Goal: Task Accomplishment & Management: Manage account settings

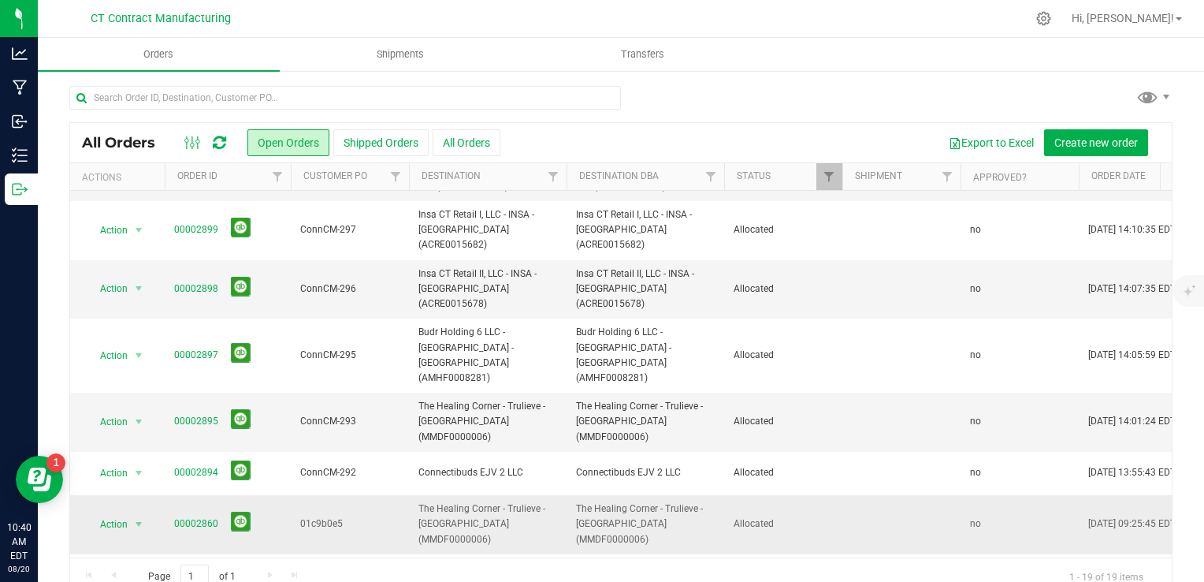
scroll to position [400, 0]
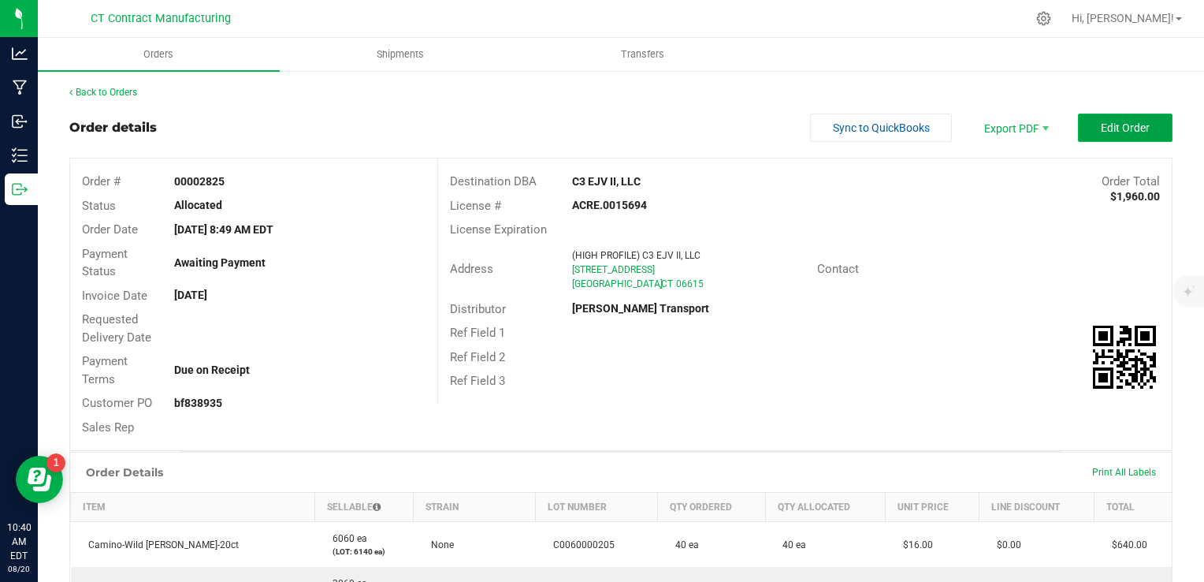
click at [1087, 128] on button "Edit Order" at bounding box center [1125, 127] width 95 height 28
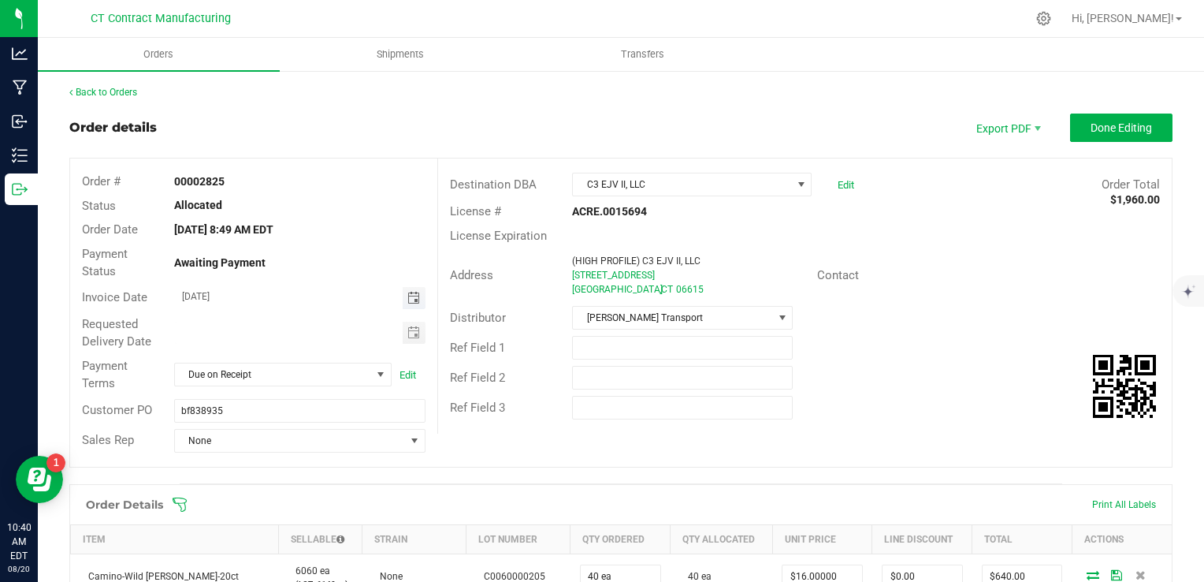
click at [411, 300] on span "Toggle calendar" at bounding box center [413, 298] width 13 height 13
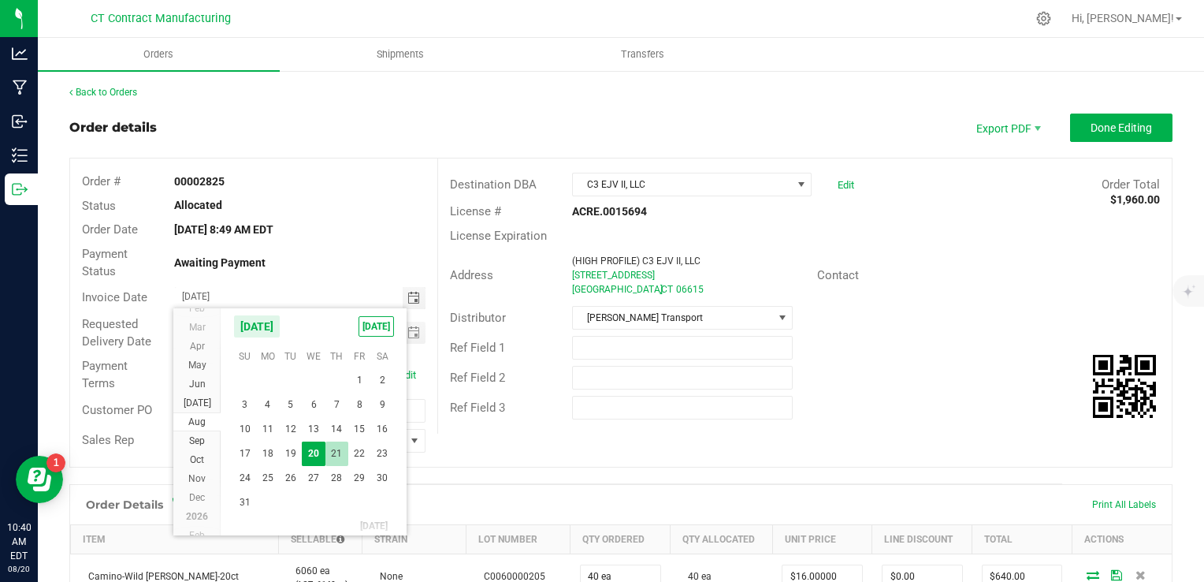
click at [334, 450] on span "21" at bounding box center [336, 453] width 23 height 24
type input "[DATE]"
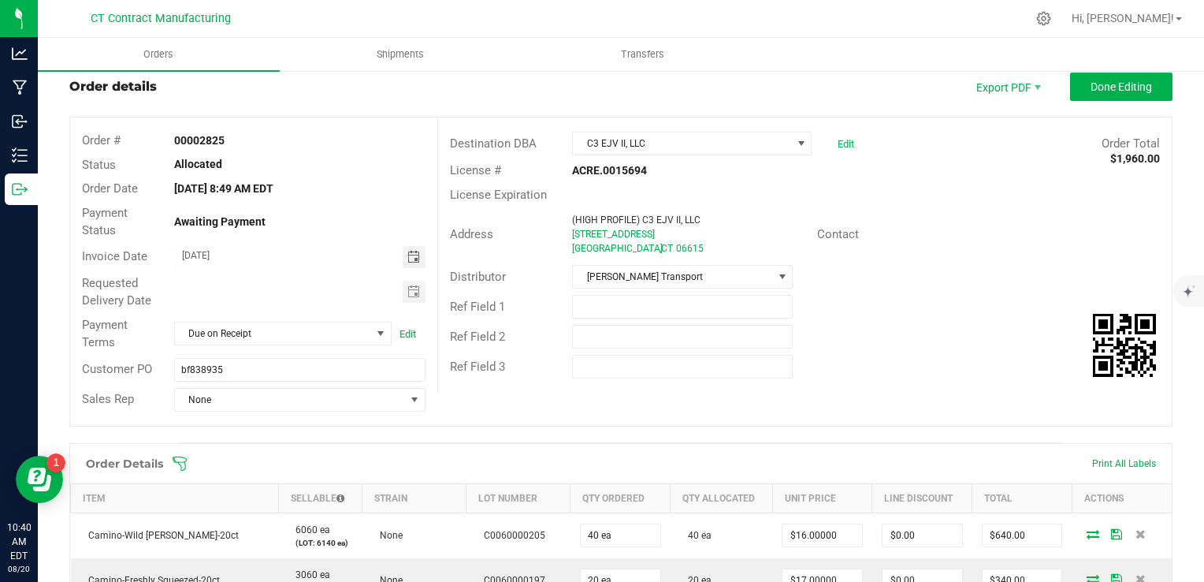
scroll to position [0, 0]
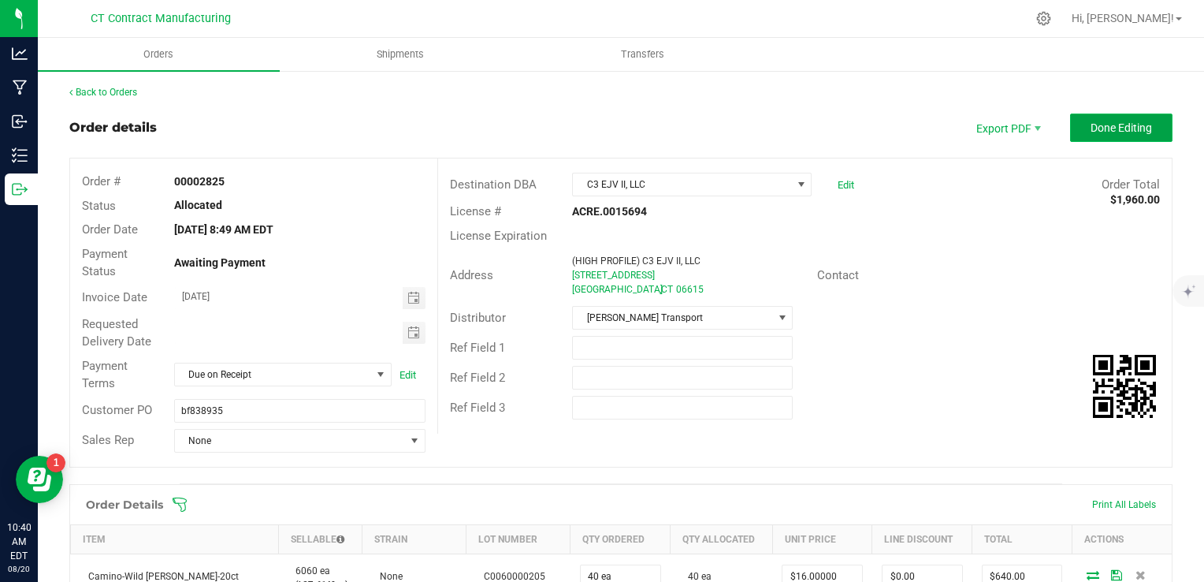
click at [1095, 141] on button "Done Editing" at bounding box center [1121, 127] width 102 height 28
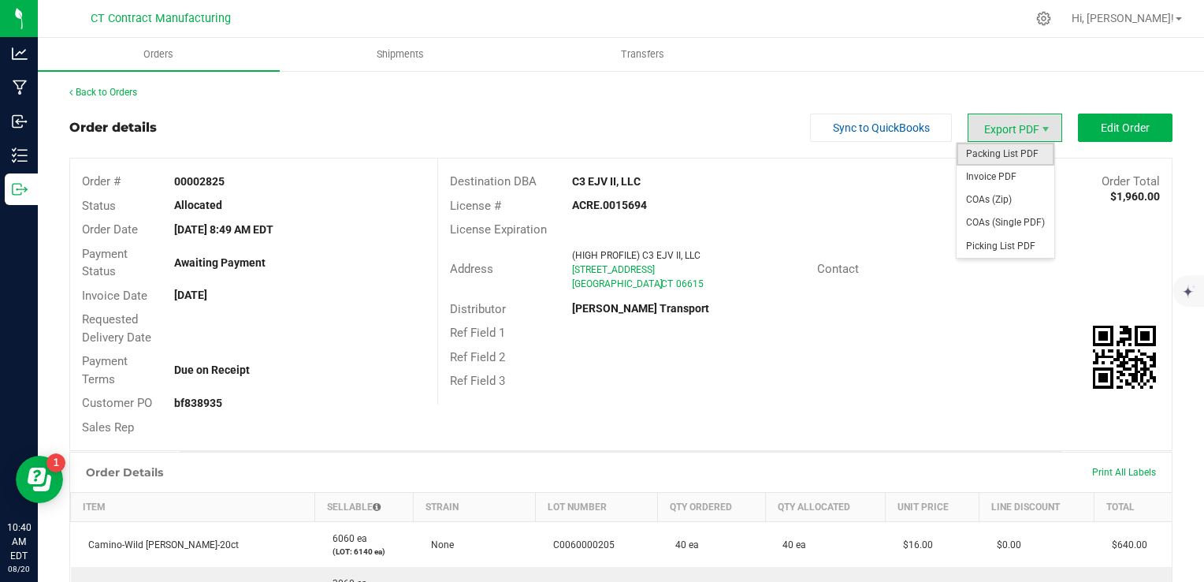
click at [1011, 154] on span "Packing List PDF" at bounding box center [1006, 154] width 98 height 23
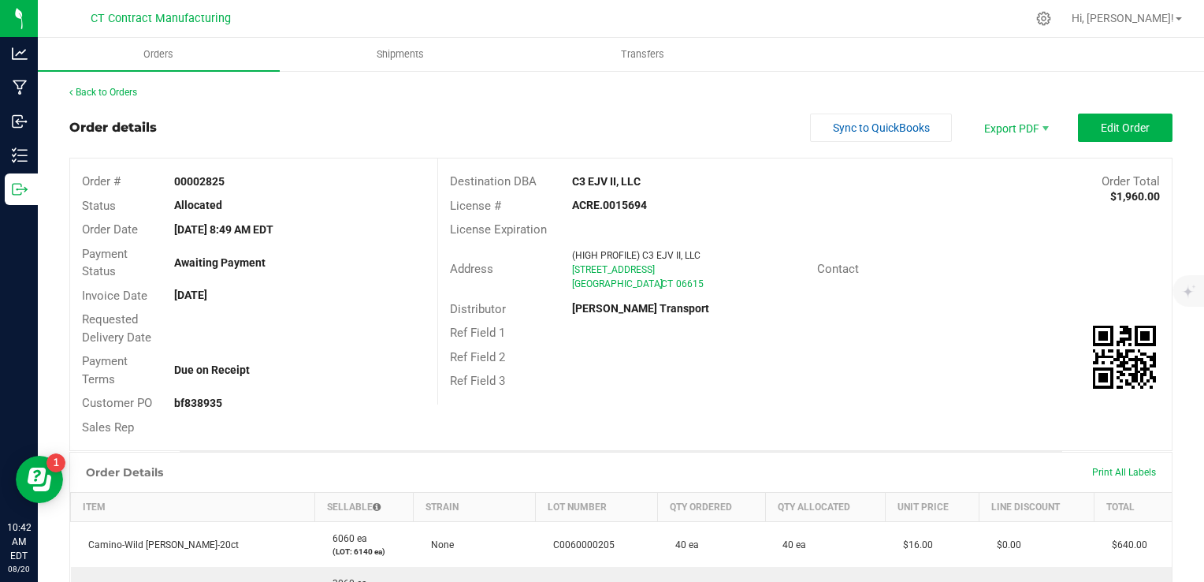
click at [697, 107] on div "Back to Orders Order details Sync to QuickBooks Export PDF Edit Order Order # 0…" at bounding box center [620, 523] width 1103 height 876
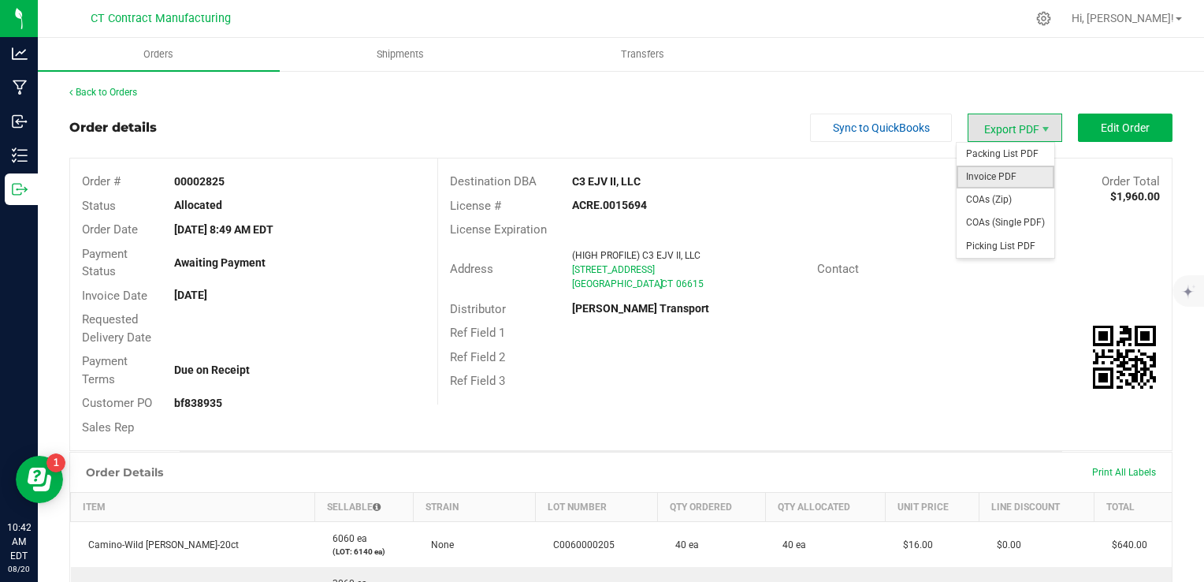
click at [1008, 173] on span "Invoice PDF" at bounding box center [1006, 177] width 98 height 23
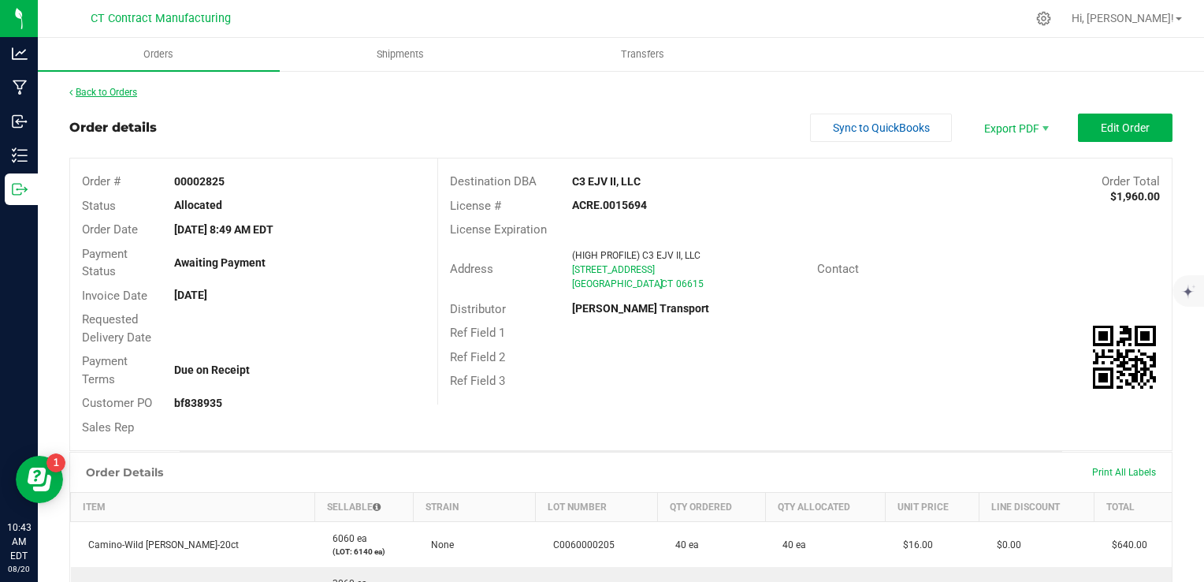
click at [123, 90] on link "Back to Orders" at bounding box center [103, 92] width 68 height 11
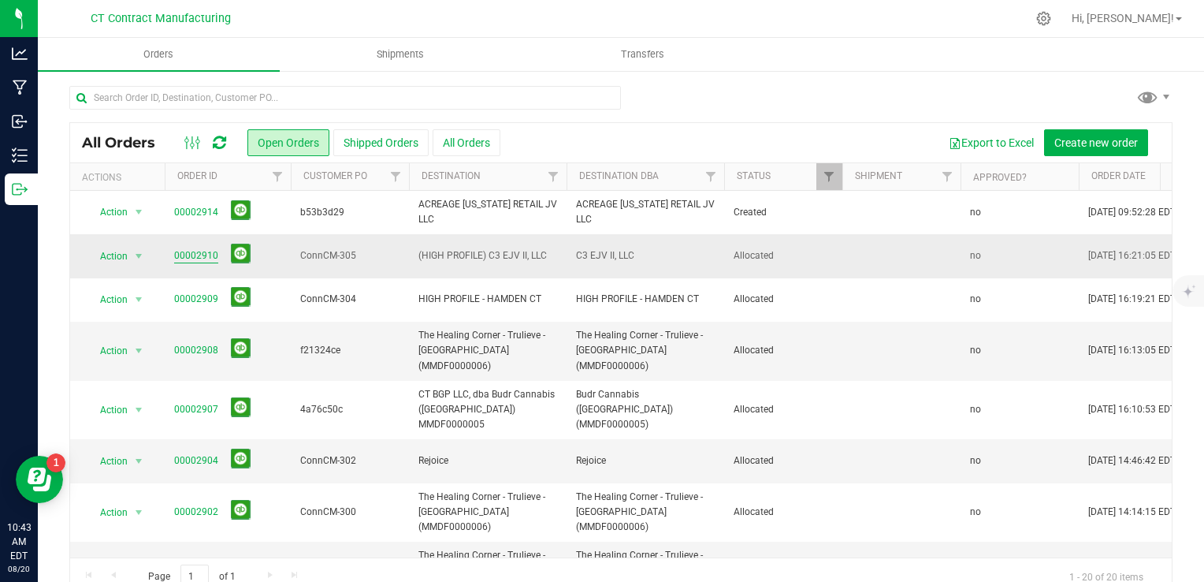
click at [188, 255] on link "00002910" at bounding box center [196, 255] width 44 height 15
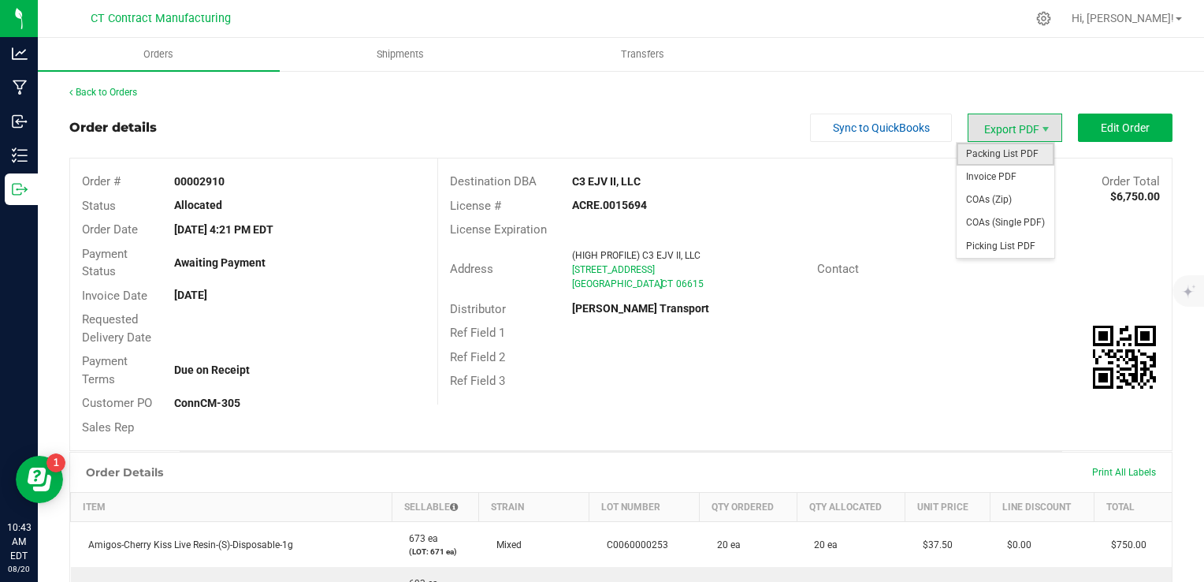
click at [1002, 152] on span "Packing List PDF" at bounding box center [1006, 154] width 98 height 23
click at [1025, 175] on span "Invoice PDF" at bounding box center [1006, 177] width 98 height 23
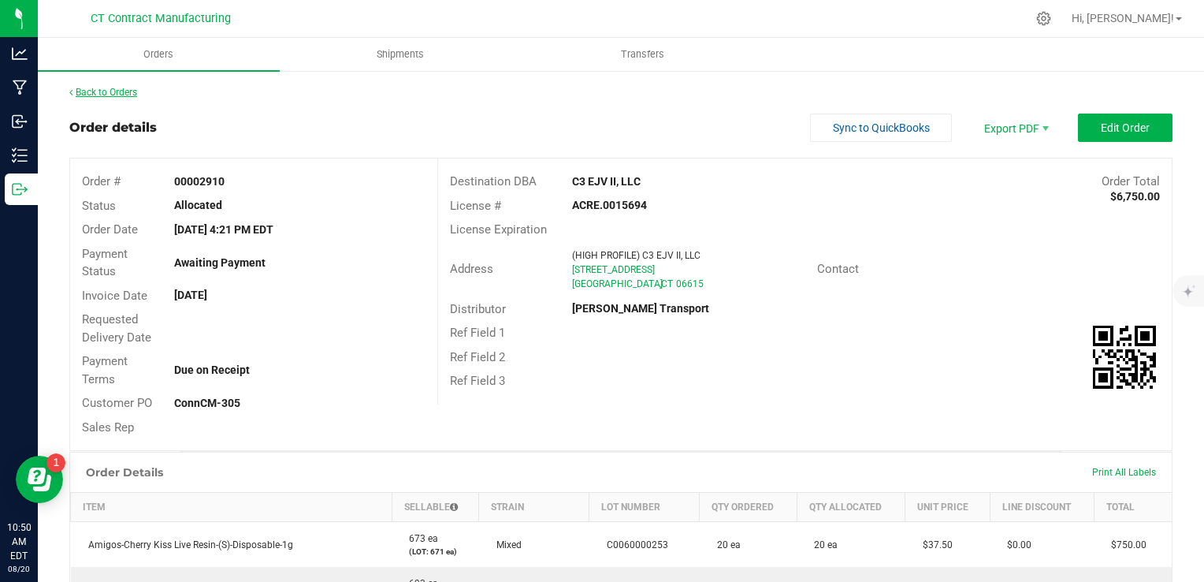
click at [123, 92] on link "Back to Orders" at bounding box center [103, 92] width 68 height 11
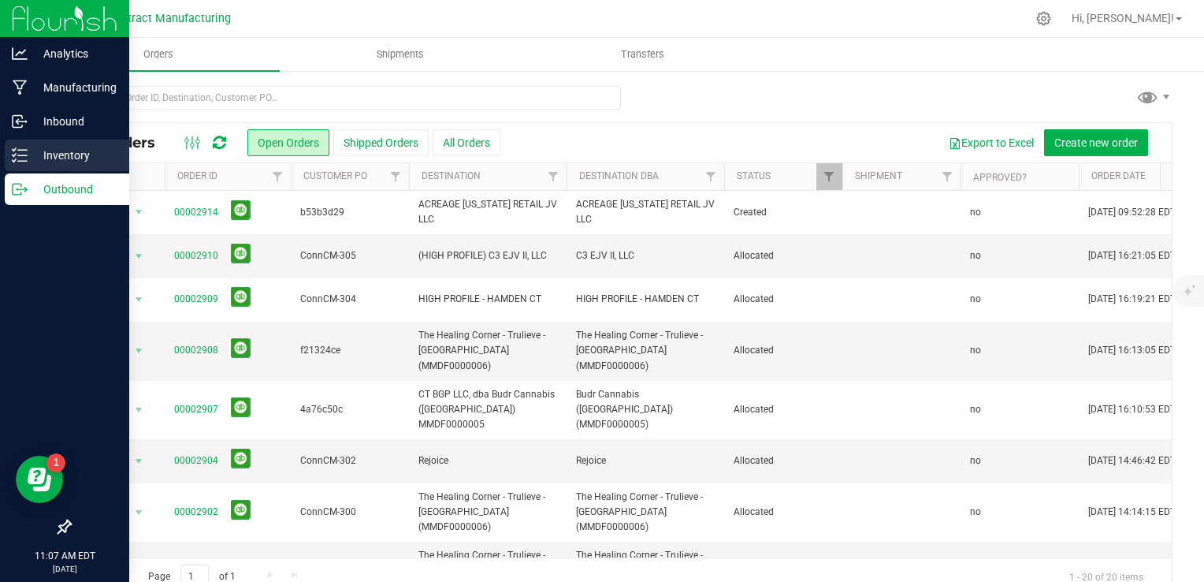
click at [53, 150] on p "Inventory" at bounding box center [75, 155] width 95 height 19
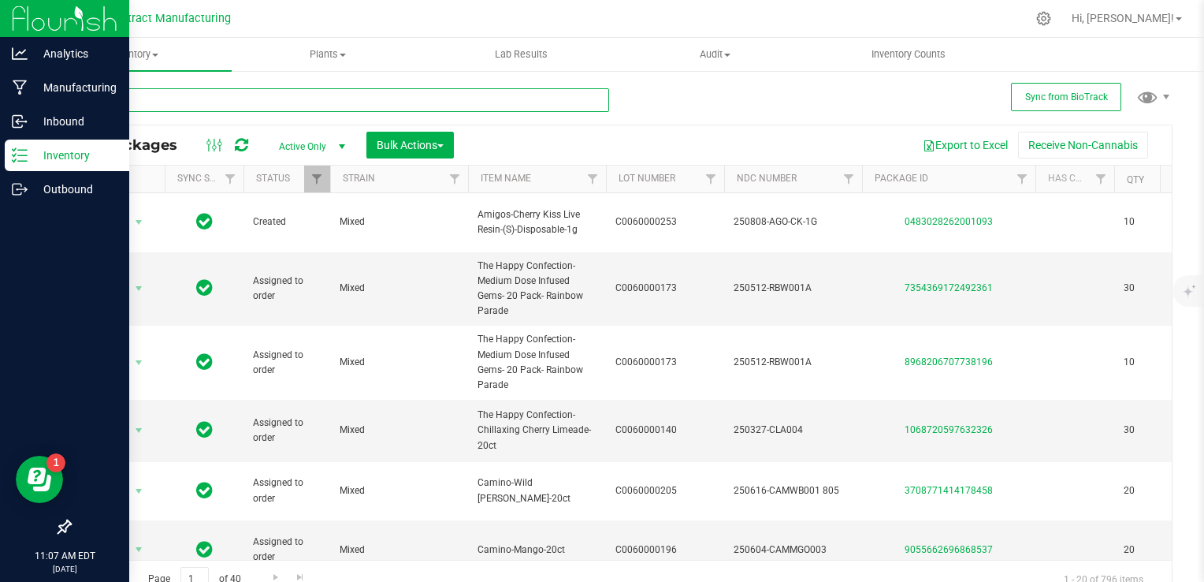
click at [353, 91] on input "text" at bounding box center [339, 100] width 540 height 24
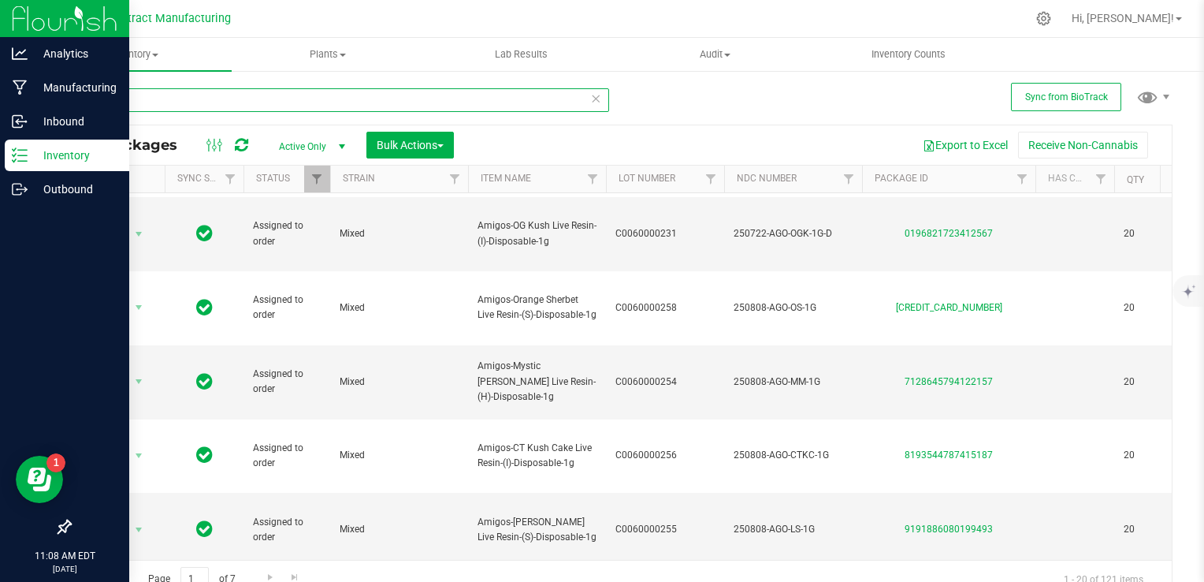
scroll to position [711, 0]
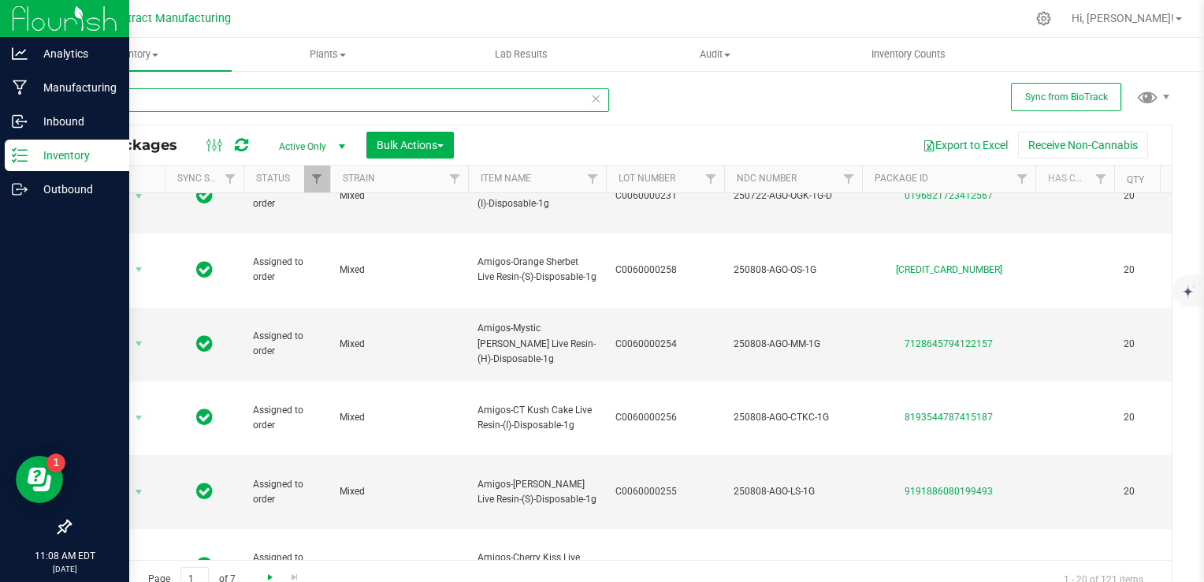
type input "AMIGOS"
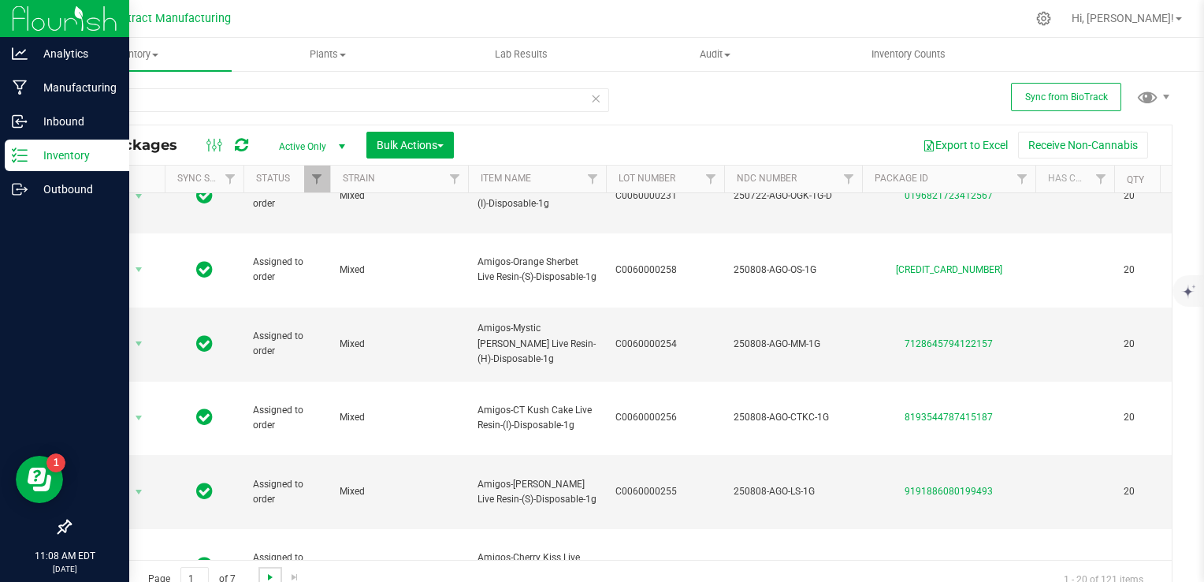
click at [268, 578] on span "Go to the next page" at bounding box center [270, 577] width 13 height 13
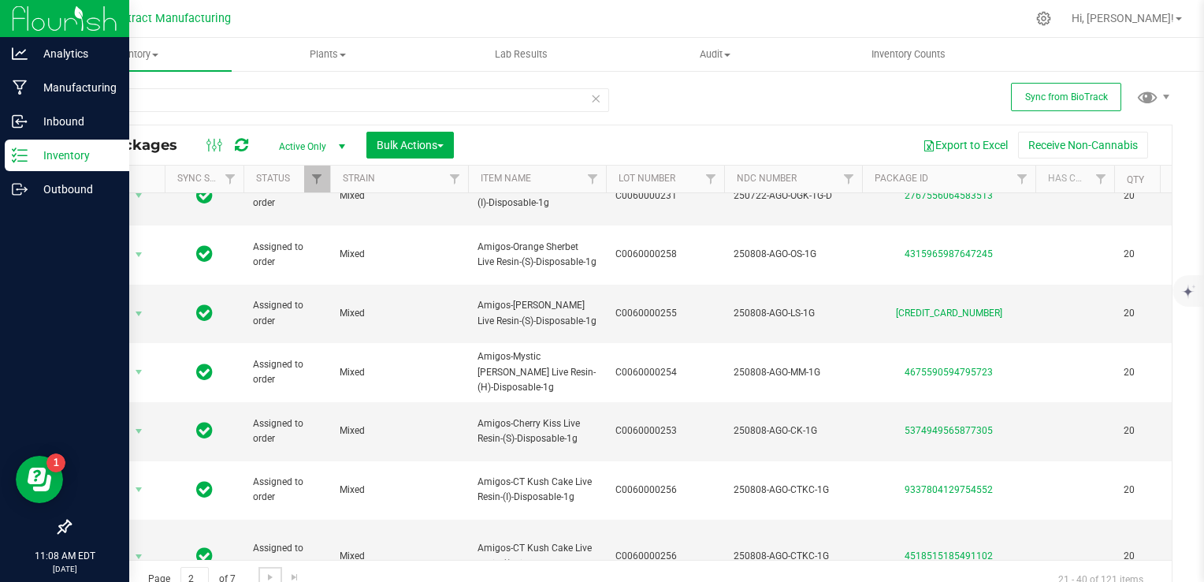
scroll to position [816, 0]
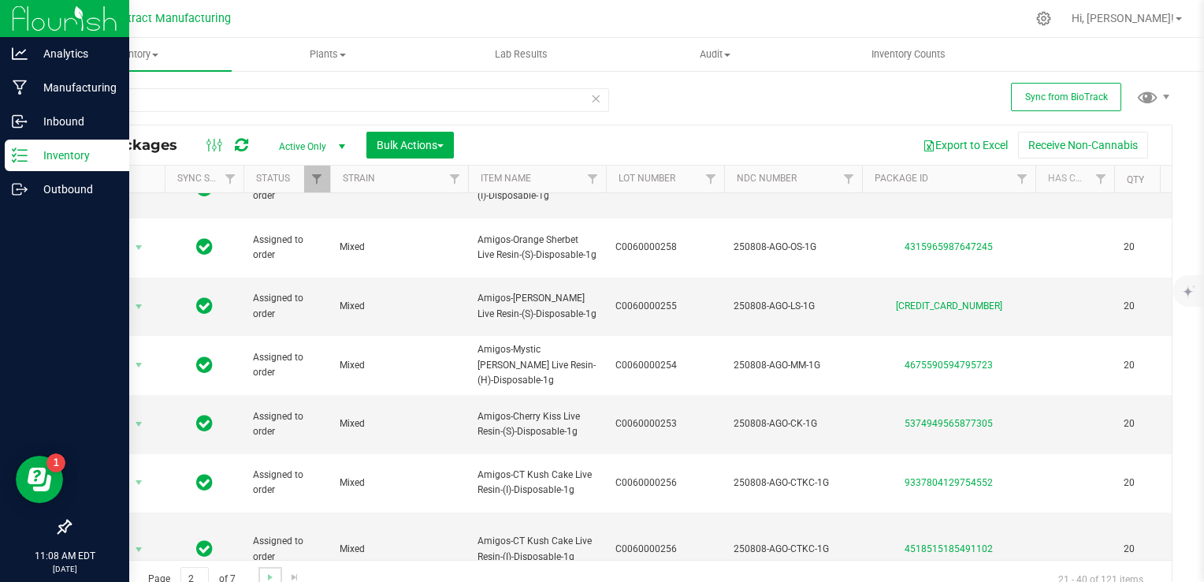
click at [265, 567] on link "Go to the next page" at bounding box center [269, 577] width 23 height 21
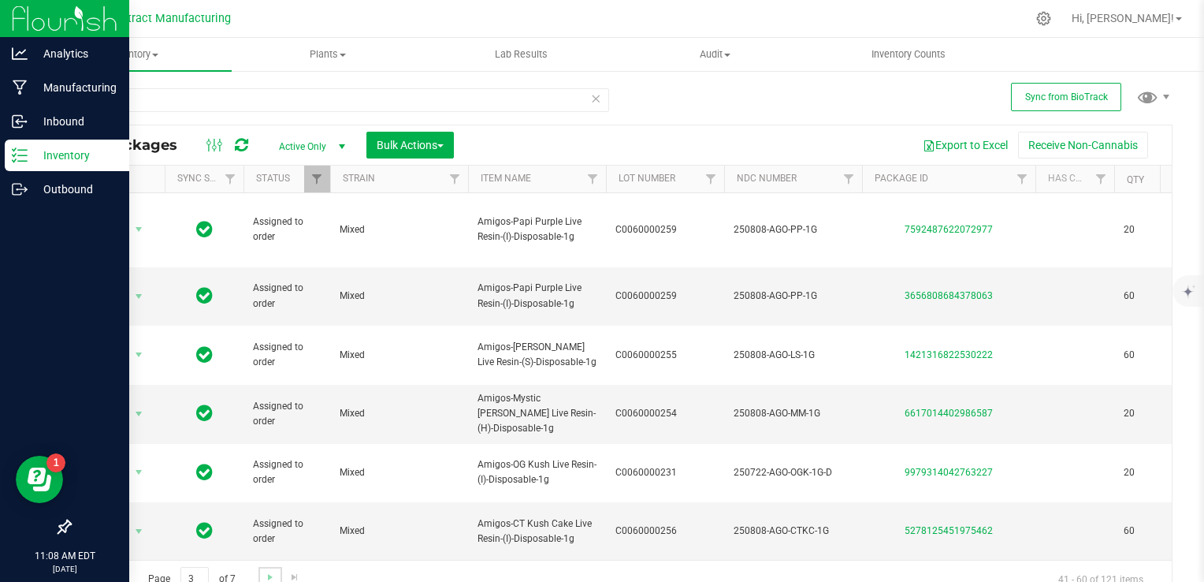
click at [265, 567] on link "Go to the next page" at bounding box center [269, 577] width 23 height 21
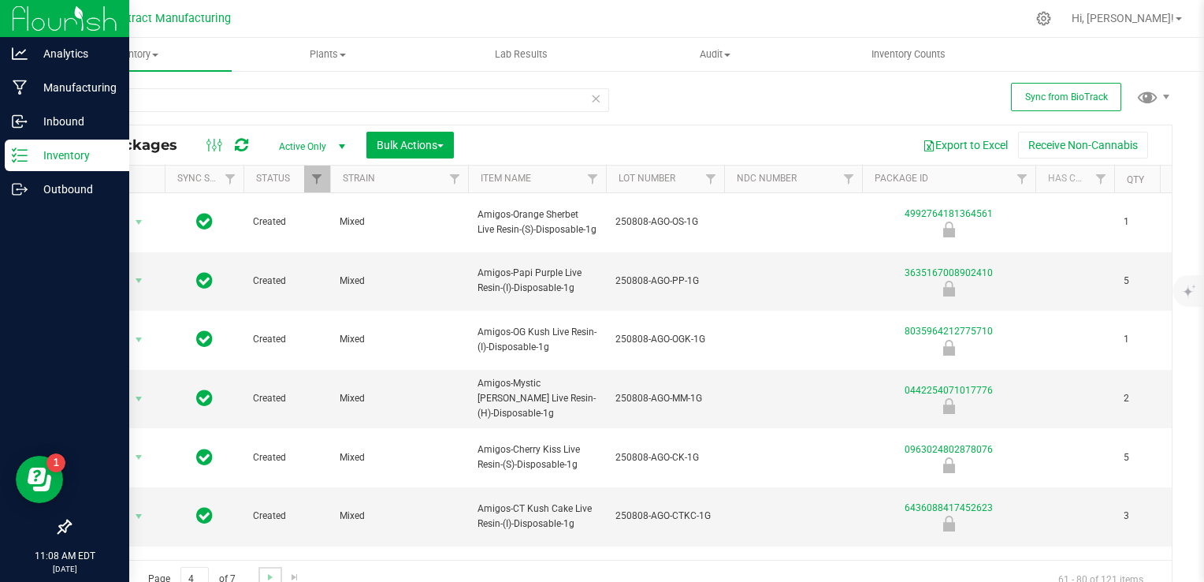
click at [265, 567] on link "Go to the next page" at bounding box center [269, 577] width 23 height 21
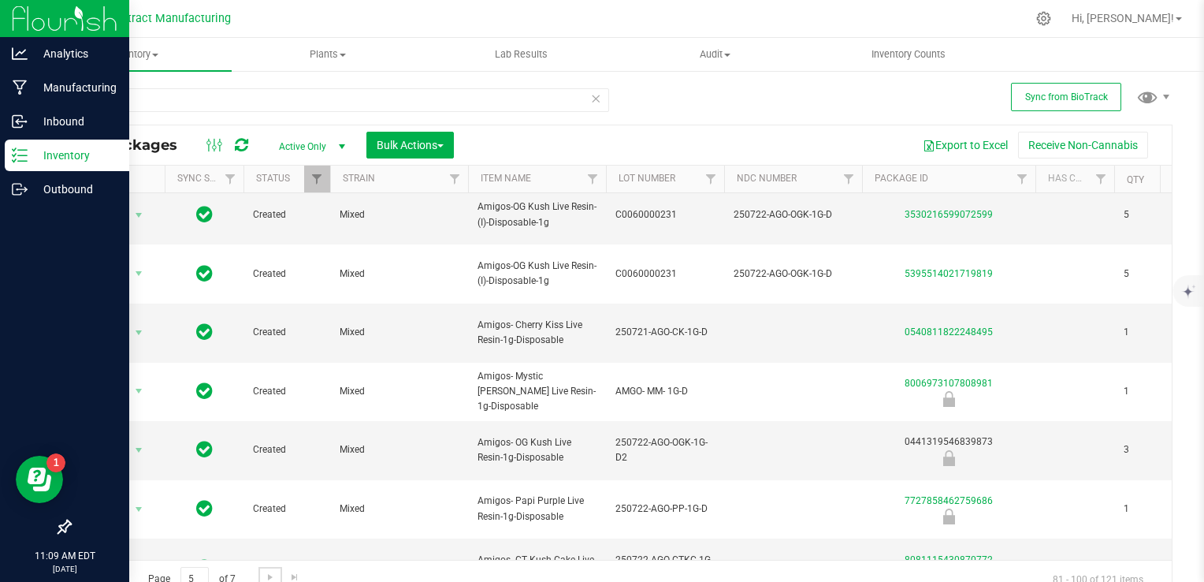
scroll to position [549, 0]
click at [269, 575] on span "Go to the next page" at bounding box center [270, 577] width 13 height 13
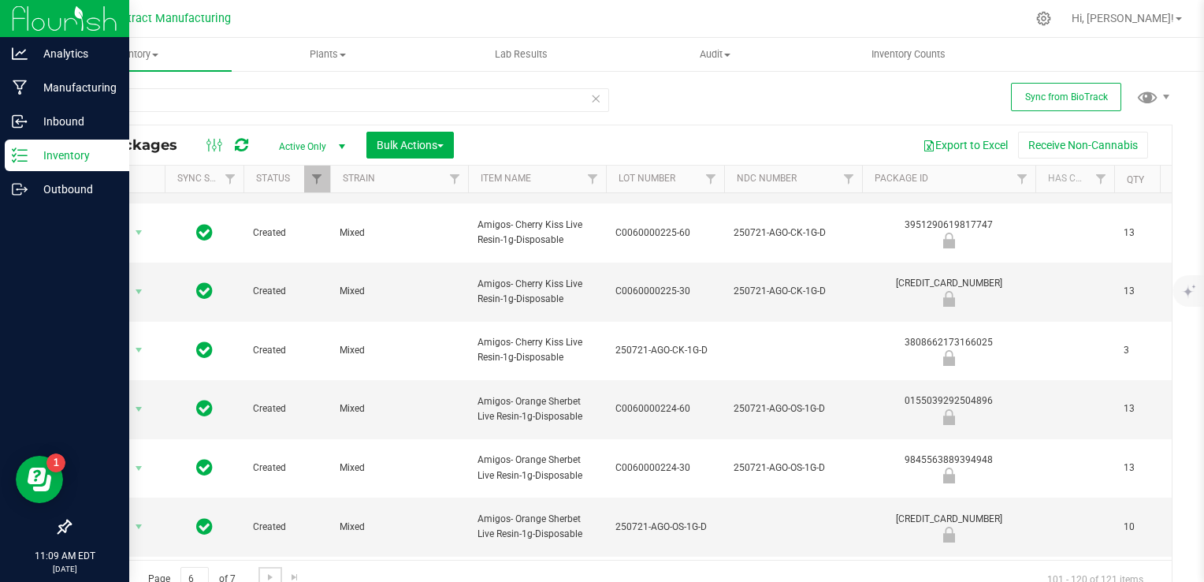
scroll to position [15, 0]
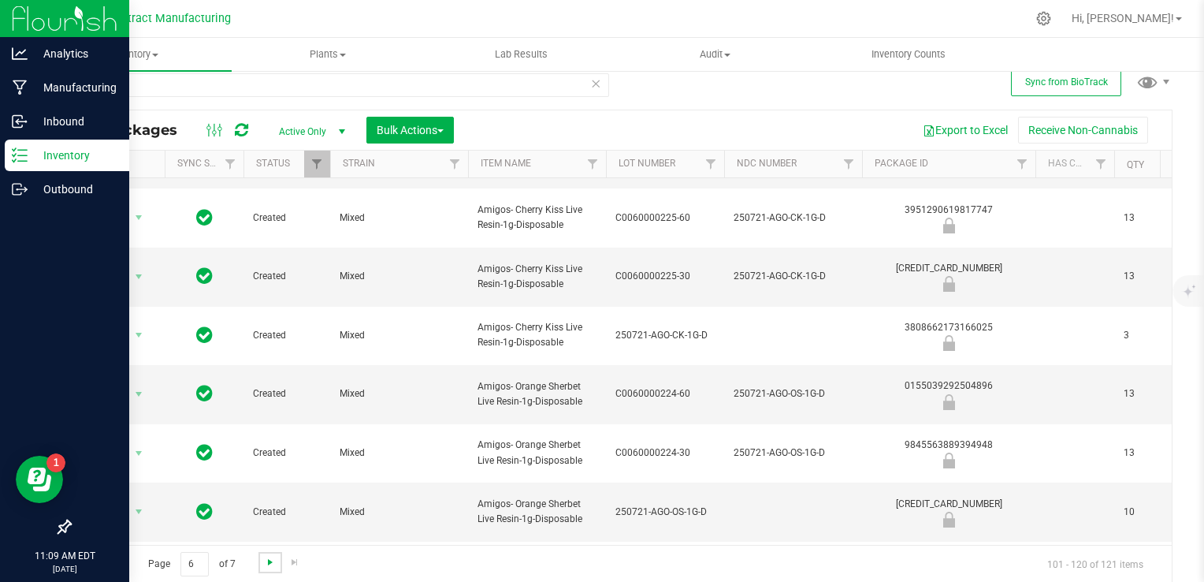
click at [270, 560] on span "Go to the next page" at bounding box center [270, 562] width 13 height 13
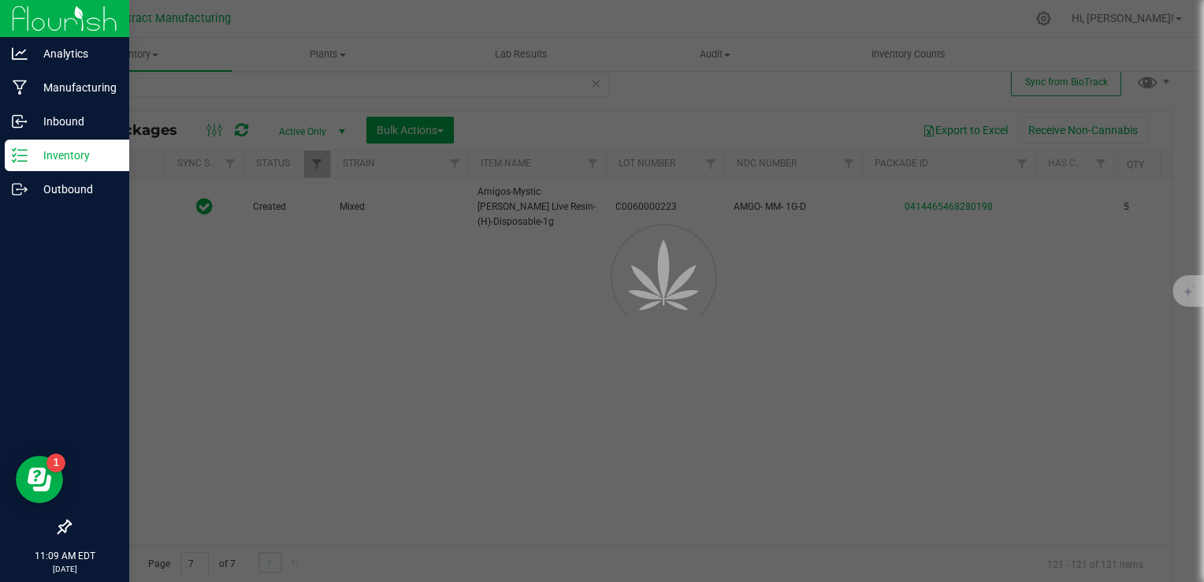
scroll to position [0, 0]
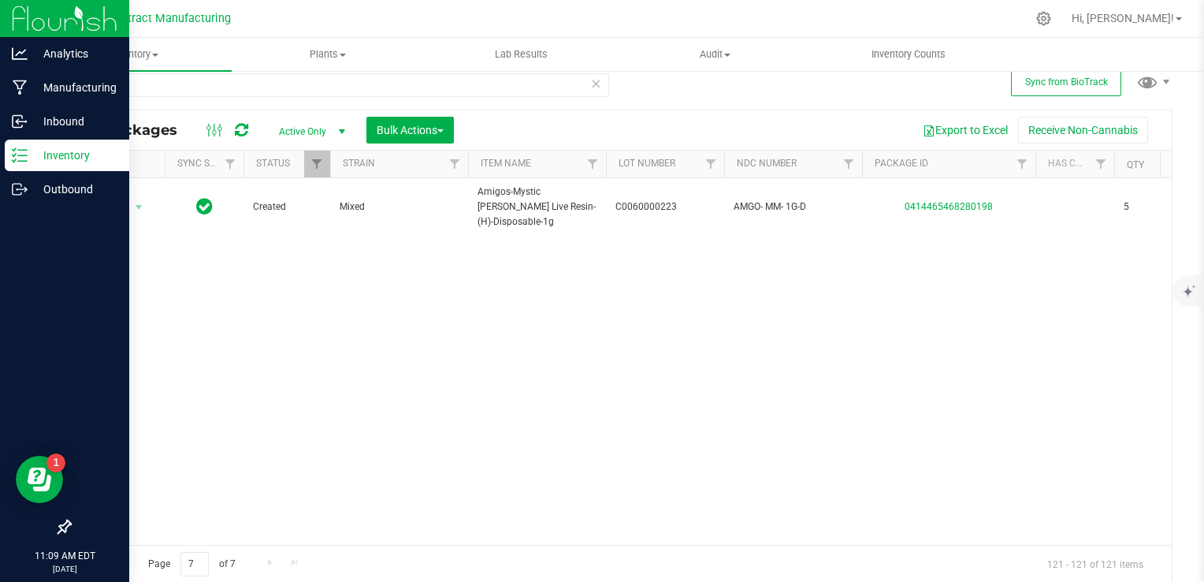
click at [117, 560] on span "Go to the previous page" at bounding box center [113, 562] width 13 height 13
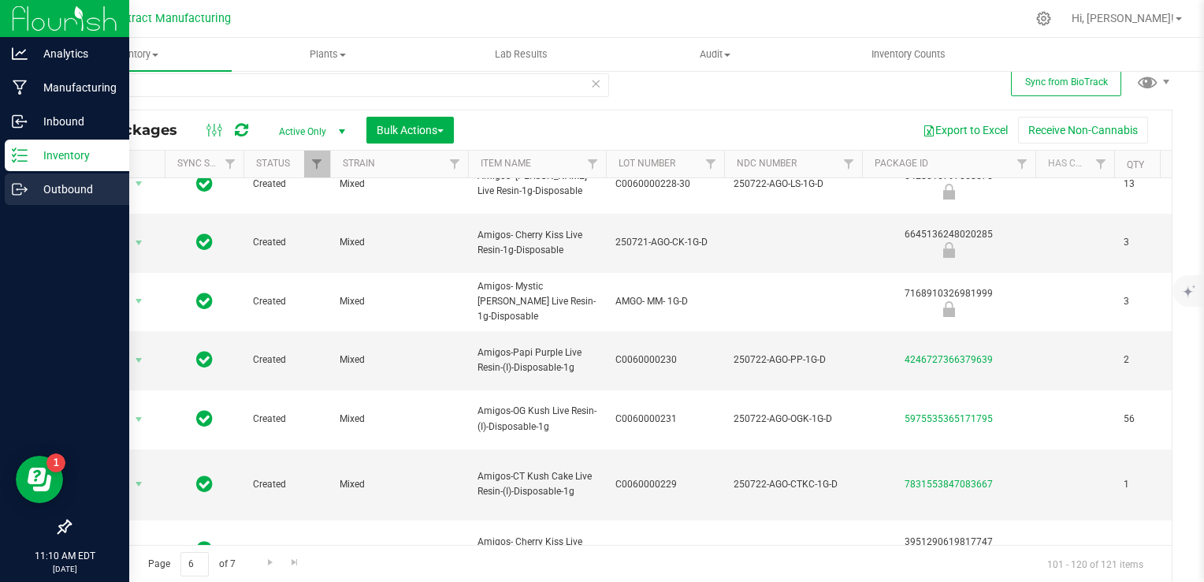
click at [28, 191] on p "Outbound" at bounding box center [75, 189] width 95 height 19
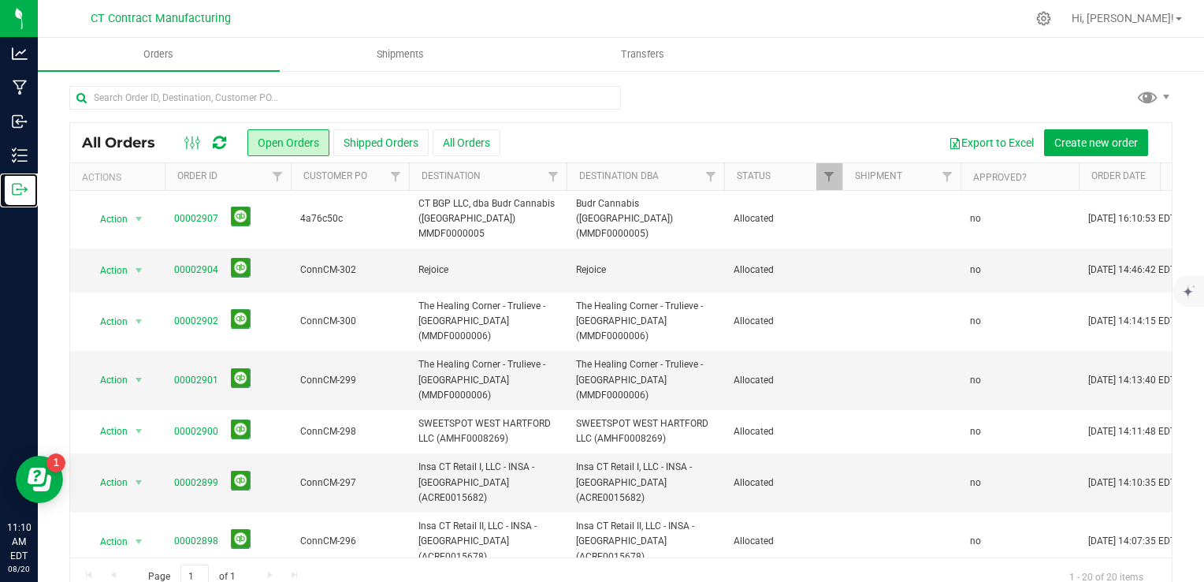
scroll to position [251, 0]
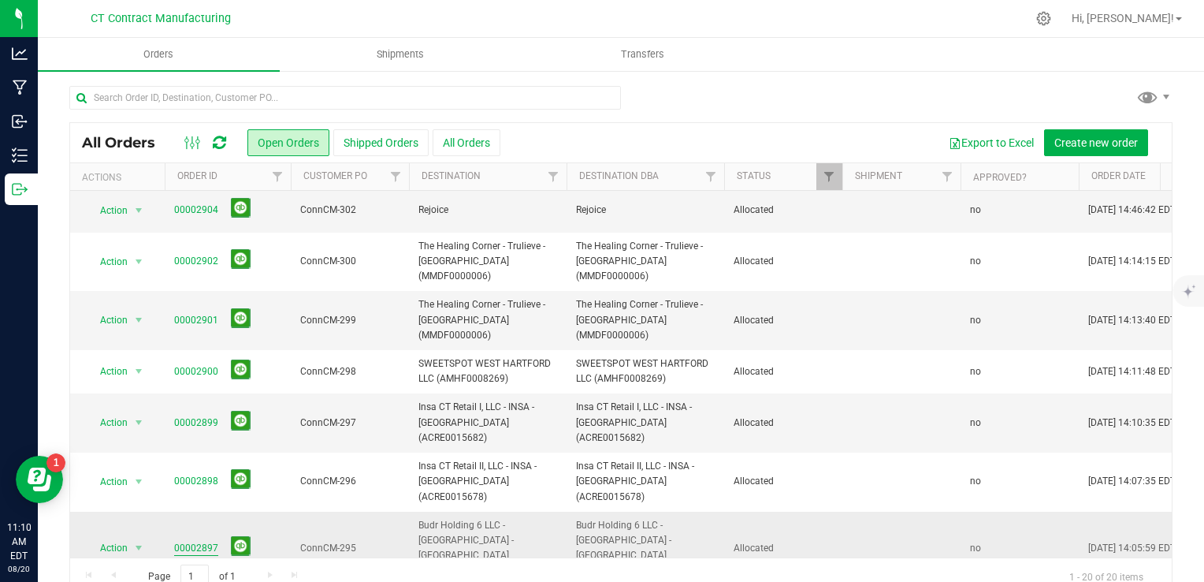
click at [202, 541] on link "00002897" at bounding box center [196, 548] width 44 height 15
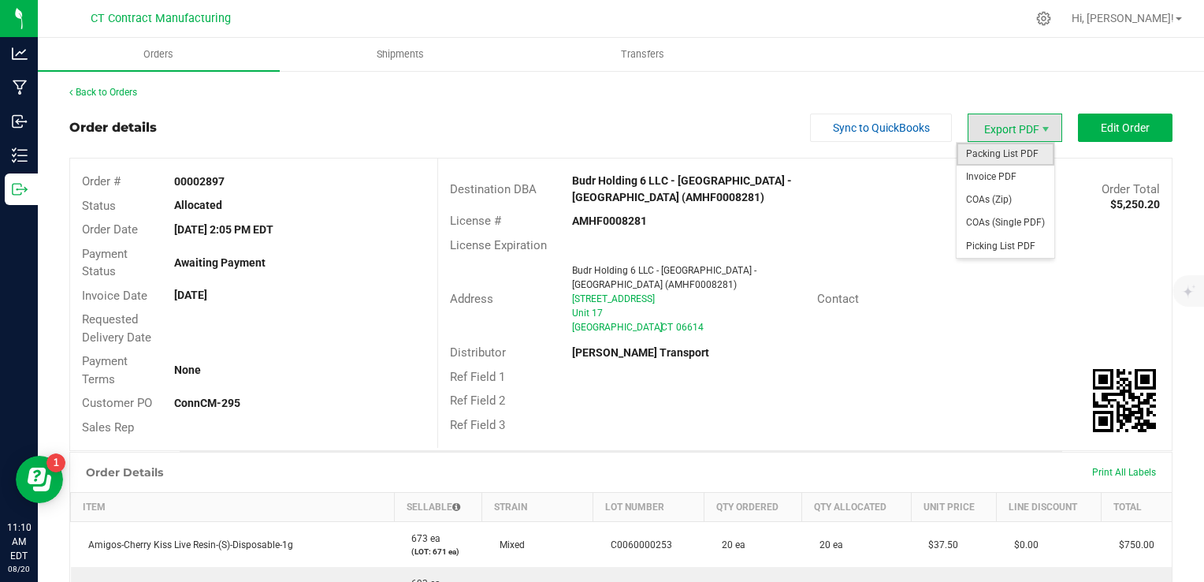
click at [1021, 145] on span "Packing List PDF" at bounding box center [1006, 154] width 98 height 23
click at [1001, 175] on span "Invoice PDF" at bounding box center [1006, 177] width 98 height 23
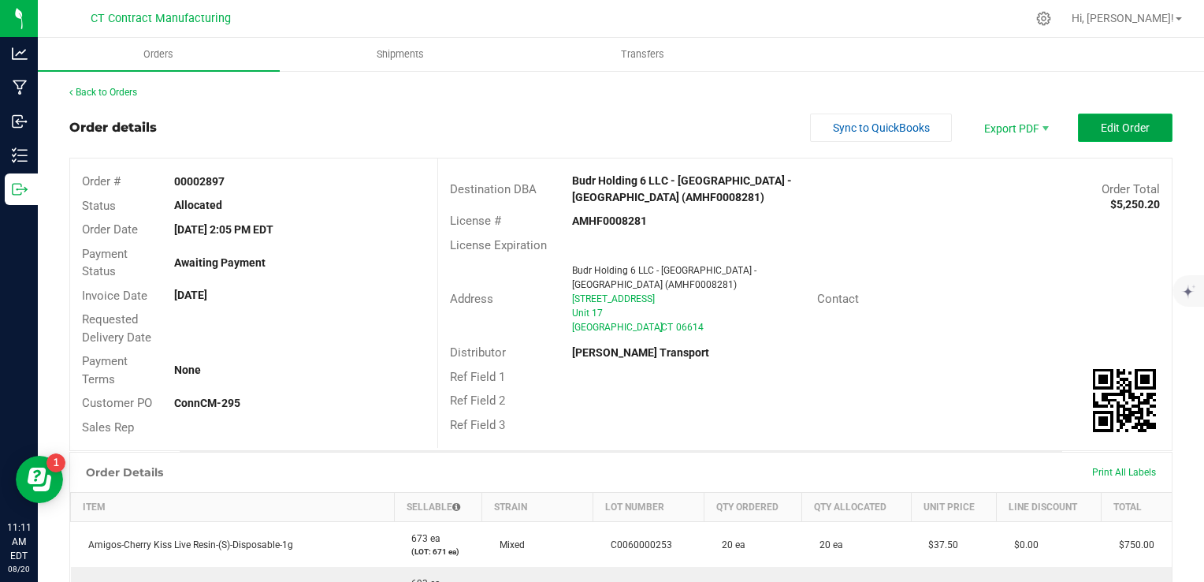
click at [1101, 121] on span "Edit Order" at bounding box center [1125, 127] width 49 height 13
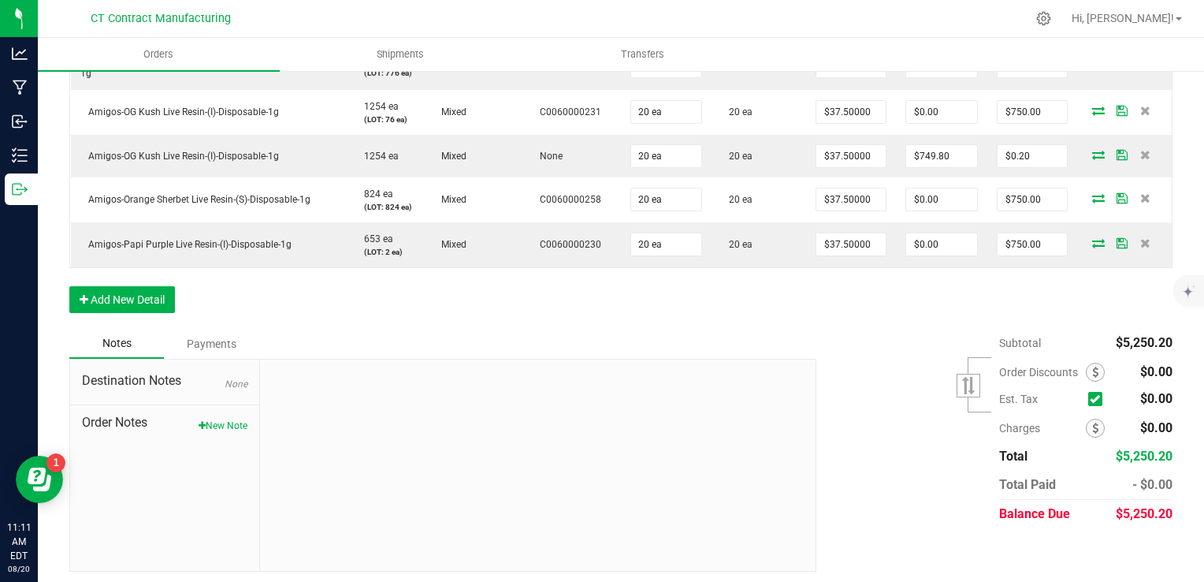
scroll to position [661, 0]
click at [231, 427] on div "Destination Notes None Order Notes New Note" at bounding box center [165, 462] width 190 height 211
click at [217, 416] on button "New Note" at bounding box center [223, 423] width 49 height 14
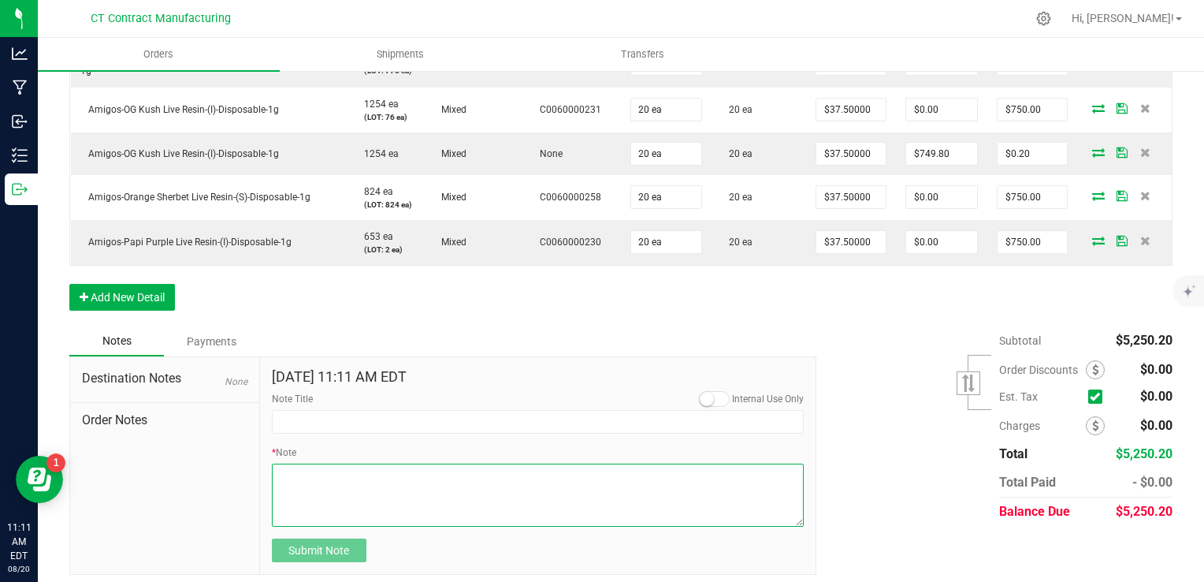
click at [366, 494] on textarea "* Note" at bounding box center [538, 494] width 533 height 63
click at [366, 487] on textarea "* Note" at bounding box center [538, 494] width 533 height 63
type textarea "Amigos OG Kush staff sample included! Enjoy :)"
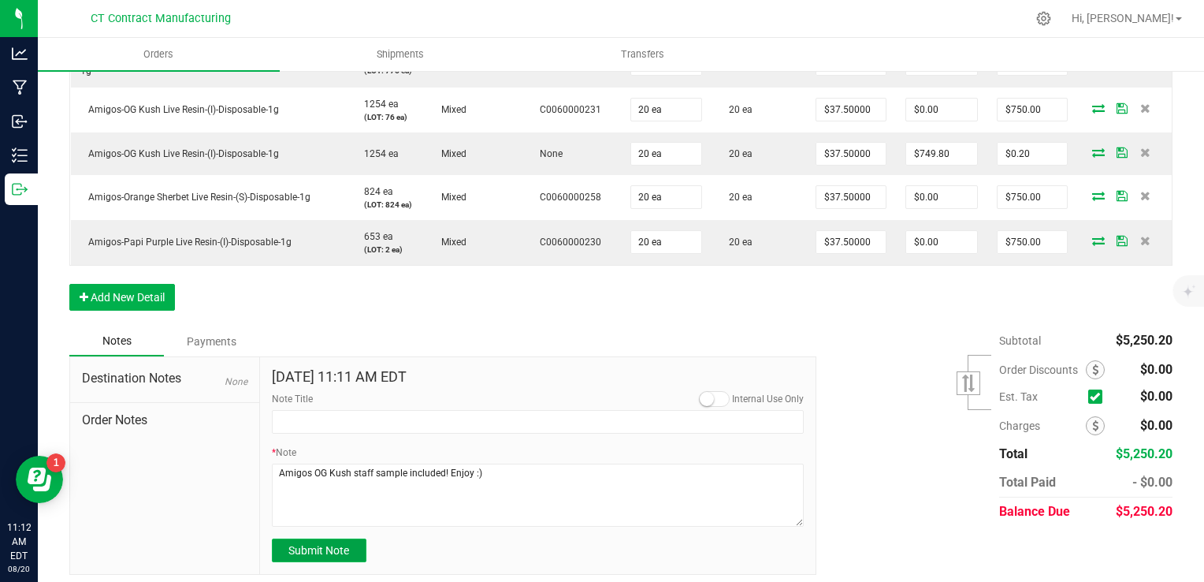
click at [343, 540] on button "Submit Note" at bounding box center [319, 550] width 95 height 24
type input "[DATE] 11:12 AM EDT"
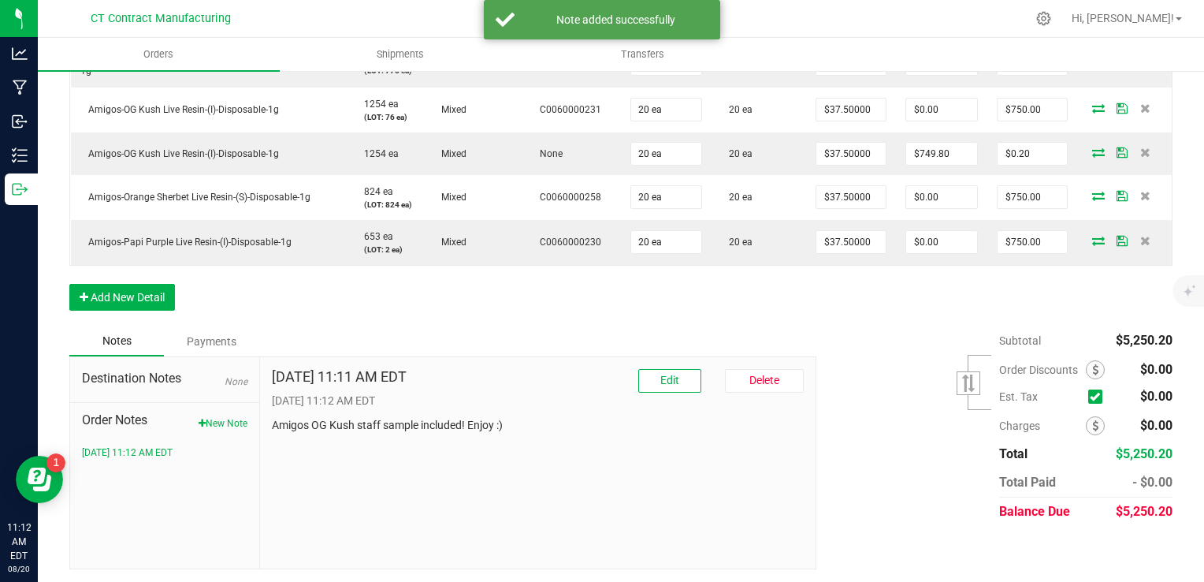
click at [821, 456] on div "Subtotal $5,250.20 Est. Tax" at bounding box center [989, 425] width 368 height 199
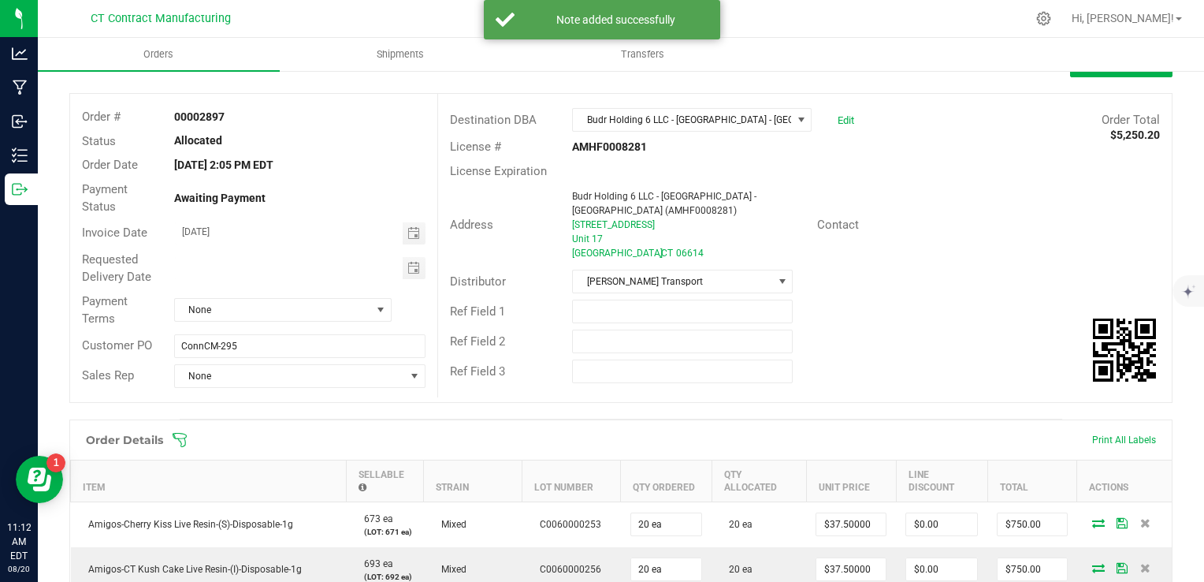
scroll to position [0, 0]
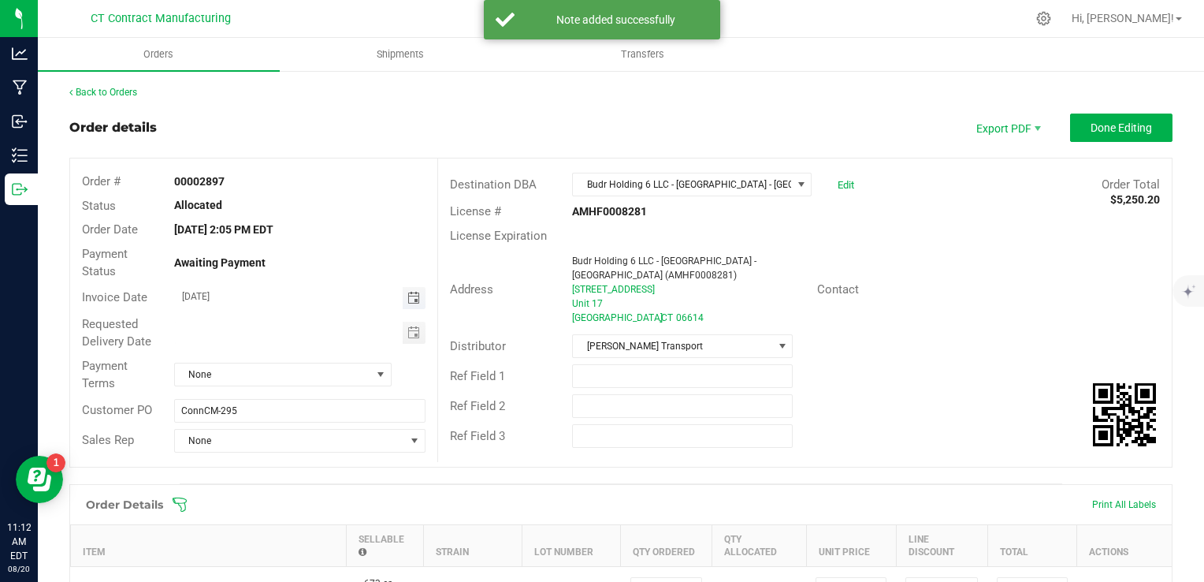
click at [411, 297] on span "Toggle calendar" at bounding box center [413, 298] width 13 height 13
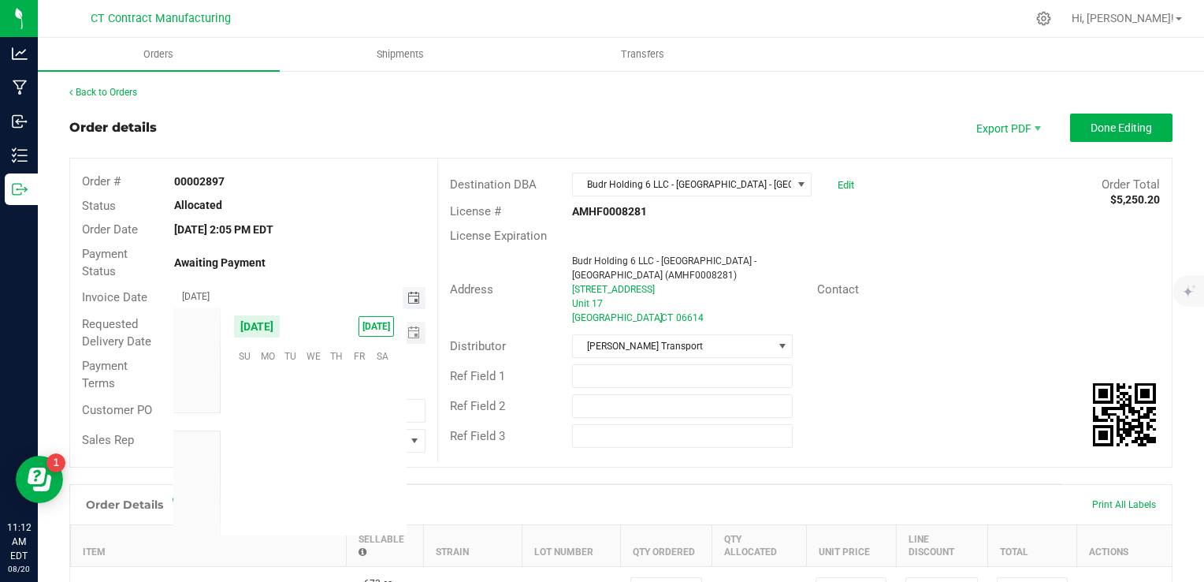
scroll to position [255469, 0]
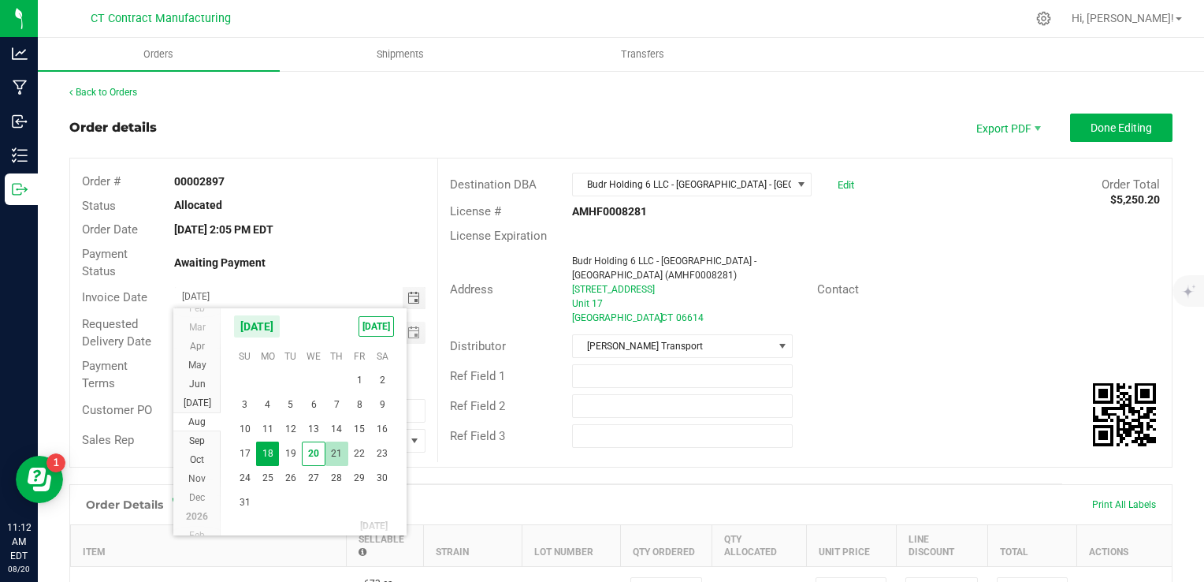
click at [331, 453] on span "21" at bounding box center [336, 453] width 23 height 24
type input "[DATE]"
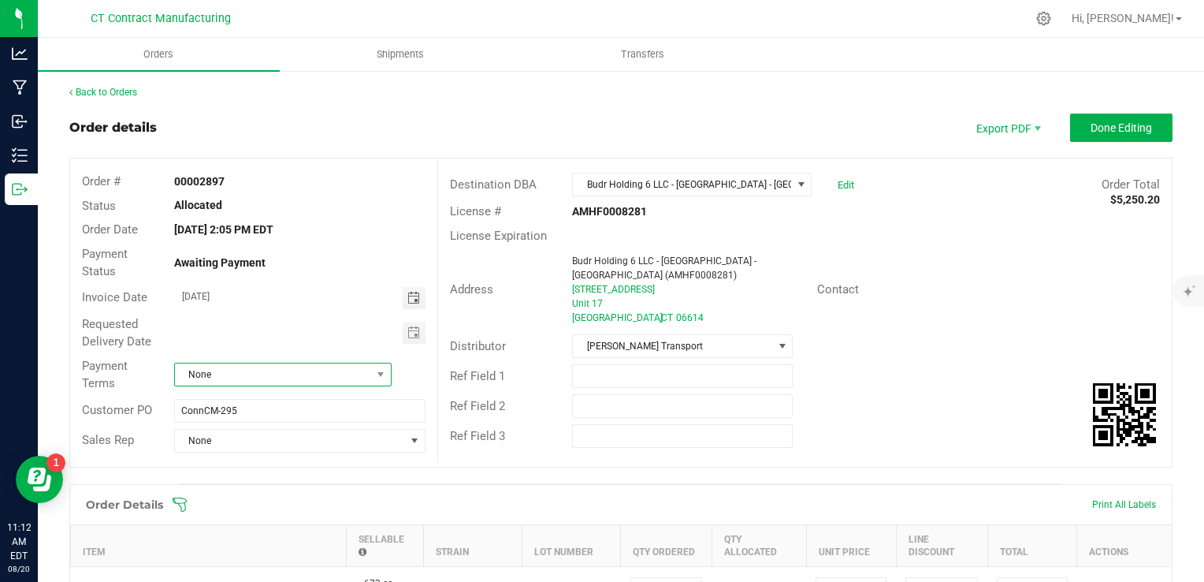
click at [288, 379] on span "None" at bounding box center [273, 374] width 196 height 22
click at [267, 223] on li "Due on Receipt" at bounding box center [280, 221] width 214 height 27
click at [1095, 125] on span "Done Editing" at bounding box center [1121, 127] width 61 height 13
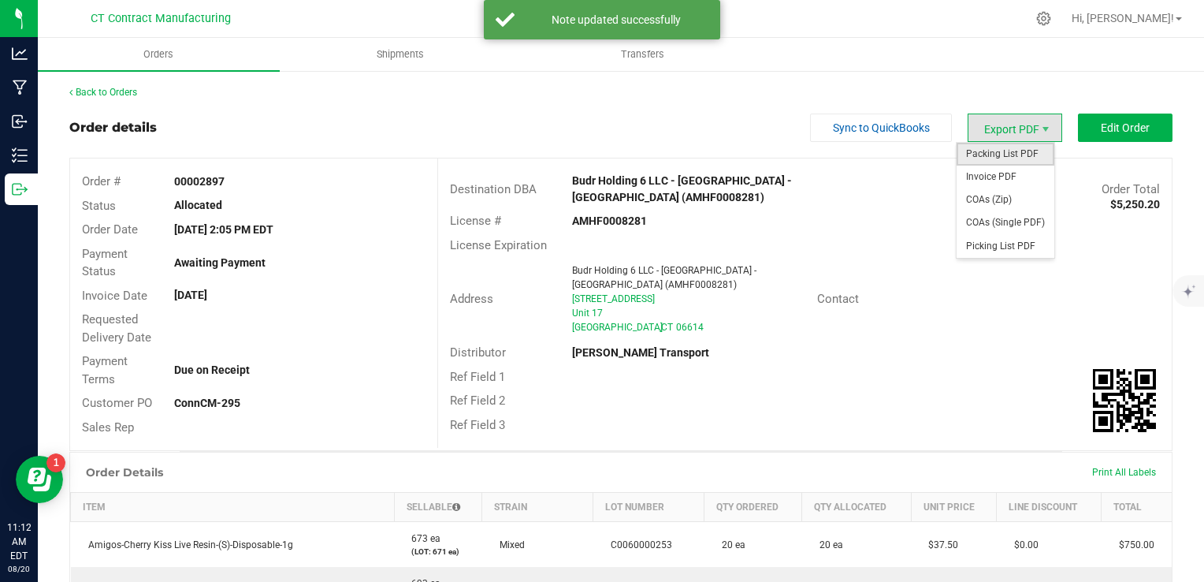
click at [1002, 151] on span "Packing List PDF" at bounding box center [1006, 154] width 98 height 23
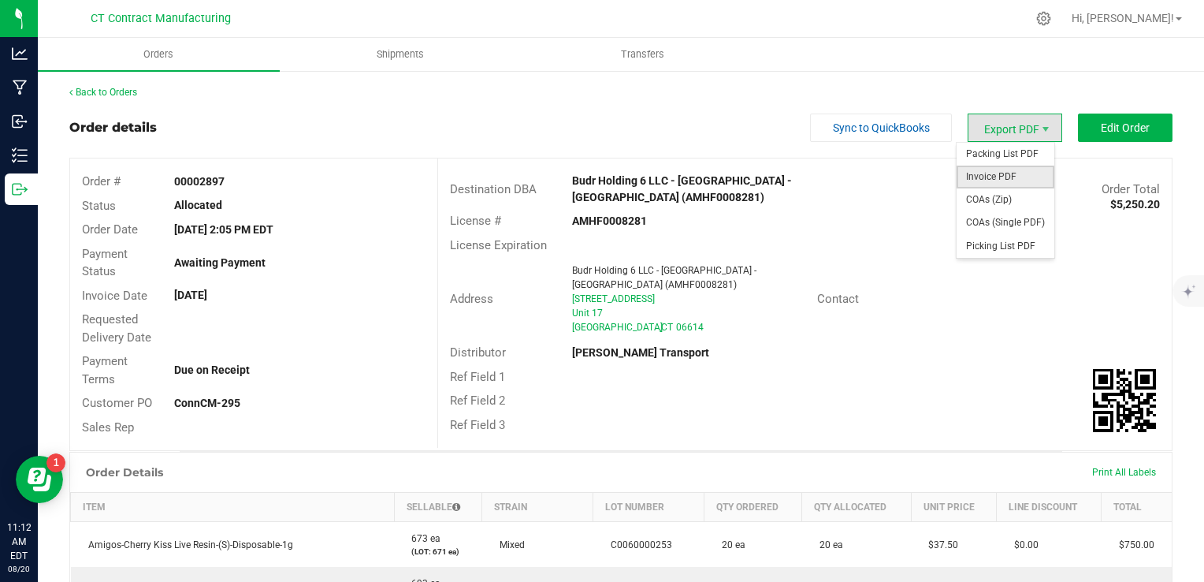
click at [1025, 178] on span "Invoice PDF" at bounding box center [1006, 177] width 98 height 23
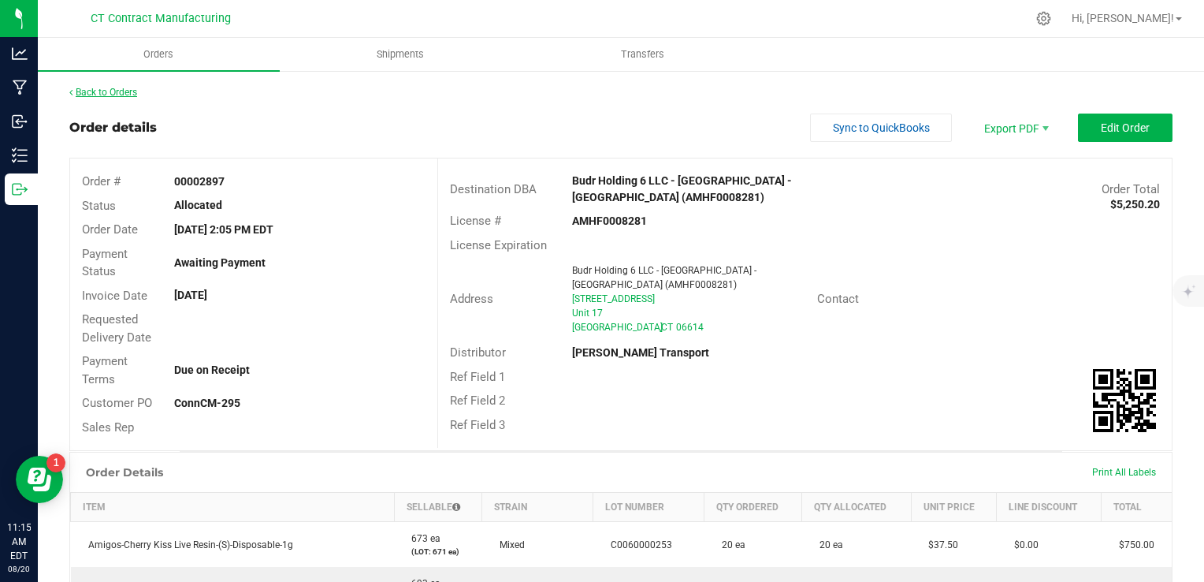
click at [136, 89] on link "Back to Orders" at bounding box center [103, 92] width 68 height 11
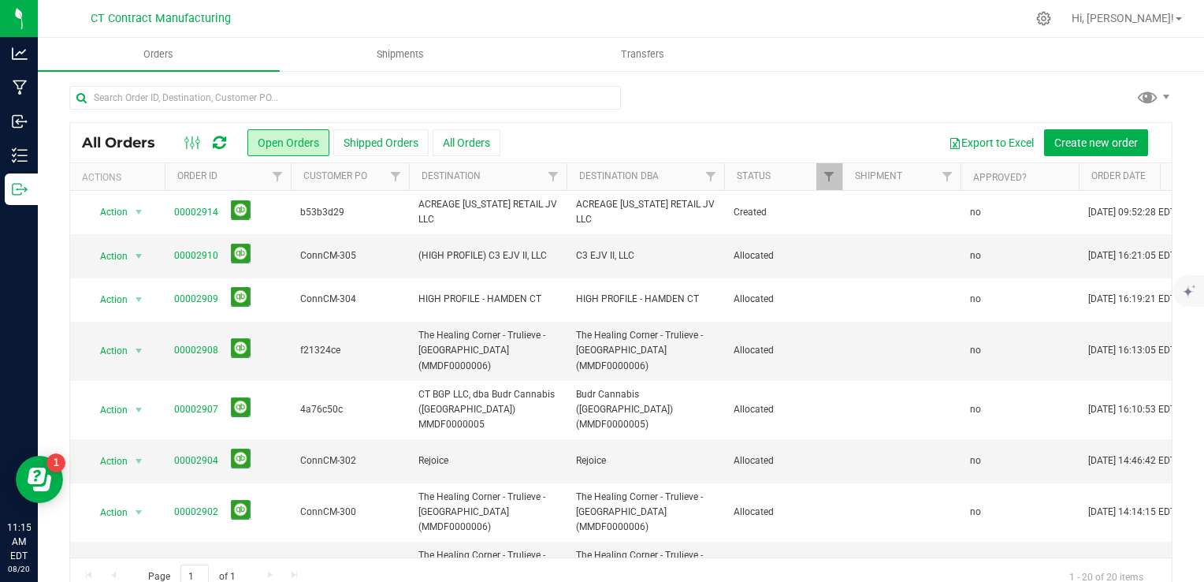
scroll to position [515, 0]
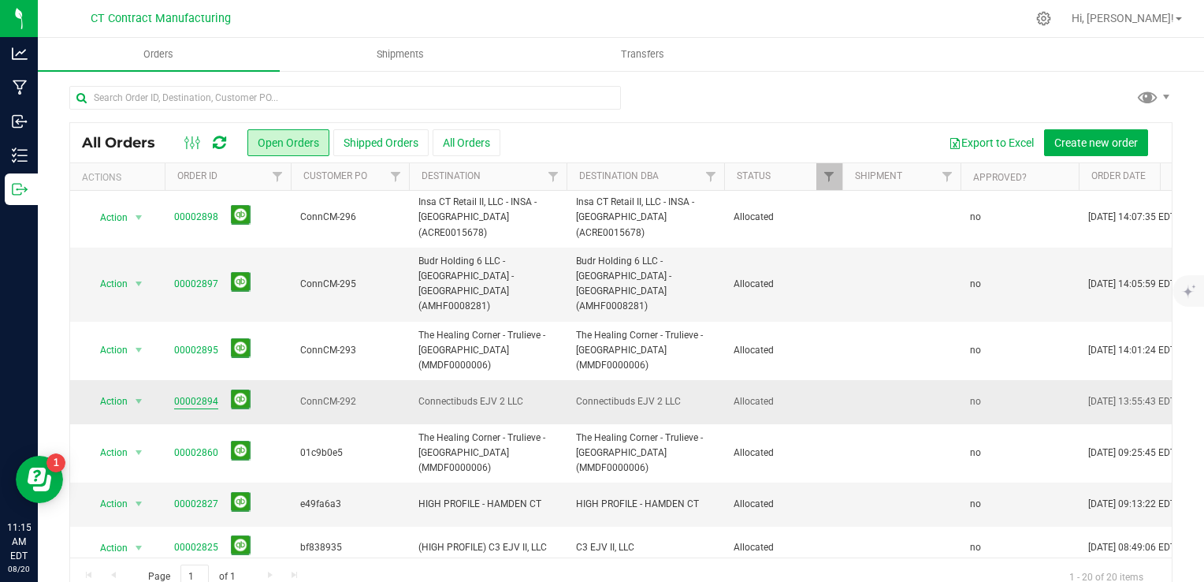
click at [203, 394] on link "00002894" at bounding box center [196, 401] width 44 height 15
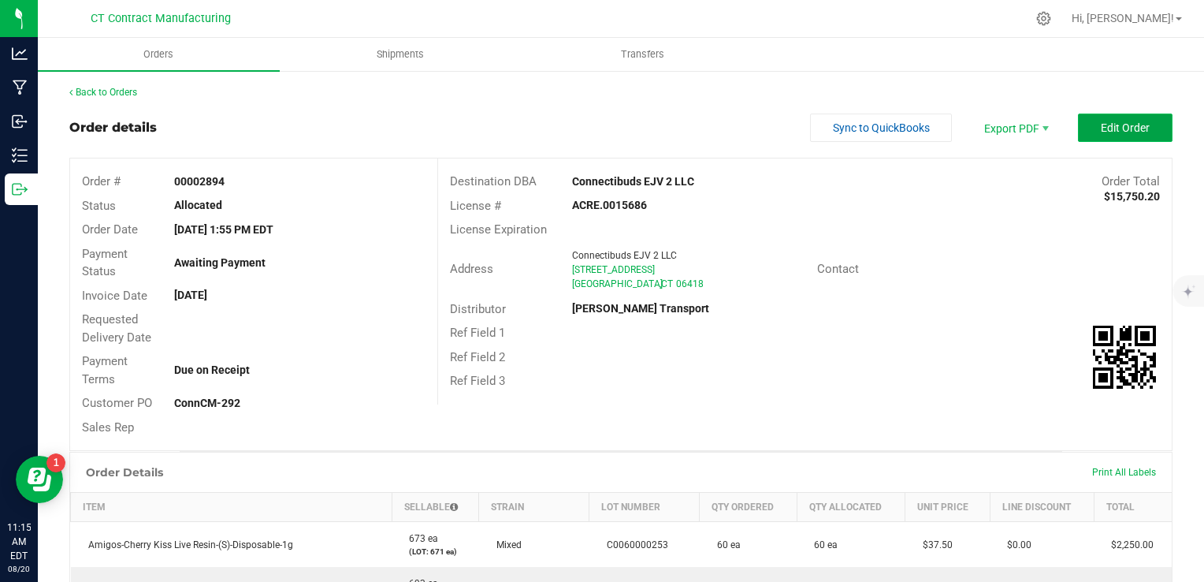
click at [1106, 137] on button "Edit Order" at bounding box center [1125, 127] width 95 height 28
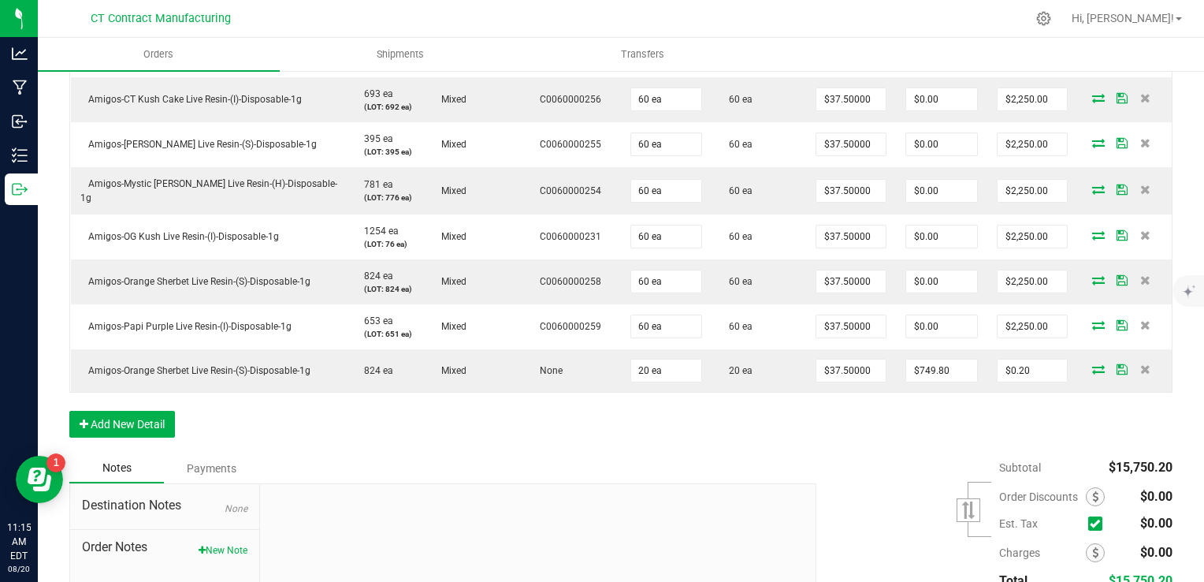
scroll to position [666, 0]
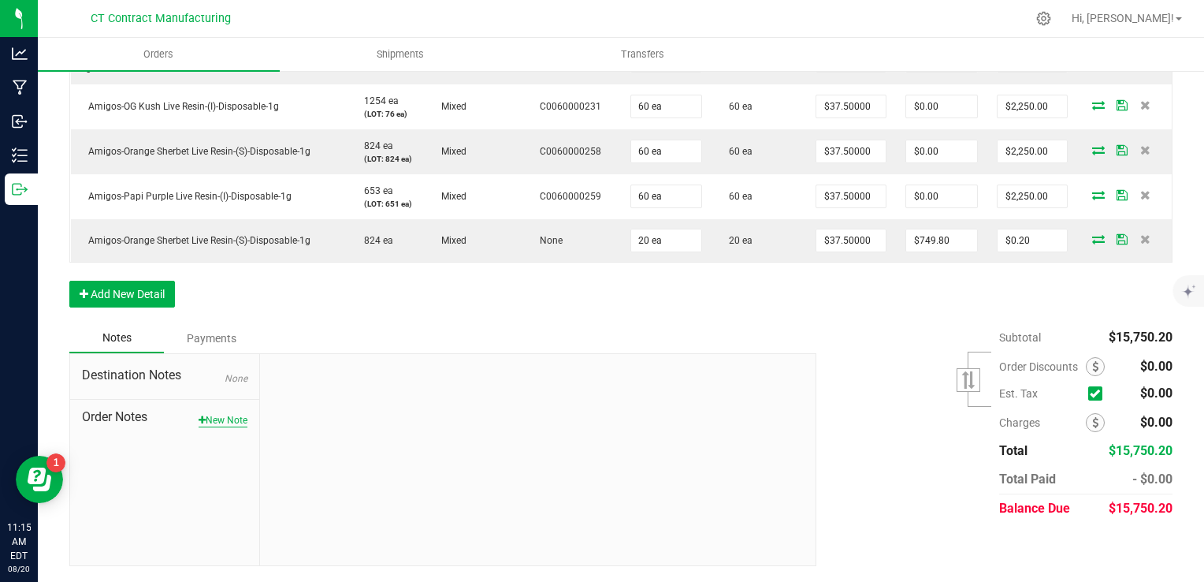
click at [210, 417] on button "New Note" at bounding box center [223, 420] width 49 height 14
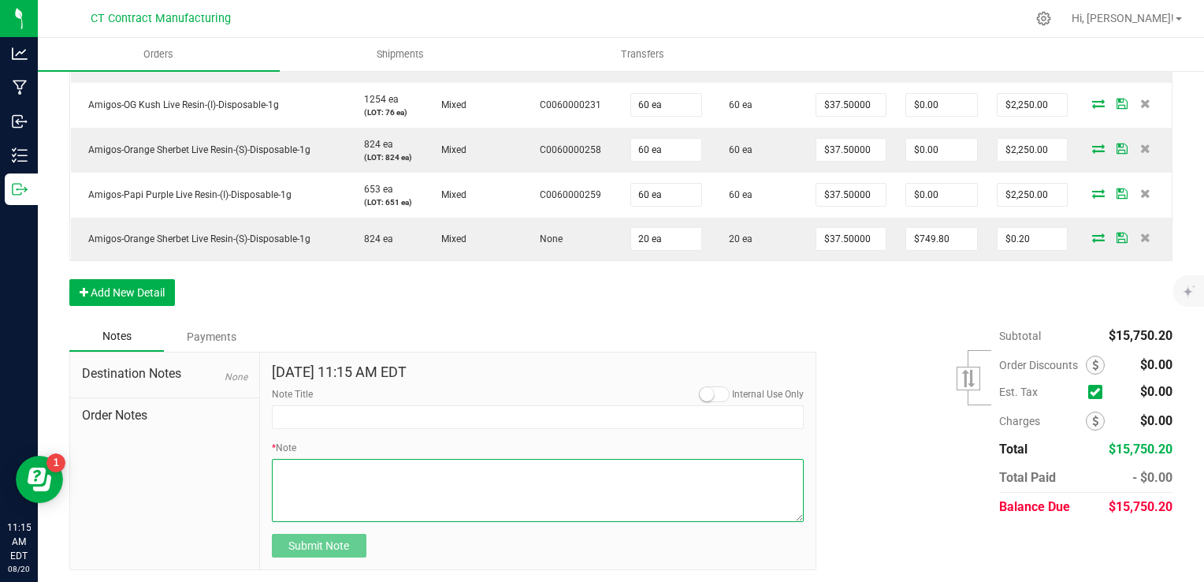
click at [402, 500] on textarea "* Note" at bounding box center [538, 490] width 533 height 63
click at [445, 510] on textarea "* Note" at bounding box center [538, 490] width 533 height 63
type textarea "Amigos Orange Sherbet staff sample case included! Enjoy :)"
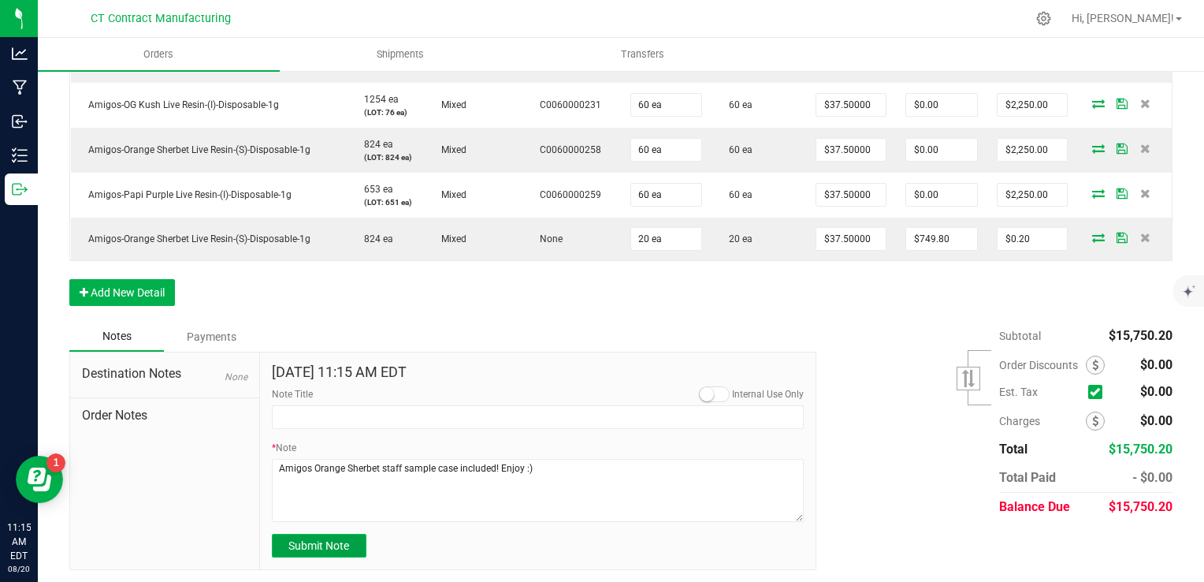
click at [324, 550] on span "Submit Note" at bounding box center [318, 545] width 61 height 13
type input "[DATE] 11:15 AM EDT"
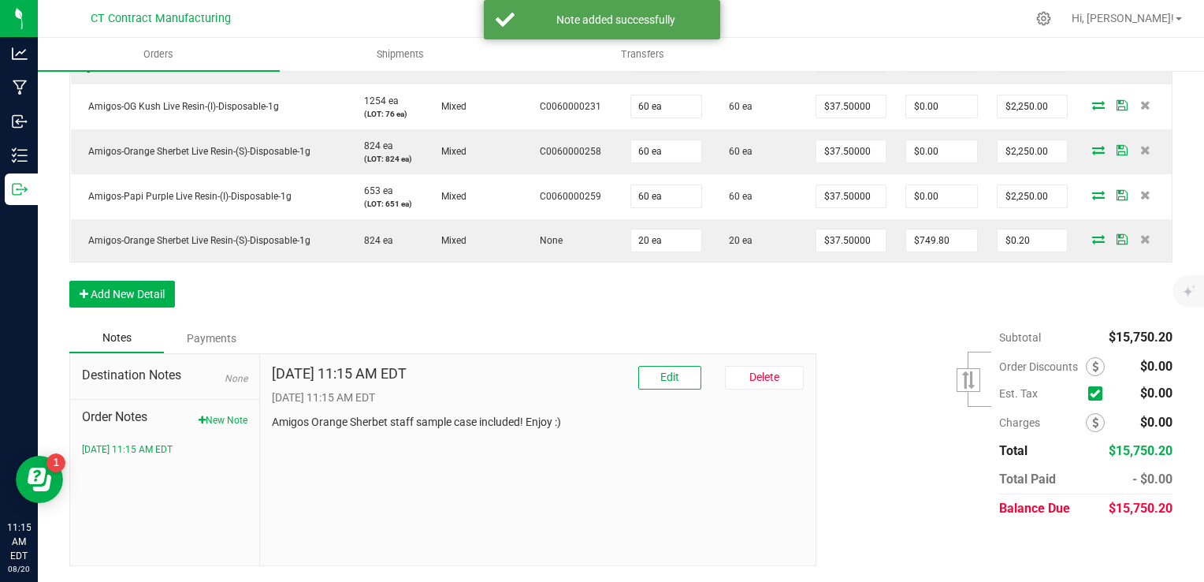
click at [850, 446] on div "Subtotal $15,750.20 Est. Tax" at bounding box center [989, 422] width 368 height 199
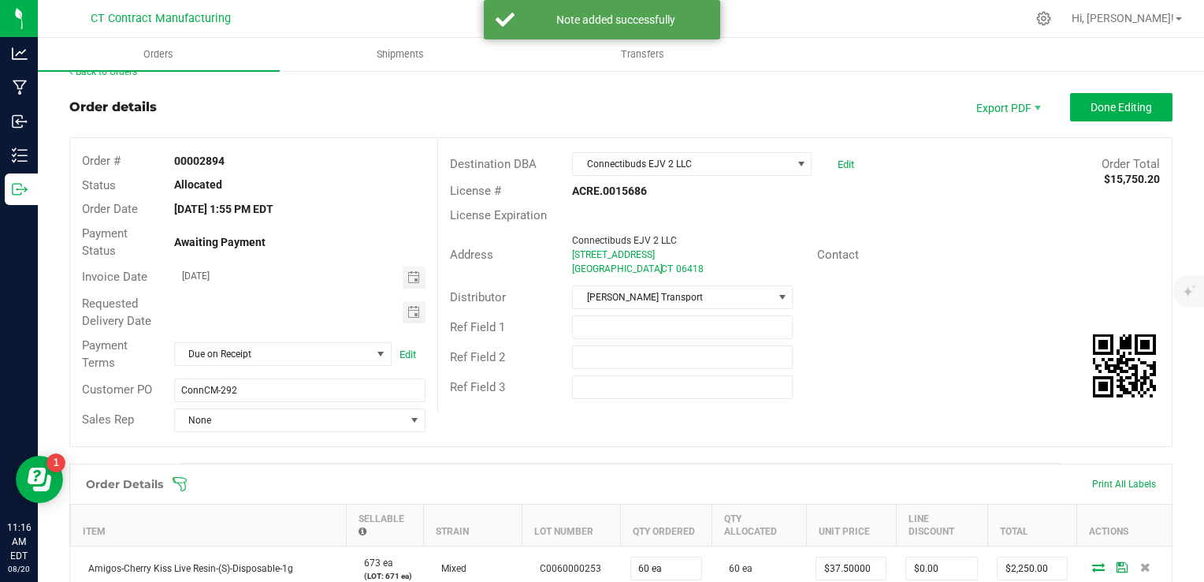
scroll to position [19, 0]
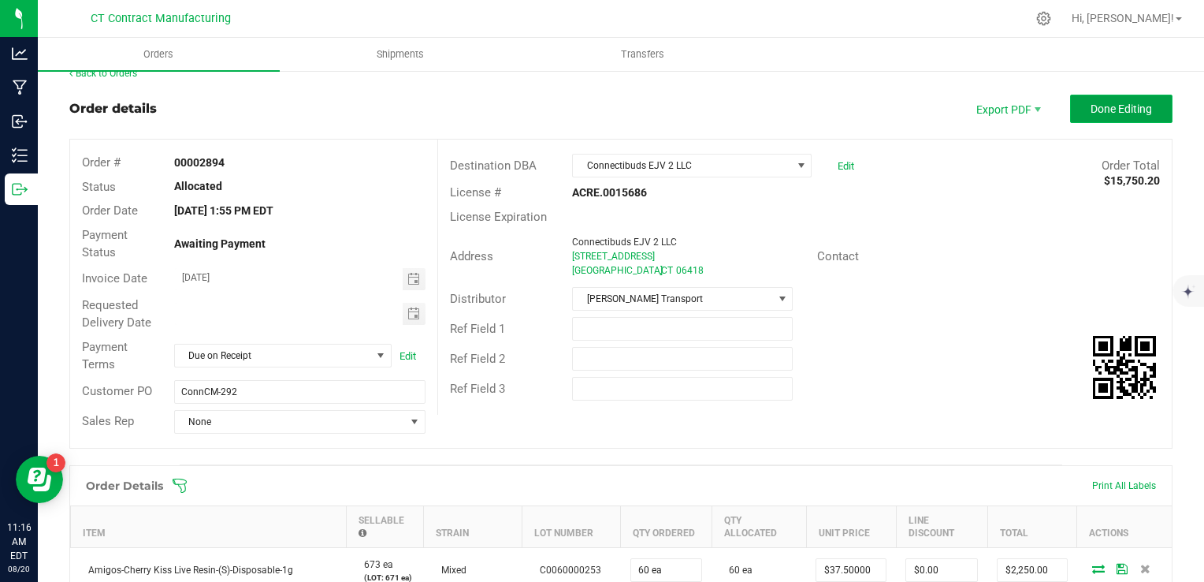
click at [1147, 102] on button "Done Editing" at bounding box center [1121, 109] width 102 height 28
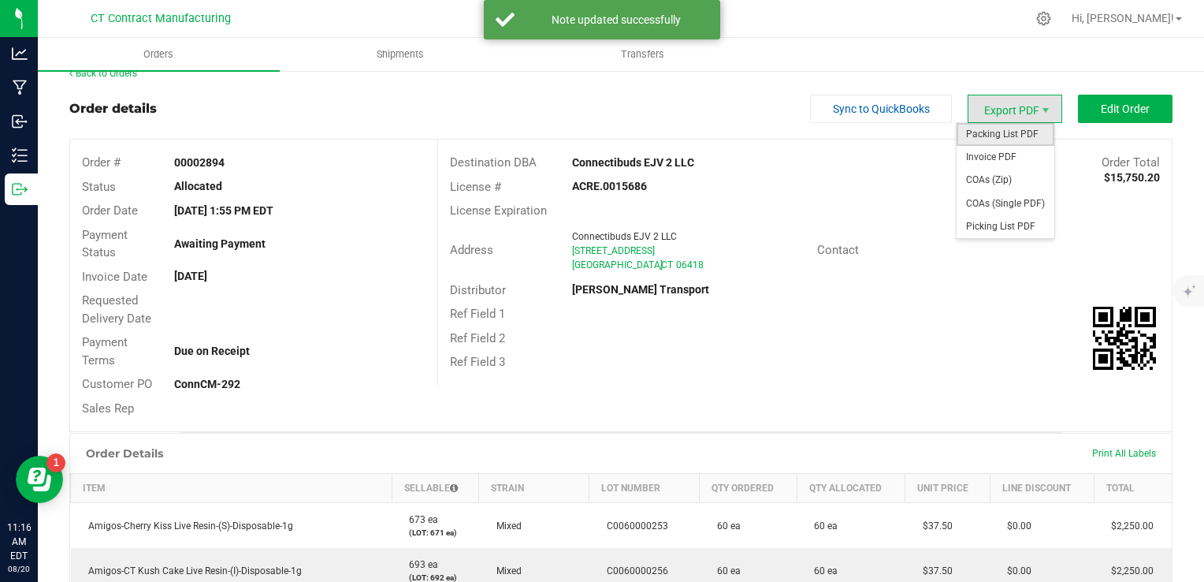
click at [1014, 128] on span "Packing List PDF" at bounding box center [1006, 134] width 98 height 23
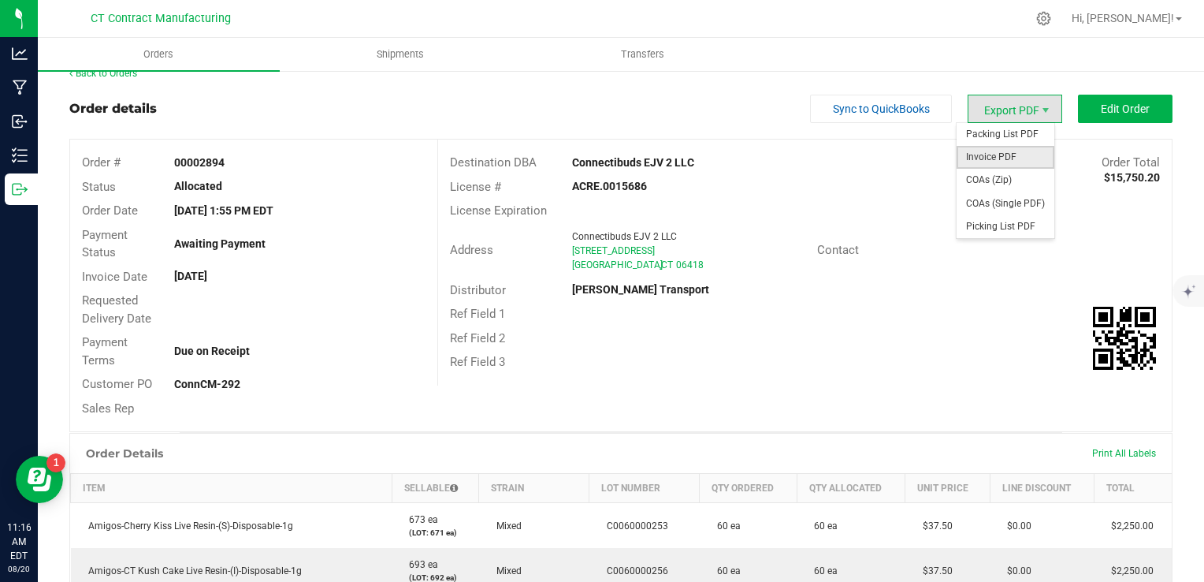
click at [1017, 154] on span "Invoice PDF" at bounding box center [1006, 157] width 98 height 23
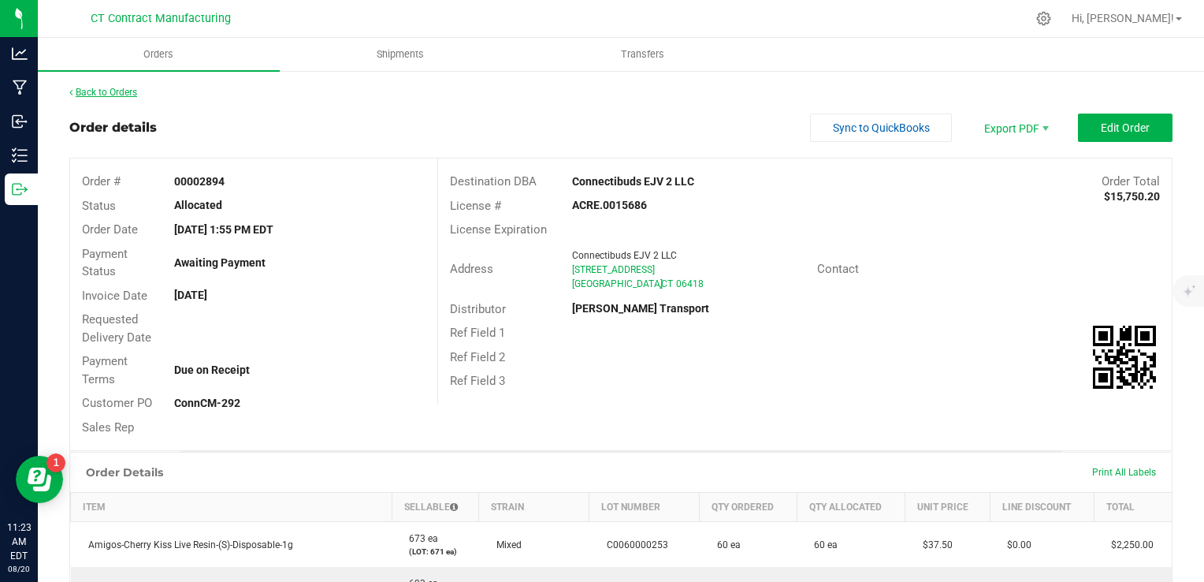
click at [106, 95] on link "Back to Orders" at bounding box center [103, 92] width 68 height 11
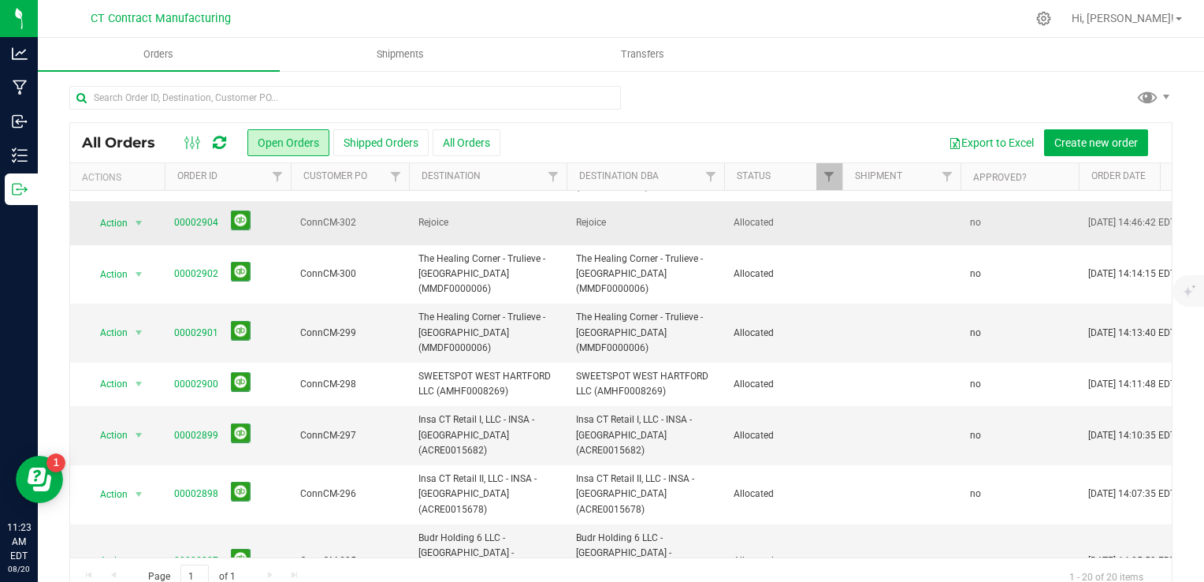
scroll to position [441, 0]
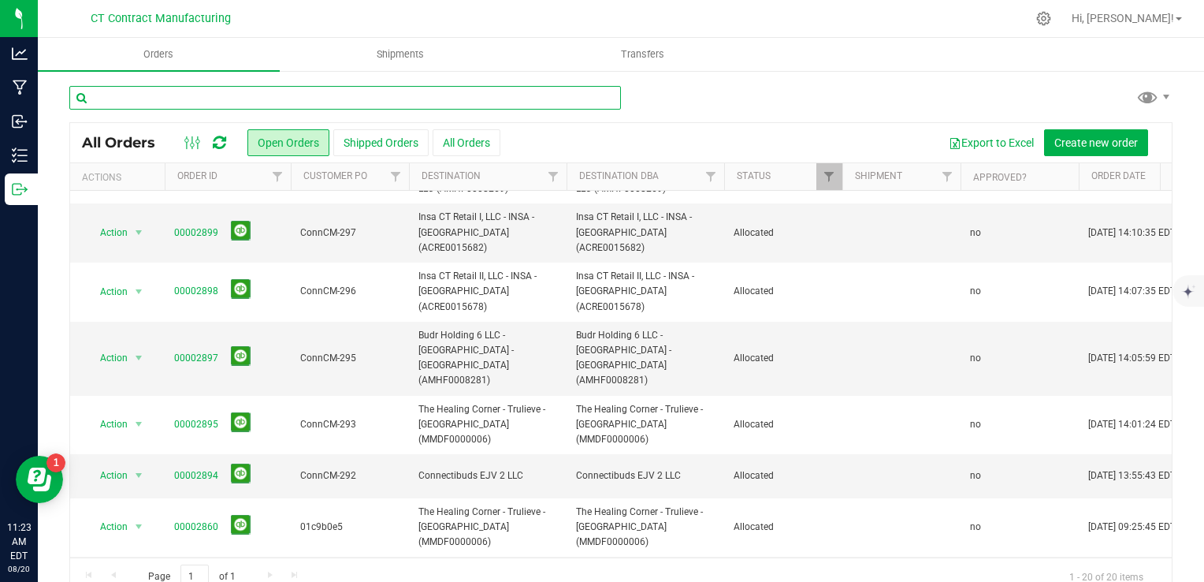
click at [241, 97] on input "text" at bounding box center [345, 98] width 552 height 24
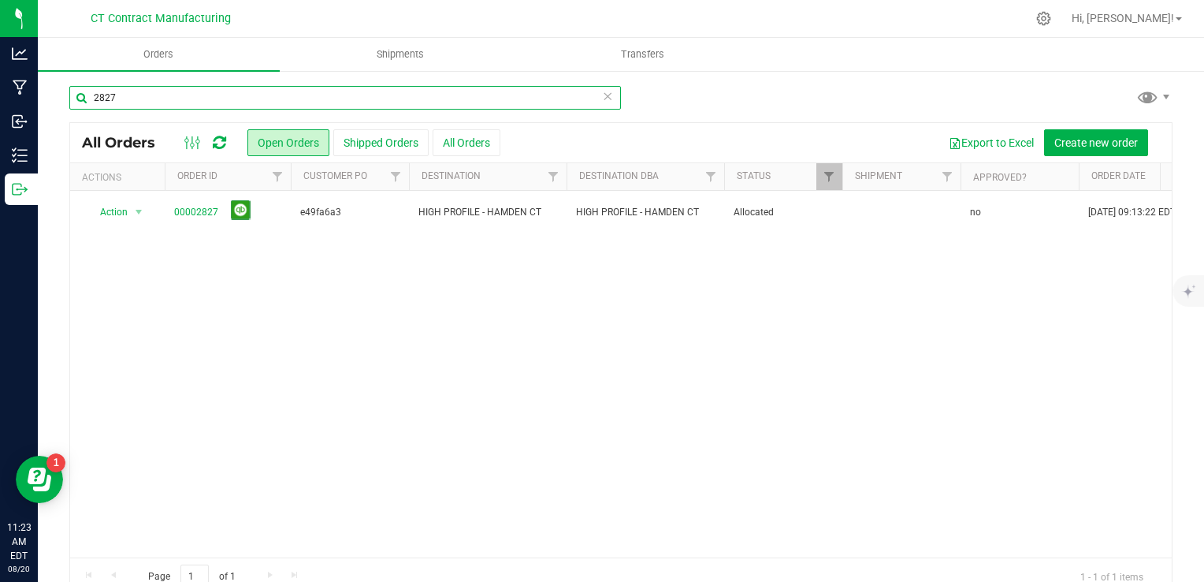
type input "2827"
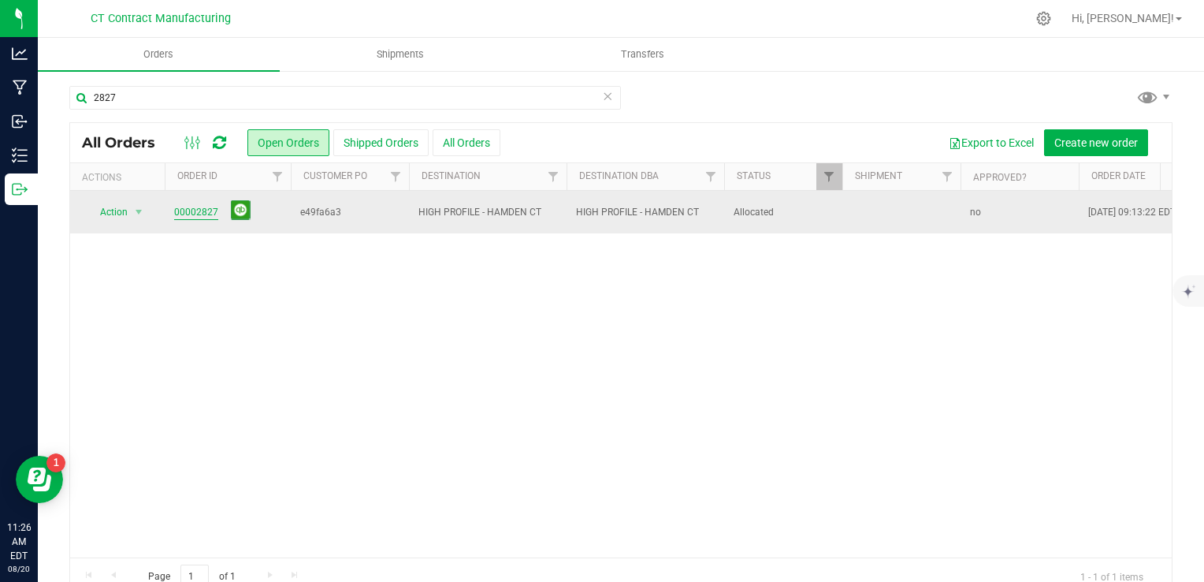
click at [206, 208] on link "00002827" at bounding box center [196, 212] width 44 height 15
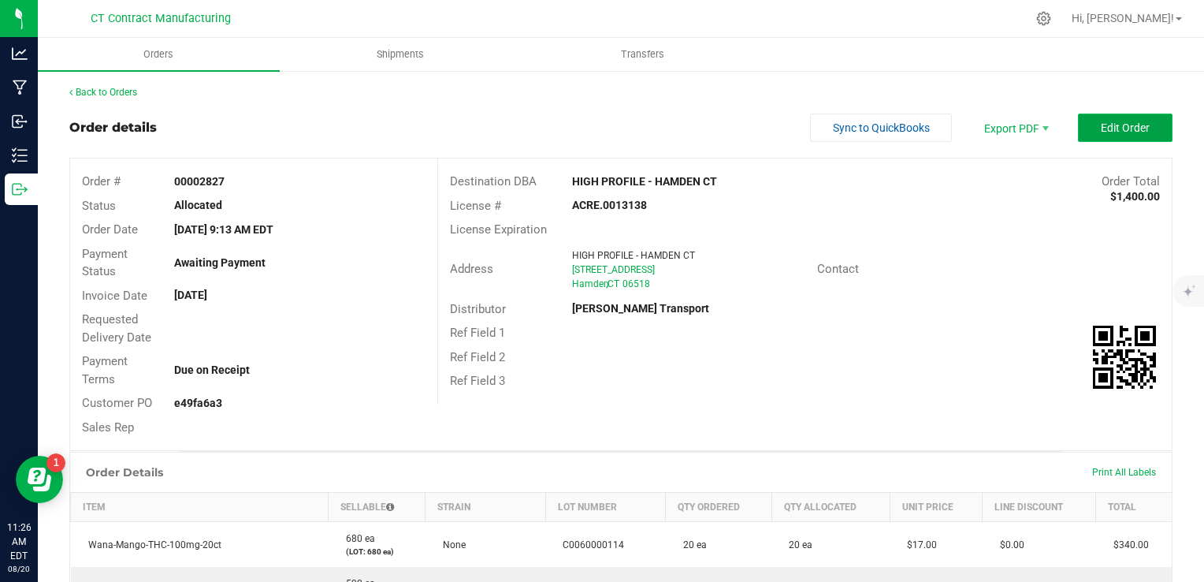
click at [1111, 134] on button "Edit Order" at bounding box center [1125, 127] width 95 height 28
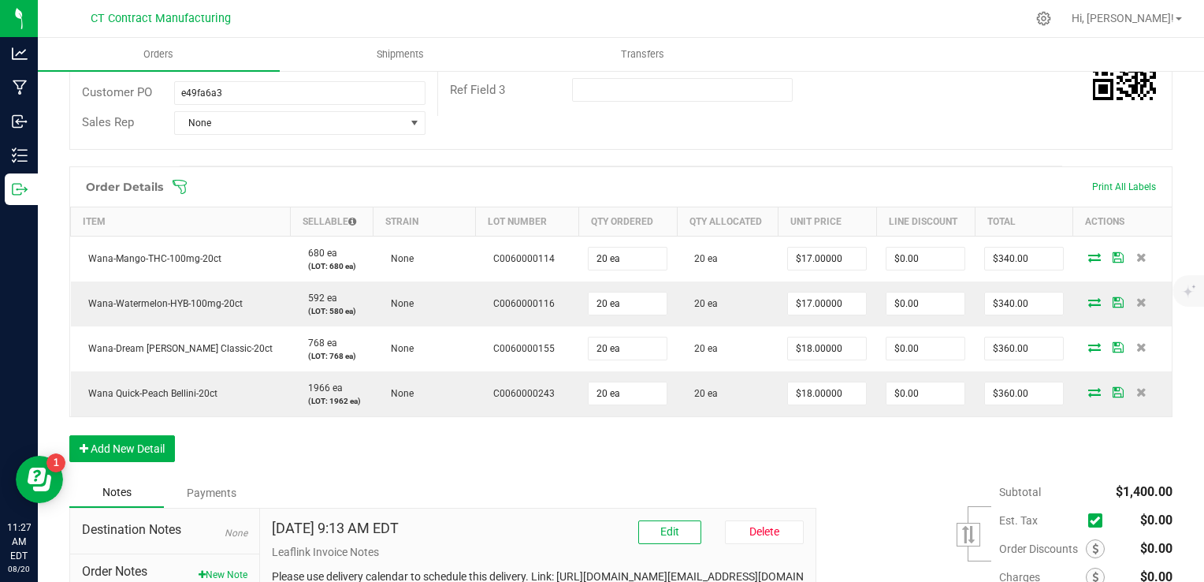
scroll to position [469, 0]
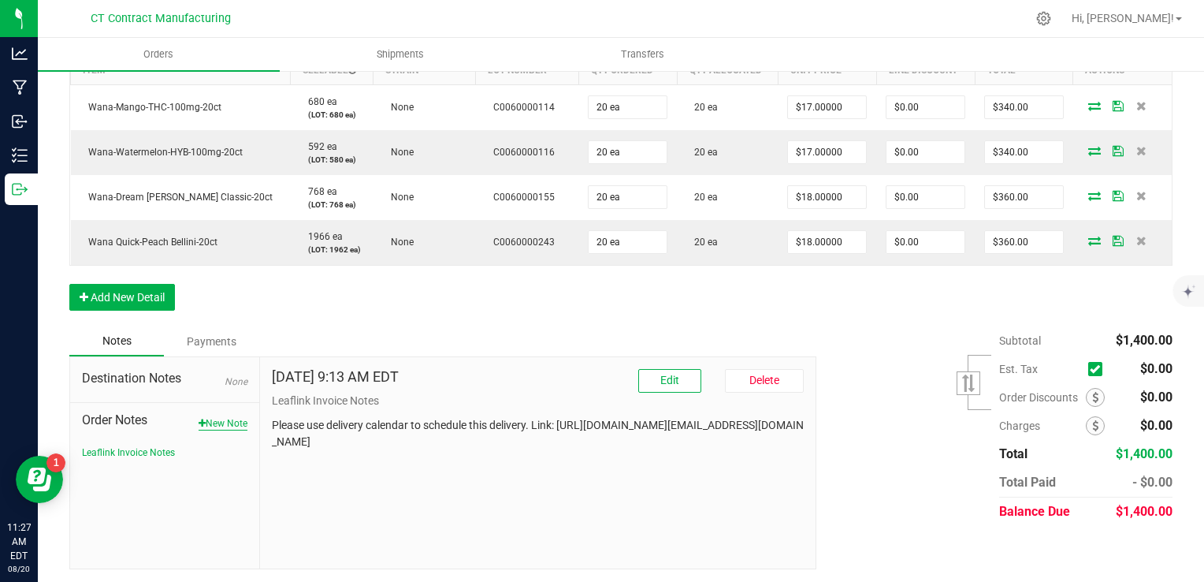
click at [232, 422] on button "New Note" at bounding box center [223, 423] width 49 height 14
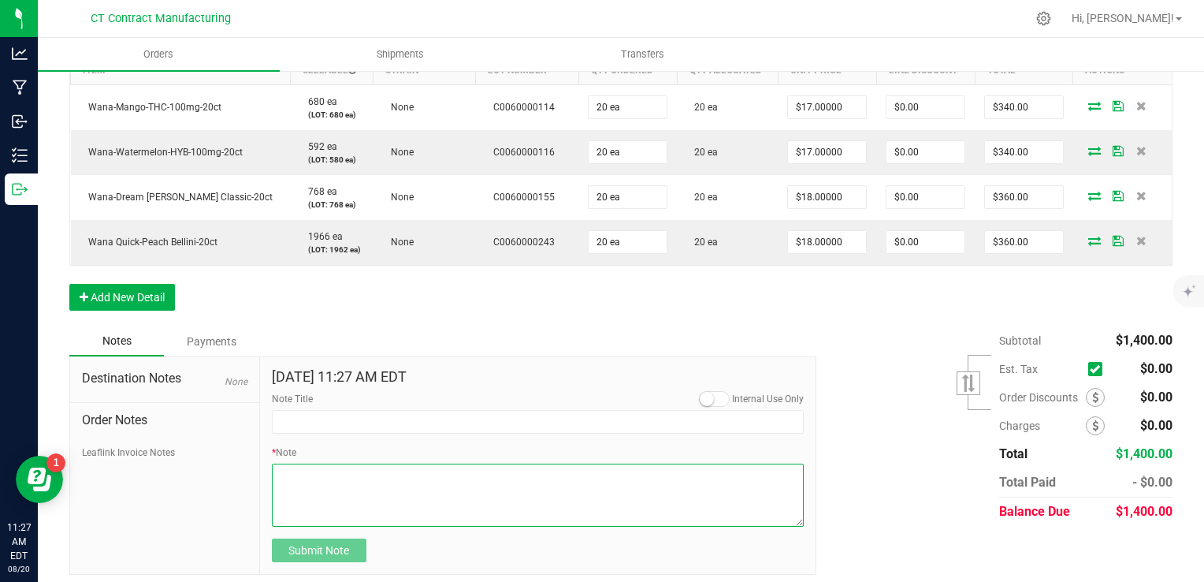
click at [322, 481] on textarea "* Note" at bounding box center [538, 494] width 533 height 63
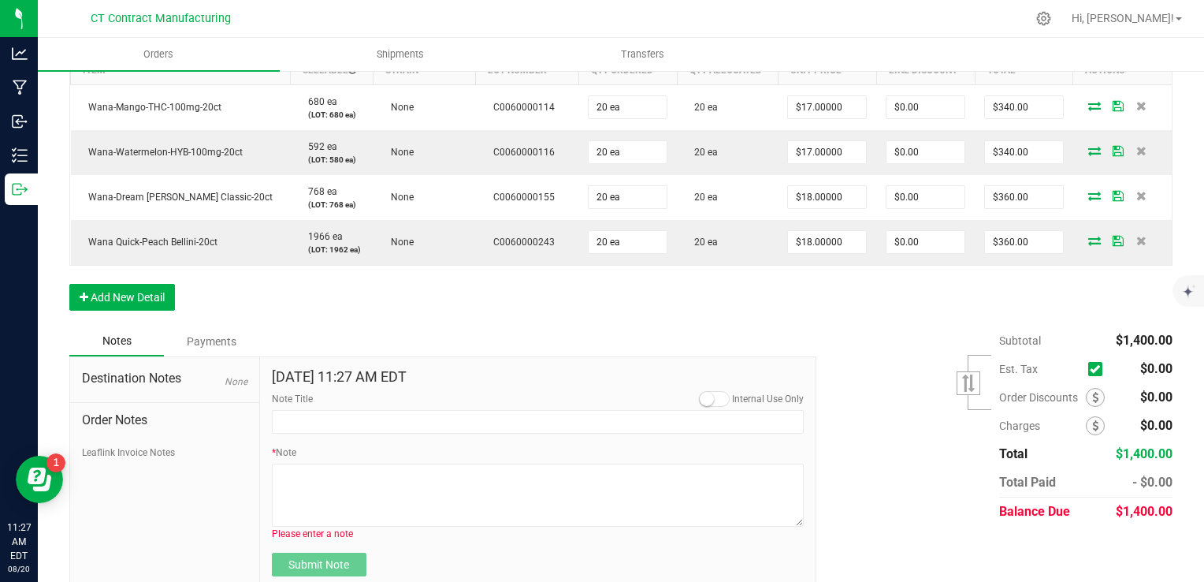
click at [574, 360] on div "[DATE] 11:27 AM EDT Internal Use Only Note Title * Note Please enter a note Sub…" at bounding box center [538, 473] width 556 height 232
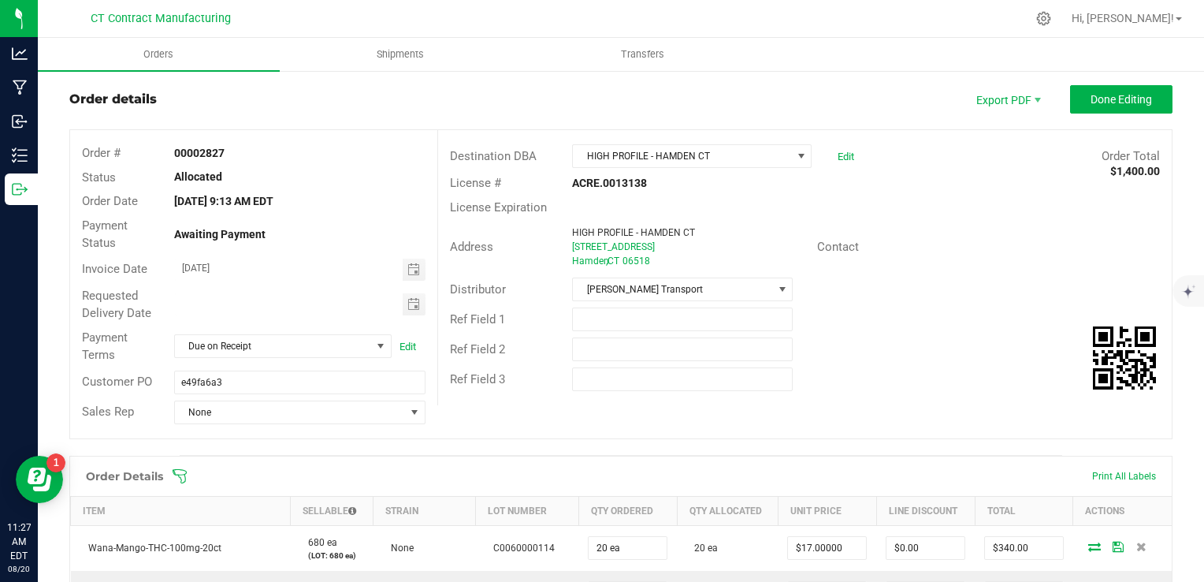
scroll to position [0, 0]
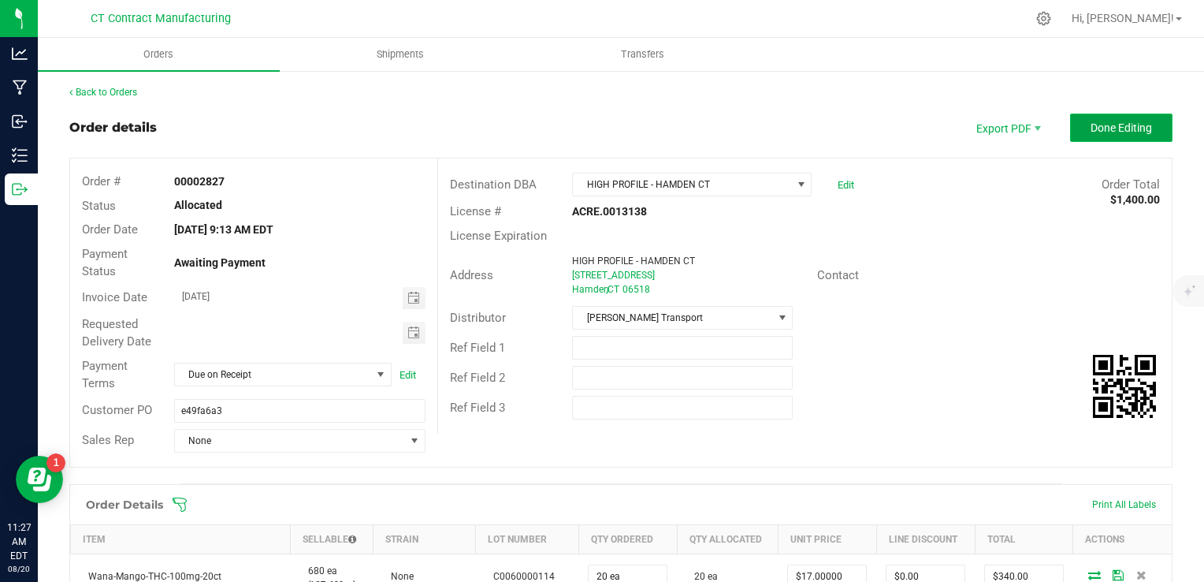
click at [1129, 127] on span "Done Editing" at bounding box center [1121, 127] width 61 height 13
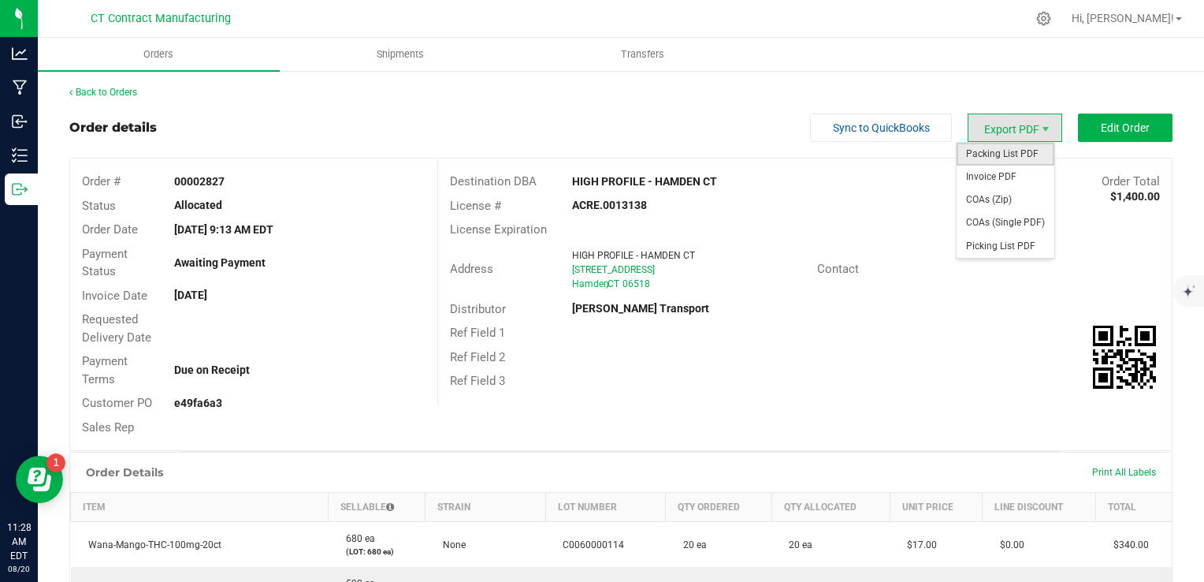
click at [989, 153] on span "Packing List PDF" at bounding box center [1006, 154] width 98 height 23
click at [1006, 172] on span "Invoice PDF" at bounding box center [1006, 177] width 98 height 23
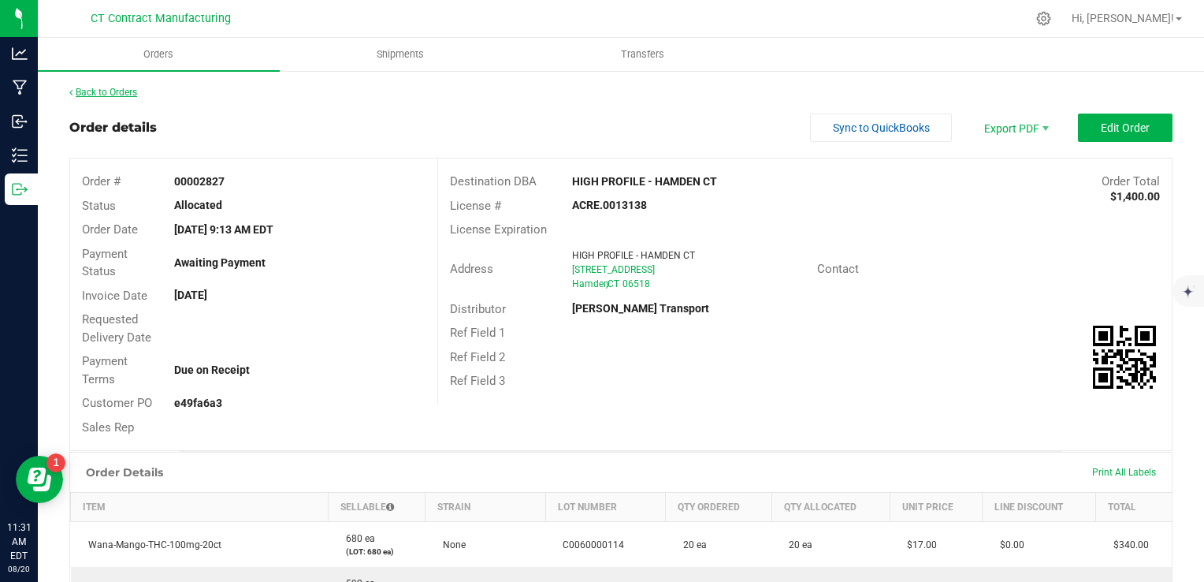
click at [128, 87] on link "Back to Orders" at bounding box center [103, 92] width 68 height 11
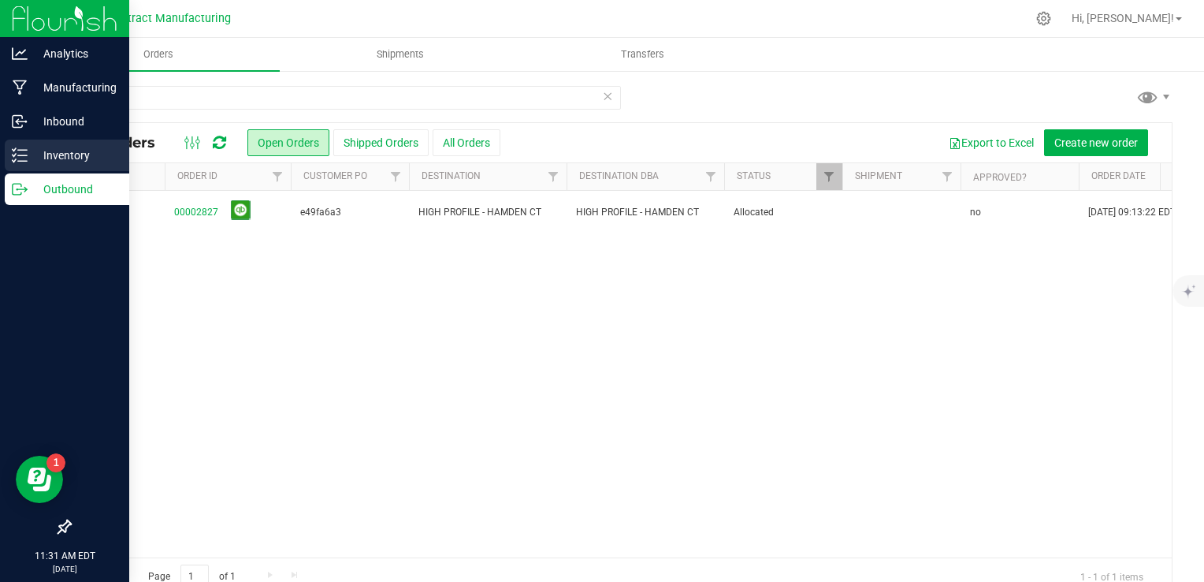
click at [22, 161] on line at bounding box center [22, 161] width 9 height 0
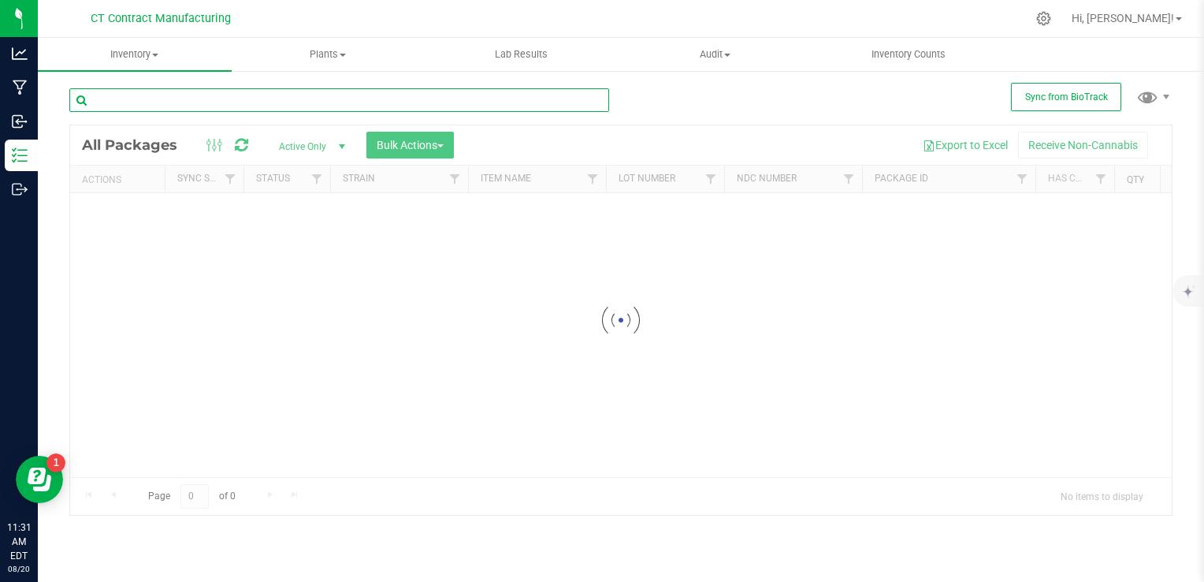
click at [178, 106] on input "text" at bounding box center [339, 100] width 540 height 24
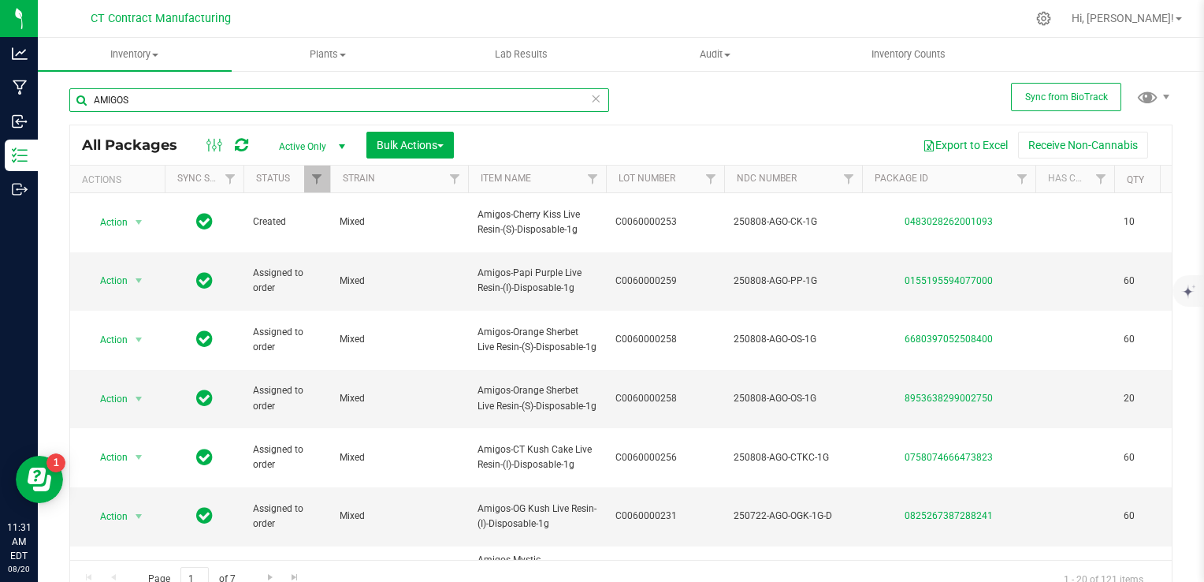
type input "AMIGOS"
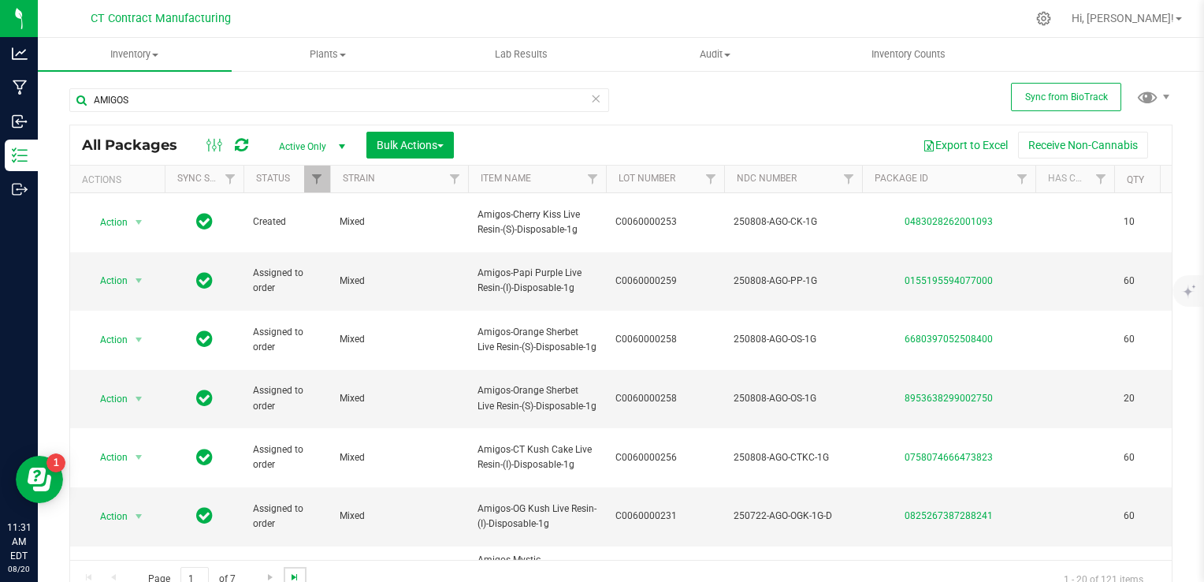
click at [290, 574] on span "Go to the last page" at bounding box center [294, 577] width 13 height 13
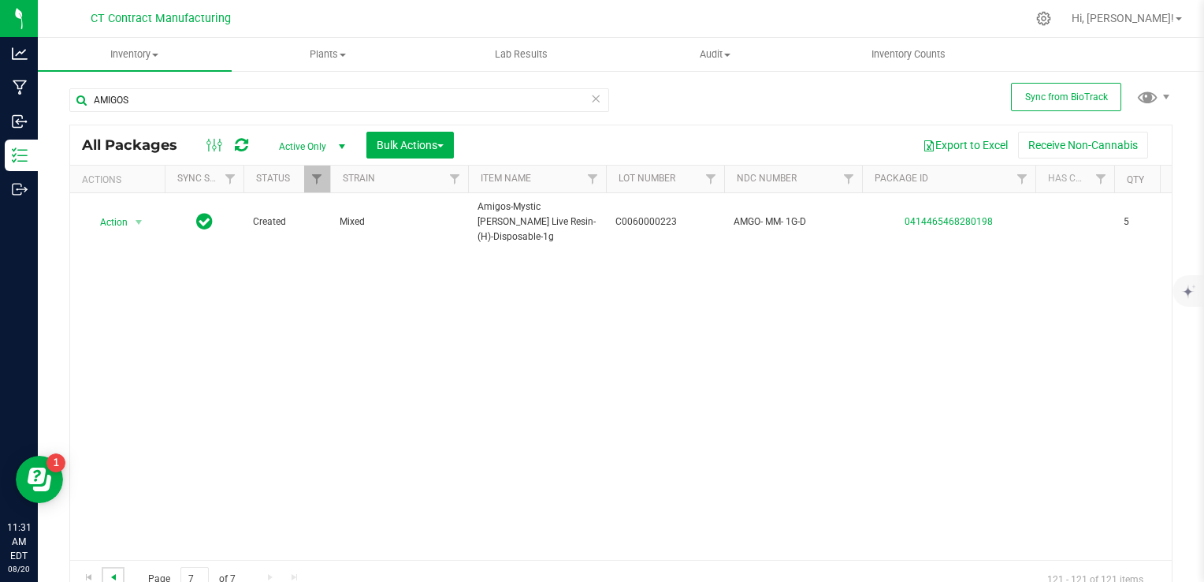
click at [110, 575] on span "Go to the previous page" at bounding box center [113, 577] width 13 height 13
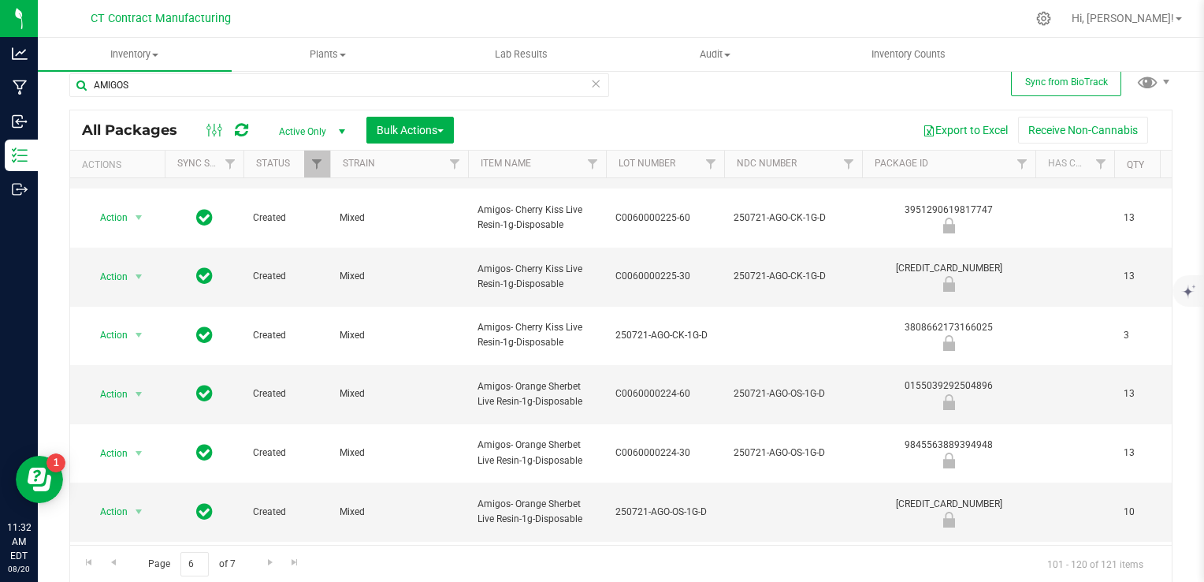
click at [1052, 20] on icon at bounding box center [1044, 18] width 17 height 17
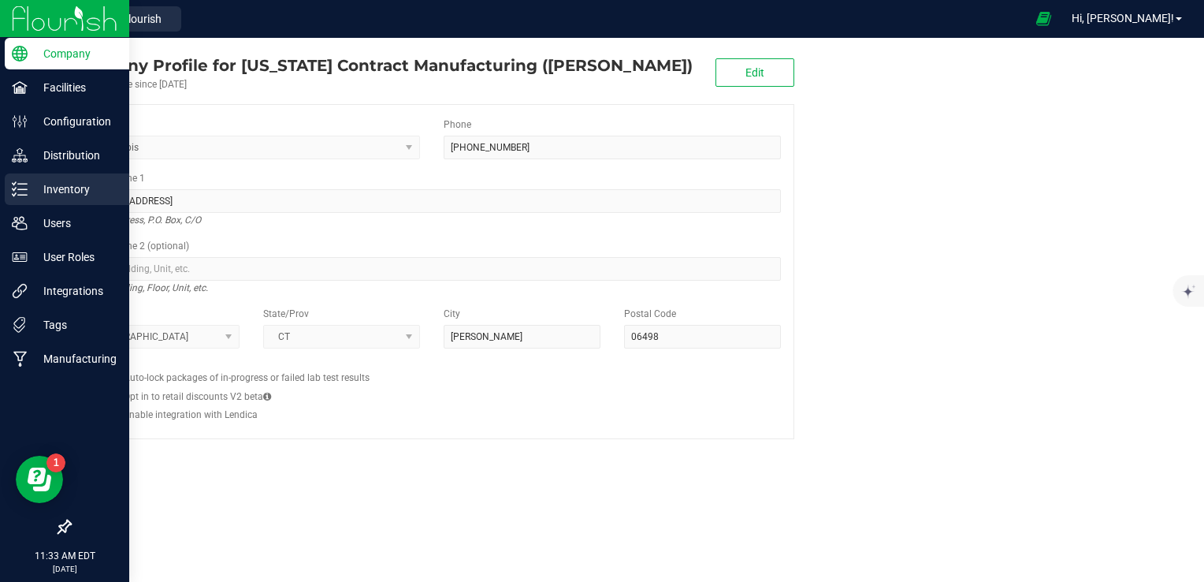
click at [28, 200] on div "Inventory" at bounding box center [67, 189] width 125 height 32
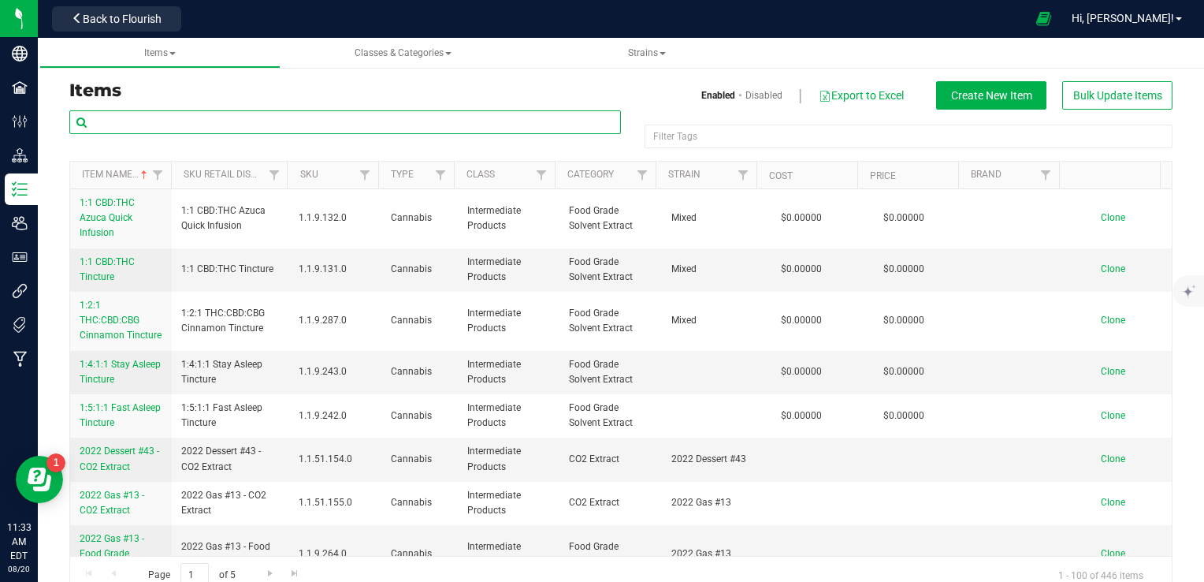
click at [228, 125] on input "text" at bounding box center [345, 122] width 552 height 24
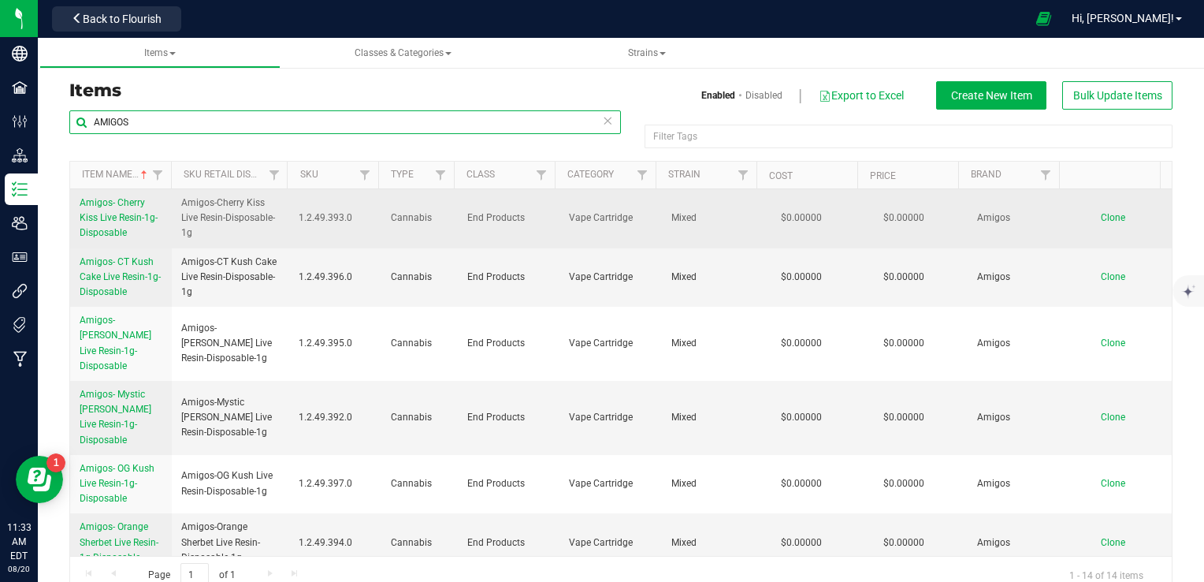
type input "AMIGOS"
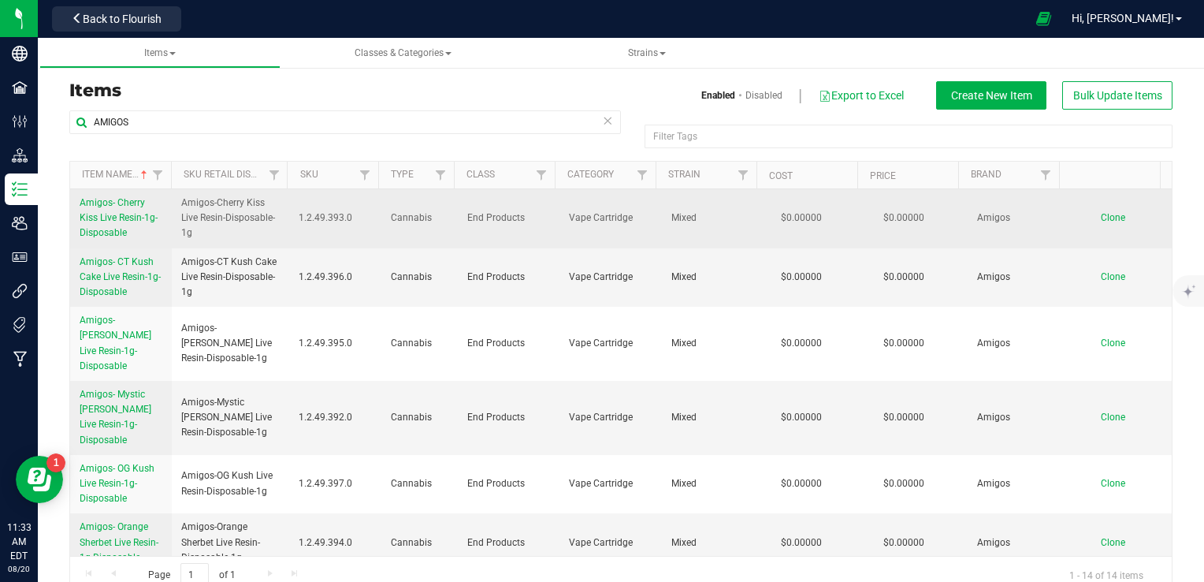
click at [123, 210] on link "Amigos- Cherry Kiss Live Resin-1g-Disposable" at bounding box center [121, 218] width 83 height 46
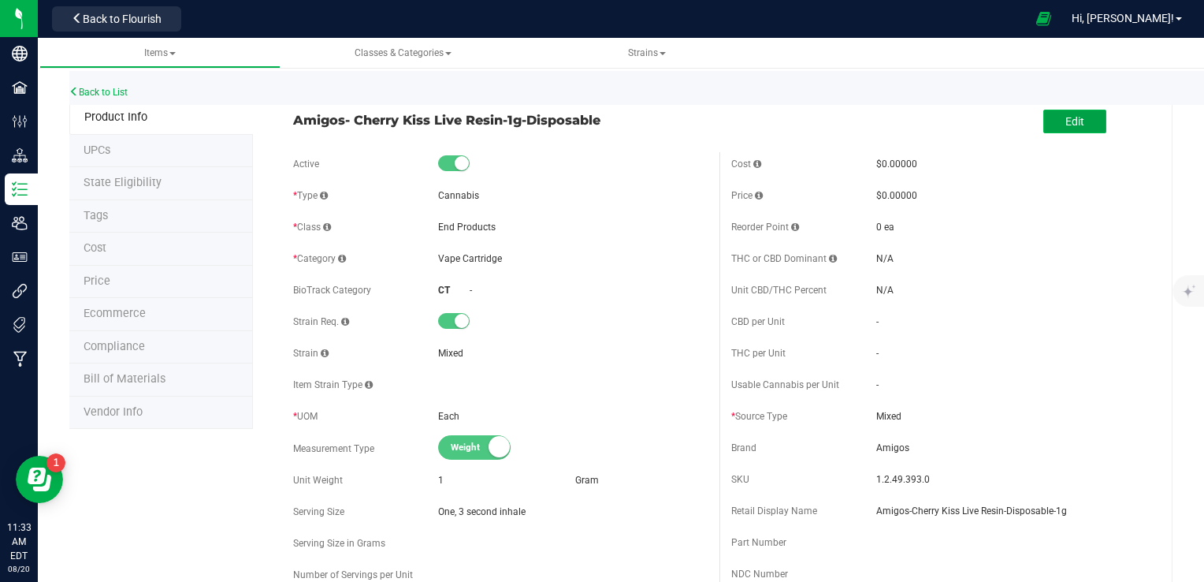
click at [1088, 123] on button "Edit" at bounding box center [1074, 122] width 63 height 24
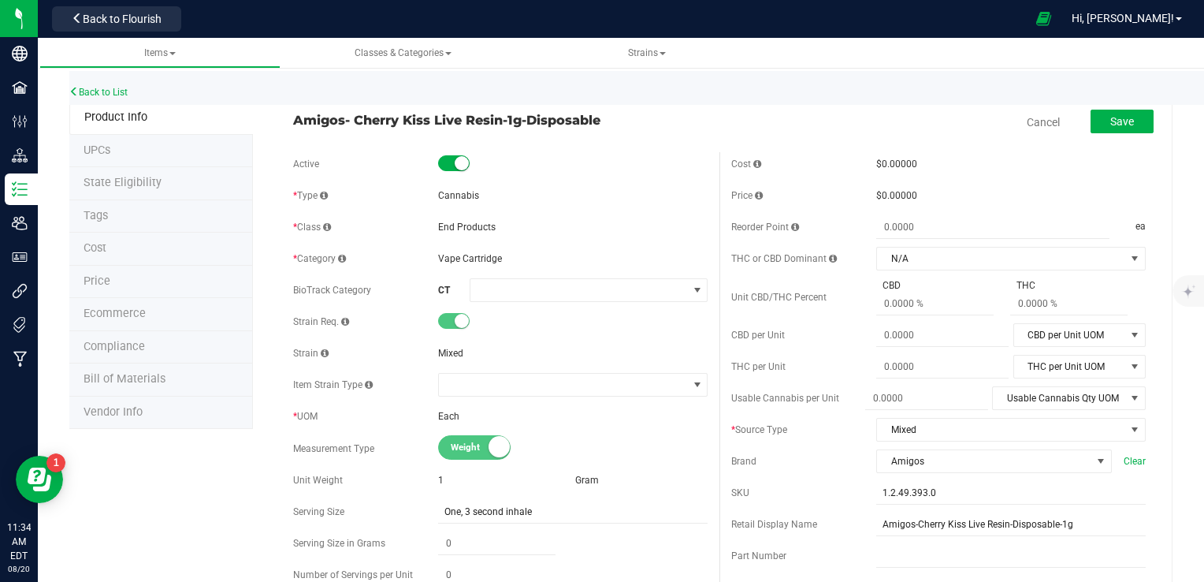
click at [459, 169] on small at bounding box center [462, 163] width 14 height 14
click at [1114, 131] on button "Save" at bounding box center [1122, 122] width 63 height 24
click at [457, 159] on span at bounding box center [454, 163] width 32 height 16
click at [1111, 128] on button "Save" at bounding box center [1122, 122] width 63 height 24
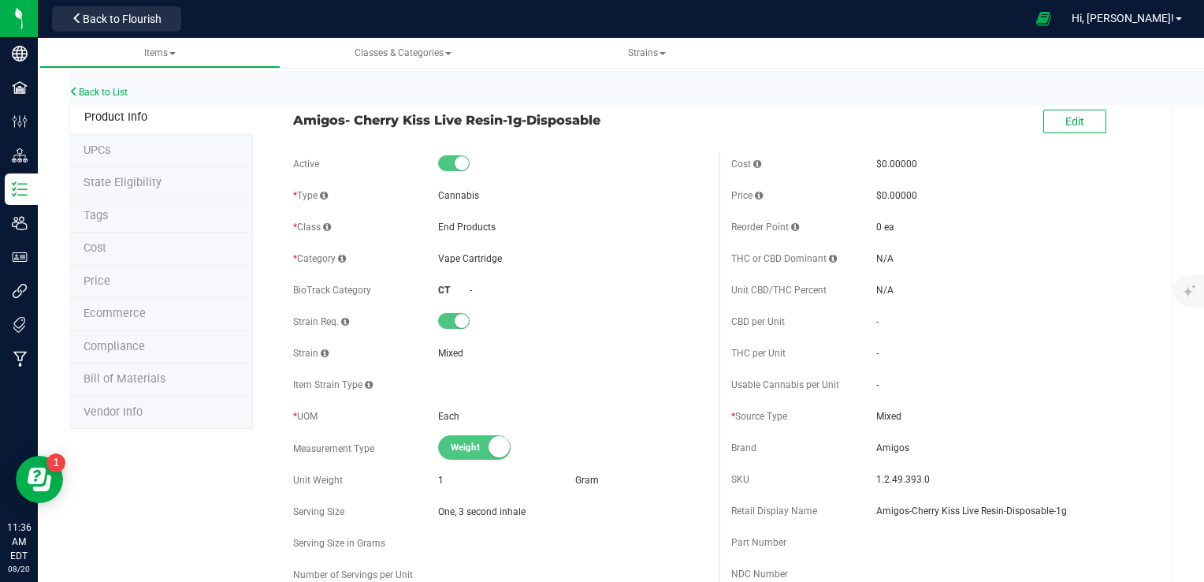
click at [131, 87] on div "Back to List" at bounding box center [671, 88] width 1204 height 34
click at [121, 90] on link "Back to List" at bounding box center [98, 92] width 58 height 11
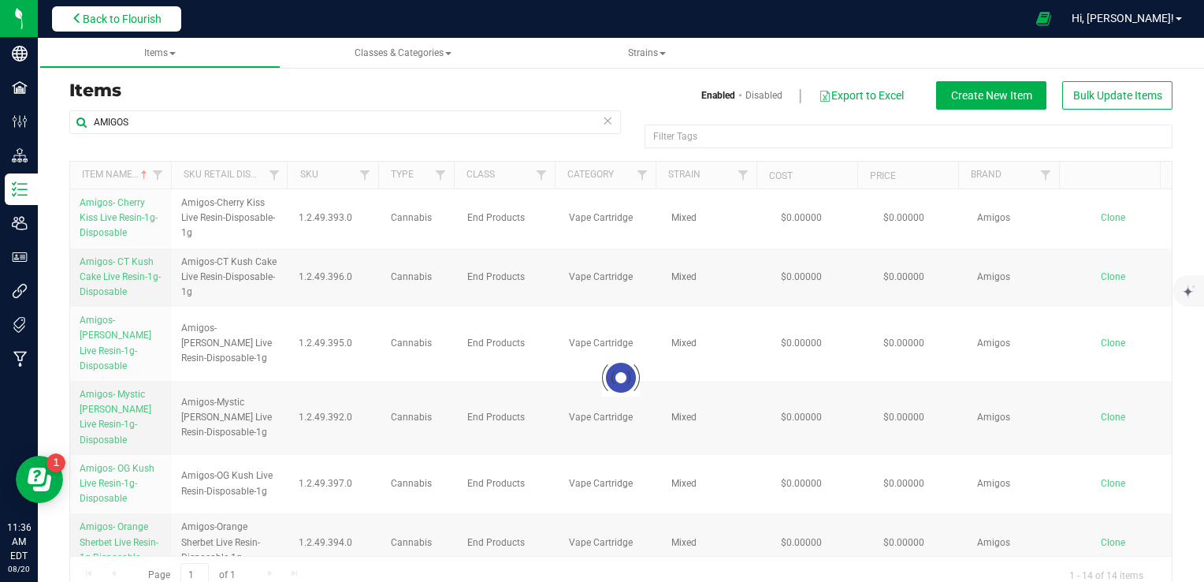
click at [98, 24] on span "Back to Flourish" at bounding box center [122, 19] width 79 height 13
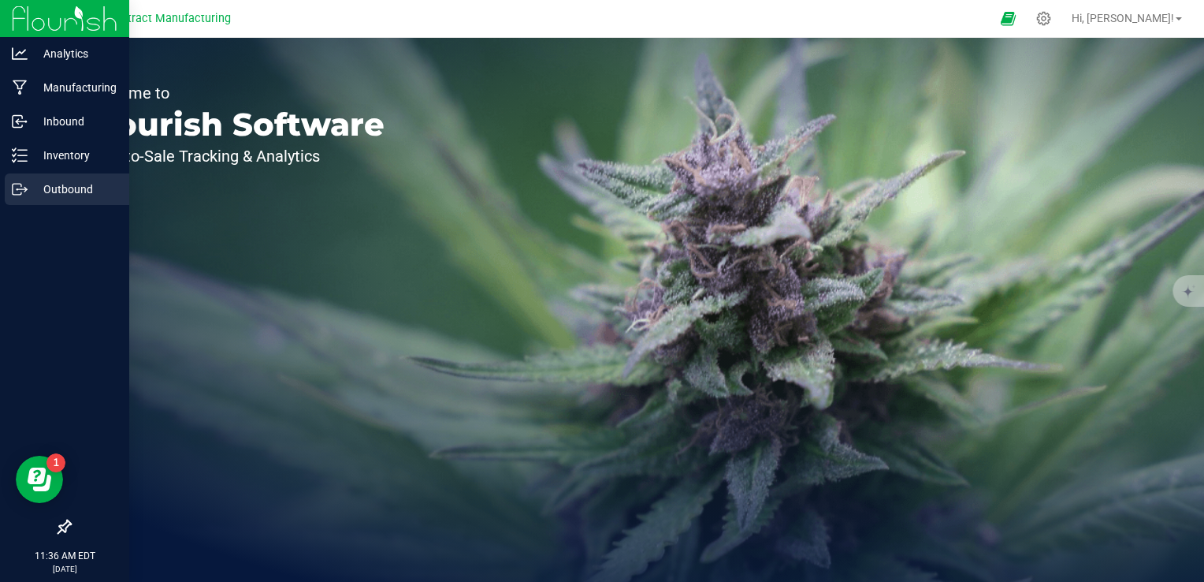
click at [23, 192] on icon at bounding box center [20, 189] width 16 height 16
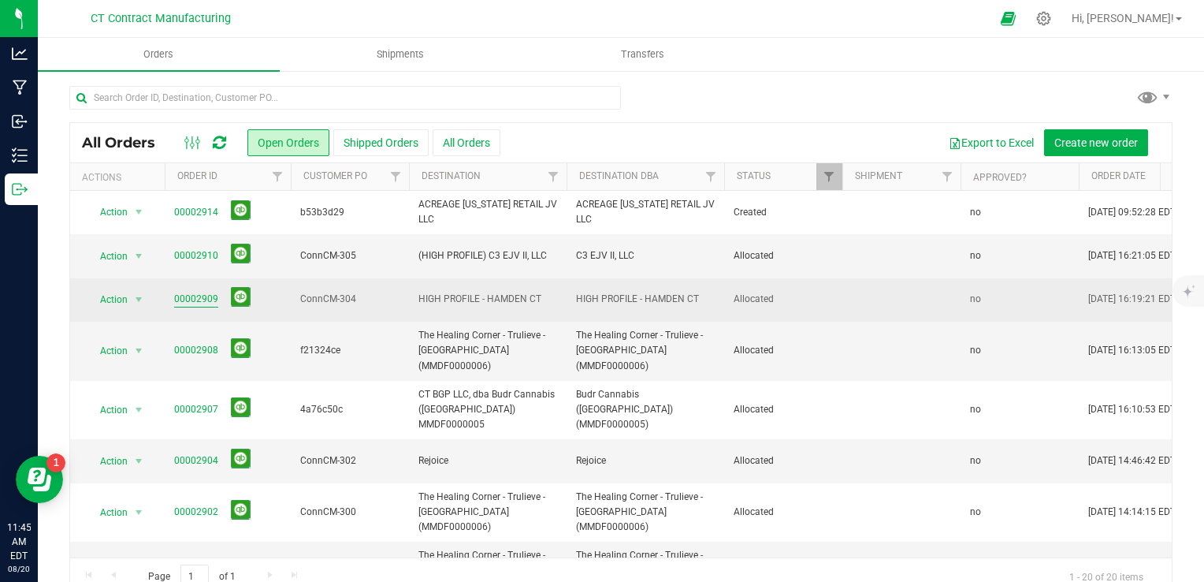
click at [190, 295] on link "00002909" at bounding box center [196, 299] width 44 height 15
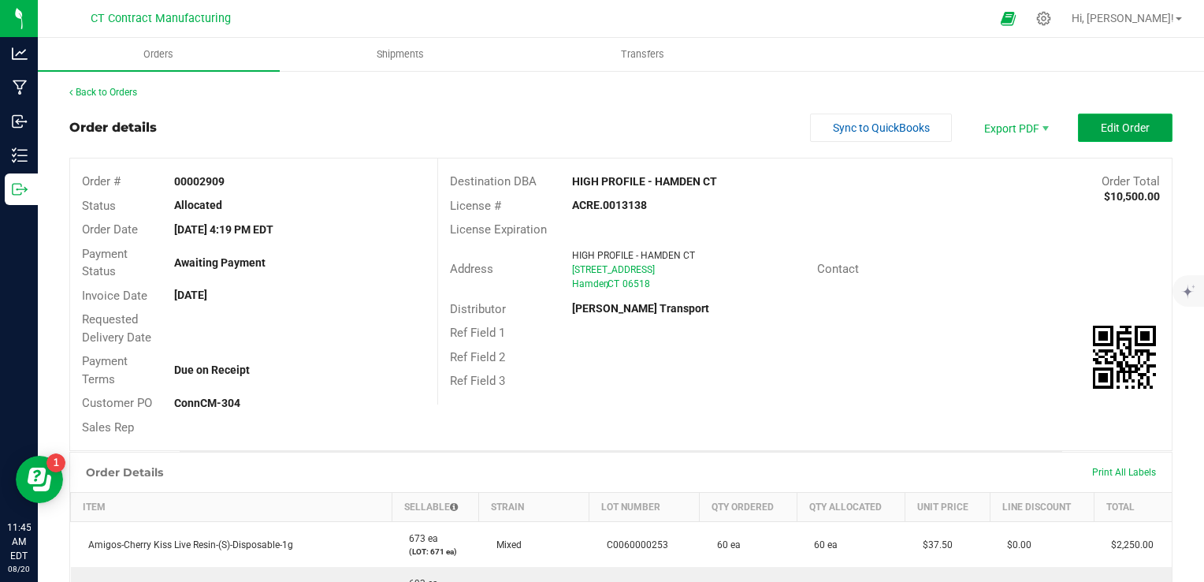
click at [1083, 135] on button "Edit Order" at bounding box center [1125, 127] width 95 height 28
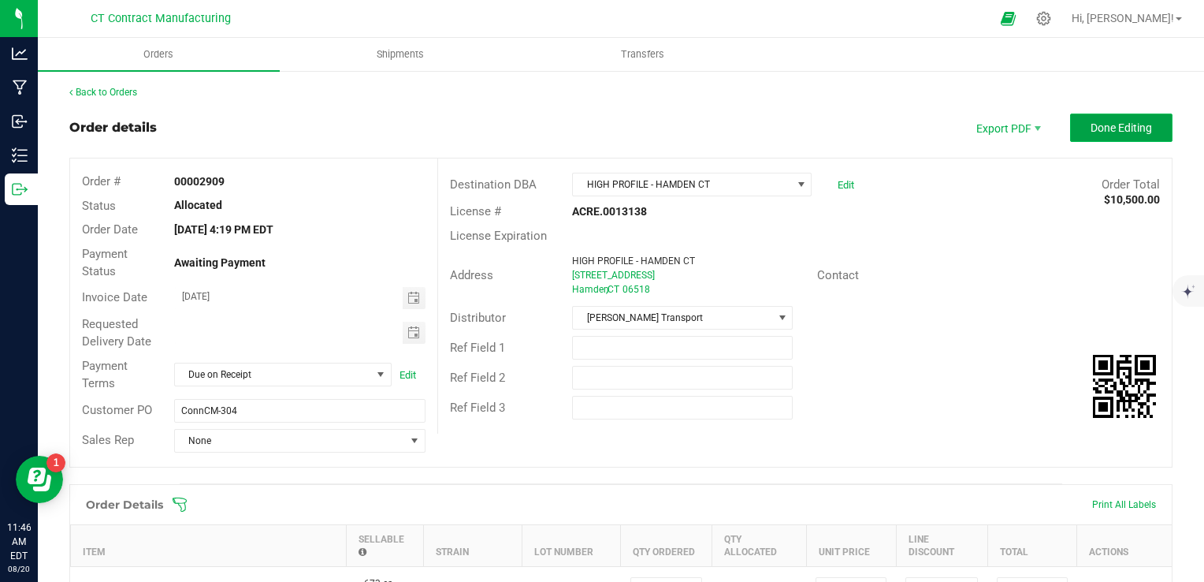
click at [1097, 130] on span "Done Editing" at bounding box center [1121, 127] width 61 height 13
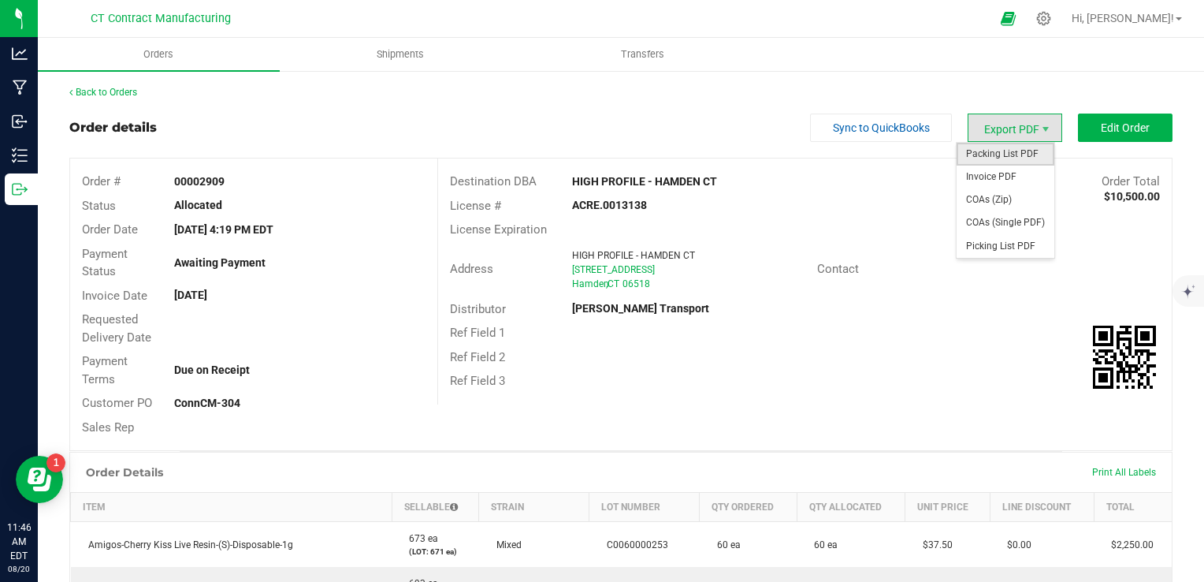
click at [1005, 146] on span "Packing List PDF" at bounding box center [1006, 154] width 98 height 23
click at [1002, 178] on span "Invoice PDF" at bounding box center [1006, 177] width 98 height 23
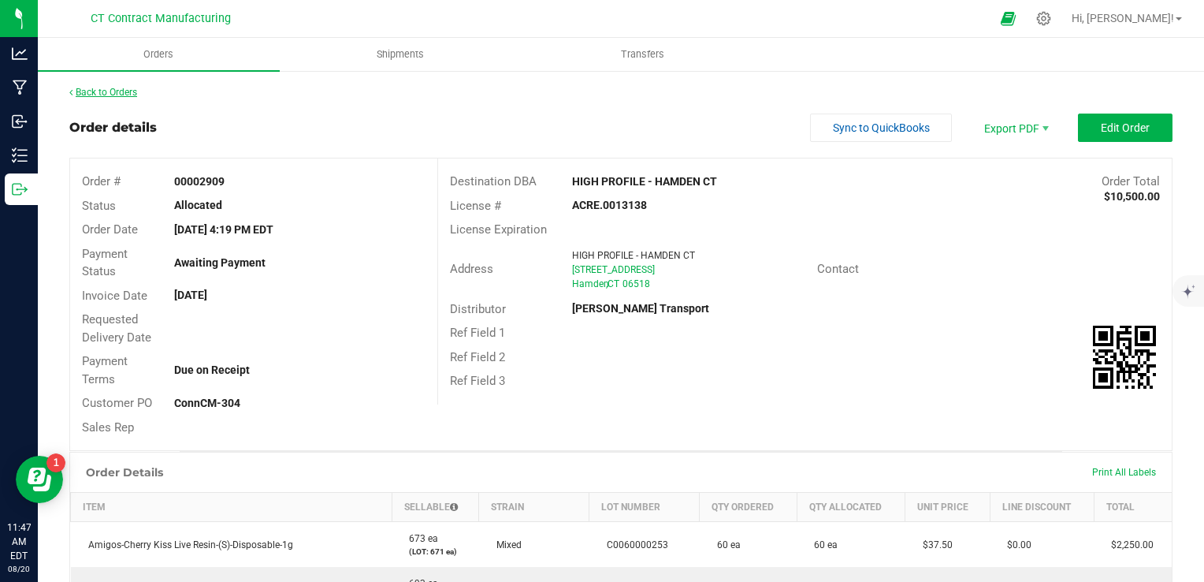
click at [131, 93] on link "Back to Orders" at bounding box center [103, 92] width 68 height 11
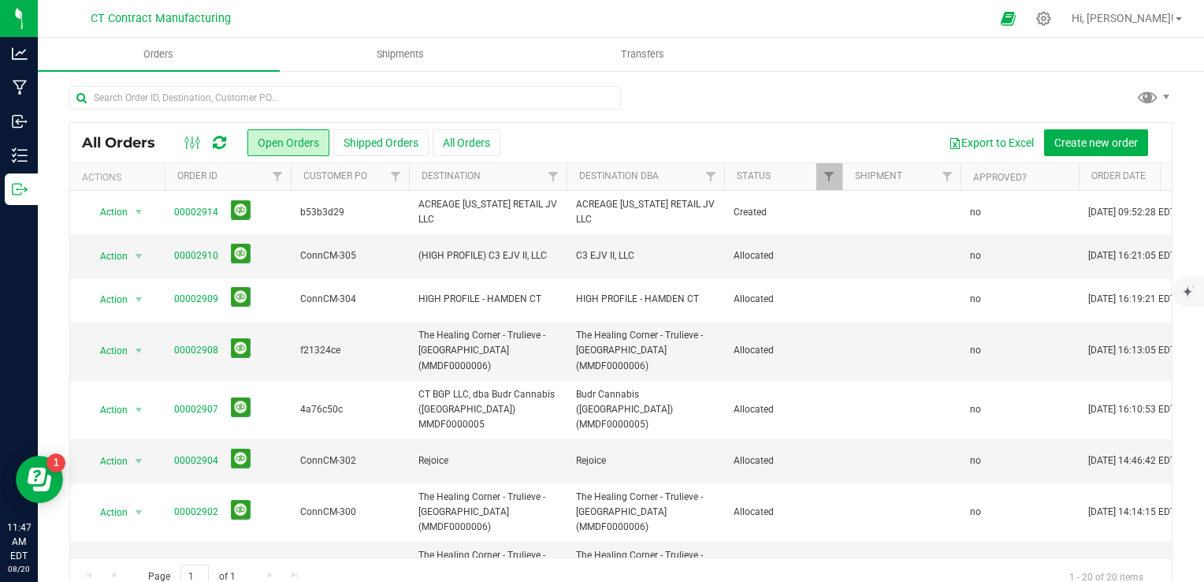
scroll to position [236, 0]
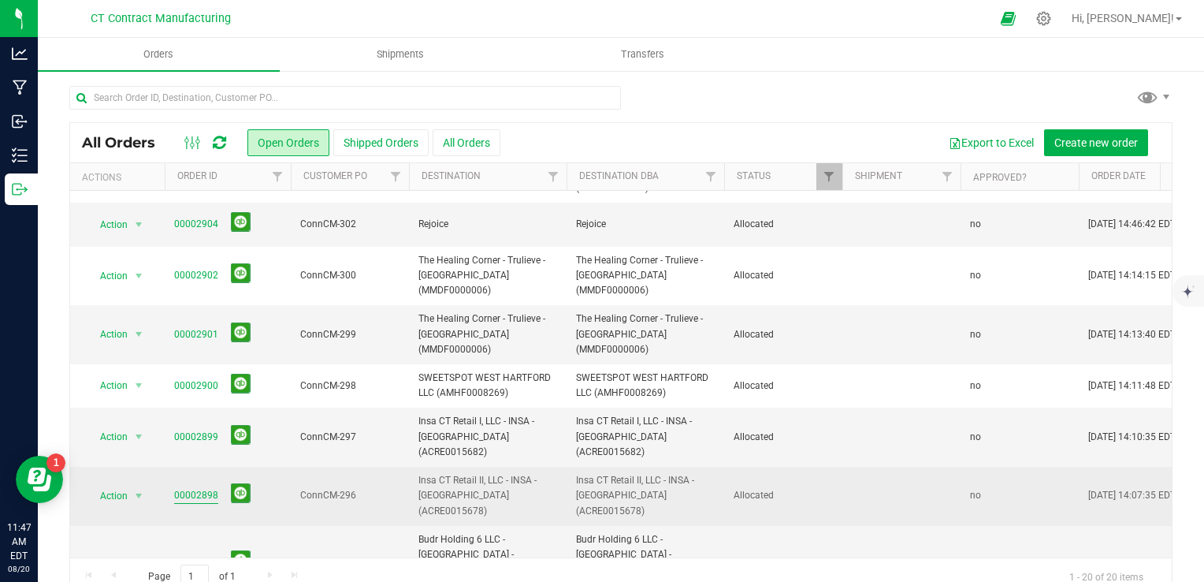
click at [208, 488] on link "00002898" at bounding box center [196, 495] width 44 height 15
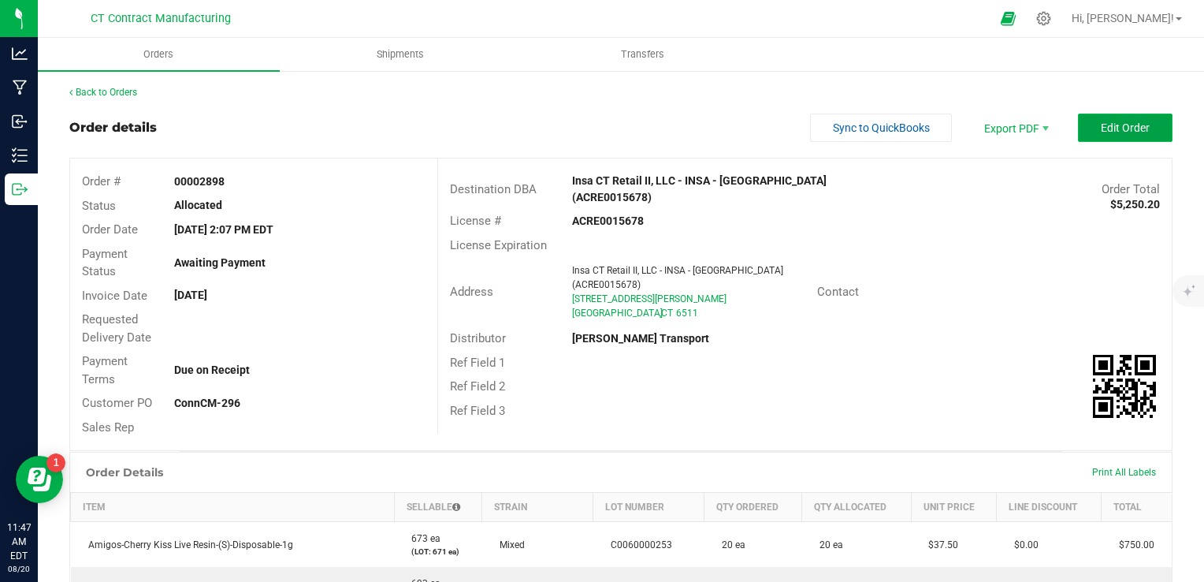
click at [1101, 131] on span "Edit Order" at bounding box center [1125, 127] width 49 height 13
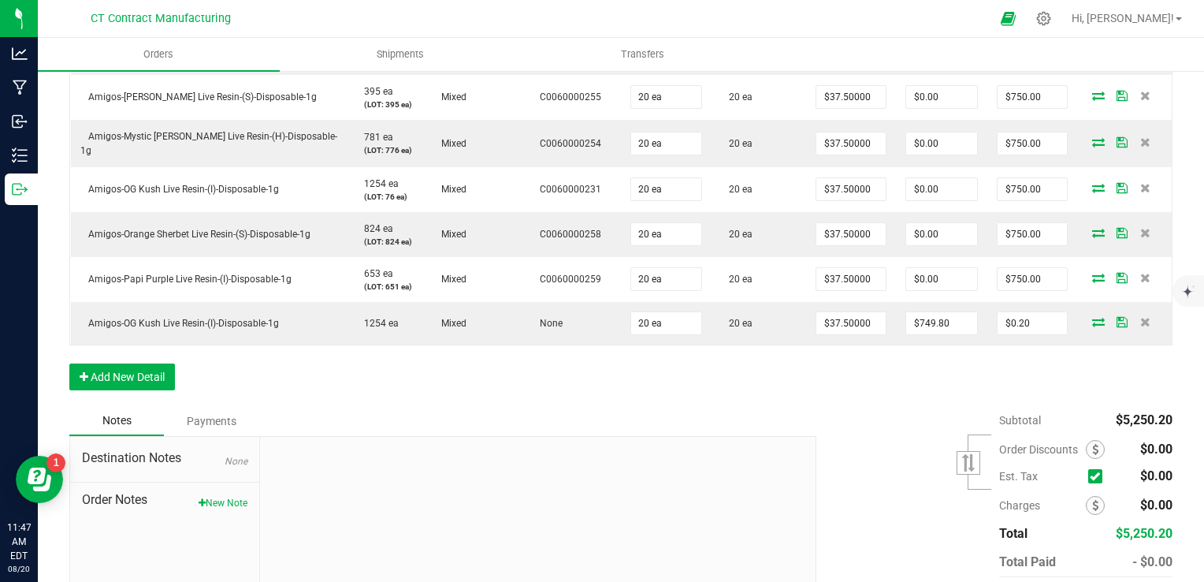
scroll to position [630, 0]
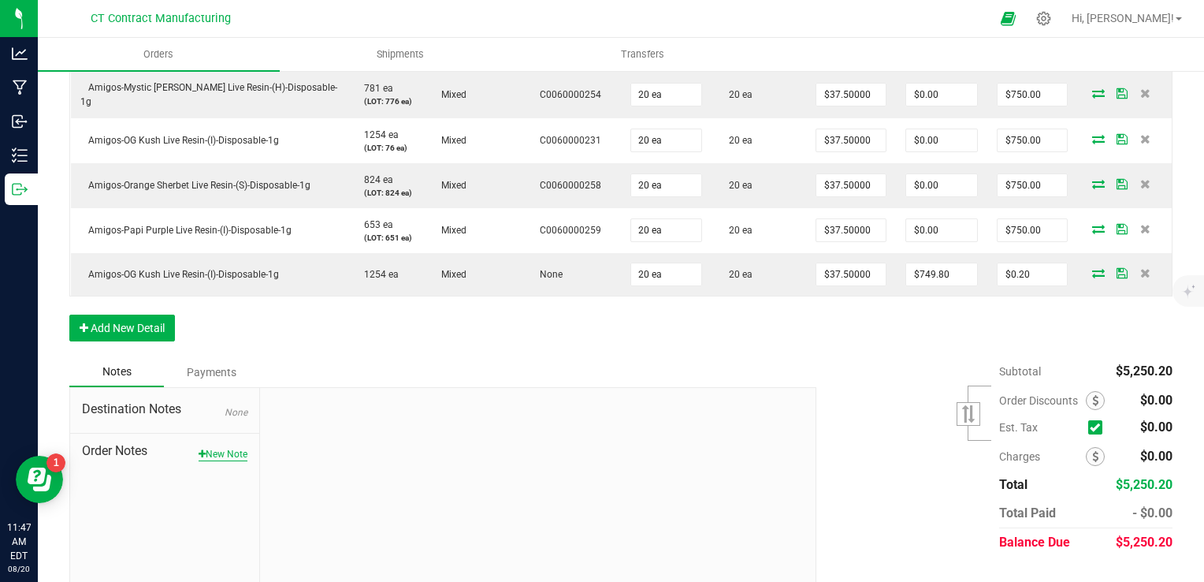
click at [224, 447] on button "New Note" at bounding box center [223, 454] width 49 height 14
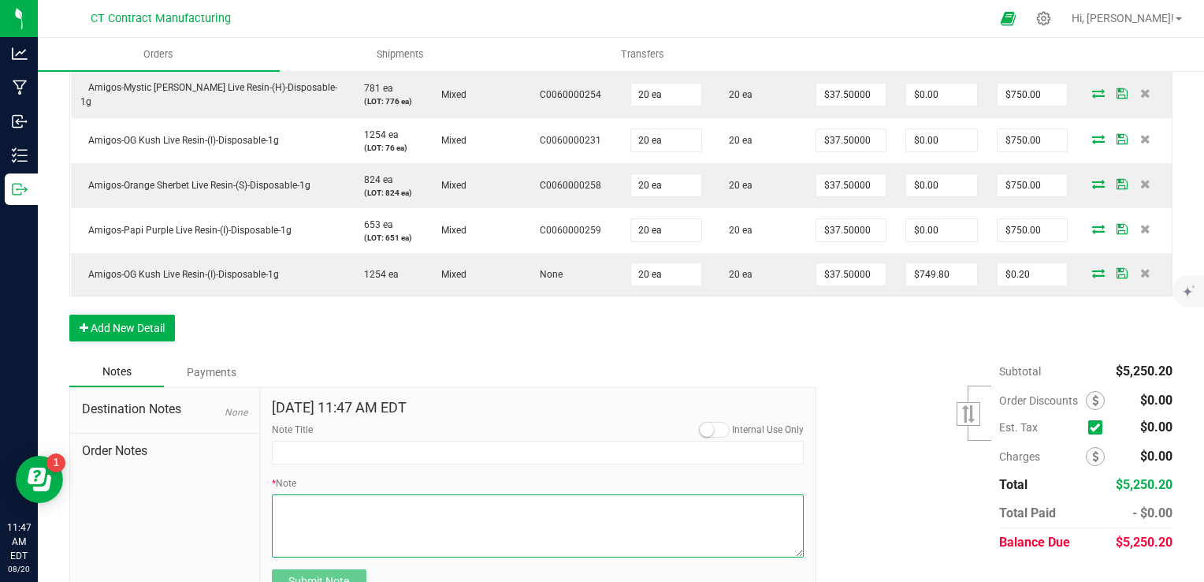
click at [354, 500] on textarea "* Note" at bounding box center [538, 525] width 533 height 63
type textarea "Amigos OG Kush staff sample case! Enjoy :)"
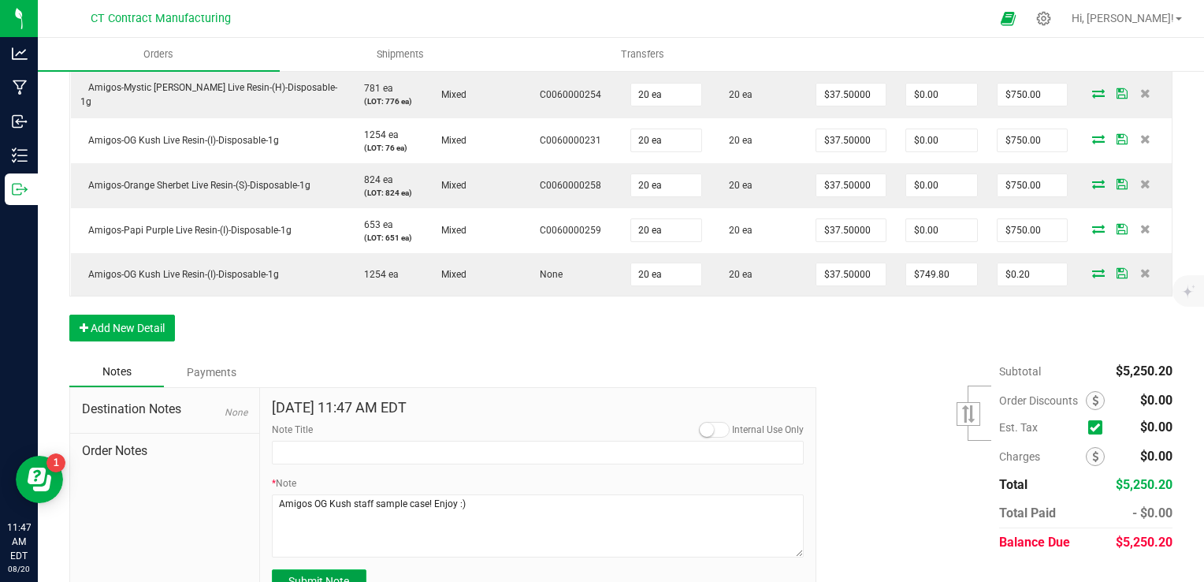
click at [334, 572] on button "Submit Note" at bounding box center [319, 581] width 95 height 24
type input "[DATE] 11:47 AM EDT"
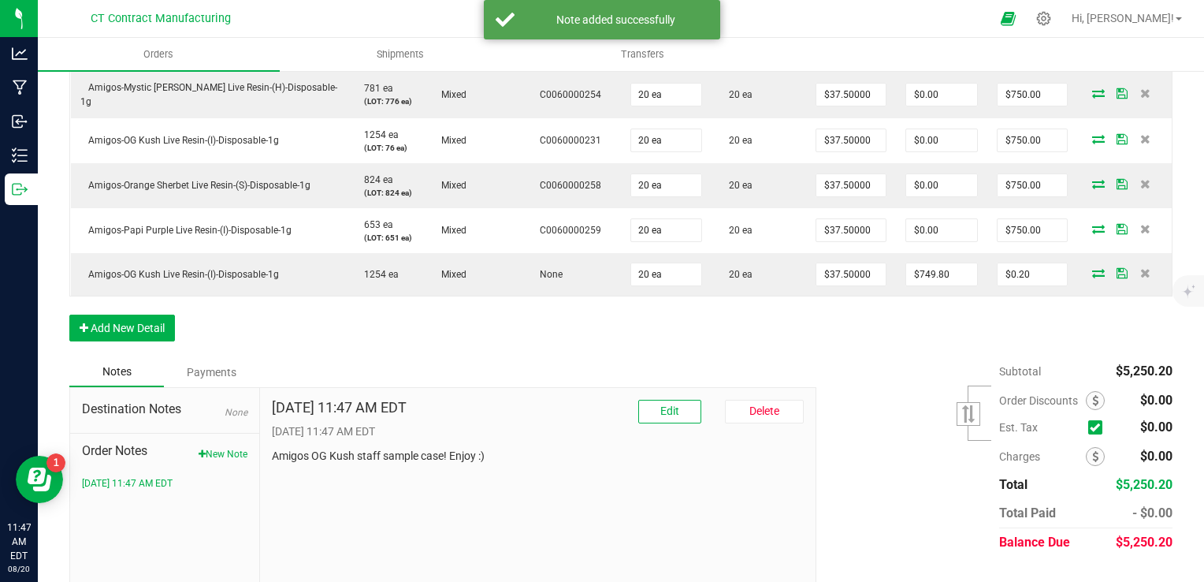
click at [901, 447] on div "Subtotal $5,250.20 Est. Tax" at bounding box center [989, 456] width 368 height 199
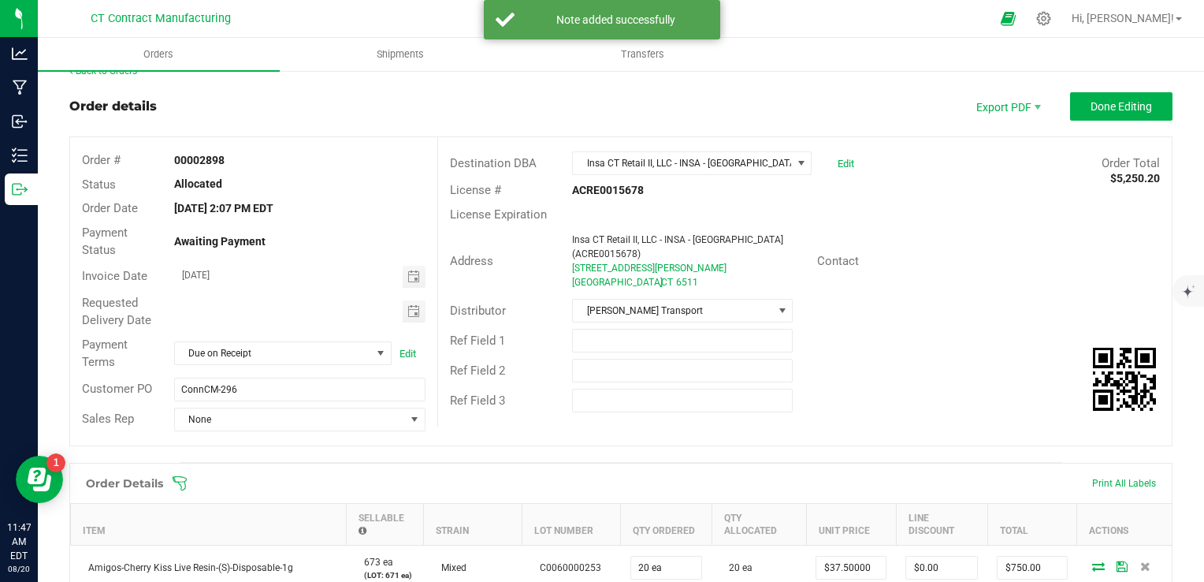
scroll to position [0, 0]
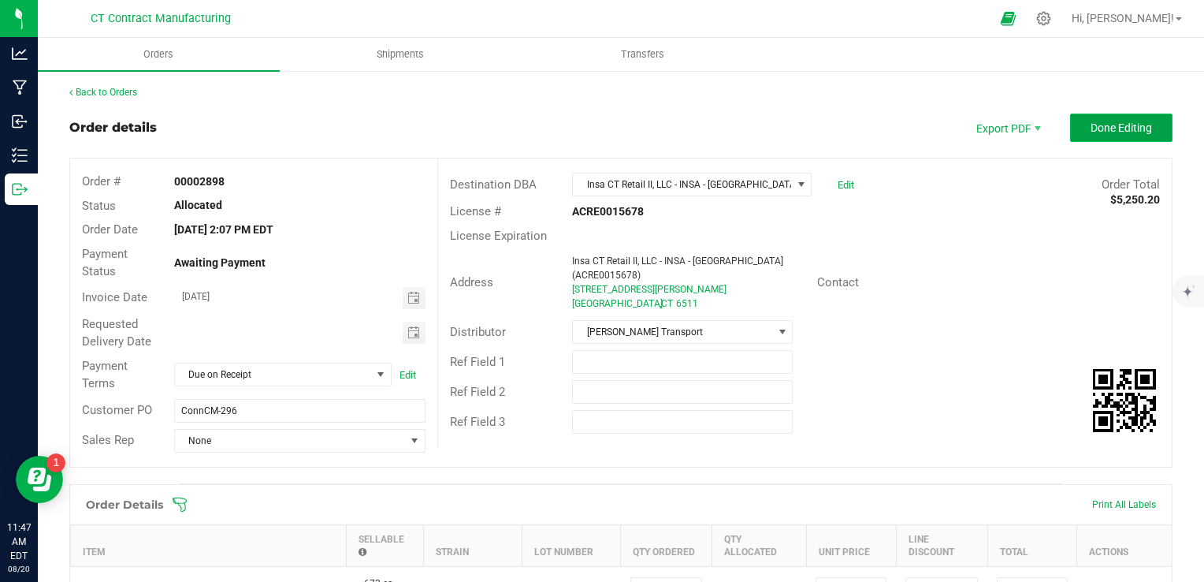
click at [1091, 132] on span "Done Editing" at bounding box center [1121, 127] width 61 height 13
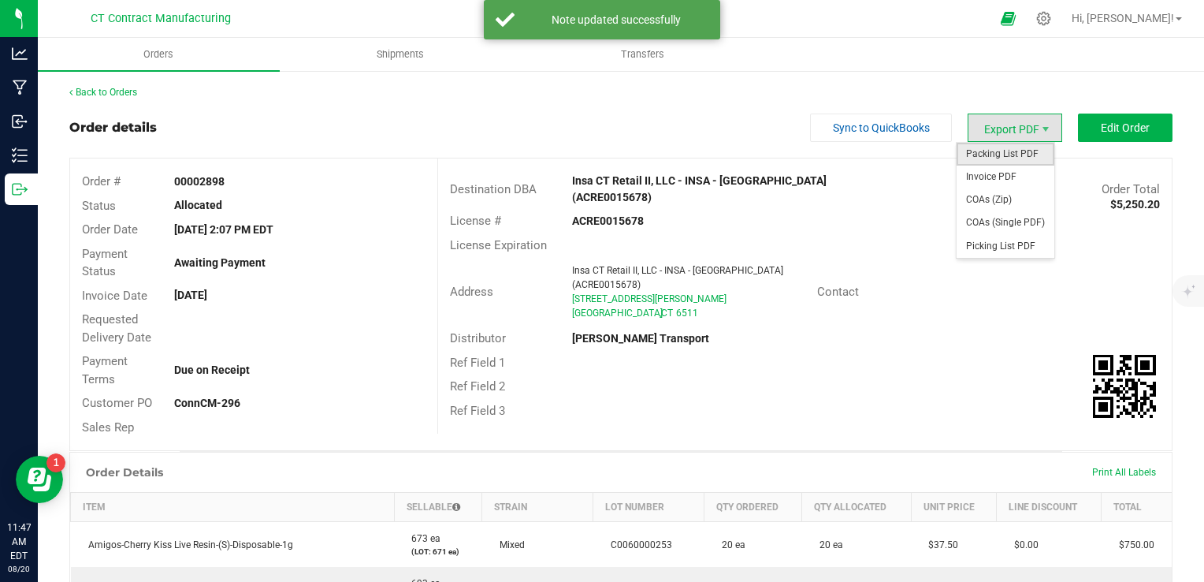
click at [999, 150] on span "Packing List PDF" at bounding box center [1006, 154] width 98 height 23
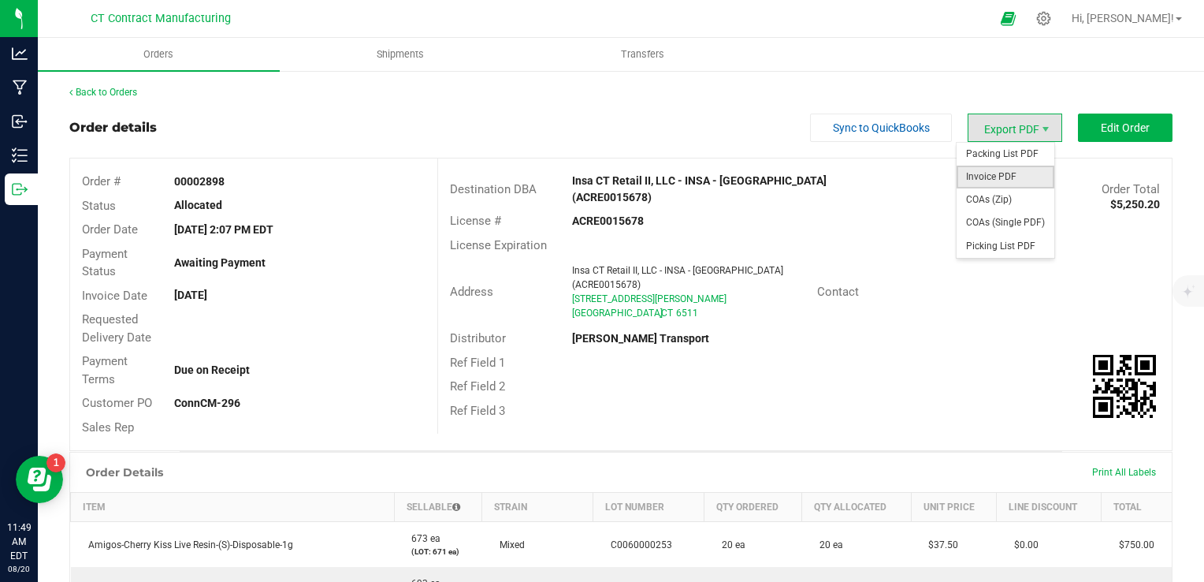
click at [1006, 179] on span "Invoice PDF" at bounding box center [1006, 177] width 98 height 23
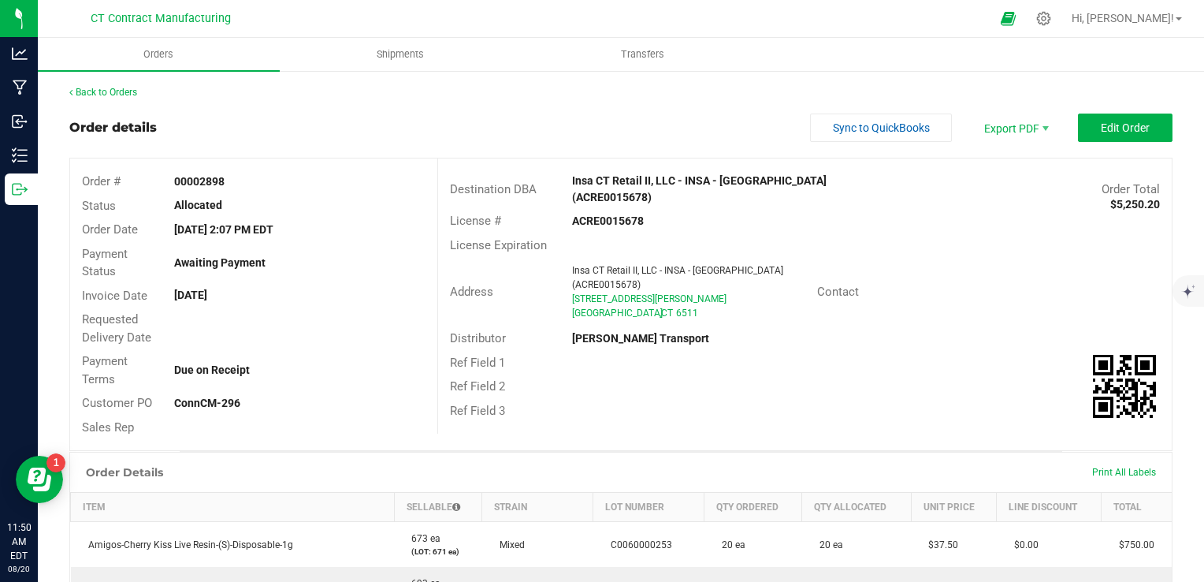
click at [117, 87] on link "Back to Orders" at bounding box center [103, 92] width 68 height 11
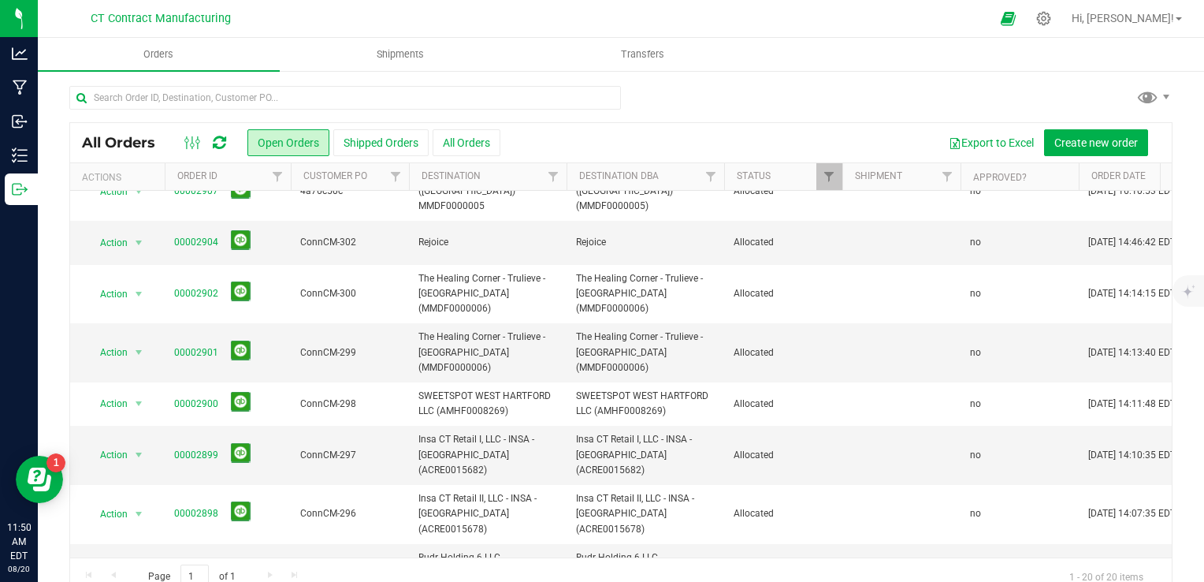
scroll to position [315, 0]
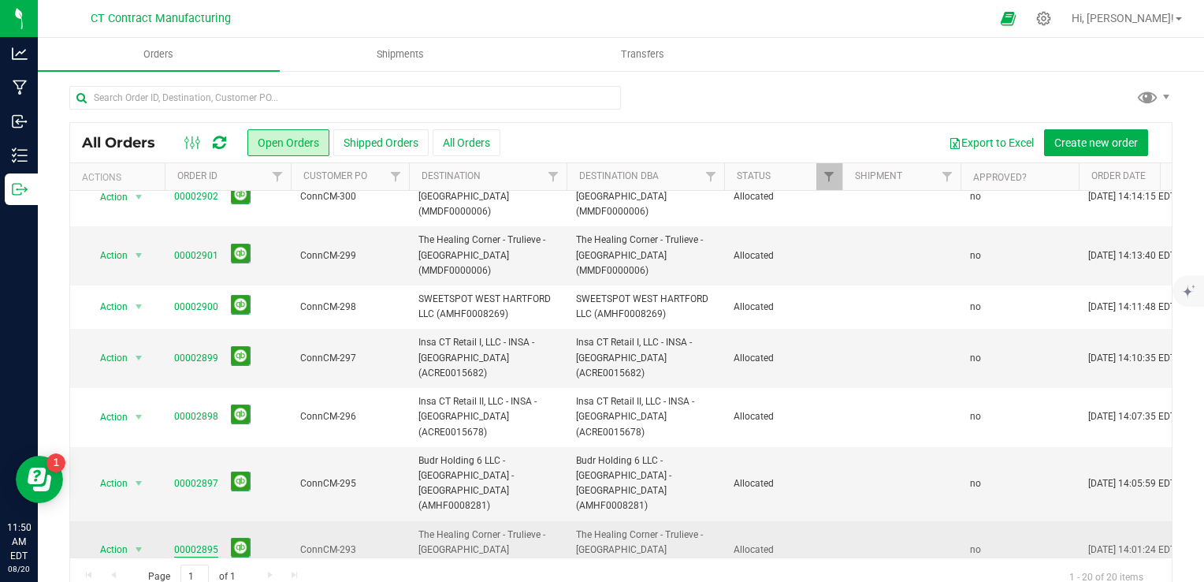
click at [209, 542] on link "00002895" at bounding box center [196, 549] width 44 height 15
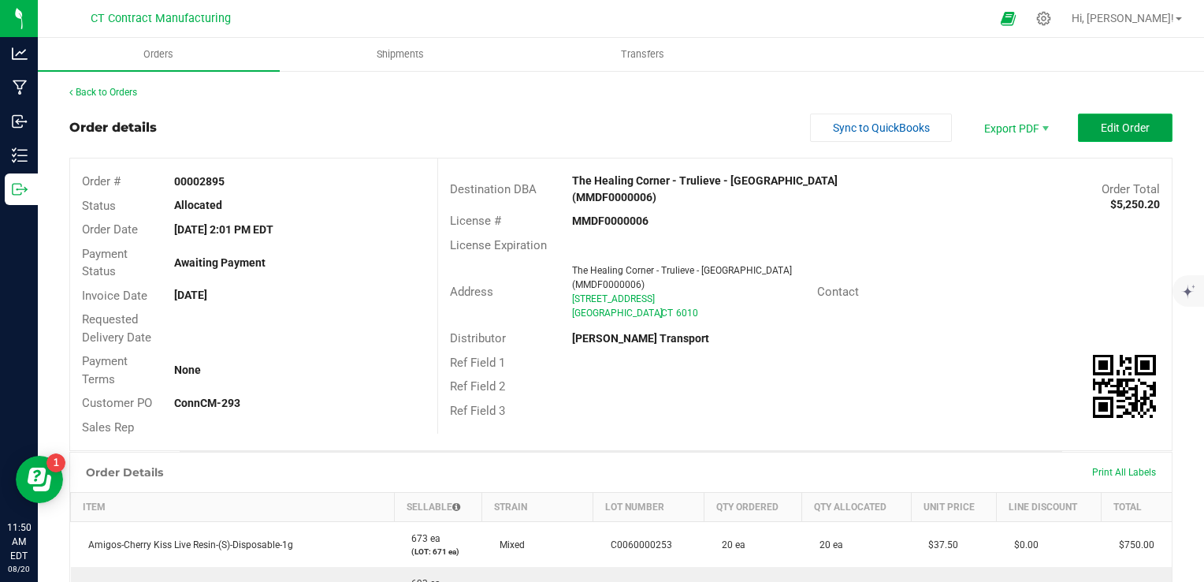
click at [1080, 130] on button "Edit Order" at bounding box center [1125, 127] width 95 height 28
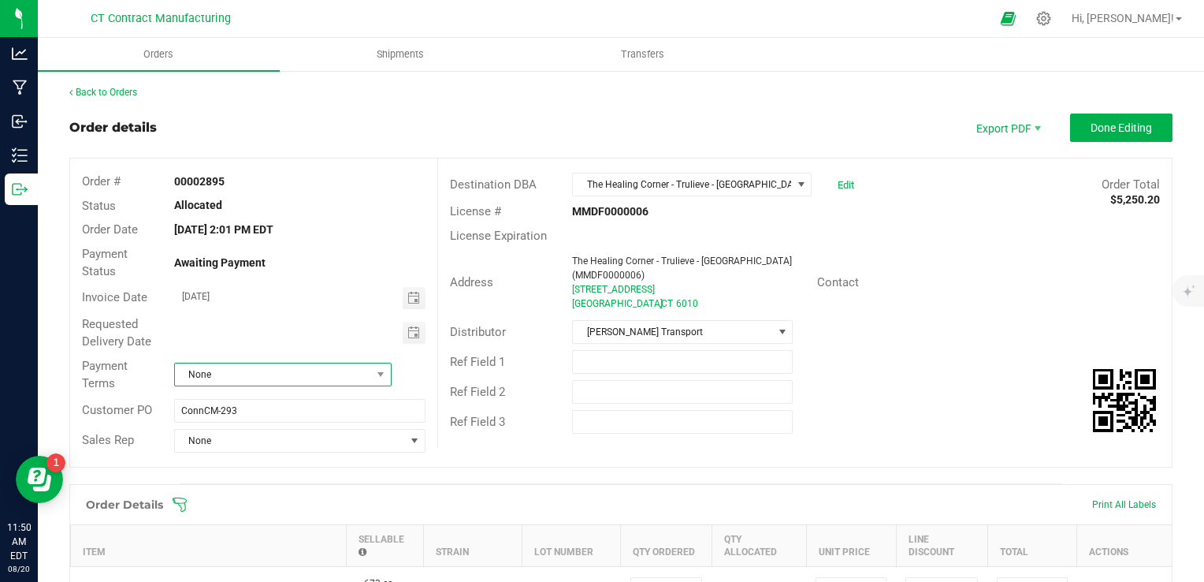
click at [327, 375] on span "None" at bounding box center [273, 374] width 196 height 22
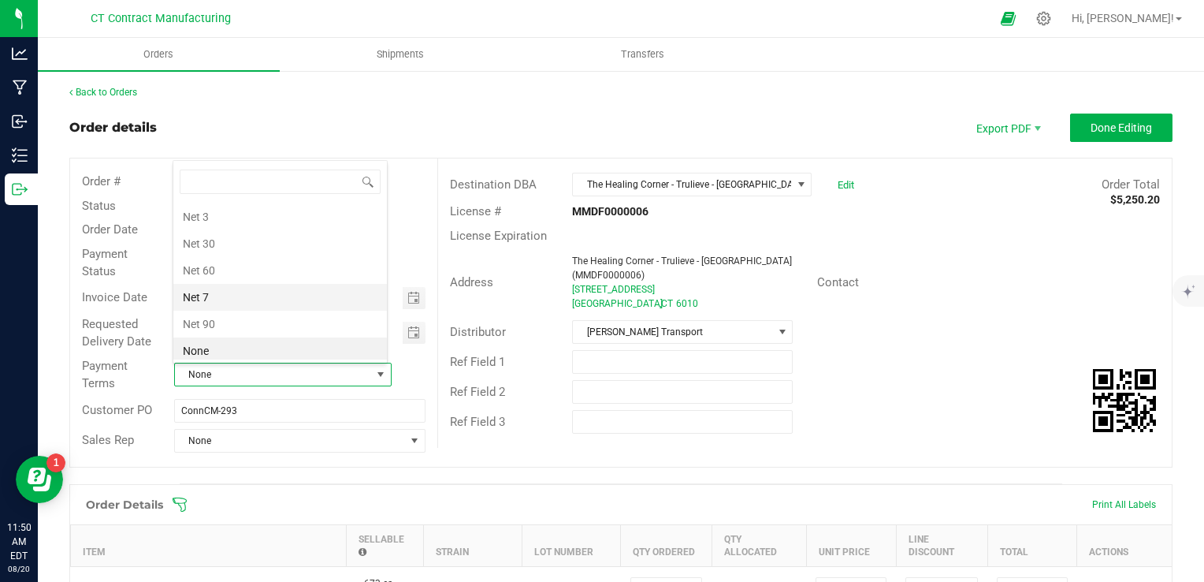
scroll to position [82, 0]
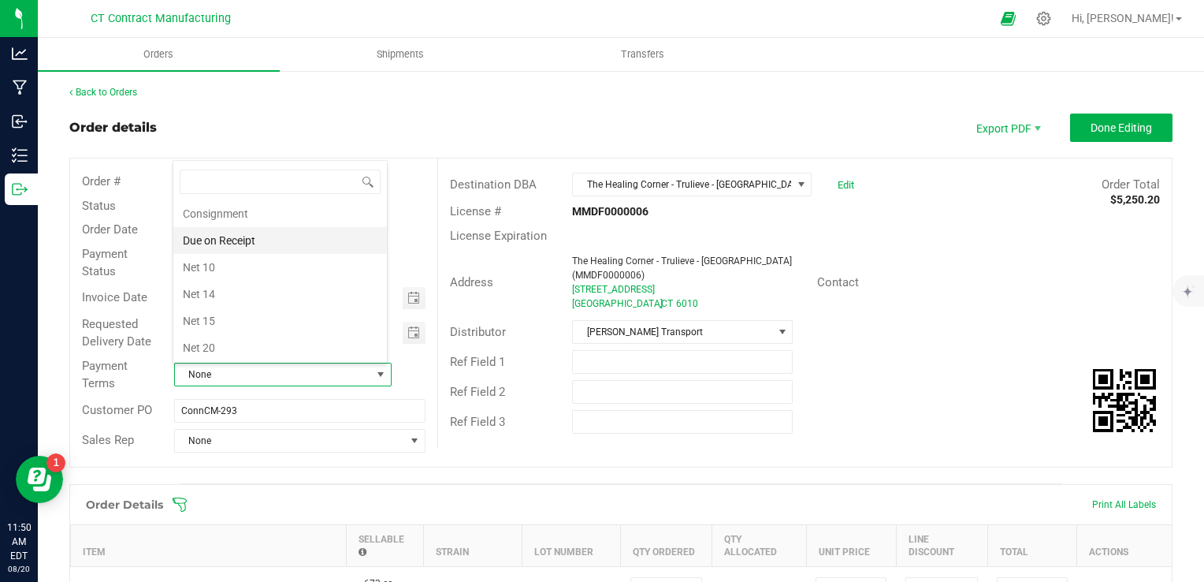
click at [281, 245] on li "Due on Receipt" at bounding box center [280, 240] width 214 height 27
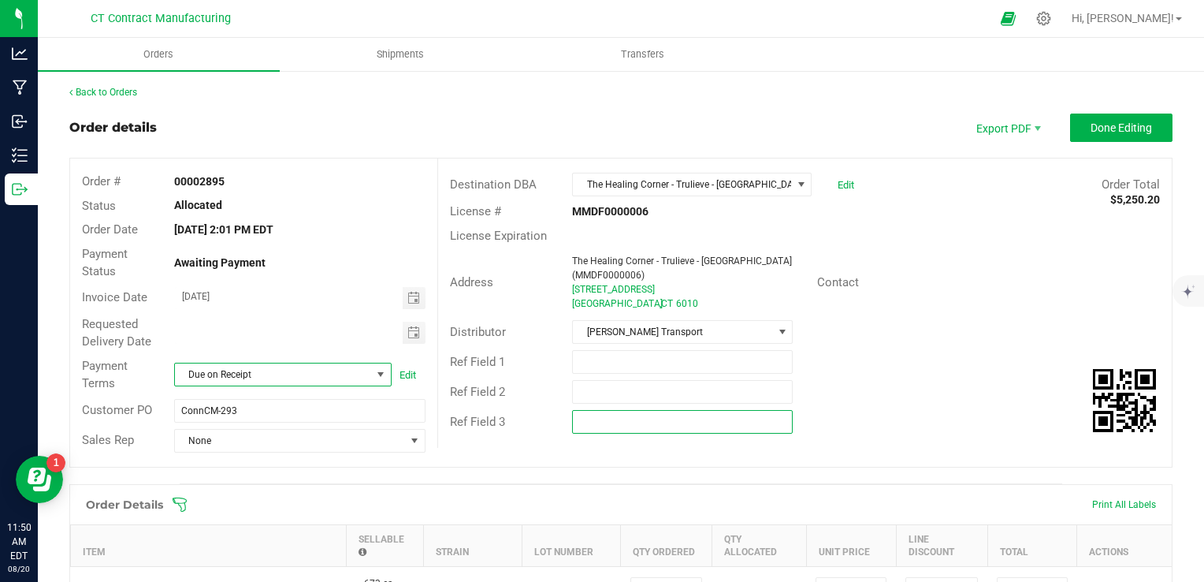
click at [726, 417] on input "text" at bounding box center [682, 422] width 221 height 24
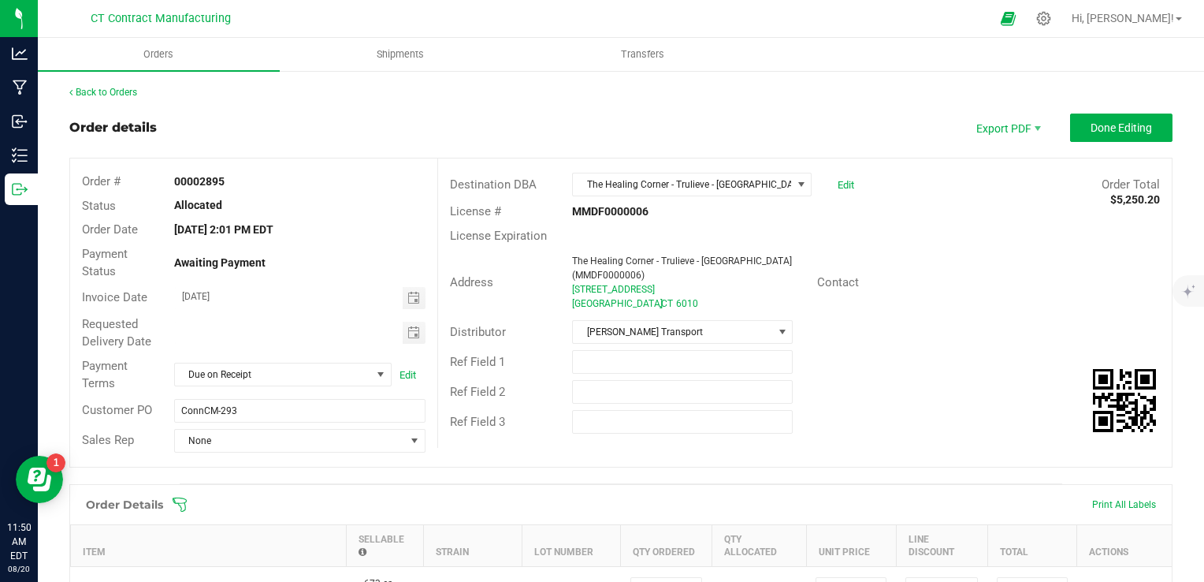
click at [861, 388] on div "Ref Field 2" at bounding box center [805, 392] width 734 height 30
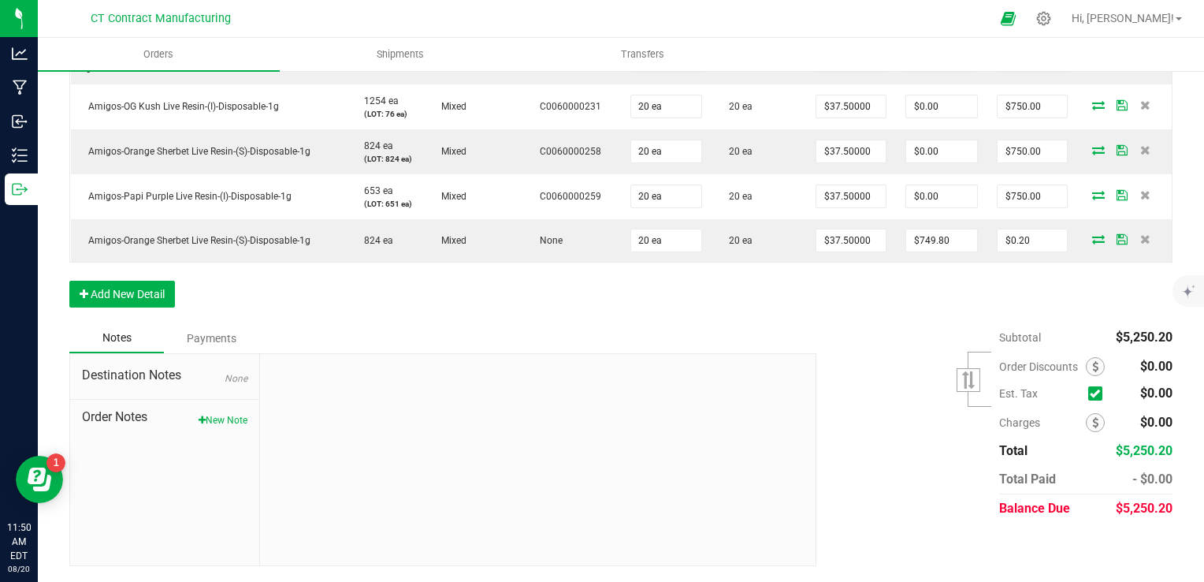
scroll to position [666, 0]
click at [228, 418] on button "New Note" at bounding box center [223, 420] width 49 height 14
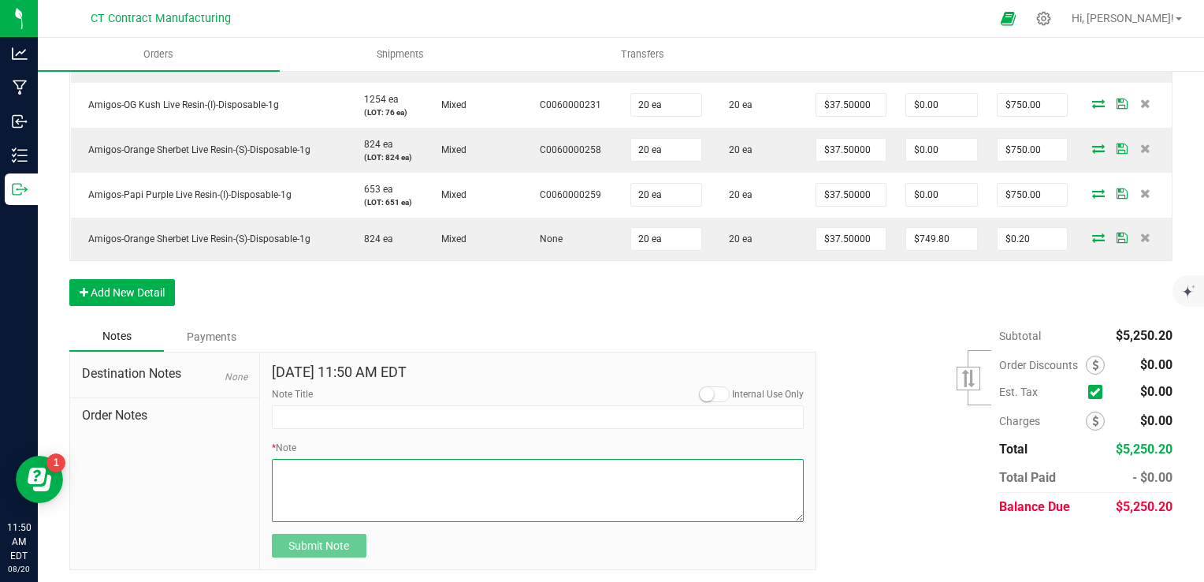
click at [376, 485] on textarea "* Note" at bounding box center [538, 490] width 533 height 63
paste textarea "P00002898_INSA_NEWHAVEN"
type textarea "P00002898_INSA_NEWHAVEN"
type textarea "aMIGOS"
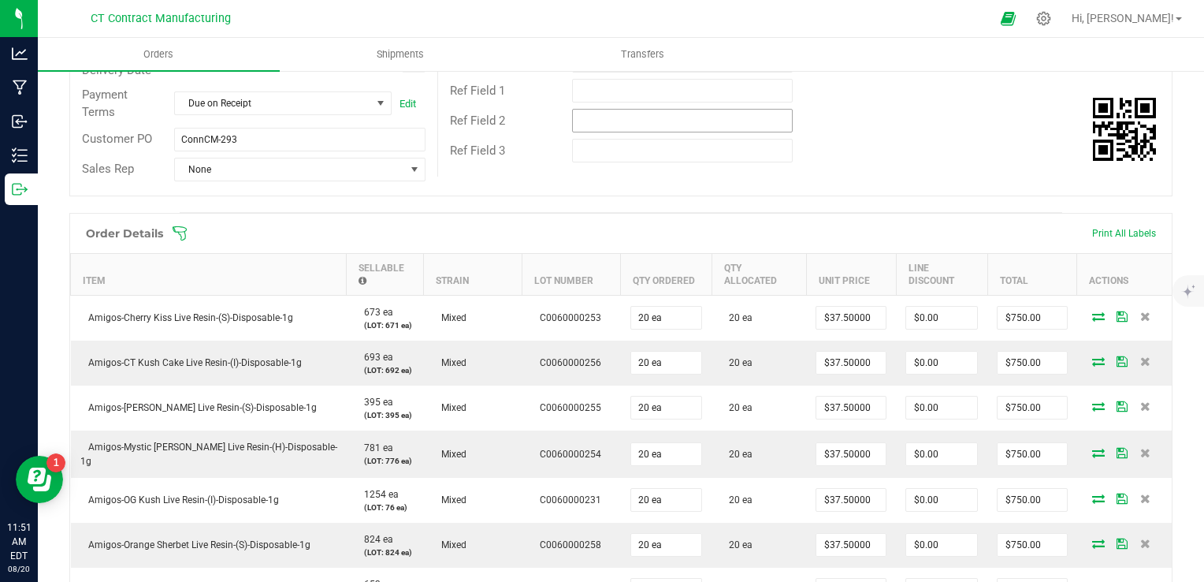
scroll to position [0, 0]
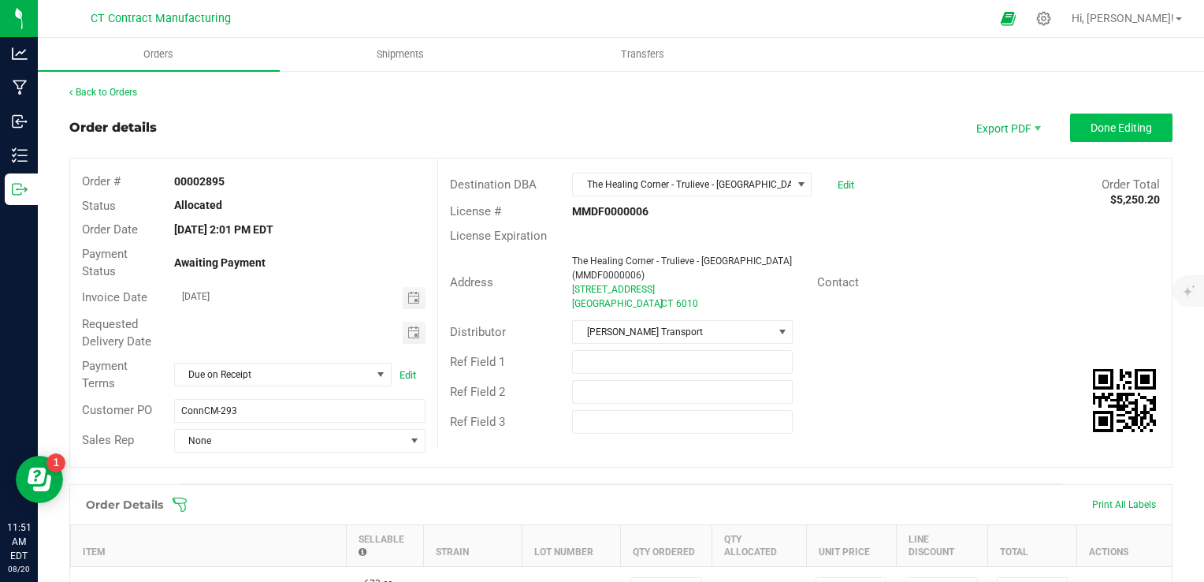
type textarea "Amigos Orange Sherb"
click at [1091, 125] on span "Done Editing" at bounding box center [1121, 127] width 61 height 13
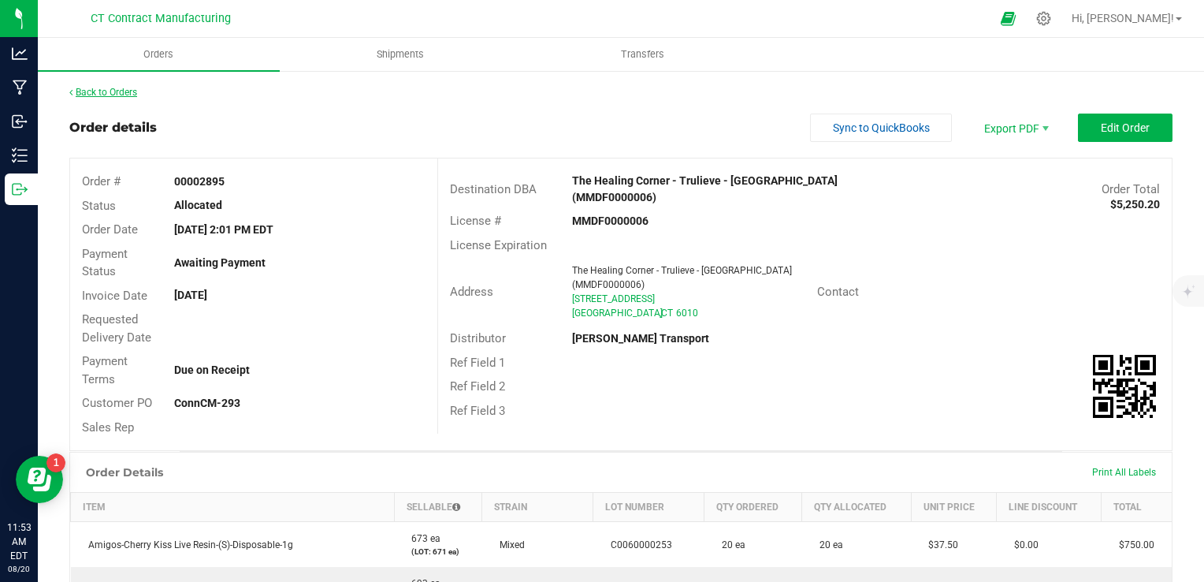
click at [120, 92] on link "Back to Orders" at bounding box center [103, 92] width 68 height 11
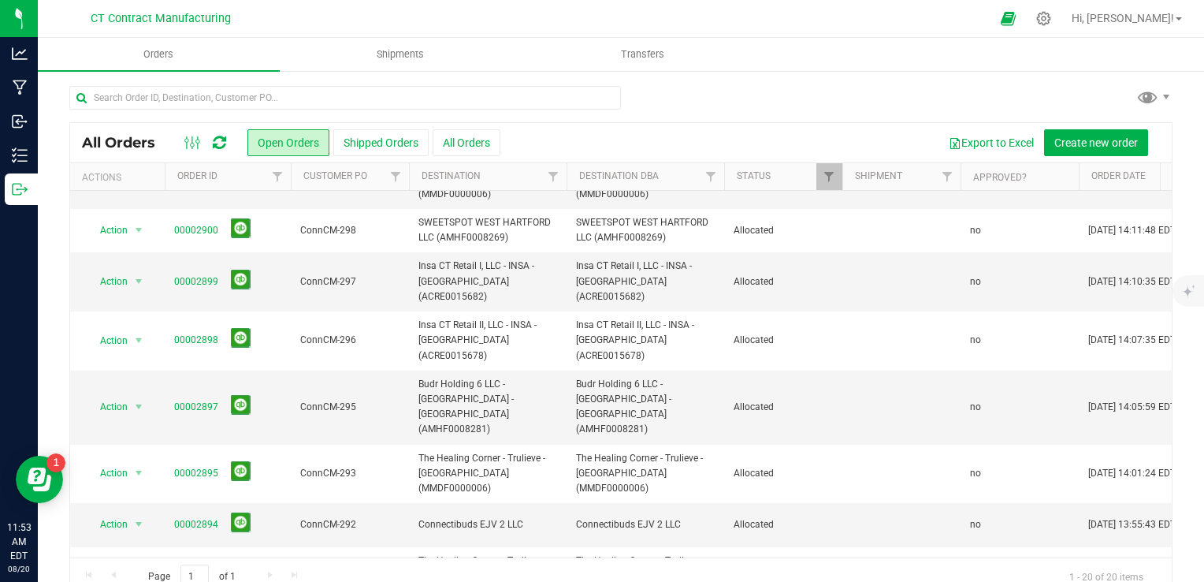
scroll to position [394, 0]
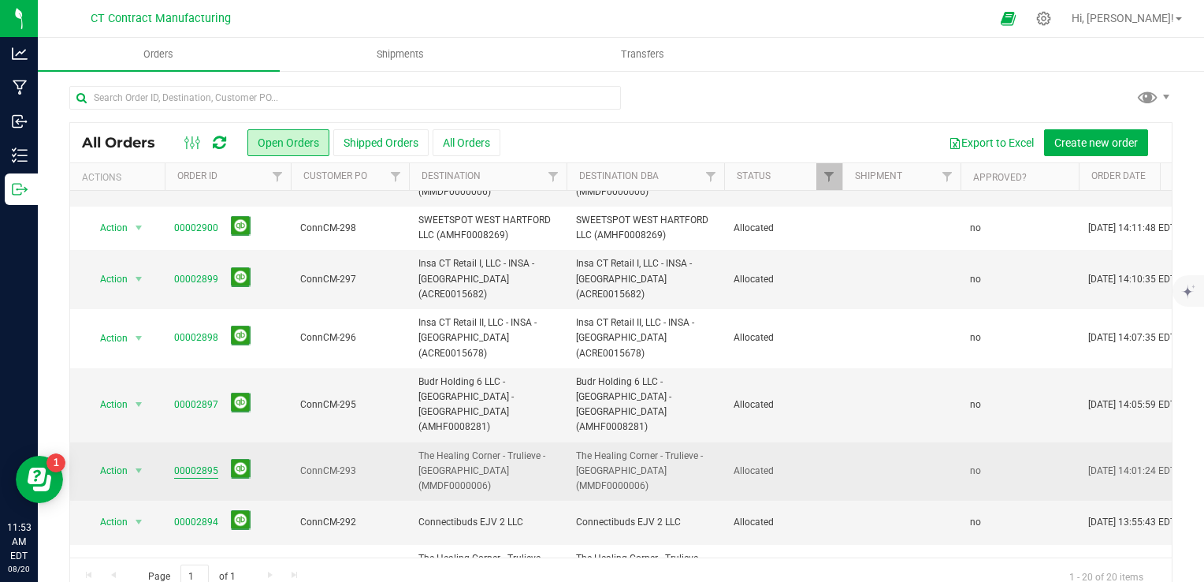
click at [208, 463] on link "00002895" at bounding box center [196, 470] width 44 height 15
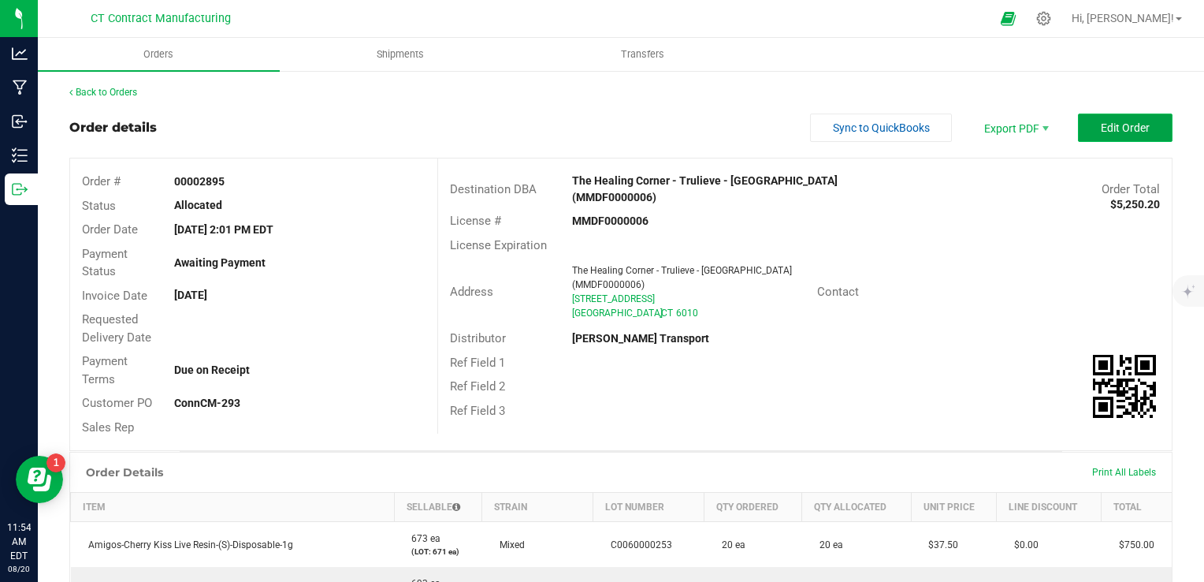
click at [1139, 121] on button "Edit Order" at bounding box center [1125, 127] width 95 height 28
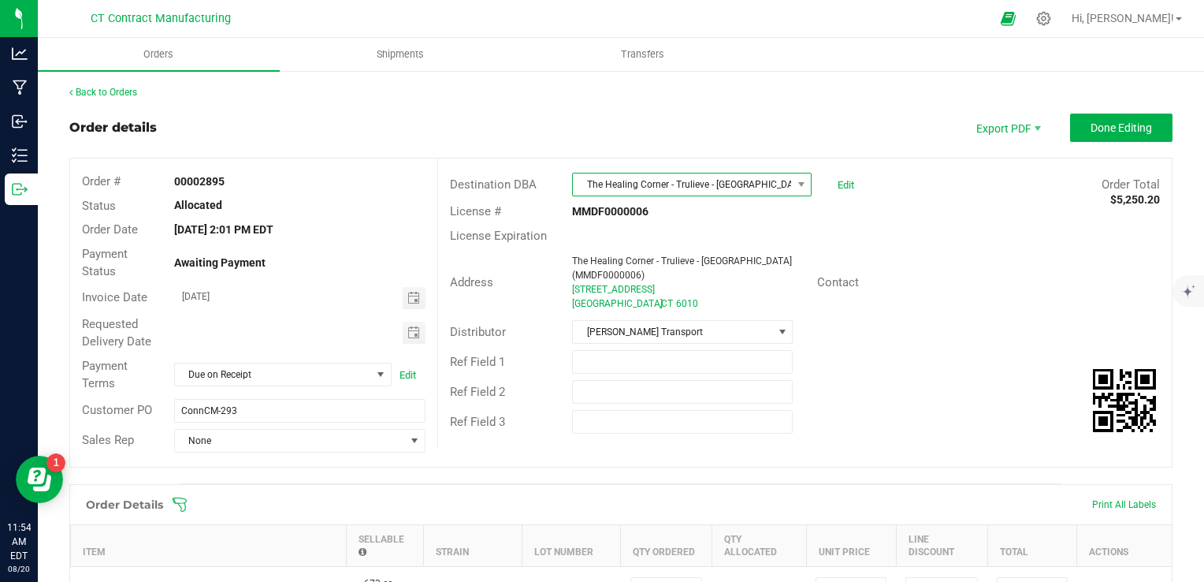
click at [725, 185] on span "The Healing Corner - Trulieve - [GEOGRAPHIC_DATA] (MMDF0000006)" at bounding box center [682, 184] width 218 height 22
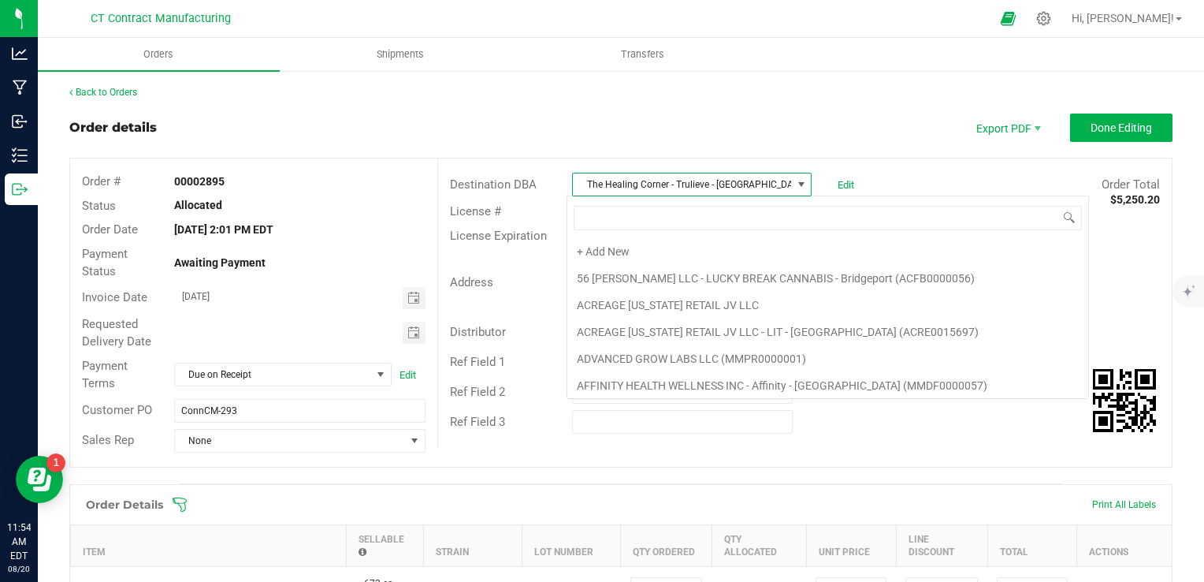
scroll to position [3074, 0]
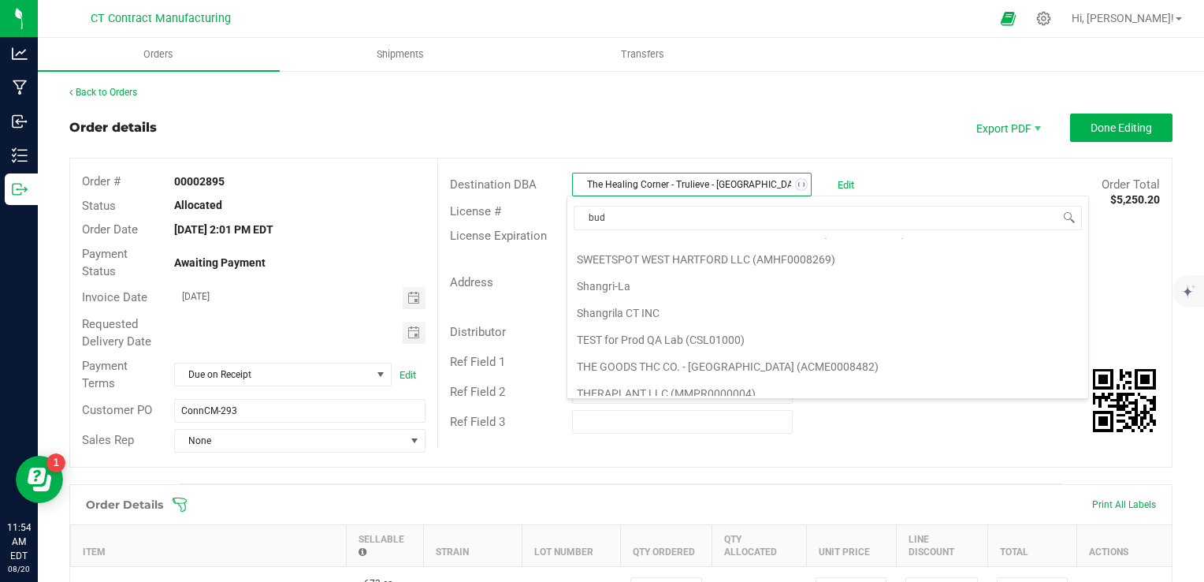
type input "budr"
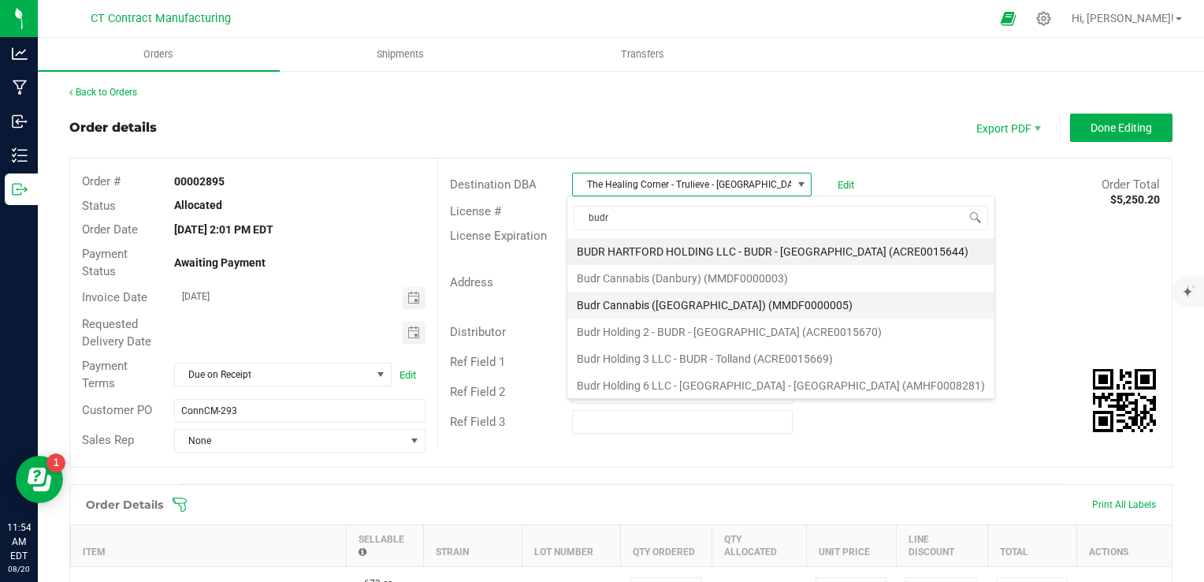
click at [738, 300] on li "Budr Cannabis ([GEOGRAPHIC_DATA]) (MMDF0000005)" at bounding box center [780, 305] width 427 height 27
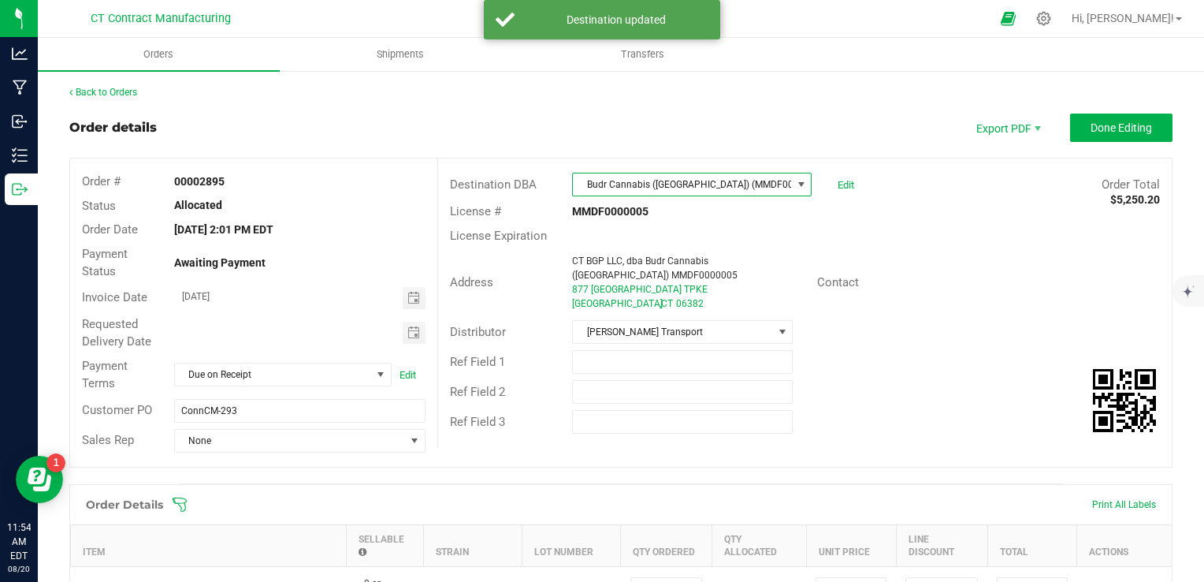
click at [855, 424] on div "Ref Field 3" at bounding box center [805, 422] width 734 height 30
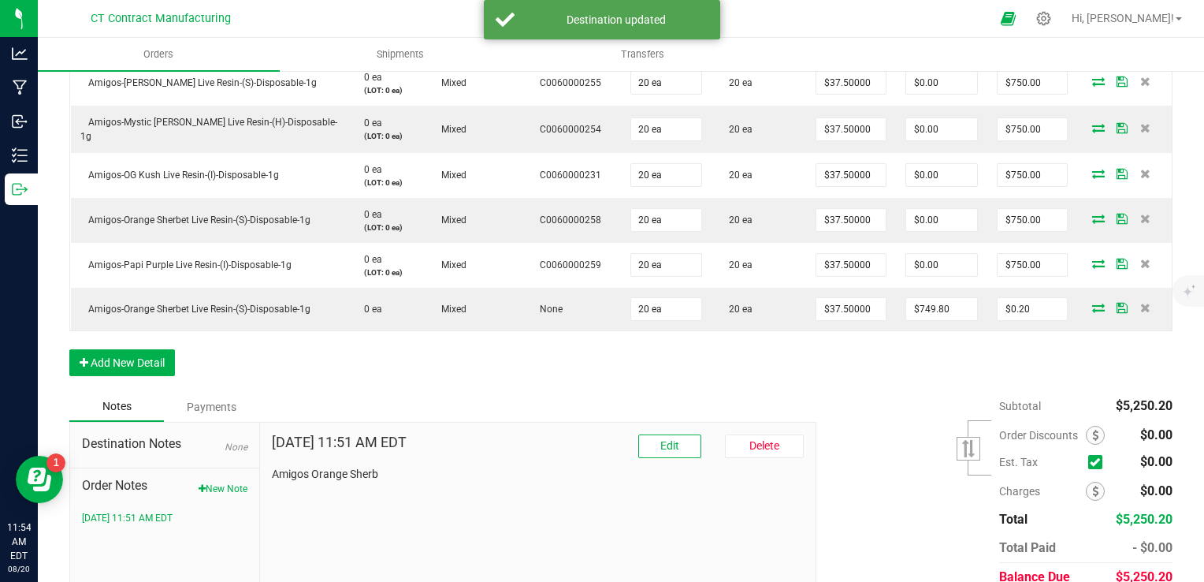
scroll to position [630, 0]
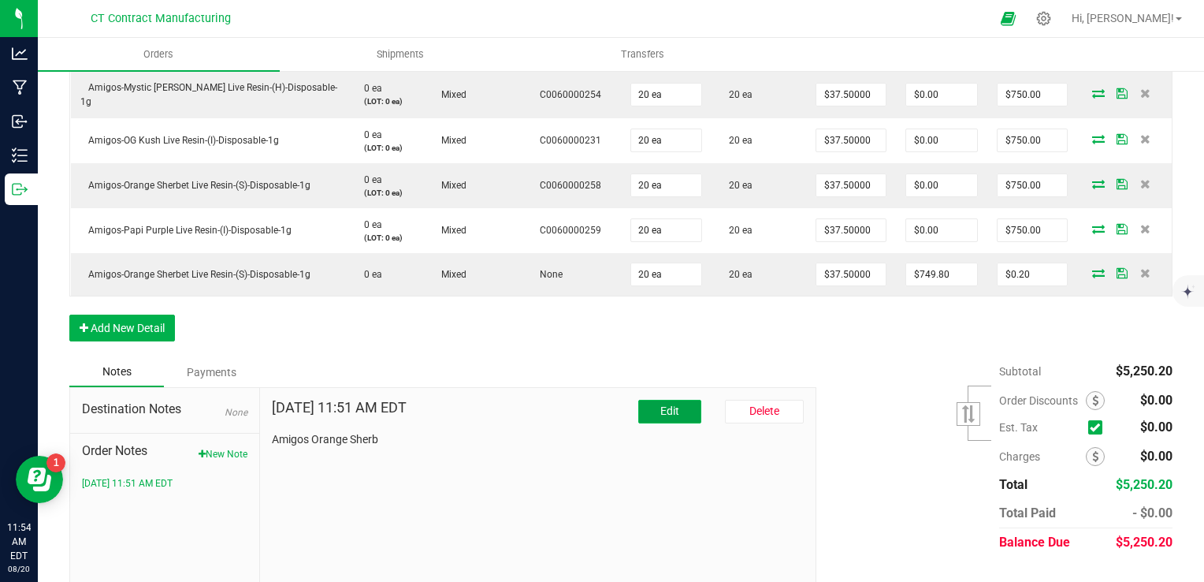
click at [671, 408] on span "Edit" at bounding box center [669, 410] width 19 height 13
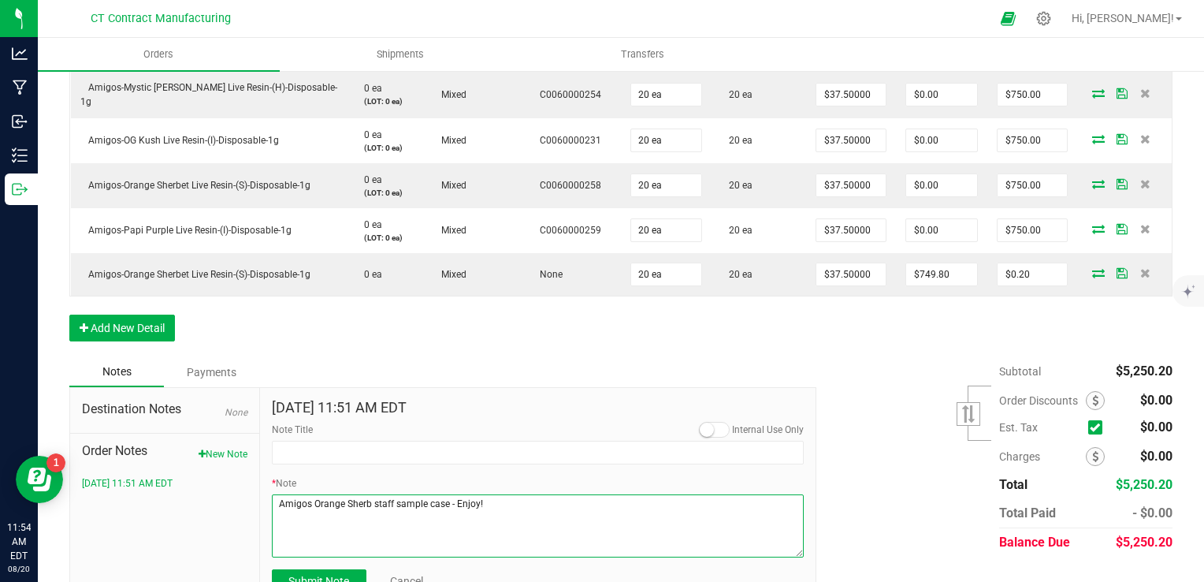
type textarea "Amigos Orange Sherb staff sample case - Enjoy!"
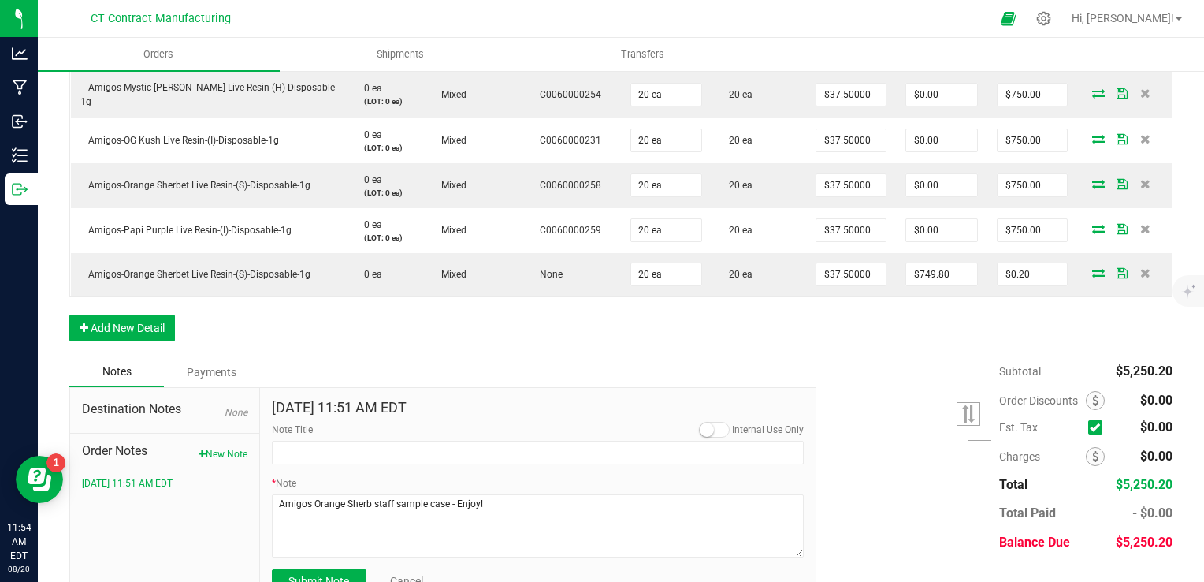
click at [902, 500] on div "Subtotal $5,250.20 Est. Tax" at bounding box center [989, 456] width 368 height 199
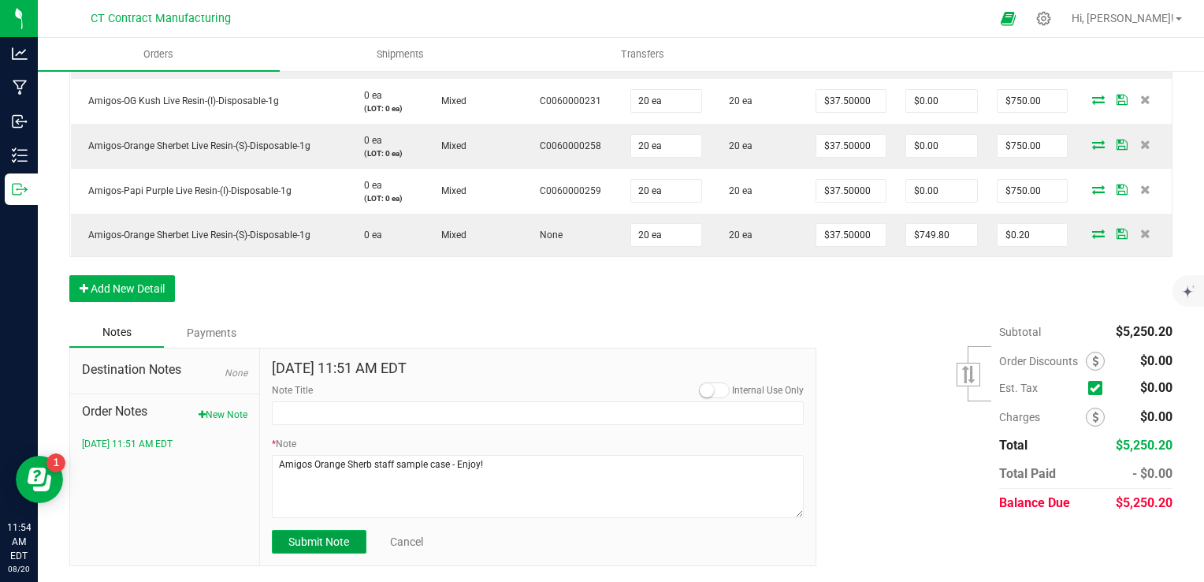
click at [285, 536] on button "Submit Note" at bounding box center [319, 542] width 95 height 24
type input "[DATE] 11:54 AM EDT"
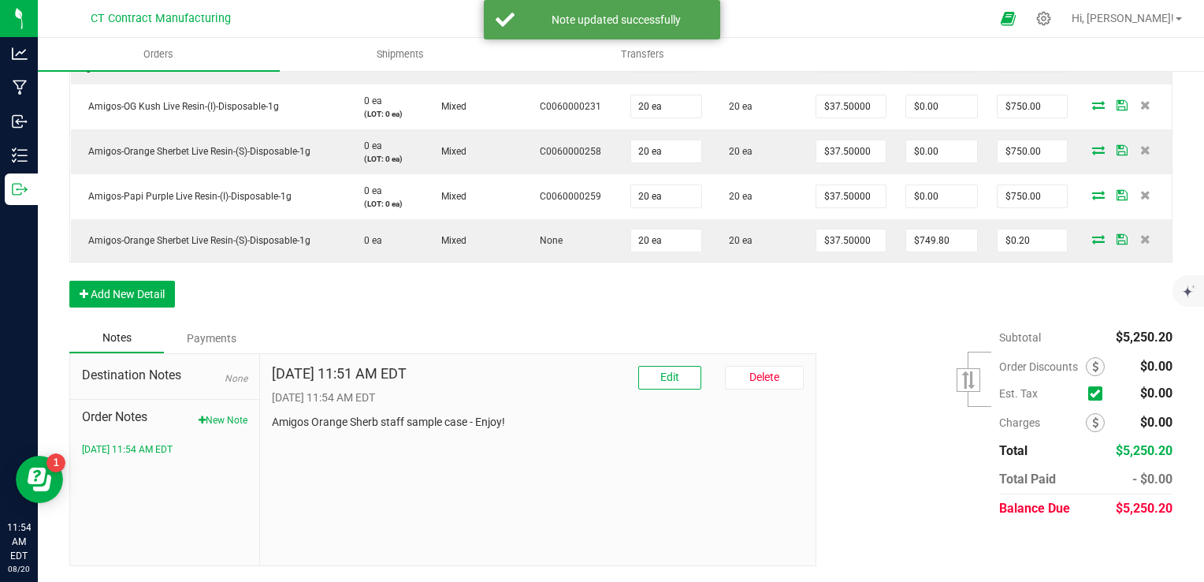
scroll to position [666, 0]
click at [911, 446] on div "Subtotal $5,250.20 Est. Tax" at bounding box center [989, 422] width 368 height 199
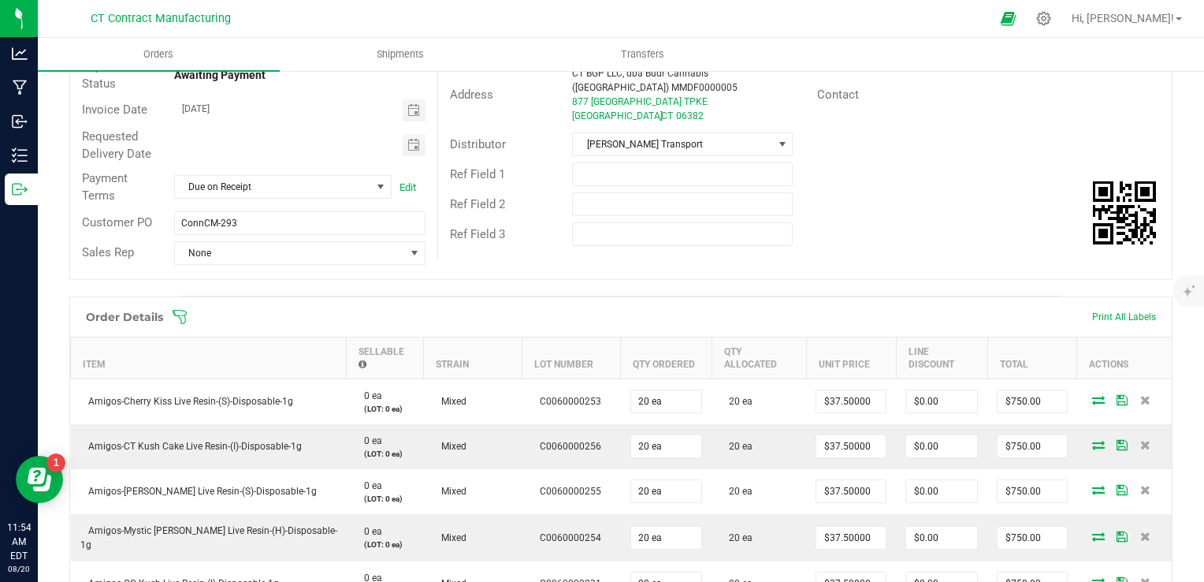
scroll to position [35, 0]
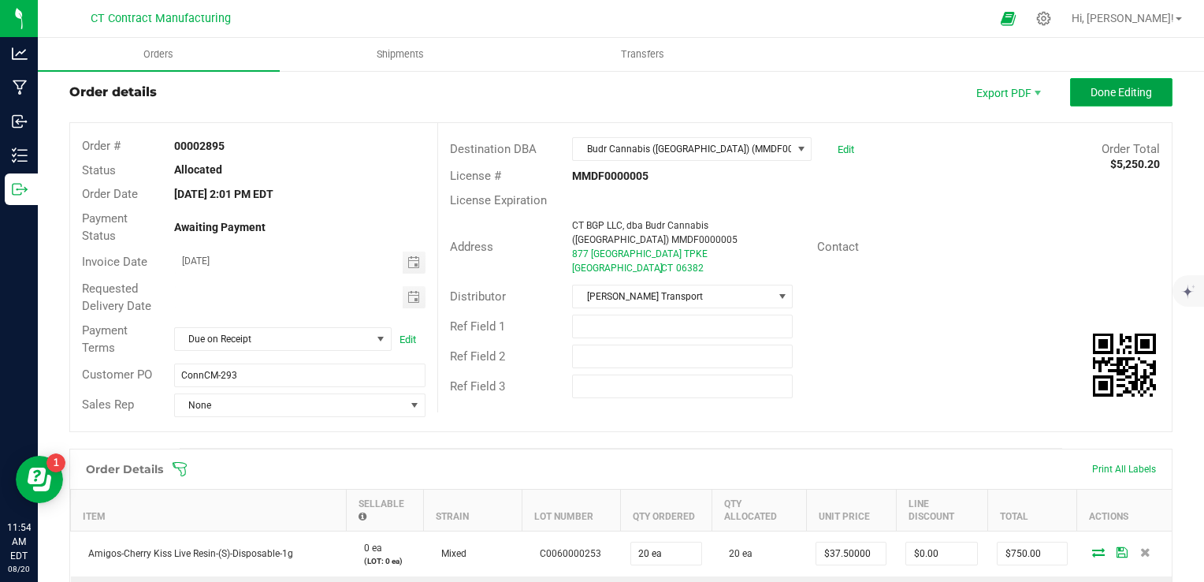
click at [1110, 99] on button "Done Editing" at bounding box center [1121, 92] width 102 height 28
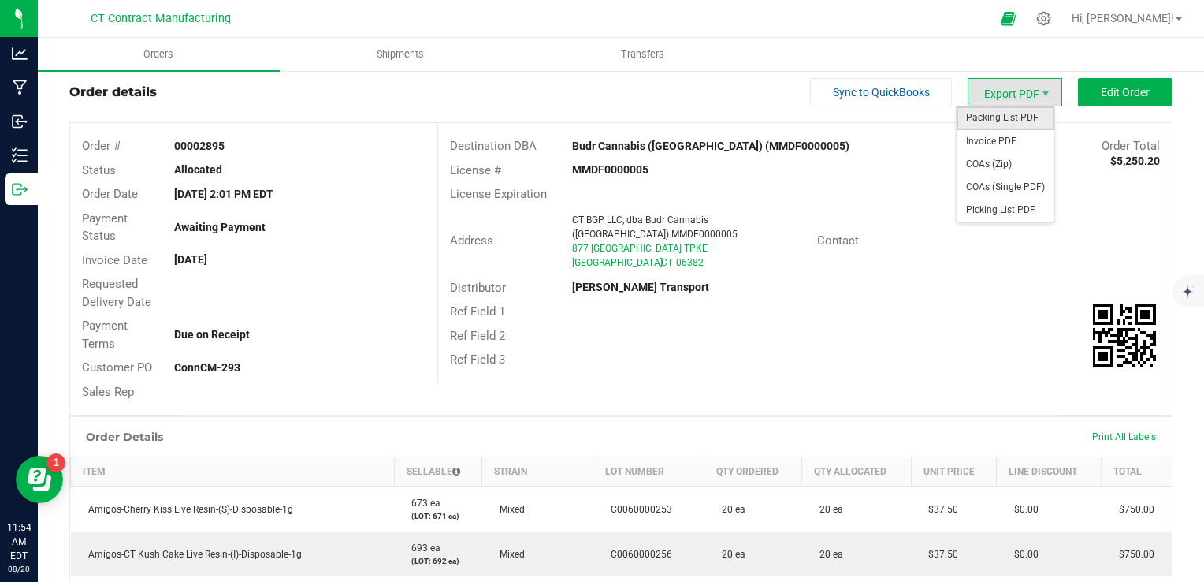
click at [1011, 118] on span "Packing List PDF" at bounding box center [1006, 117] width 98 height 23
click at [1018, 136] on span "Invoice PDF" at bounding box center [1006, 141] width 98 height 23
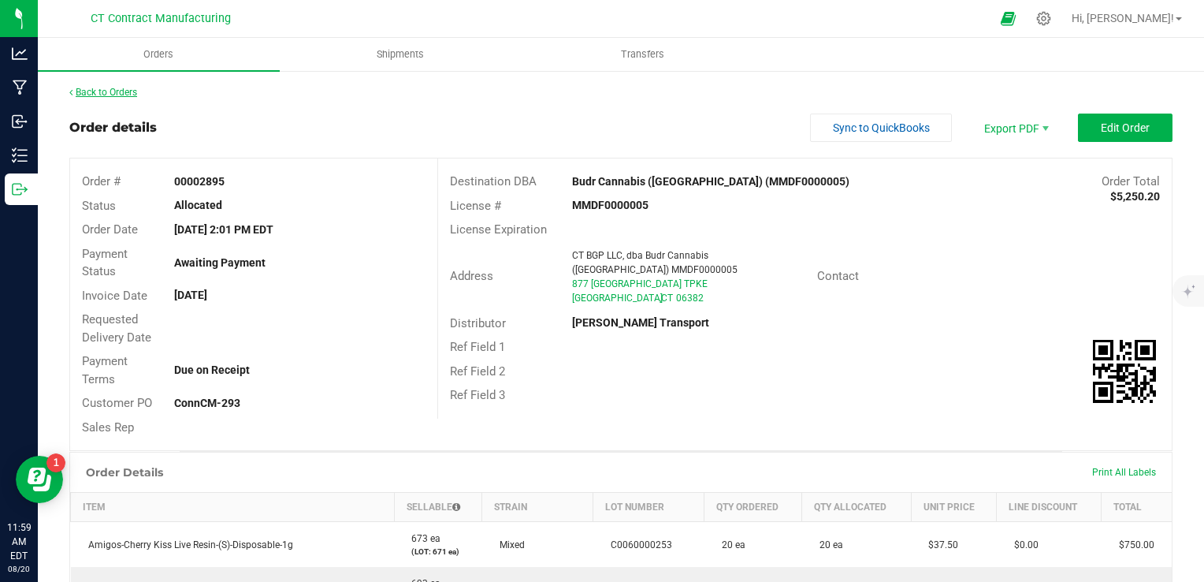
click at [123, 91] on link "Back to Orders" at bounding box center [103, 92] width 68 height 11
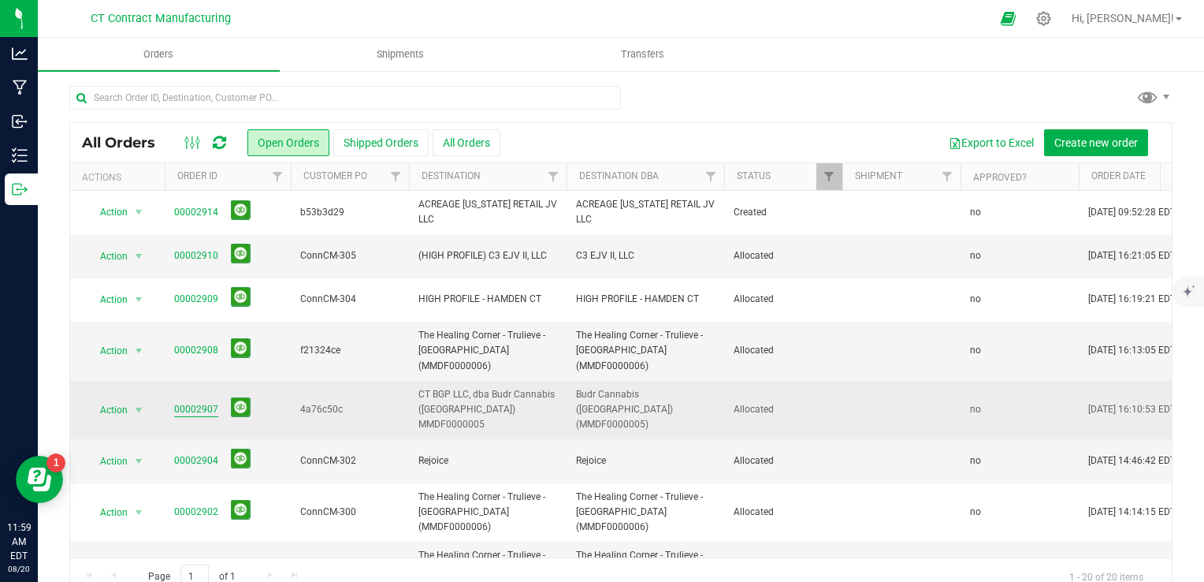
click at [208, 402] on link "00002907" at bounding box center [196, 409] width 44 height 15
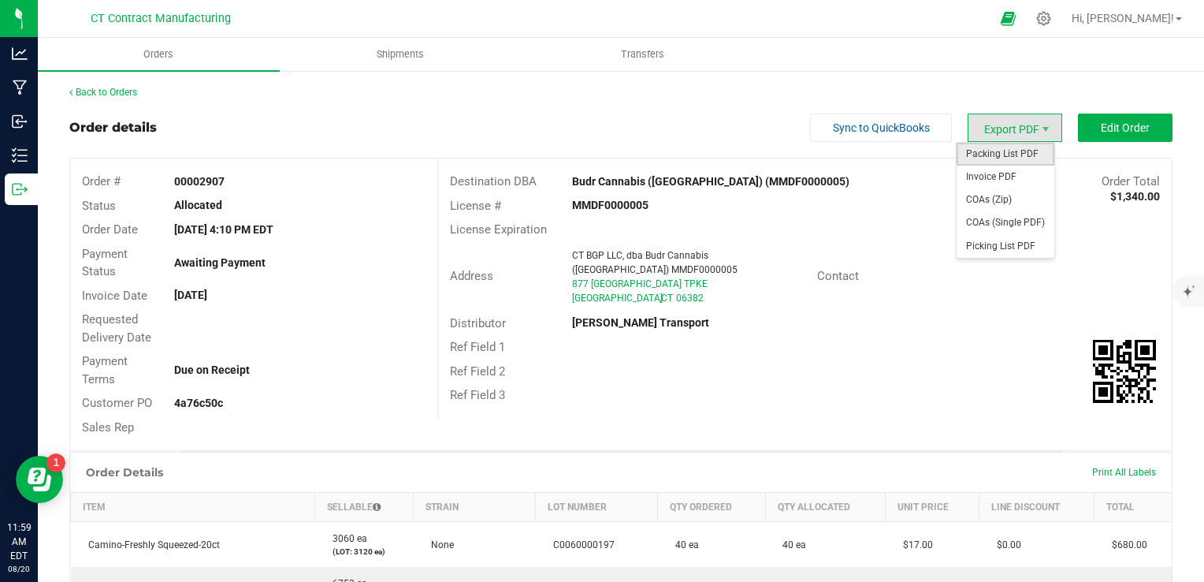
click at [1028, 152] on span "Packing List PDF" at bounding box center [1006, 154] width 98 height 23
click at [1006, 171] on span "Invoice PDF" at bounding box center [1006, 177] width 98 height 23
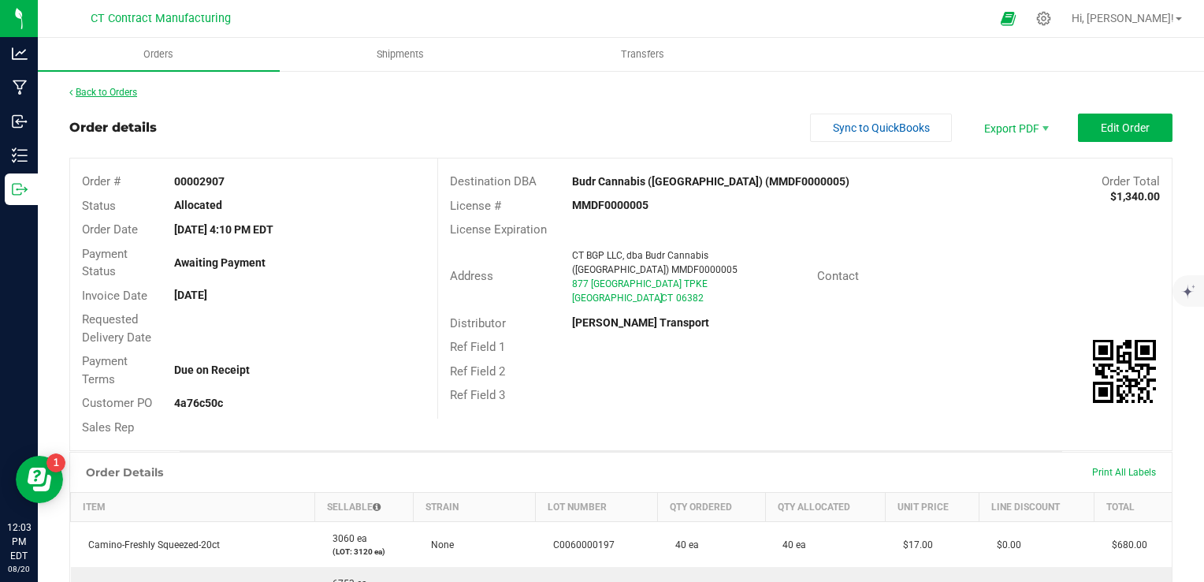
click at [107, 94] on link "Back to Orders" at bounding box center [103, 92] width 68 height 11
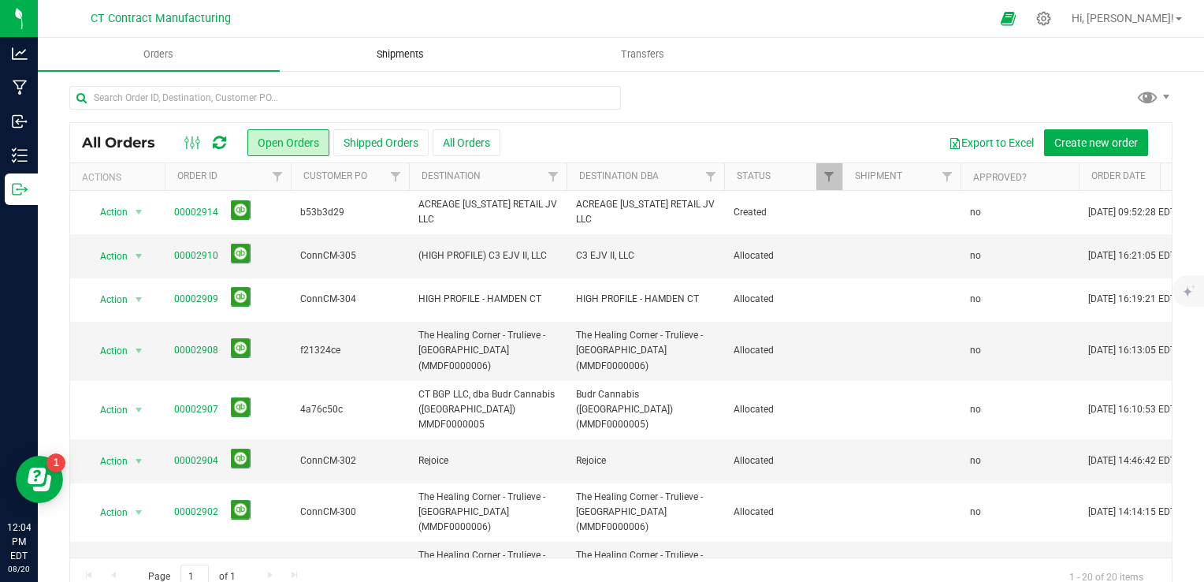
click at [414, 54] on span "Shipments" at bounding box center [400, 54] width 90 height 14
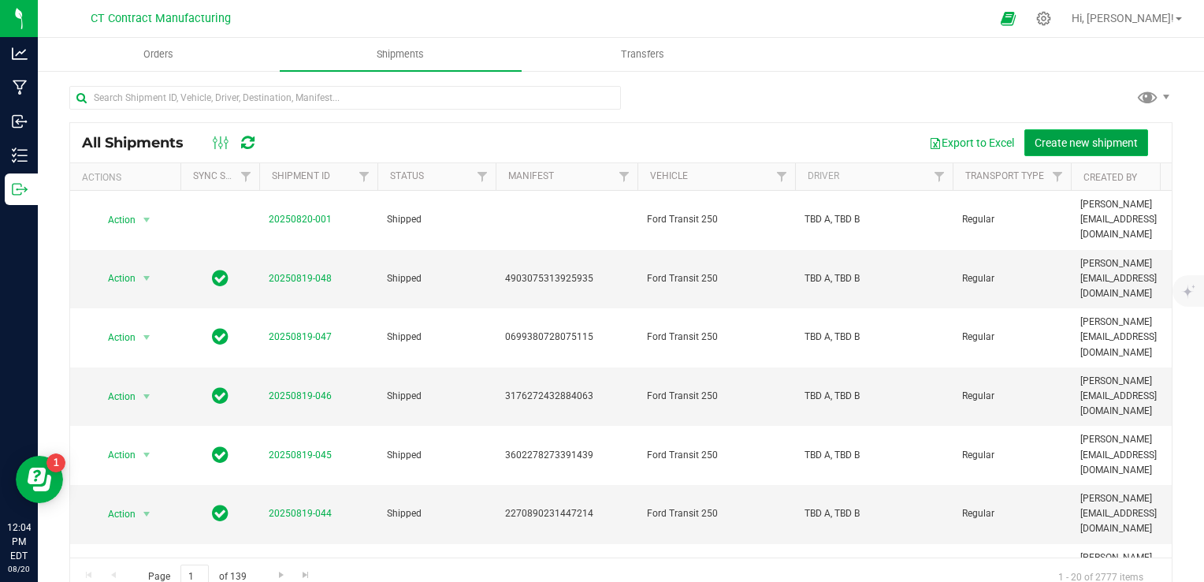
click at [1080, 133] on button "Create new shipment" at bounding box center [1087, 142] width 124 height 27
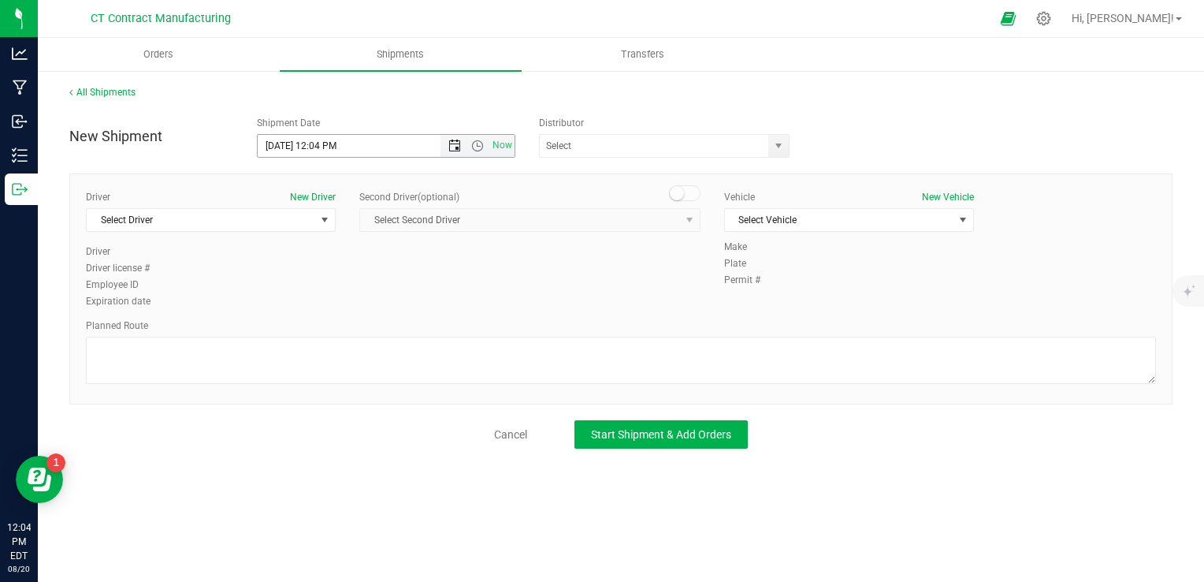
click at [456, 142] on span "Open the date view" at bounding box center [454, 145] width 13 height 13
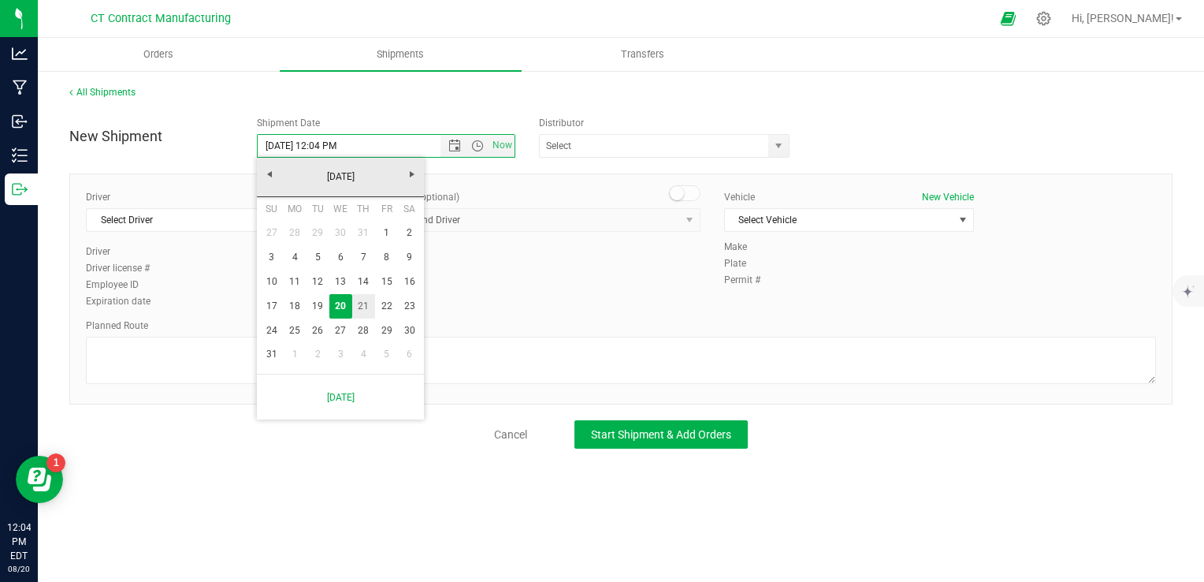
click at [363, 304] on link "21" at bounding box center [363, 306] width 23 height 24
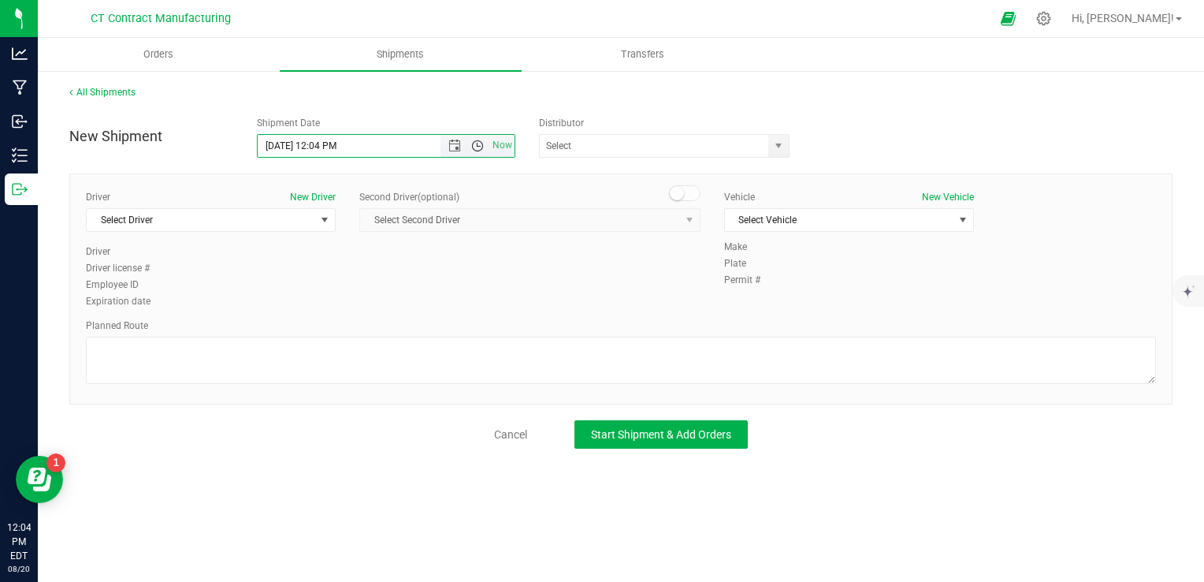
click at [482, 151] on span "Open the time view" at bounding box center [477, 145] width 13 height 13
click at [309, 255] on li "8:00 AM" at bounding box center [385, 259] width 255 height 20
type input "[DATE] 8:00 AM"
click at [782, 150] on span "select" at bounding box center [778, 145] width 13 height 13
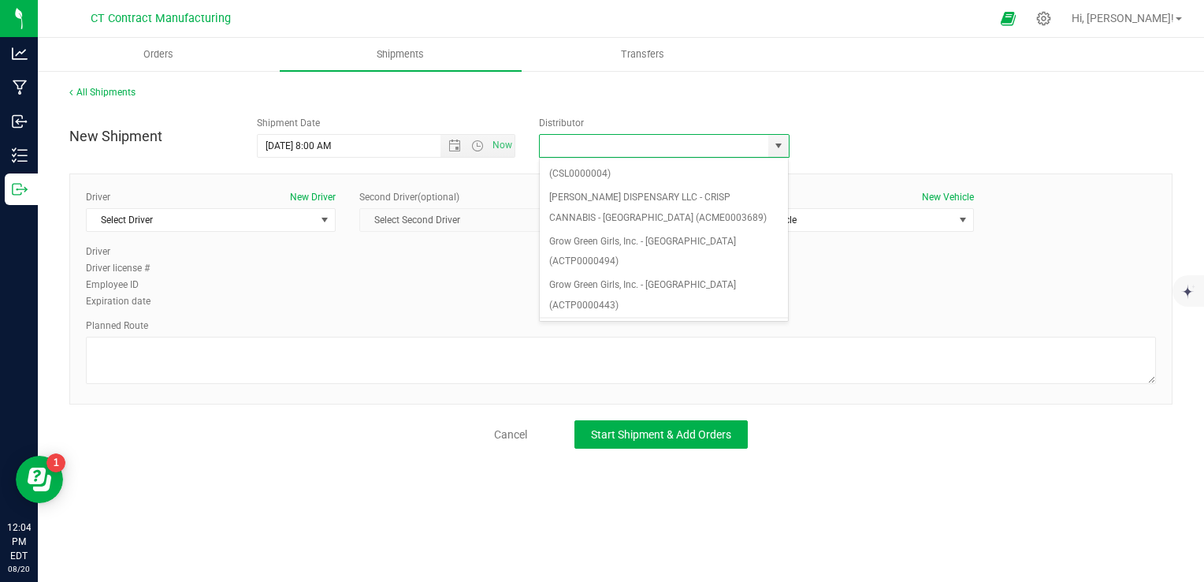
scroll to position [158, 0]
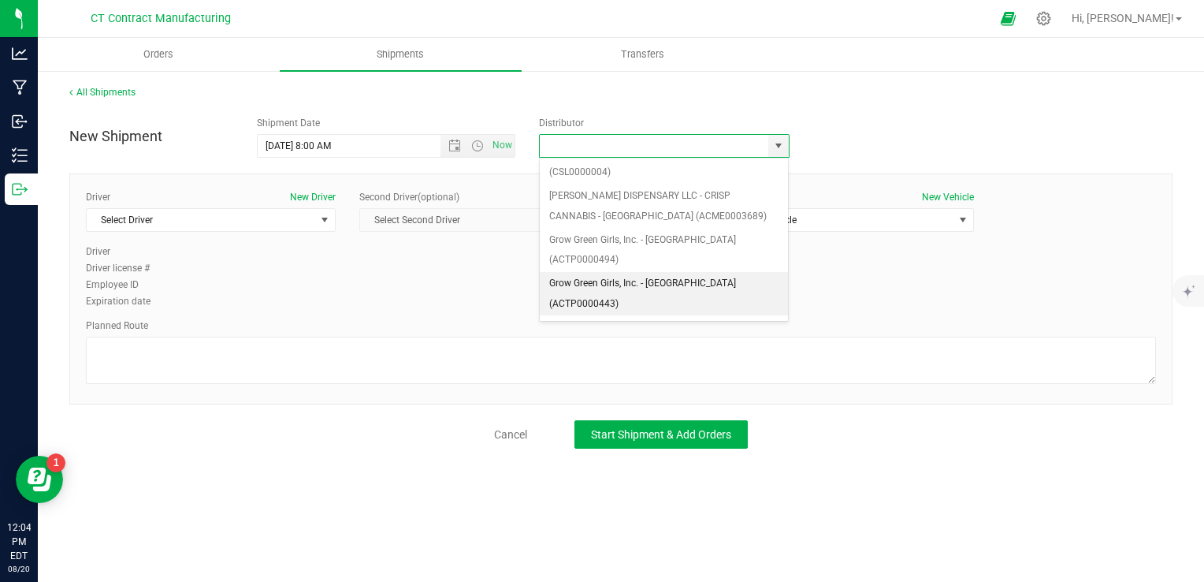
click at [652, 272] on li "Grow Green Girls, Inc. - [GEOGRAPHIC_DATA] (ACTP0000443)" at bounding box center [664, 293] width 249 height 43
type input "Grow Green Girls, Inc. - [GEOGRAPHIC_DATA] (ACTP0000443)"
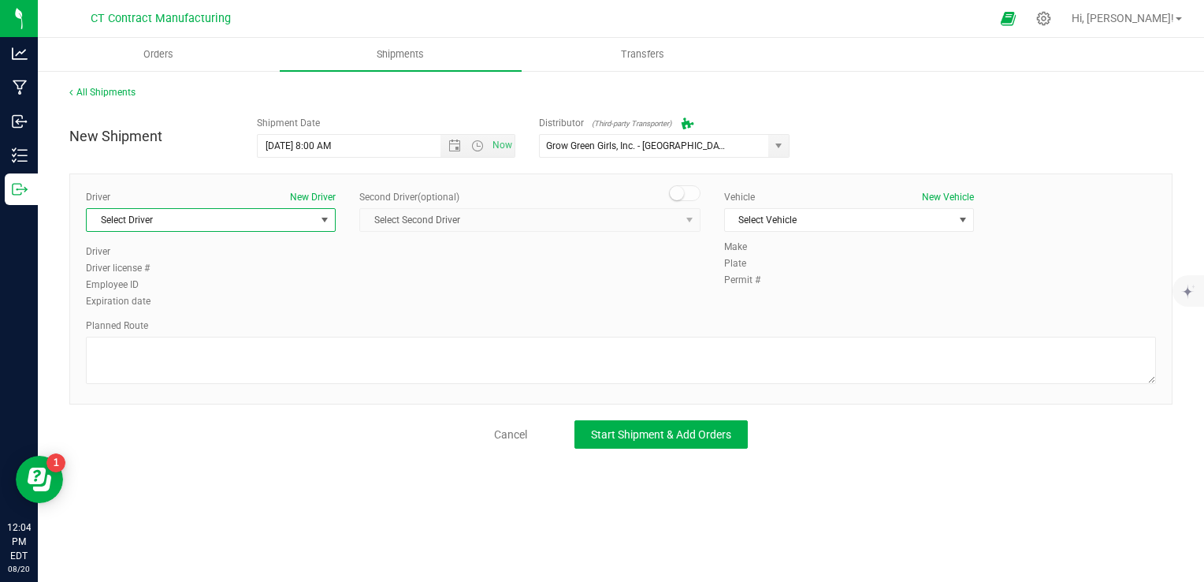
click at [292, 209] on span "Select Driver" at bounding box center [201, 220] width 229 height 22
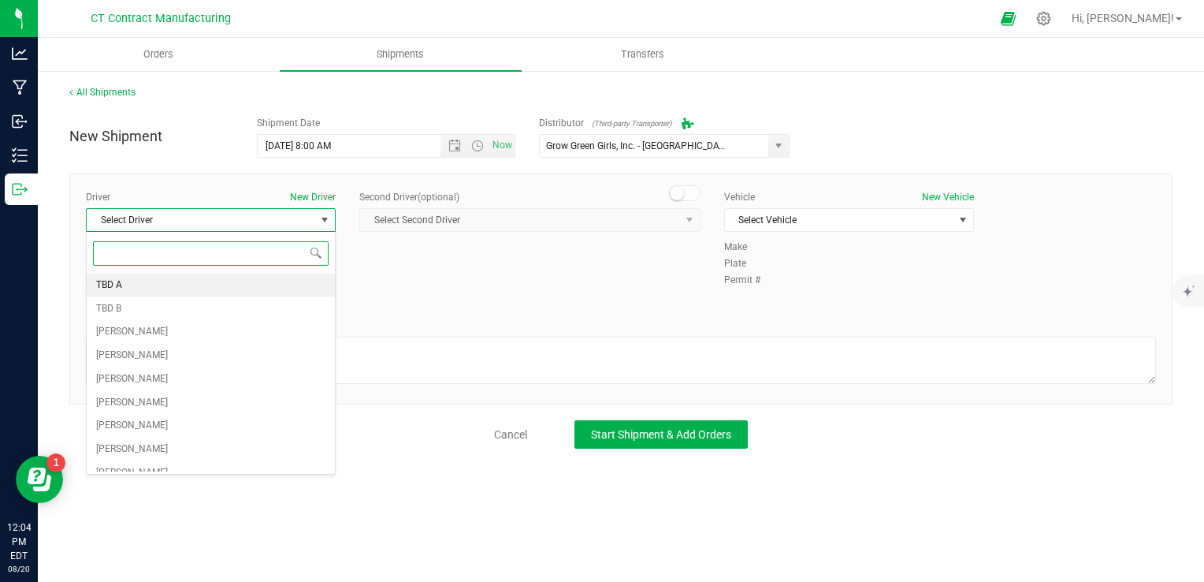
click at [188, 284] on li "TBD A" at bounding box center [211, 285] width 248 height 24
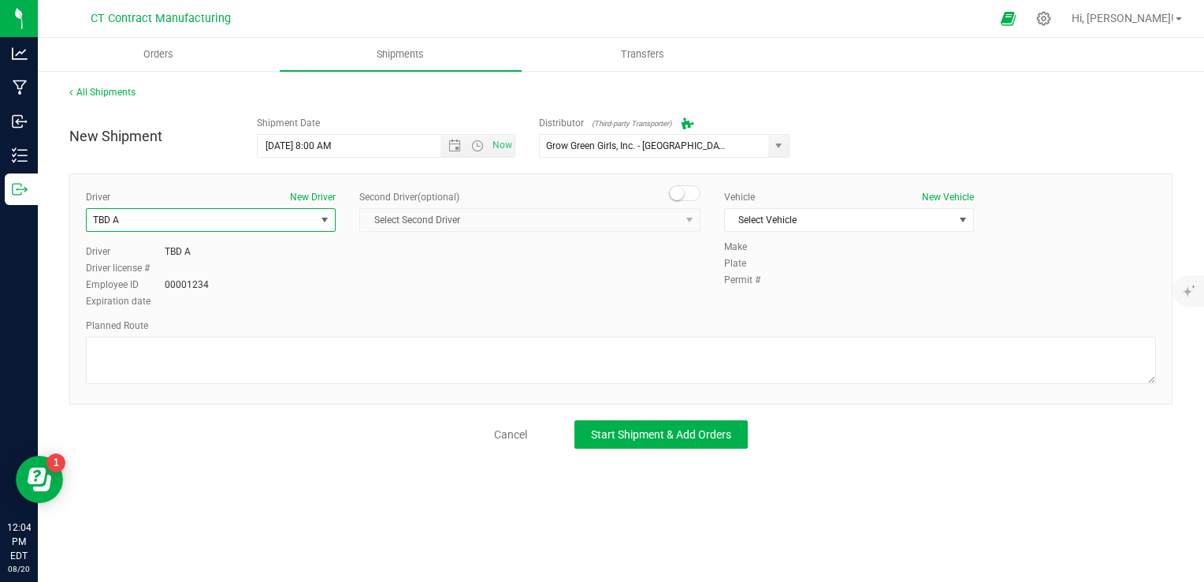
click at [680, 203] on div "Second Driver (optional)" at bounding box center [529, 197] width 341 height 14
click at [680, 199] on span at bounding box center [685, 193] width 32 height 16
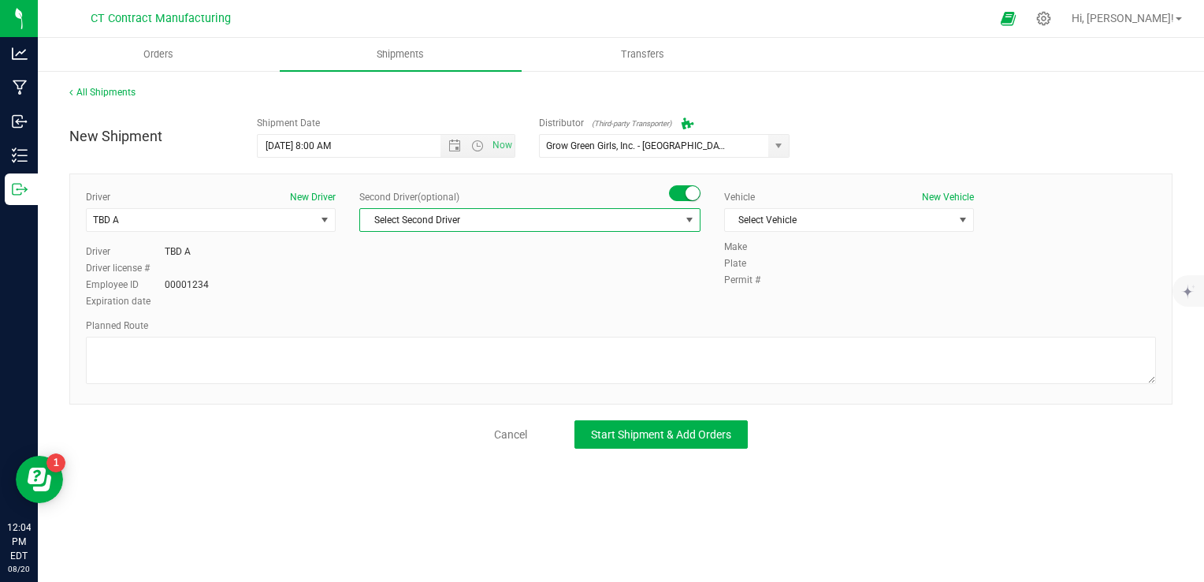
click at [637, 217] on span "Select Second Driver" at bounding box center [520, 220] width 320 height 22
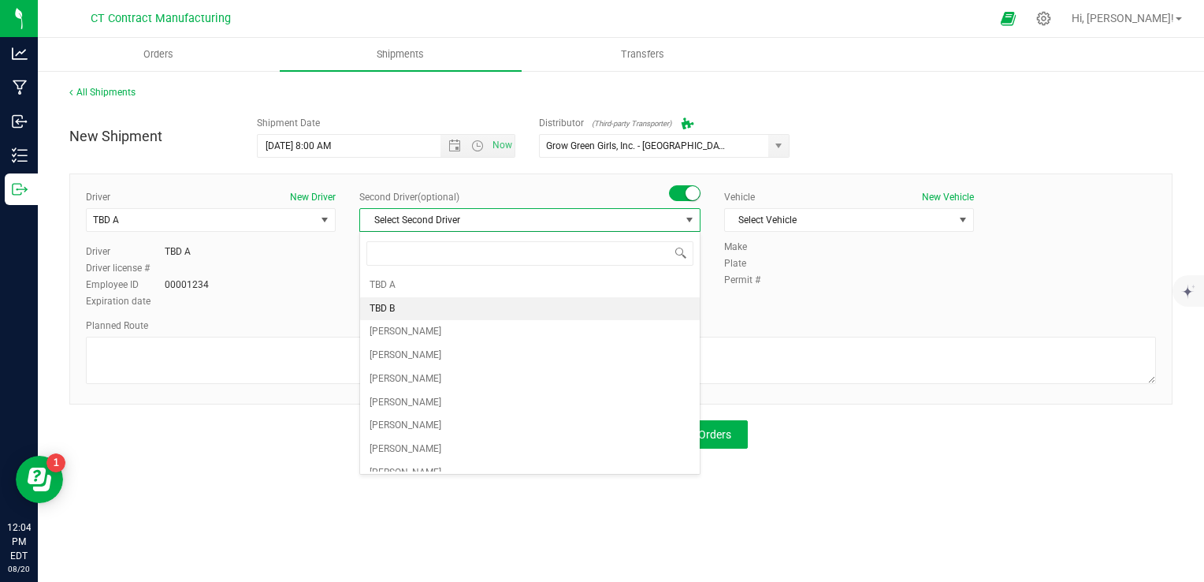
click at [463, 304] on li "TBD B" at bounding box center [530, 309] width 340 height 24
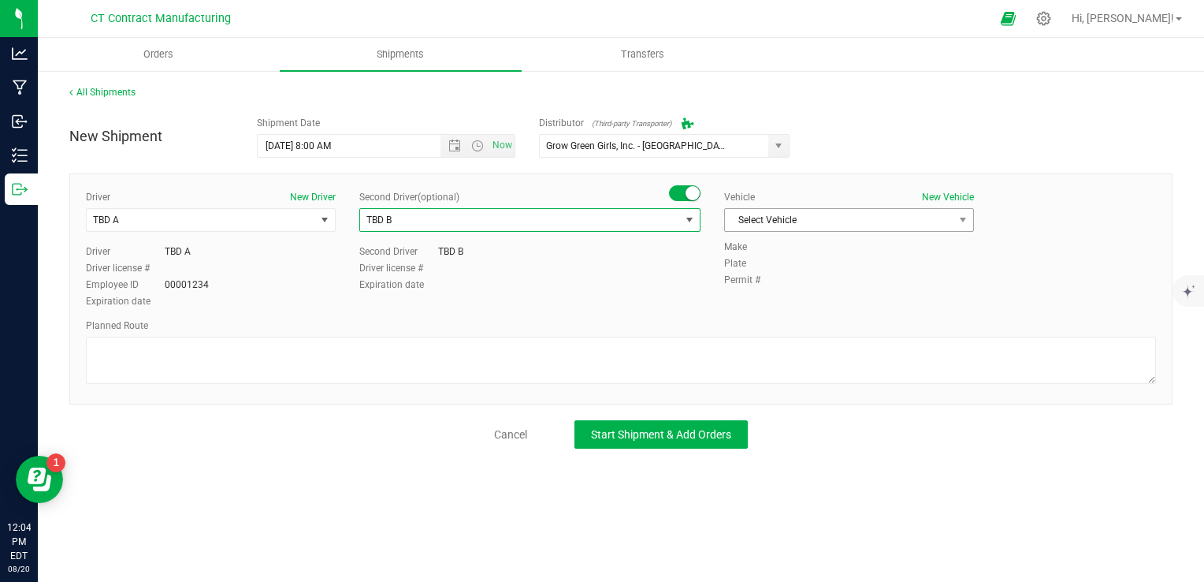
click at [852, 229] on span "Select Vehicle" at bounding box center [839, 220] width 229 height 22
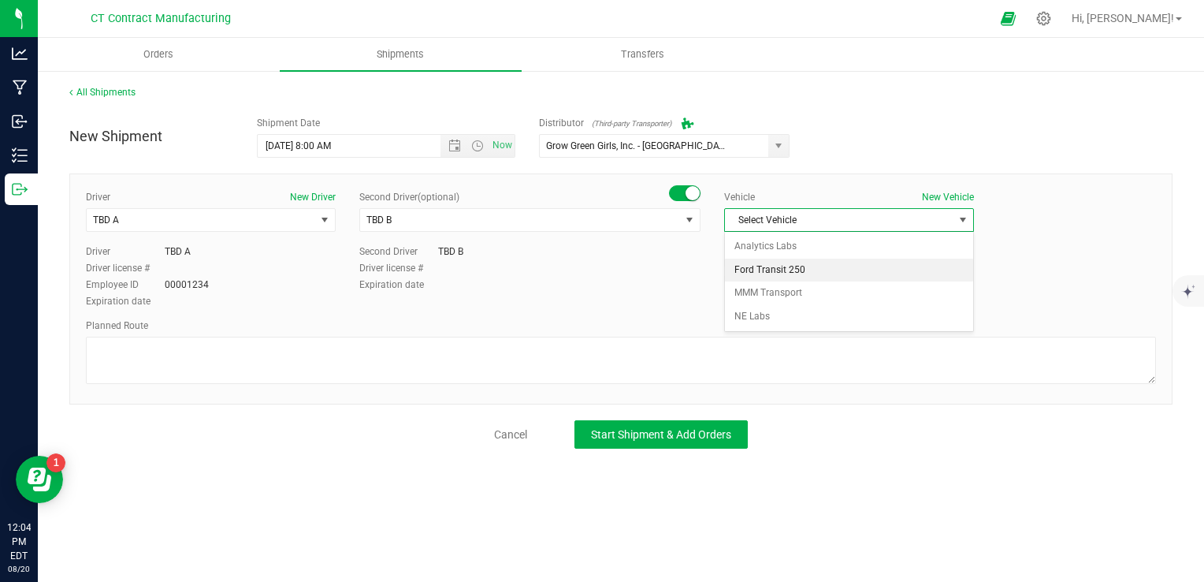
click at [820, 270] on li "Ford Transit 250" at bounding box center [849, 270] width 248 height 24
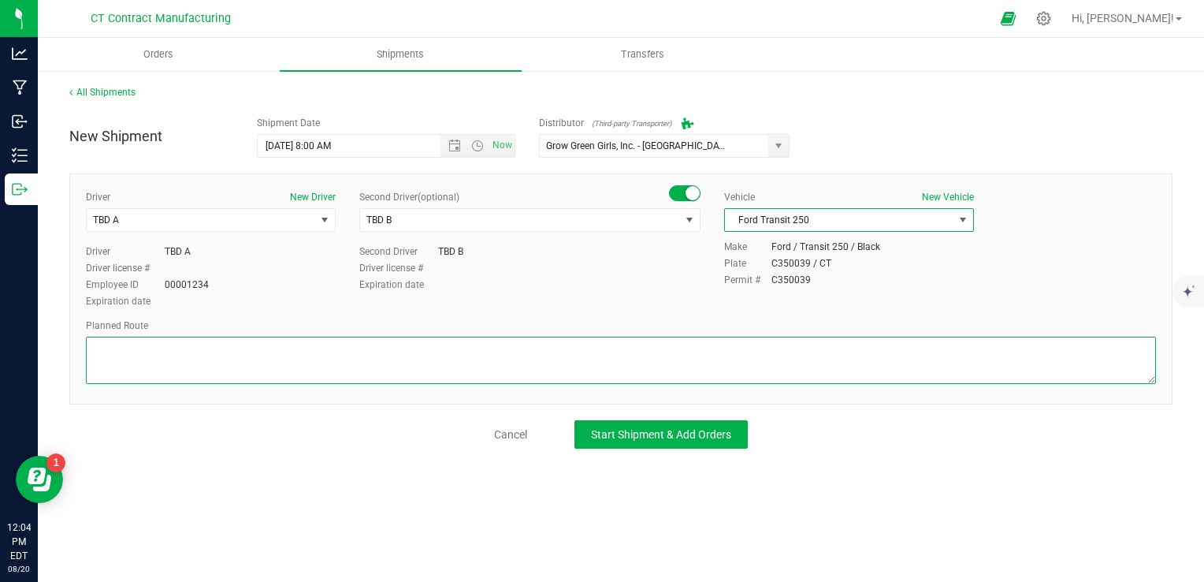
click at [646, 363] on textarea at bounding box center [621, 360] width 1070 height 47
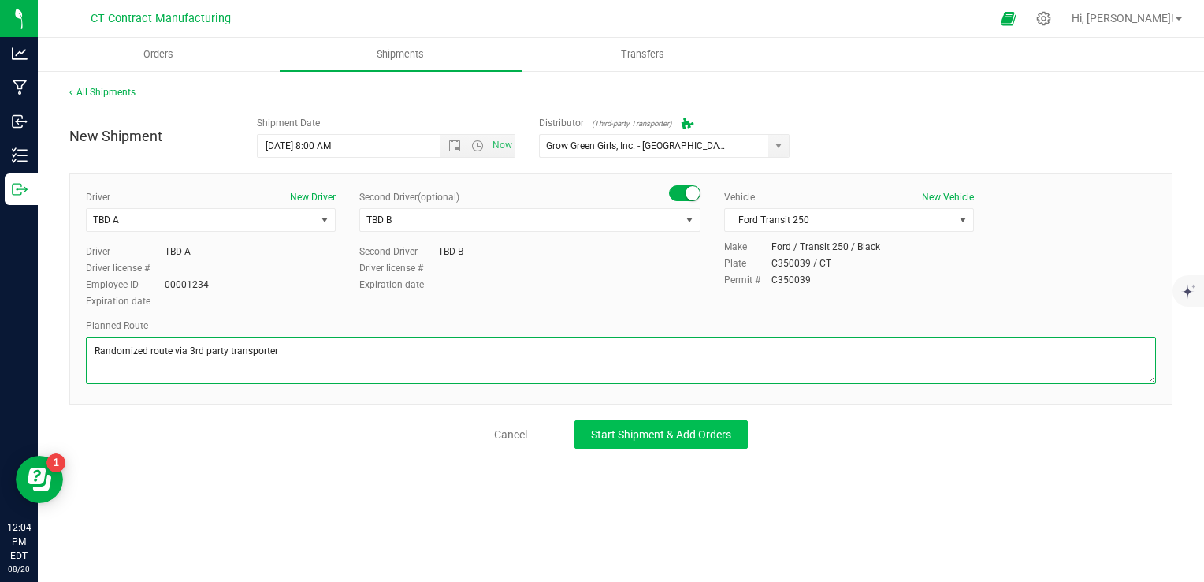
type textarea "Randomized route via 3rd party transporter"
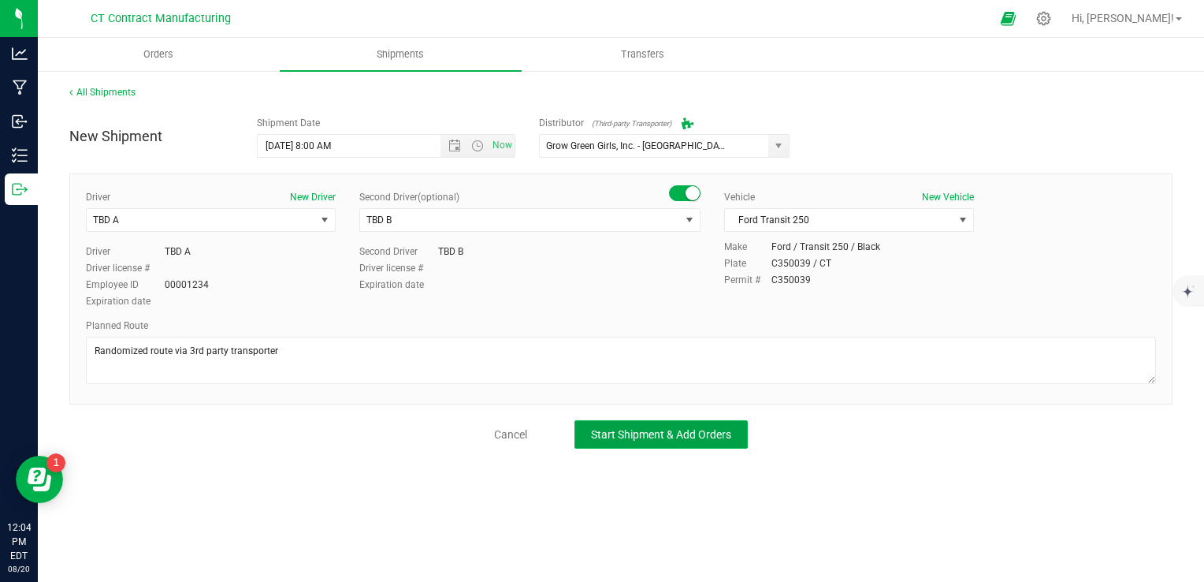
click at [643, 433] on span "Start Shipment & Add Orders" at bounding box center [661, 434] width 140 height 13
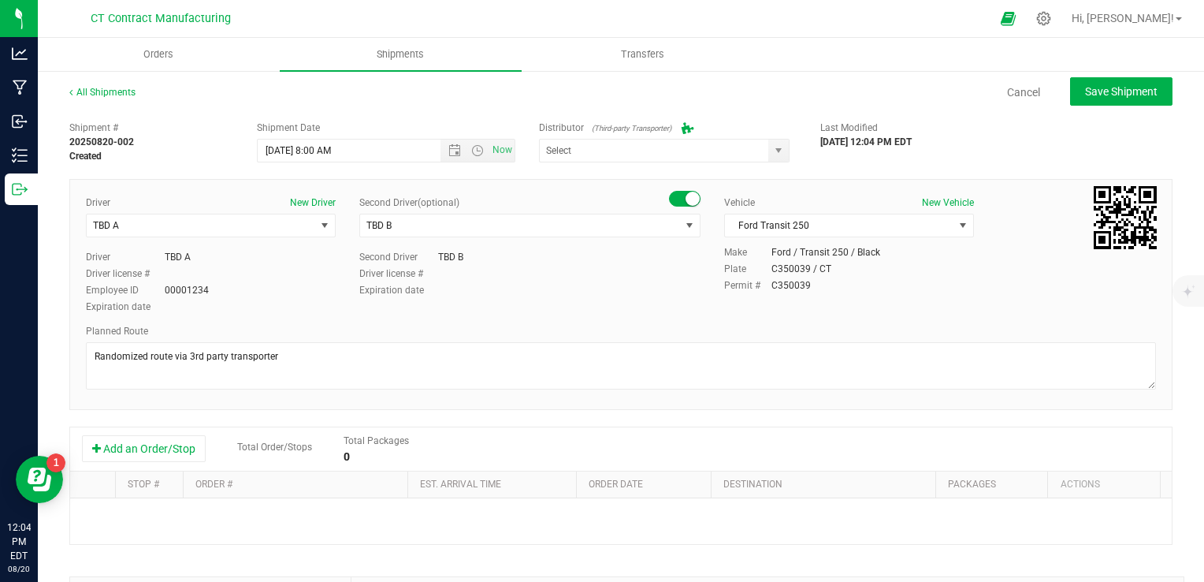
type input "Grow Green Girls, Inc. - [GEOGRAPHIC_DATA] (ACTP0000443)"
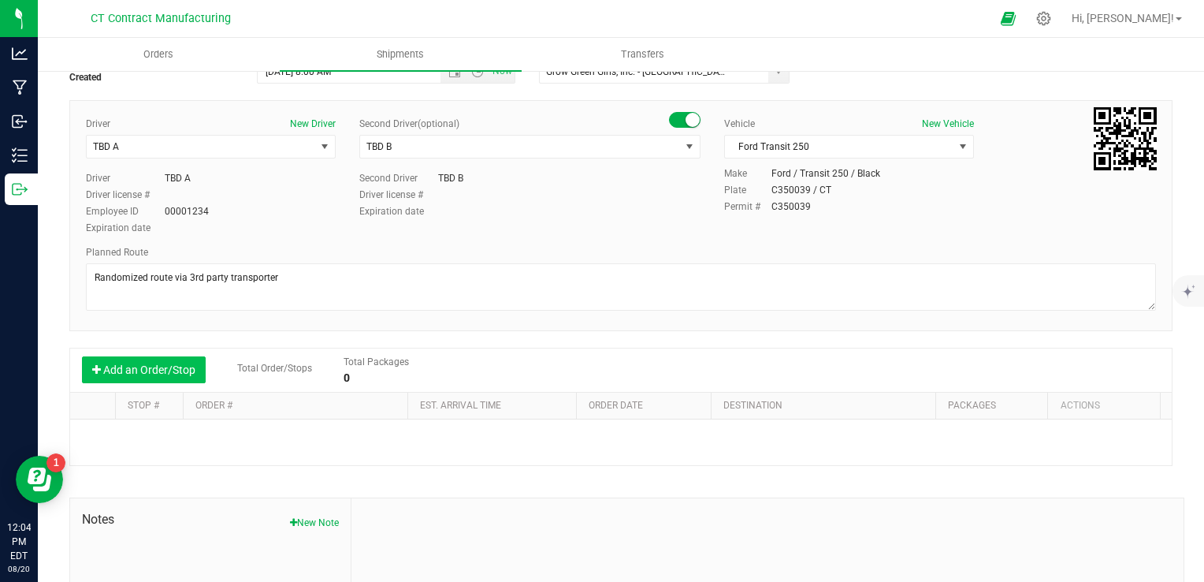
click at [160, 370] on button "Add an Order/Stop" at bounding box center [144, 369] width 124 height 27
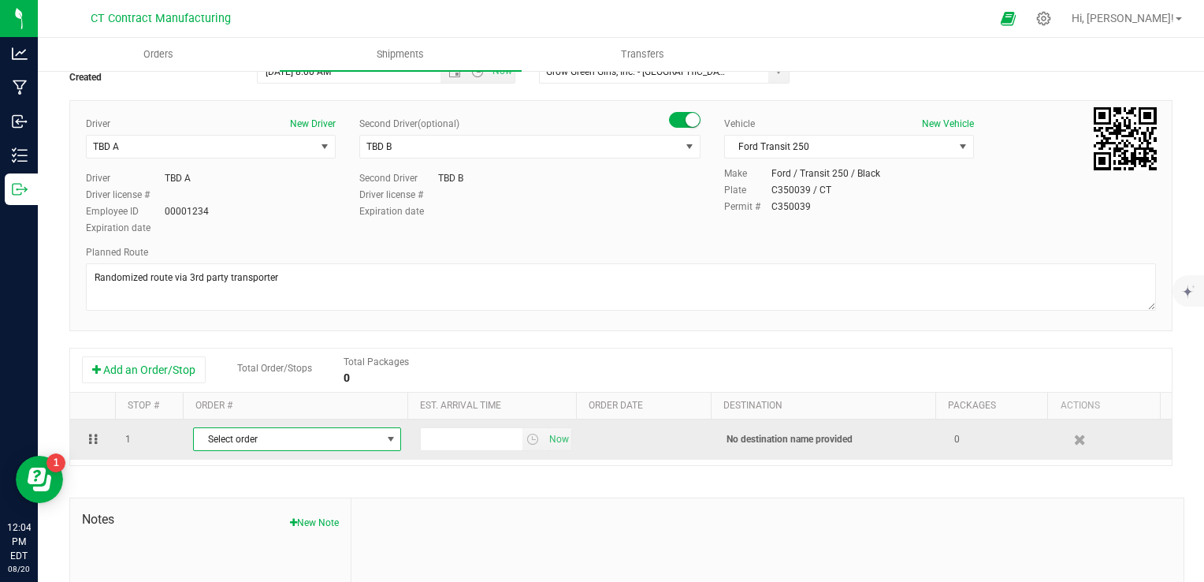
click at [357, 442] on span "Select order" at bounding box center [287, 439] width 187 height 22
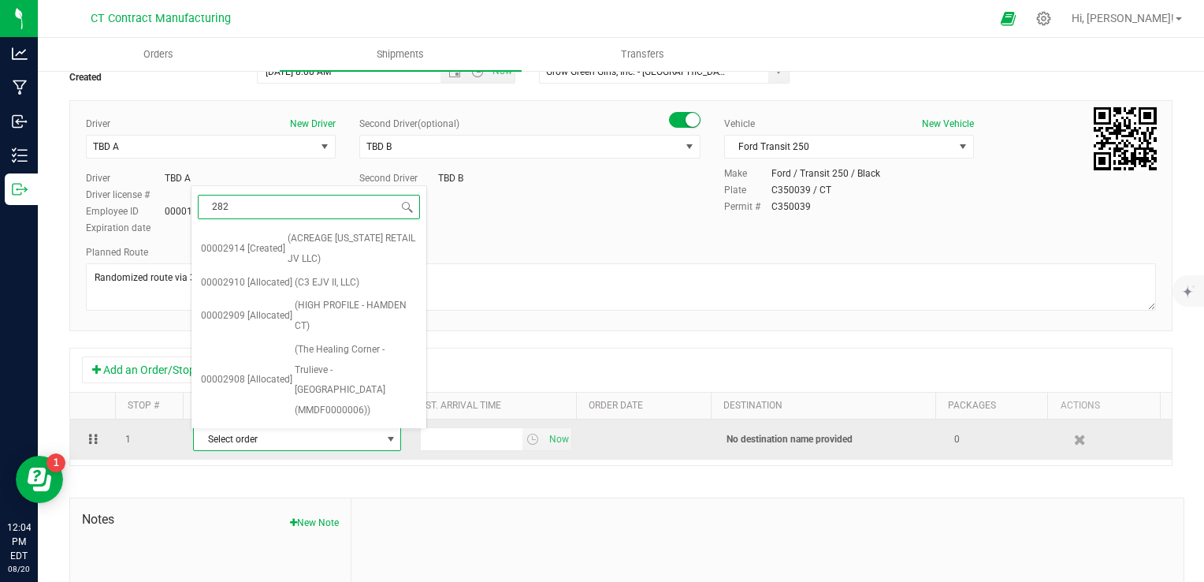
type input "2825"
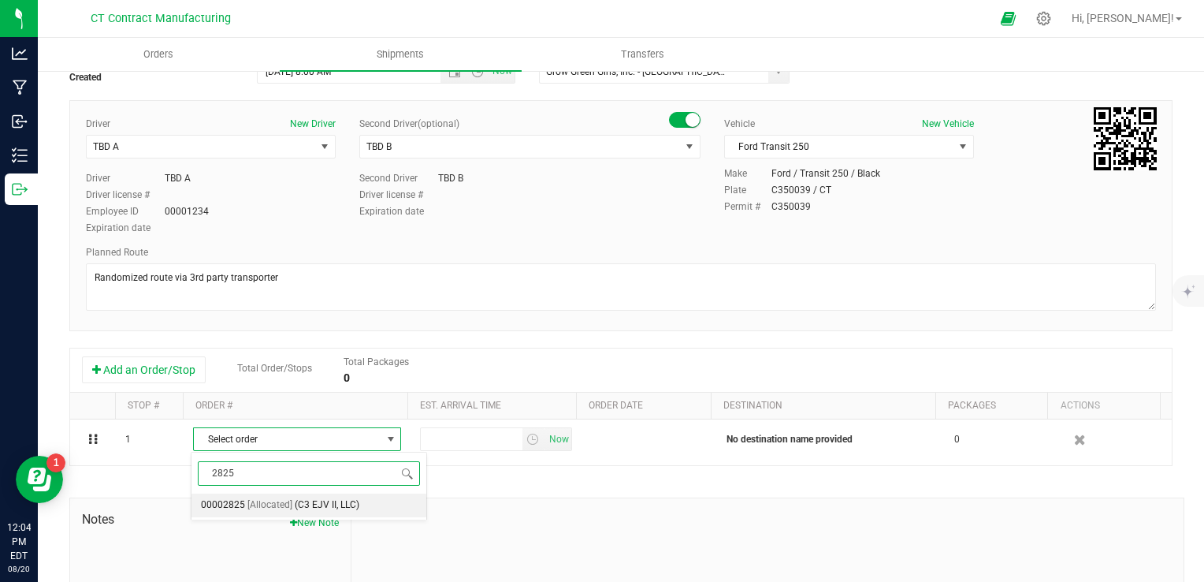
click at [344, 509] on span "(C3 EJV II, LLC)" at bounding box center [327, 505] width 65 height 20
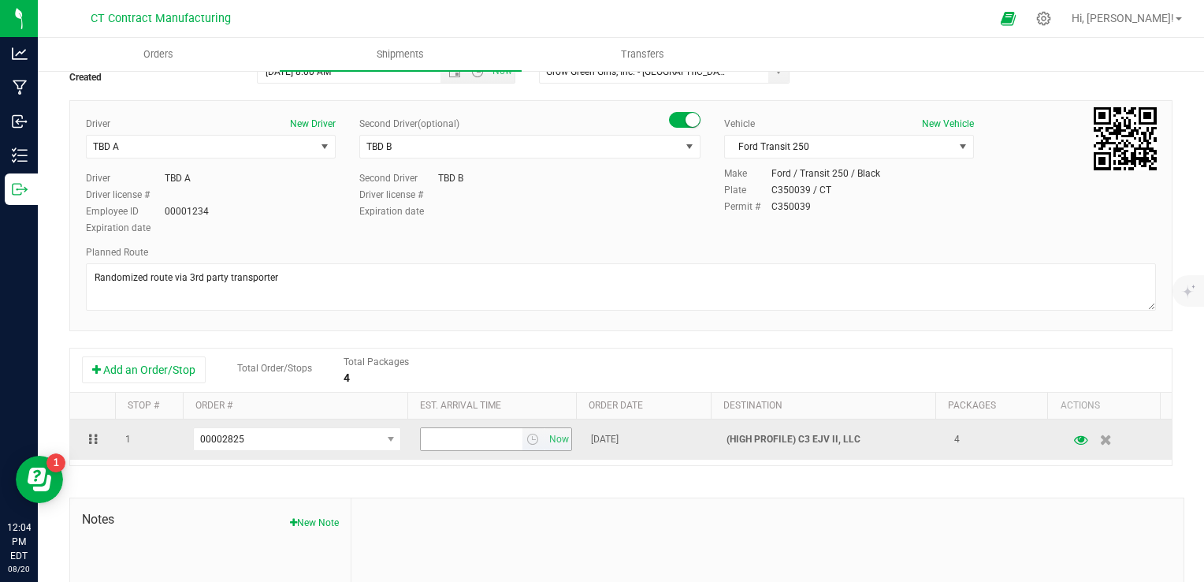
click at [529, 433] on span "select" at bounding box center [534, 439] width 23 height 22
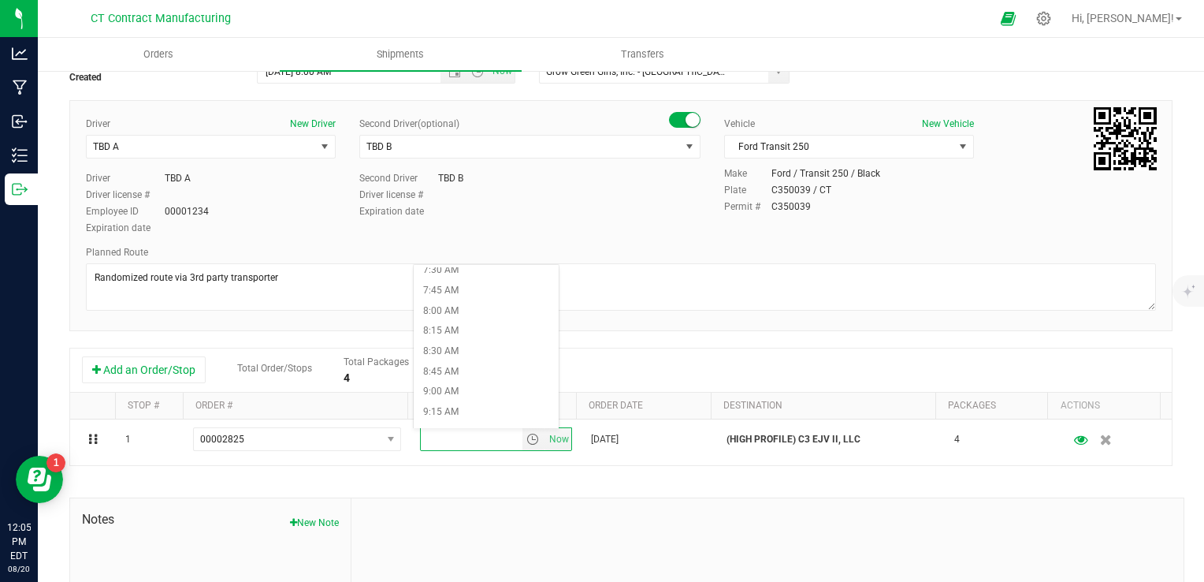
scroll to position [709, 0]
click at [484, 374] on li "10:00 AM" at bounding box center [486, 378] width 145 height 20
click at [612, 364] on div "Add an Order/Stop Total Order/Stops Total Packages 4" at bounding box center [621, 370] width 1078 height 28
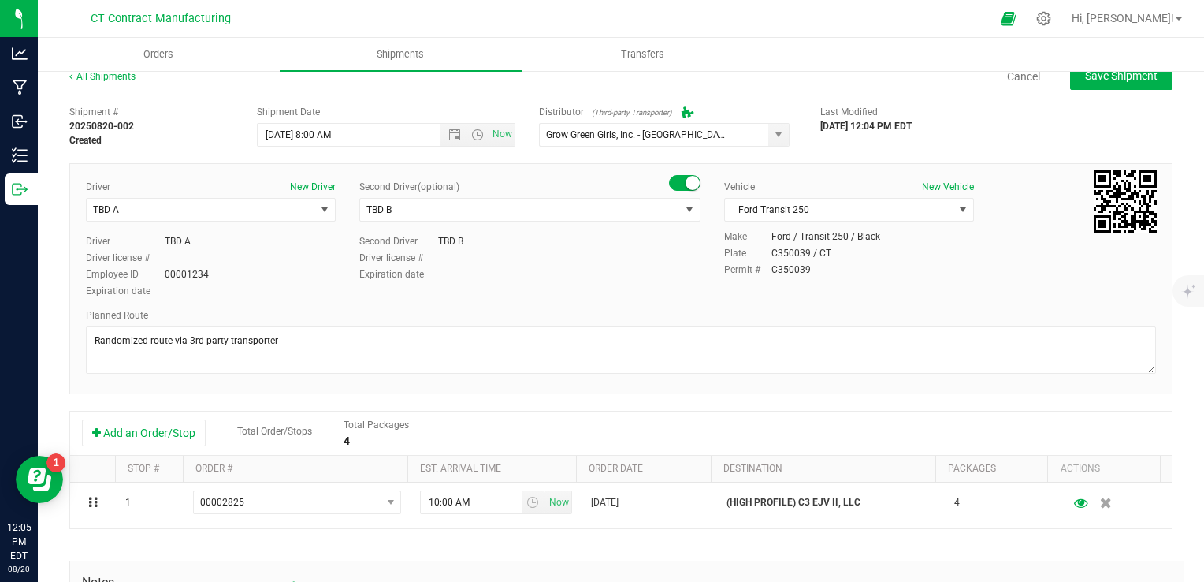
scroll to position [0, 0]
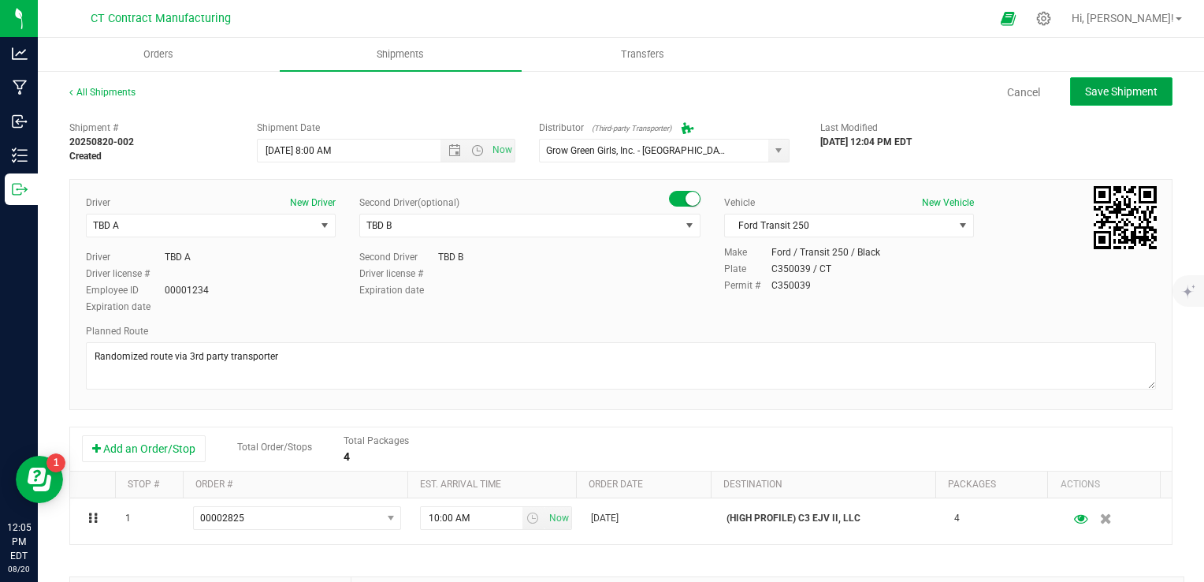
click at [1091, 96] on span "Save Shipment" at bounding box center [1121, 91] width 73 height 13
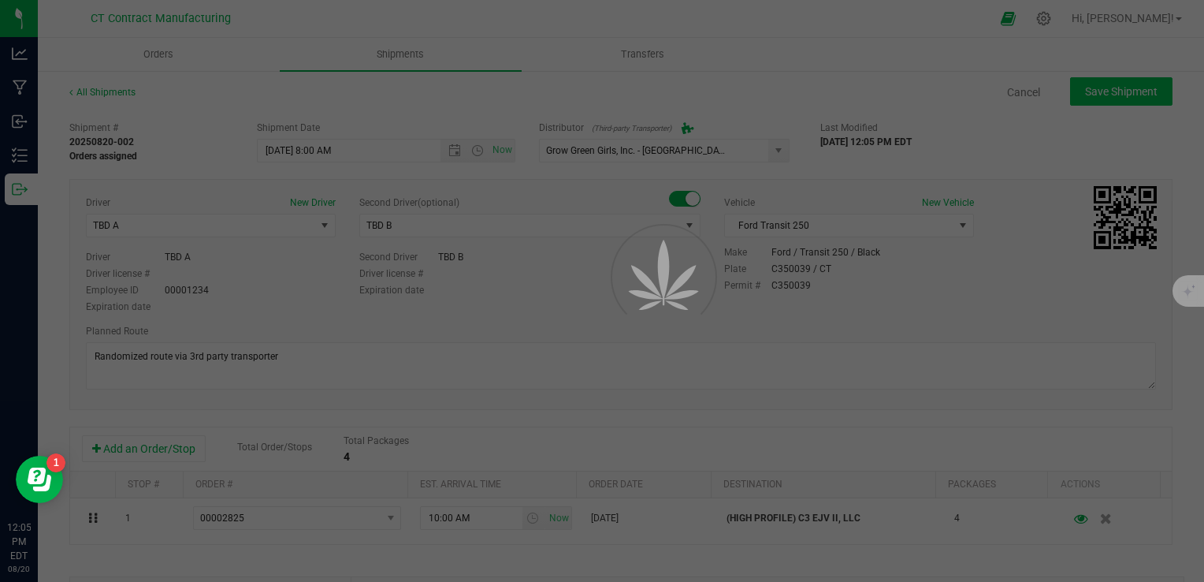
type input "[DATE] 12:00 PM"
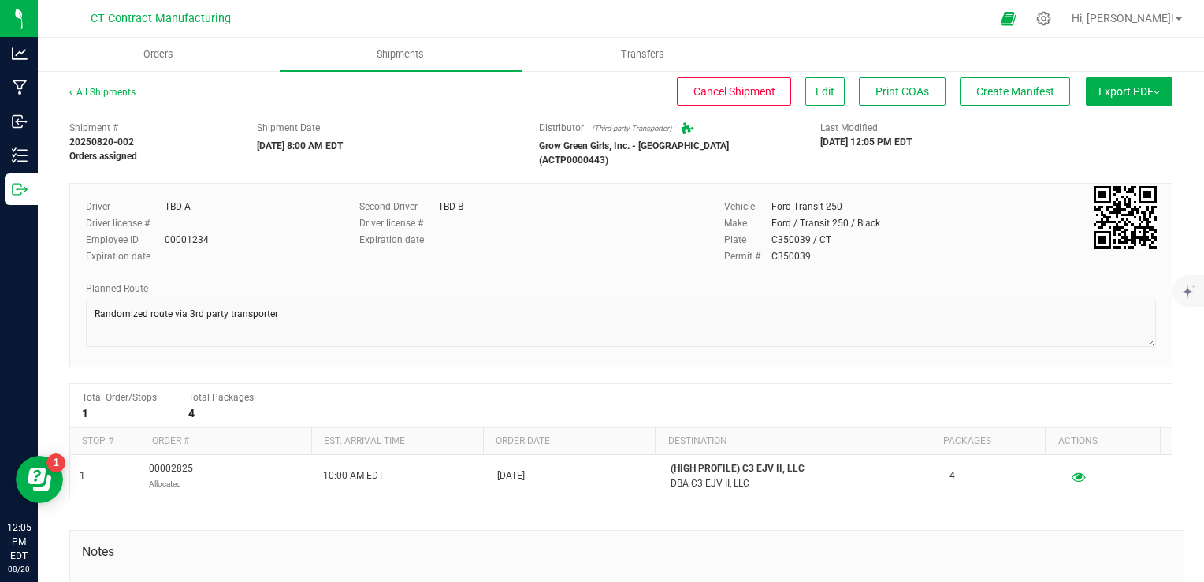
click at [987, 107] on div "All Shipments Cancel Shipment Edit Print COAs Create Manifest Export PDF Manife…" at bounding box center [620, 99] width 1103 height 28
click at [988, 99] on button "Create Manifest" at bounding box center [1015, 91] width 110 height 28
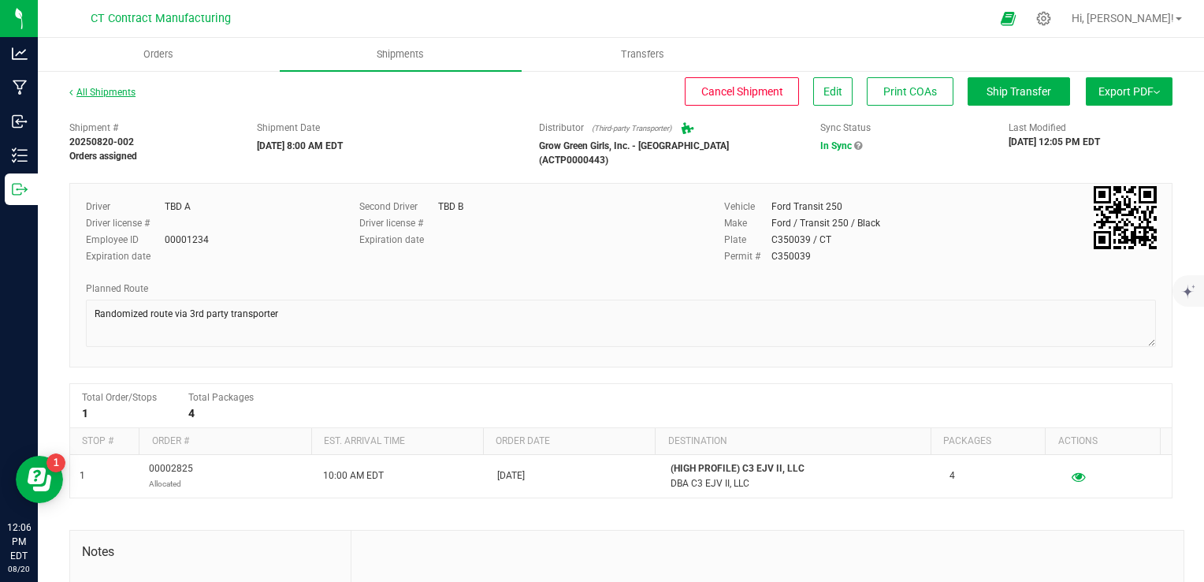
click at [124, 90] on link "All Shipments" at bounding box center [102, 92] width 66 height 11
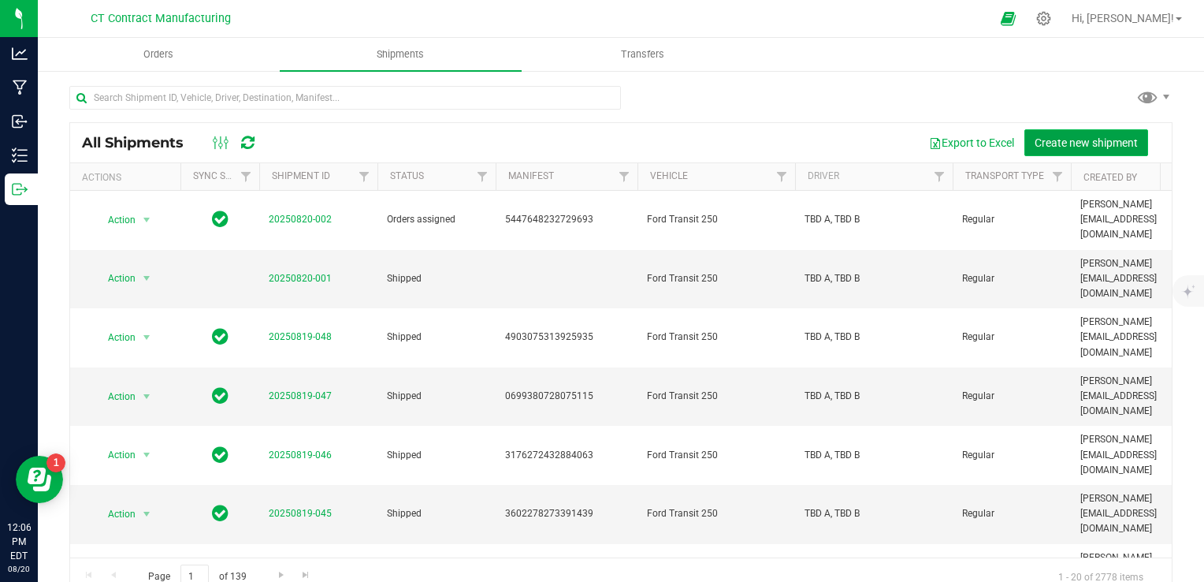
click at [1080, 137] on span "Create new shipment" at bounding box center [1086, 142] width 103 height 13
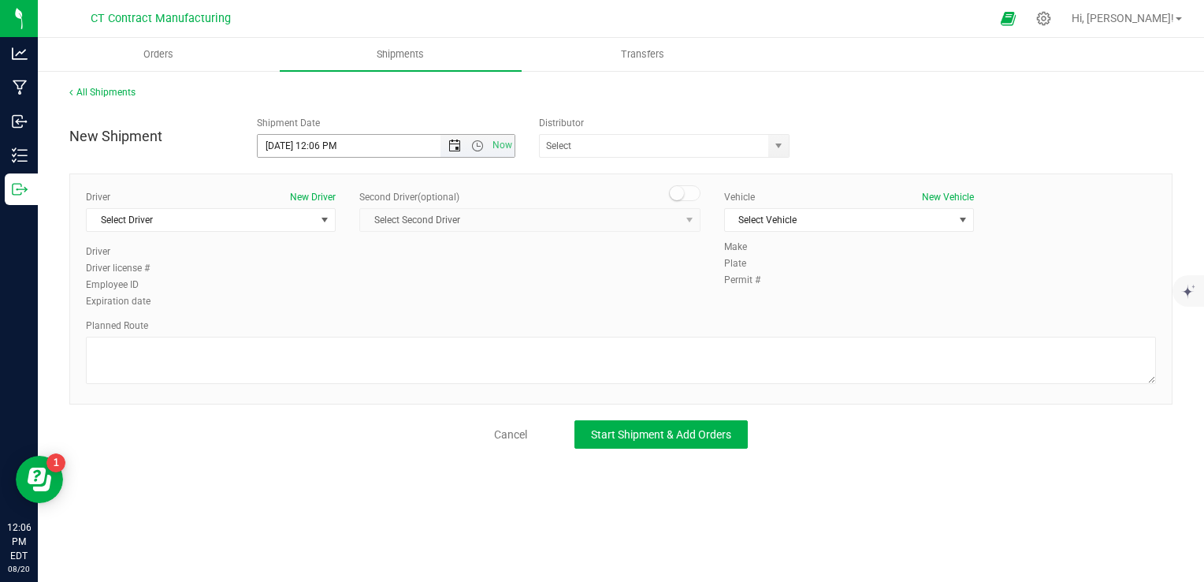
click at [459, 147] on span "Open the date view" at bounding box center [454, 145] width 13 height 13
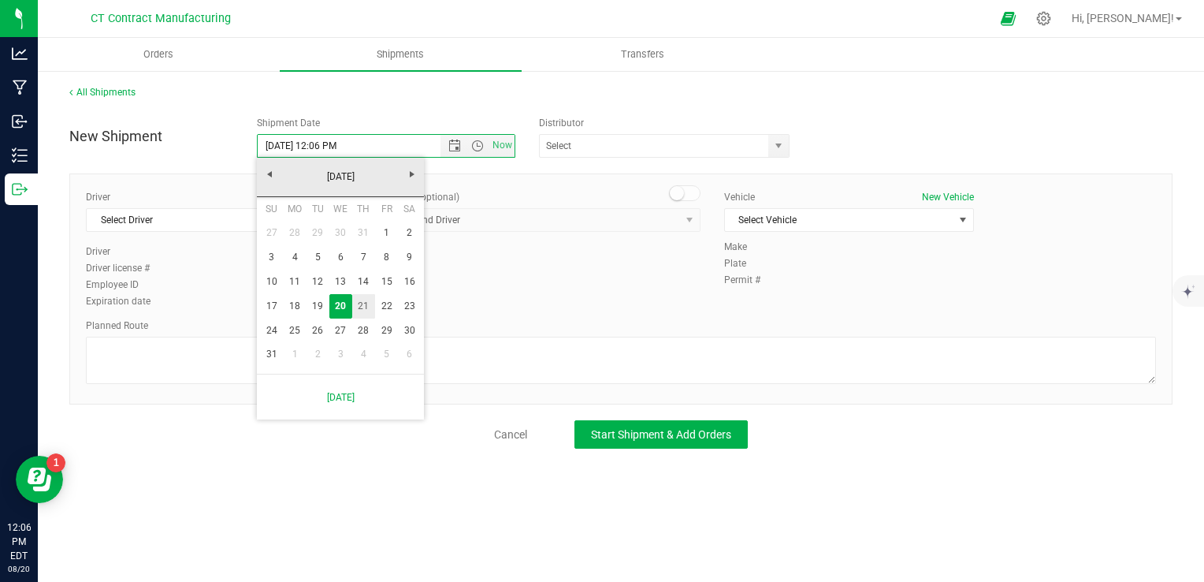
drag, startPoint x: 363, startPoint y: 299, endPoint x: 375, endPoint y: 258, distance: 42.9
click at [363, 299] on link "21" at bounding box center [363, 306] width 23 height 24
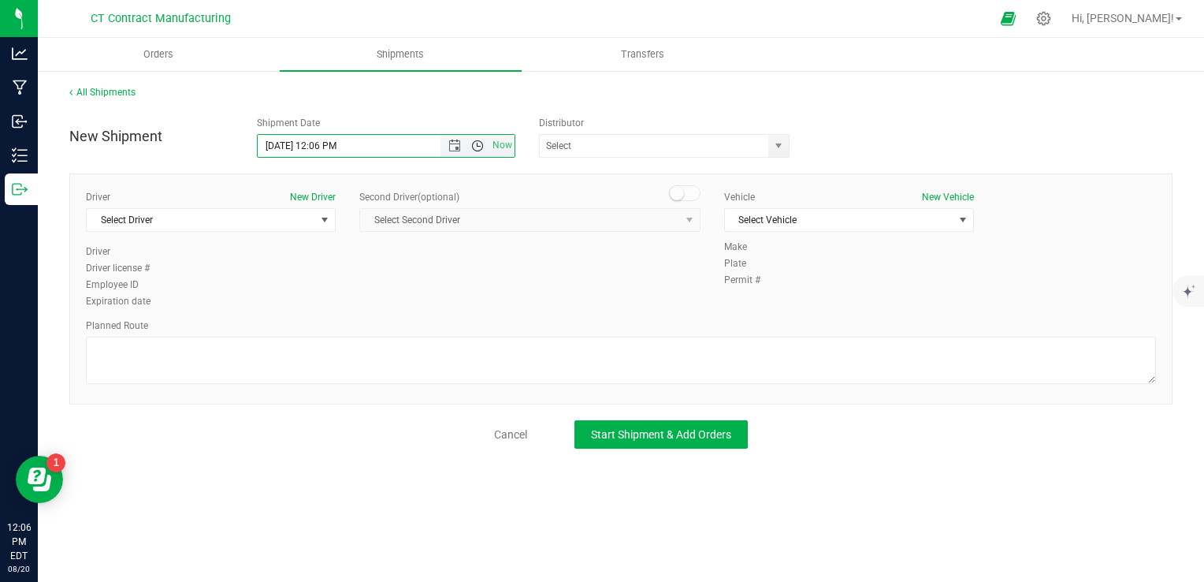
click at [488, 140] on span "Open the time view" at bounding box center [477, 145] width 27 height 13
click at [481, 147] on span "Open the time view" at bounding box center [477, 145] width 13 height 13
click at [312, 262] on li "8:00 AM" at bounding box center [385, 259] width 255 height 20
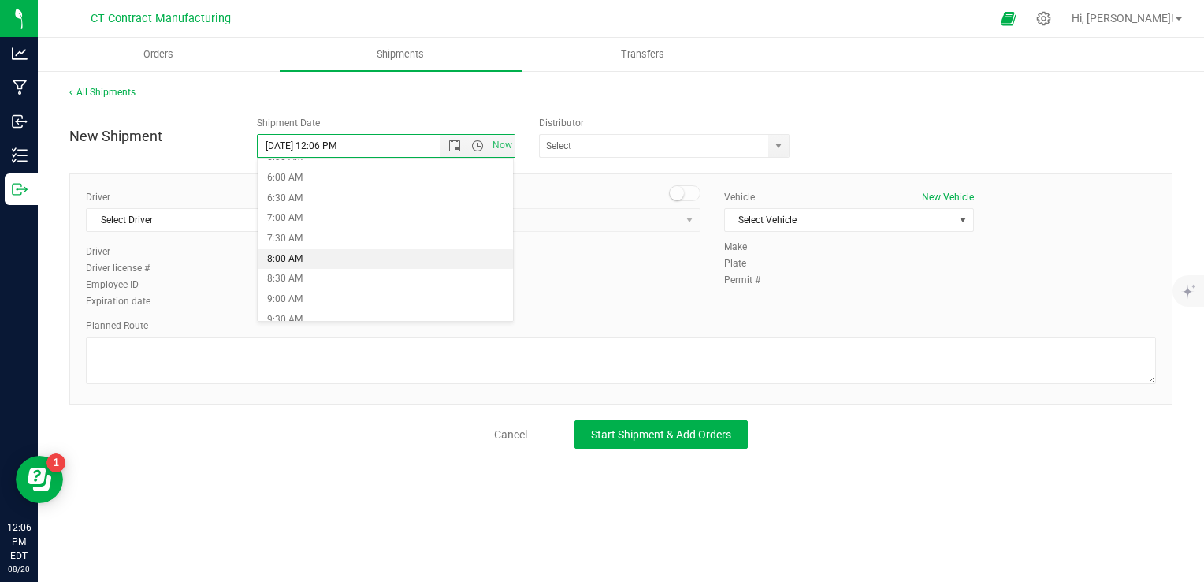
type input "[DATE] 8:00 AM"
click at [782, 151] on span "select" at bounding box center [778, 145] width 13 height 13
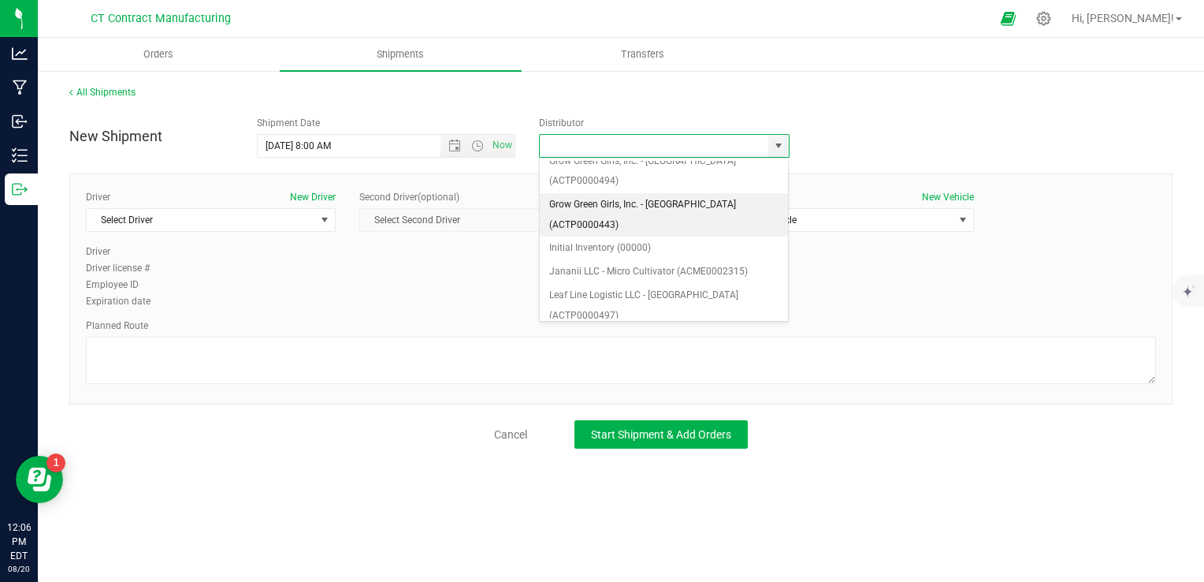
click at [694, 193] on li "Grow Green Girls, Inc. - [GEOGRAPHIC_DATA] (ACTP0000443)" at bounding box center [664, 214] width 249 height 43
type input "Grow Green Girls, Inc. - [GEOGRAPHIC_DATA] (ACTP0000443)"
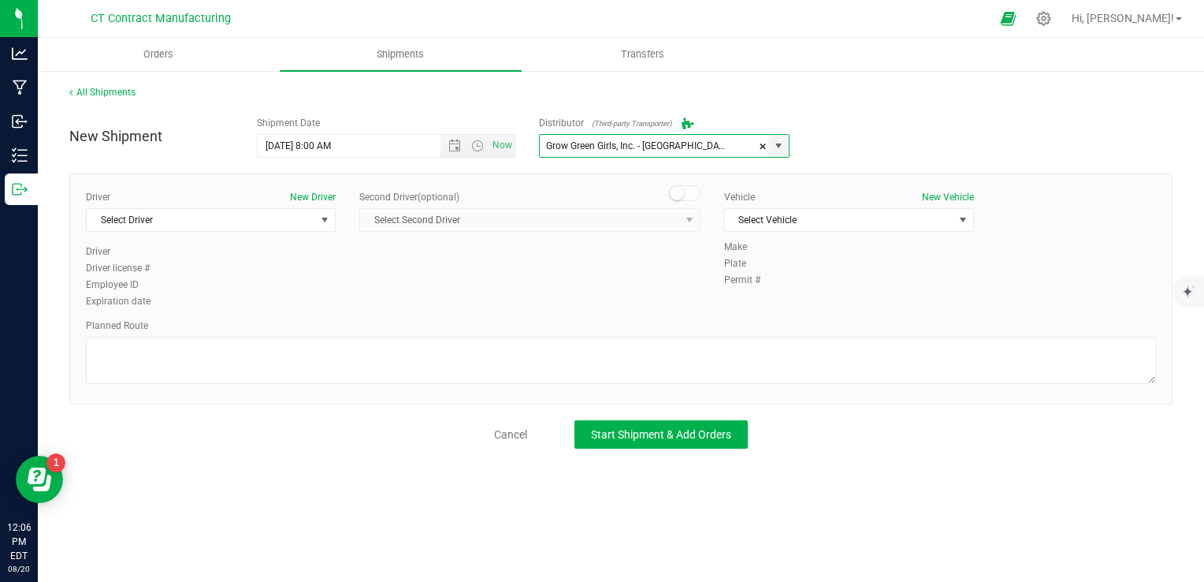
click at [281, 238] on div "Driver New Driver Select Driver Select Driver TBD A TBD B [PERSON_NAME] [PERSON…" at bounding box center [211, 217] width 250 height 54
drag, startPoint x: 281, startPoint y: 220, endPoint x: 274, endPoint y: 229, distance: 10.7
click at [281, 220] on span "Select Driver" at bounding box center [201, 220] width 229 height 22
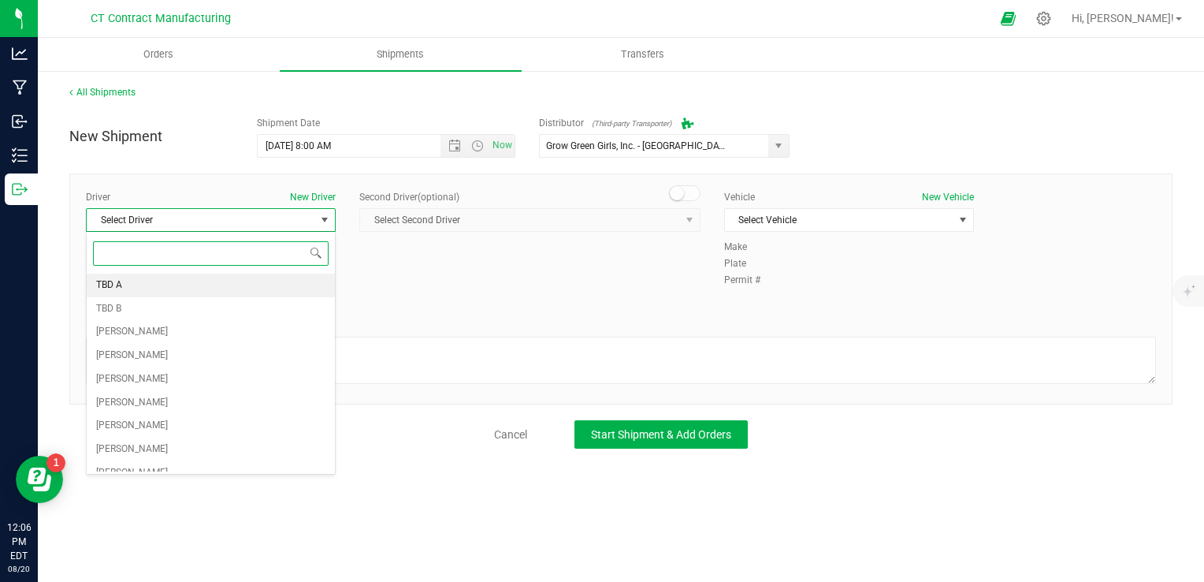
click at [172, 273] on li "TBD A" at bounding box center [211, 285] width 248 height 24
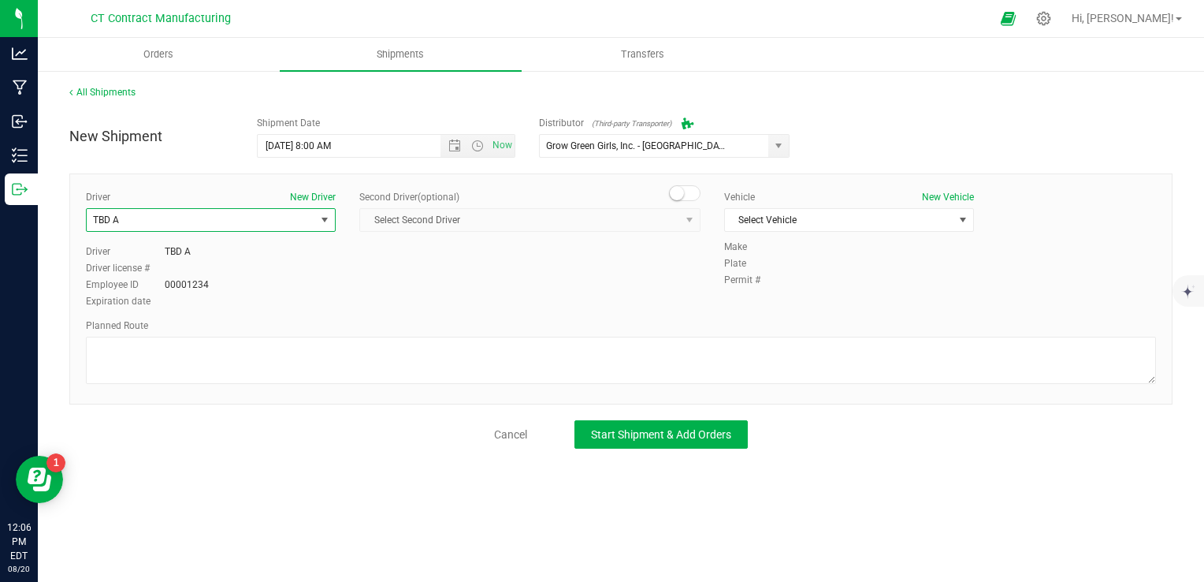
click at [684, 194] on span at bounding box center [685, 193] width 32 height 16
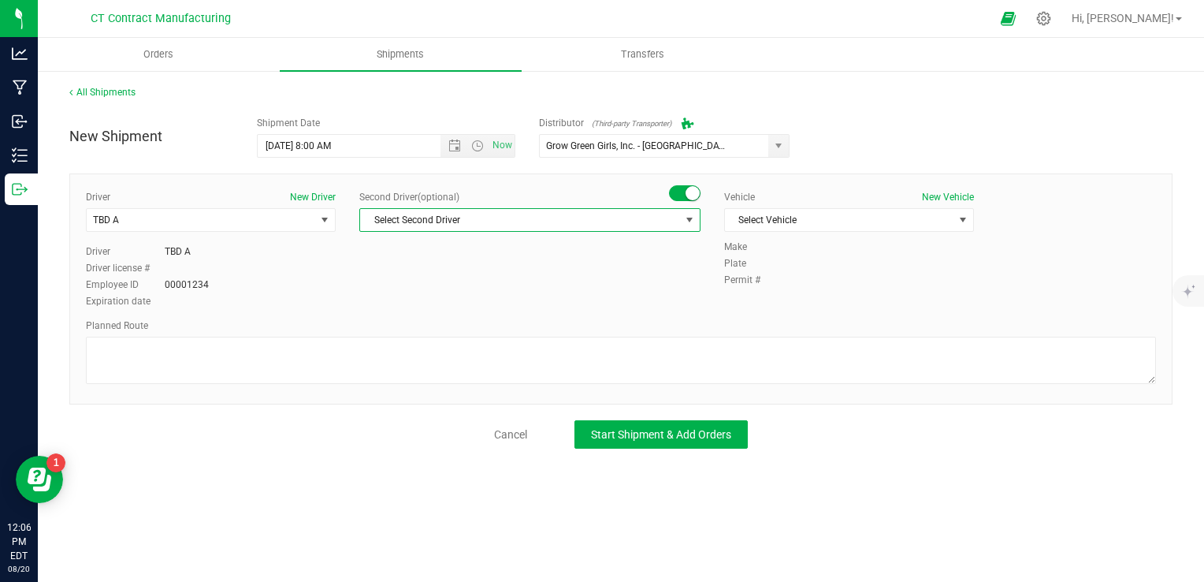
click at [676, 210] on span "Select Second Driver" at bounding box center [520, 220] width 320 height 22
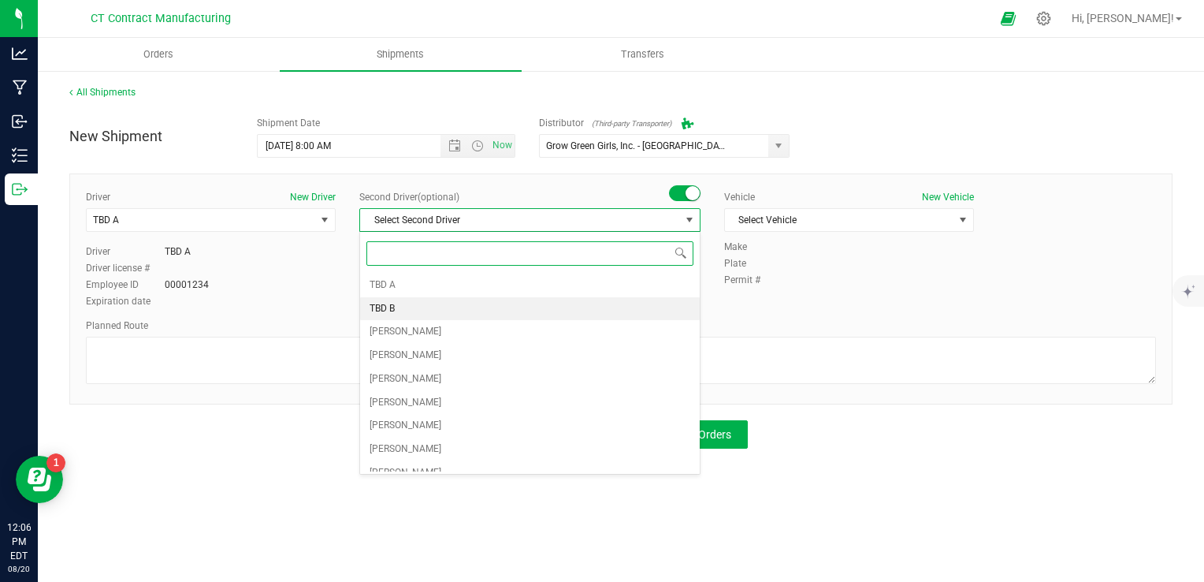
click at [454, 303] on li "TBD B" at bounding box center [530, 309] width 340 height 24
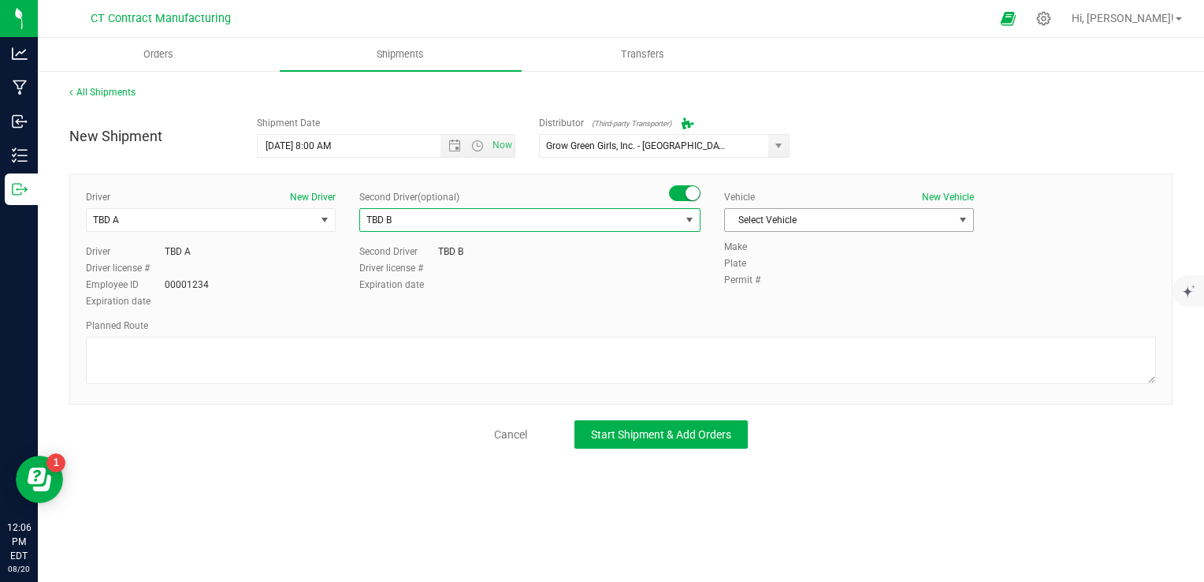
click at [766, 225] on span "Select Vehicle" at bounding box center [839, 220] width 229 height 22
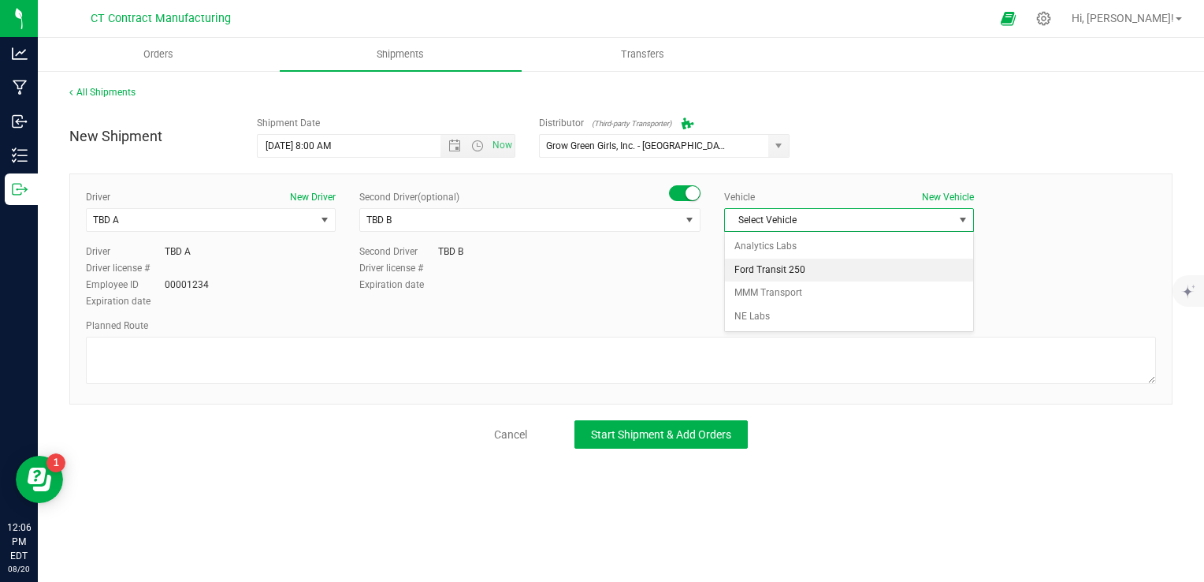
click at [769, 270] on li "Ford Transit 250" at bounding box center [849, 270] width 248 height 24
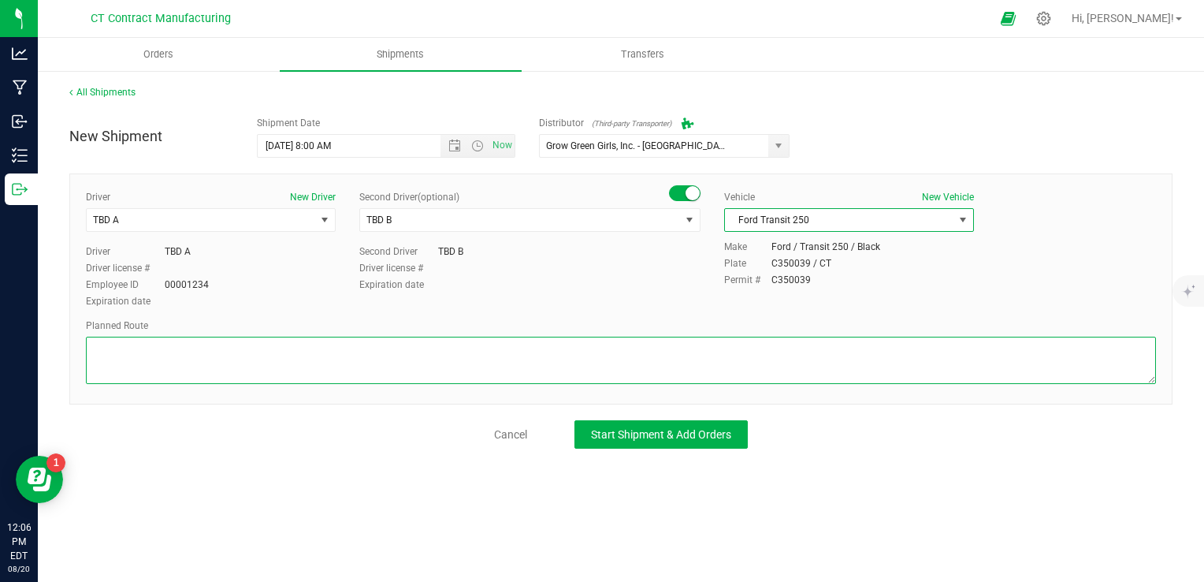
click at [612, 365] on textarea at bounding box center [621, 360] width 1070 height 47
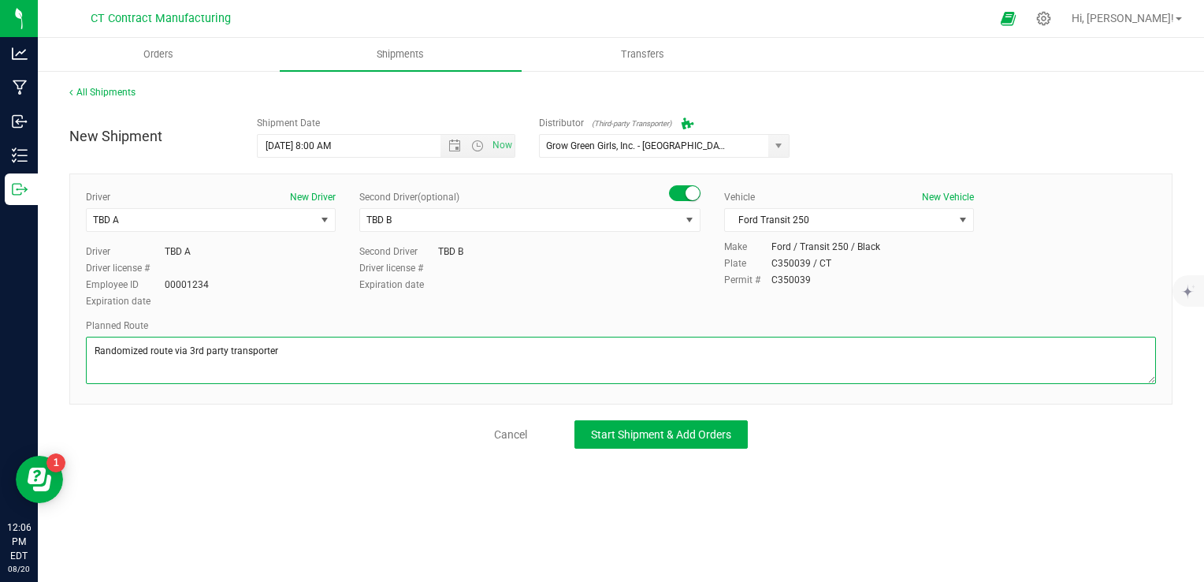
click at [608, 365] on textarea at bounding box center [621, 360] width 1070 height 47
type textarea "Randomized route via 3rd party transporter"
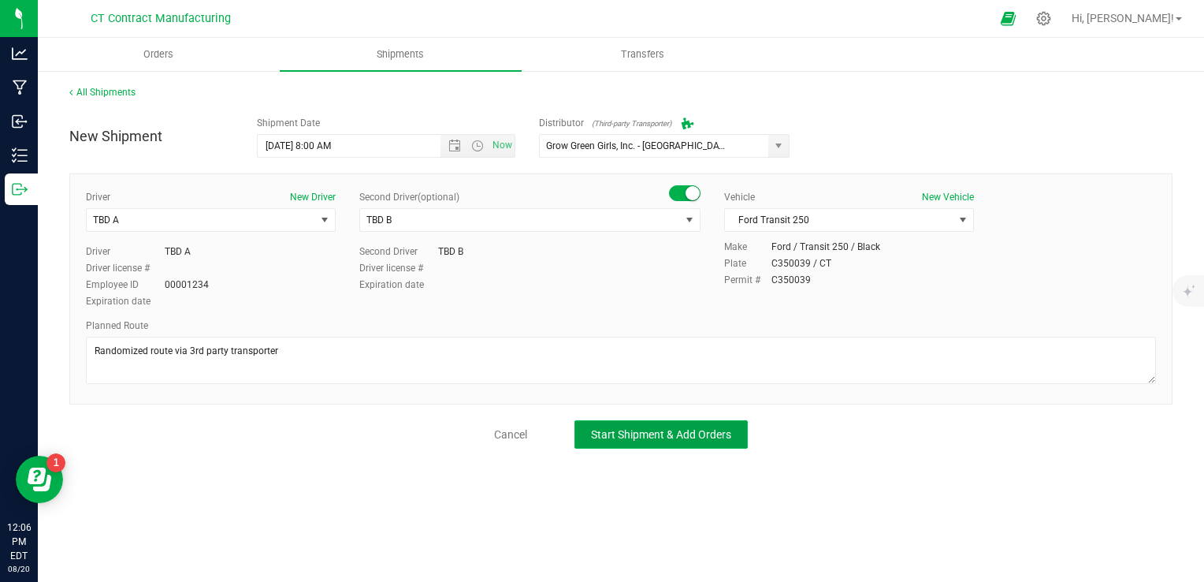
click at [683, 433] on span "Start Shipment & Add Orders" at bounding box center [661, 434] width 140 height 13
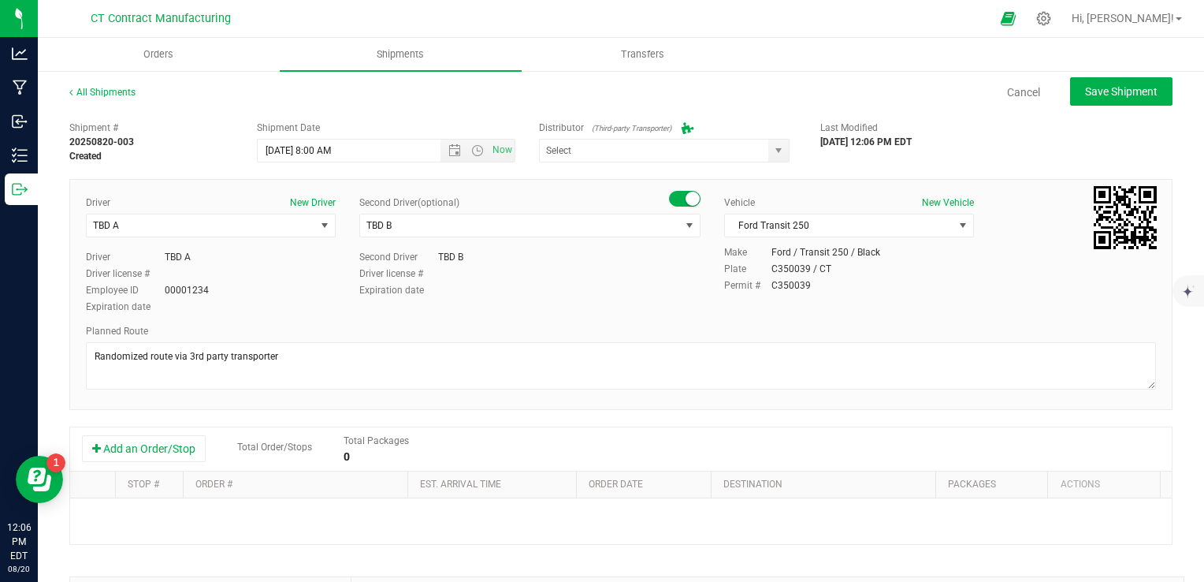
type input "Grow Green Girls, Inc. - [GEOGRAPHIC_DATA] (ACTP0000443)"
click at [165, 455] on button "Add an Order/Stop" at bounding box center [144, 448] width 124 height 27
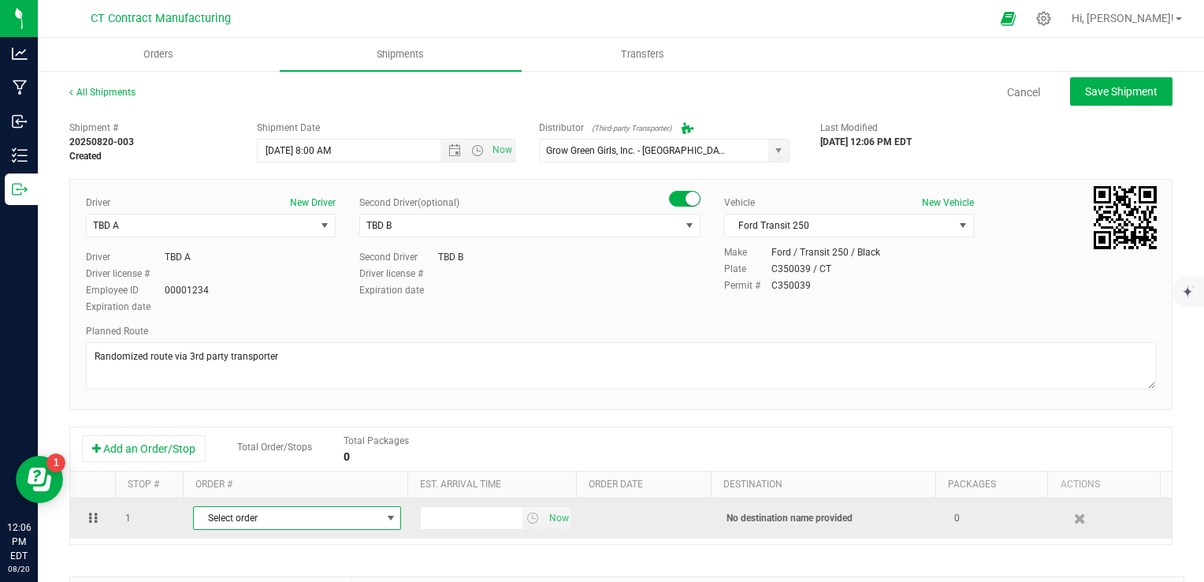
click at [372, 519] on span "Select order" at bounding box center [287, 518] width 187 height 22
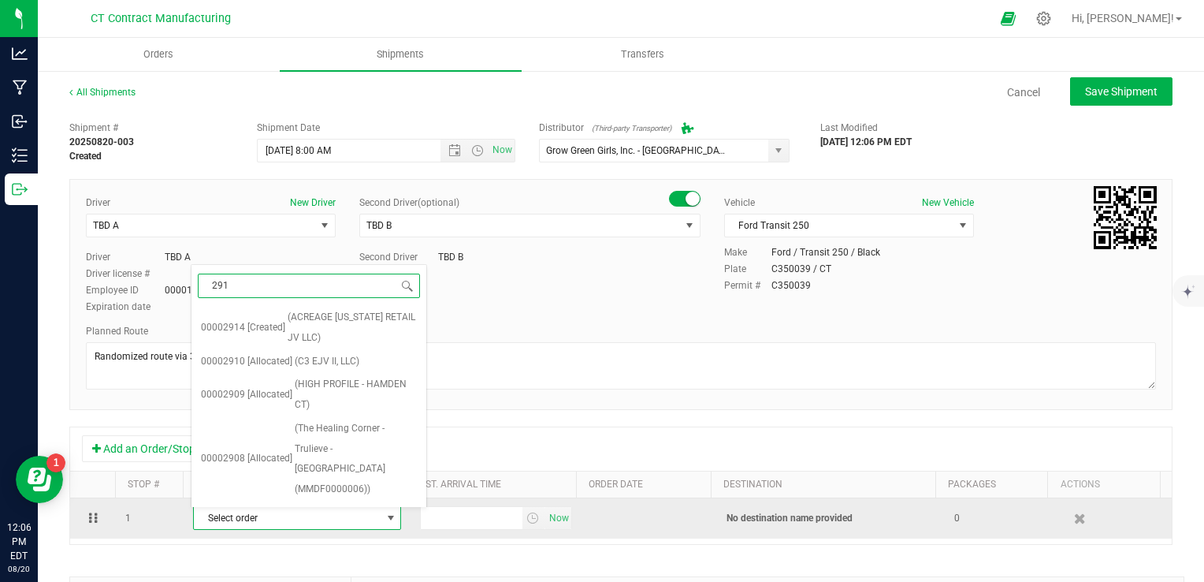
type input "2910"
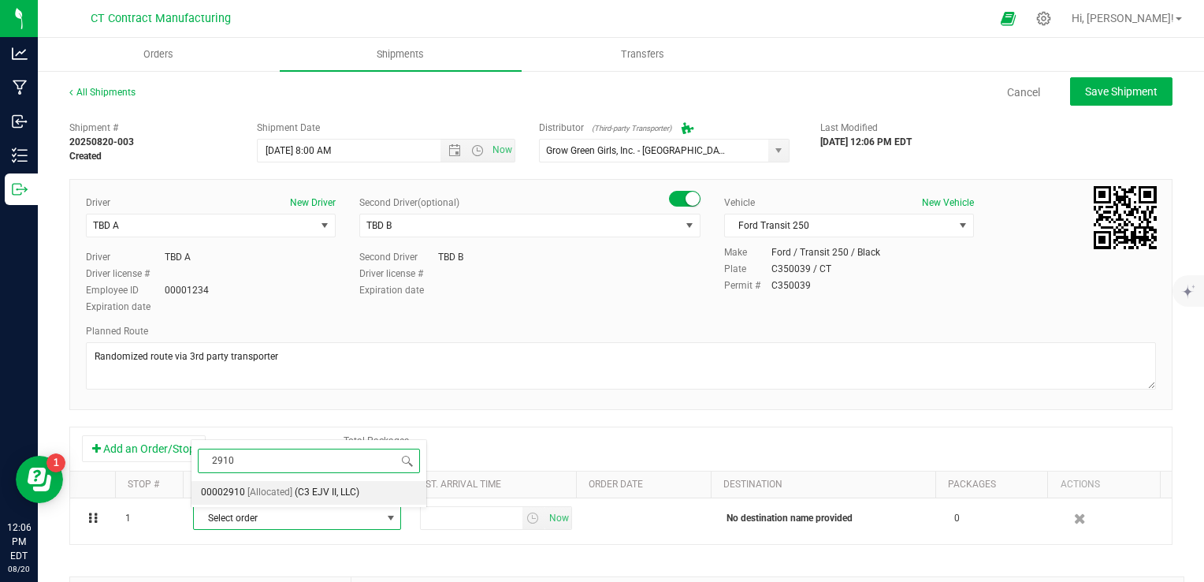
click at [383, 497] on li "00002910 [Allocated] (C3 EJV II, LLC)" at bounding box center [309, 493] width 235 height 24
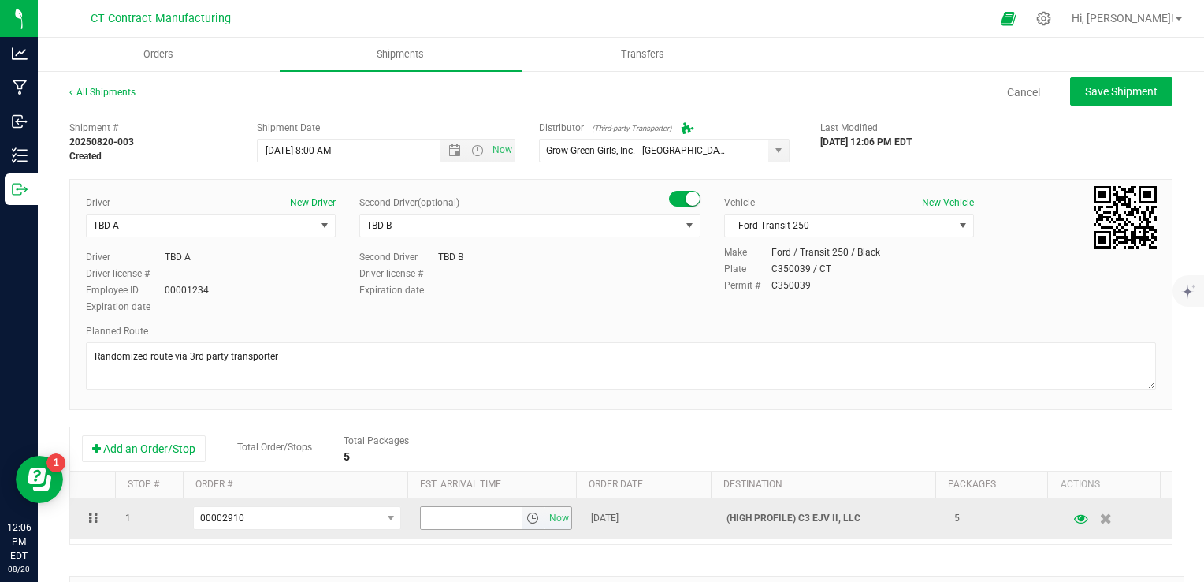
click at [526, 515] on span "select" at bounding box center [532, 517] width 13 height 13
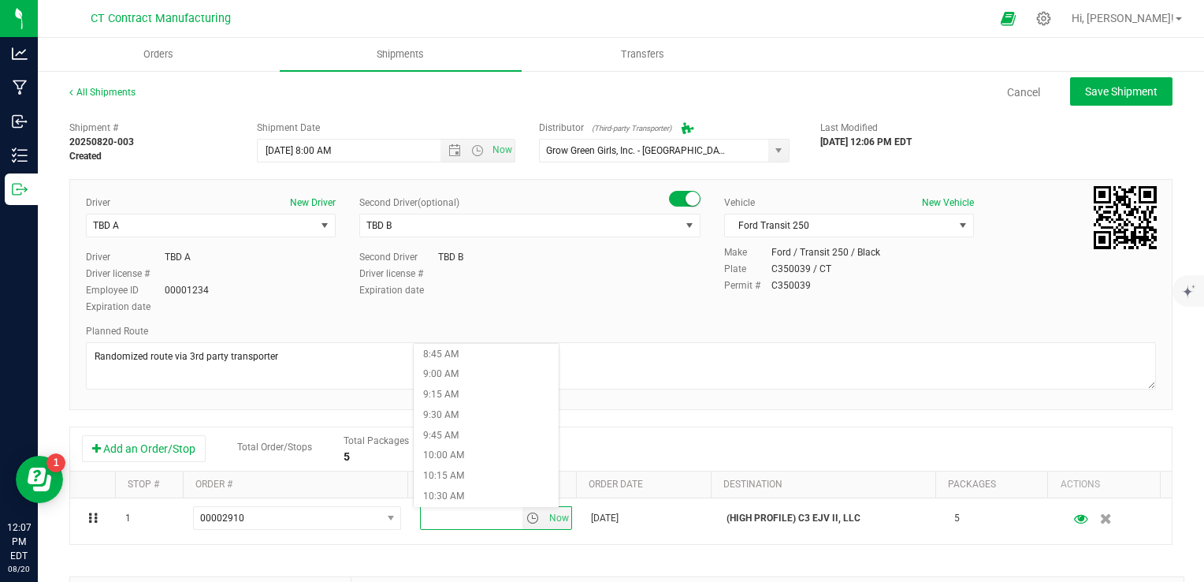
scroll to position [788, 0]
click at [469, 375] on li "10:00 AM" at bounding box center [486, 378] width 145 height 20
click at [656, 419] on div "Shipment # 20250820-003 Created Shipment Date [DATE] 8:00 AM Now Distributor (T…" at bounding box center [620, 450] width 1103 height 675
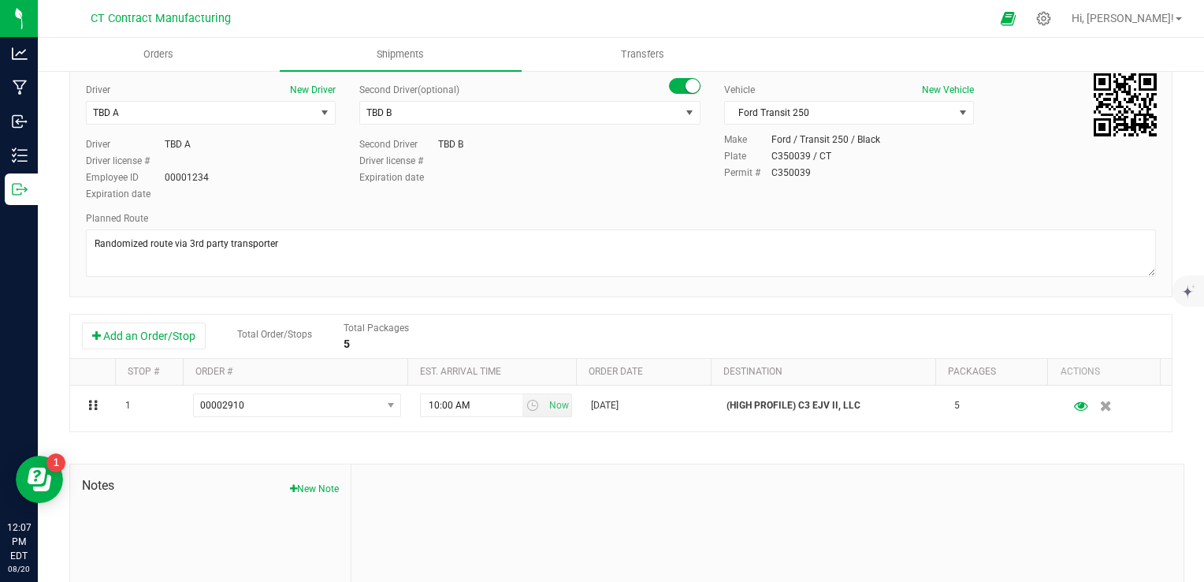
scroll to position [0, 0]
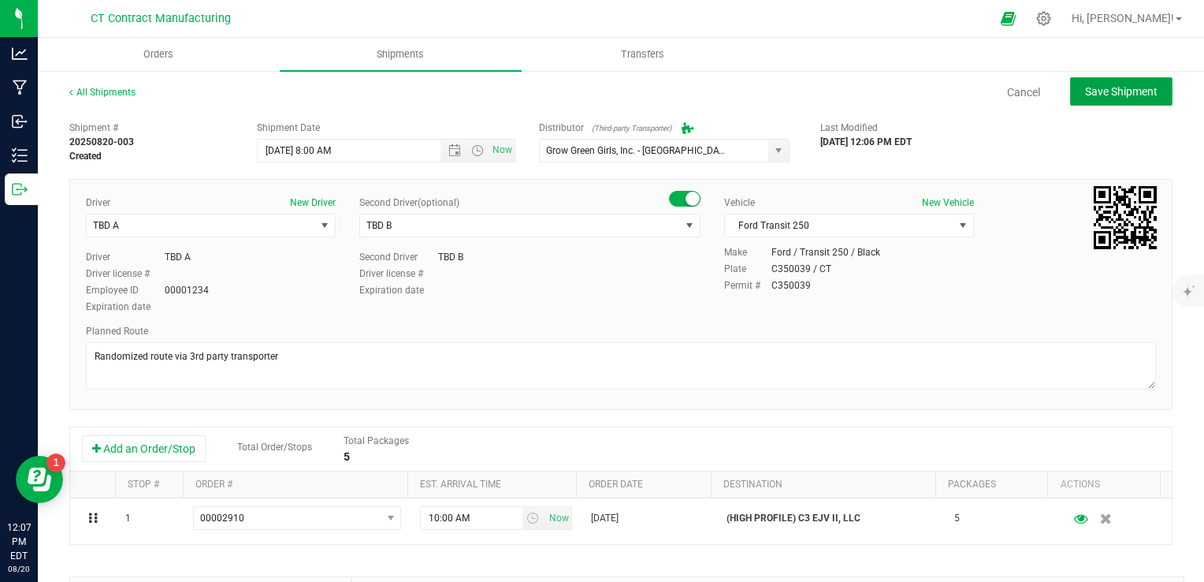
click at [1128, 89] on span "Save Shipment" at bounding box center [1121, 91] width 73 height 13
type input "[DATE] 12:00 PM"
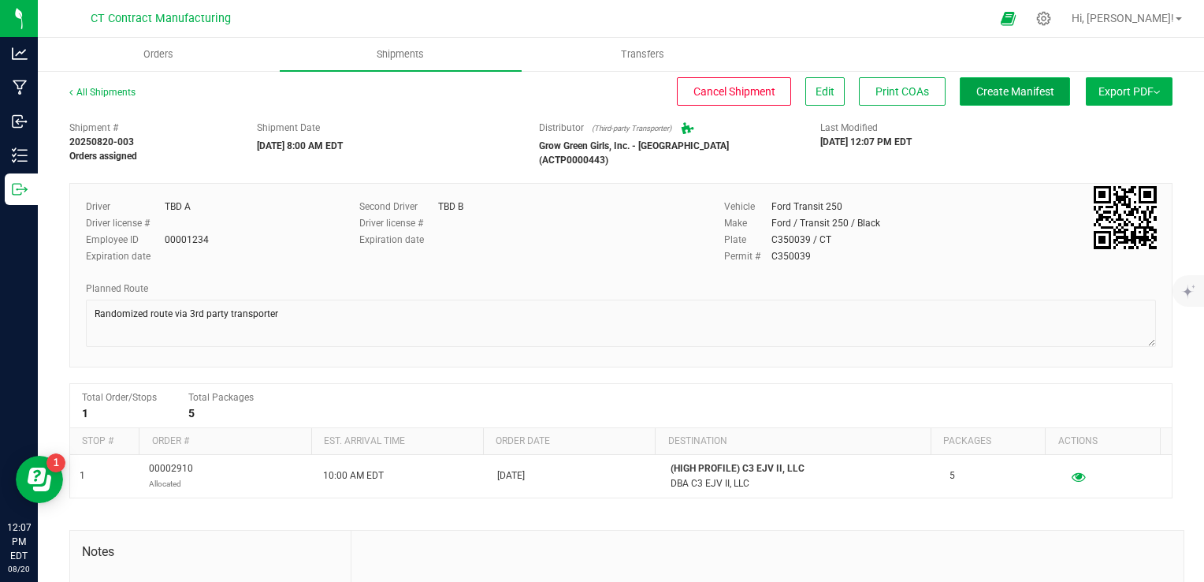
click at [1026, 95] on span "Create Manifest" at bounding box center [1015, 91] width 78 height 13
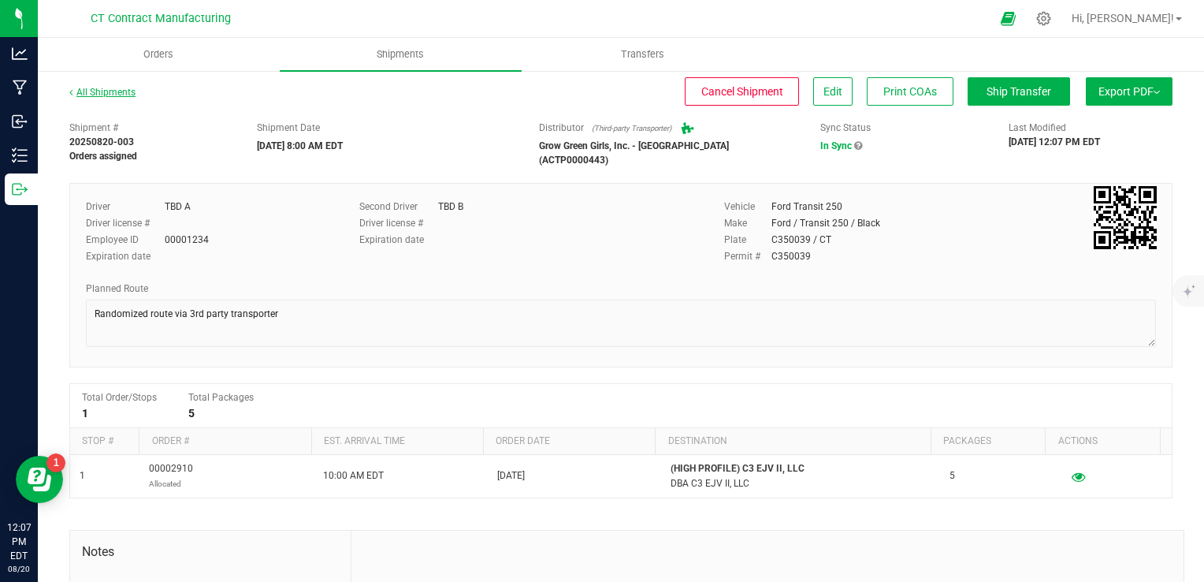
click at [126, 94] on link "All Shipments" at bounding box center [102, 92] width 66 height 11
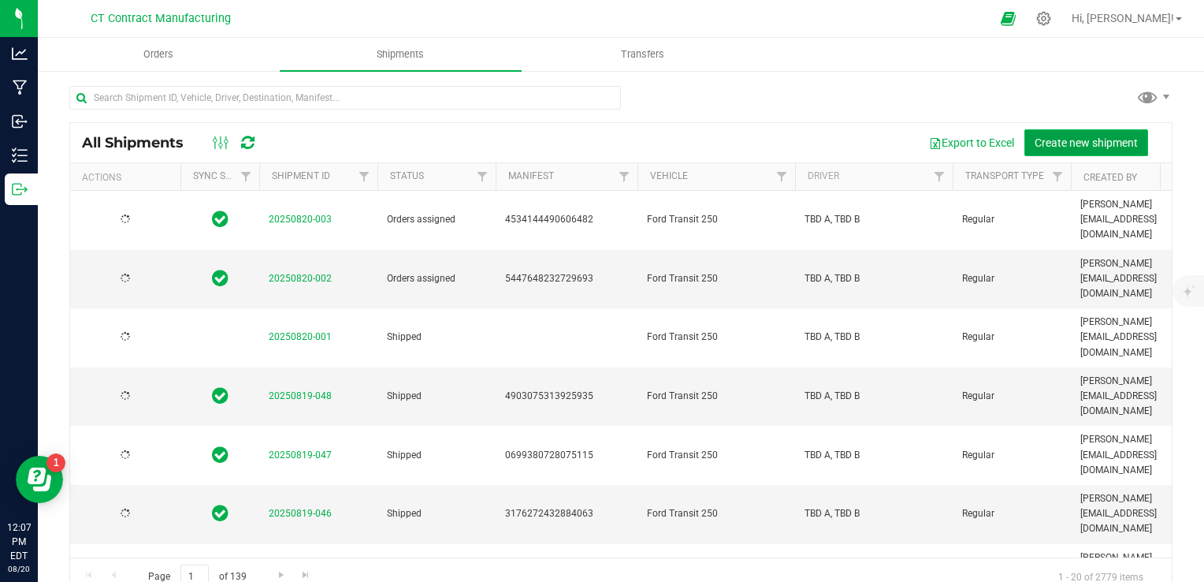
click at [1056, 140] on span "Create new shipment" at bounding box center [1086, 142] width 103 height 13
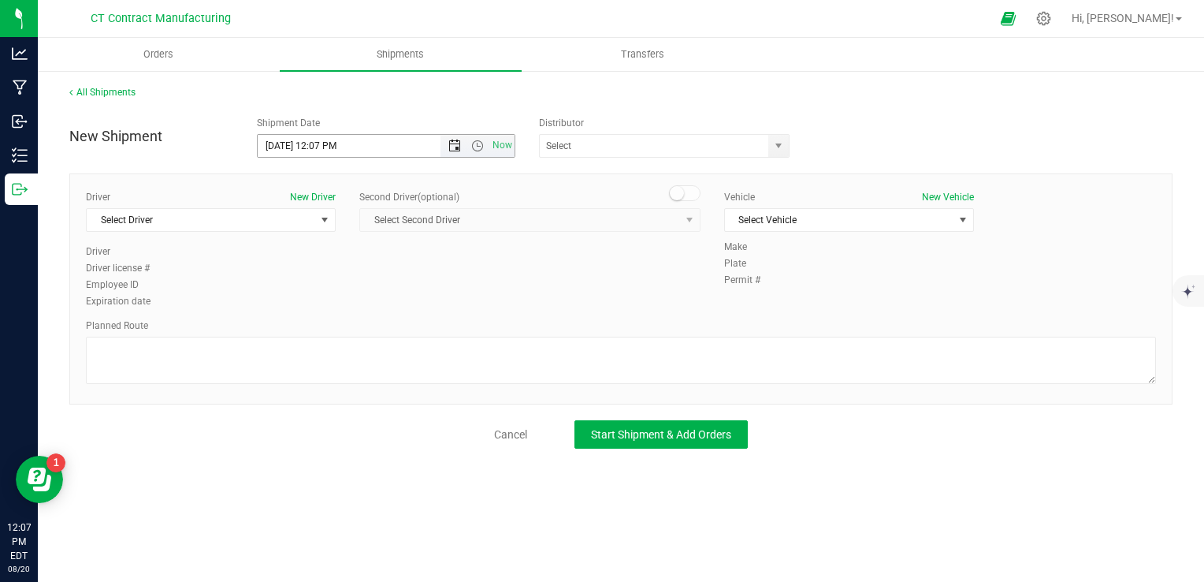
click at [450, 146] on span "Open the date view" at bounding box center [454, 145] width 13 height 13
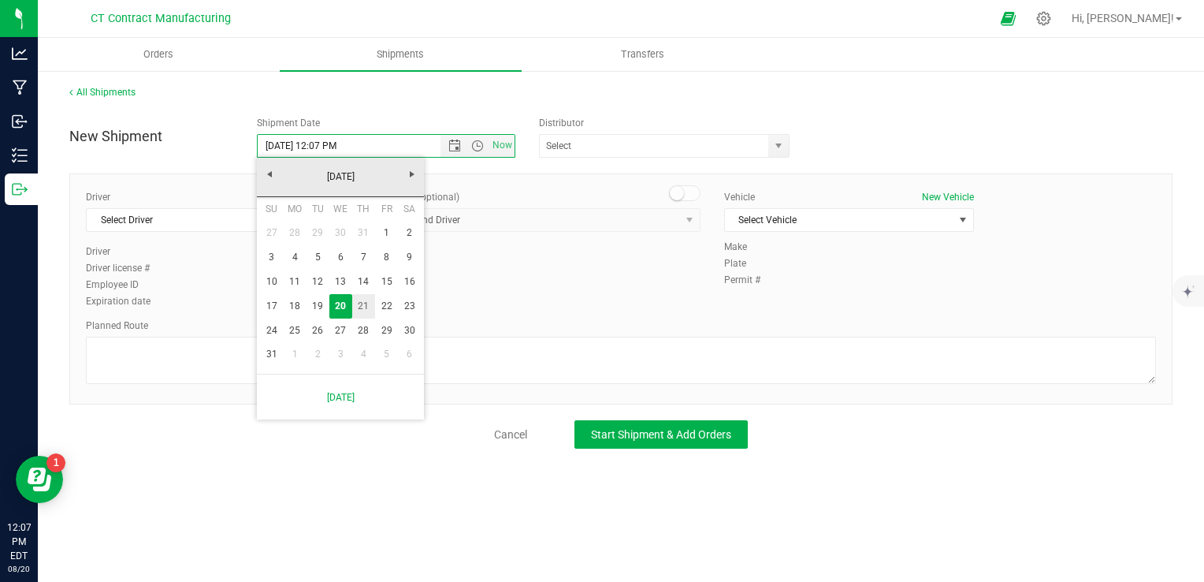
click at [363, 304] on link "21" at bounding box center [363, 306] width 23 height 24
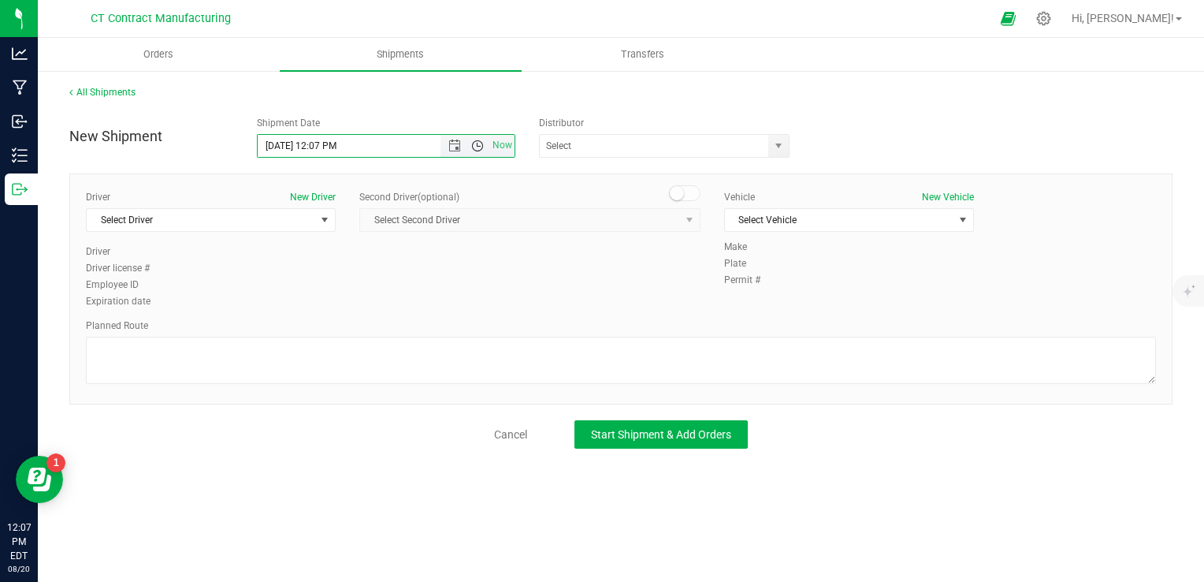
click at [481, 147] on span "Open the time view" at bounding box center [477, 145] width 13 height 13
click at [318, 254] on li "8:00 AM" at bounding box center [385, 259] width 255 height 20
type input "[DATE] 8:00 AM"
click at [787, 151] on span "select" at bounding box center [778, 146] width 20 height 22
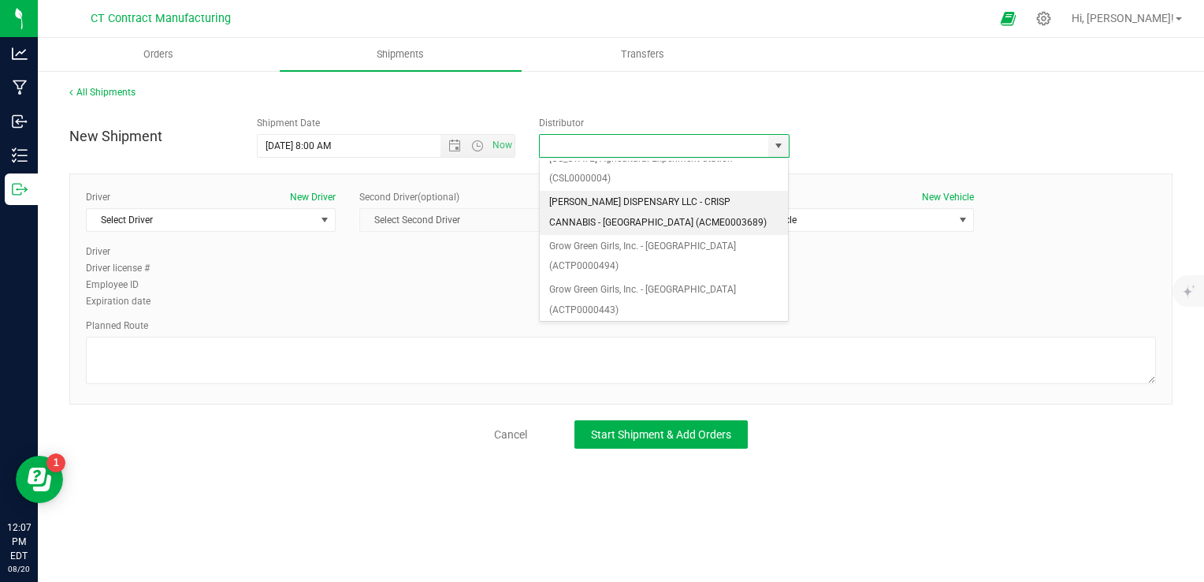
scroll to position [158, 0]
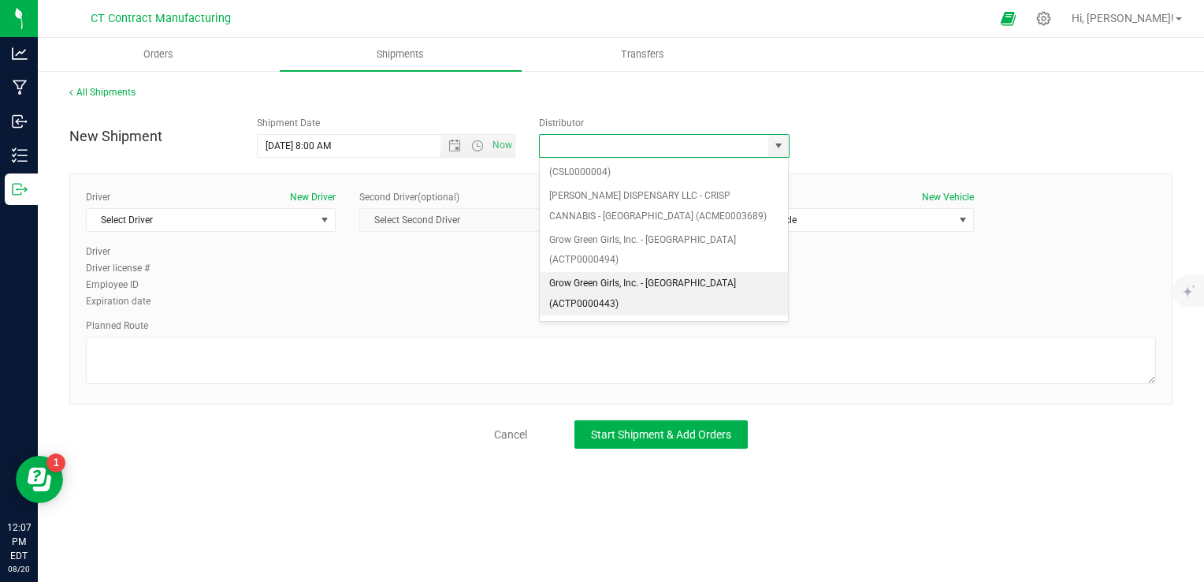
click at [684, 272] on li "Grow Green Girls, Inc. - [GEOGRAPHIC_DATA] (ACTP0000443)" at bounding box center [664, 293] width 249 height 43
type input "Grow Green Girls, Inc. - [GEOGRAPHIC_DATA] (ACTP0000443)"
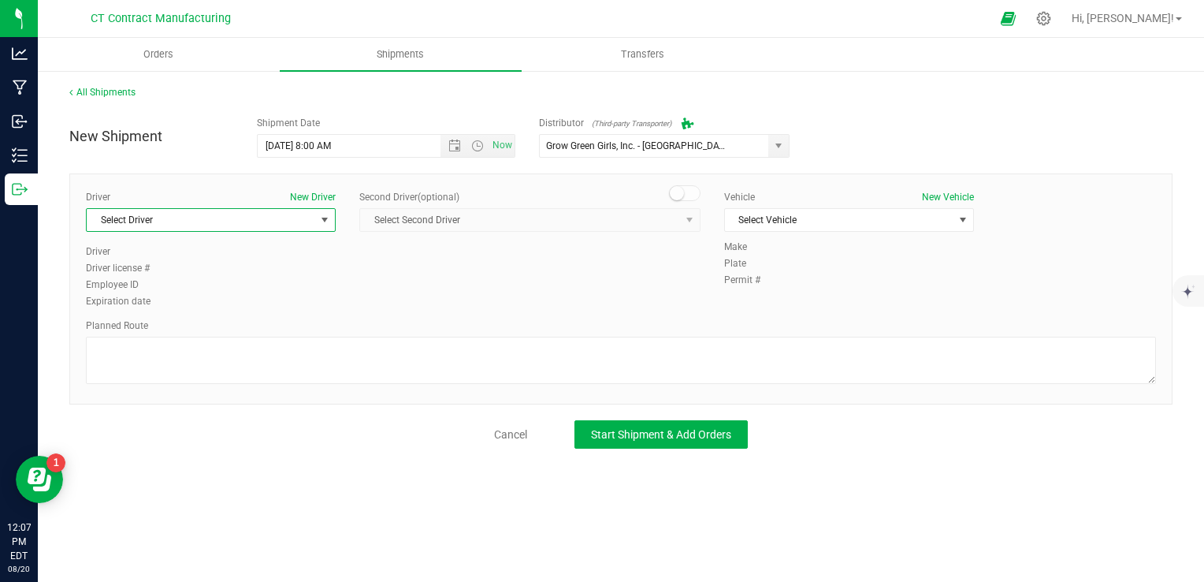
click at [297, 219] on span "Select Driver" at bounding box center [201, 220] width 229 height 22
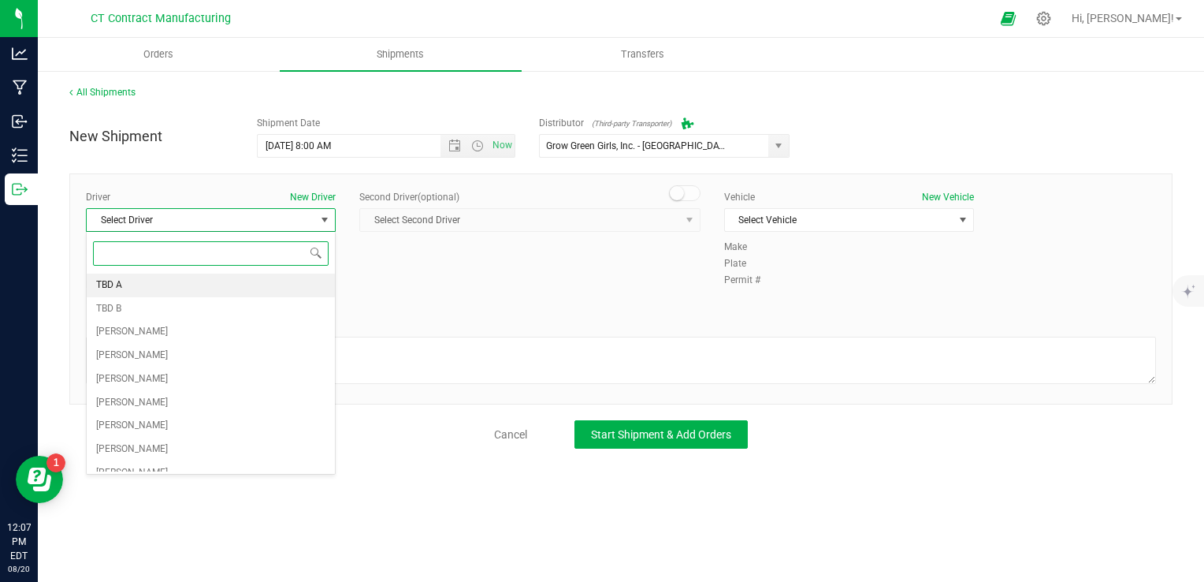
click at [240, 281] on li "TBD A" at bounding box center [211, 285] width 248 height 24
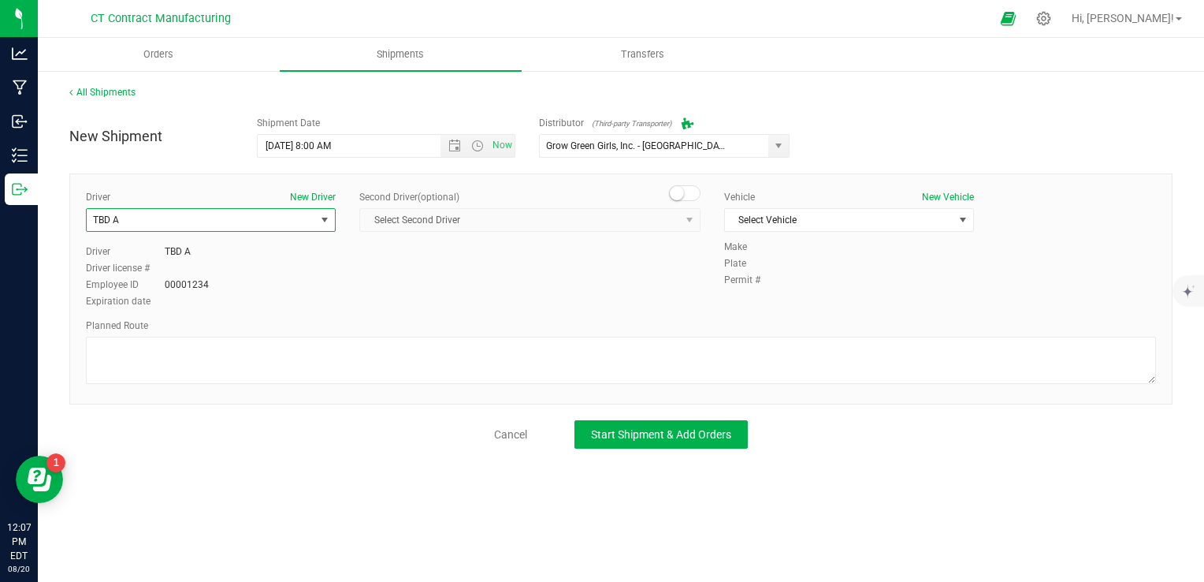
click at [682, 192] on small at bounding box center [677, 193] width 14 height 14
click at [657, 214] on span "Select Second Driver" at bounding box center [520, 220] width 320 height 22
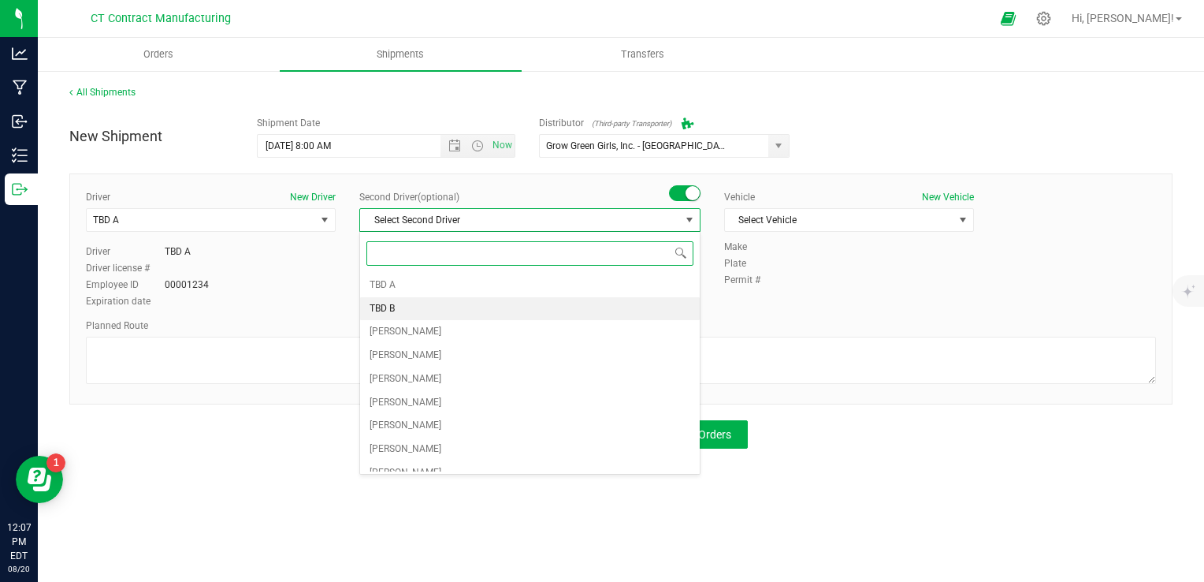
click at [486, 314] on li "TBD B" at bounding box center [530, 309] width 340 height 24
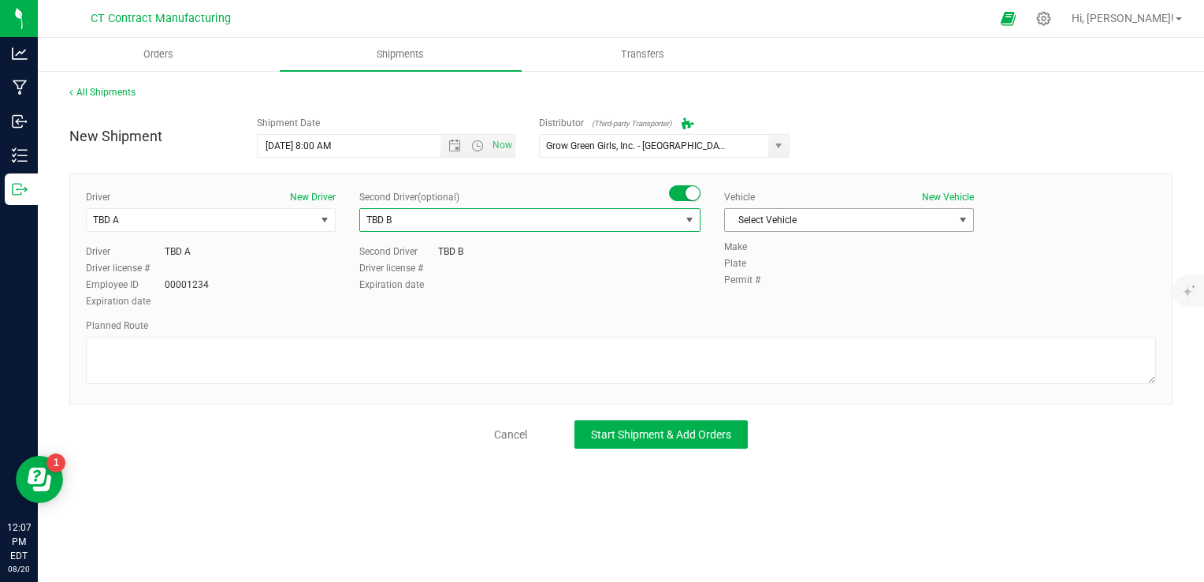
click at [816, 210] on span "Select Vehicle" at bounding box center [839, 220] width 229 height 22
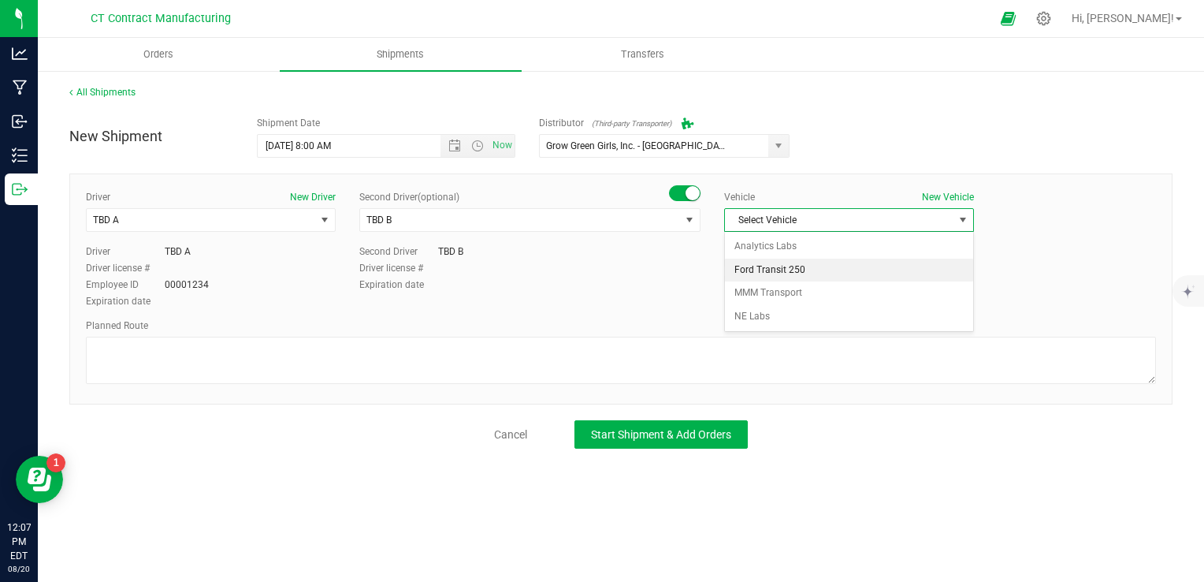
click at [818, 266] on li "Ford Transit 250" at bounding box center [849, 270] width 248 height 24
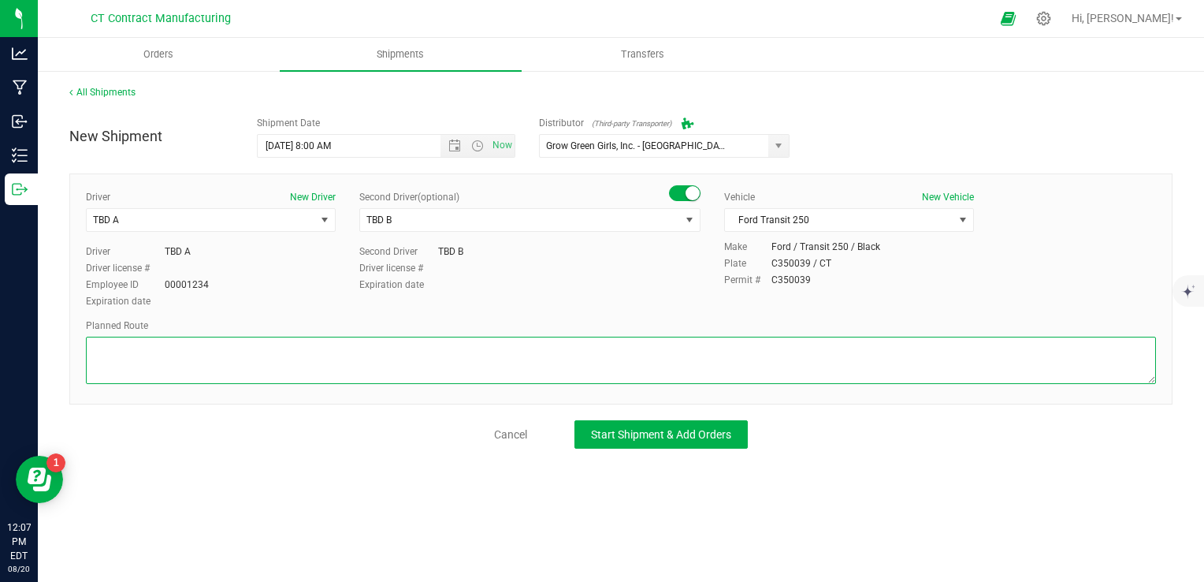
click at [621, 364] on textarea at bounding box center [621, 360] width 1070 height 47
paste textarea "Randomized route via 3rd party transporter"
type textarea "Randomized route via 3rd party transporter"
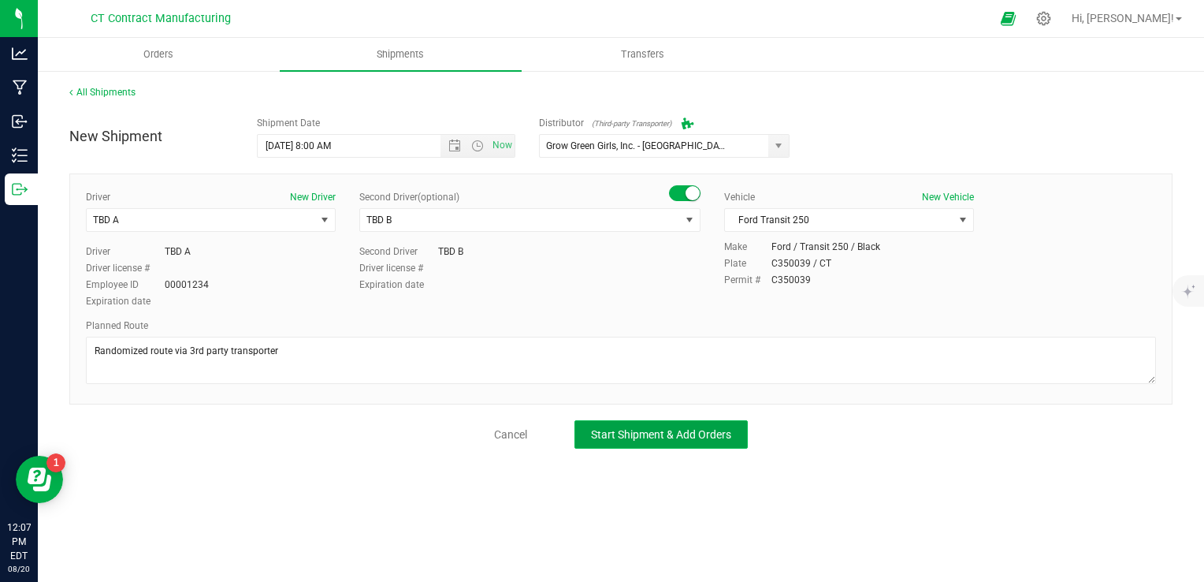
click at [605, 439] on span "Start Shipment & Add Orders" at bounding box center [661, 434] width 140 height 13
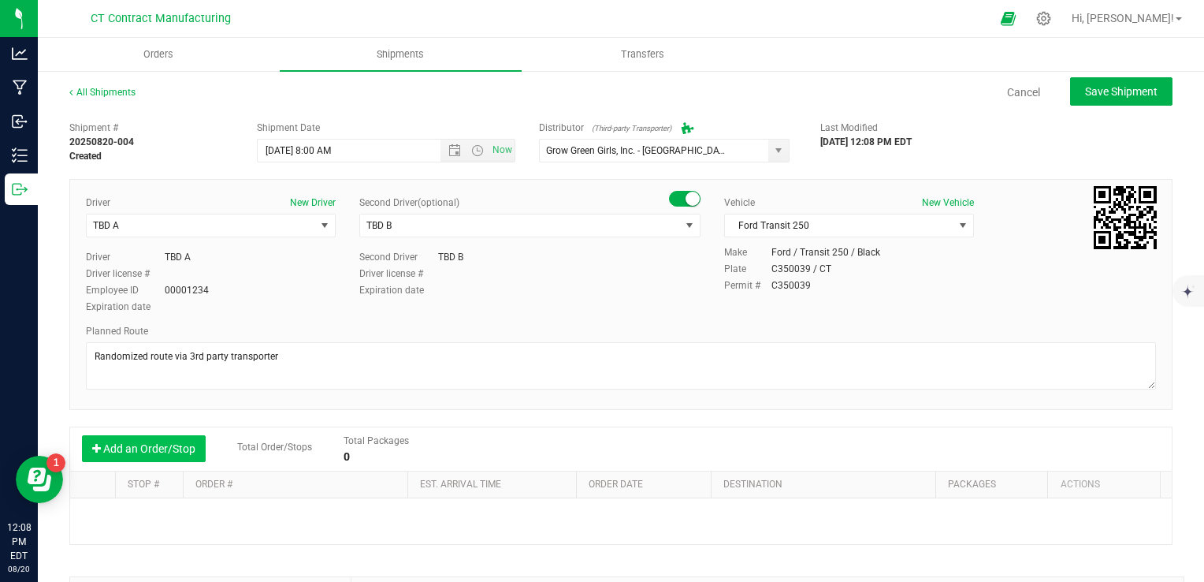
click at [172, 443] on button "Add an Order/Stop" at bounding box center [144, 448] width 124 height 27
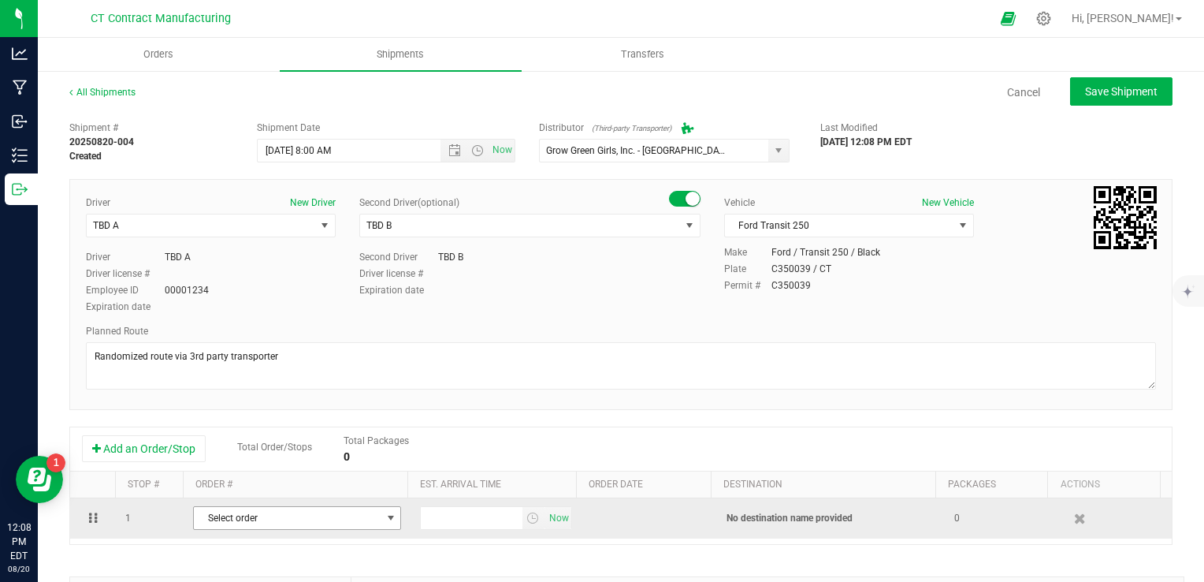
click at [345, 526] on span "Select order" at bounding box center [287, 518] width 187 height 22
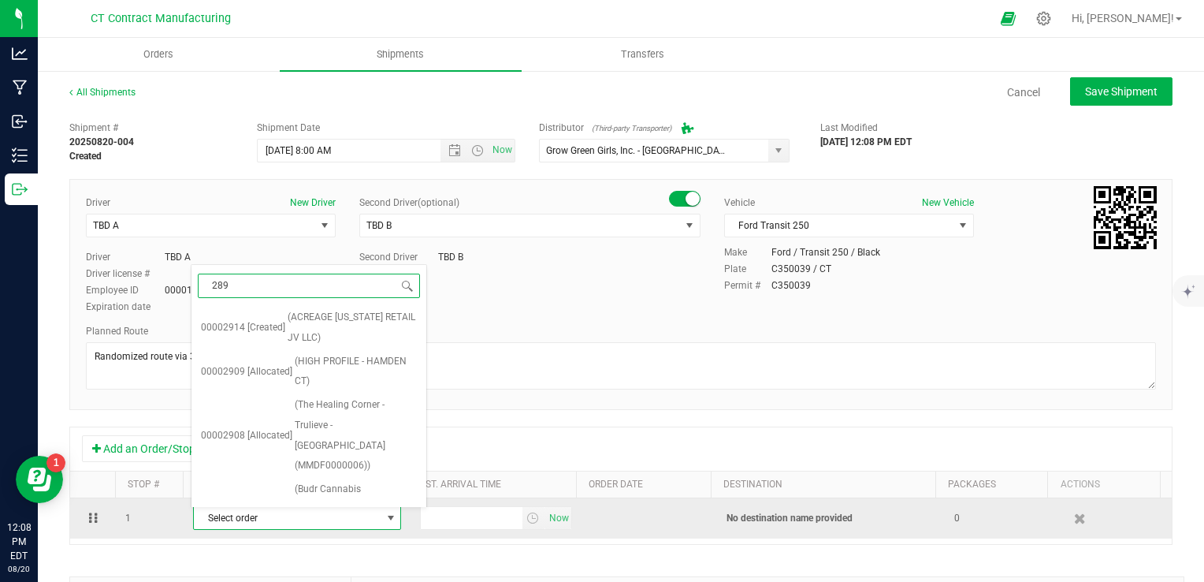
type input "2897"
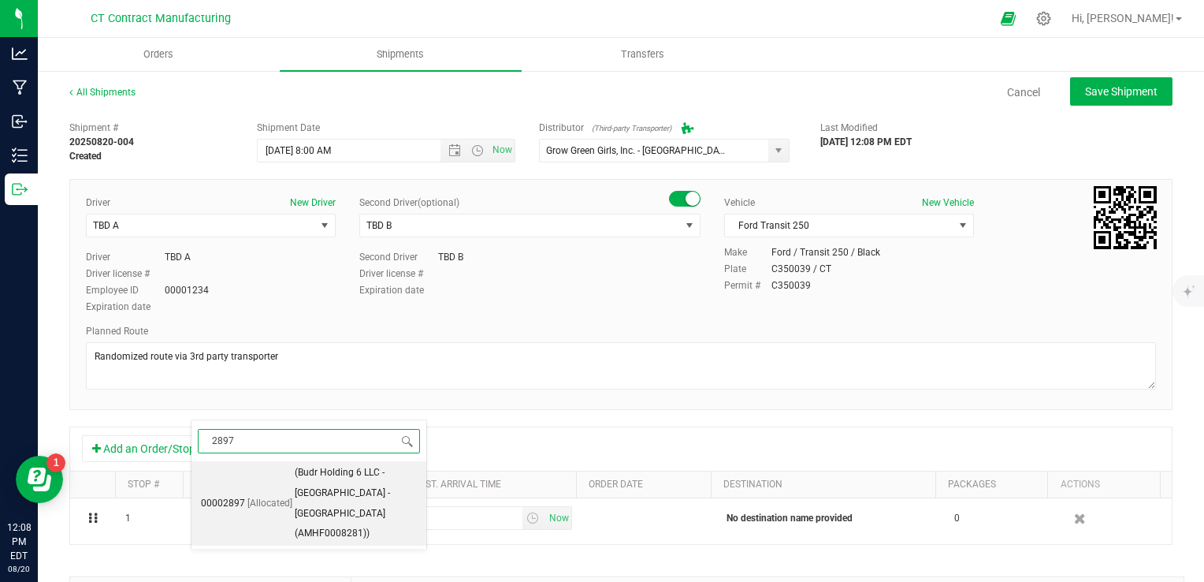
click at [347, 485] on span "(Budr Holding 6 LLC - [GEOGRAPHIC_DATA] - [GEOGRAPHIC_DATA] (AMHF0008281))" at bounding box center [356, 503] width 122 height 81
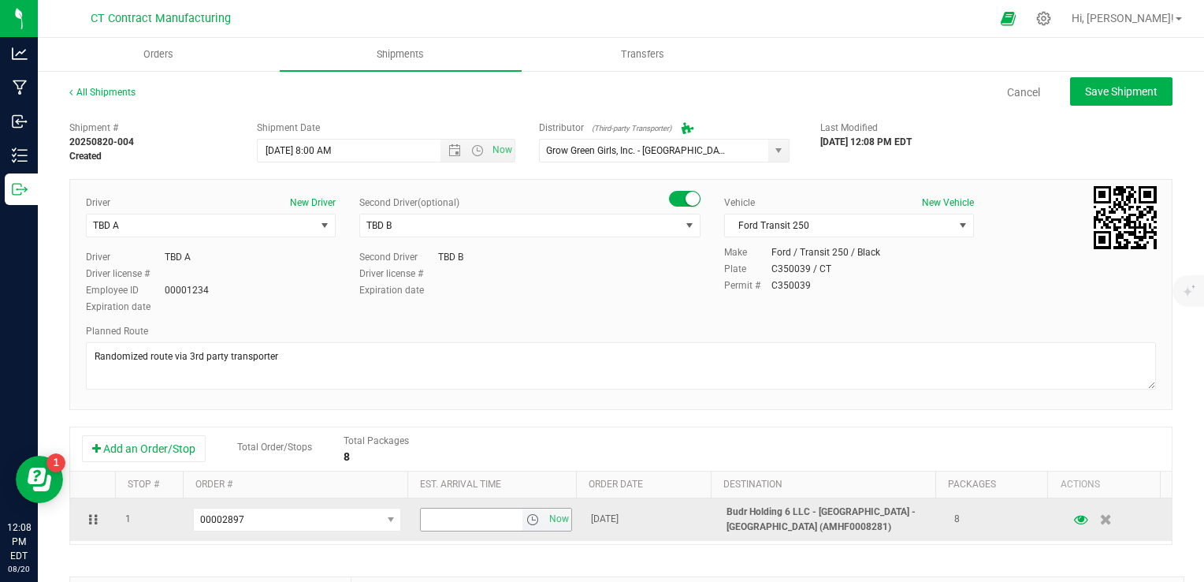
click at [526, 521] on span "select" at bounding box center [532, 519] width 13 height 13
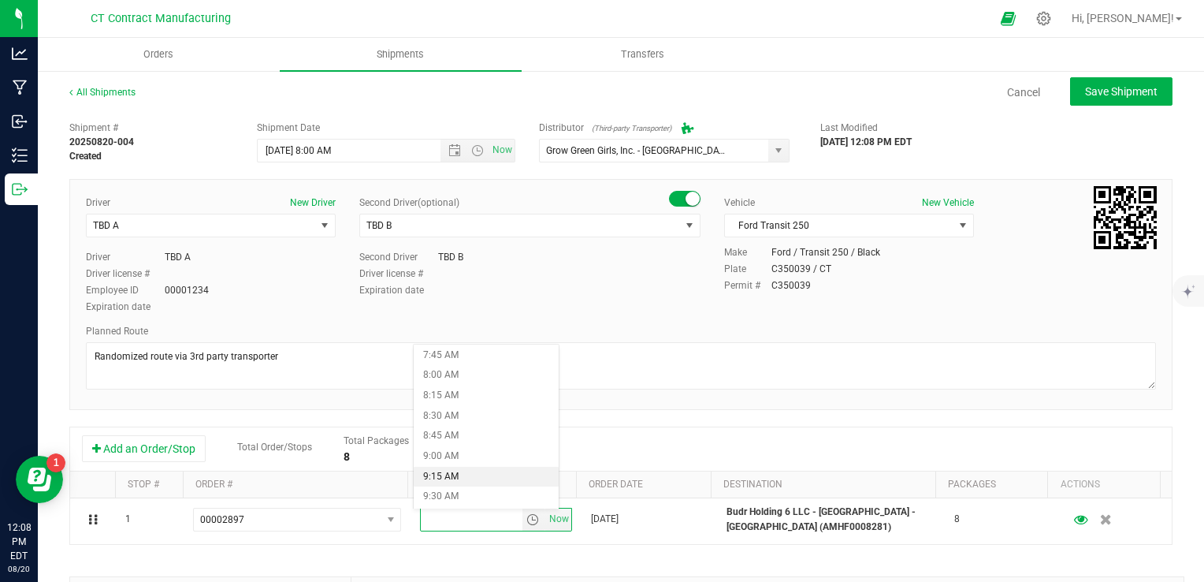
scroll to position [709, 0]
click at [469, 496] on li "10:30 AM" at bounding box center [486, 499] width 145 height 20
click at [556, 439] on div "Add an Order/Stop Total Order/Stops Total Packages 8" at bounding box center [621, 449] width 1078 height 28
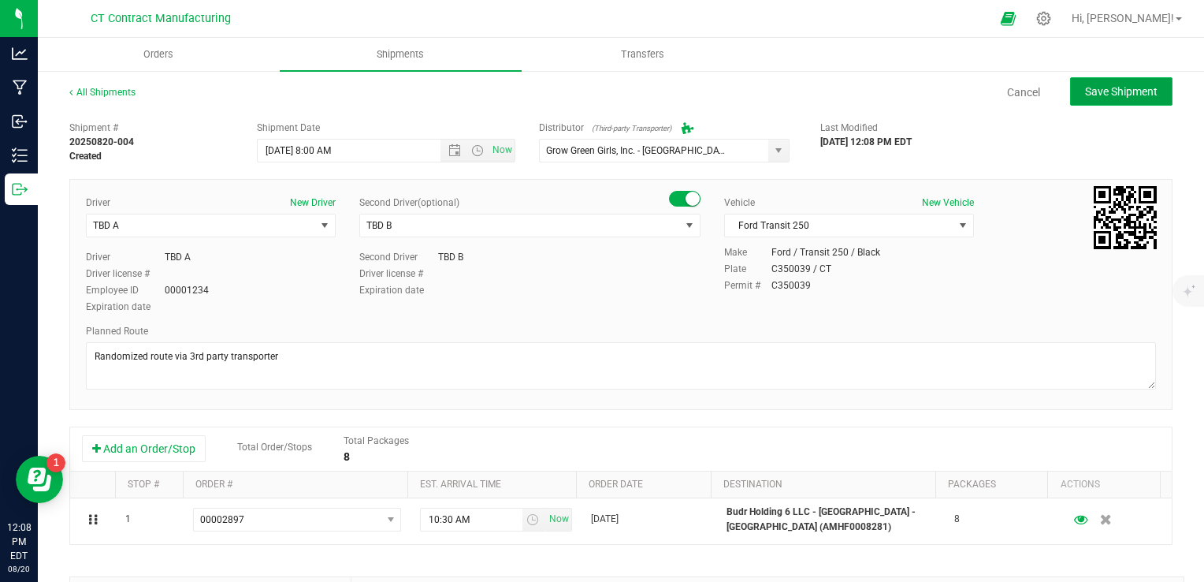
click at [1132, 84] on button "Save Shipment" at bounding box center [1121, 91] width 102 height 28
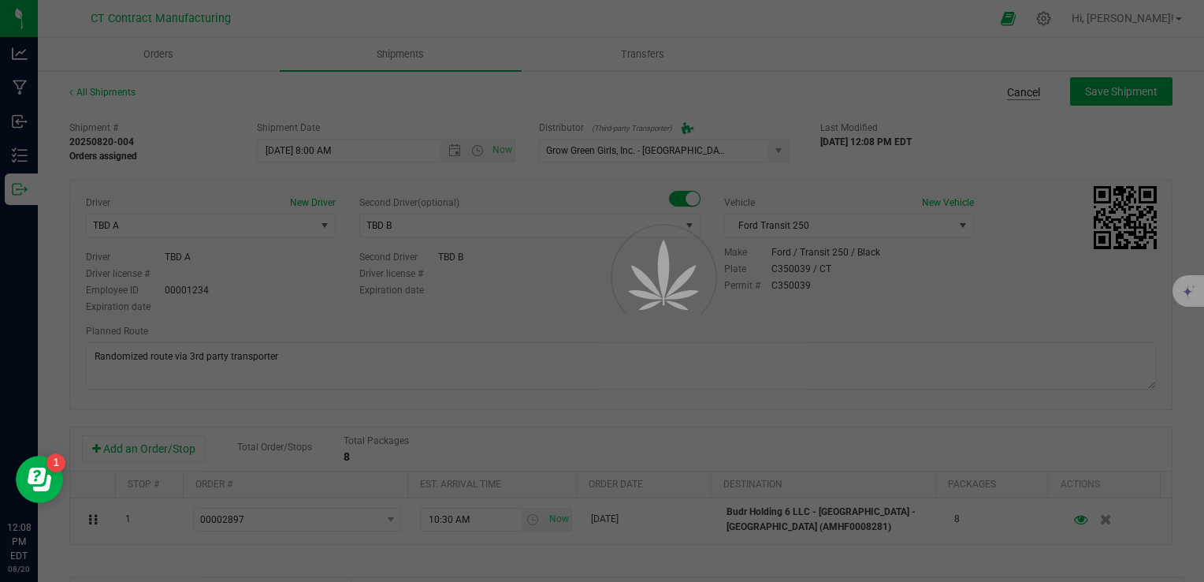
type input "[DATE] 12:00 PM"
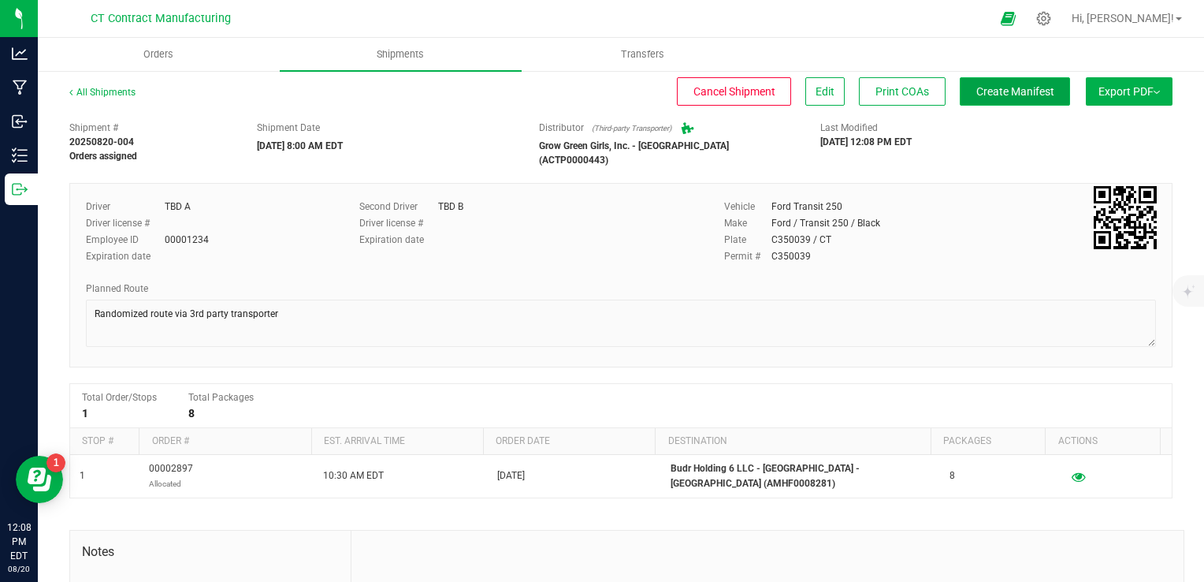
click at [1005, 90] on span "Create Manifest" at bounding box center [1015, 91] width 78 height 13
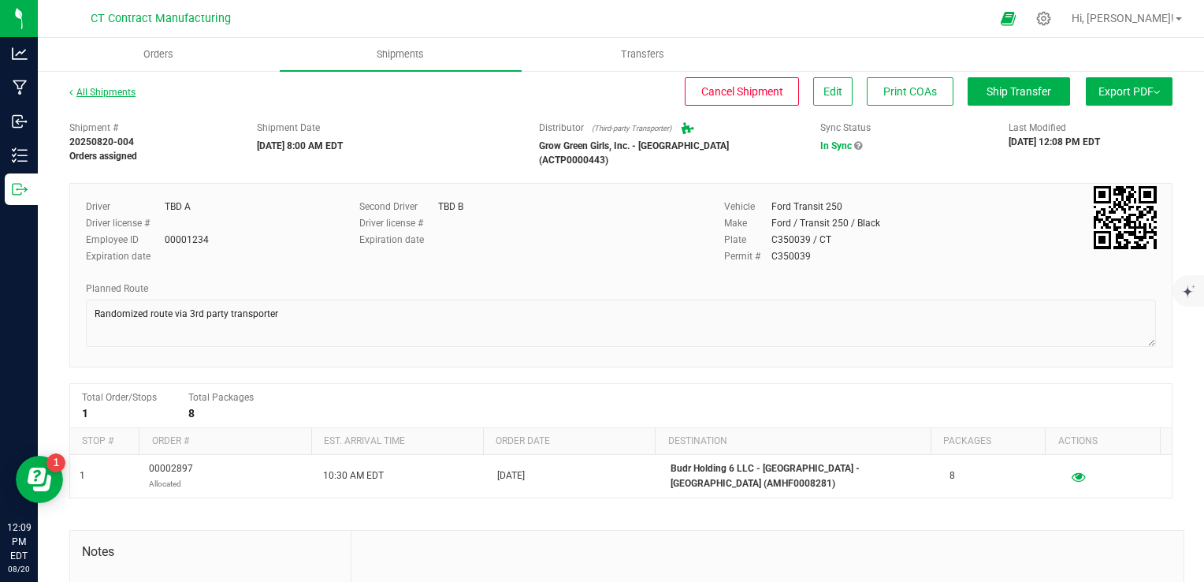
click at [126, 96] on link "All Shipments" at bounding box center [102, 92] width 66 height 11
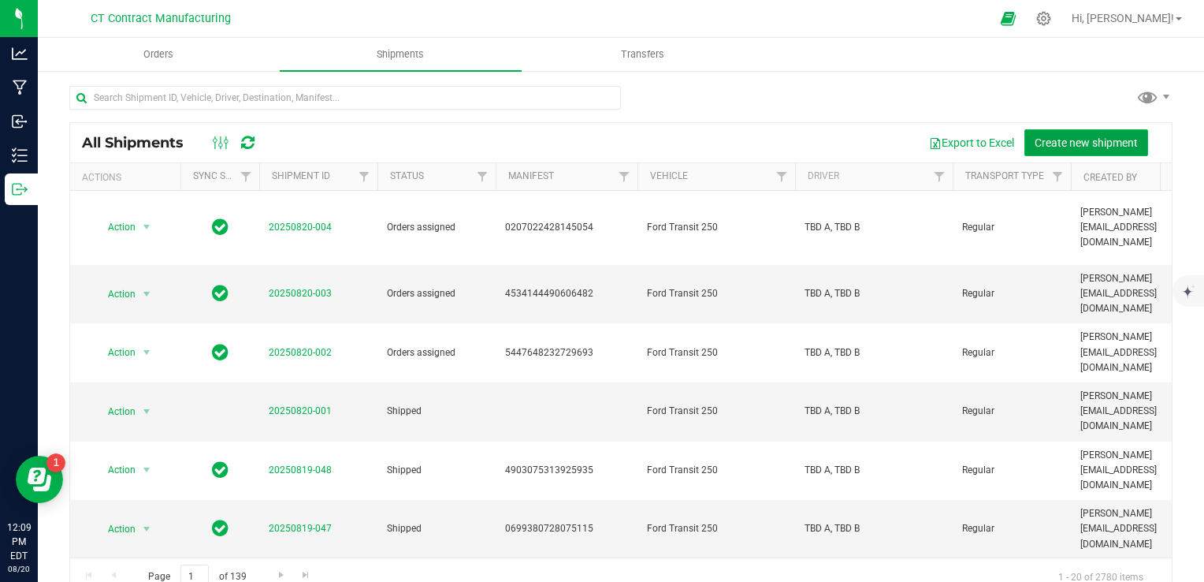
click at [1069, 140] on span "Create new shipment" at bounding box center [1086, 142] width 103 height 13
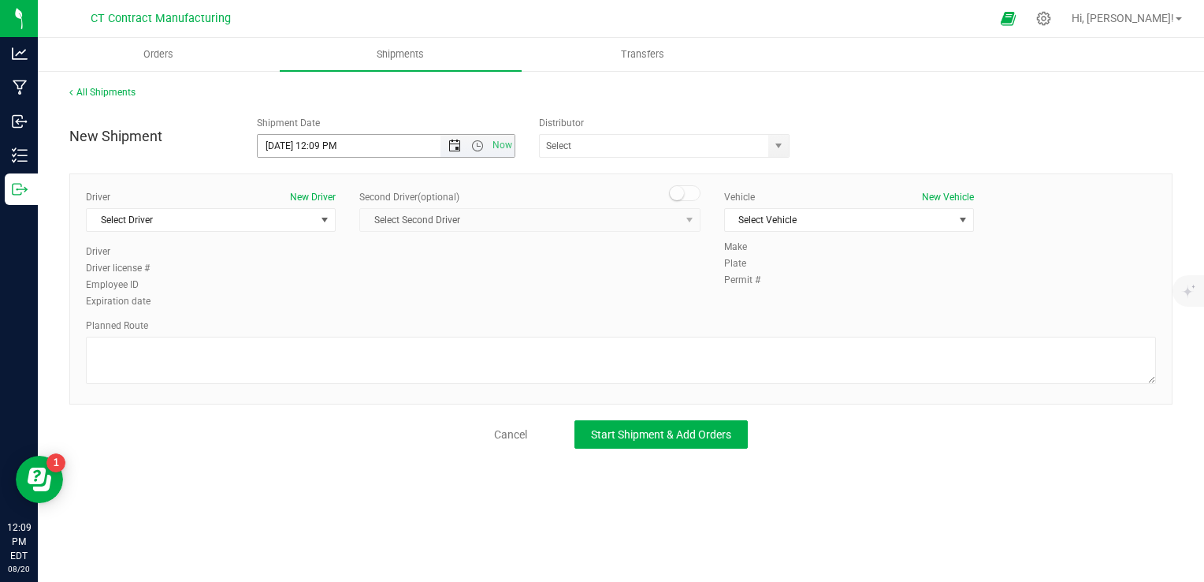
click at [456, 143] on span "Open the date view" at bounding box center [454, 145] width 13 height 13
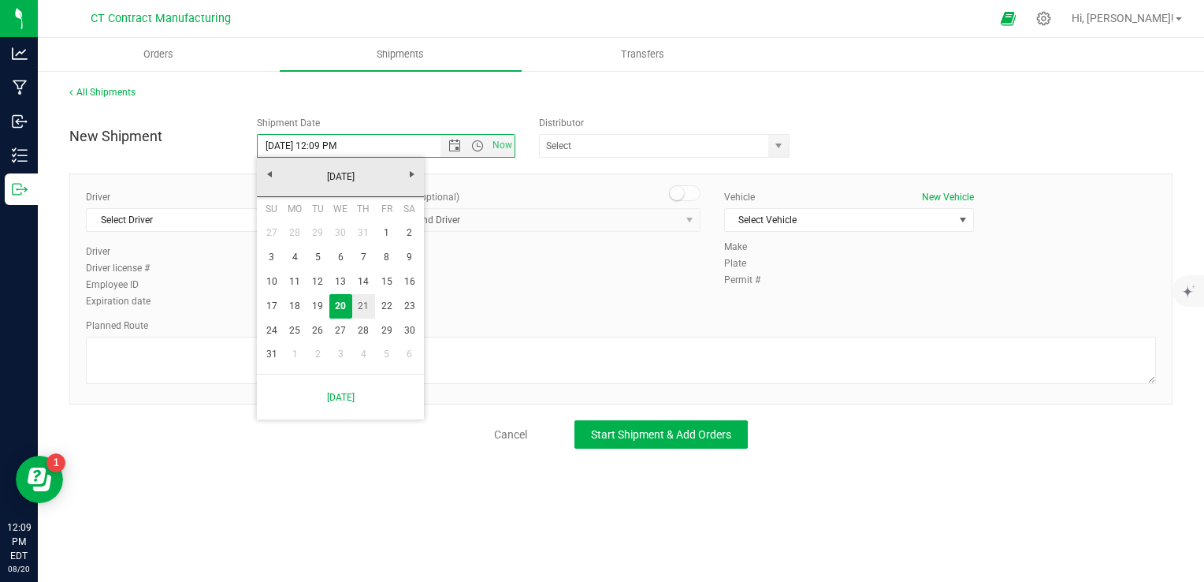
click at [370, 307] on link "21" at bounding box center [363, 306] width 23 height 24
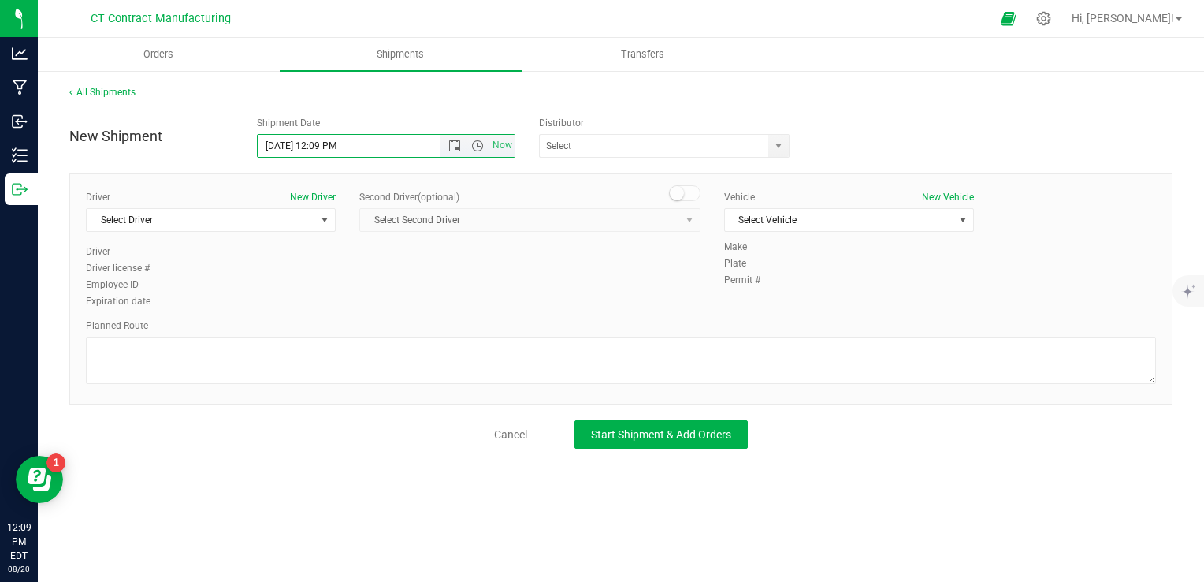
click at [482, 152] on span "Now" at bounding box center [478, 146] width 74 height 22
click at [482, 146] on span "Open the time view" at bounding box center [477, 145] width 13 height 13
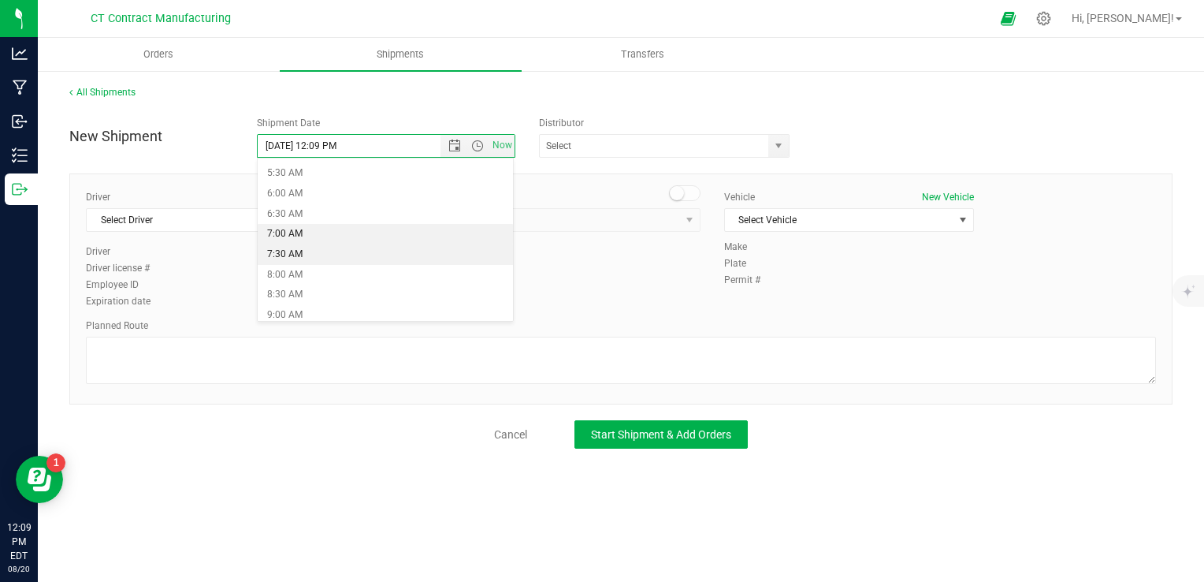
scroll to position [236, 0]
click at [331, 255] on li "8:00 AM" at bounding box center [385, 259] width 255 height 20
type input "[DATE] 8:00 AM"
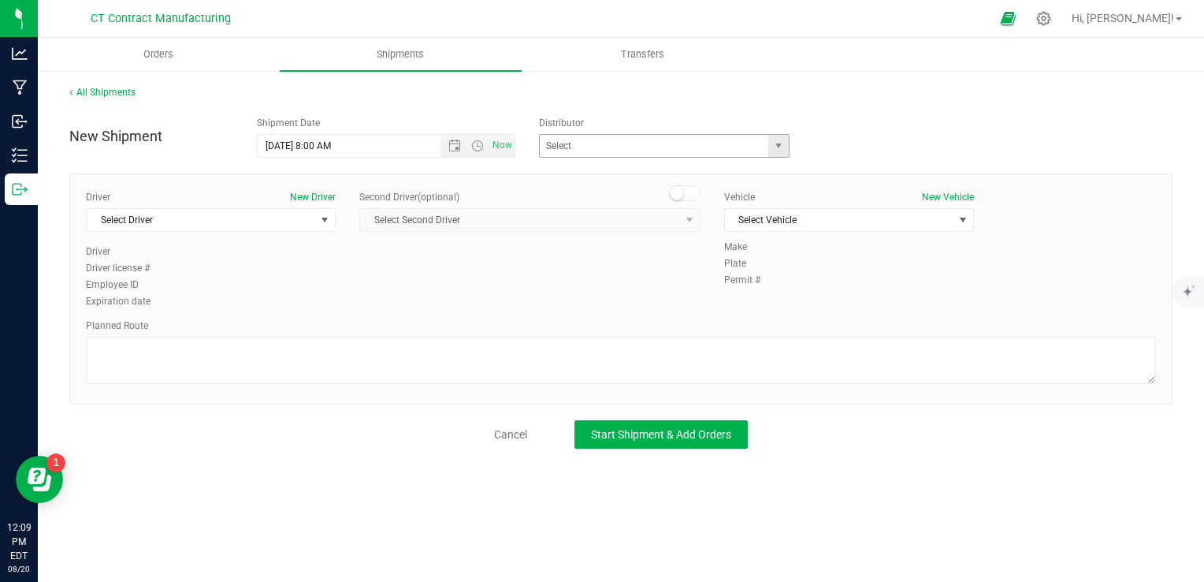
click at [788, 148] on div "ALTASCI LABS (CSL0001049) Analytics Labs CT LLC (ACTL0000005) BLUEPOINT WELLNES…" at bounding box center [668, 146] width 258 height 24
click at [786, 150] on span "select" at bounding box center [778, 146] width 20 height 22
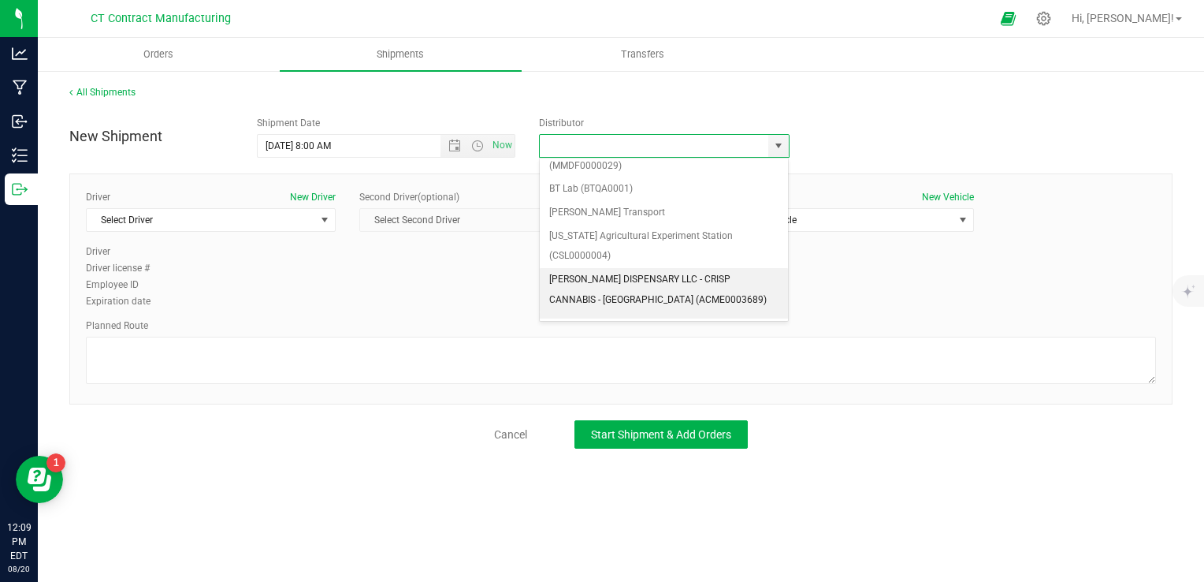
scroll to position [158, 0]
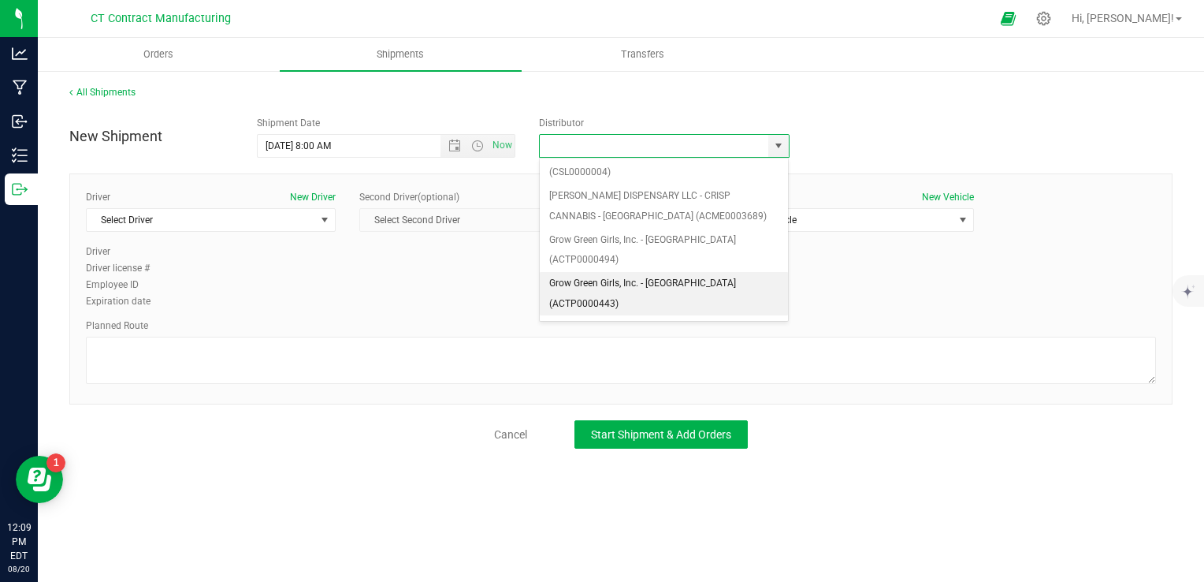
click at [704, 272] on li "Grow Green Girls, Inc. - [GEOGRAPHIC_DATA] (ACTP0000443)" at bounding box center [664, 293] width 249 height 43
type input "Grow Green Girls, Inc. - [GEOGRAPHIC_DATA] (ACTP0000443)"
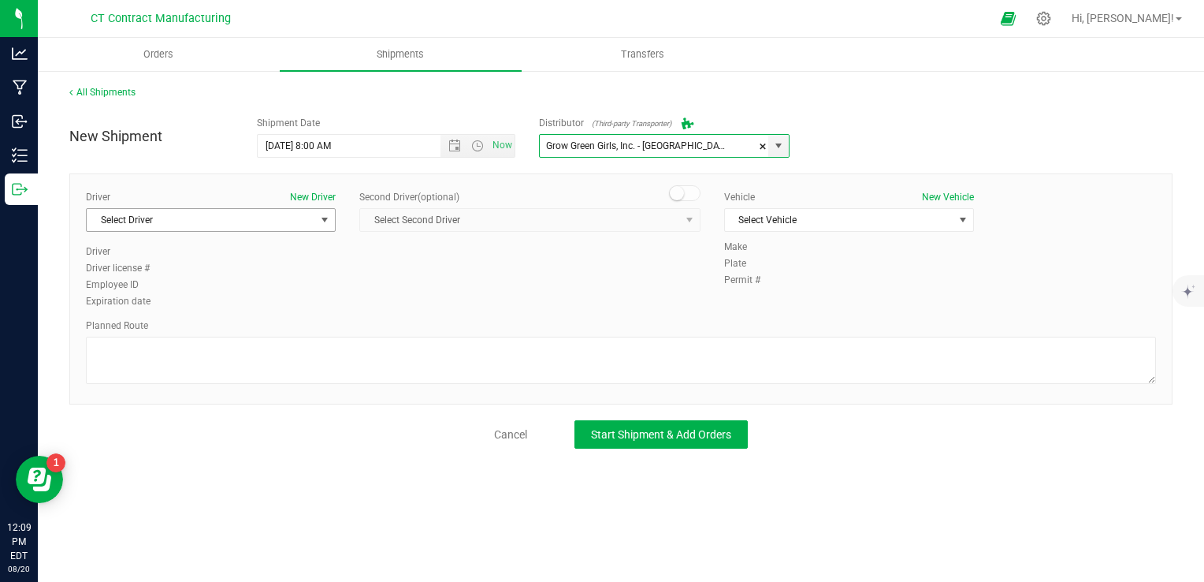
click at [195, 222] on span "Select Driver" at bounding box center [201, 220] width 229 height 22
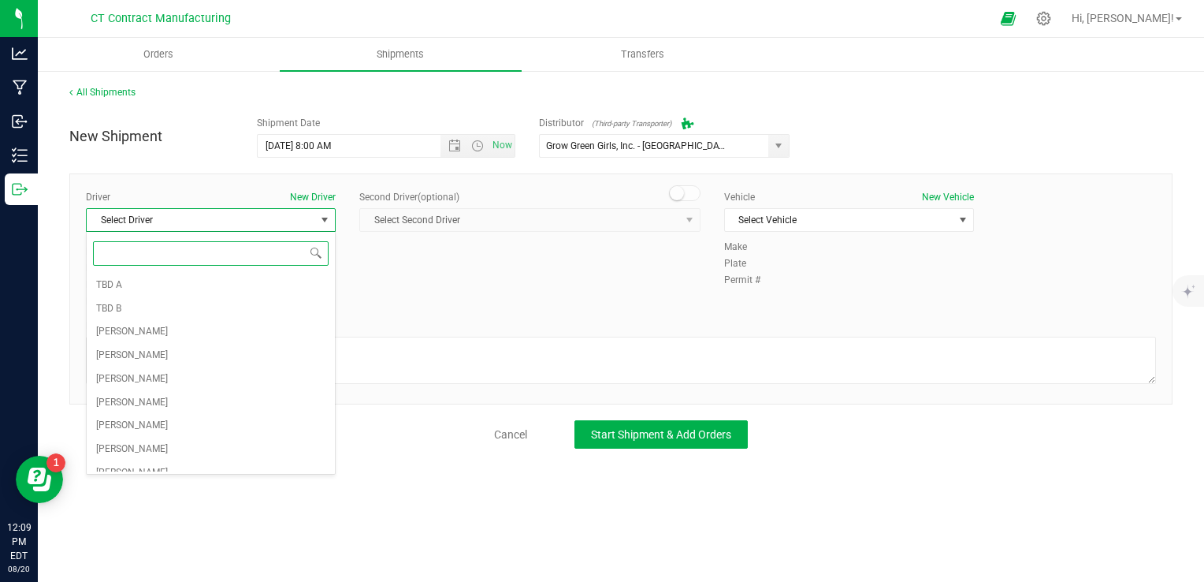
click at [221, 270] on span at bounding box center [211, 253] width 248 height 37
click at [220, 277] on li "TBD A" at bounding box center [211, 285] width 248 height 24
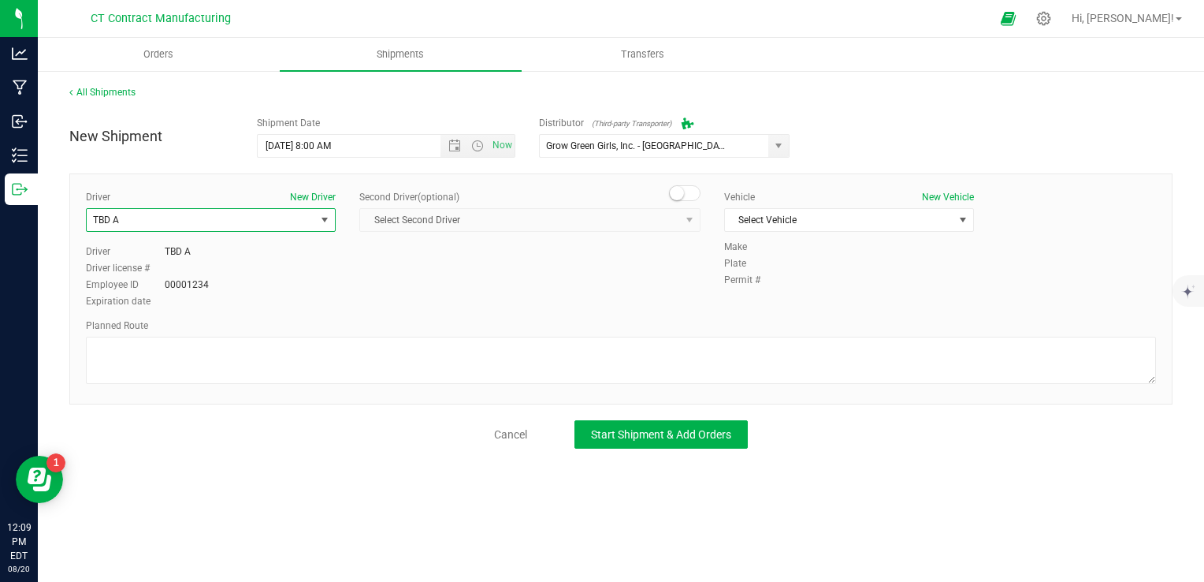
click at [688, 189] on span at bounding box center [685, 193] width 32 height 16
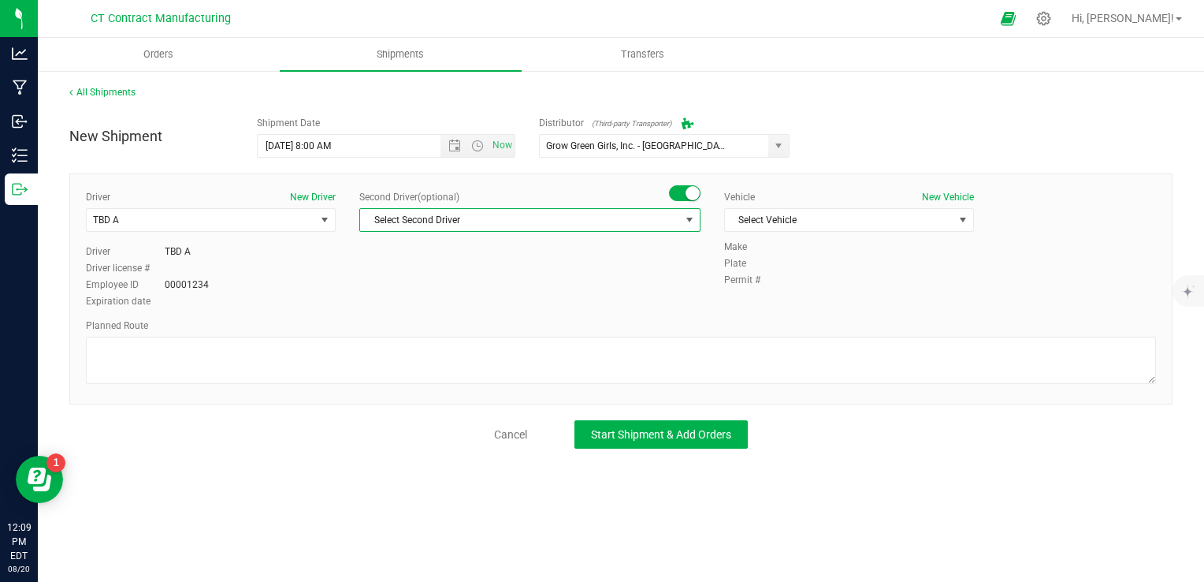
click at [671, 222] on span "Select Second Driver" at bounding box center [520, 220] width 320 height 22
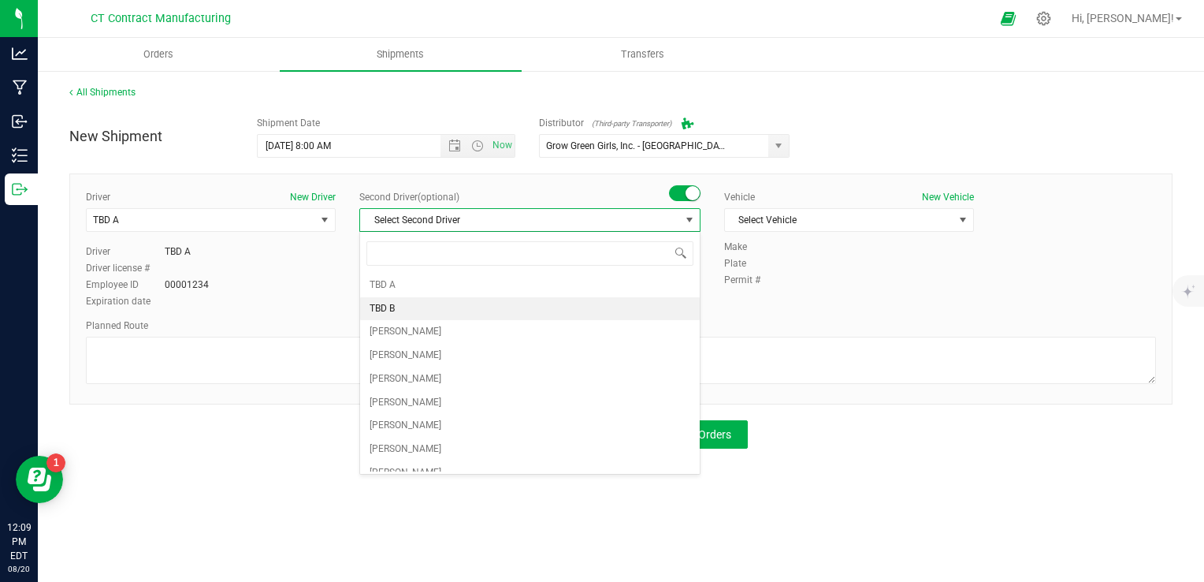
click at [544, 310] on li "TBD B" at bounding box center [530, 309] width 340 height 24
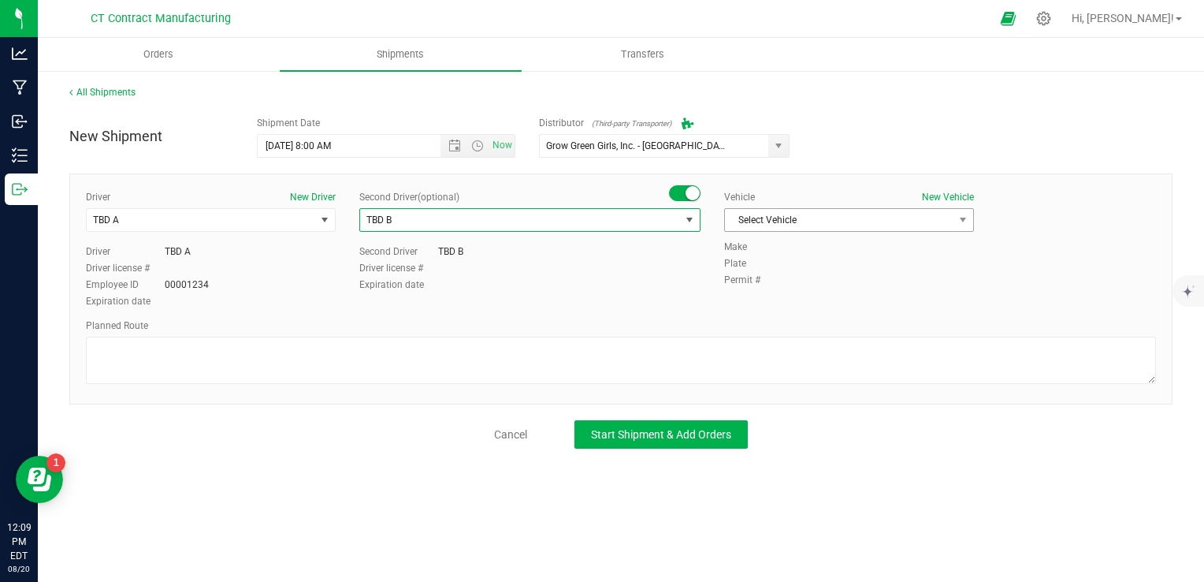
drag, startPoint x: 746, startPoint y: 245, endPoint x: 761, endPoint y: 228, distance: 23.4
click at [746, 244] on label "Make" at bounding box center [747, 247] width 47 height 14
click at [762, 228] on span "Select Vehicle" at bounding box center [839, 220] width 229 height 22
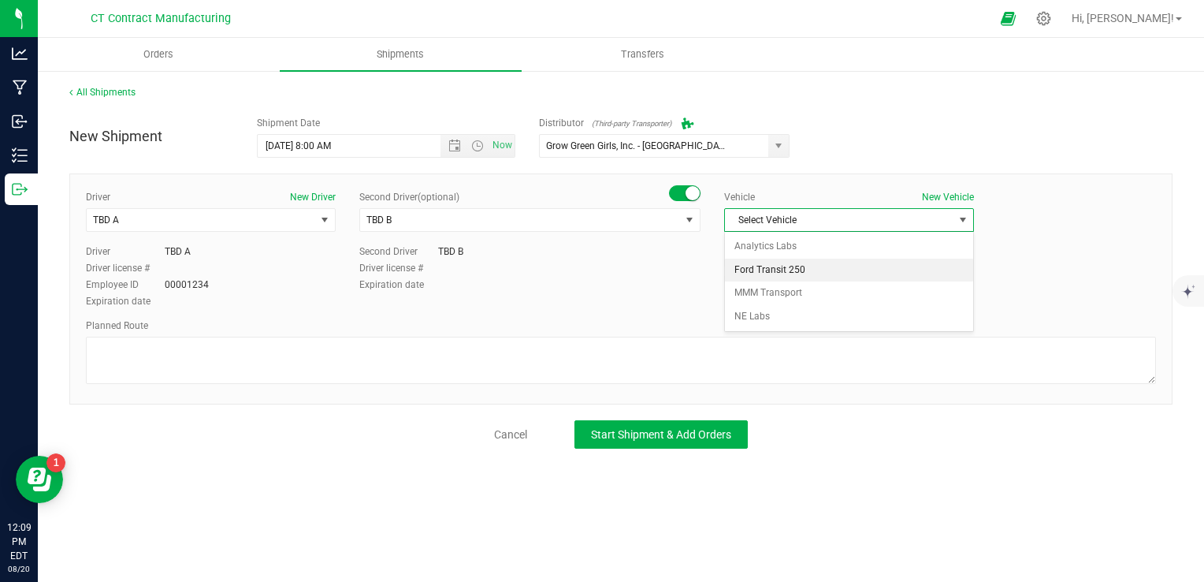
click at [805, 264] on li "Ford Transit 250" at bounding box center [849, 270] width 248 height 24
click at [764, 327] on div "Planned Route" at bounding box center [621, 325] width 1070 height 14
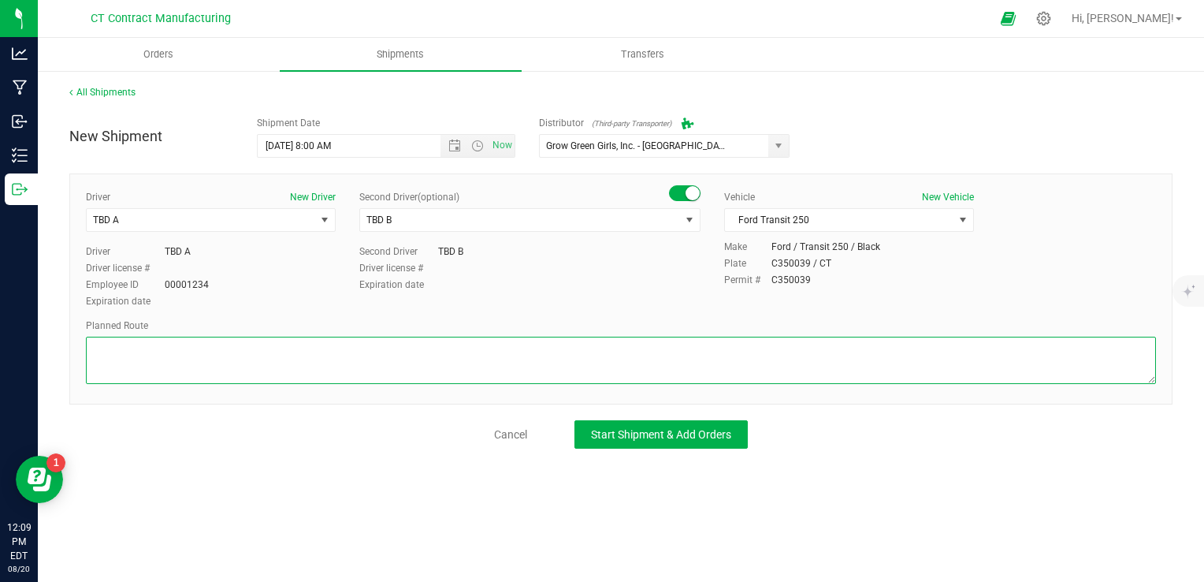
click at [762, 363] on textarea at bounding box center [621, 360] width 1070 height 47
paste textarea "Randomized route via 3rd party transporter"
type textarea "Randomized route via 3rd party transporter"
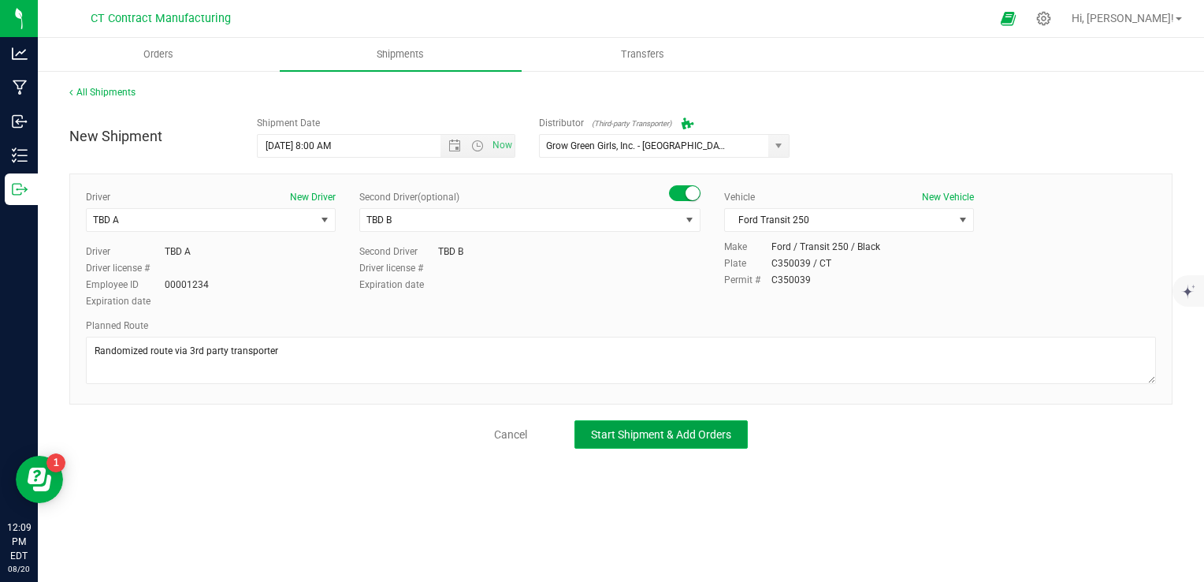
click at [653, 425] on button "Start Shipment & Add Orders" at bounding box center [661, 434] width 173 height 28
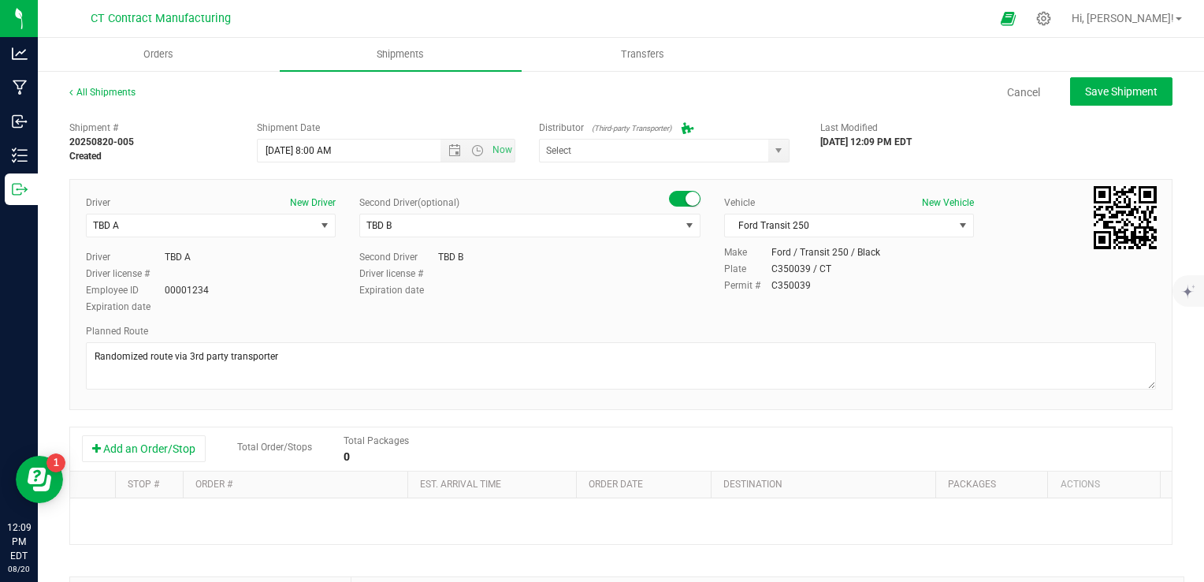
type input "Grow Green Girls, Inc. - [GEOGRAPHIC_DATA] (ACTP0000443)"
click at [145, 445] on button "Add an Order/Stop" at bounding box center [144, 448] width 124 height 27
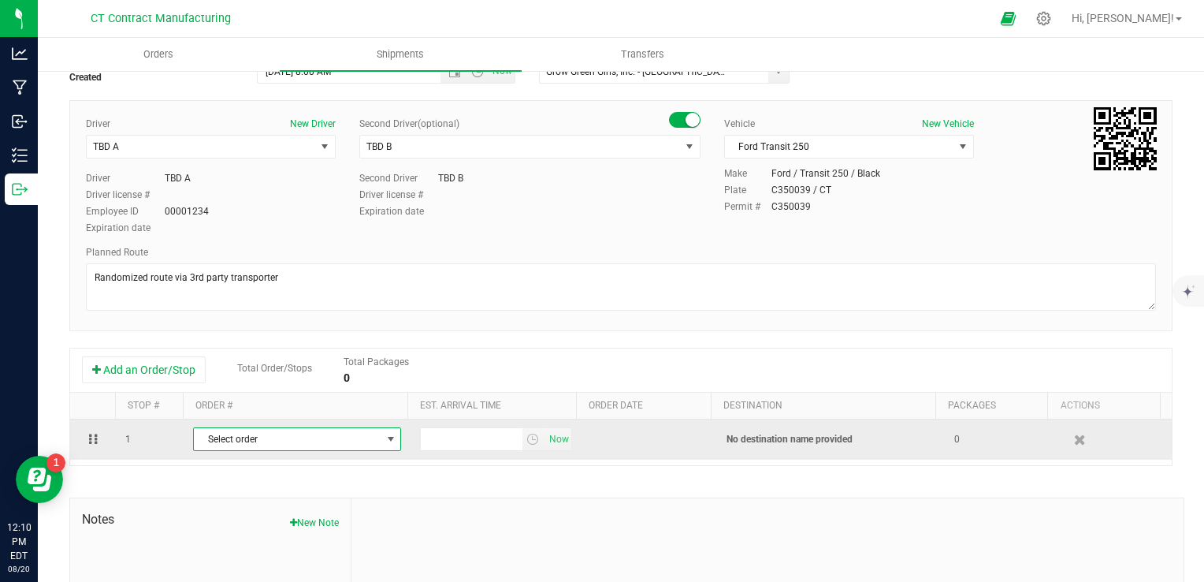
click at [344, 449] on span "Select order" at bounding box center [287, 439] width 187 height 22
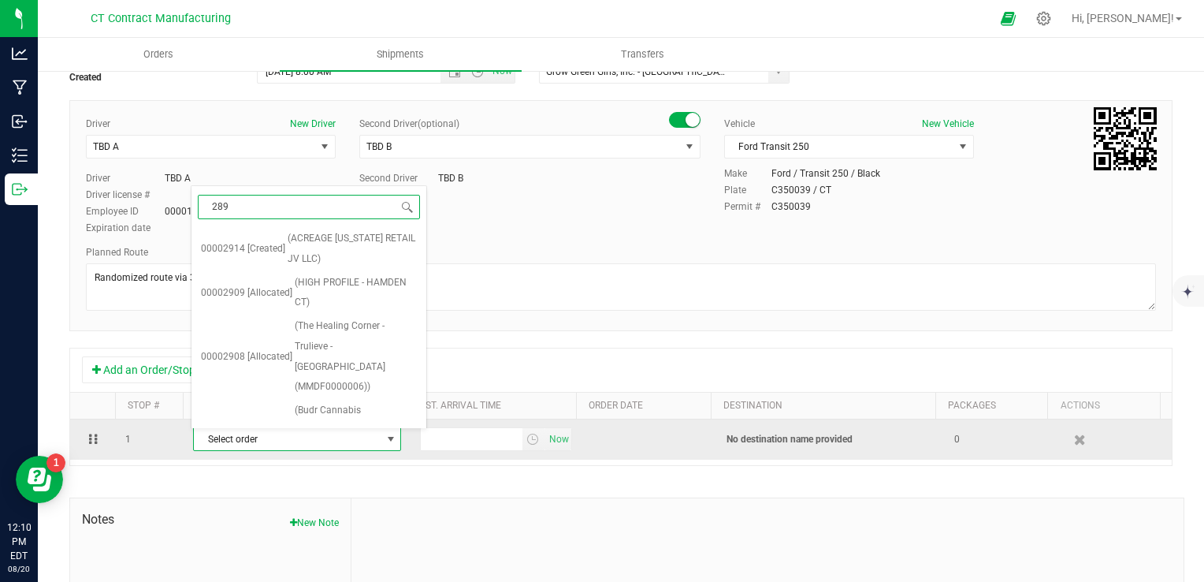
type input "2894"
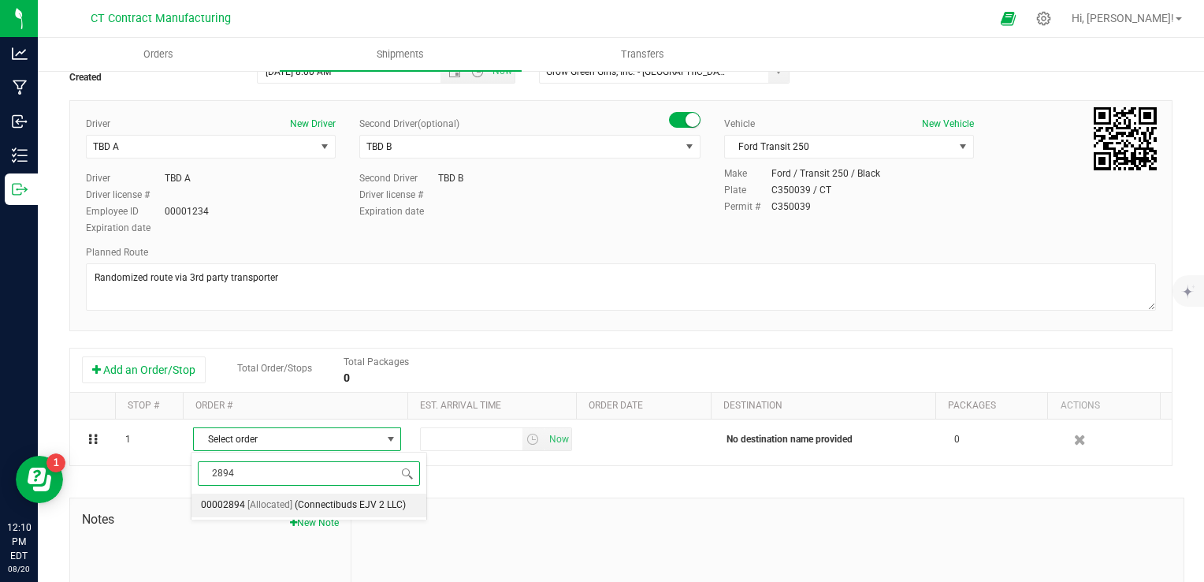
click at [361, 506] on span "(Connectibuds EJV 2 LLC)" at bounding box center [350, 505] width 111 height 20
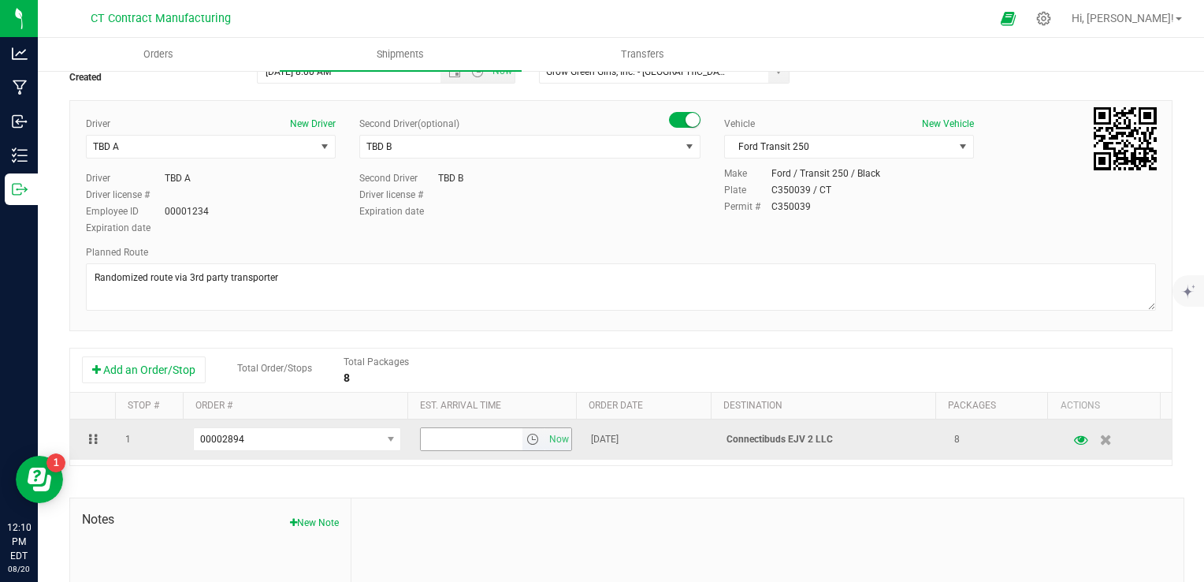
click at [526, 438] on span "select" at bounding box center [532, 439] width 13 height 13
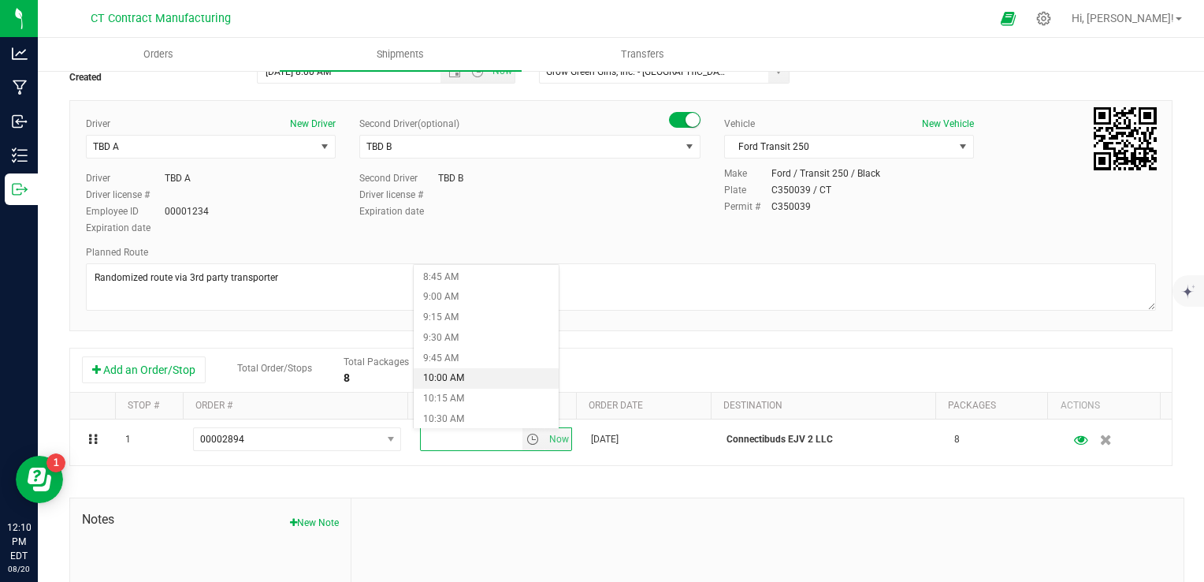
scroll to position [867, 0]
click at [462, 323] on li "11:15 AM" at bounding box center [486, 322] width 145 height 20
click at [601, 358] on div "Add an Order/Stop Total Order/Stops Total Packages 8" at bounding box center [621, 370] width 1078 height 28
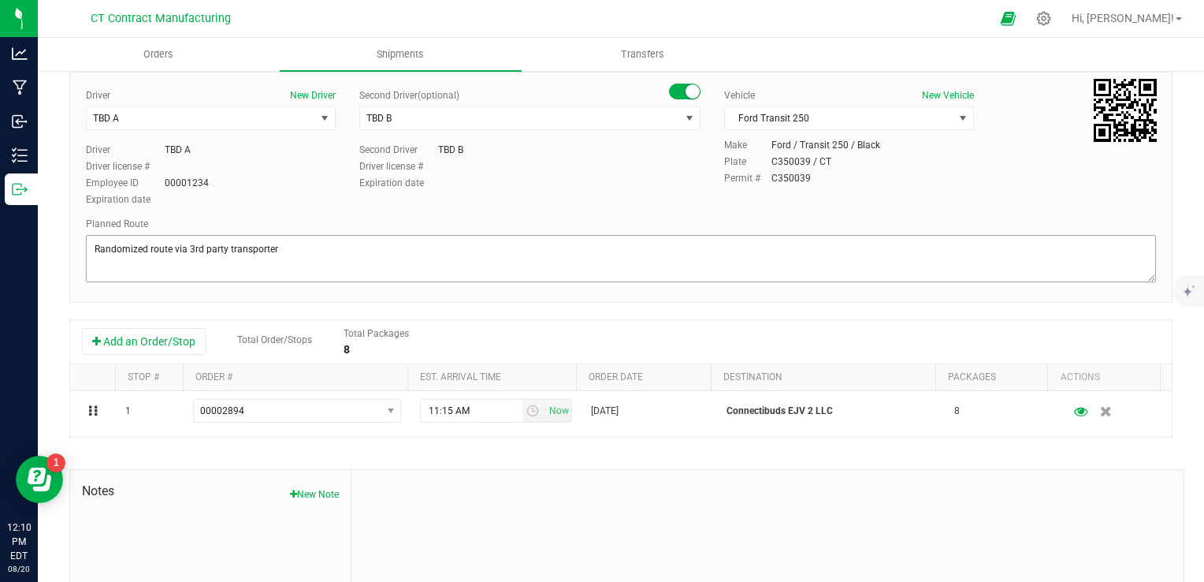
scroll to position [0, 0]
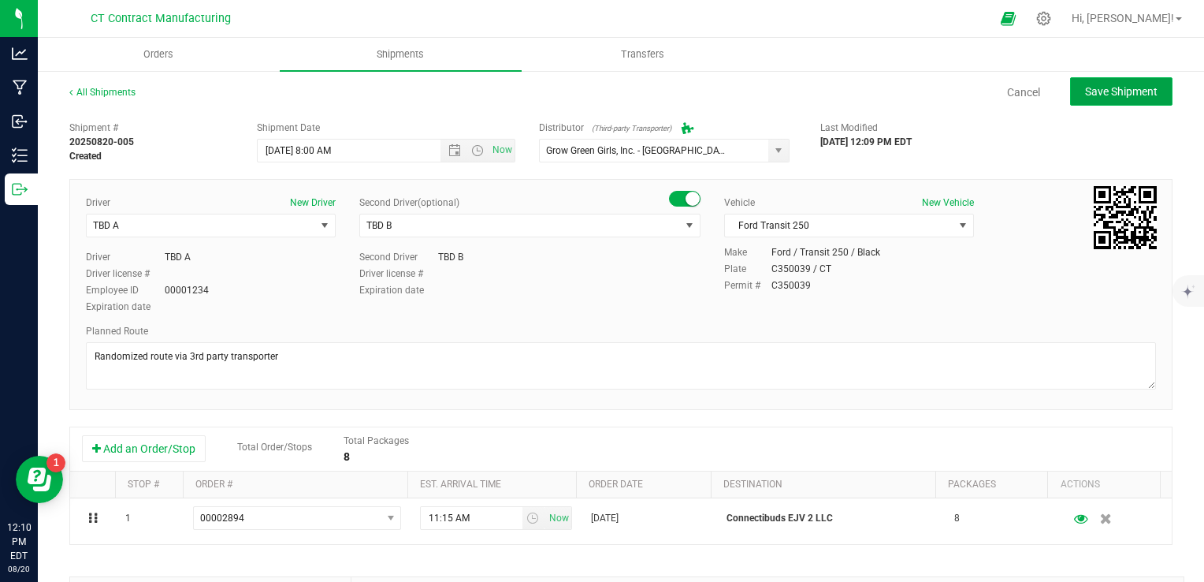
click at [1097, 98] on button "Save Shipment" at bounding box center [1121, 91] width 102 height 28
type input "[DATE] 12:00 PM"
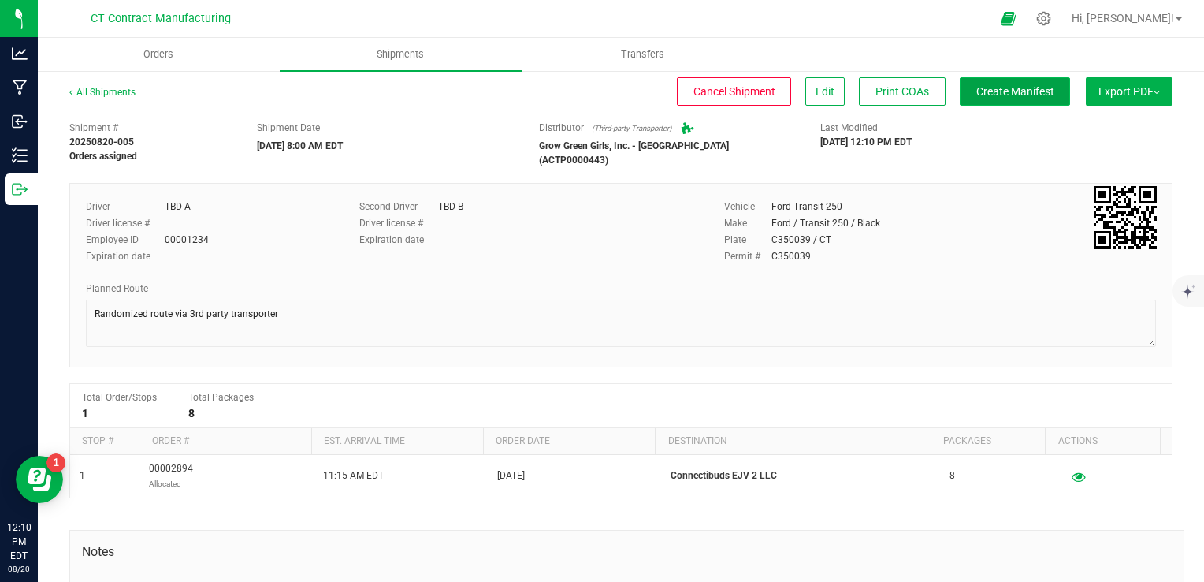
click at [1012, 87] on span "Create Manifest" at bounding box center [1015, 91] width 78 height 13
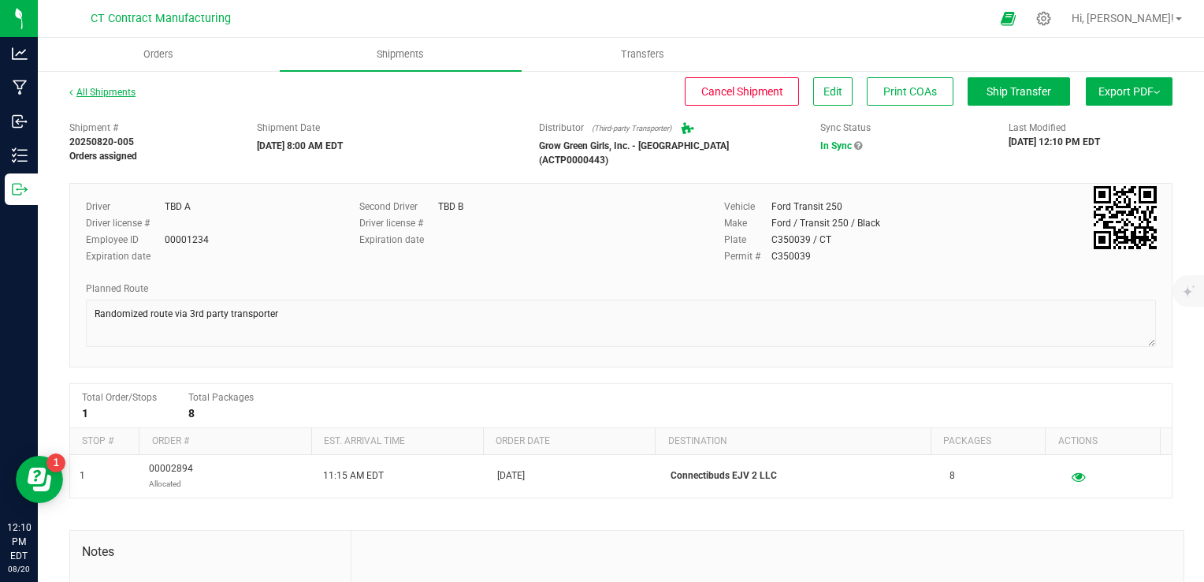
click at [110, 90] on link "All Shipments" at bounding box center [102, 92] width 66 height 11
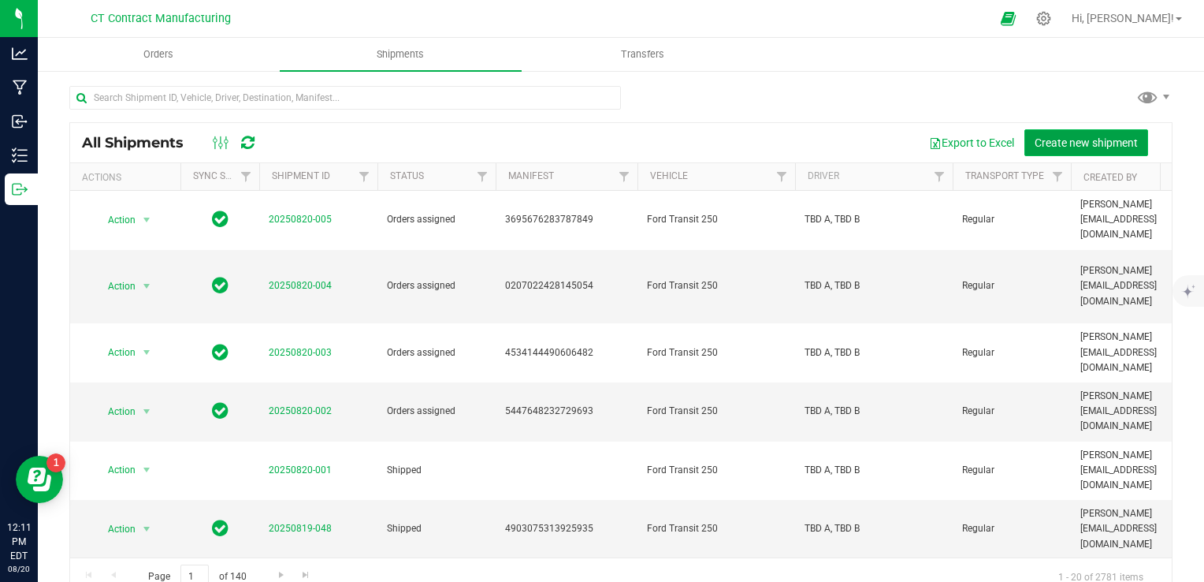
click at [1069, 132] on button "Create new shipment" at bounding box center [1087, 142] width 124 height 27
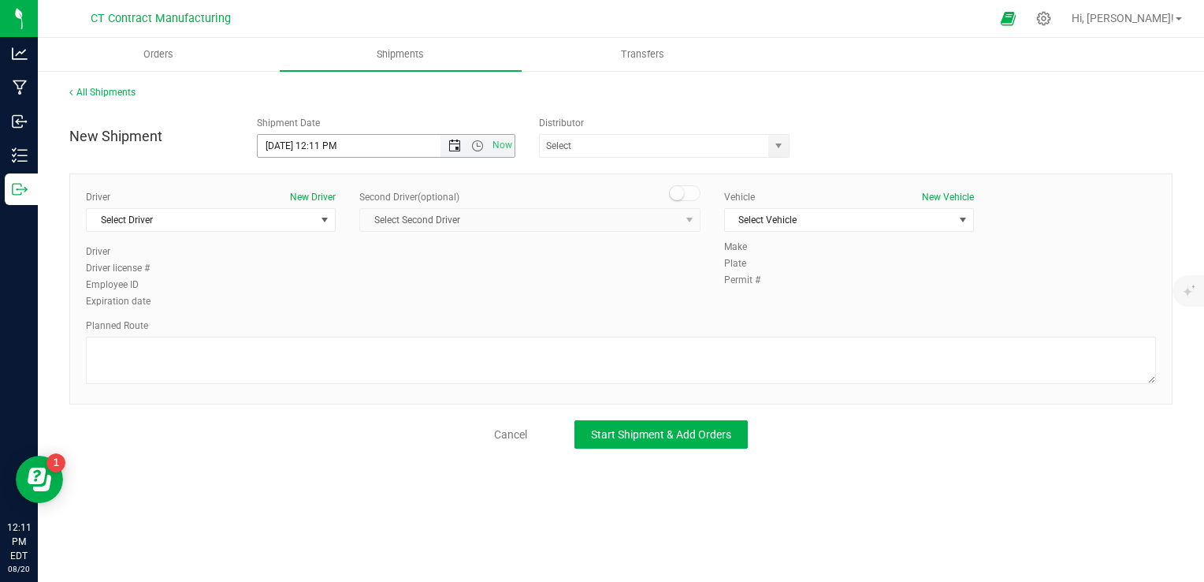
click at [448, 145] on span "Open the date view" at bounding box center [454, 145] width 27 height 13
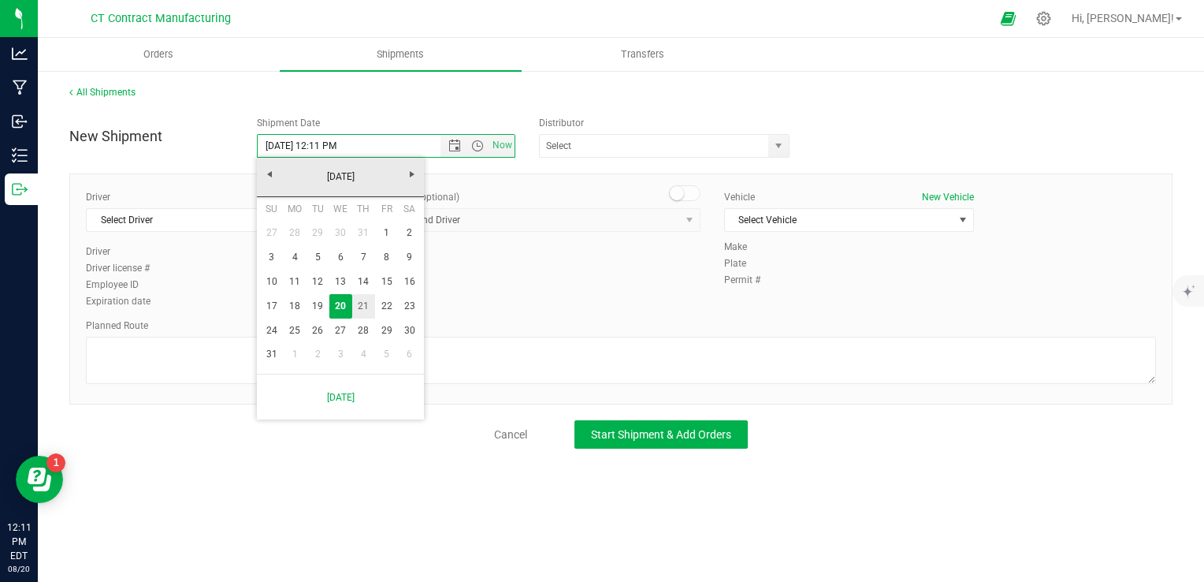
click at [369, 301] on link "21" at bounding box center [363, 306] width 23 height 24
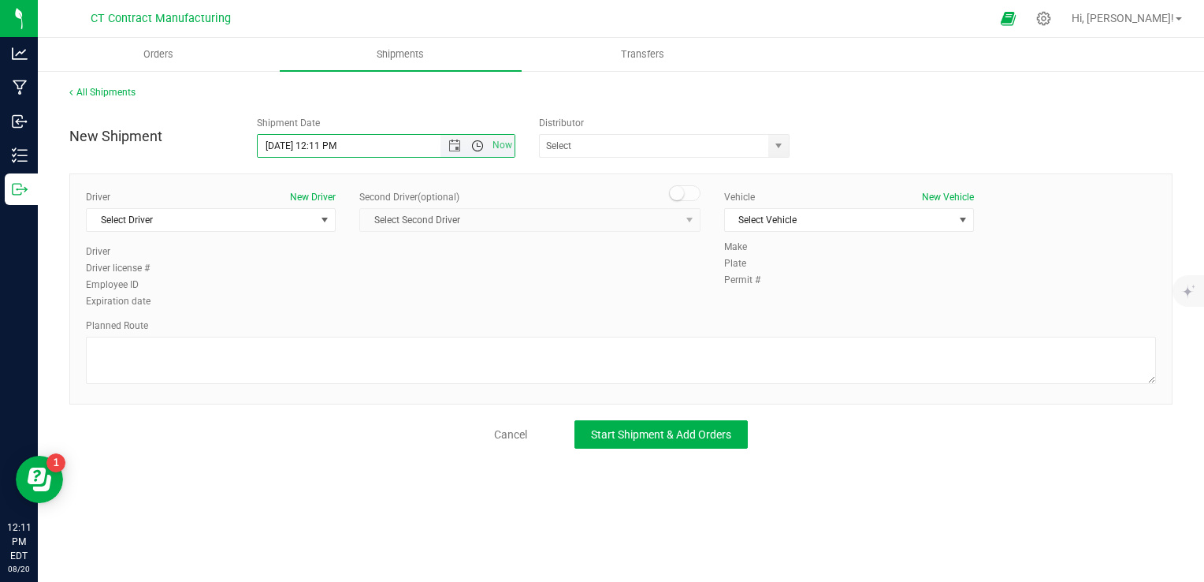
click at [478, 145] on span "Open the time view" at bounding box center [477, 145] width 13 height 13
click at [335, 262] on li "8:00 AM" at bounding box center [385, 259] width 255 height 20
type input "[DATE] 8:00 AM"
click at [784, 148] on span "select" at bounding box center [778, 145] width 13 height 13
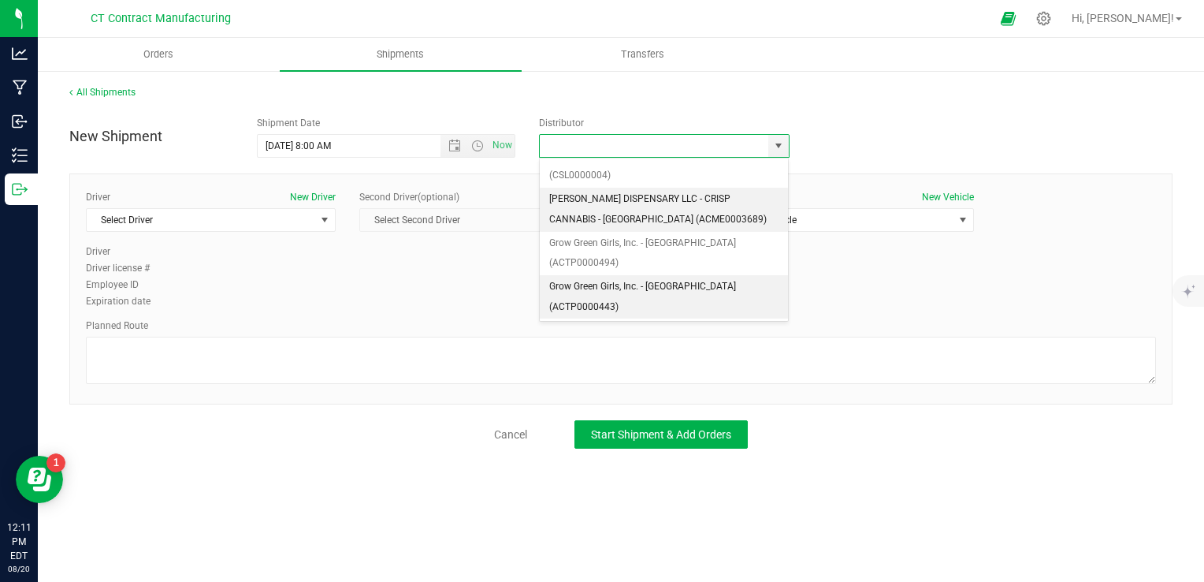
scroll to position [158, 0]
click at [685, 272] on li "Grow Green Girls, Inc. - [GEOGRAPHIC_DATA] (ACTP0000443)" at bounding box center [664, 293] width 249 height 43
type input "Grow Green Girls, Inc. - [GEOGRAPHIC_DATA] (ACTP0000443)"
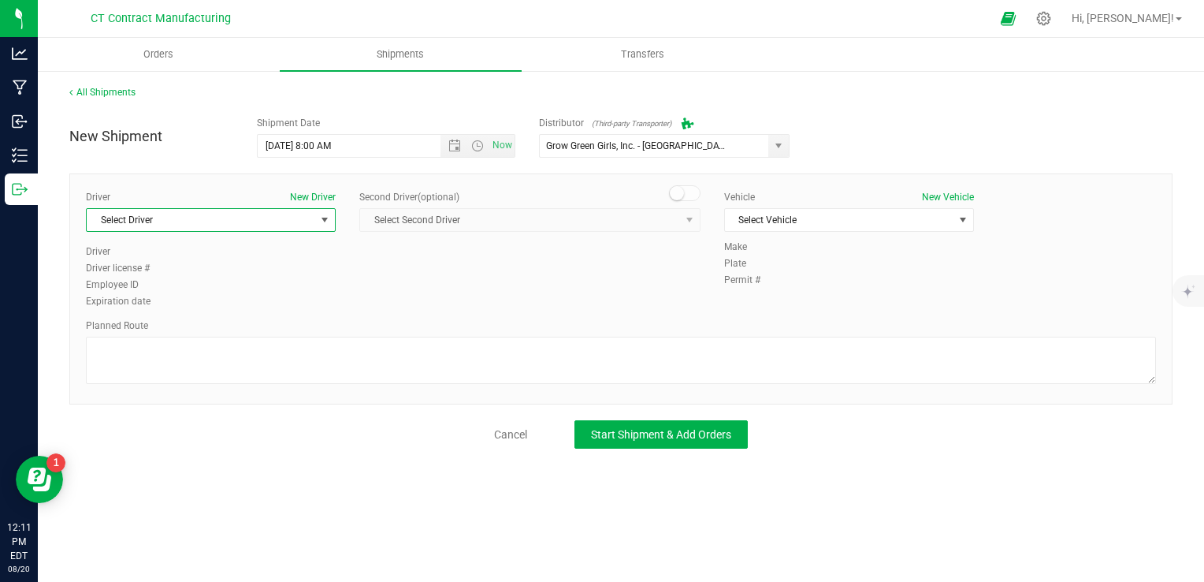
click at [264, 212] on span "Select Driver" at bounding box center [201, 220] width 229 height 22
click at [697, 195] on span at bounding box center [685, 193] width 32 height 16
click at [663, 225] on span "Select Second Driver" at bounding box center [520, 220] width 320 height 22
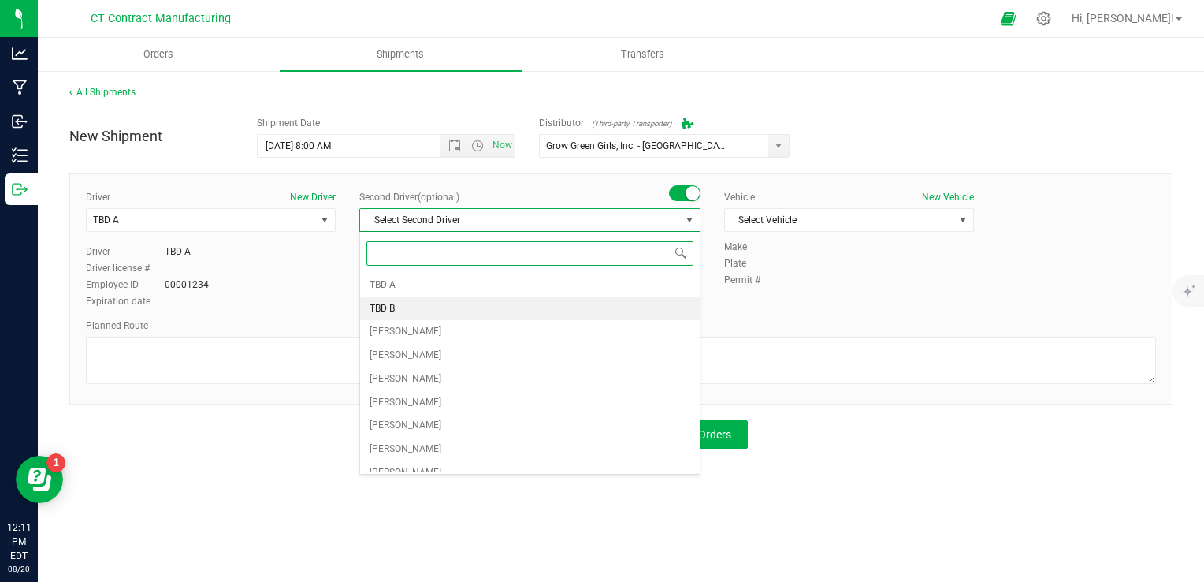
click at [496, 307] on li "TBD B" at bounding box center [530, 309] width 340 height 24
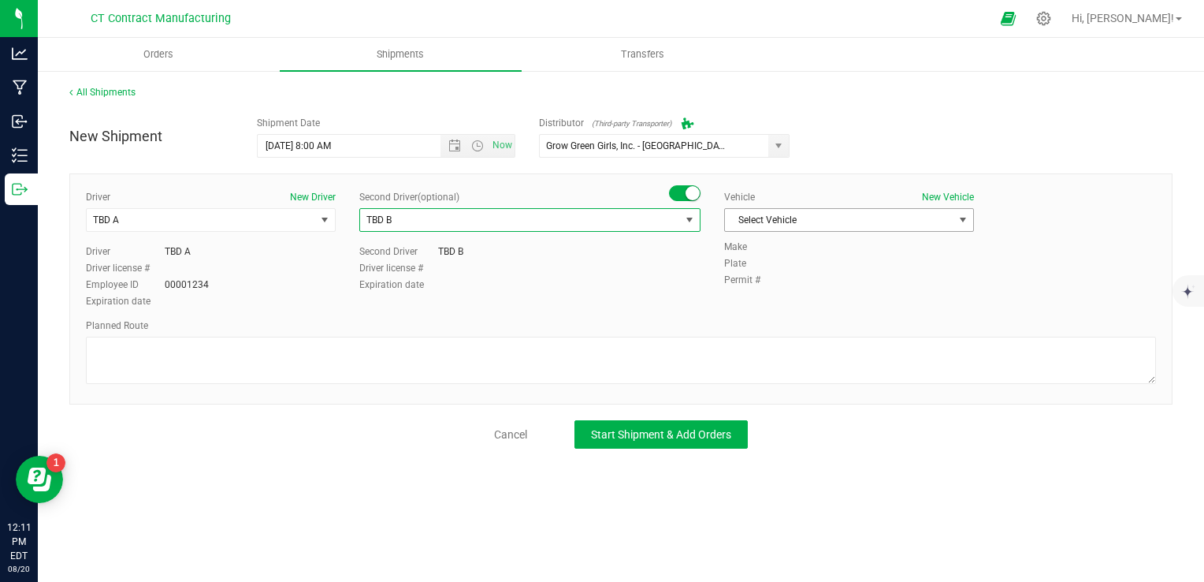
click at [851, 223] on span "Select Vehicle" at bounding box center [839, 220] width 229 height 22
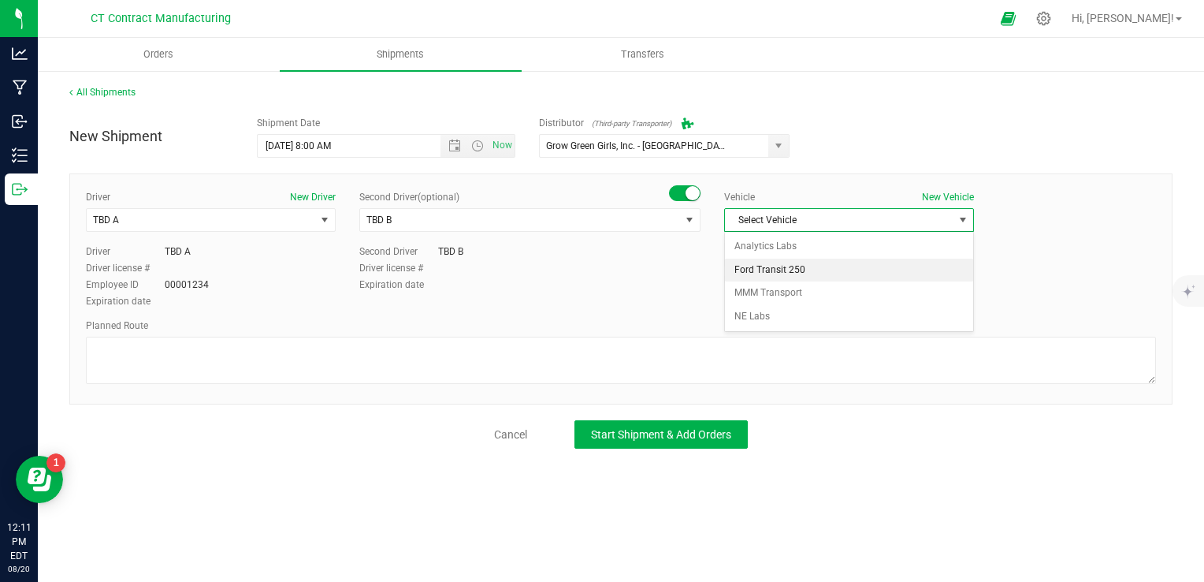
click at [823, 273] on li "Ford Transit 250" at bounding box center [849, 270] width 248 height 24
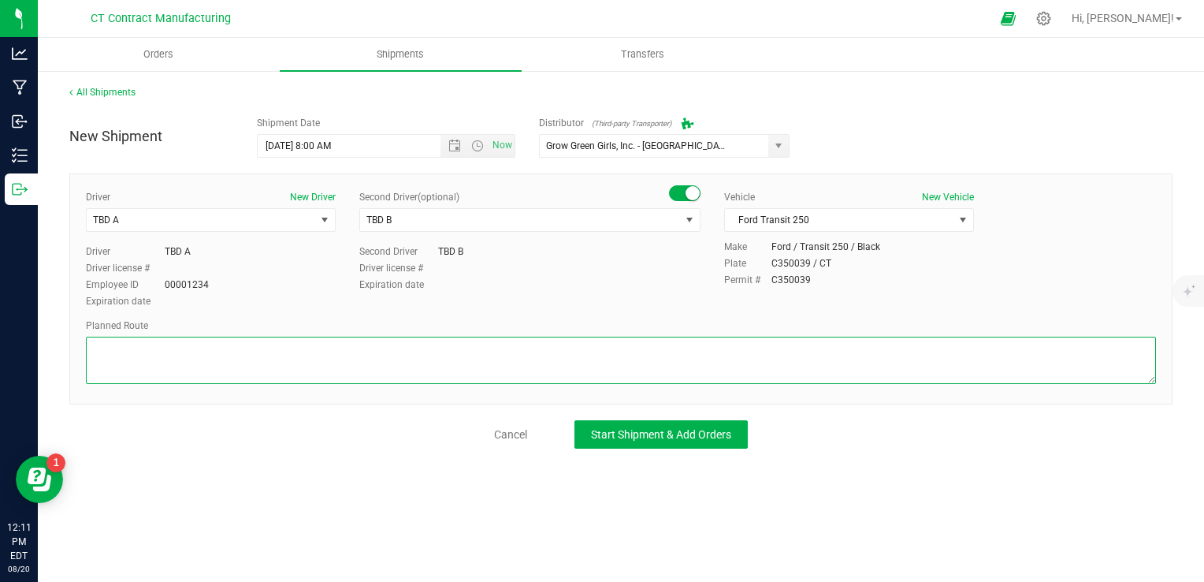
click at [656, 354] on textarea at bounding box center [621, 360] width 1070 height 47
paste textarea "Randomized route via 3rd party transporter"
type textarea "Randomized route via 3rd party transporter"
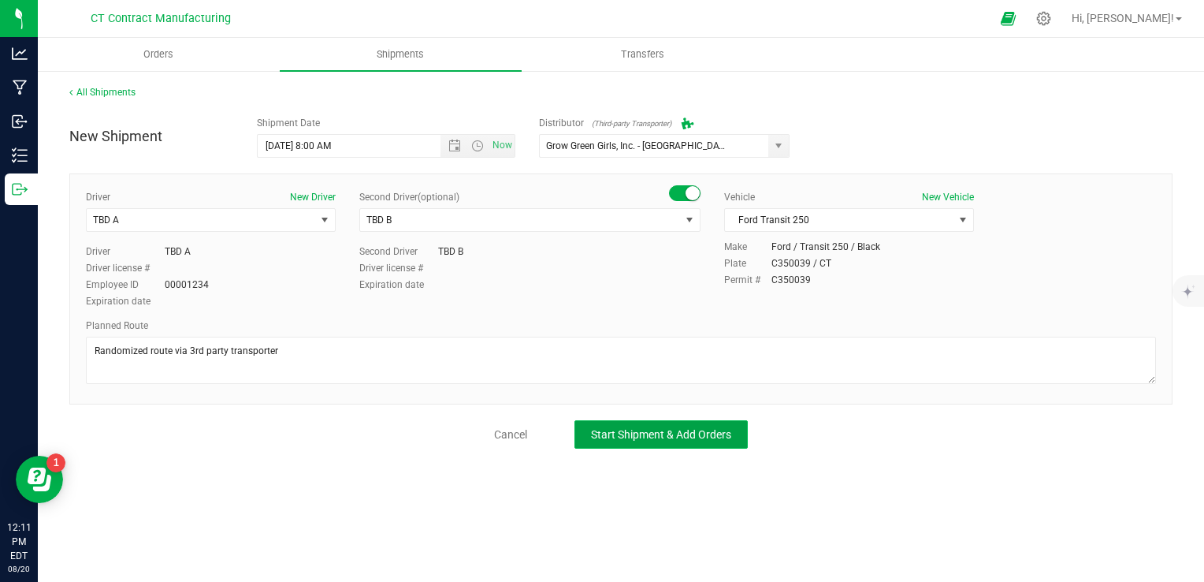
click at [627, 440] on button "Start Shipment & Add Orders" at bounding box center [661, 434] width 173 height 28
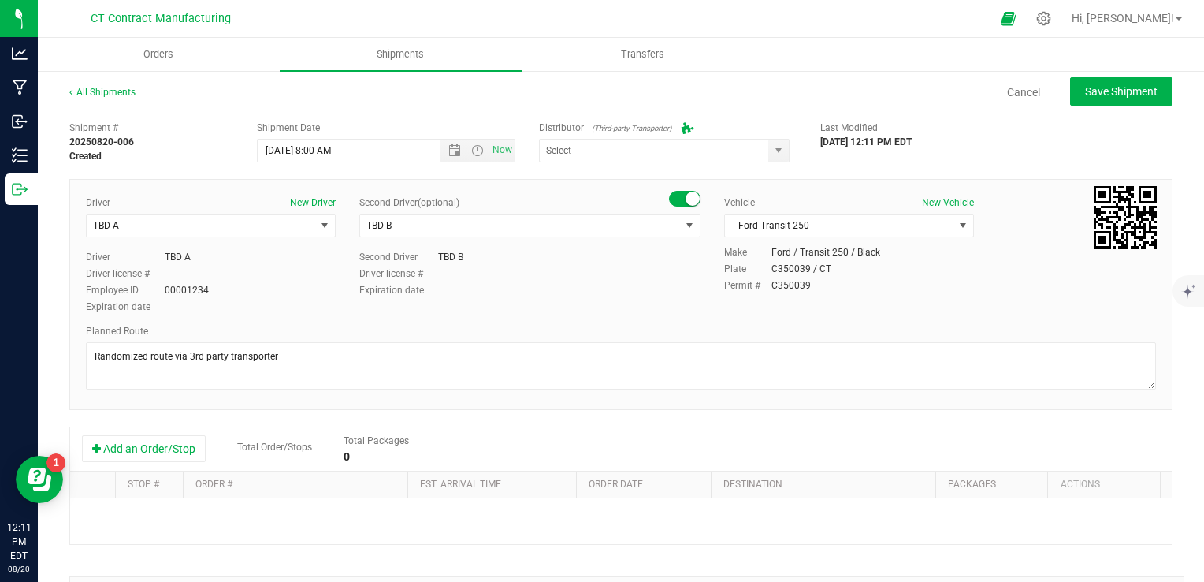
type input "Grow Green Girls, Inc. - [GEOGRAPHIC_DATA] (ACTP0000443)"
click at [173, 446] on button "Add an Order/Stop" at bounding box center [144, 448] width 124 height 27
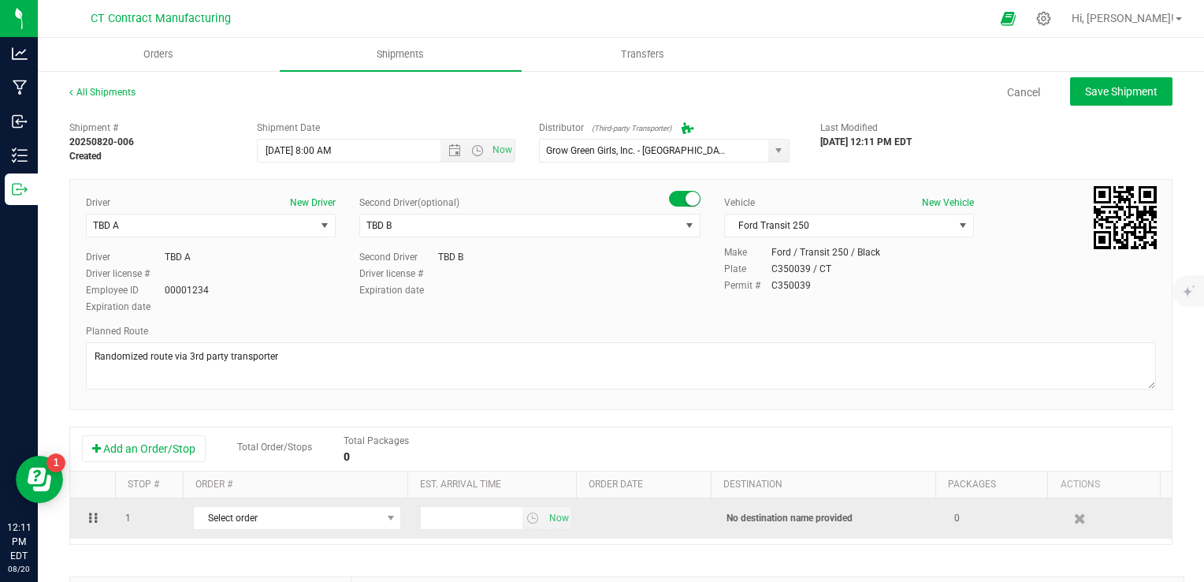
click at [288, 530] on td "Select order 00002914 00002909 00002908 00002907 00002904 00002902 00002901 000…" at bounding box center [297, 518] width 227 height 40
click at [292, 519] on span "Select order" at bounding box center [287, 518] width 187 height 22
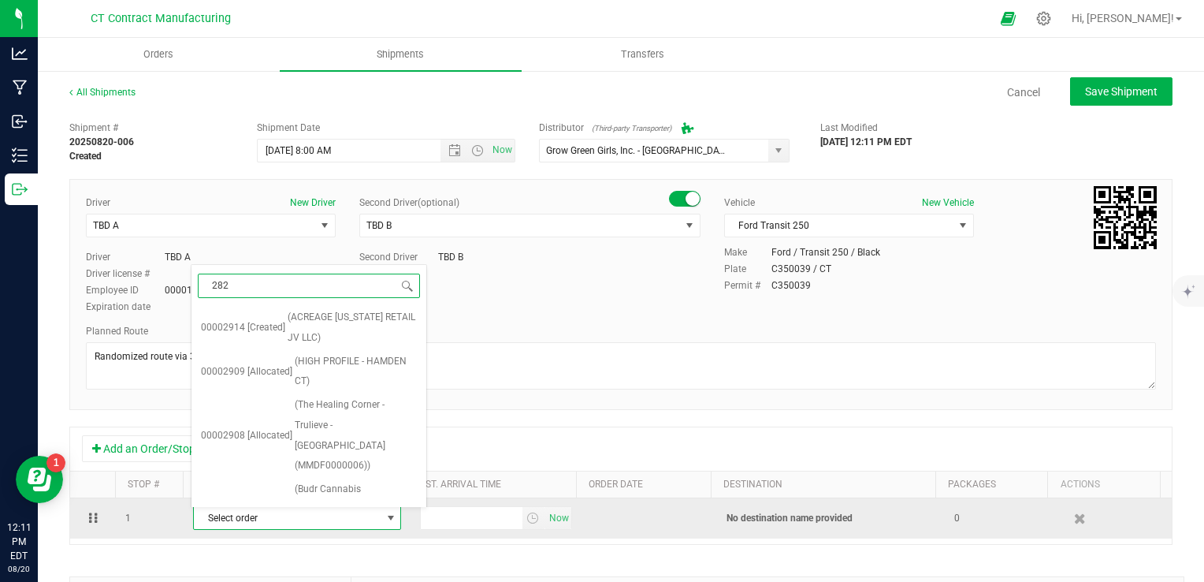
type input "2827"
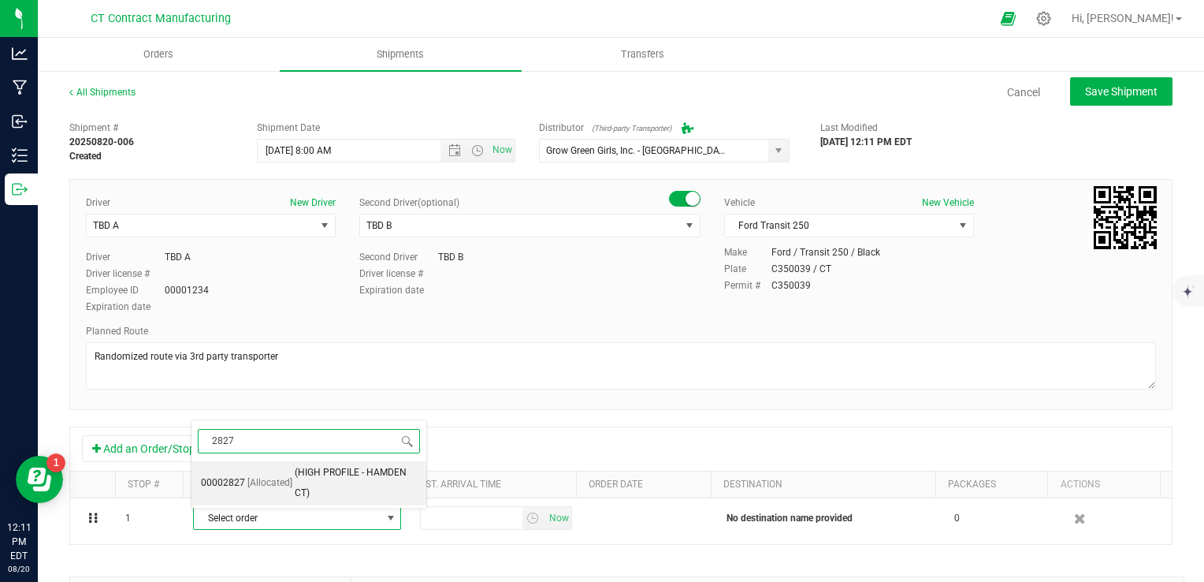
click at [308, 482] on span "(HIGH PROFILE - HAMDEN CT)" at bounding box center [356, 483] width 122 height 40
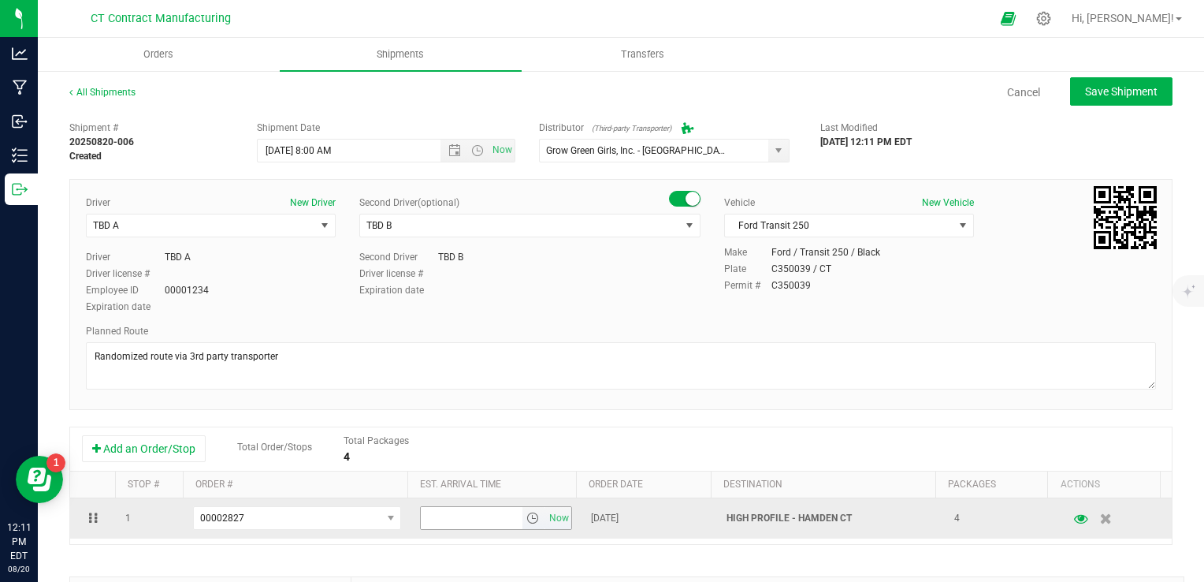
click at [526, 519] on span "select" at bounding box center [532, 517] width 13 height 13
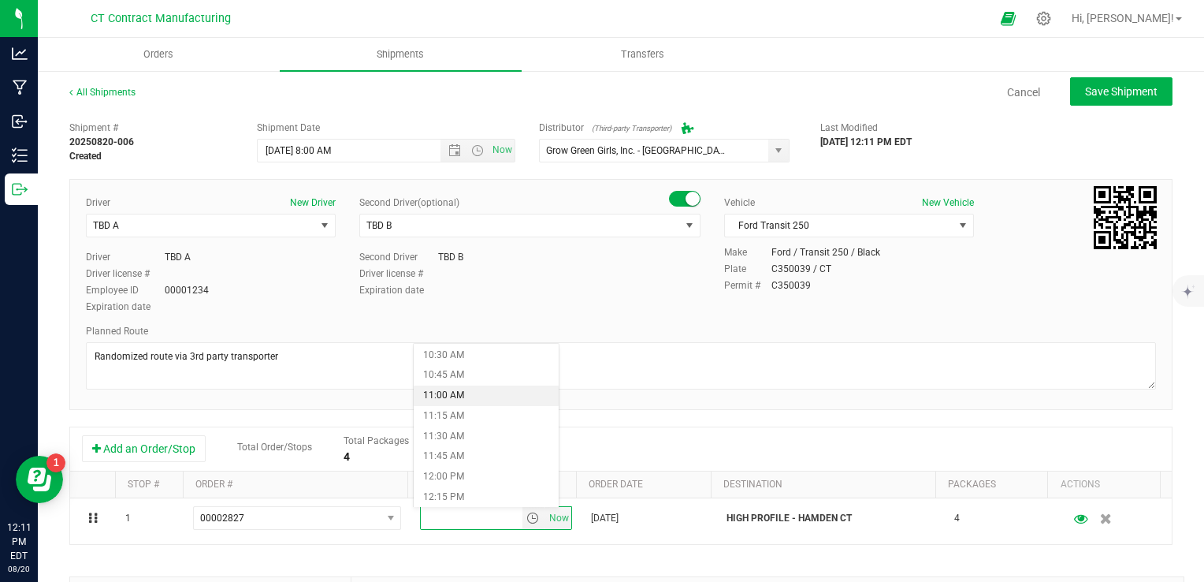
scroll to position [867, 0]
click at [462, 466] on li "12:00 PM" at bounding box center [486, 462] width 145 height 20
click at [607, 427] on div "Add an Order/Stop Total Order/Stops Total Packages 4" at bounding box center [621, 449] width 1102 height 44
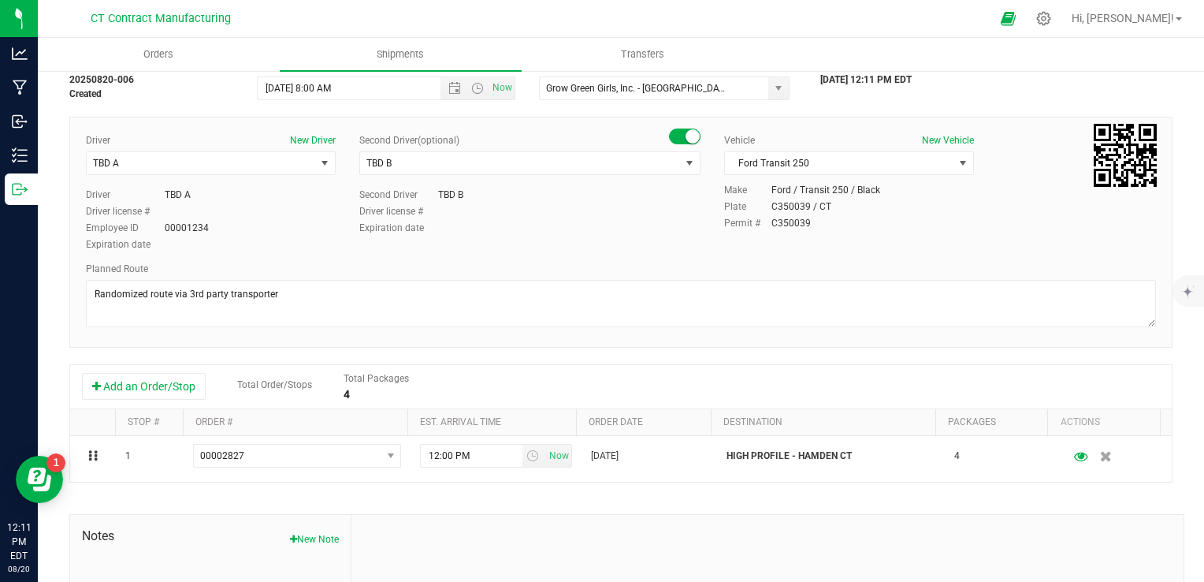
scroll to position [0, 0]
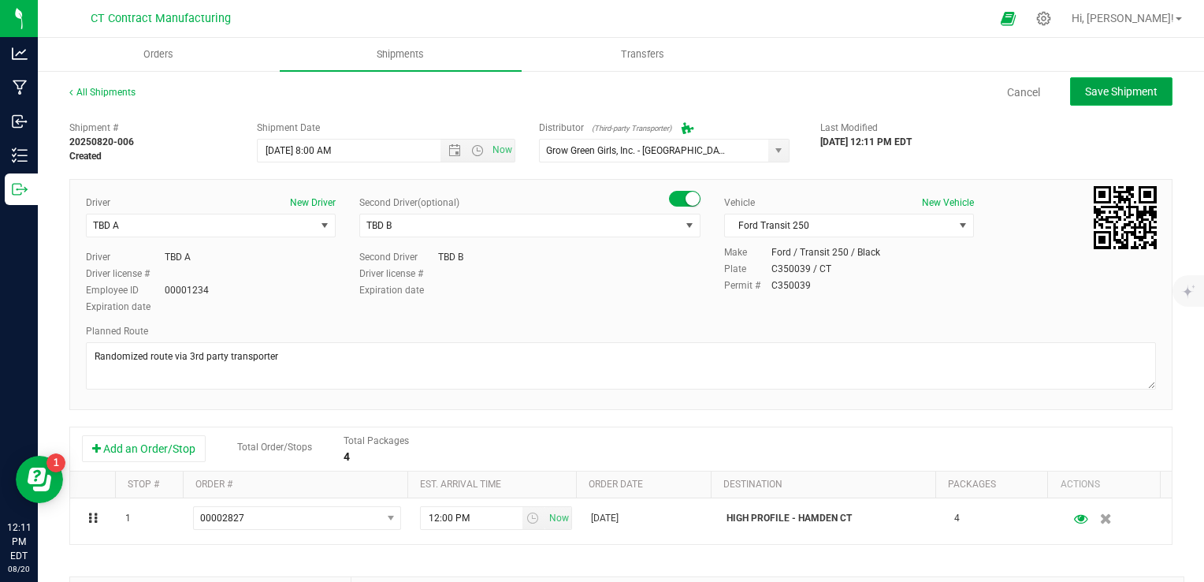
click at [1100, 93] on span "Save Shipment" at bounding box center [1121, 91] width 73 height 13
type input "[DATE] 12:00 PM"
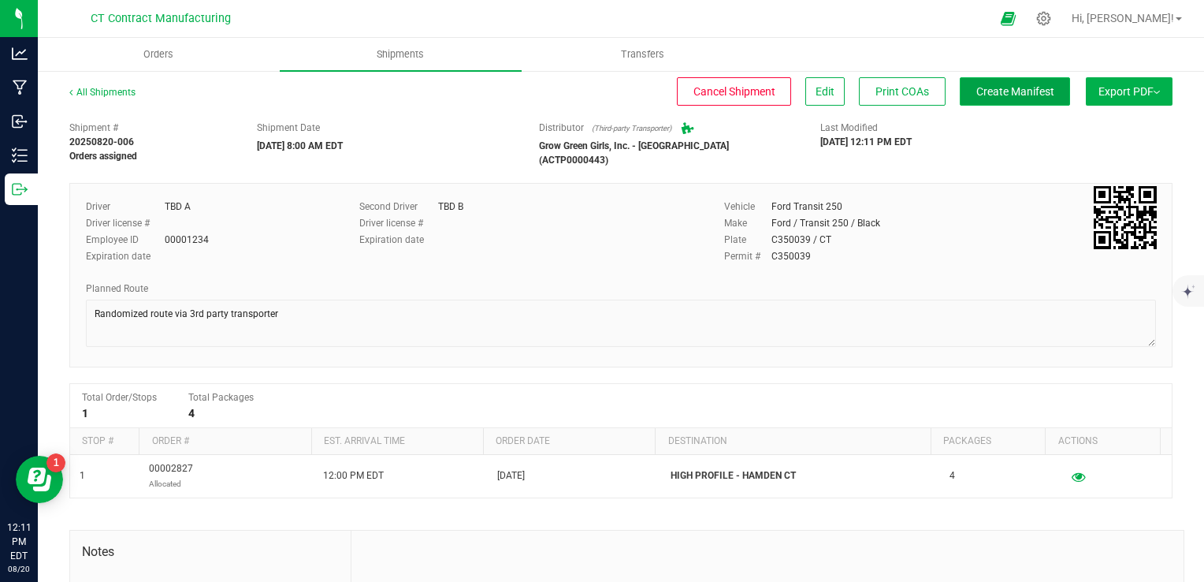
click at [1004, 101] on button "Create Manifest" at bounding box center [1015, 91] width 110 height 28
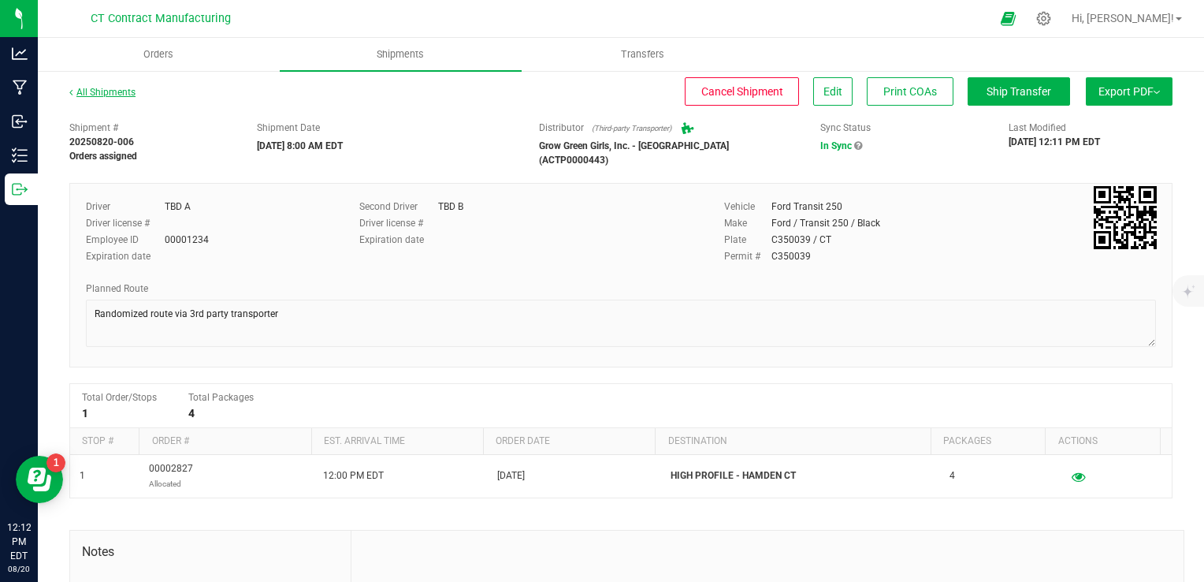
click at [128, 95] on link "All Shipments" at bounding box center [102, 92] width 66 height 11
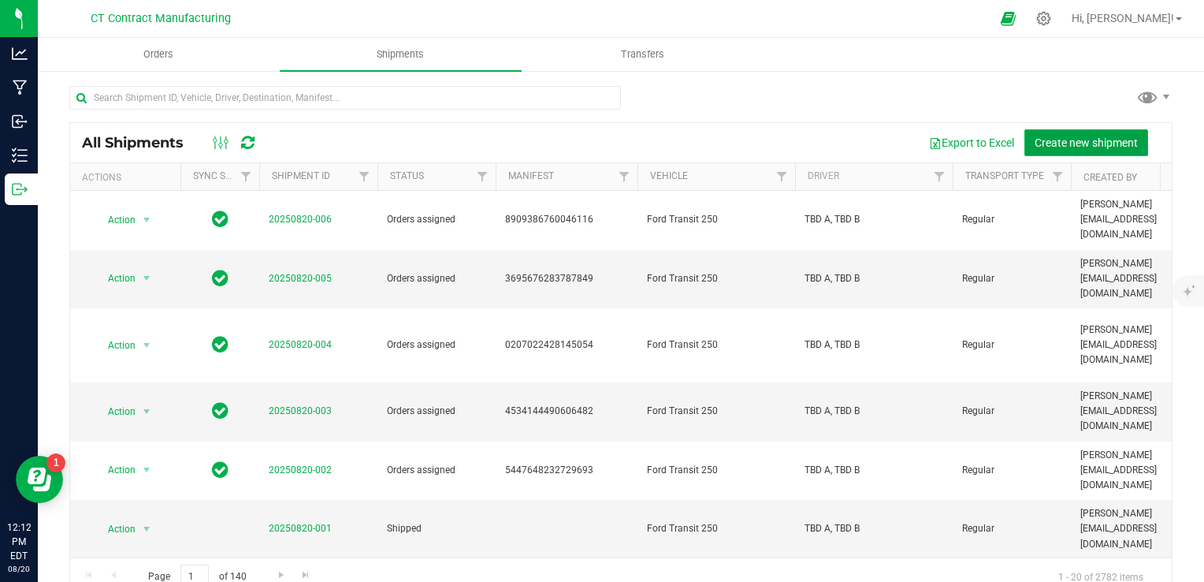
click at [1121, 137] on span "Create new shipment" at bounding box center [1086, 142] width 103 height 13
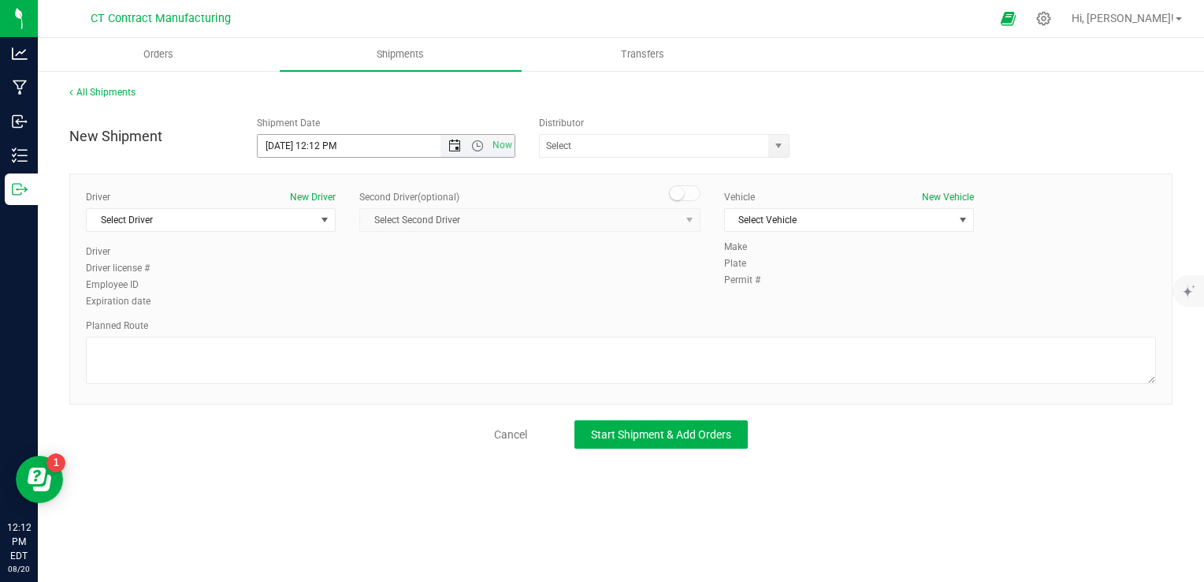
click at [441, 142] on span "Open the date view" at bounding box center [454, 145] width 27 height 13
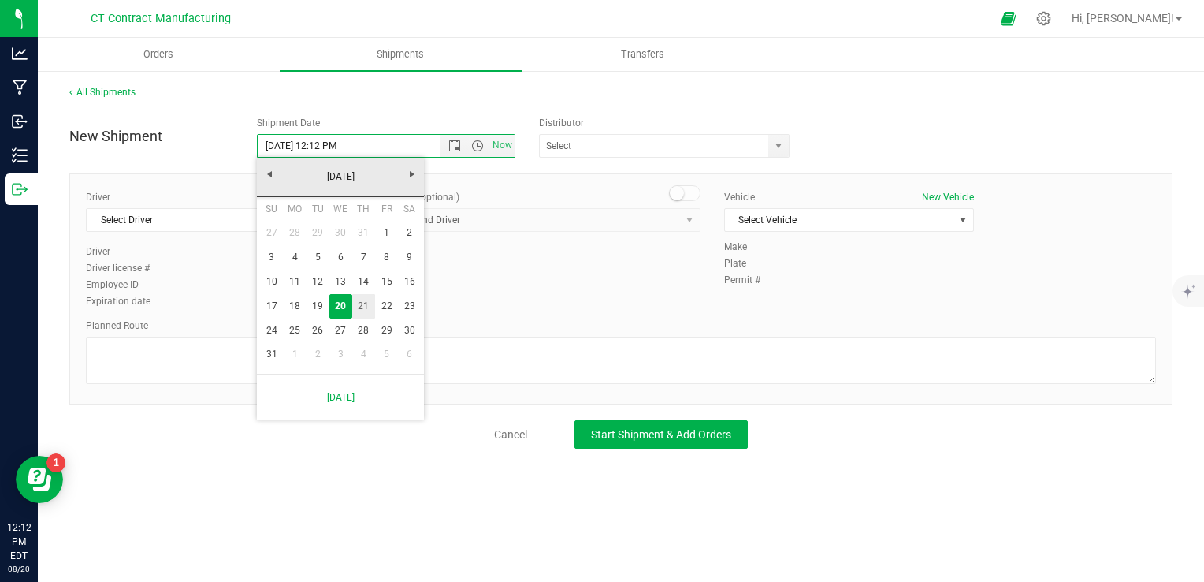
click at [368, 307] on link "21" at bounding box center [363, 306] width 23 height 24
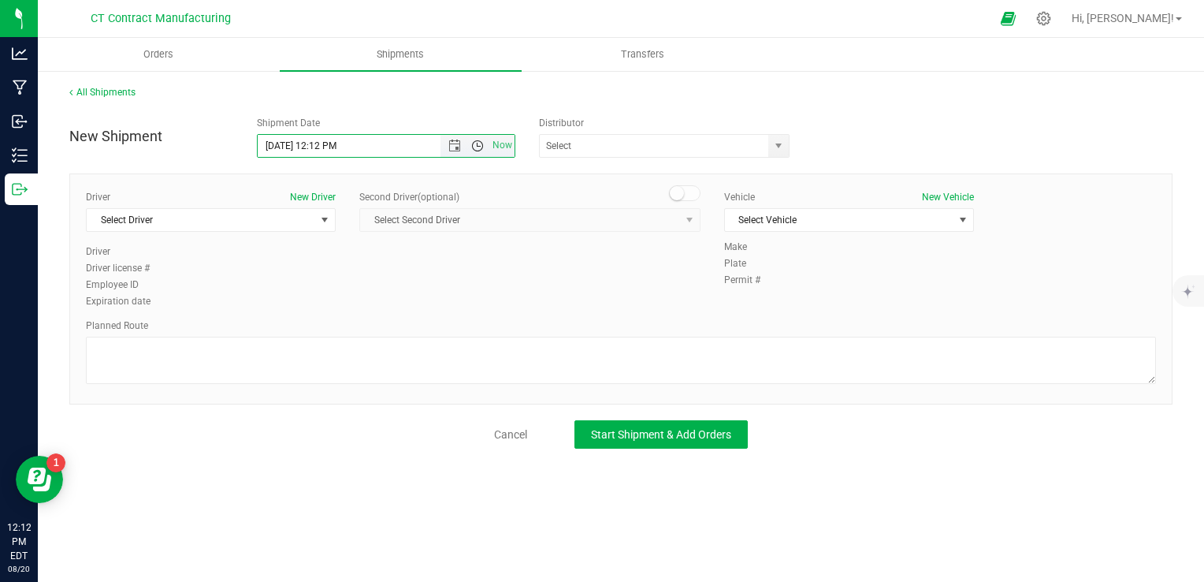
click at [482, 150] on span "Open the time view" at bounding box center [477, 145] width 13 height 13
click at [346, 250] on li "8:00 AM" at bounding box center [385, 259] width 255 height 20
type input "[DATE] 8:00 AM"
click at [783, 147] on span "select" at bounding box center [778, 145] width 13 height 13
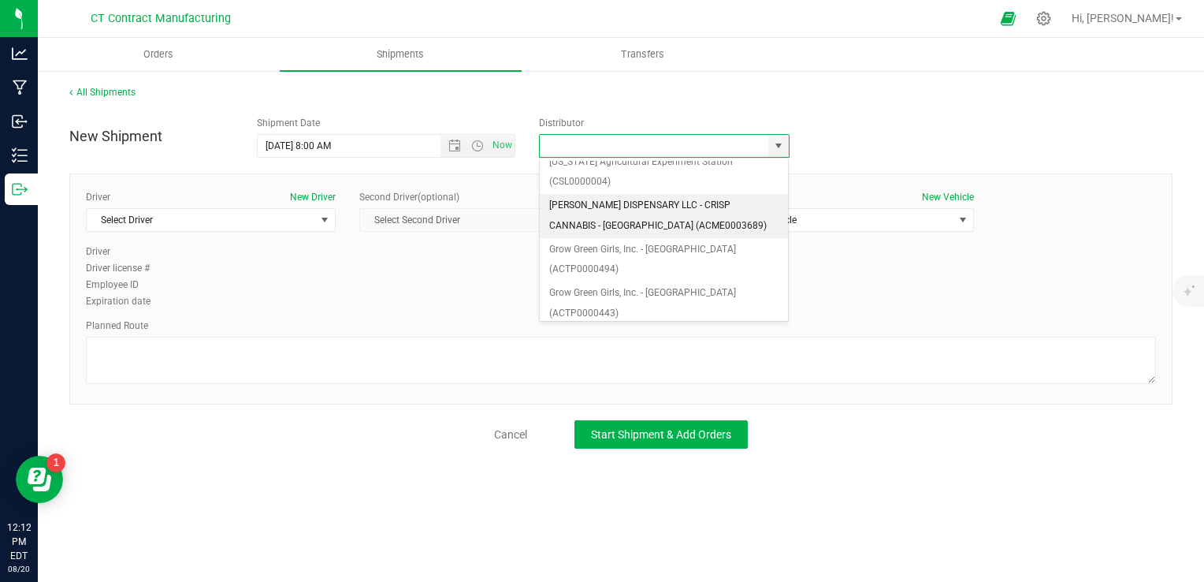
scroll to position [158, 0]
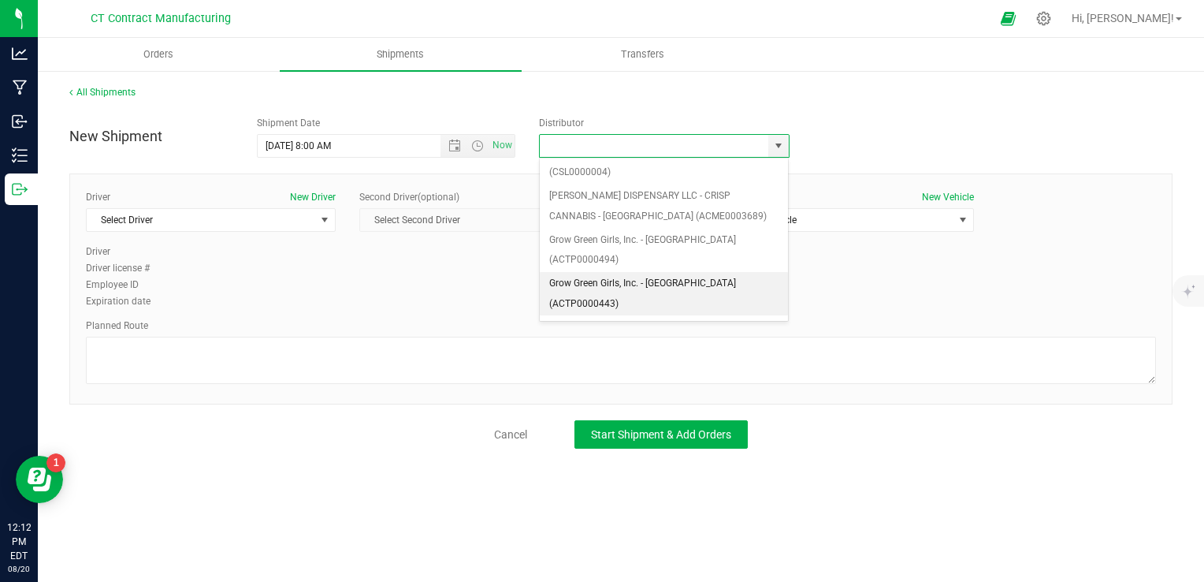
click at [703, 272] on li "Grow Green Girls, Inc. - [GEOGRAPHIC_DATA] (ACTP0000443)" at bounding box center [664, 293] width 249 height 43
type input "Grow Green Girls, Inc. - [GEOGRAPHIC_DATA] (ACTP0000443)"
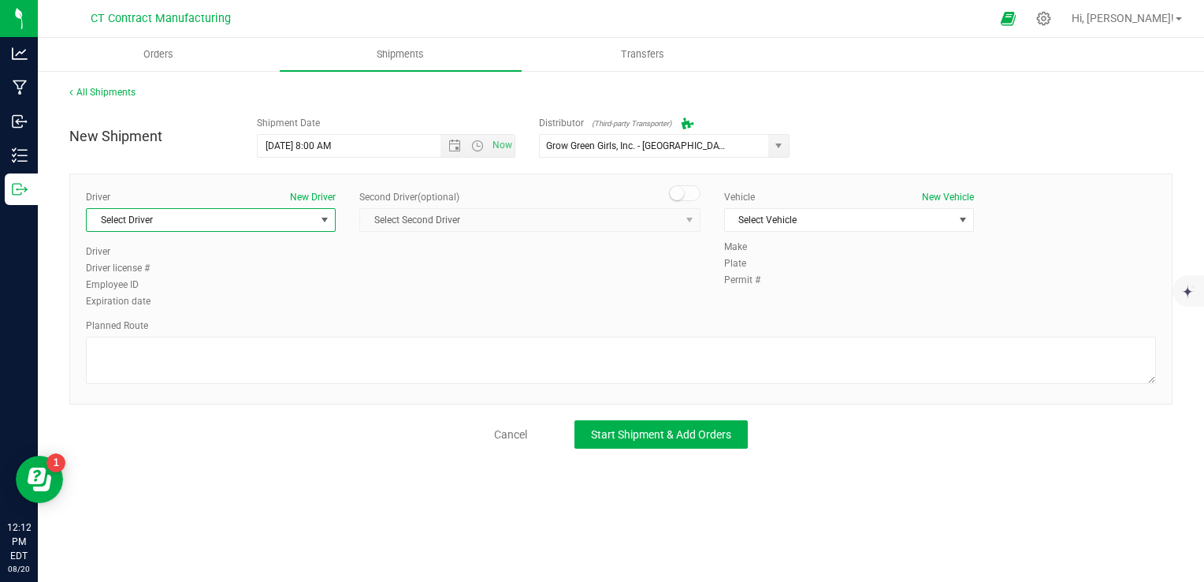
click at [288, 214] on span "Select Driver" at bounding box center [201, 220] width 229 height 22
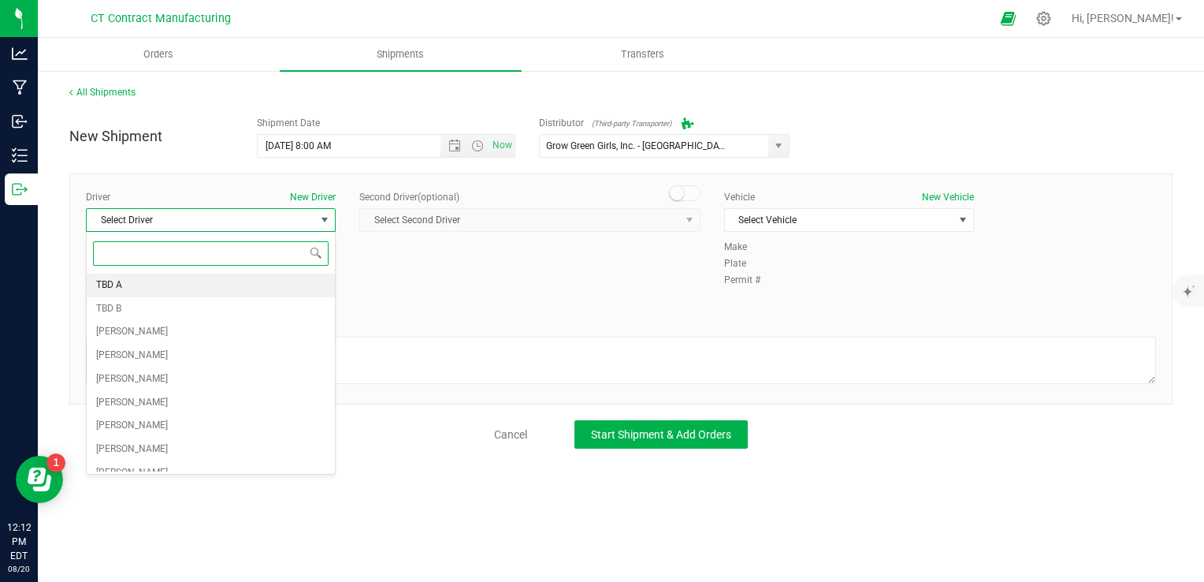
click at [173, 292] on li "TBD A" at bounding box center [211, 285] width 248 height 24
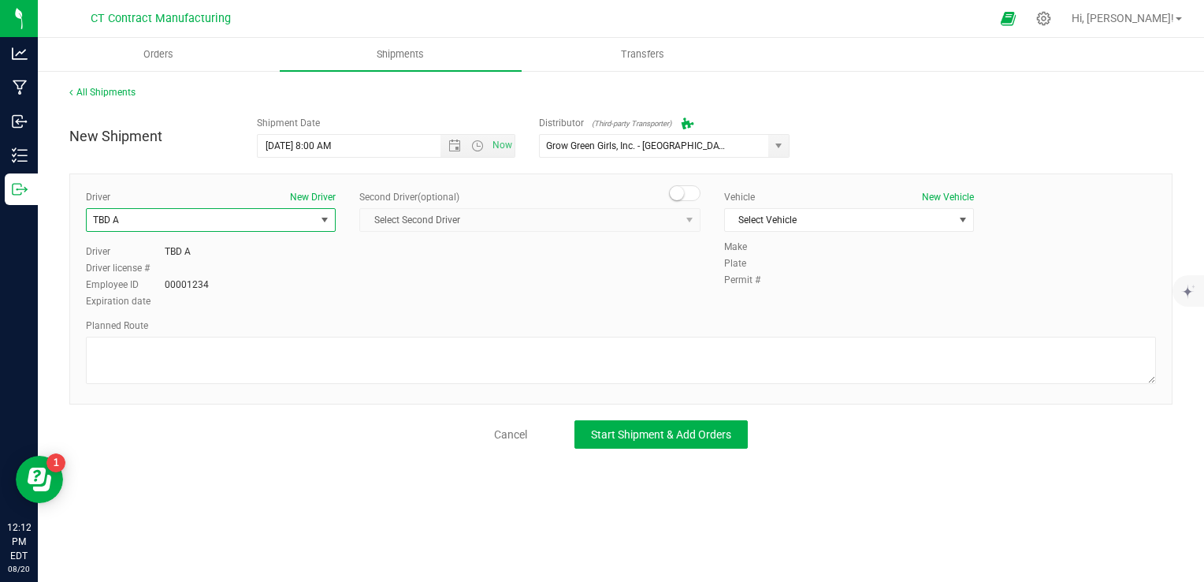
click at [678, 185] on span at bounding box center [685, 193] width 32 height 16
click at [652, 218] on span "Select Second Driver" at bounding box center [520, 220] width 320 height 22
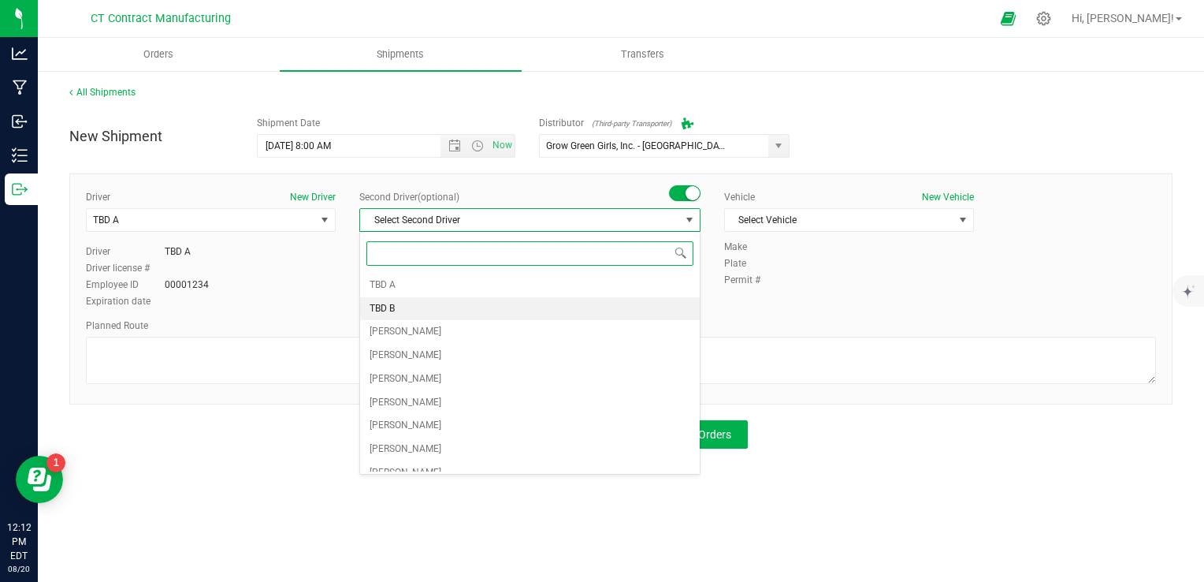
click at [504, 303] on li "TBD B" at bounding box center [530, 309] width 340 height 24
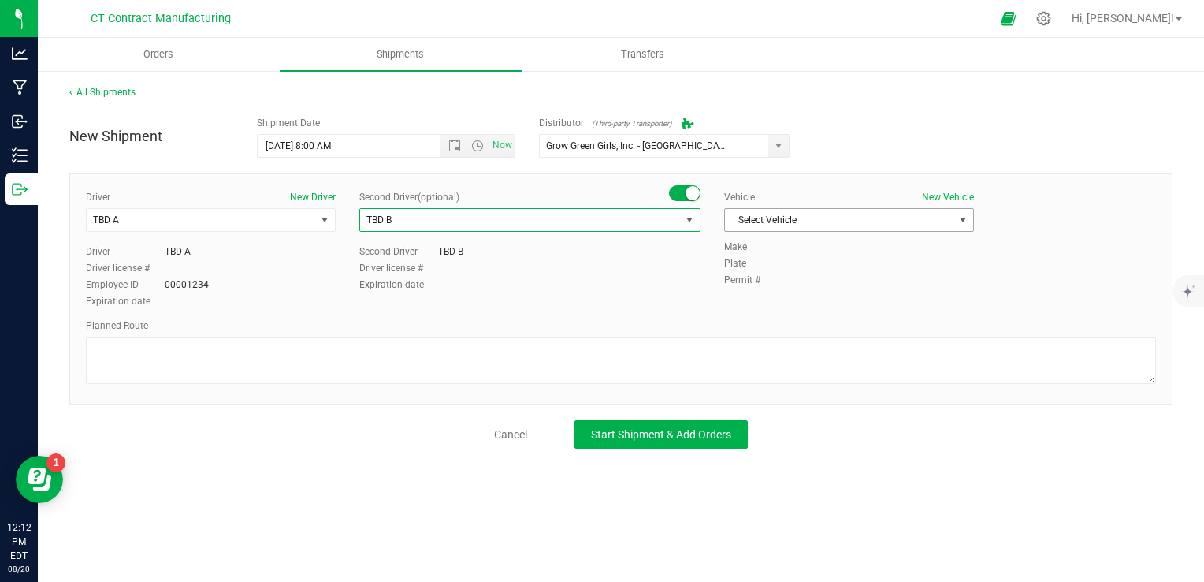
click at [831, 222] on span "Select Vehicle" at bounding box center [839, 220] width 229 height 22
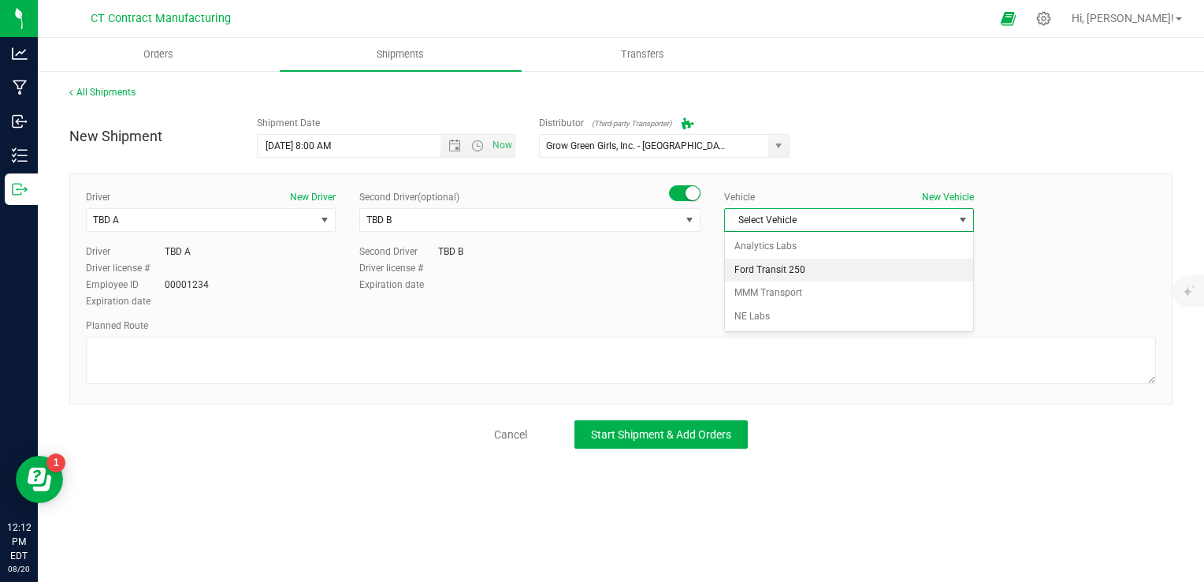
click at [813, 274] on li "Ford Transit 250" at bounding box center [849, 270] width 248 height 24
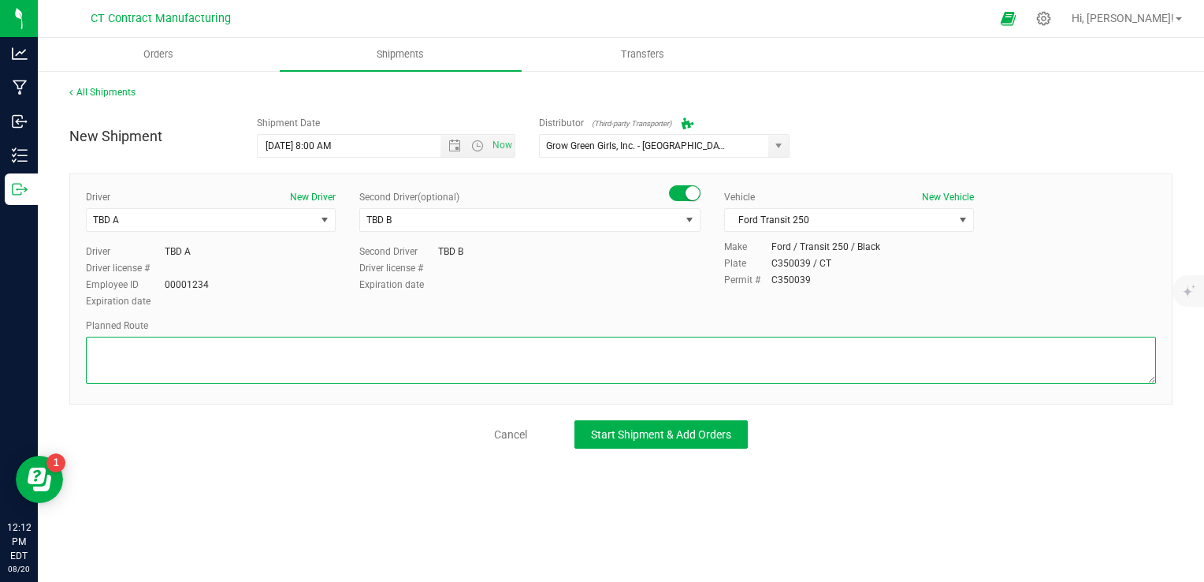
click at [608, 346] on textarea at bounding box center [621, 360] width 1070 height 47
paste textarea "Randomized route via 3rd party transporter"
type textarea "Randomized route via 3rd party transporter"
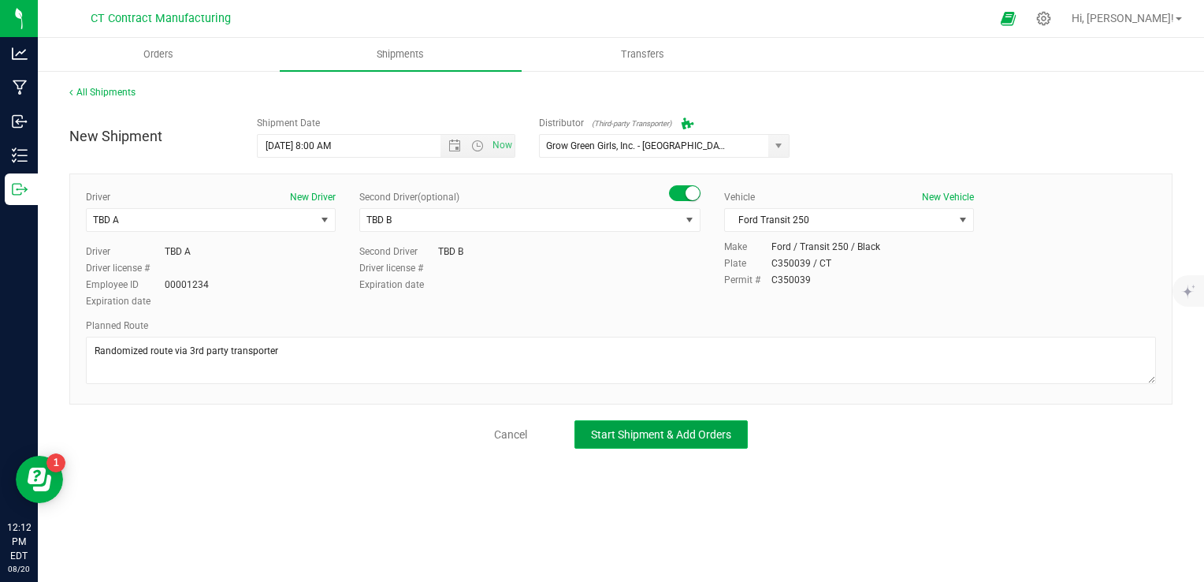
click at [677, 437] on span "Start Shipment & Add Orders" at bounding box center [661, 434] width 140 height 13
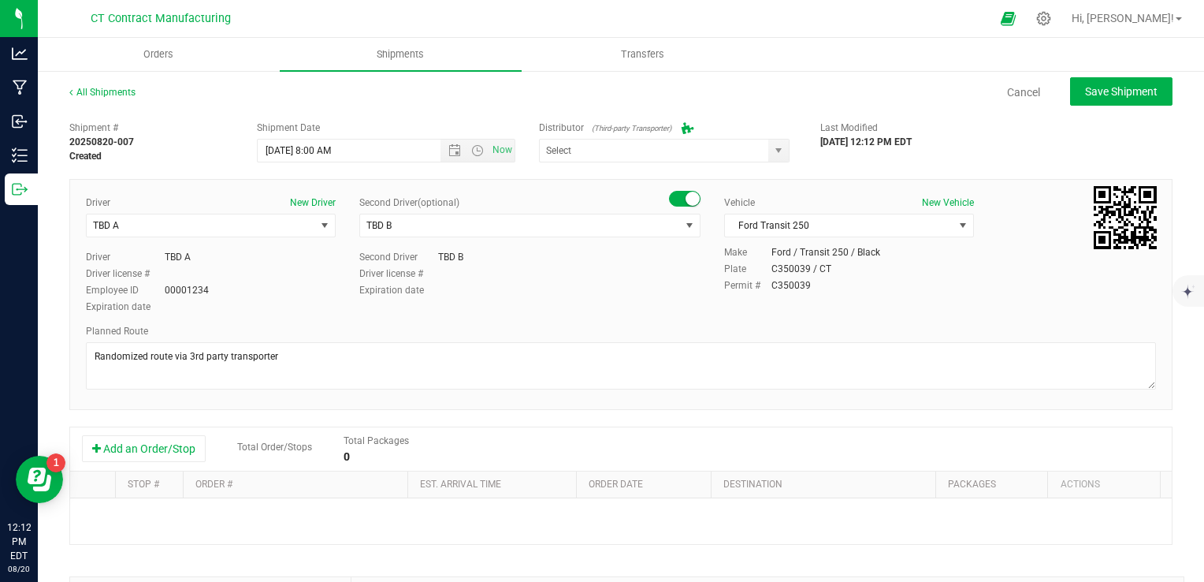
type input "Grow Green Girls, Inc. - [GEOGRAPHIC_DATA] (ACTP0000443)"
click at [127, 459] on button "Add an Order/Stop" at bounding box center [144, 448] width 124 height 27
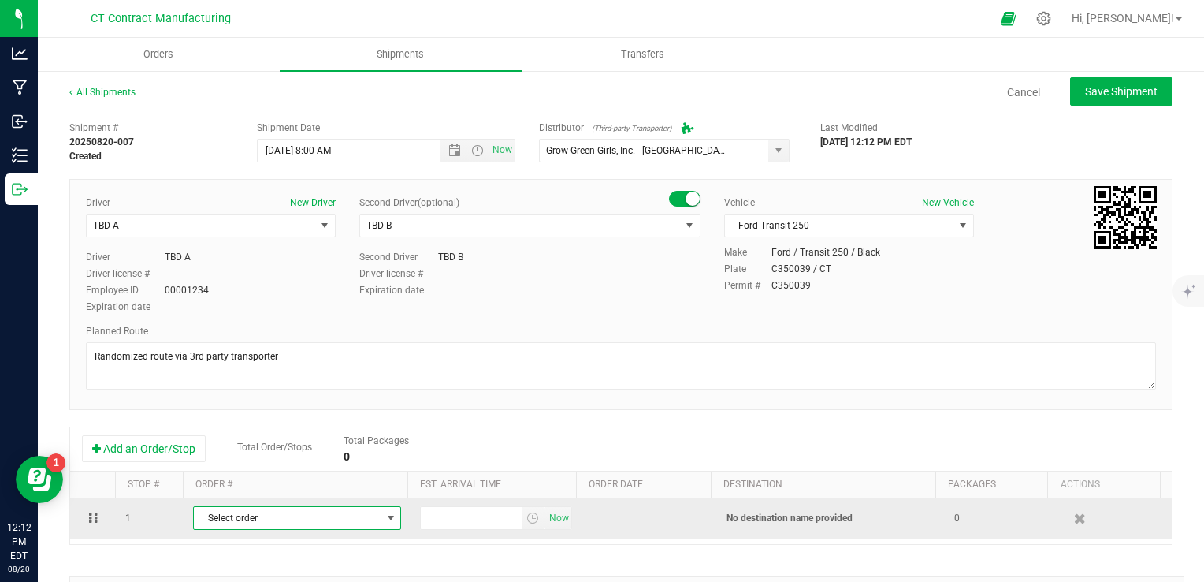
click at [320, 521] on span "Select order" at bounding box center [287, 518] width 187 height 22
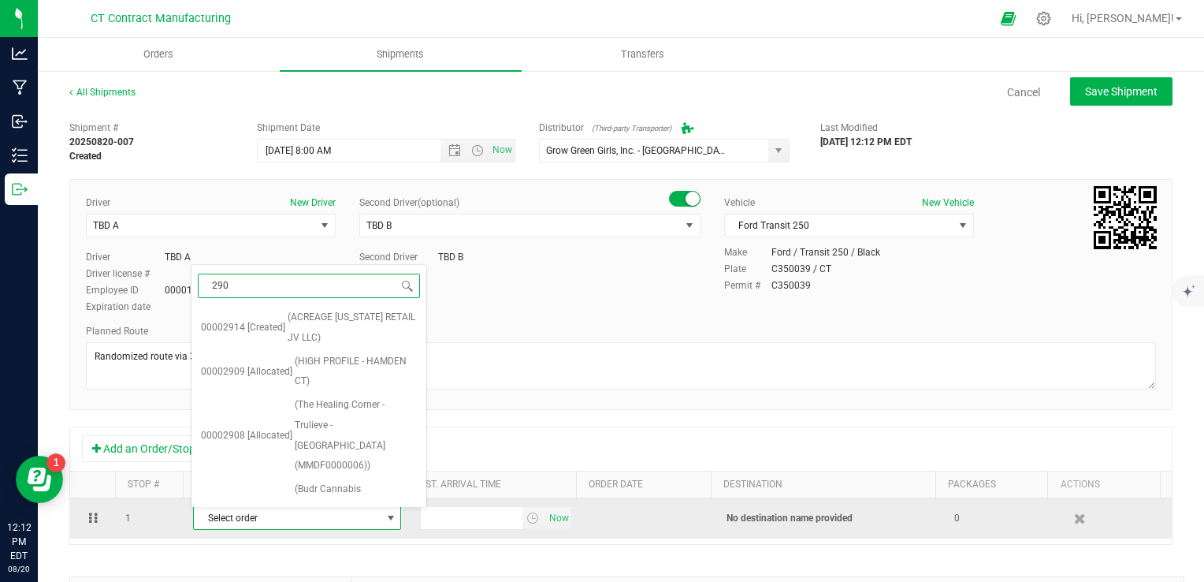
type input "2909"
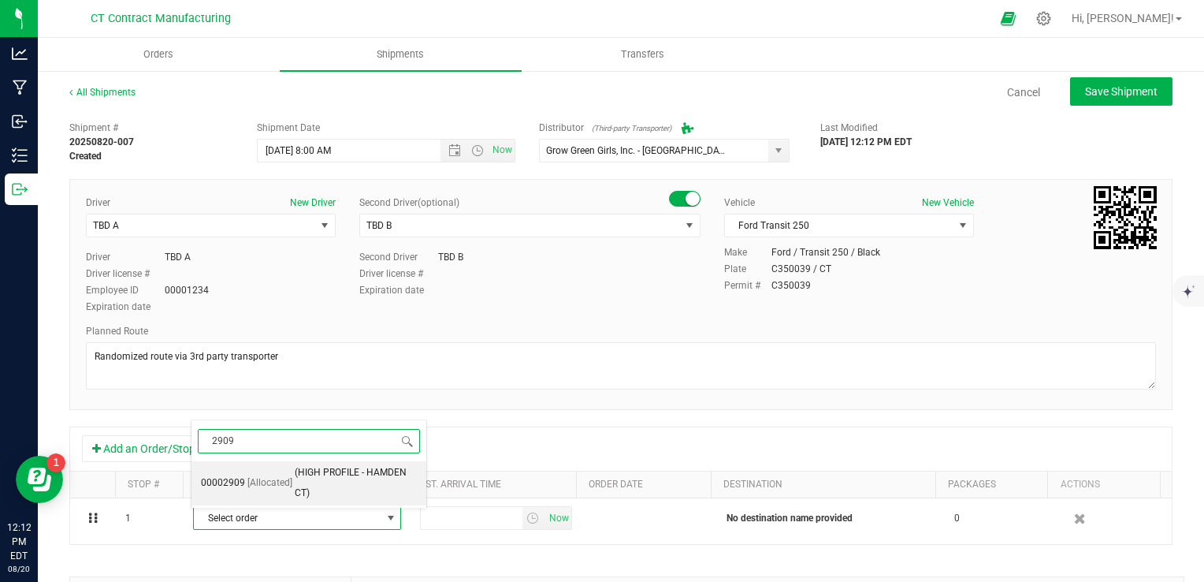
click at [308, 481] on span "(HIGH PROFILE - HAMDEN CT)" at bounding box center [356, 483] width 122 height 40
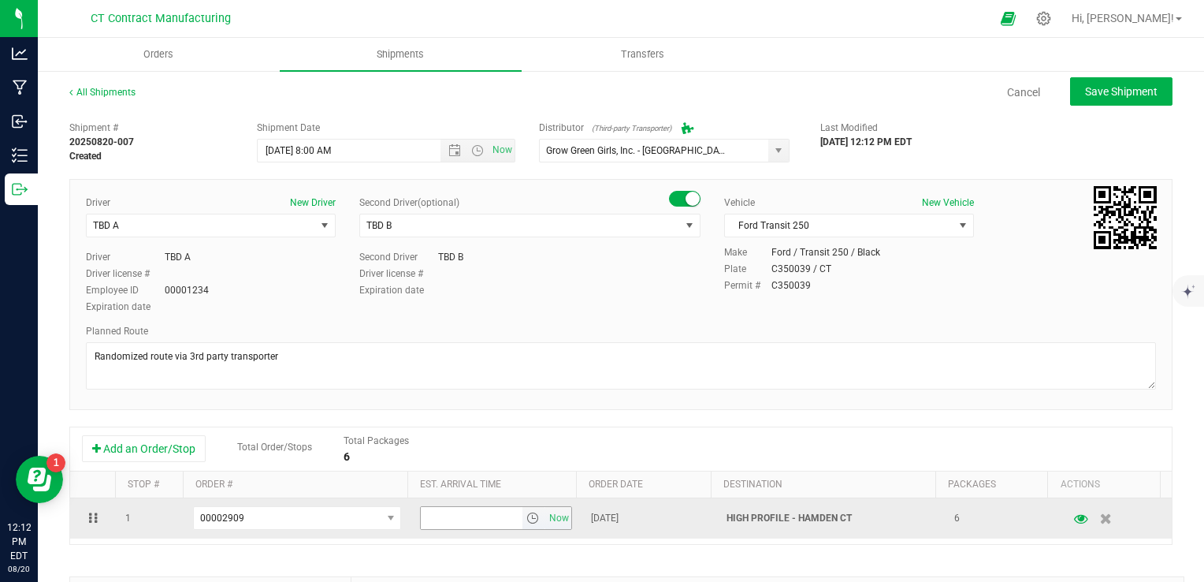
click at [526, 519] on span "select" at bounding box center [532, 517] width 13 height 13
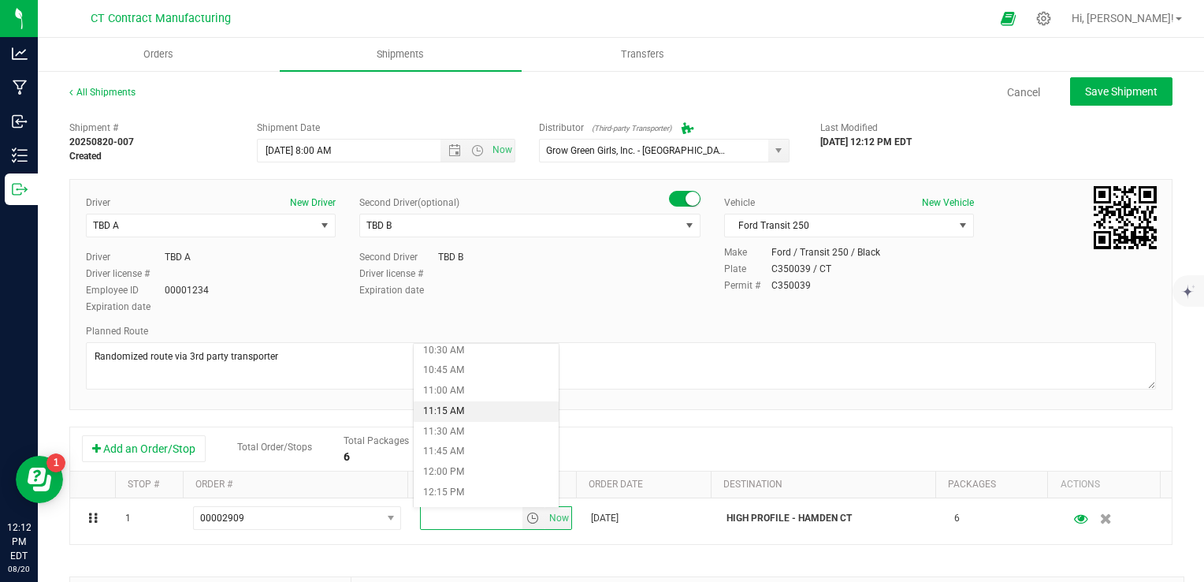
scroll to position [867, 0]
click at [463, 460] on li "12:00 PM" at bounding box center [486, 462] width 145 height 20
click at [605, 439] on div "Add an Order/Stop Total Order/Stops Total Packages 6" at bounding box center [621, 449] width 1078 height 28
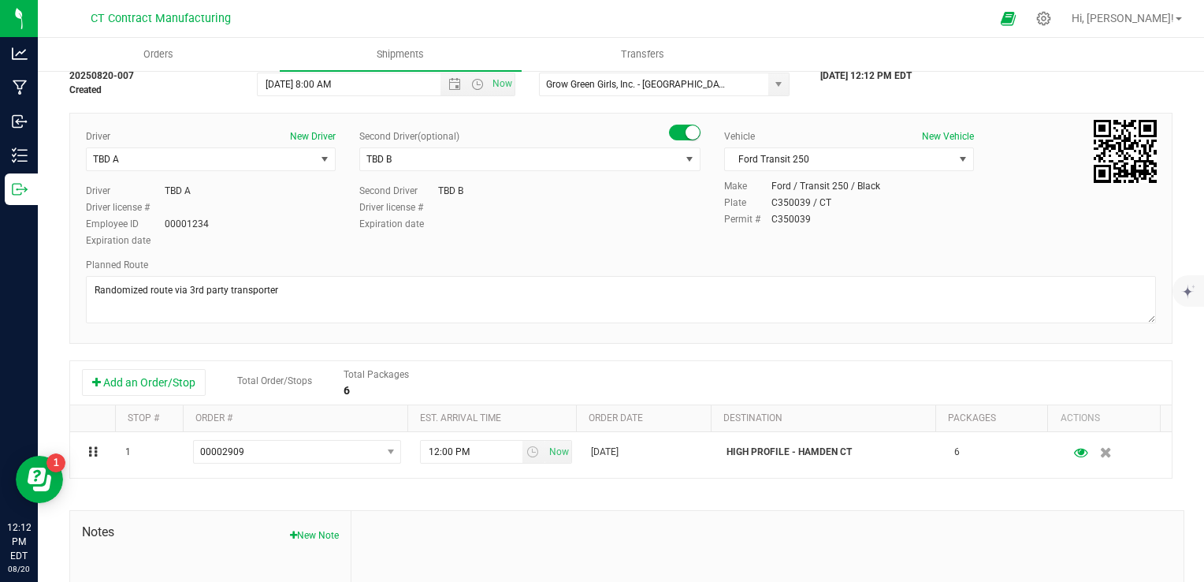
scroll to position [0, 0]
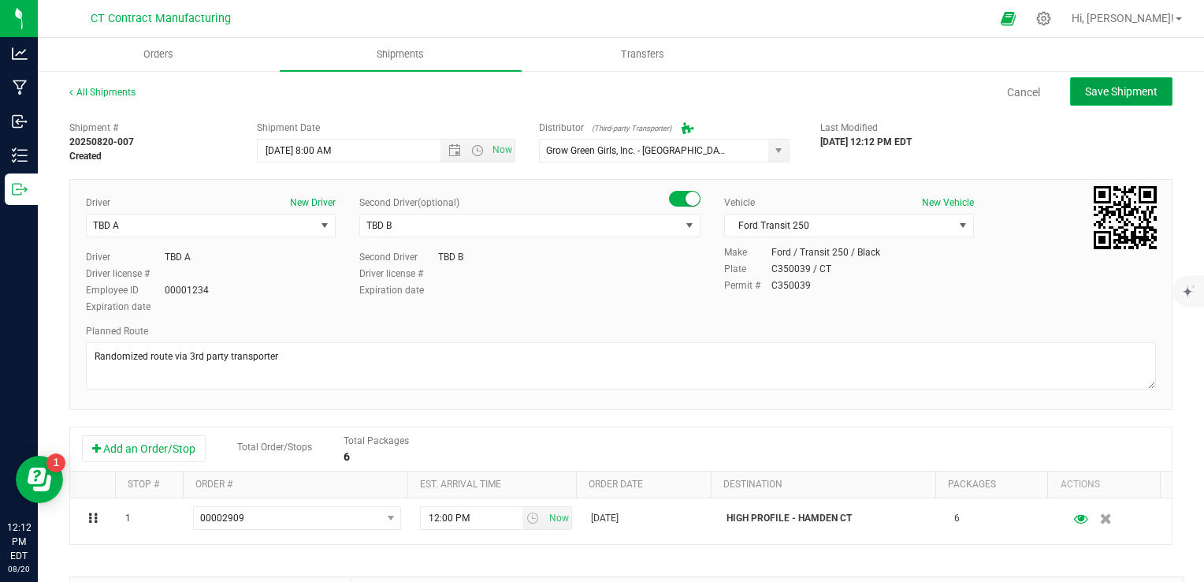
click at [1122, 87] on span "Save Shipment" at bounding box center [1121, 91] width 73 height 13
type input "[DATE] 12:00 PM"
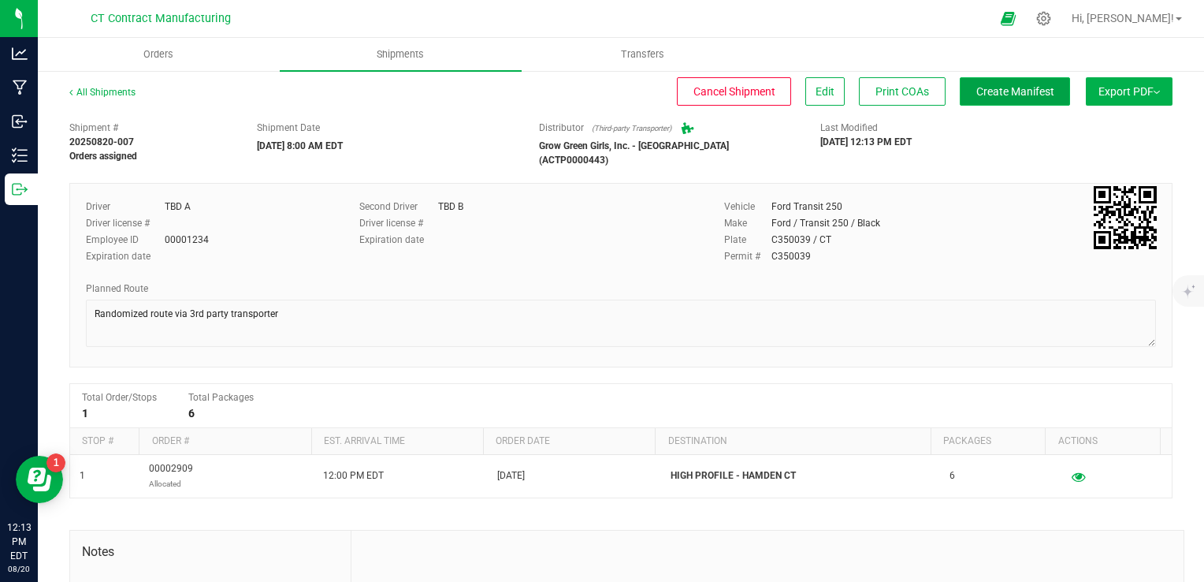
click at [1003, 92] on span "Create Manifest" at bounding box center [1015, 91] width 78 height 13
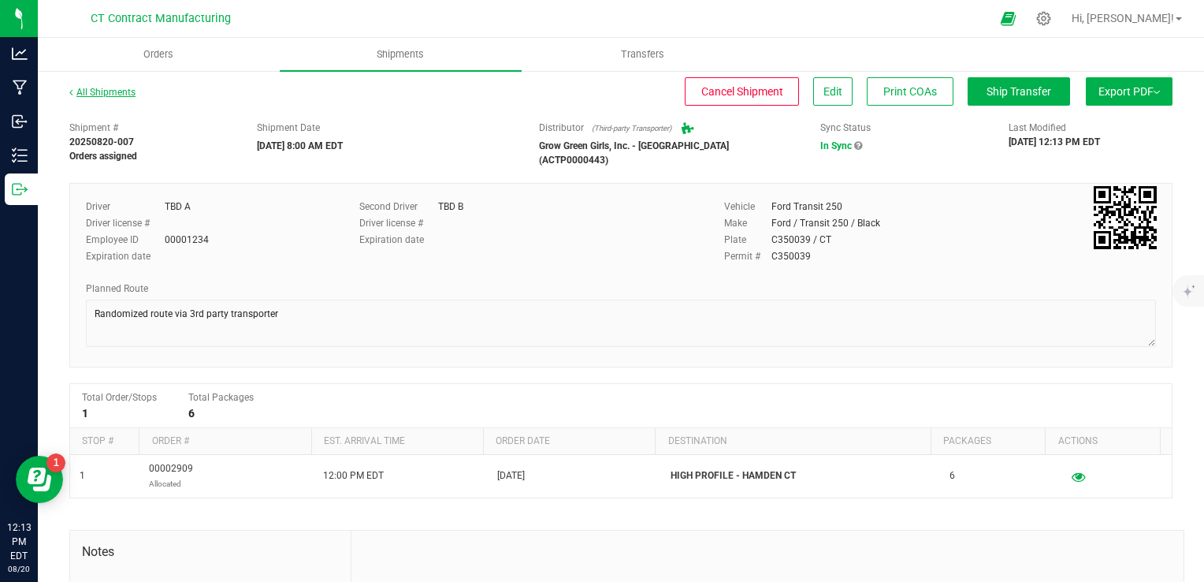
click at [114, 95] on link "All Shipments" at bounding box center [102, 92] width 66 height 11
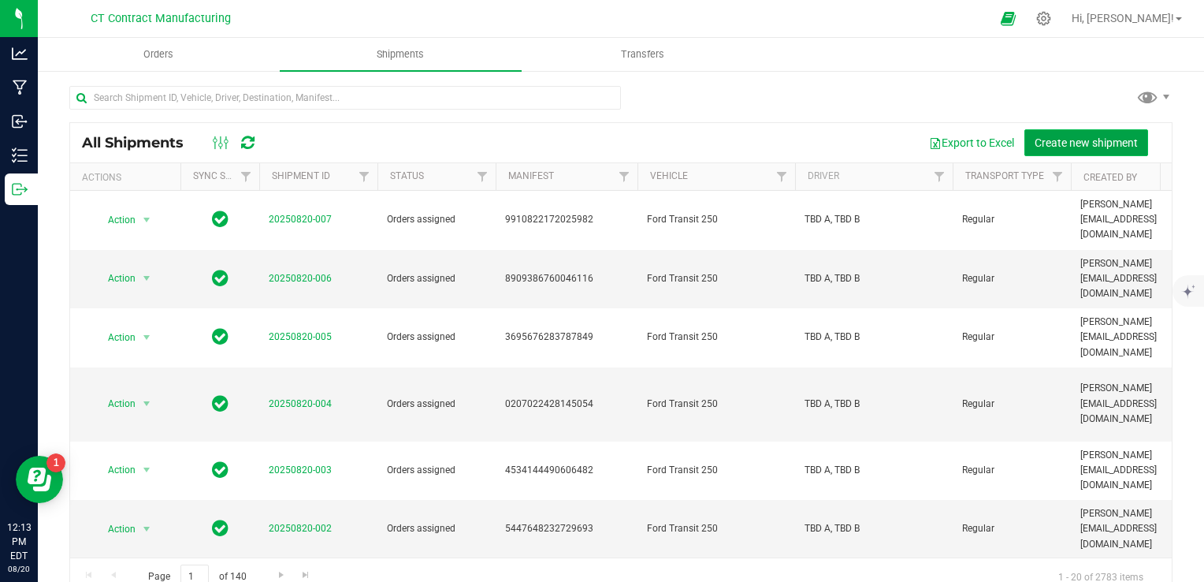
click at [1066, 138] on span "Create new shipment" at bounding box center [1086, 142] width 103 height 13
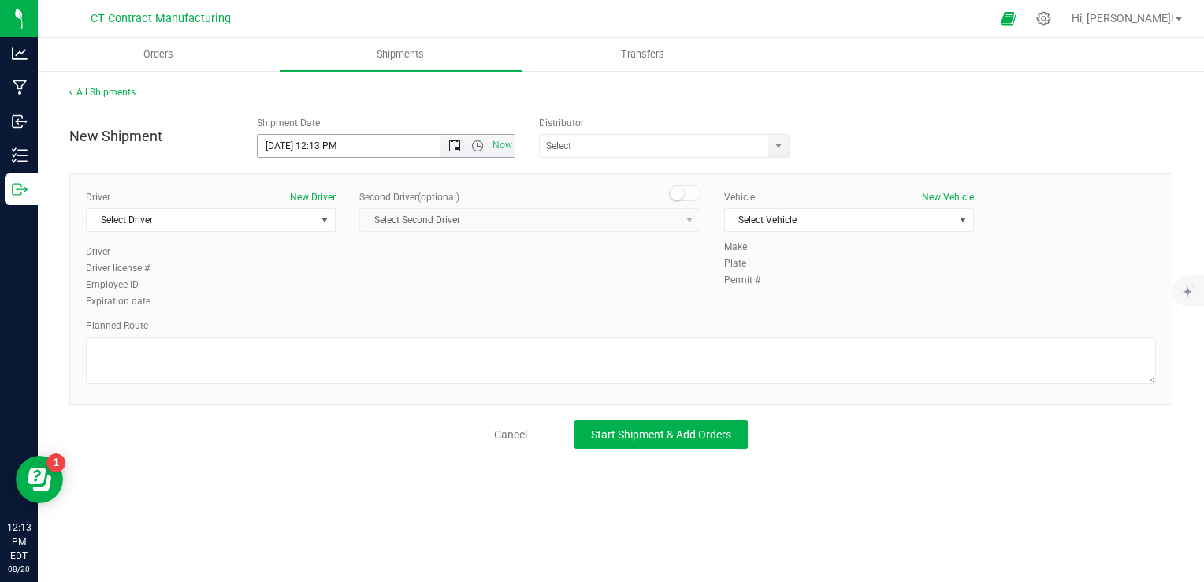
click at [460, 151] on span "Open the date view" at bounding box center [454, 145] width 13 height 13
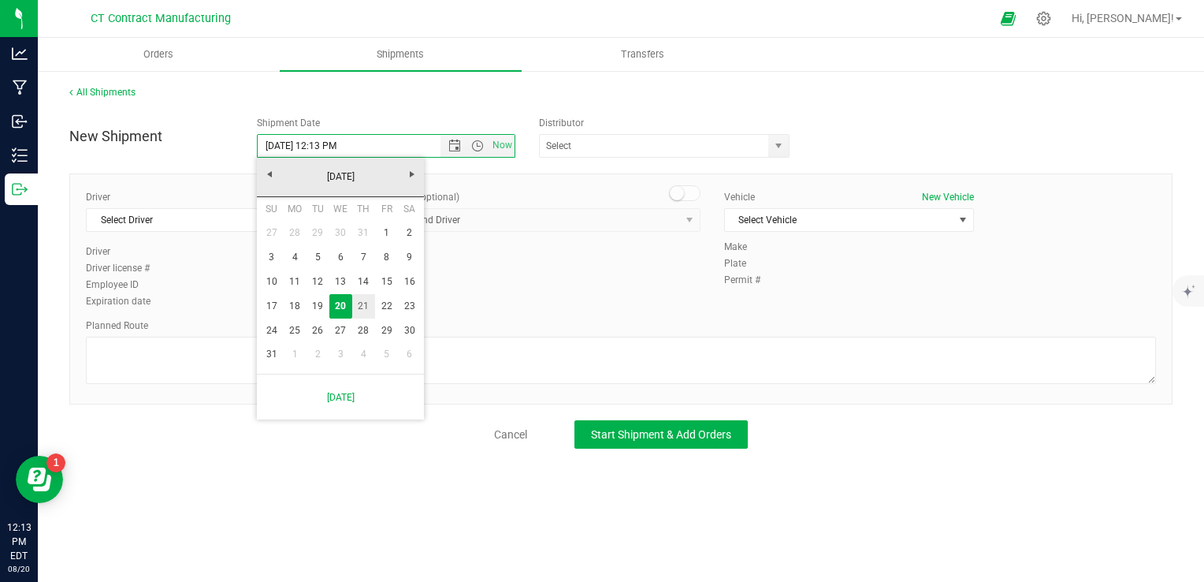
click at [370, 303] on link "21" at bounding box center [363, 306] width 23 height 24
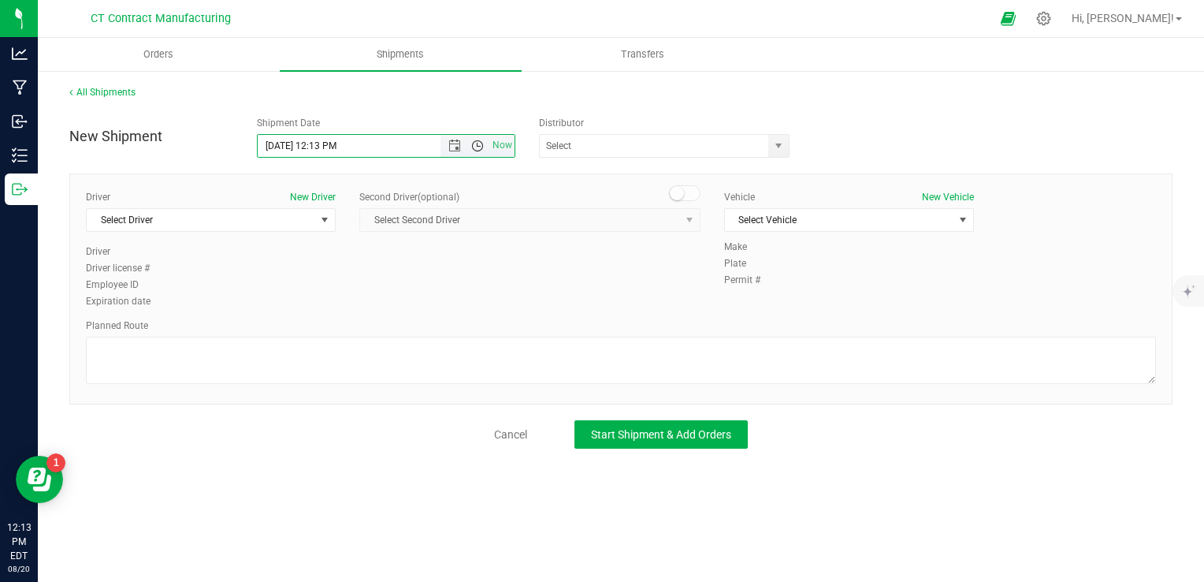
click at [479, 143] on span "Open the time view" at bounding box center [477, 145] width 13 height 13
click at [365, 250] on li "8:00 AM" at bounding box center [385, 259] width 255 height 20
type input "[DATE] 8:00 AM"
click at [756, 145] on input "text" at bounding box center [651, 146] width 222 height 22
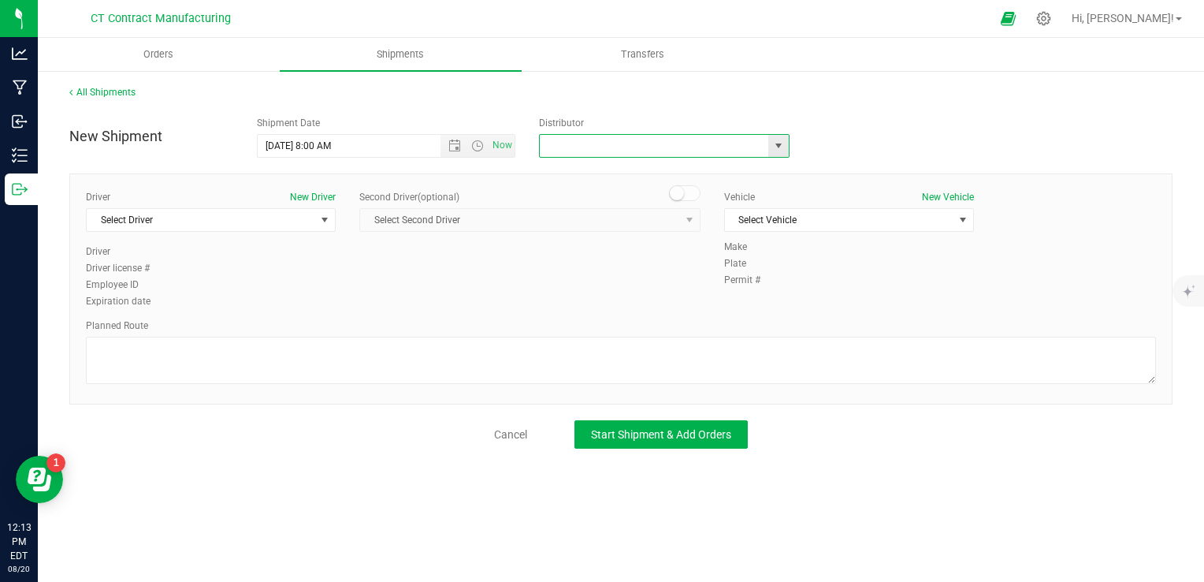
click at [778, 144] on span "select" at bounding box center [778, 145] width 13 height 13
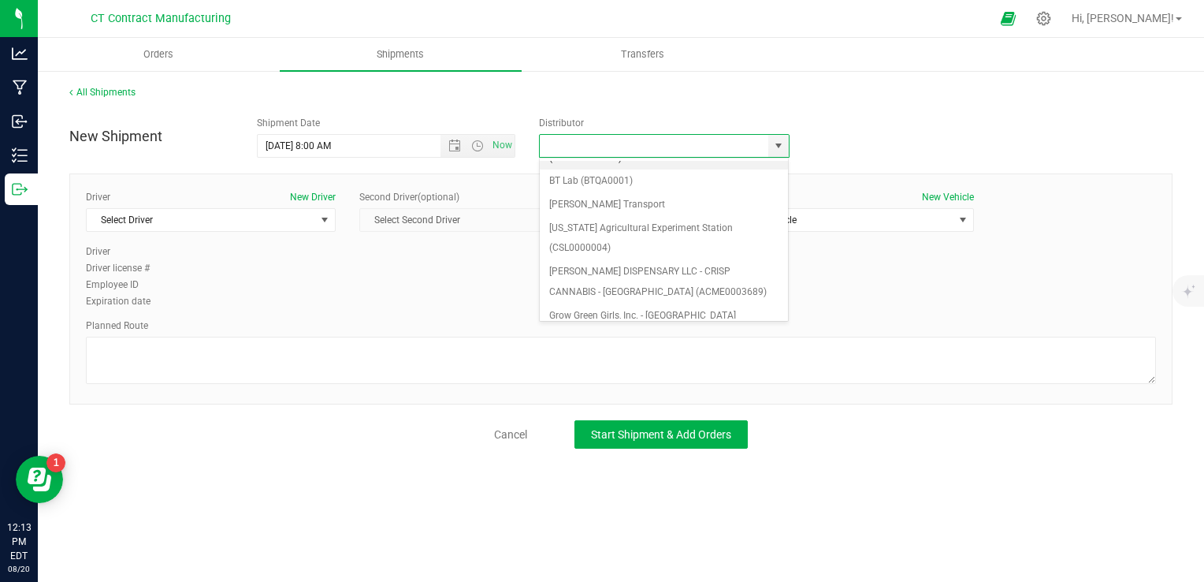
scroll to position [158, 0]
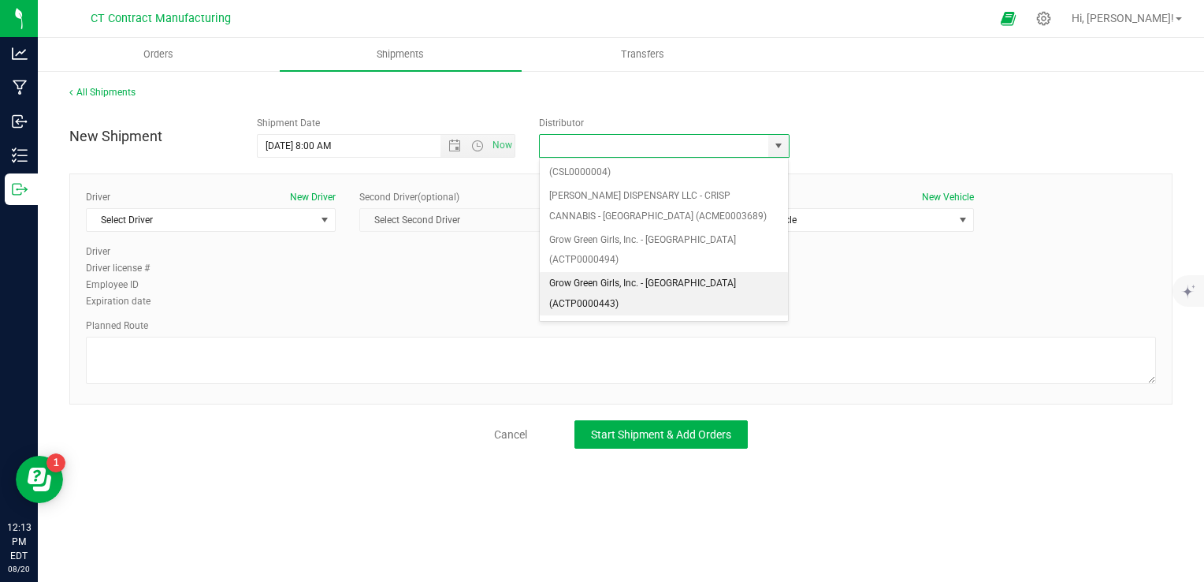
click at [625, 272] on li "Grow Green Girls, Inc. - [GEOGRAPHIC_DATA] (ACTP0000443)" at bounding box center [664, 293] width 249 height 43
type input "Grow Green Girls, Inc. - [GEOGRAPHIC_DATA] (ACTP0000443)"
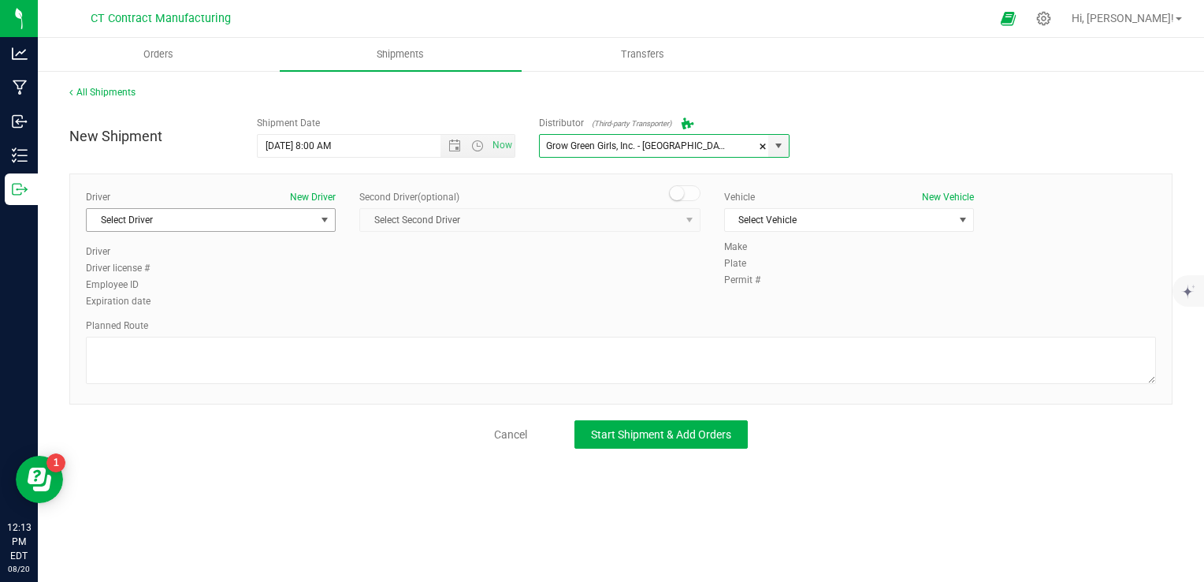
click at [274, 215] on span "Select Driver" at bounding box center [201, 220] width 229 height 22
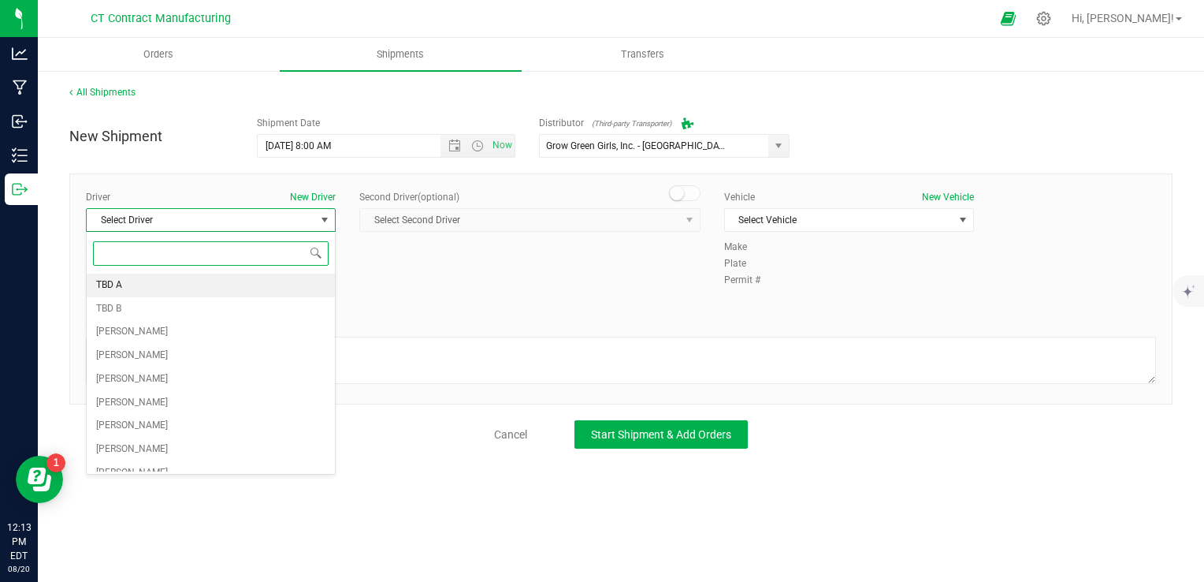
click at [143, 282] on li "TBD A" at bounding box center [211, 285] width 248 height 24
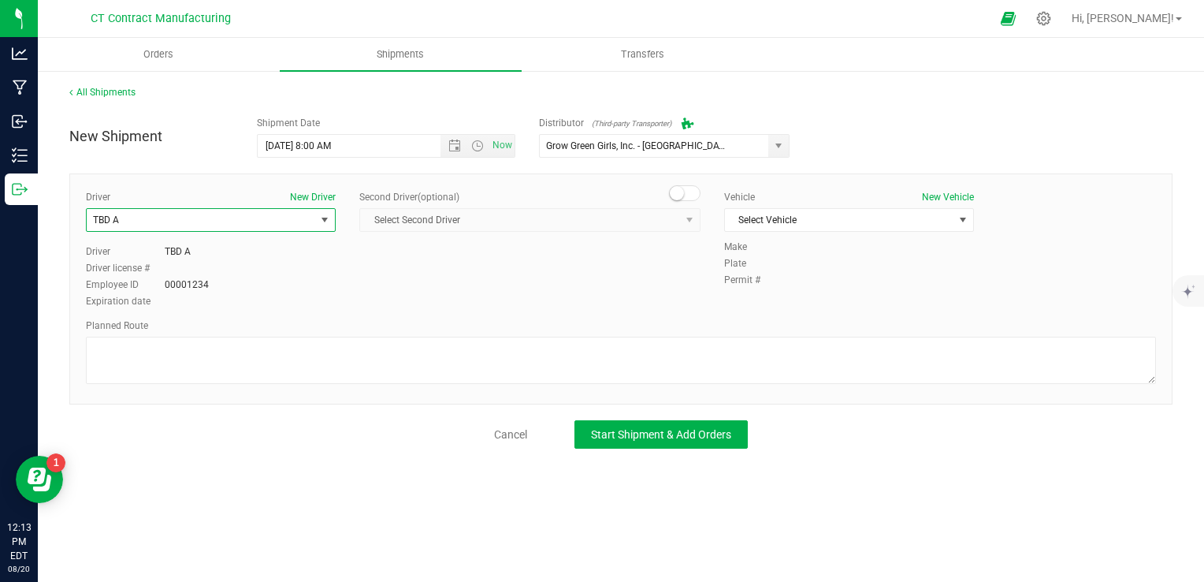
click at [679, 190] on small at bounding box center [677, 193] width 14 height 14
click at [666, 206] on div "Second Driver (optional) Select Second Driver Select Second Driver TBD A TBD B …" at bounding box center [529, 217] width 341 height 54
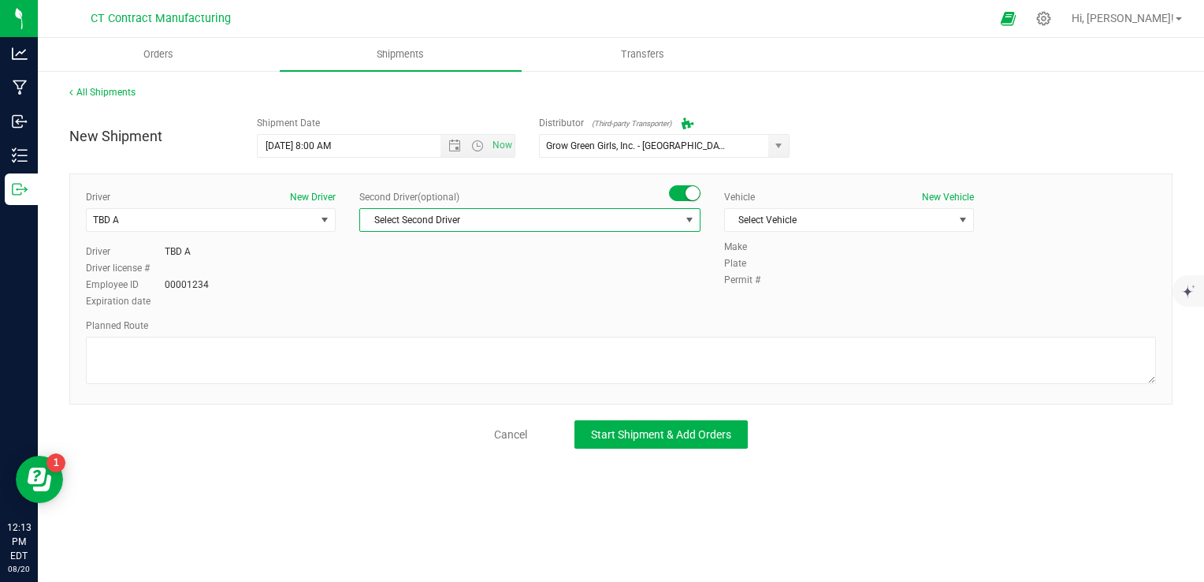
click at [458, 222] on span "Select Second Driver" at bounding box center [520, 220] width 320 height 22
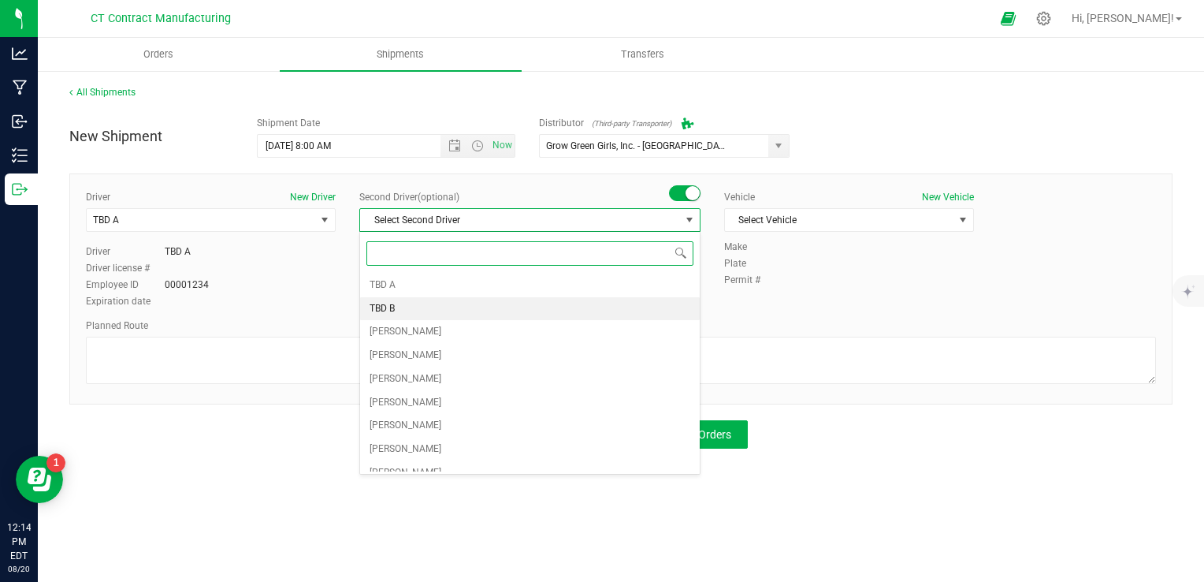
click at [419, 300] on li "TBD B" at bounding box center [530, 309] width 340 height 24
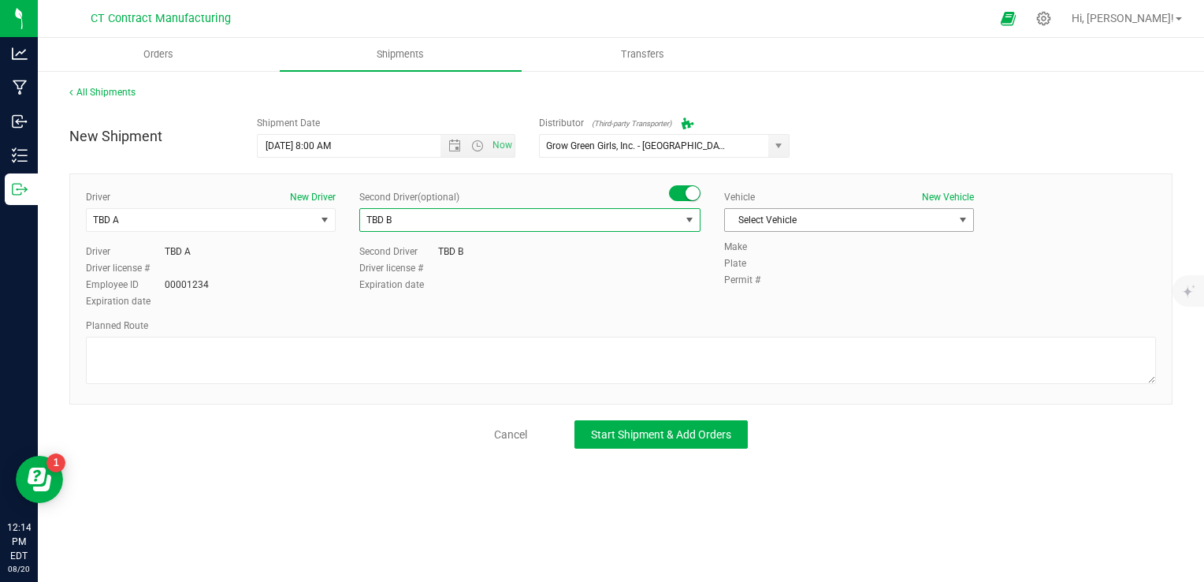
click at [805, 214] on span "Select Vehicle" at bounding box center [839, 220] width 229 height 22
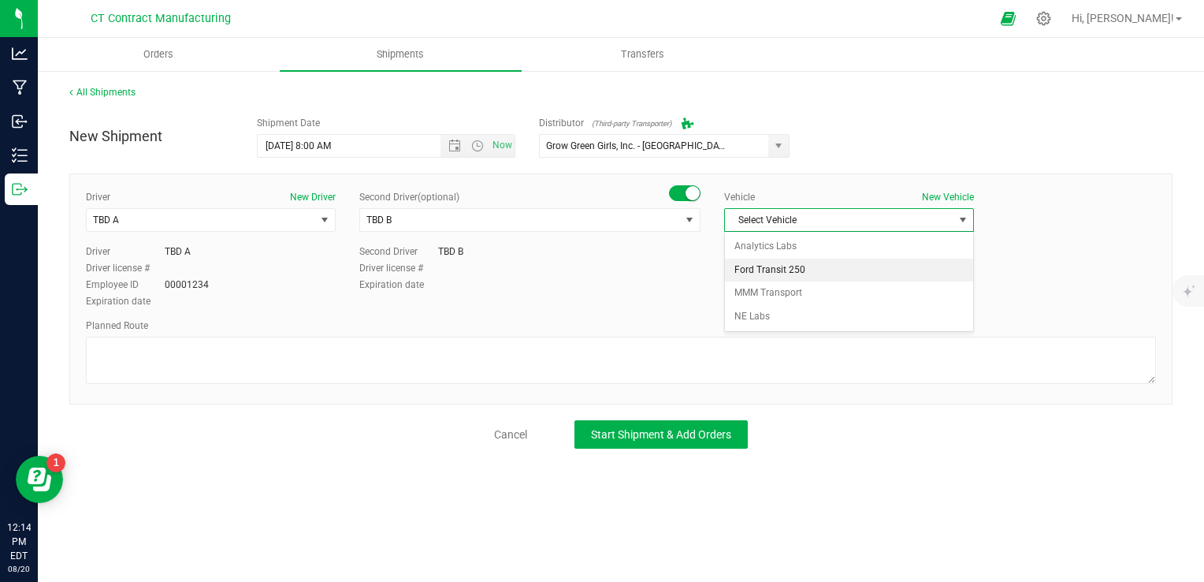
click at [806, 274] on li "Ford Transit 250" at bounding box center [849, 270] width 248 height 24
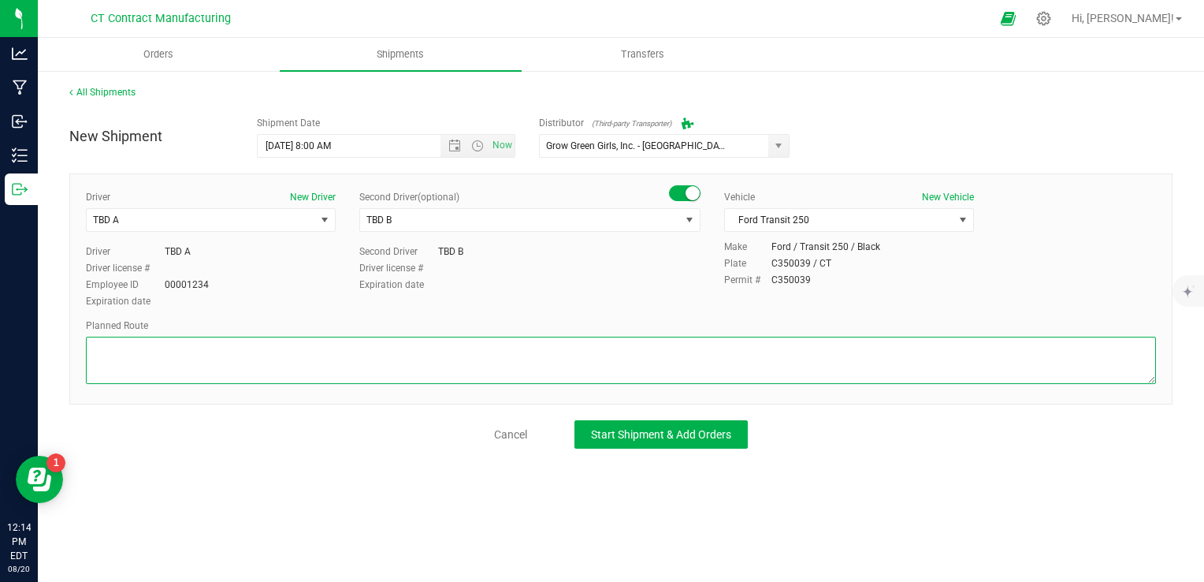
click at [640, 378] on textarea at bounding box center [621, 360] width 1070 height 47
paste textarea "Randomized route via 3rd party transporter"
type textarea "Randomized route via 3rd party transporter"
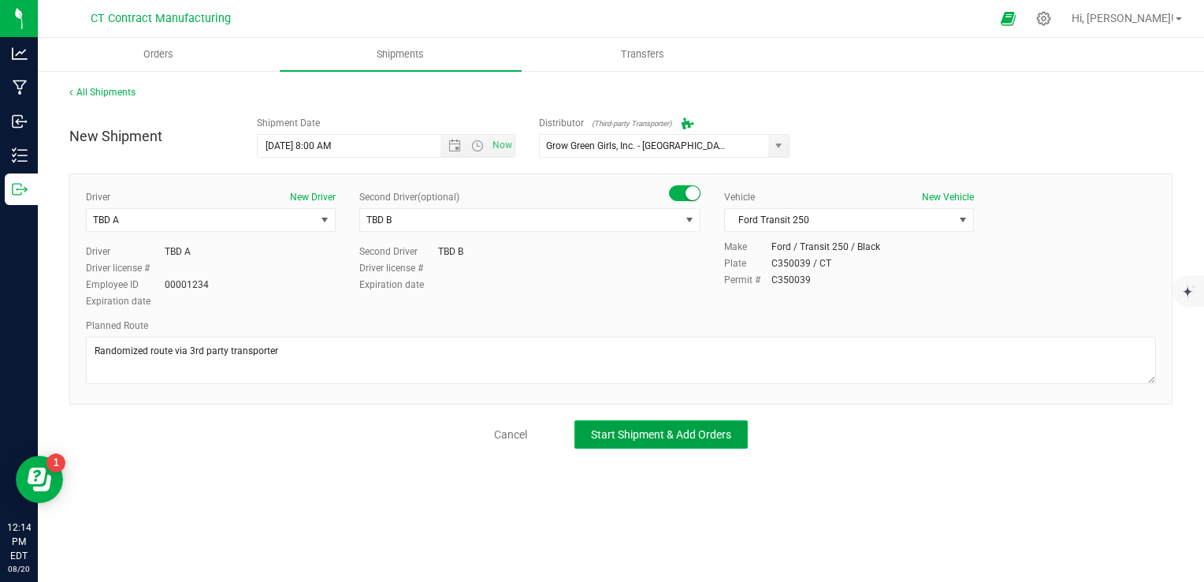
click at [624, 430] on span "Start Shipment & Add Orders" at bounding box center [661, 434] width 140 height 13
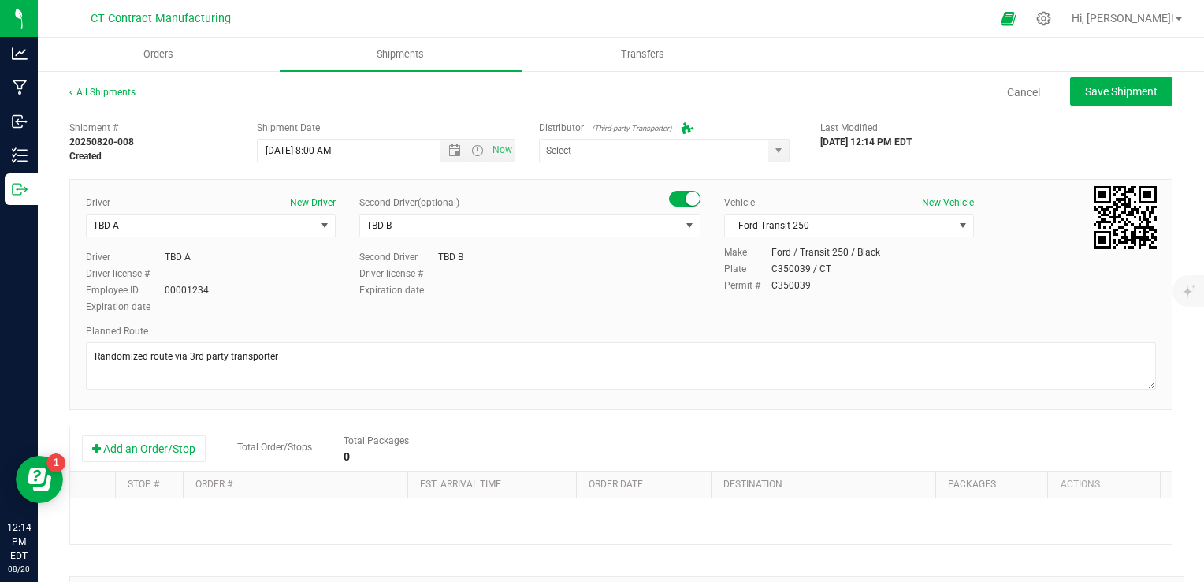
type input "Grow Green Girls, Inc. - [GEOGRAPHIC_DATA] (ACTP0000443)"
click at [143, 448] on button "Add an Order/Stop" at bounding box center [144, 448] width 124 height 27
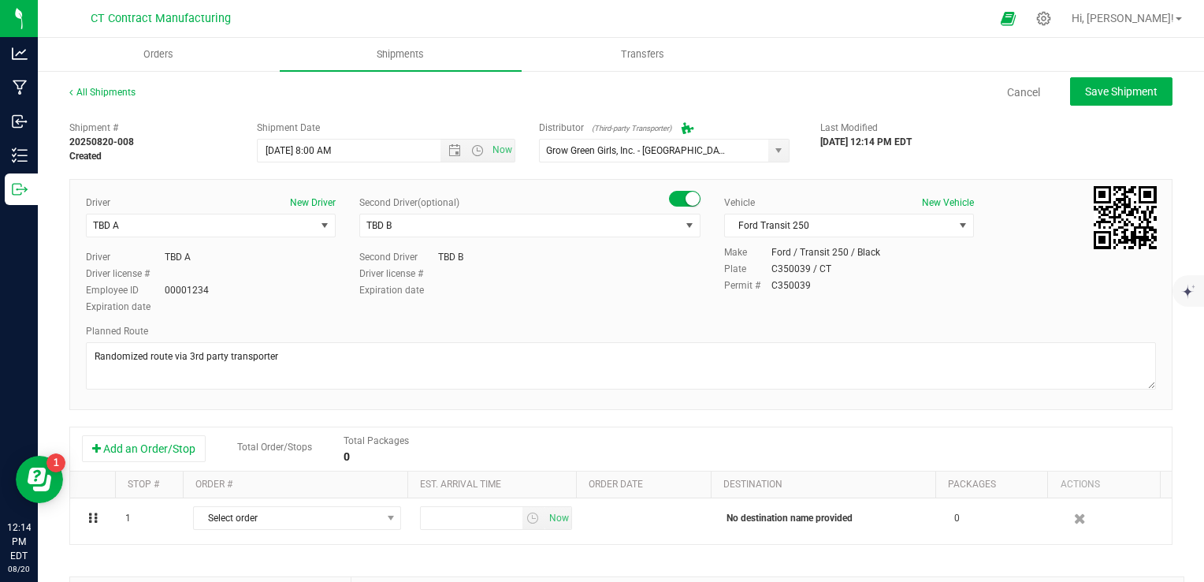
scroll to position [79, 0]
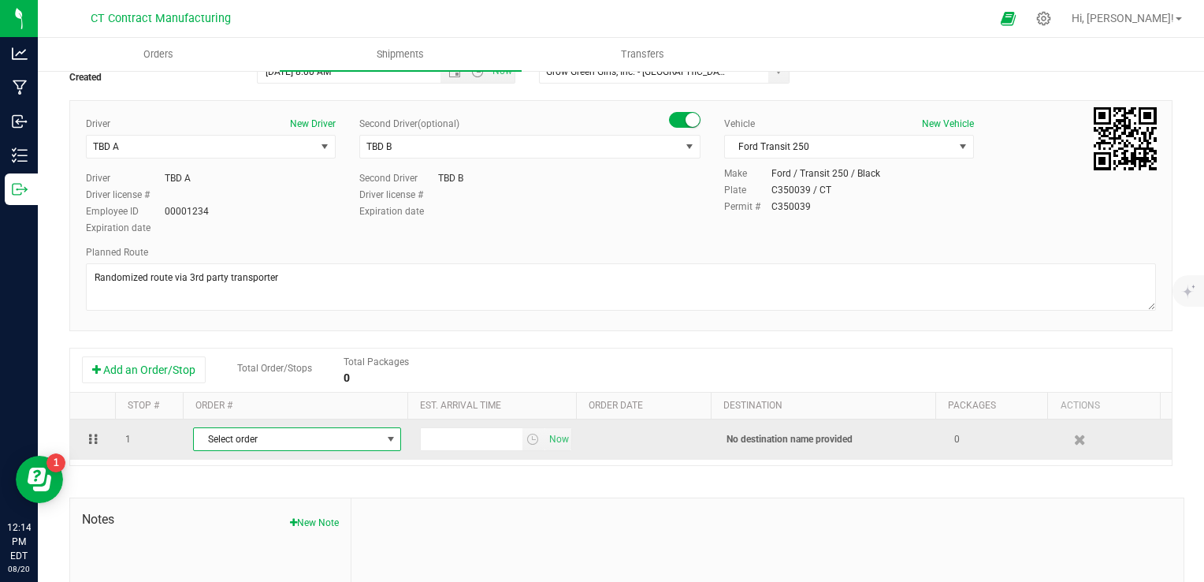
click at [355, 436] on span "Select order" at bounding box center [287, 439] width 187 height 22
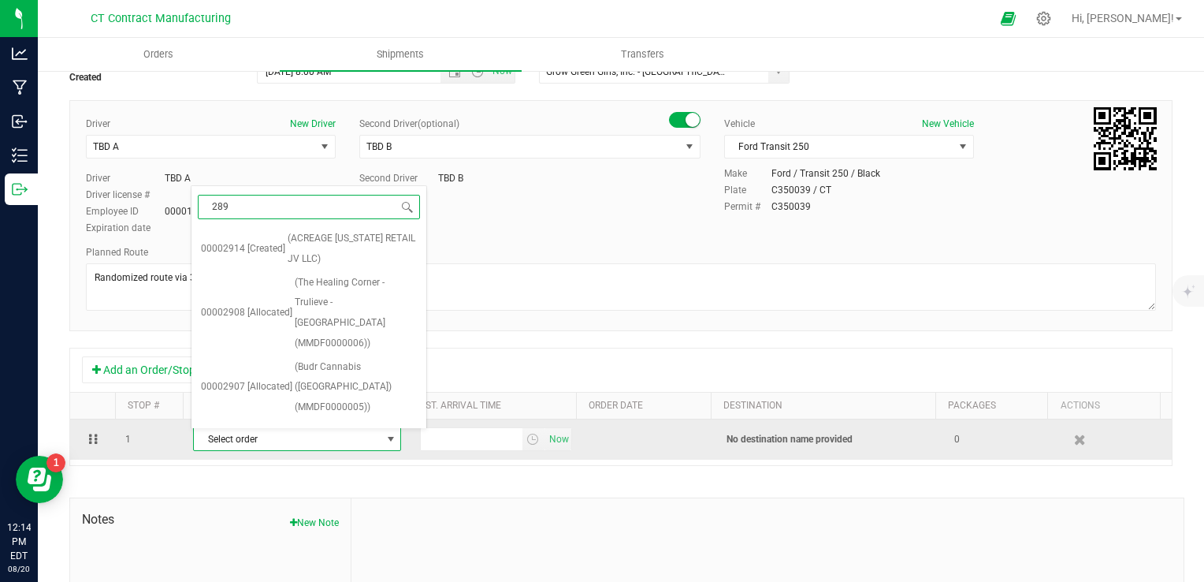
type input "2898"
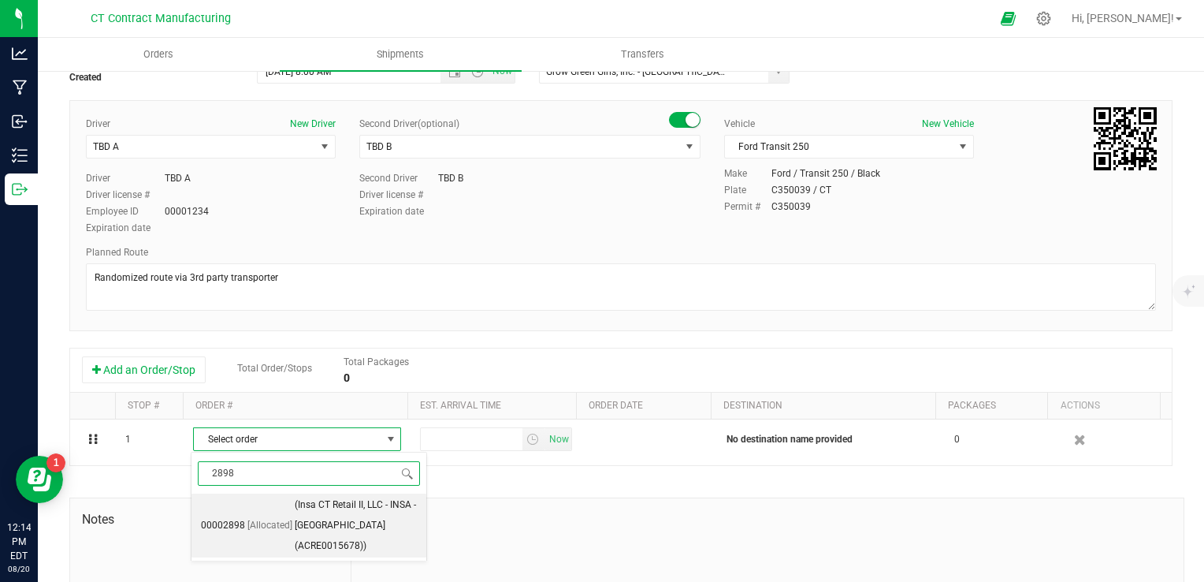
click at [331, 521] on span "(Insa CT Retail II, LLC - INSA - [GEOGRAPHIC_DATA] (ACRE0015678))" at bounding box center [356, 525] width 122 height 61
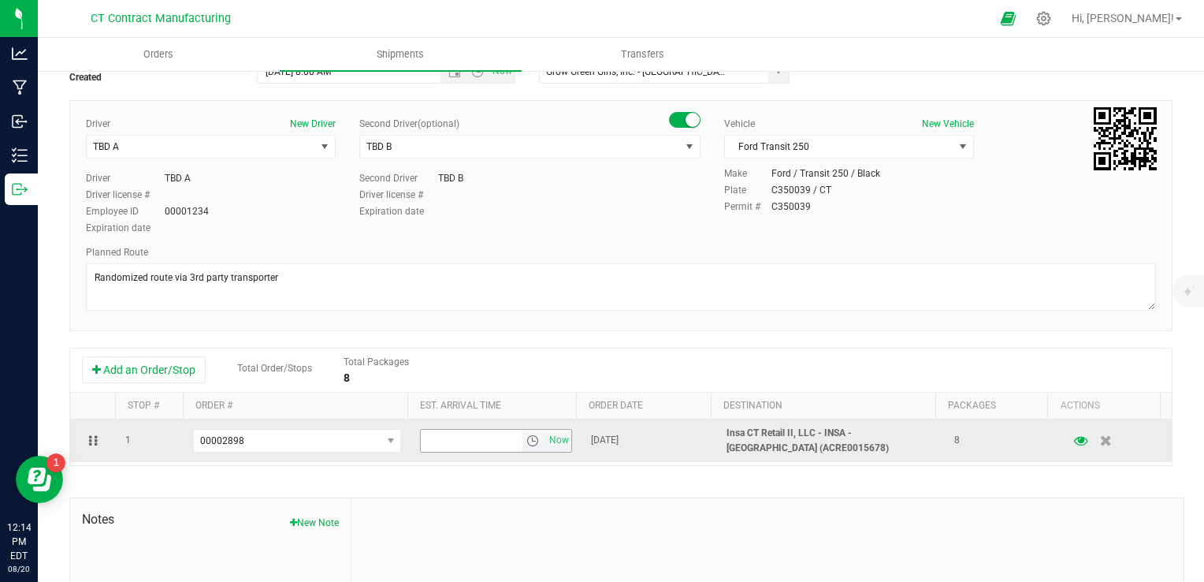
click at [526, 442] on span "select" at bounding box center [532, 440] width 13 height 13
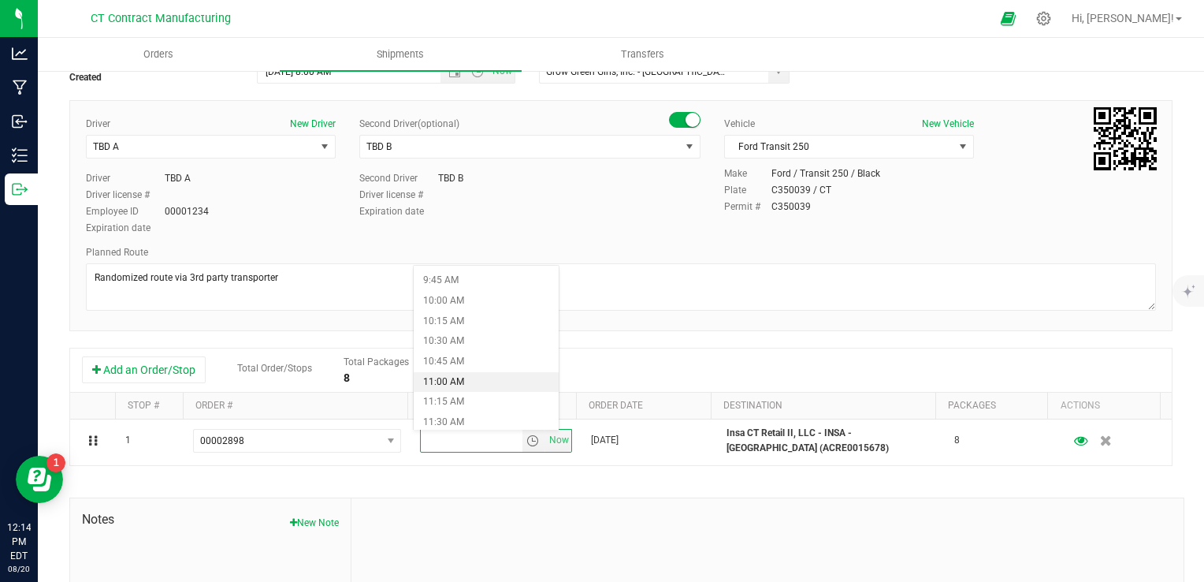
scroll to position [946, 0]
click at [459, 351] on li "12:30 PM" at bounding box center [486, 346] width 145 height 20
click at [594, 374] on div "Add an Order/Stop Total Order/Stops Total Packages 8" at bounding box center [621, 370] width 1078 height 28
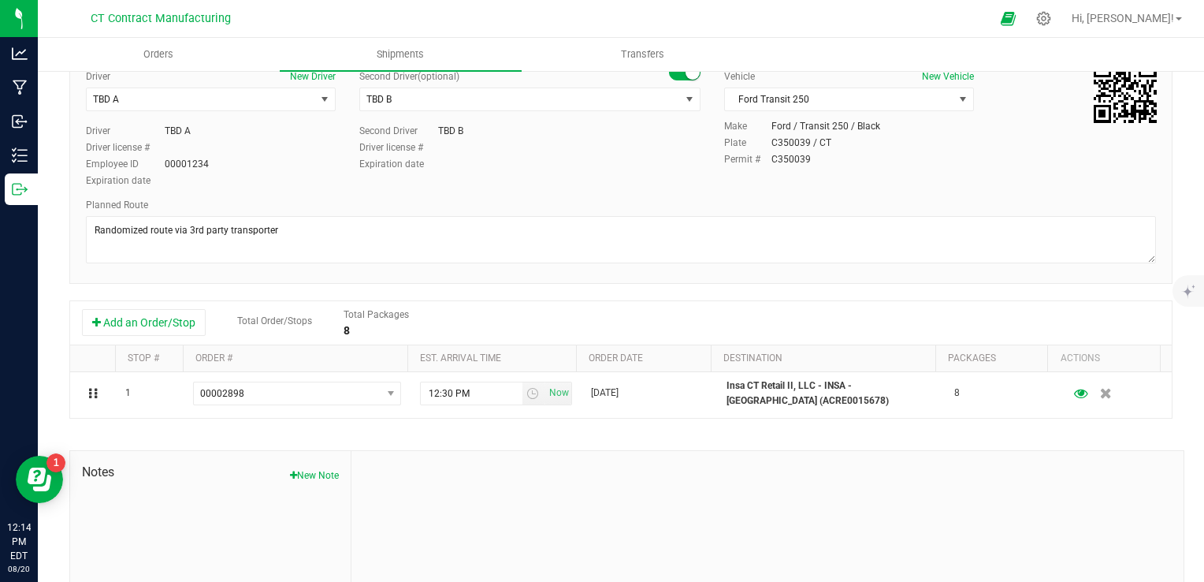
scroll to position [0, 0]
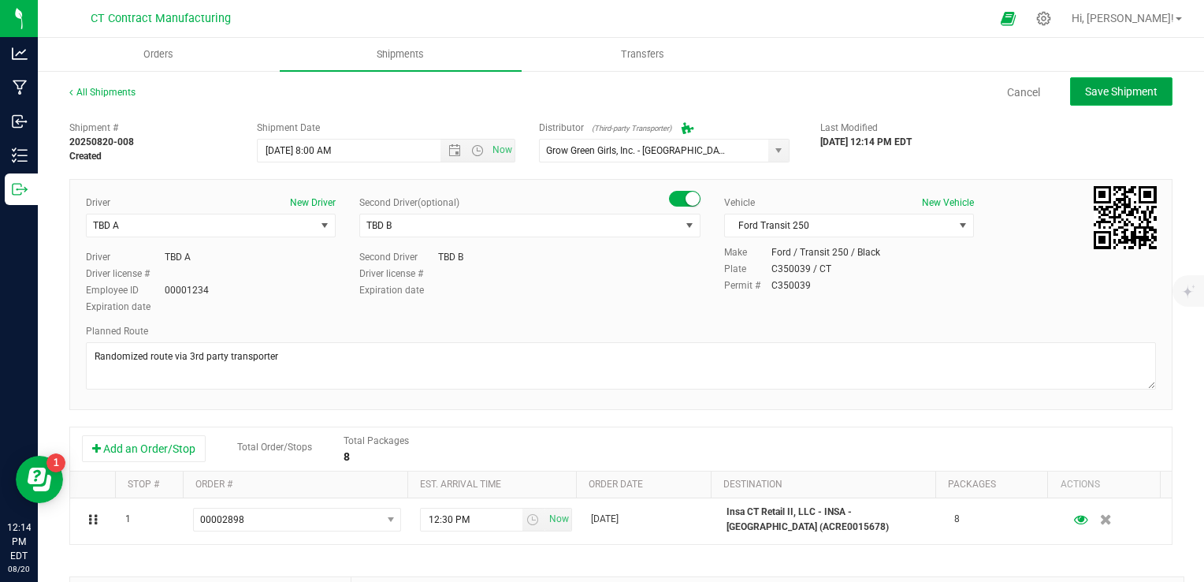
click at [1118, 96] on span "Save Shipment" at bounding box center [1121, 91] width 73 height 13
type input "[DATE] 12:00 PM"
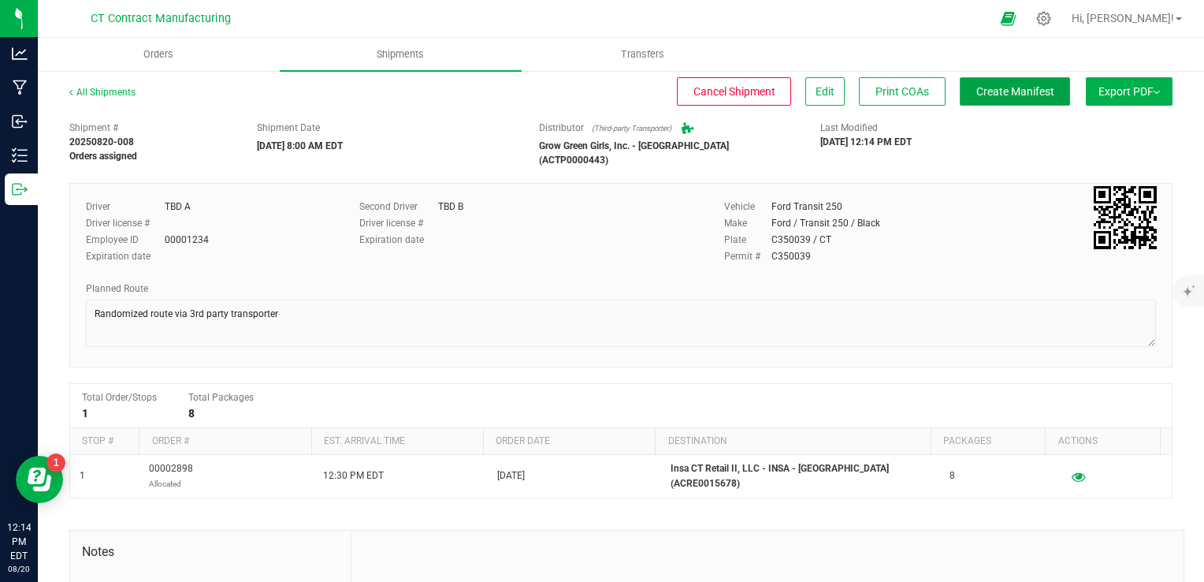
click at [1032, 90] on span "Create Manifest" at bounding box center [1015, 91] width 78 height 13
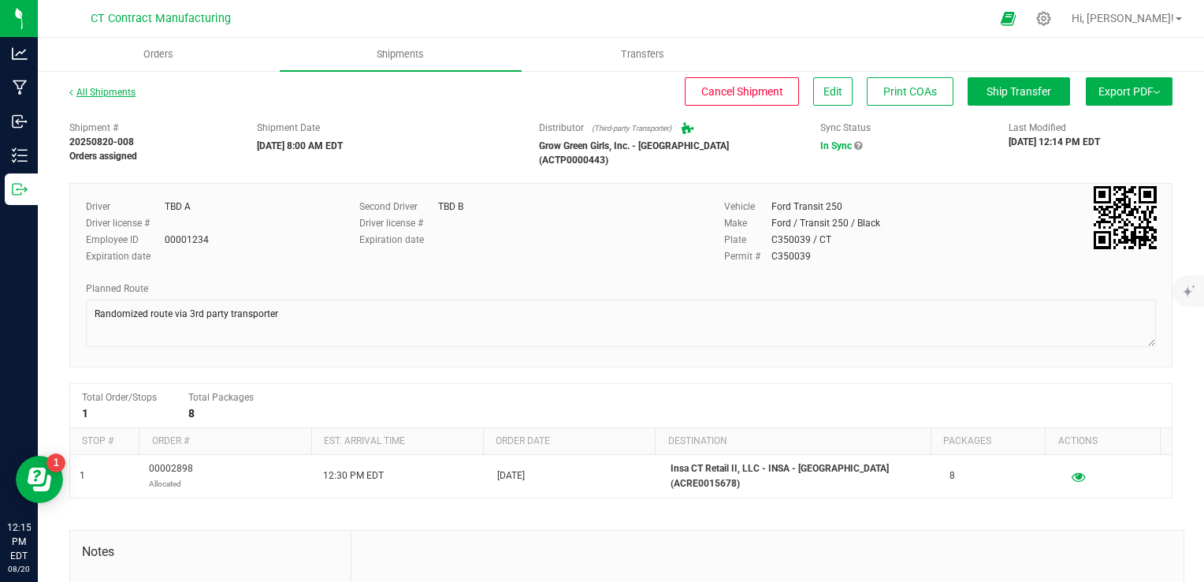
click at [110, 90] on link "All Shipments" at bounding box center [102, 92] width 66 height 11
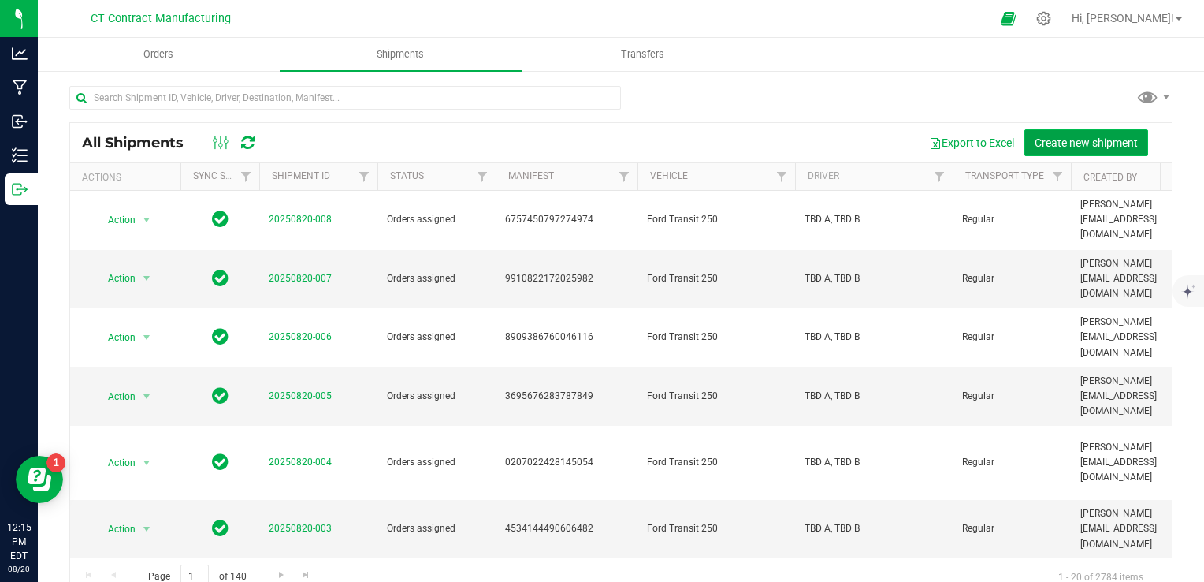
click at [1070, 144] on span "Create new shipment" at bounding box center [1086, 142] width 103 height 13
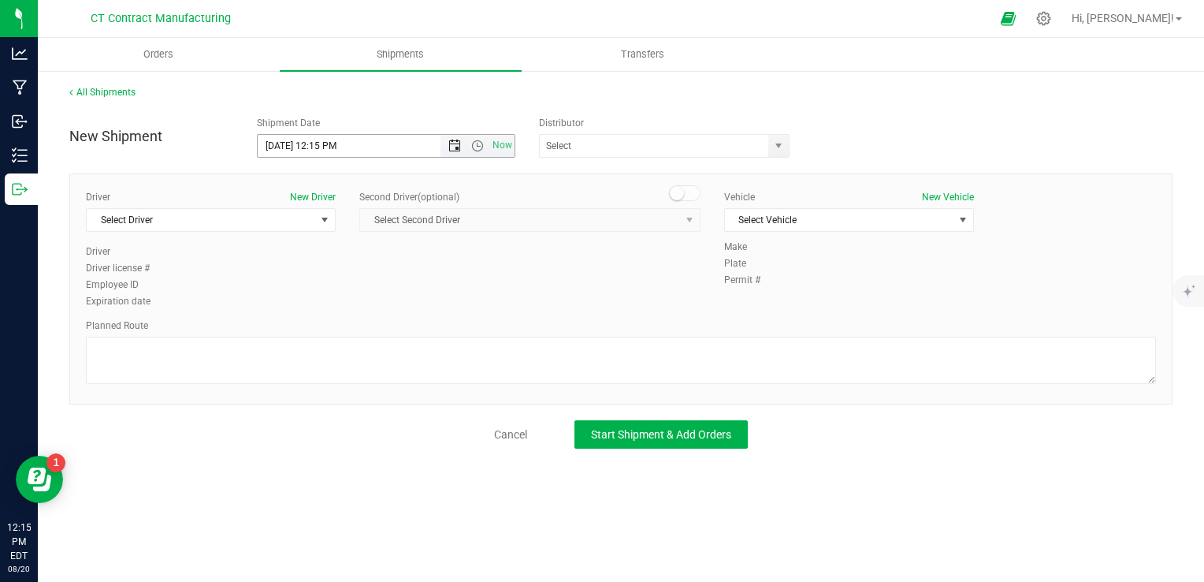
click at [447, 149] on span "Open the date view" at bounding box center [454, 145] width 27 height 13
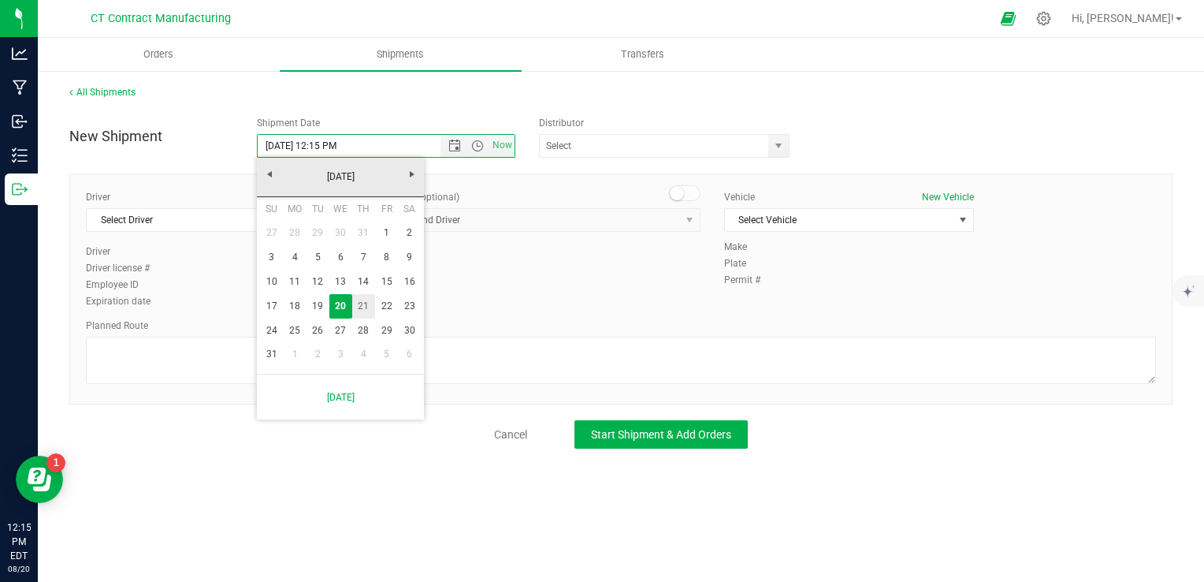
click at [364, 299] on link "21" at bounding box center [363, 306] width 23 height 24
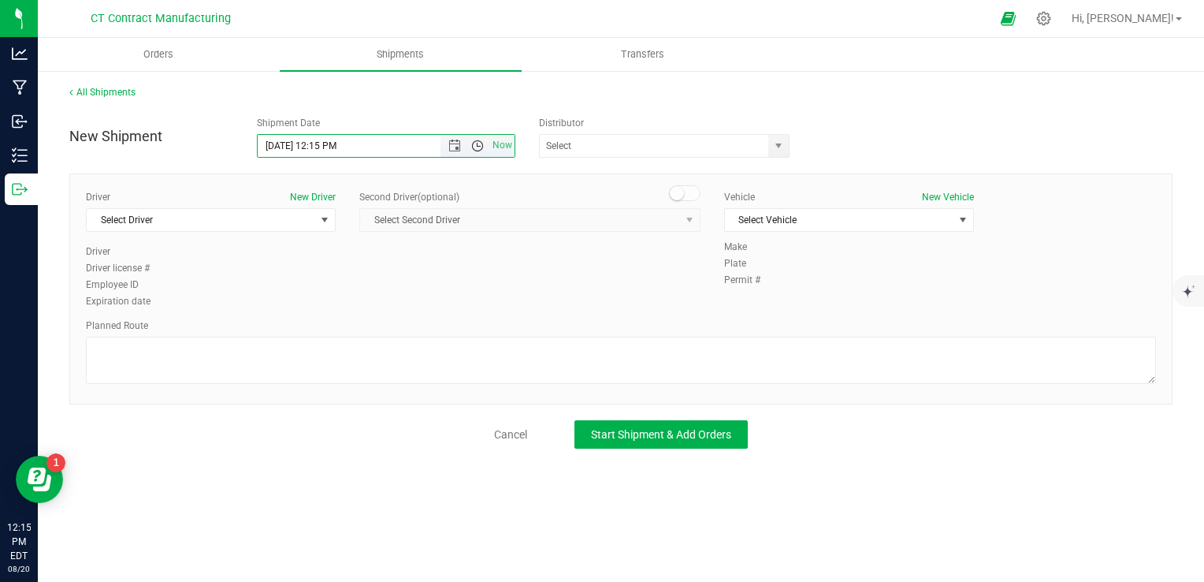
click at [479, 143] on span "Open the time view" at bounding box center [477, 145] width 13 height 13
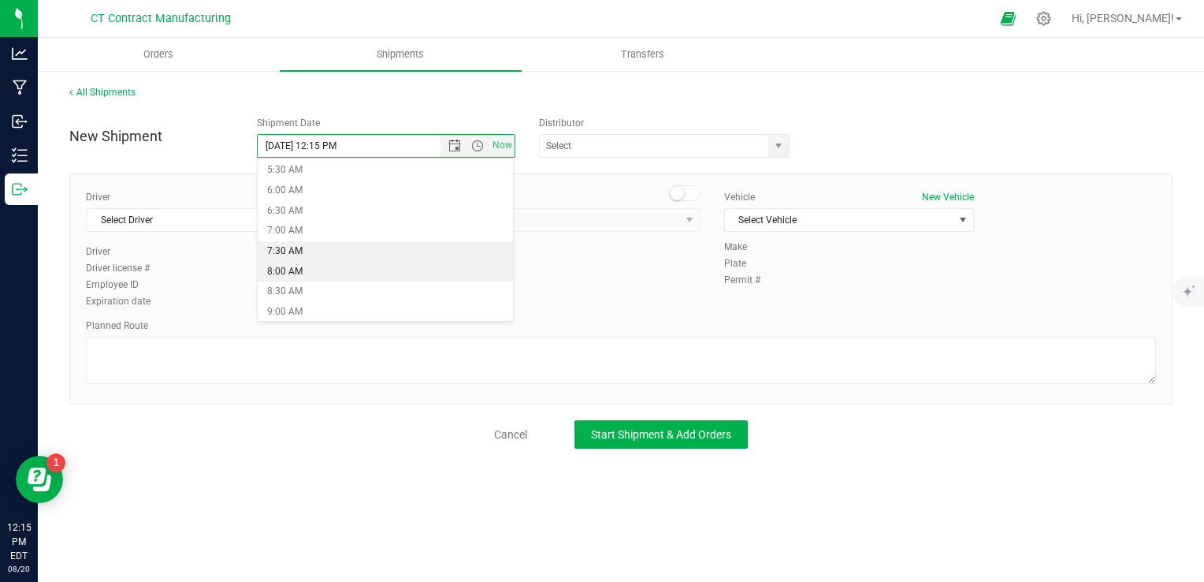
scroll to position [236, 0]
click at [336, 254] on li "8:00 AM" at bounding box center [385, 259] width 255 height 20
type input "[DATE] 8:00 AM"
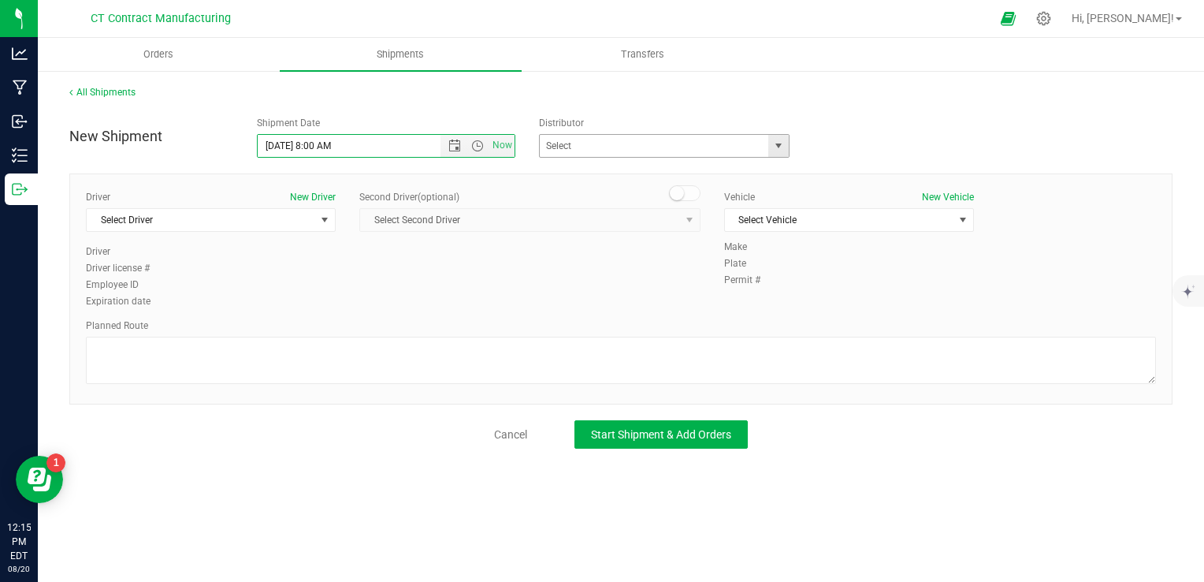
click at [771, 140] on span "select" at bounding box center [778, 146] width 20 height 22
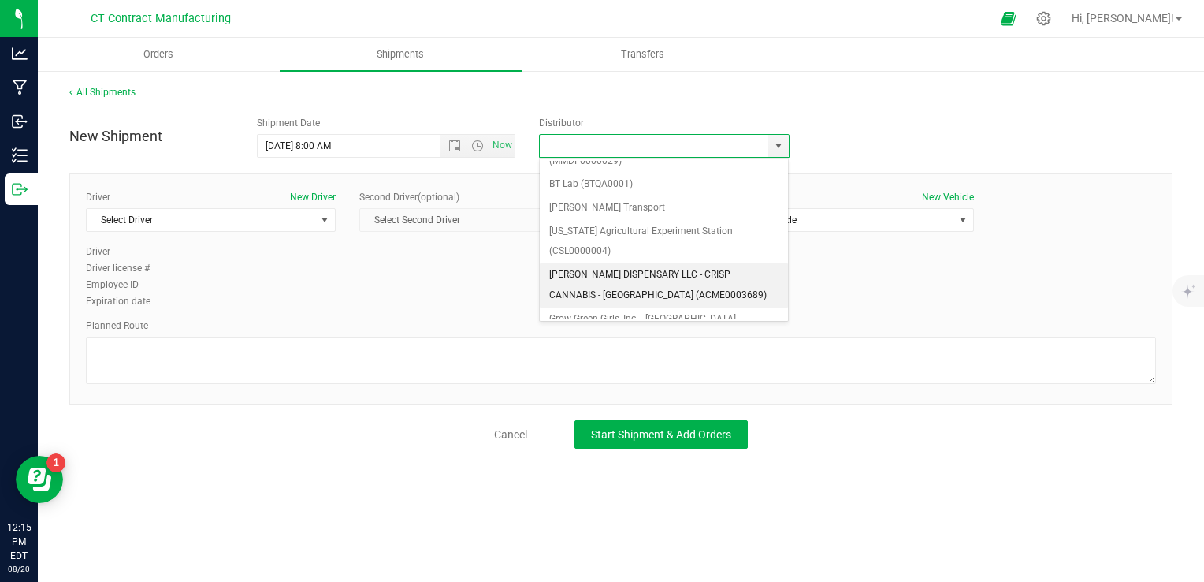
scroll to position [158, 0]
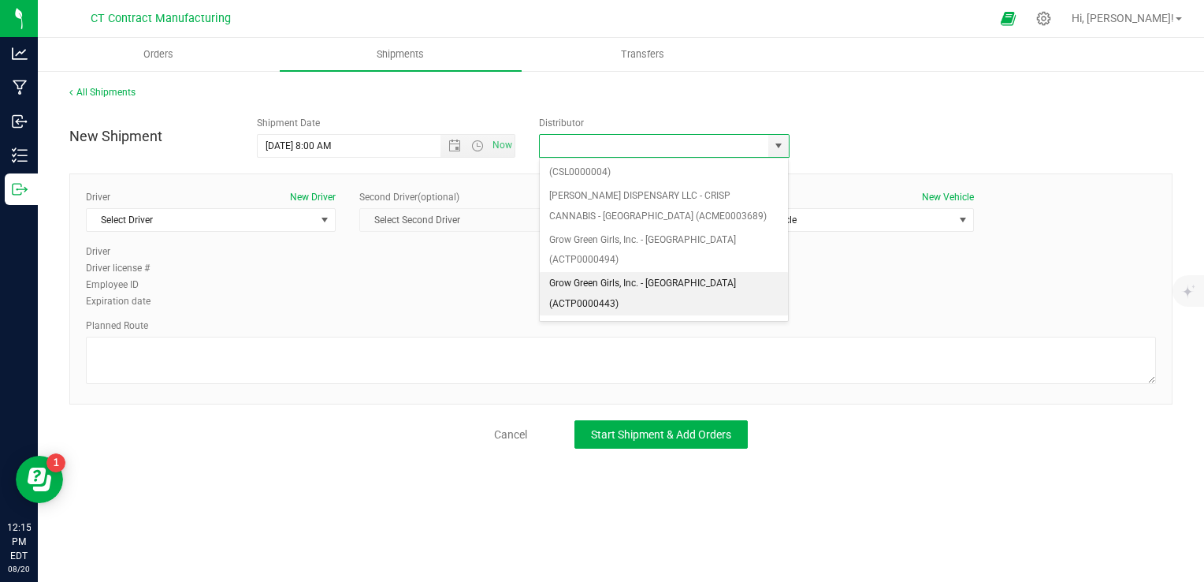
click at [709, 272] on li "Grow Green Girls, Inc. - [GEOGRAPHIC_DATA] (ACTP0000443)" at bounding box center [664, 293] width 249 height 43
type input "Grow Green Girls, Inc. - [GEOGRAPHIC_DATA] (ACTP0000443)"
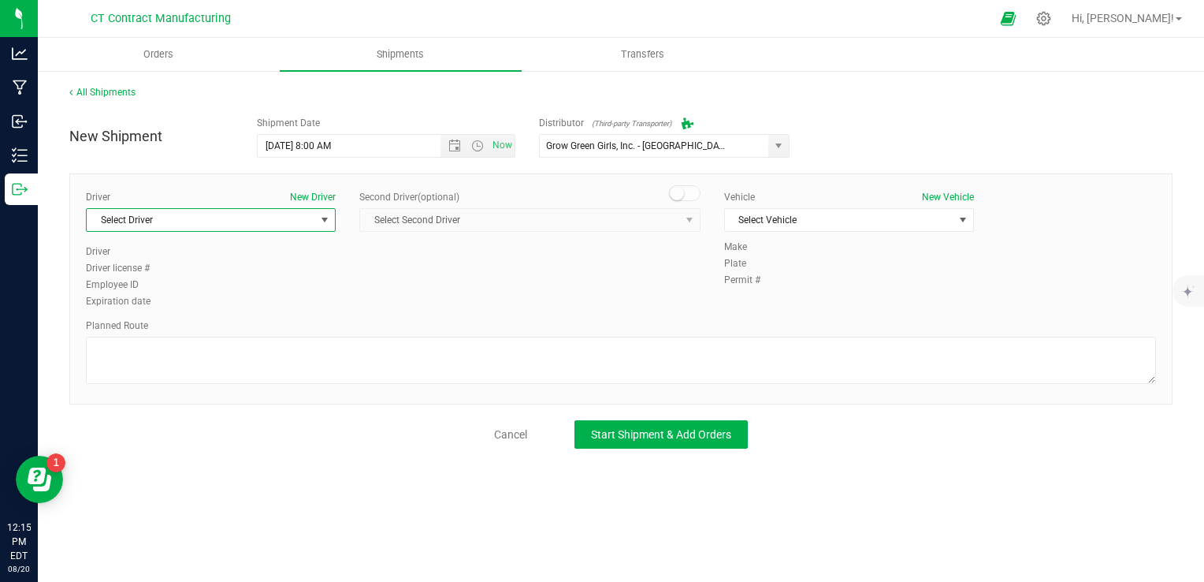
click at [318, 214] on span "select" at bounding box center [324, 220] width 13 height 13
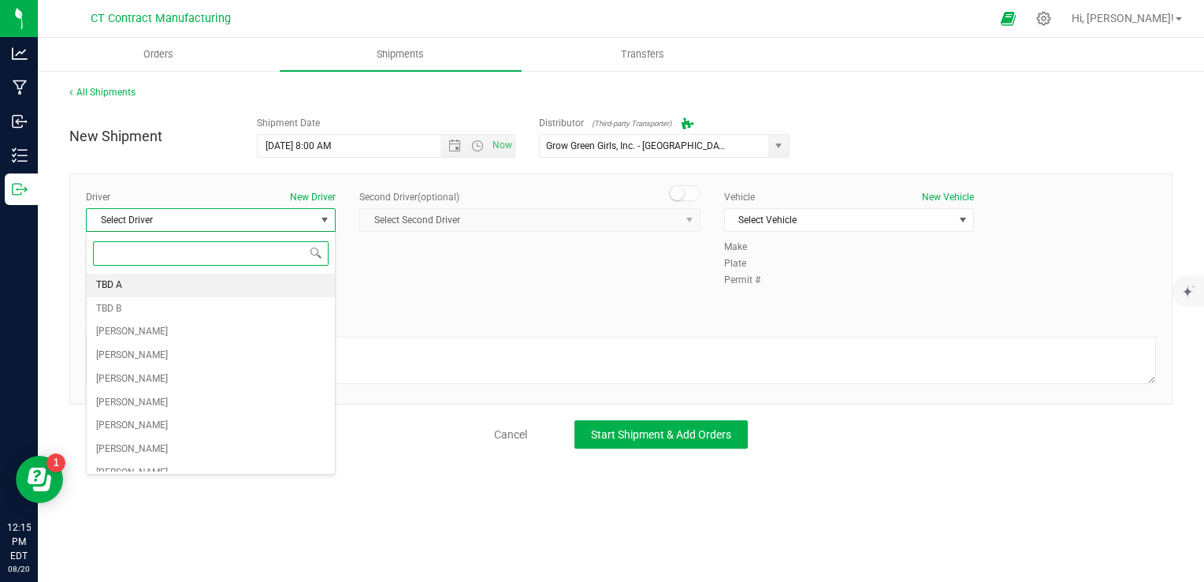
click at [185, 292] on li "TBD A" at bounding box center [211, 285] width 248 height 24
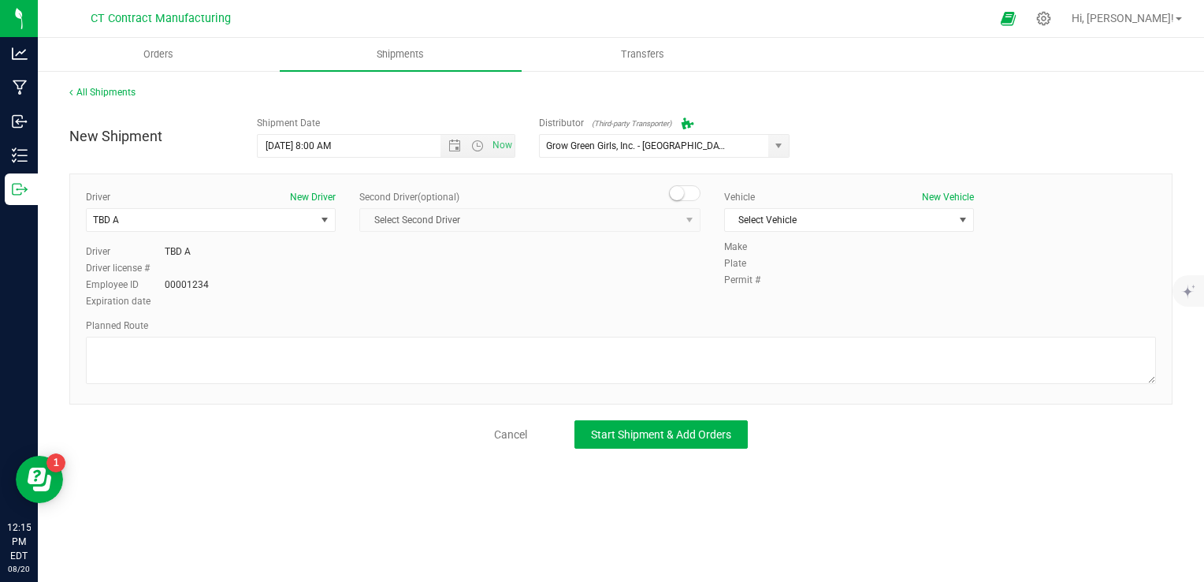
click at [691, 195] on span at bounding box center [685, 193] width 32 height 16
click at [675, 223] on span "Select Second Driver" at bounding box center [520, 220] width 320 height 22
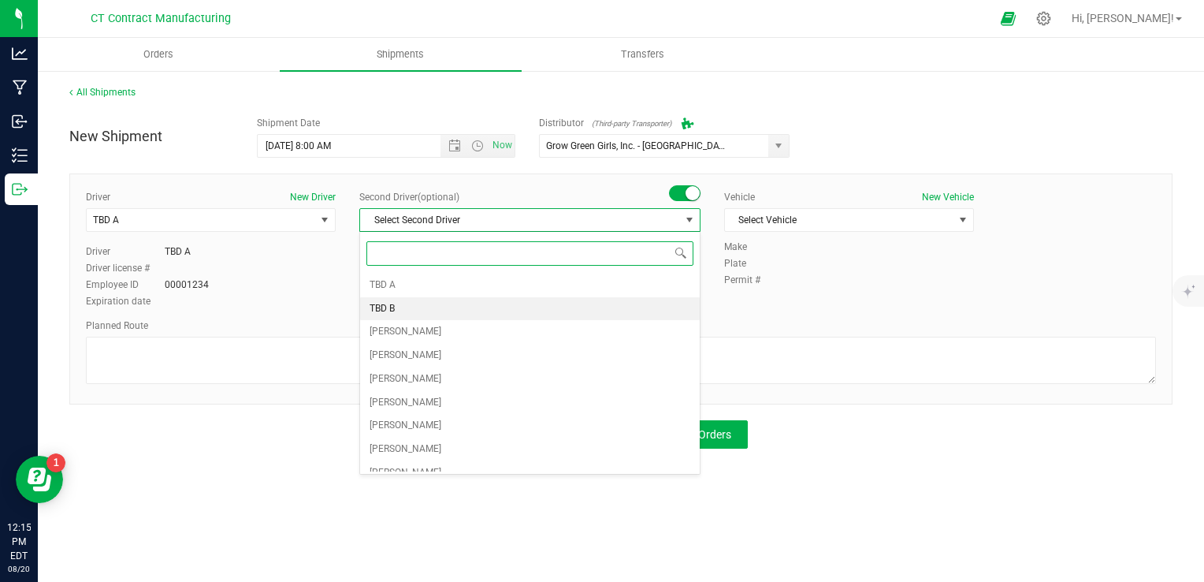
click at [564, 311] on li "TBD B" at bounding box center [530, 309] width 340 height 24
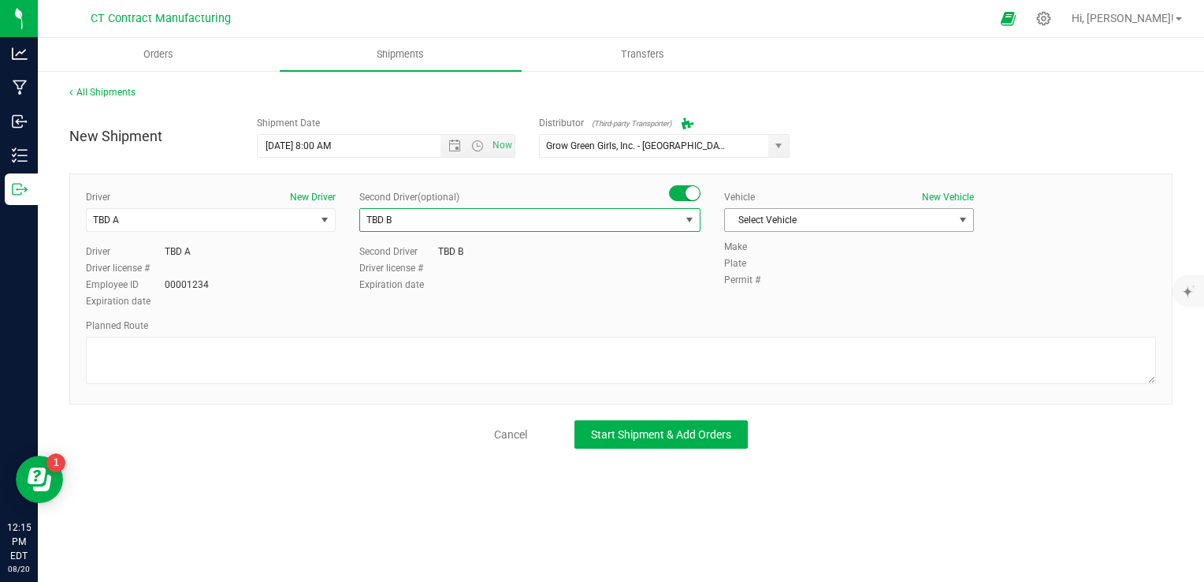
click at [816, 222] on span "Select Vehicle" at bounding box center [839, 220] width 229 height 22
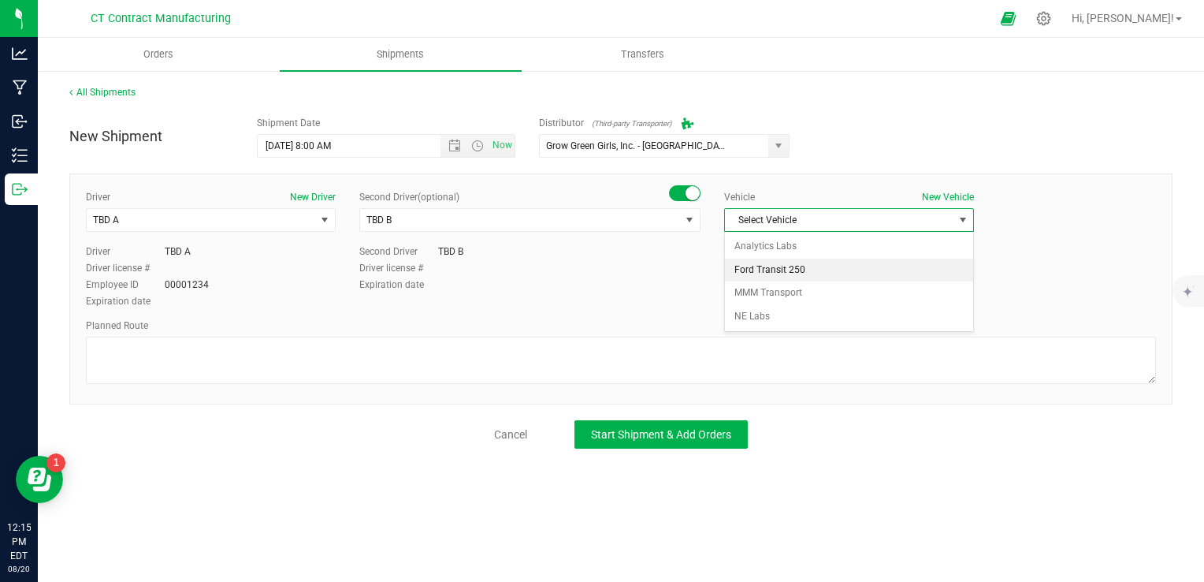
click at [821, 263] on li "Ford Transit 250" at bounding box center [849, 270] width 248 height 24
click at [675, 332] on div "Planned Route" at bounding box center [621, 352] width 1070 height 69
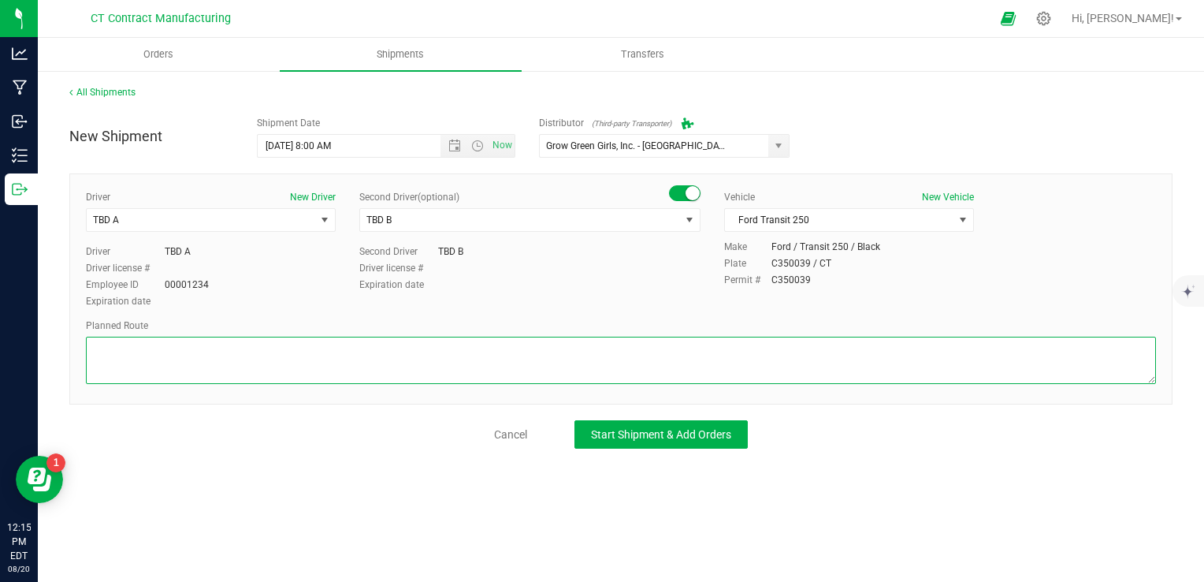
click at [674, 355] on textarea at bounding box center [621, 360] width 1070 height 47
paste textarea "Randomized route via 3rd party transporter"
type textarea "Randomized route via 3rd party transporter"
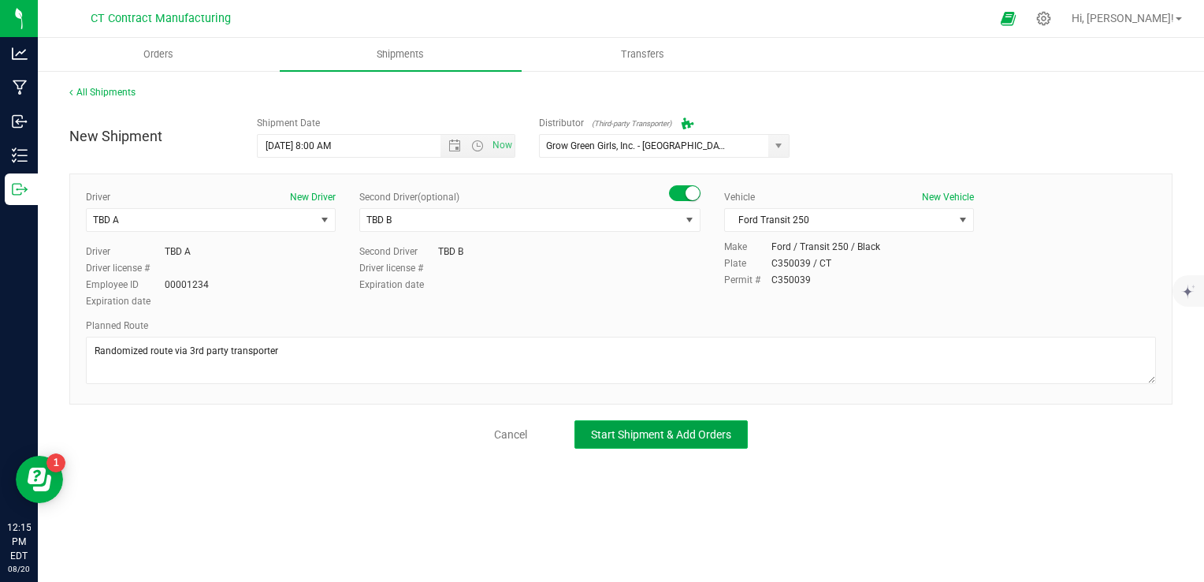
click at [653, 432] on span "Start Shipment & Add Orders" at bounding box center [661, 434] width 140 height 13
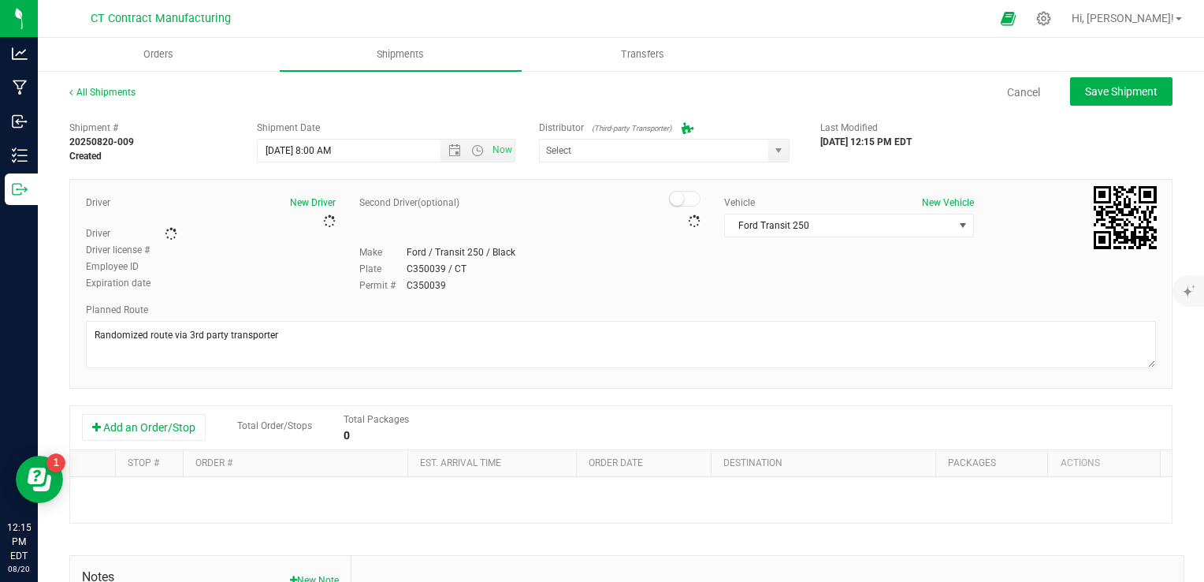
type input "Grow Green Girls, Inc. - [GEOGRAPHIC_DATA] (ACTP0000443)"
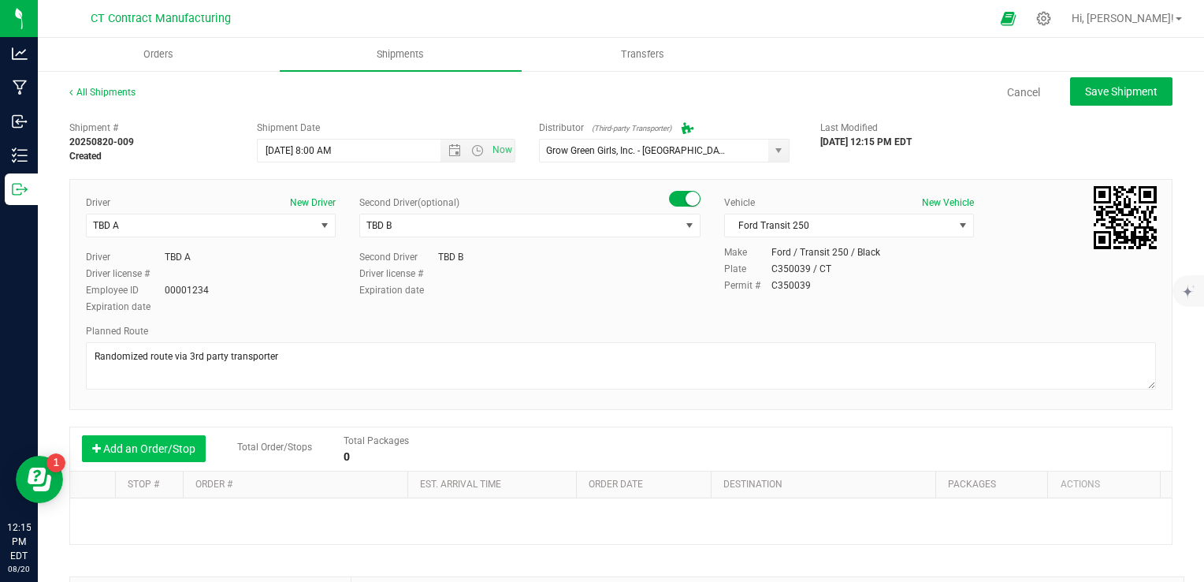
click at [156, 445] on button "Add an Order/Stop" at bounding box center [144, 448] width 124 height 27
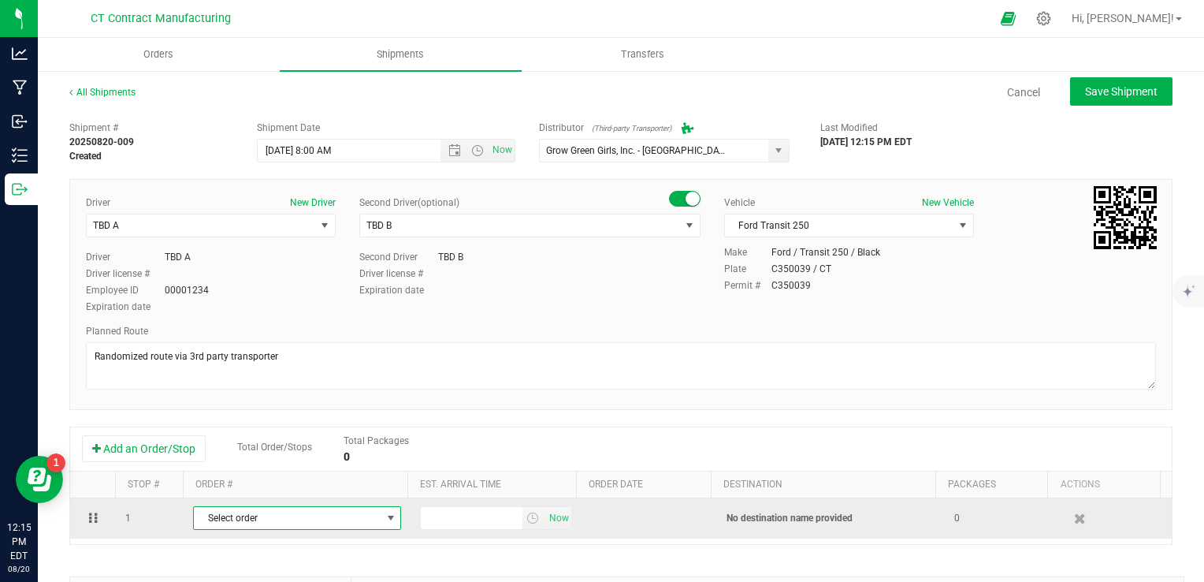
click at [360, 514] on span "Select order" at bounding box center [287, 518] width 187 height 22
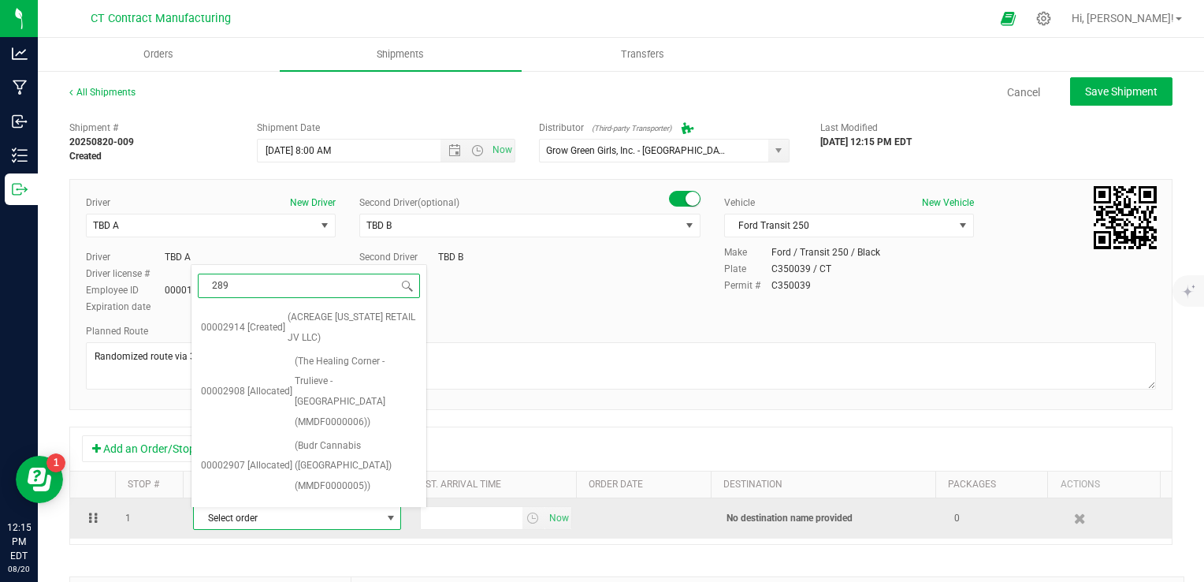
type input "2895"
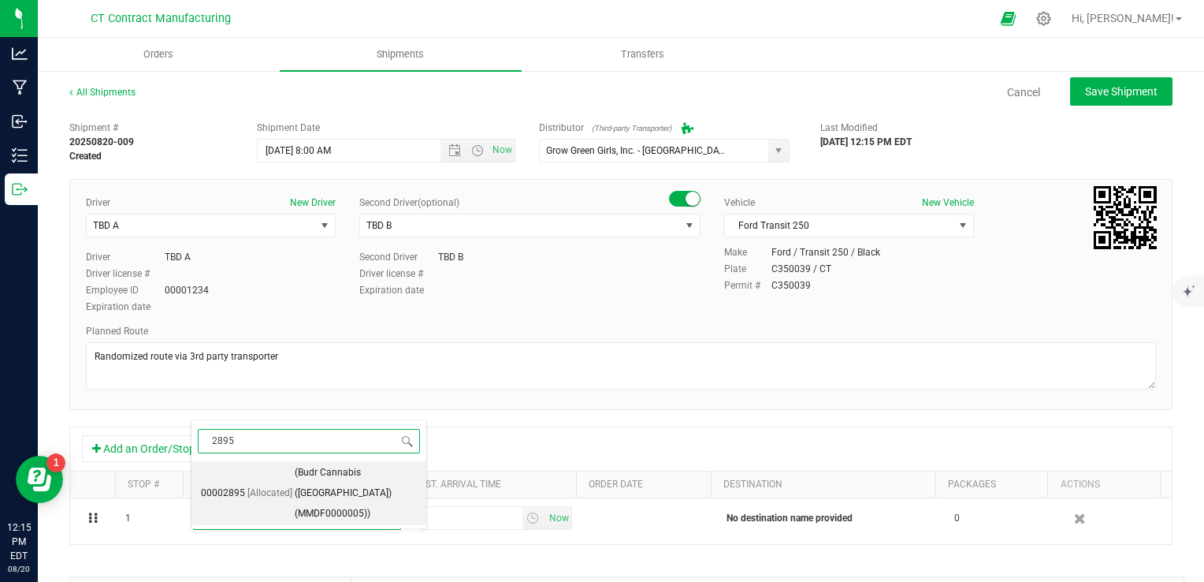
click at [381, 482] on span "(Budr Cannabis ([GEOGRAPHIC_DATA]) (MMDF0000005))" at bounding box center [356, 493] width 122 height 61
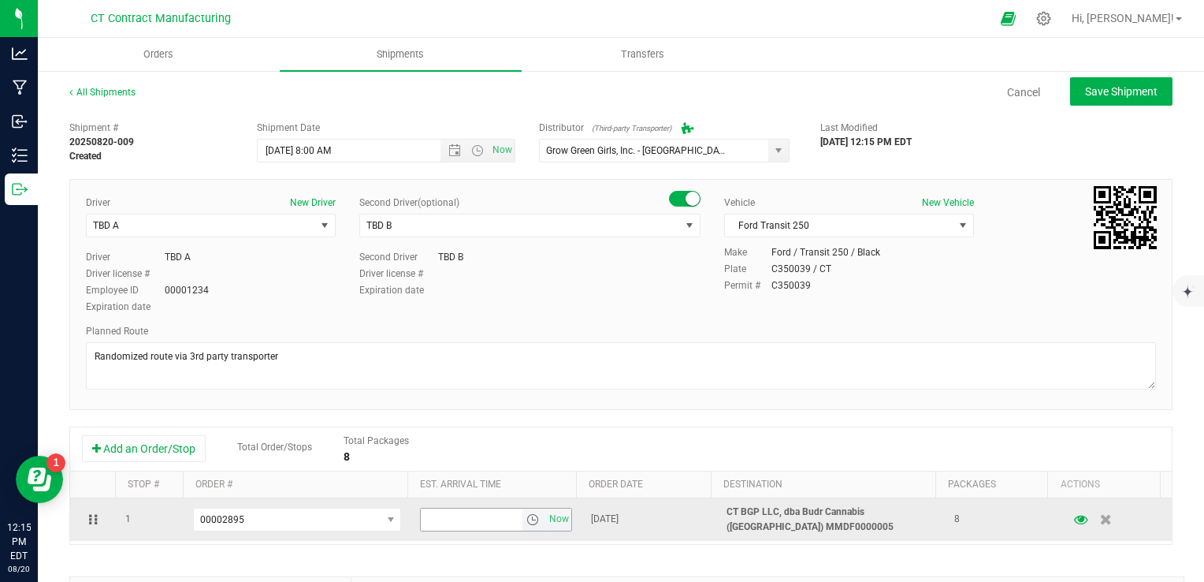
click at [526, 518] on span "select" at bounding box center [532, 519] width 13 height 13
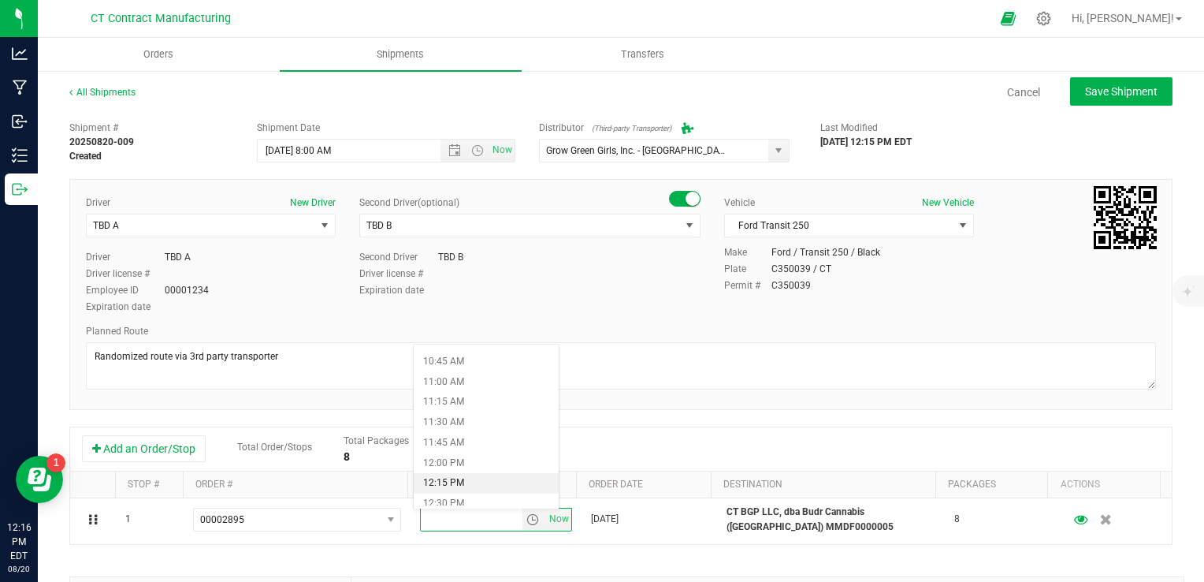
scroll to position [946, 0]
click at [457, 486] on li "1:15 PM" at bounding box center [486, 485] width 145 height 20
click at [593, 427] on div "Add an Order/Stop Total Order/Stops Total Packages 8" at bounding box center [621, 449] width 1102 height 44
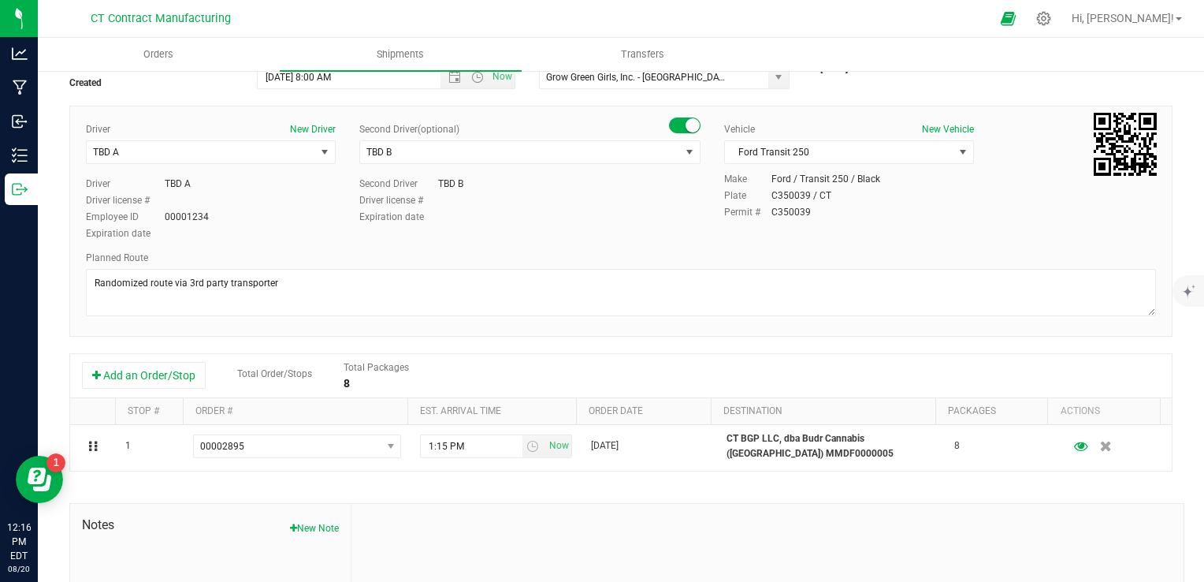
scroll to position [0, 0]
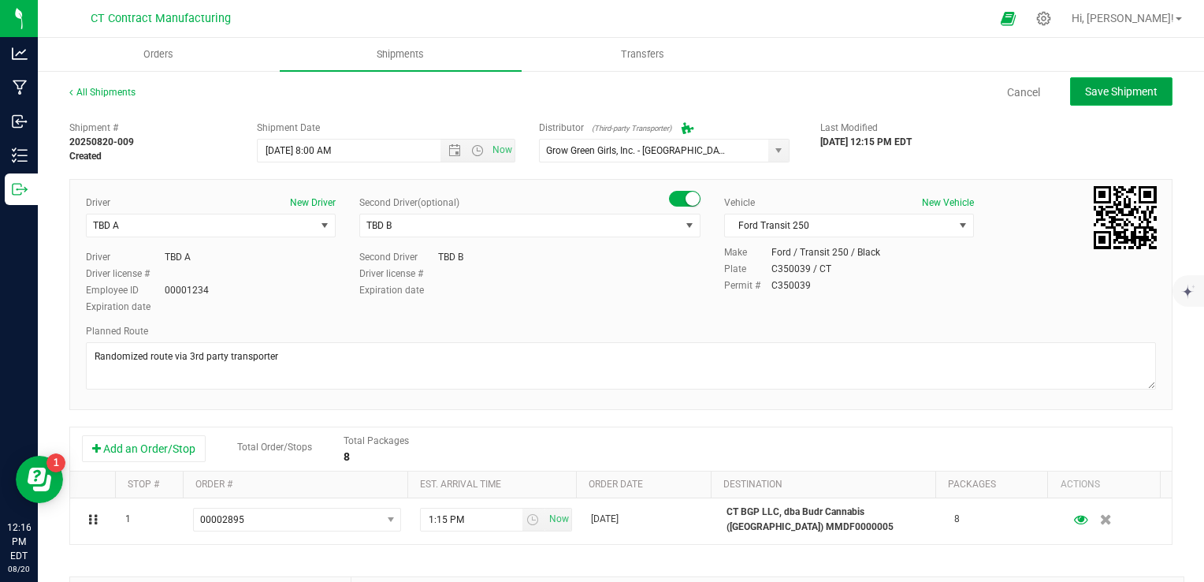
click at [1112, 88] on span "Save Shipment" at bounding box center [1121, 91] width 73 height 13
type input "[DATE] 12:00 PM"
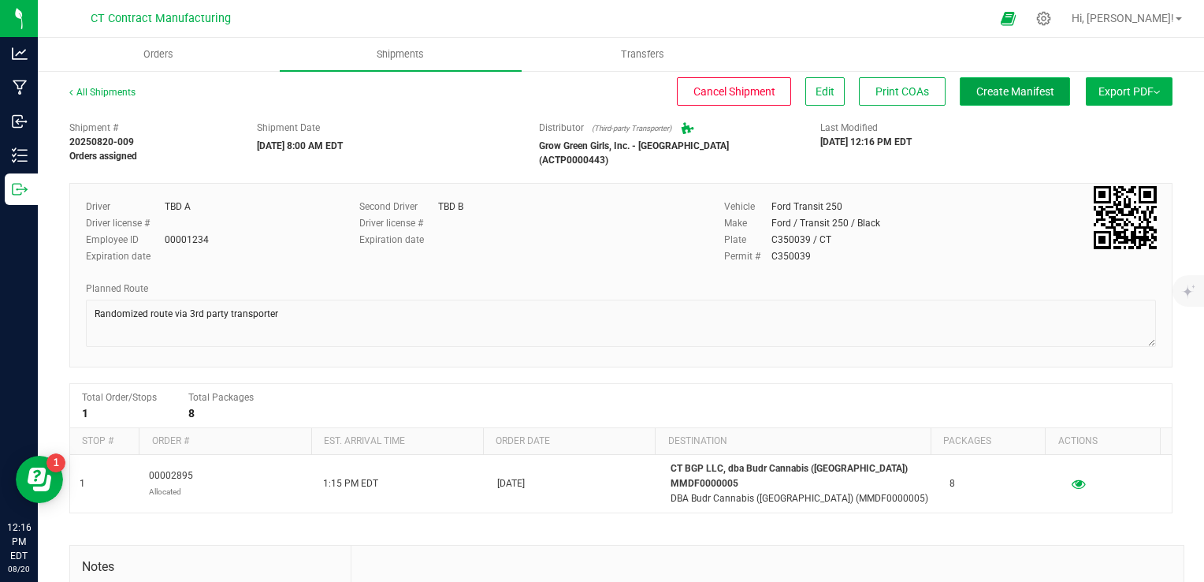
click at [1012, 91] on span "Create Manifest" at bounding box center [1015, 91] width 78 height 13
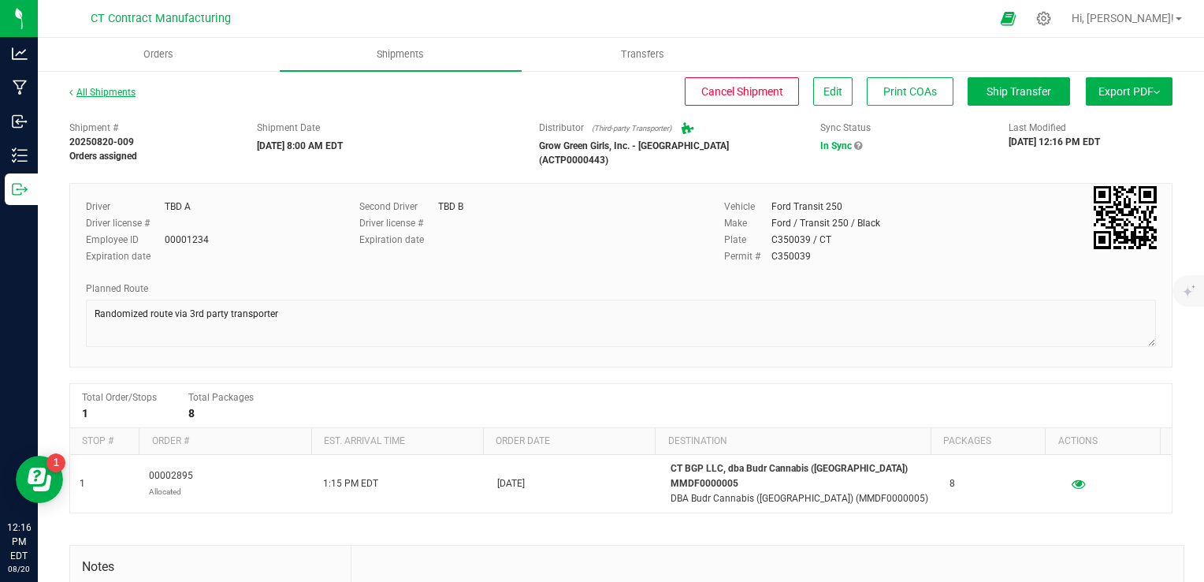
click at [110, 87] on link "All Shipments" at bounding box center [102, 92] width 66 height 11
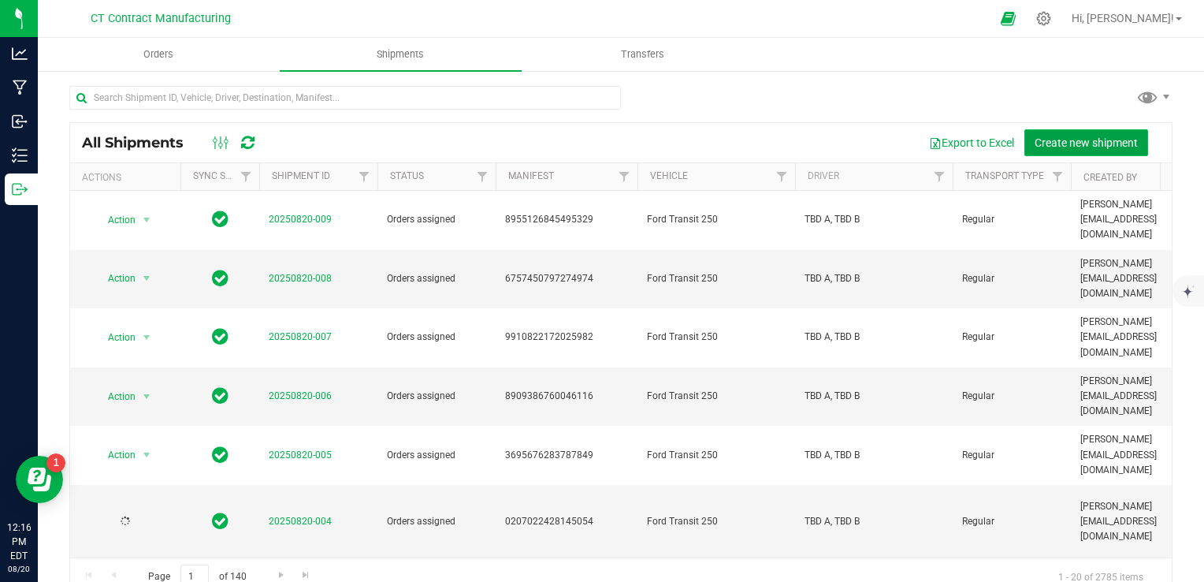
click at [1035, 140] on span "Create new shipment" at bounding box center [1086, 142] width 103 height 13
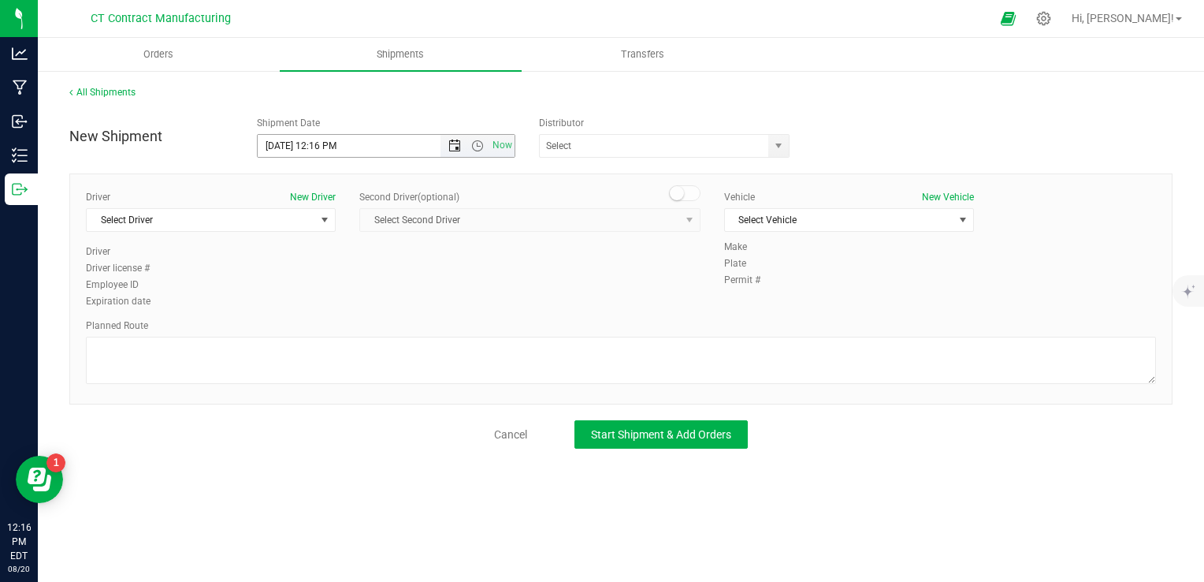
click at [448, 145] on span "Open the date view" at bounding box center [454, 145] width 13 height 13
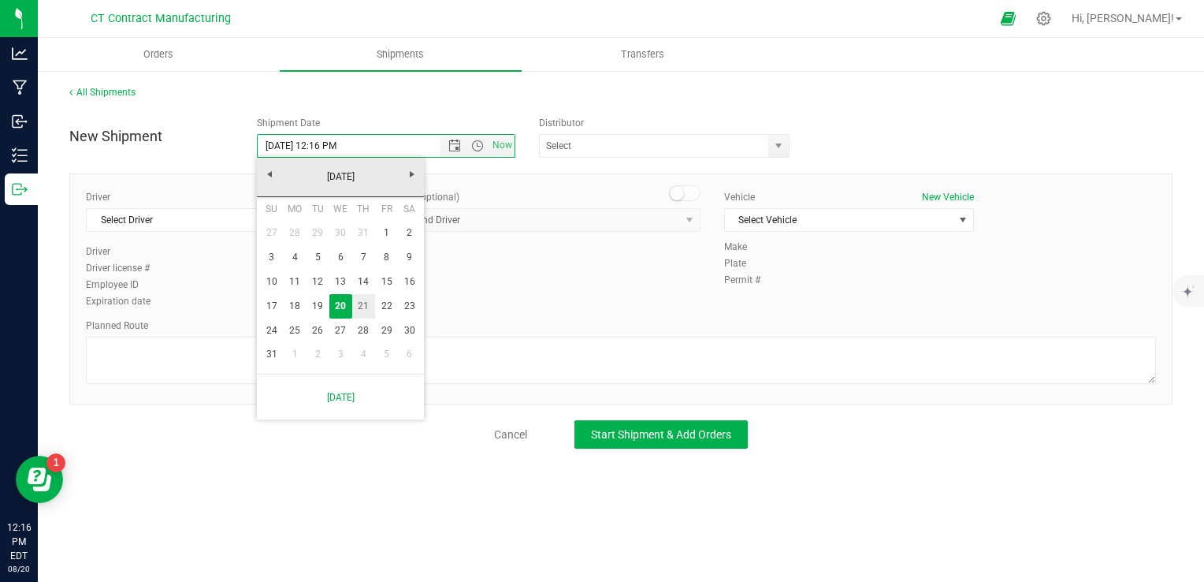
click at [363, 299] on link "21" at bounding box center [363, 306] width 23 height 24
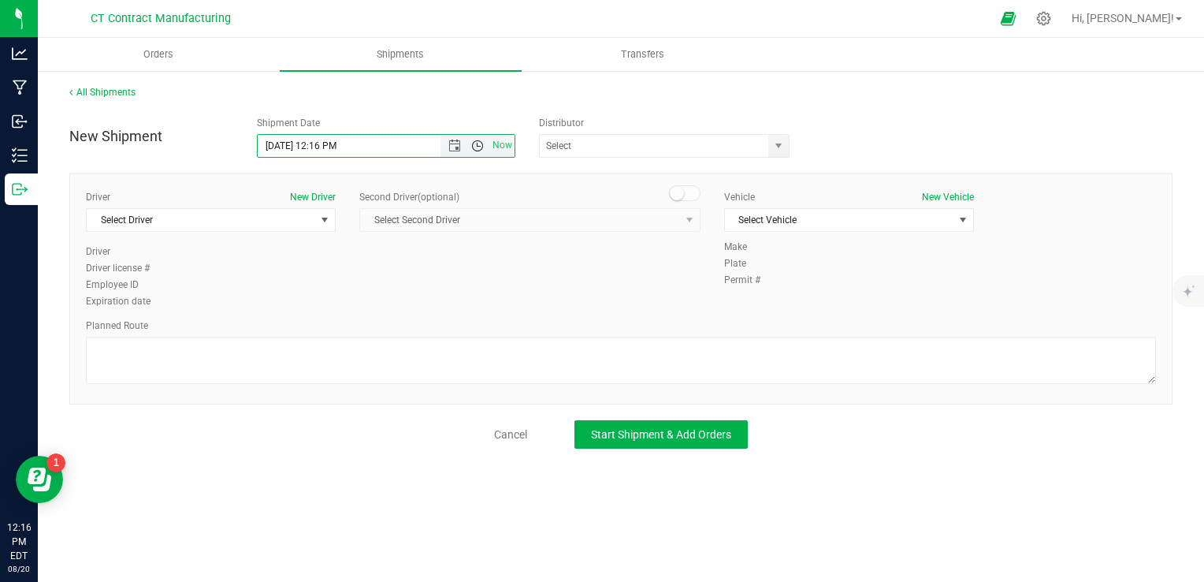
click at [475, 150] on span "Open the time view" at bounding box center [477, 145] width 13 height 13
click at [315, 179] on li "8:00 AM" at bounding box center [385, 180] width 255 height 20
type input "[DATE] 8:00 AM"
click at [782, 147] on span "select" at bounding box center [778, 145] width 13 height 13
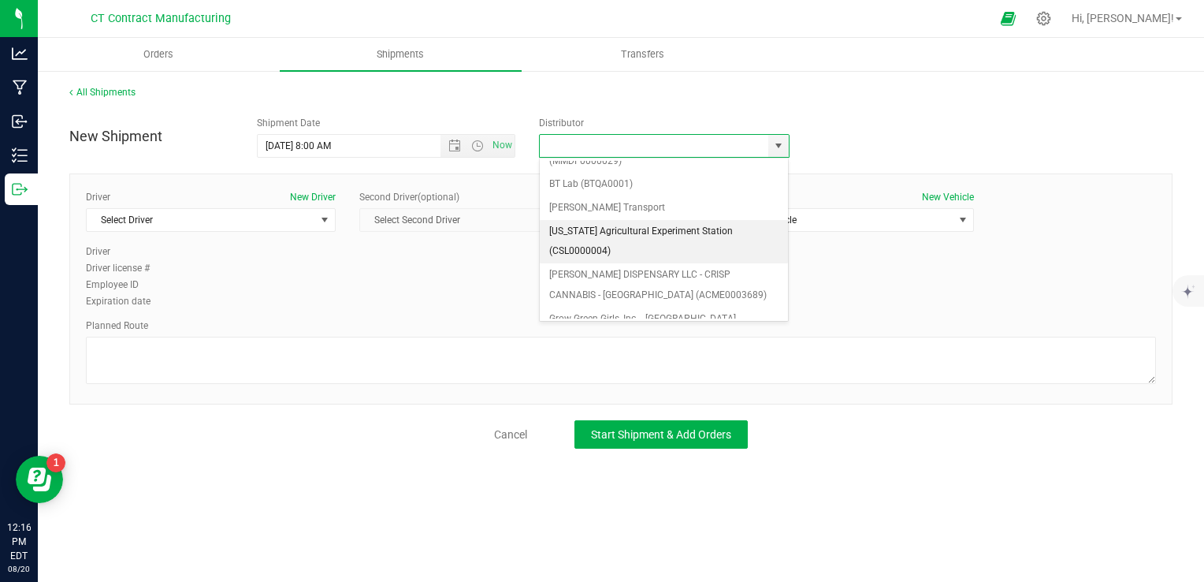
scroll to position [158, 0]
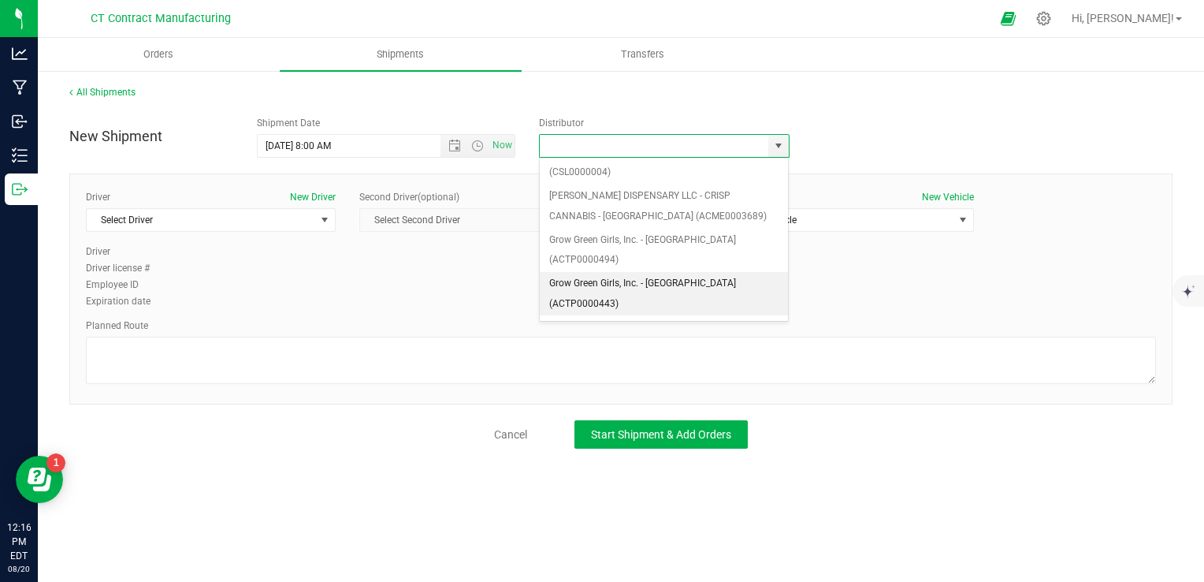
click at [681, 272] on li "Grow Green Girls, Inc. - [GEOGRAPHIC_DATA] (ACTP0000443)" at bounding box center [664, 293] width 249 height 43
type input "Grow Green Girls, Inc. - [GEOGRAPHIC_DATA] (ACTP0000443)"
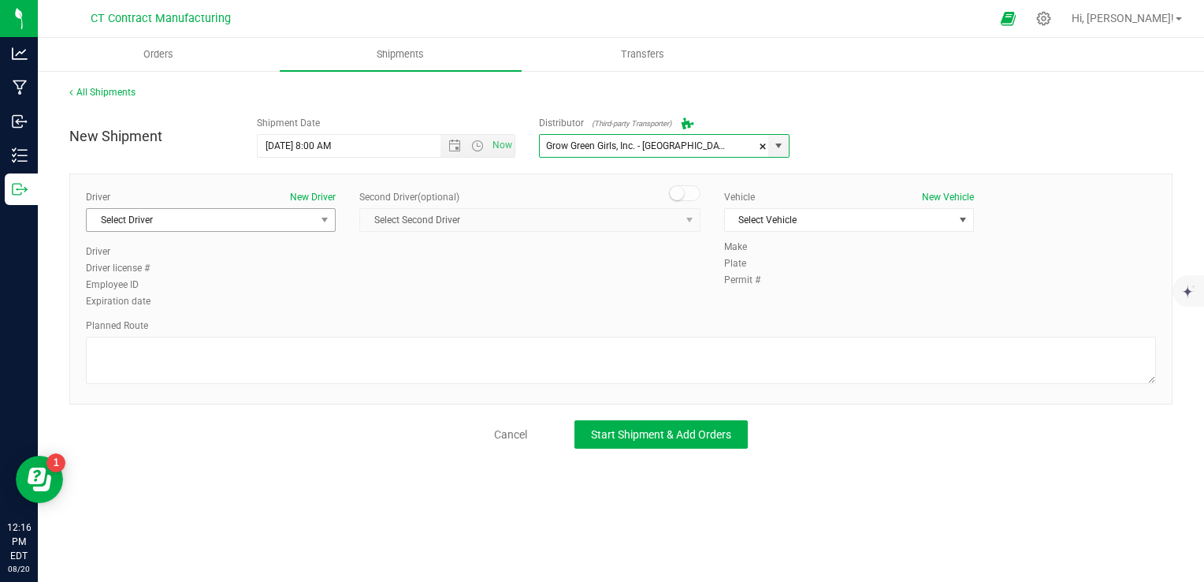
click at [248, 216] on span "Select Driver" at bounding box center [201, 220] width 229 height 22
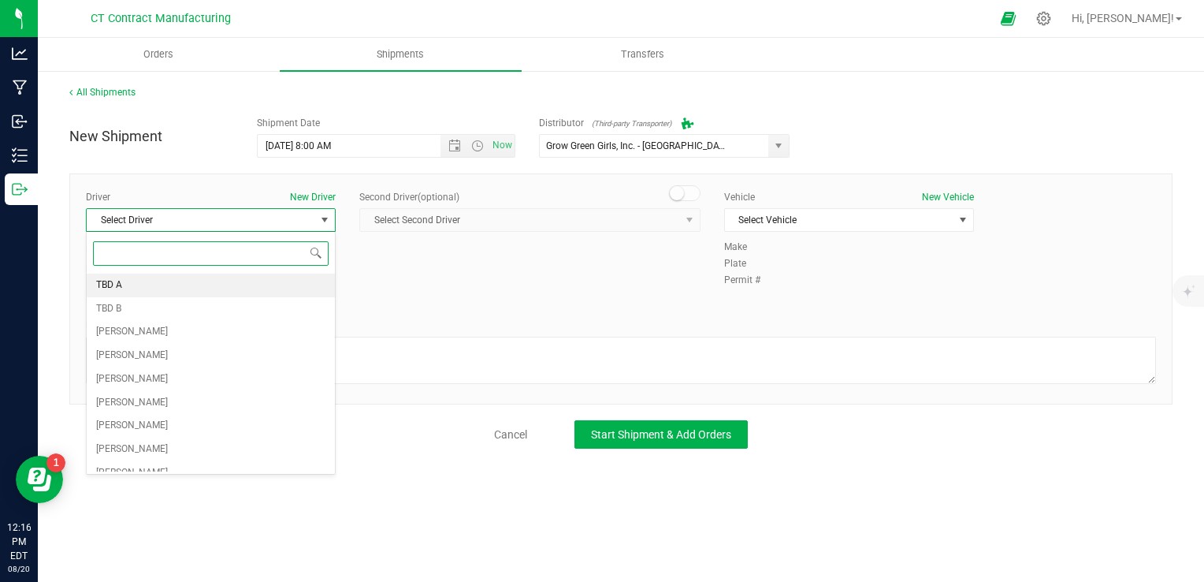
click at [218, 281] on li "TBD A" at bounding box center [211, 285] width 248 height 24
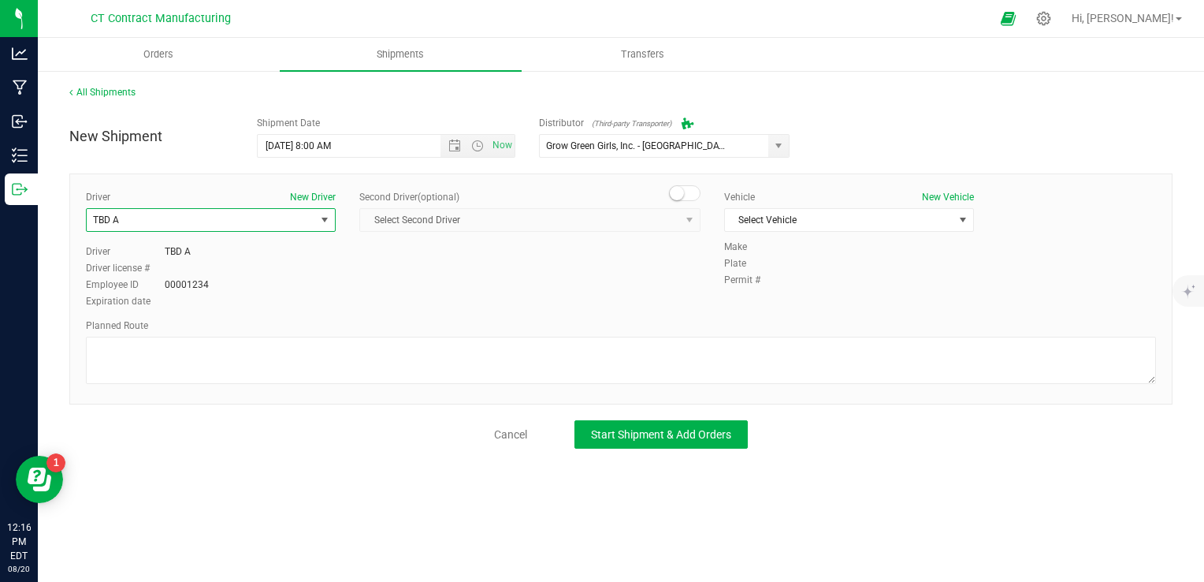
click at [682, 194] on small at bounding box center [677, 193] width 14 height 14
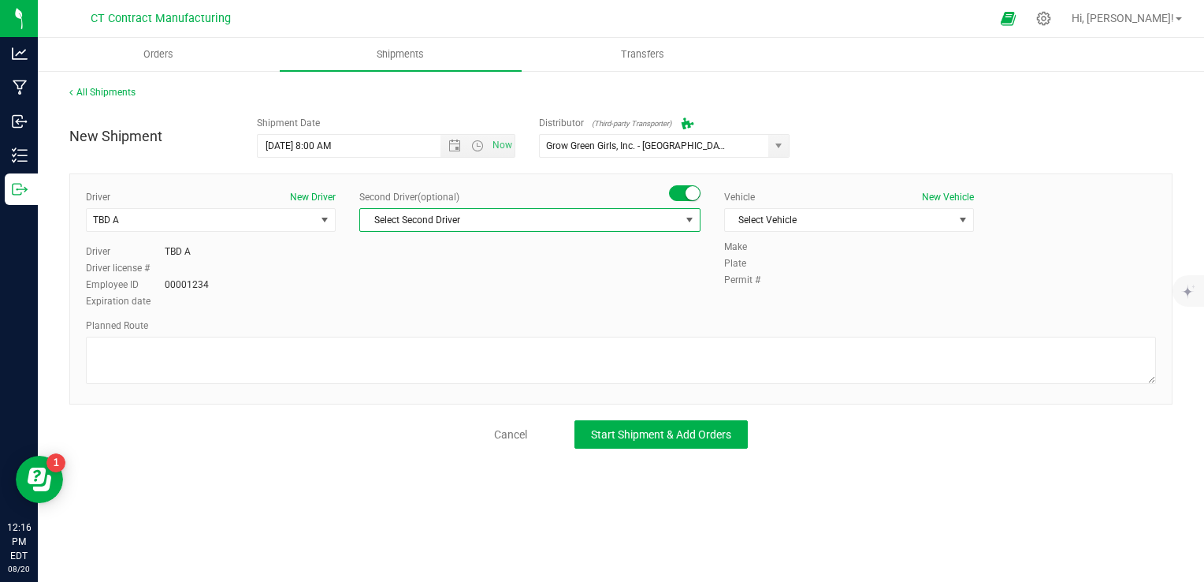
click at [665, 218] on span "Select Second Driver" at bounding box center [520, 220] width 320 height 22
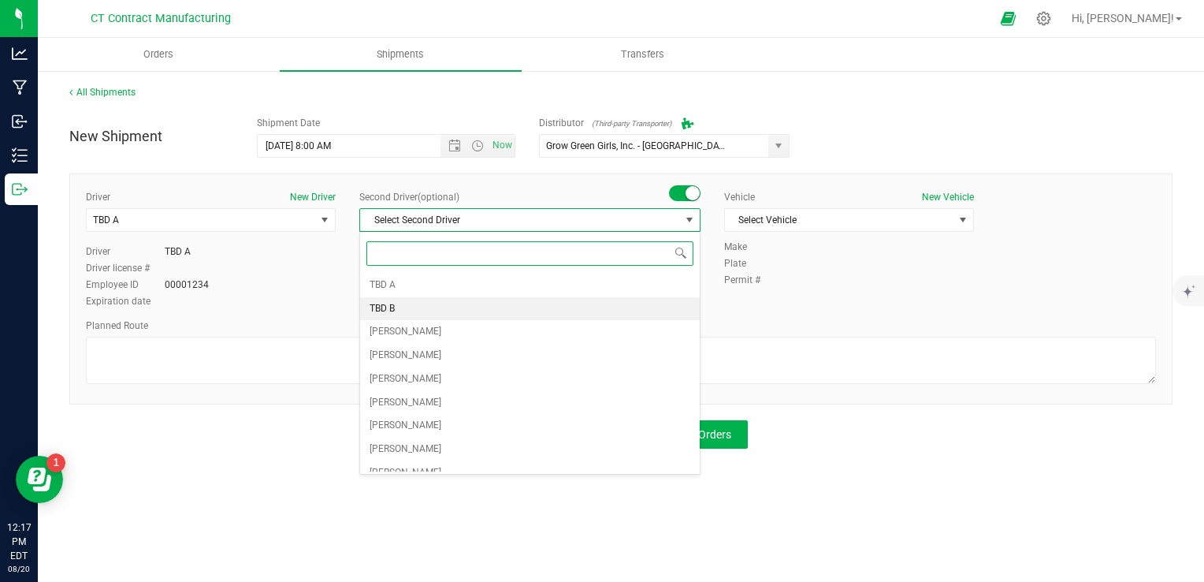
click at [485, 314] on li "TBD B" at bounding box center [530, 309] width 340 height 24
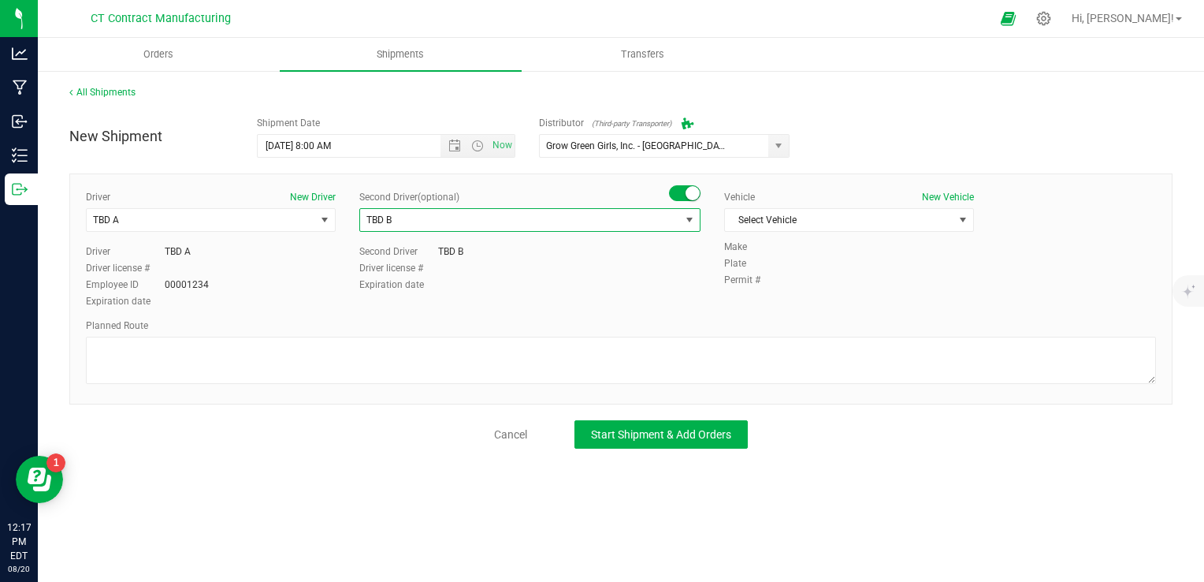
click at [836, 240] on div "Make" at bounding box center [940, 247] width 432 height 14
click at [839, 229] on span "Select Vehicle" at bounding box center [839, 220] width 229 height 22
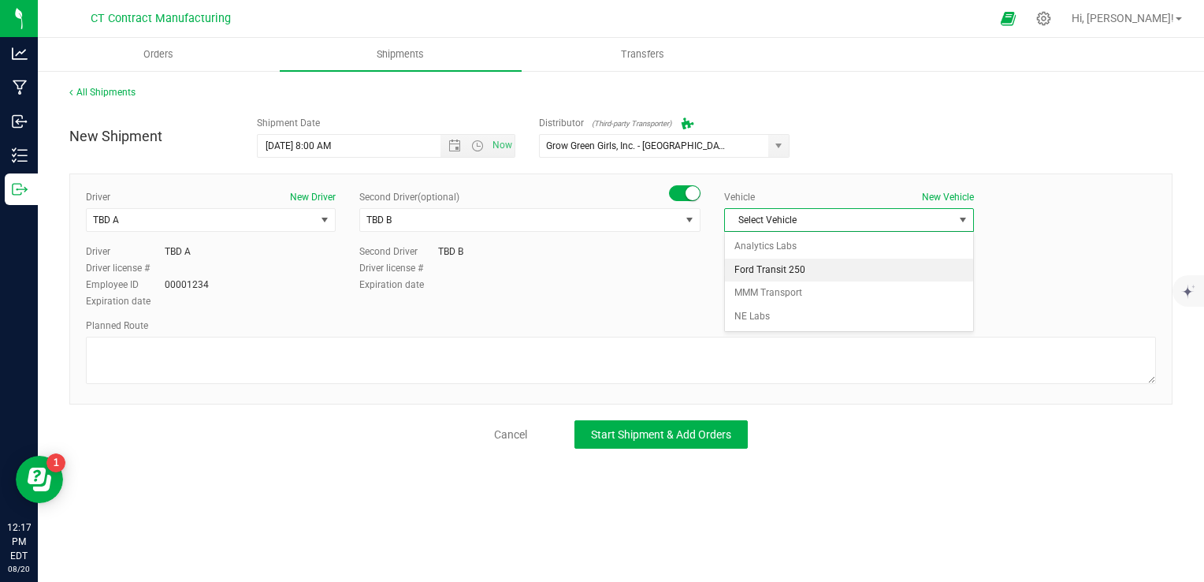
click at [820, 271] on li "Ford Transit 250" at bounding box center [849, 270] width 248 height 24
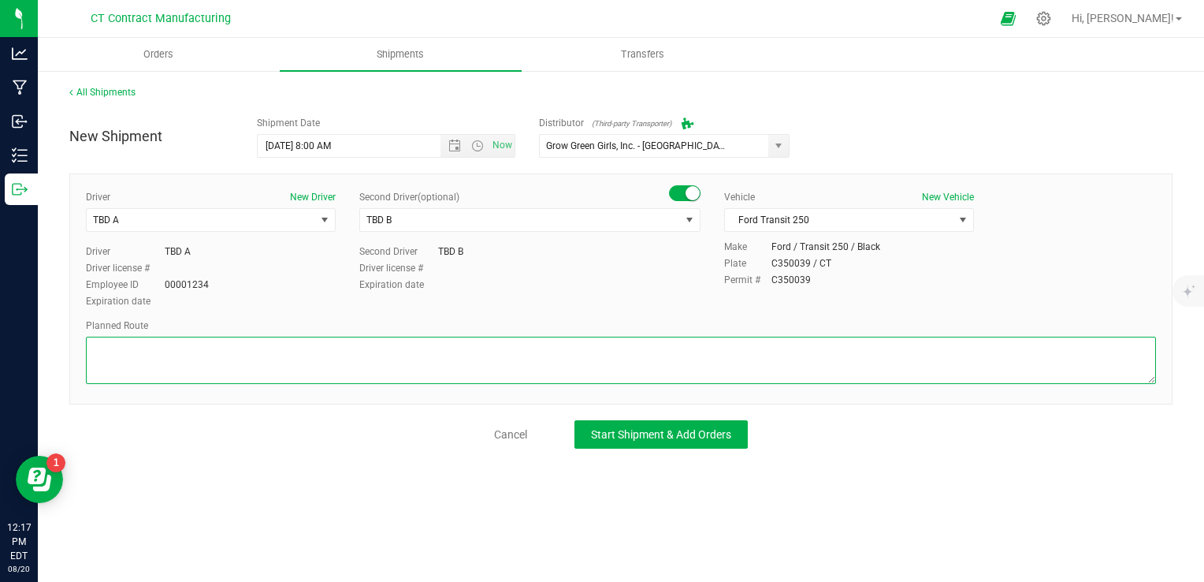
click at [542, 347] on textarea at bounding box center [621, 360] width 1070 height 47
paste textarea "Randomized route via 3rd party transporter"
type textarea "Randomized route via 3rd party transporter"
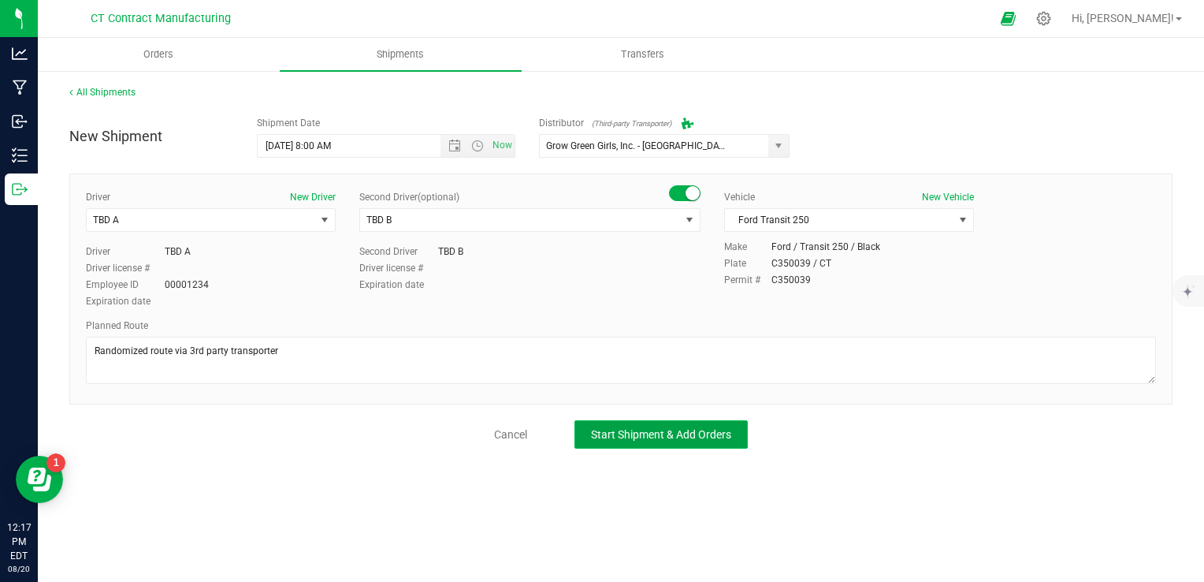
click at [662, 437] on span "Start Shipment & Add Orders" at bounding box center [661, 434] width 140 height 13
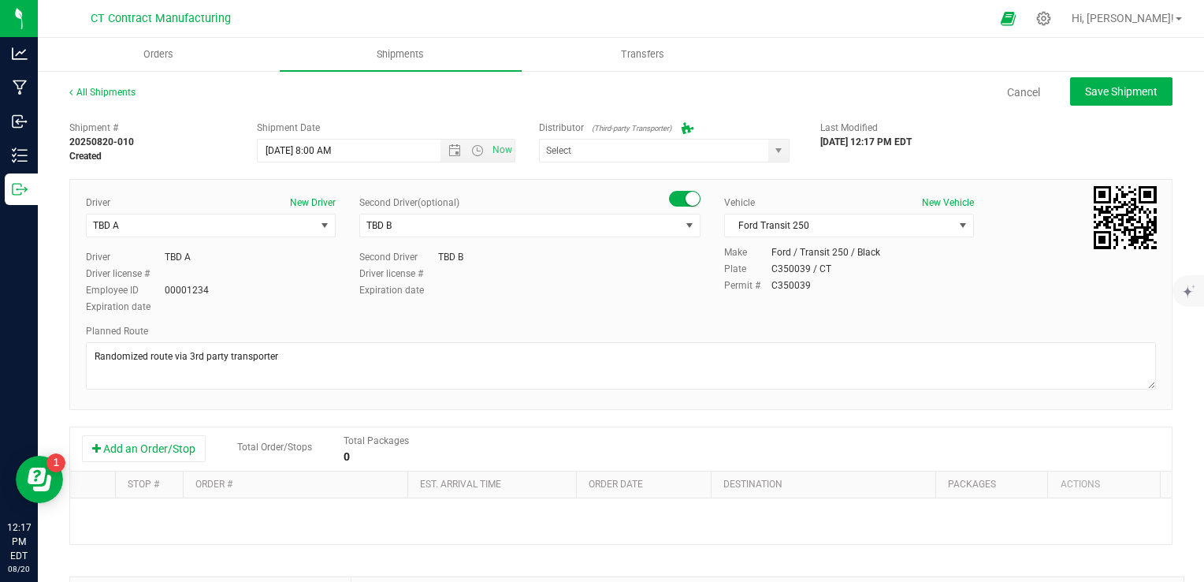
type input "Grow Green Girls, Inc. - [GEOGRAPHIC_DATA] (ACTP0000443)"
click at [147, 443] on button "Add an Order/Stop" at bounding box center [144, 448] width 124 height 27
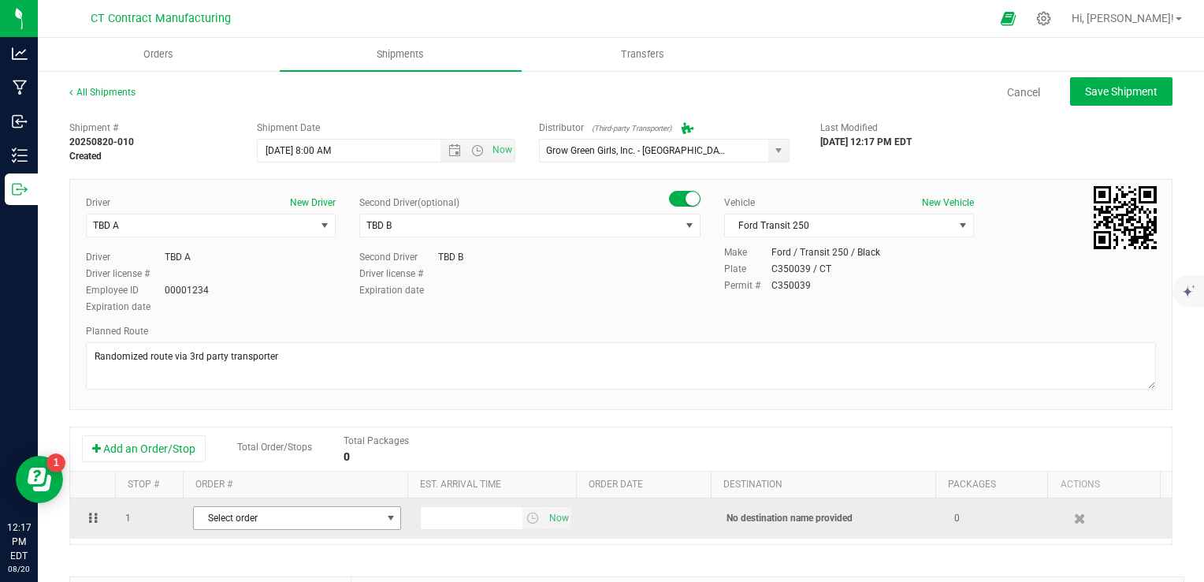
click at [344, 518] on span "Select order" at bounding box center [287, 518] width 187 height 22
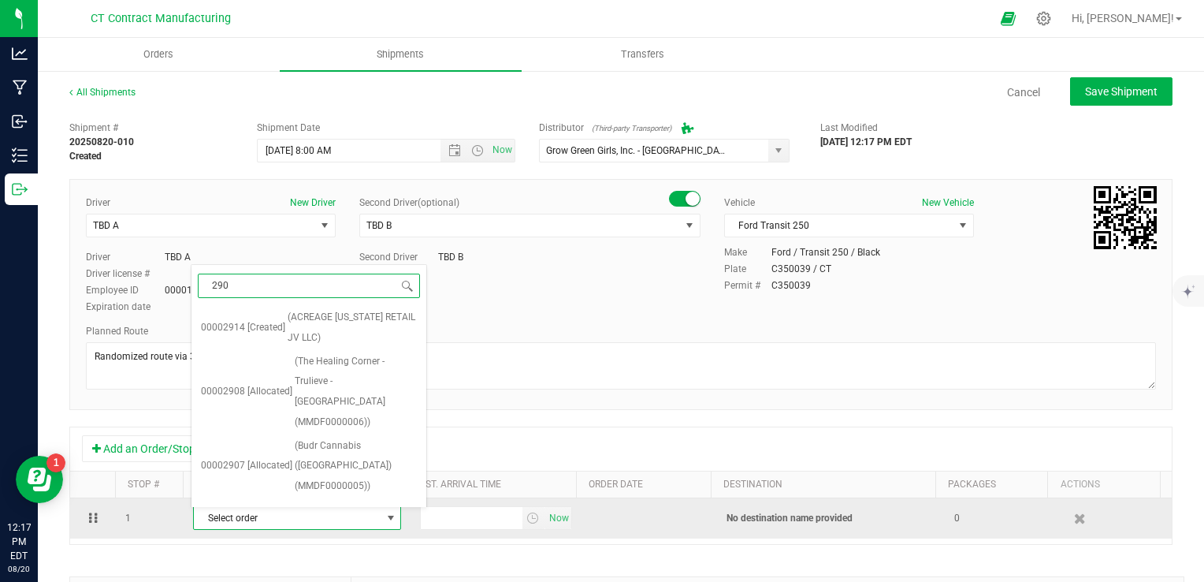
type input "2907"
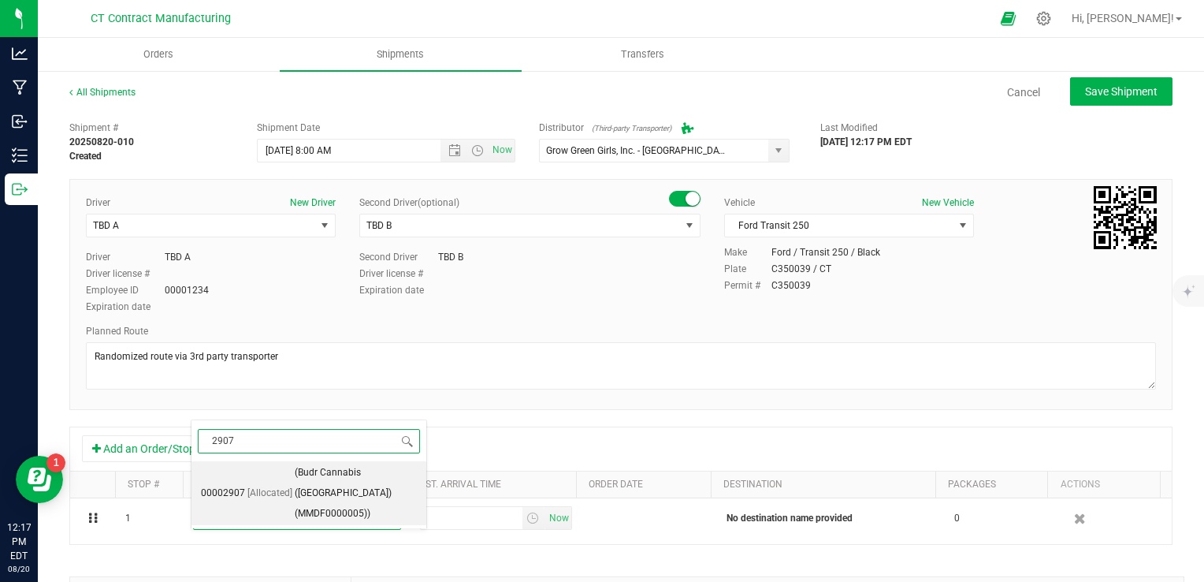
click at [378, 477] on span "(Budr Cannabis ([GEOGRAPHIC_DATA]) (MMDF0000005))" at bounding box center [356, 493] width 122 height 61
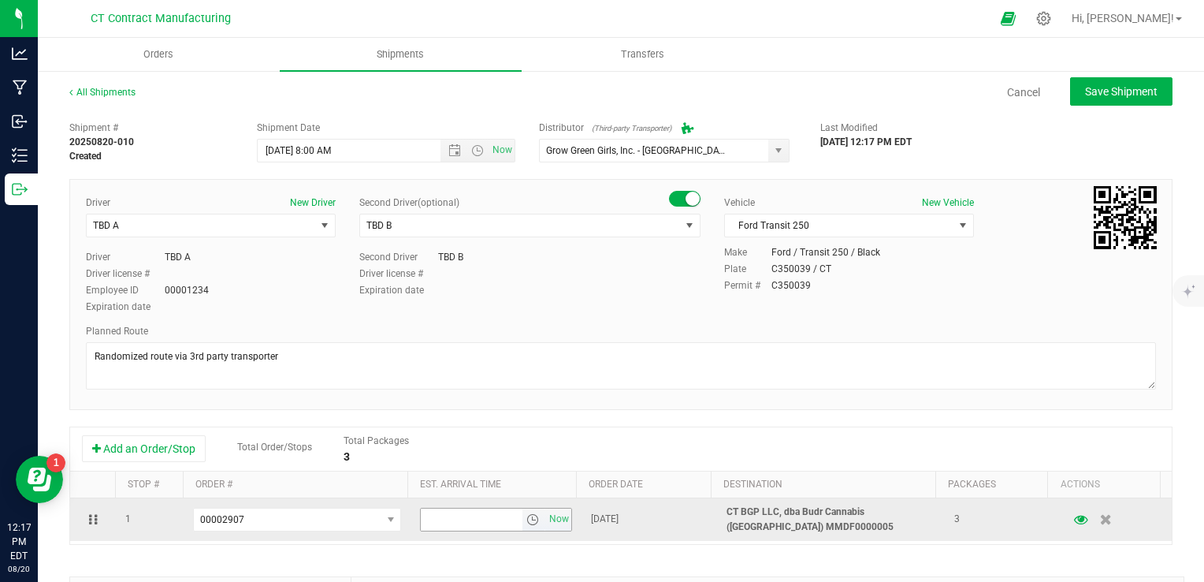
click at [526, 519] on span "select" at bounding box center [532, 519] width 13 height 13
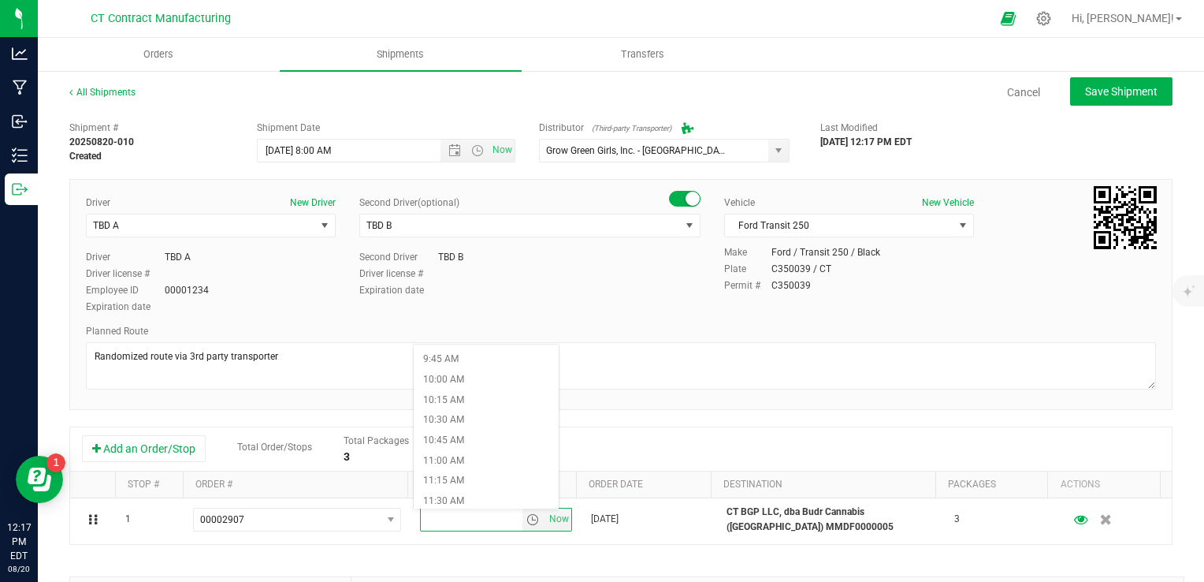
scroll to position [946, 0]
click at [465, 481] on li "1:15 PM" at bounding box center [486, 485] width 145 height 20
click at [521, 449] on div "Add an Order/Stop Total Order/Stops Total Packages 3" at bounding box center [621, 449] width 1078 height 28
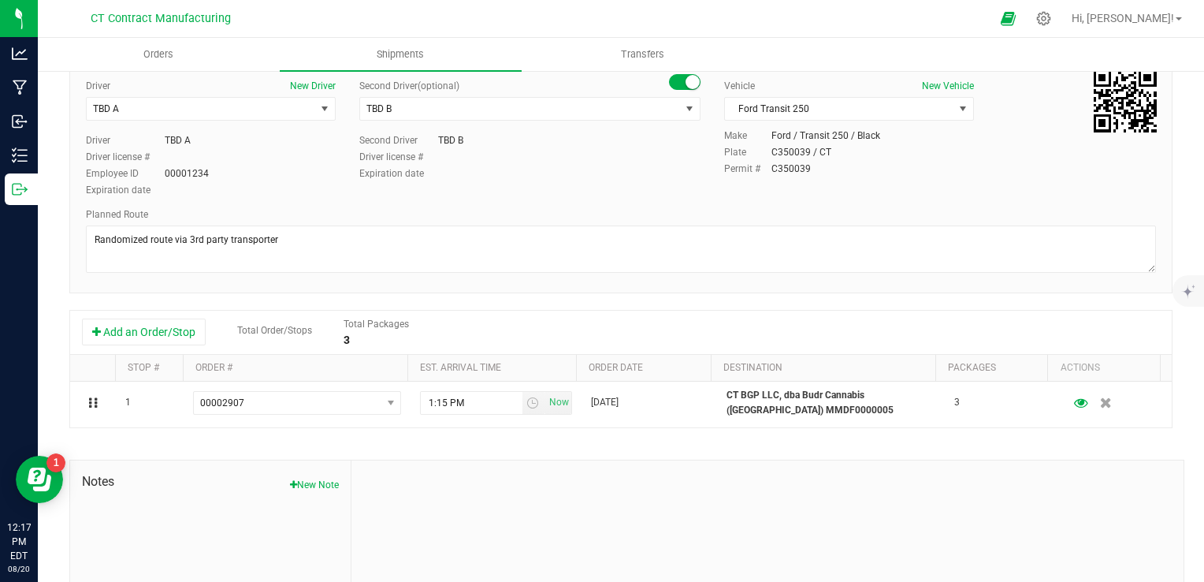
scroll to position [0, 0]
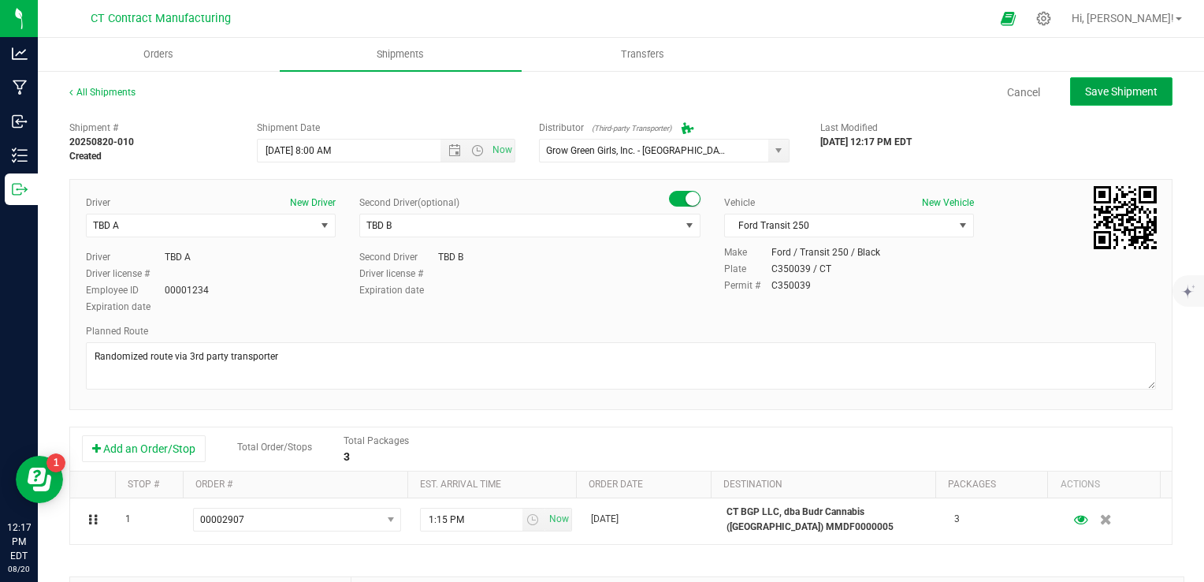
click at [1125, 93] on span "Save Shipment" at bounding box center [1121, 91] width 73 height 13
type input "[DATE] 12:00 PM"
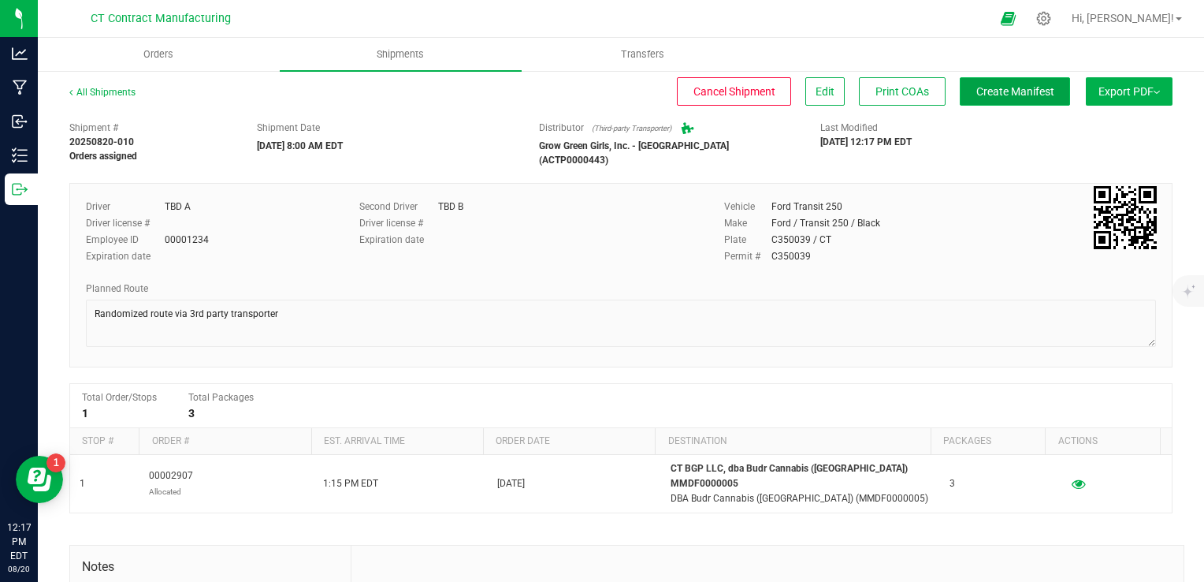
click at [1018, 85] on span "Create Manifest" at bounding box center [1015, 91] width 78 height 13
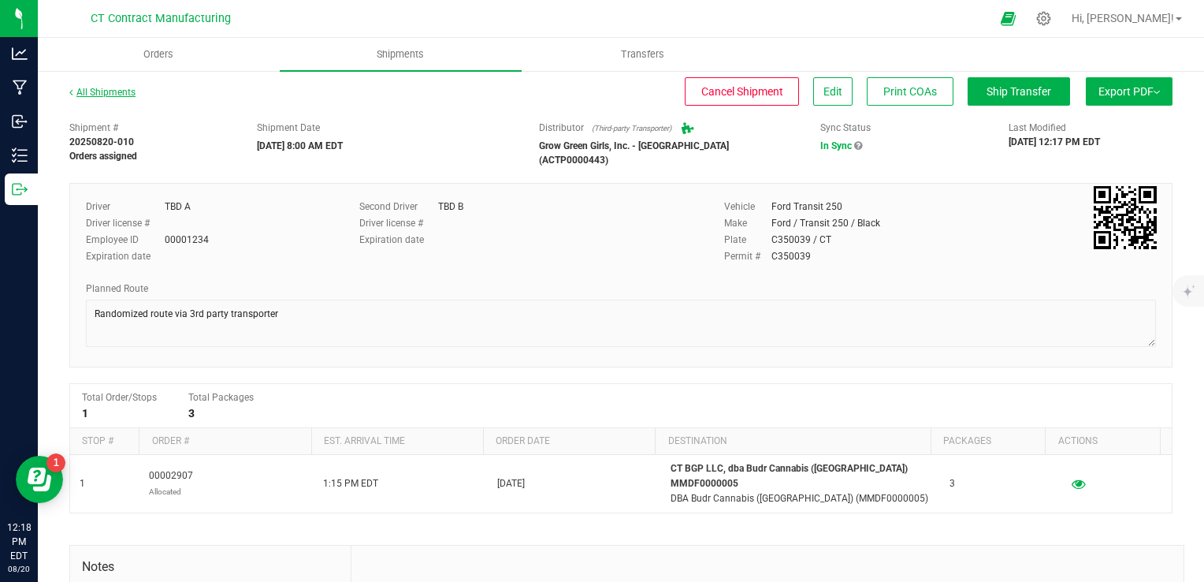
click at [99, 93] on link "All Shipments" at bounding box center [102, 92] width 66 height 11
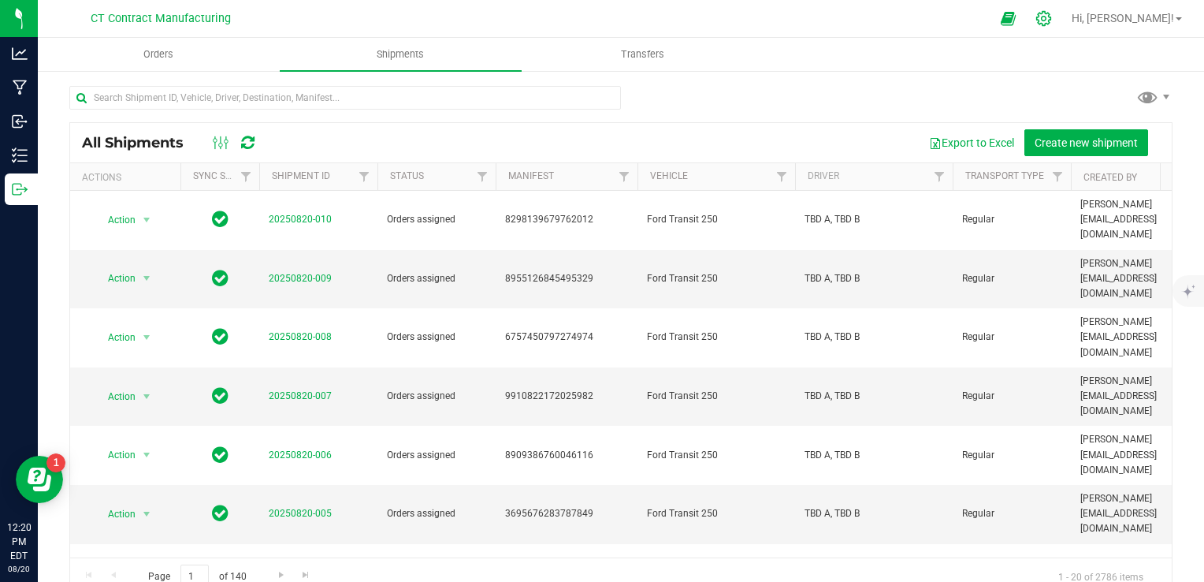
click at [1055, 15] on div at bounding box center [1044, 18] width 22 height 17
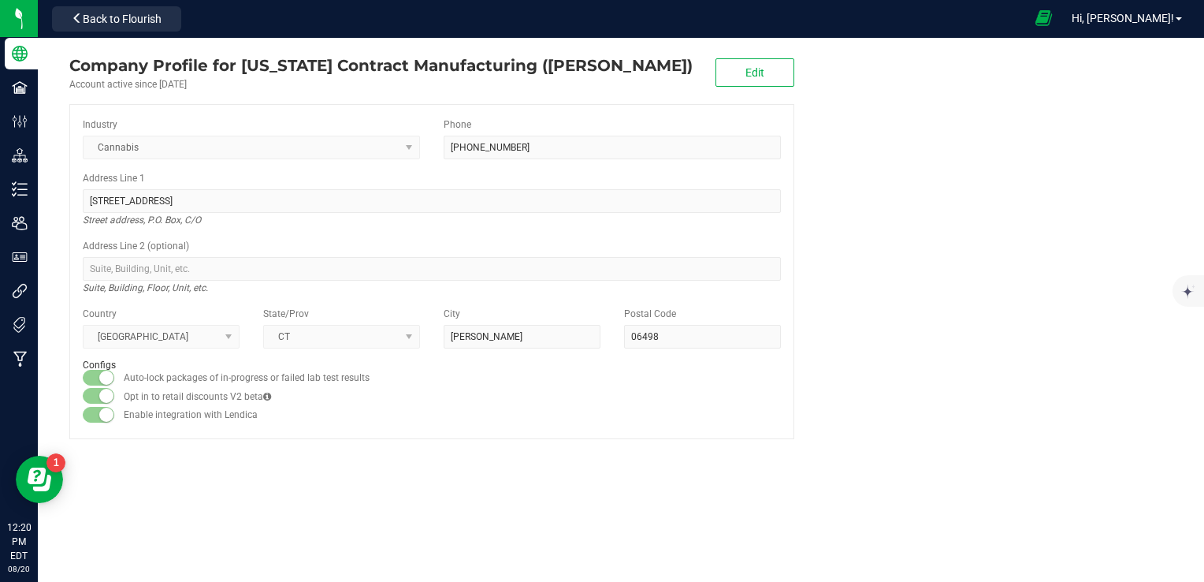
click at [1052, 22] on icon at bounding box center [1044, 18] width 17 height 18
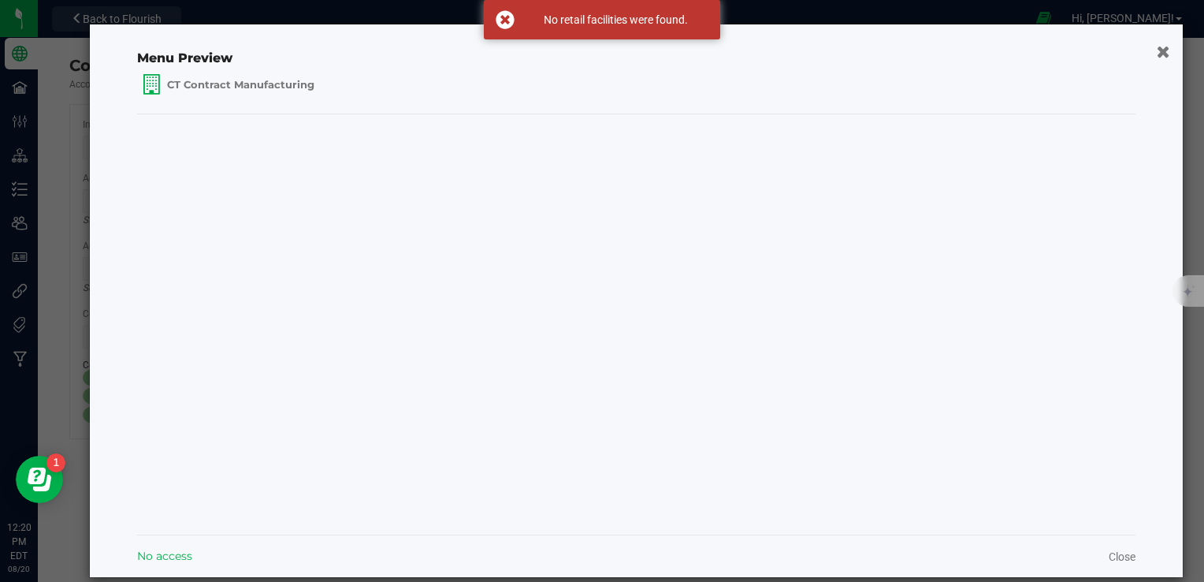
click at [1157, 51] on icon "button" at bounding box center [1163, 51] width 13 height 17
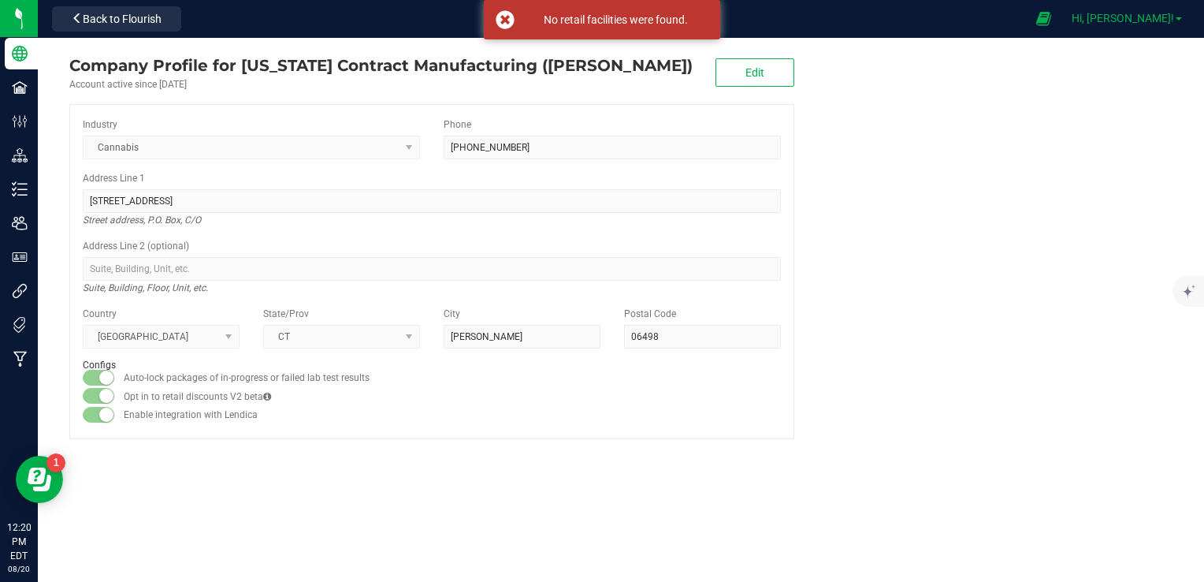
click at [1160, 12] on span "Hi, [PERSON_NAME]!" at bounding box center [1123, 18] width 102 height 13
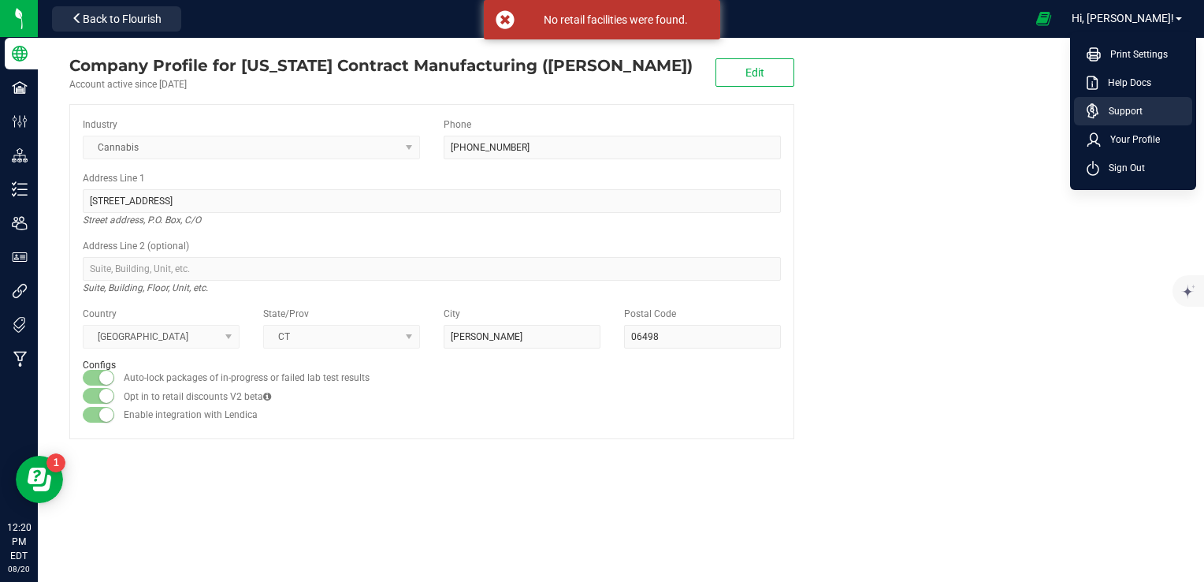
click at [1135, 115] on span "Support" at bounding box center [1120, 111] width 43 height 16
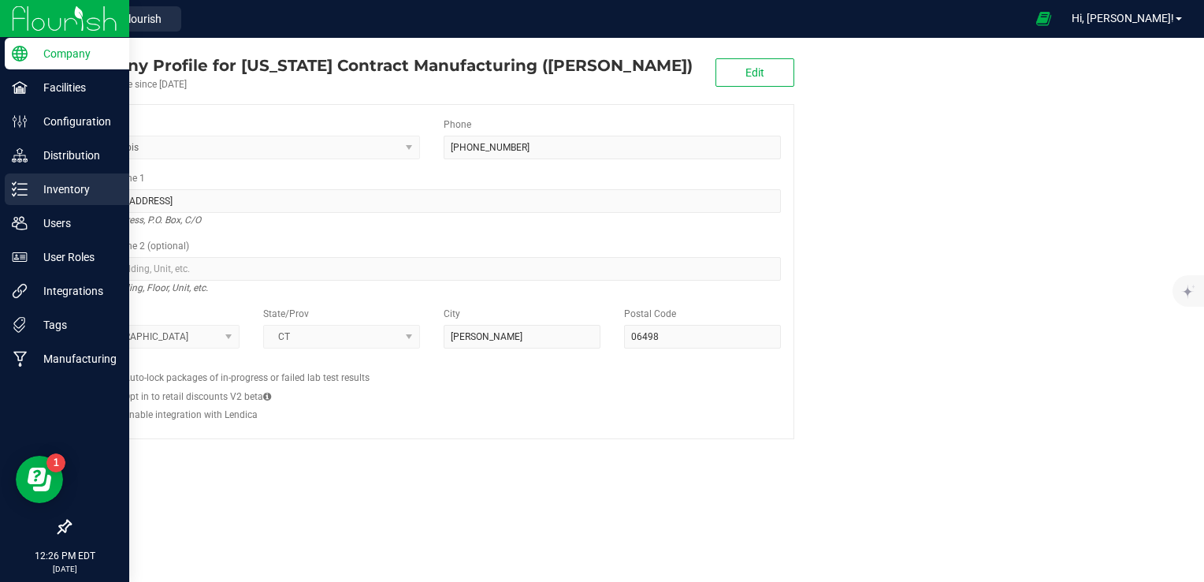
click at [64, 191] on p "Inventory" at bounding box center [75, 189] width 95 height 19
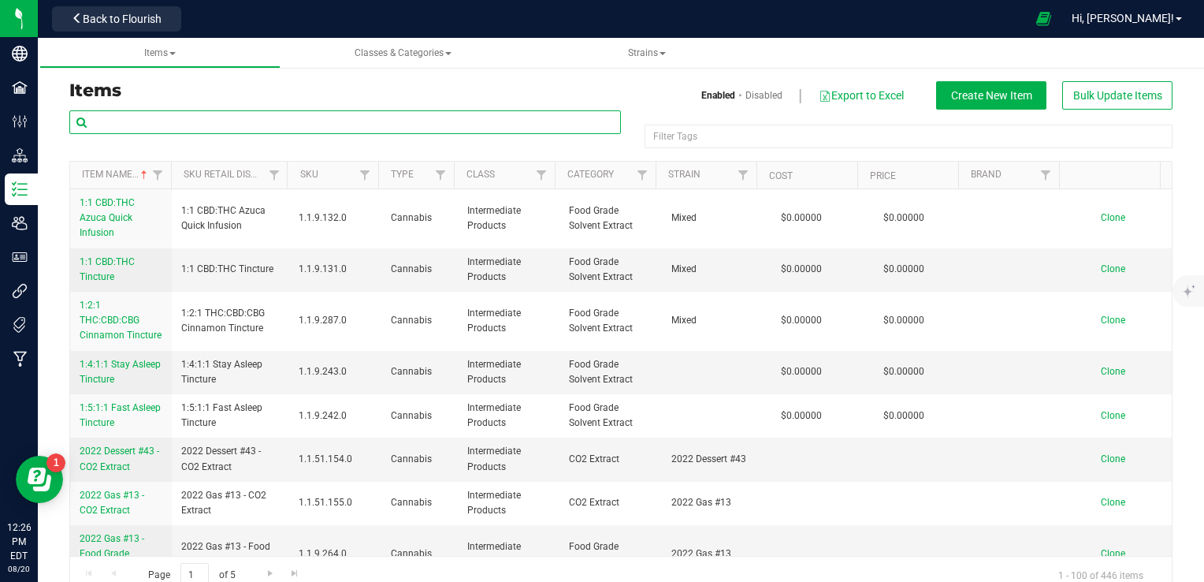
click at [281, 115] on input "text" at bounding box center [345, 122] width 552 height 24
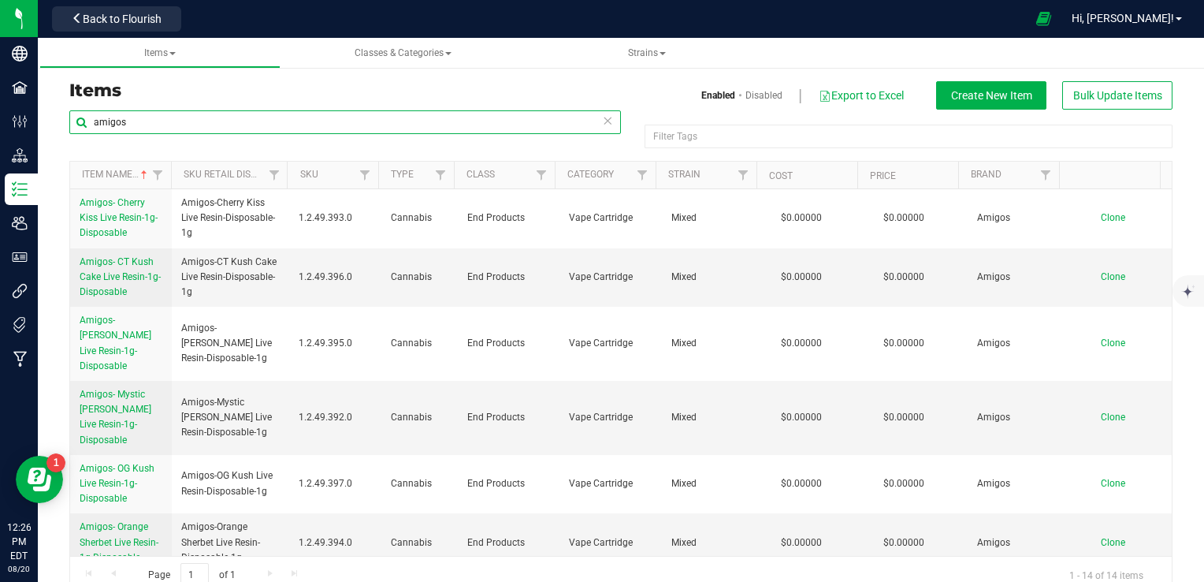
click at [377, 118] on input "amigos" at bounding box center [345, 122] width 552 height 24
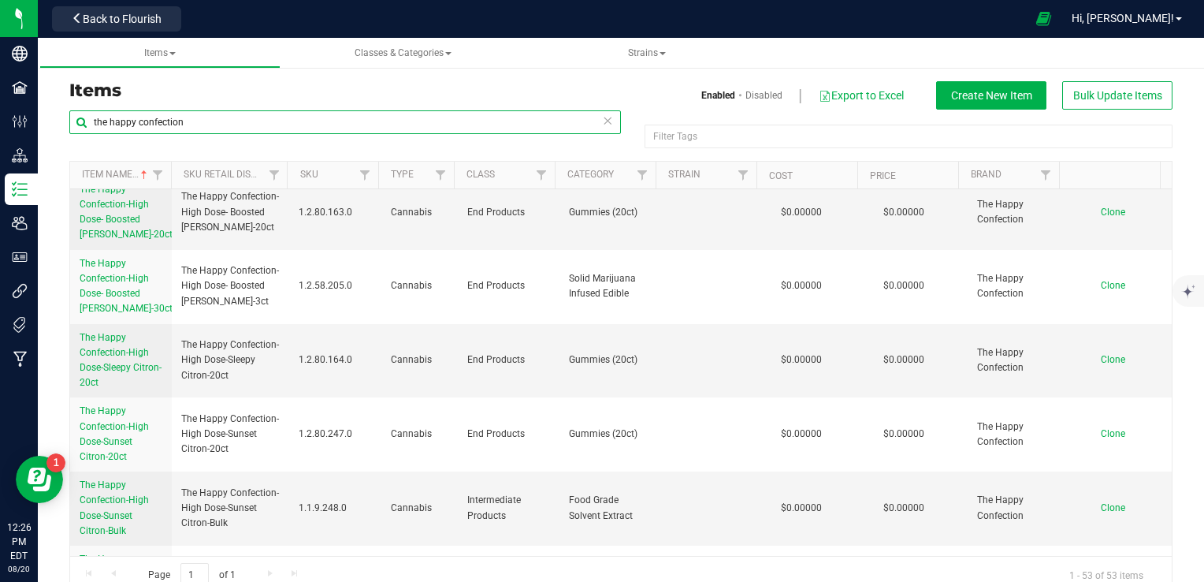
scroll to position [4041, 0]
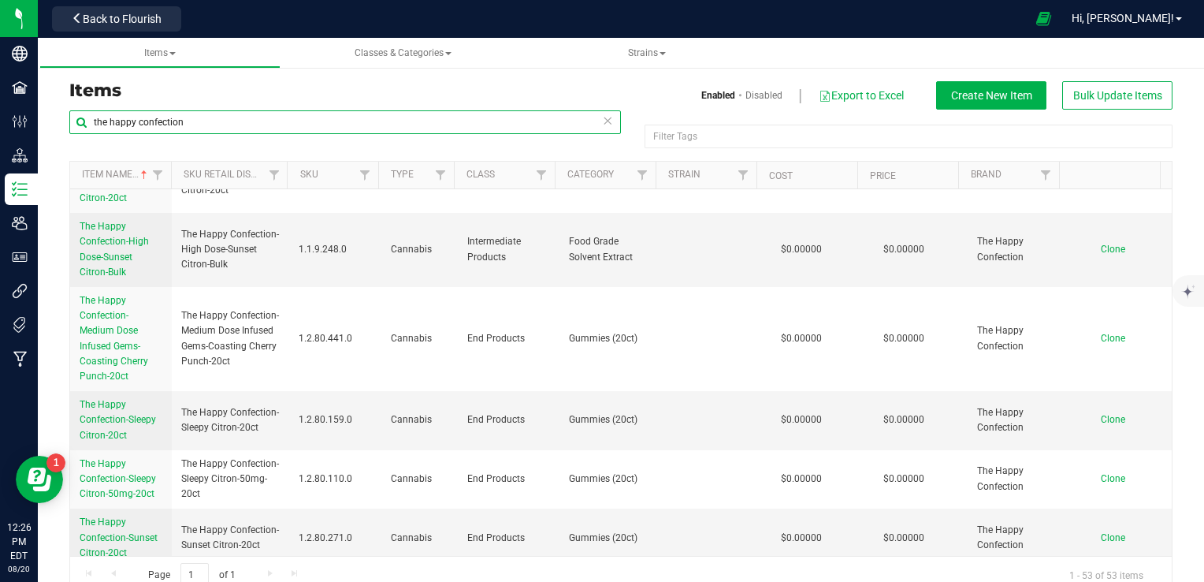
click at [381, 113] on input "the happy confection" at bounding box center [345, 122] width 552 height 24
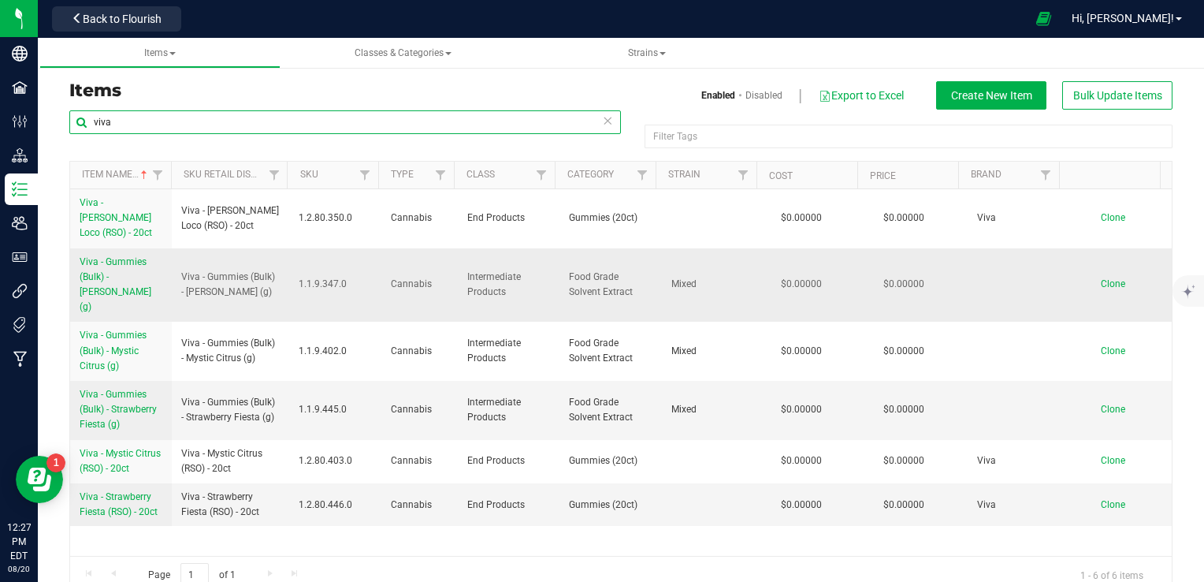
type input "viva"
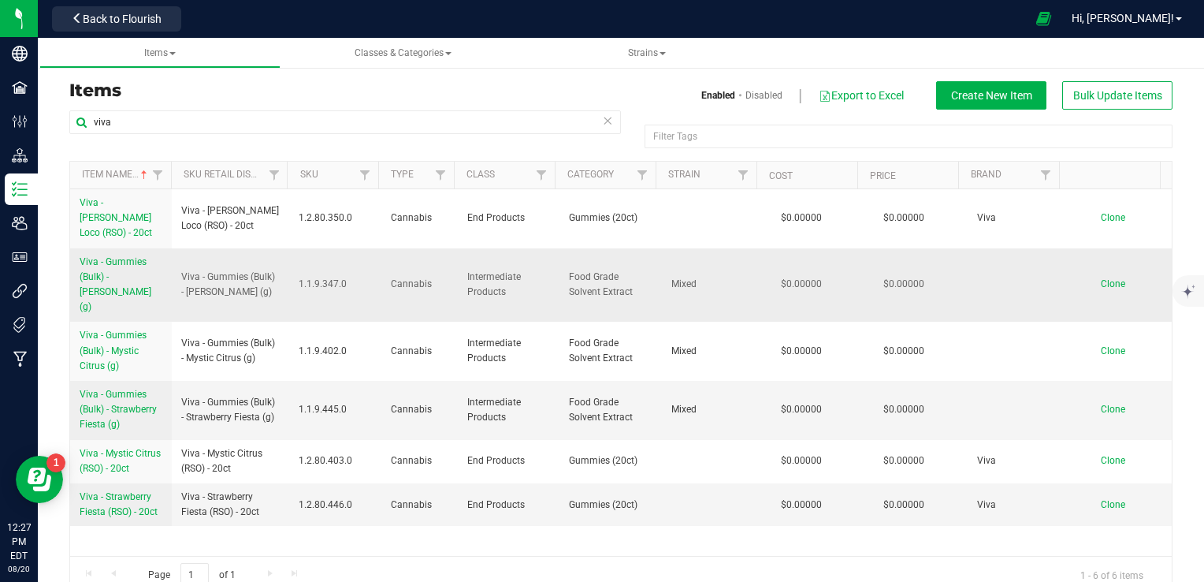
click at [129, 256] on span "Viva - Gummies (Bulk) - Berry Loco (g)" at bounding box center [116, 284] width 72 height 57
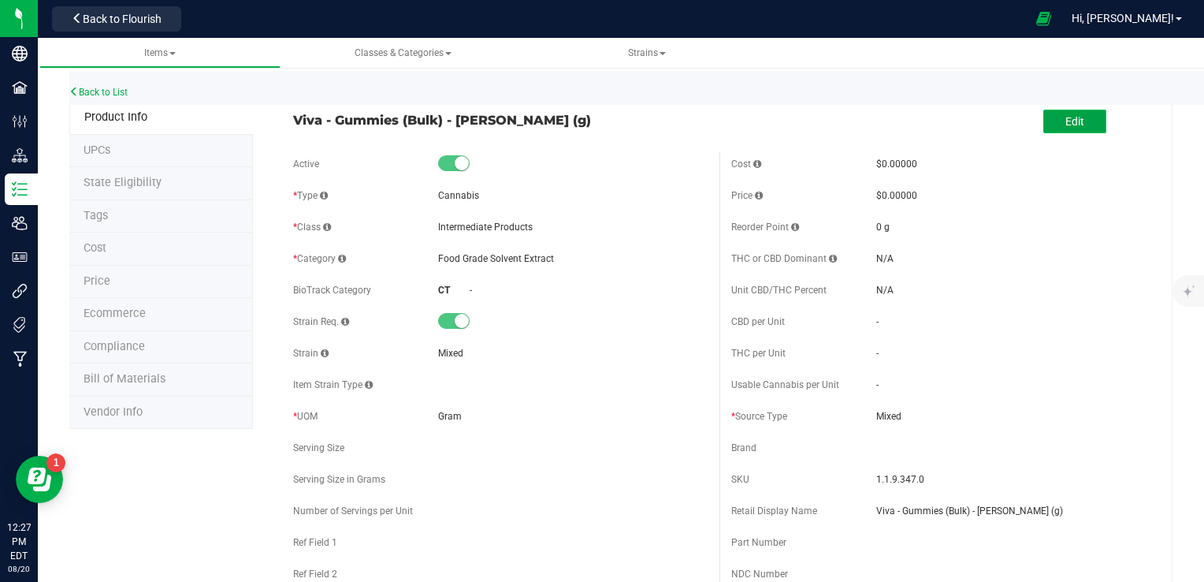
click at [1051, 118] on button "Edit" at bounding box center [1074, 122] width 63 height 24
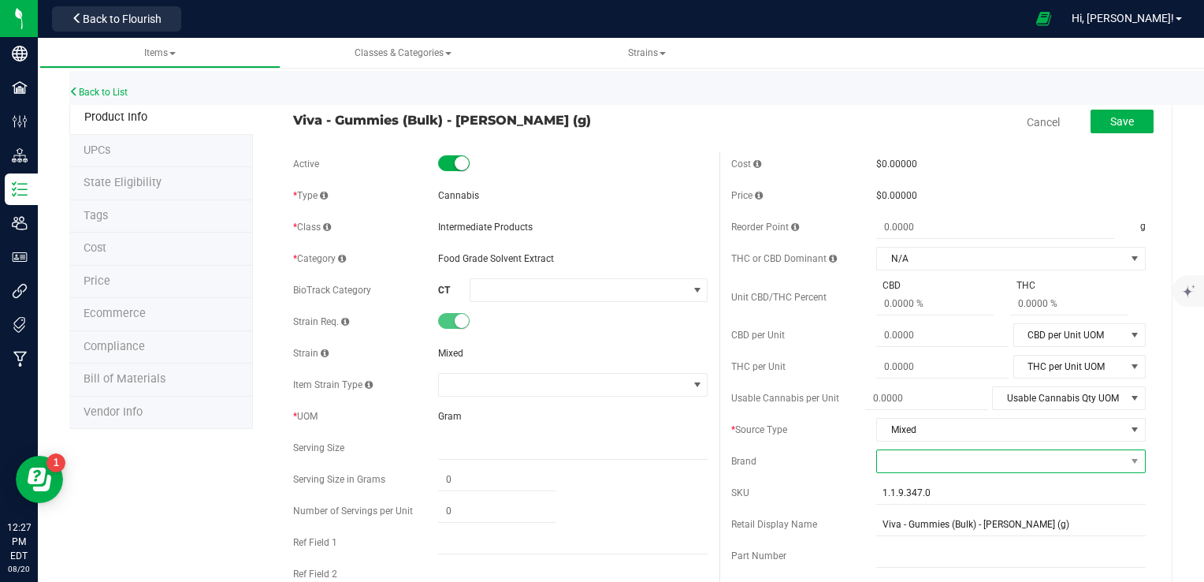
click at [946, 458] on span at bounding box center [1001, 461] width 248 height 22
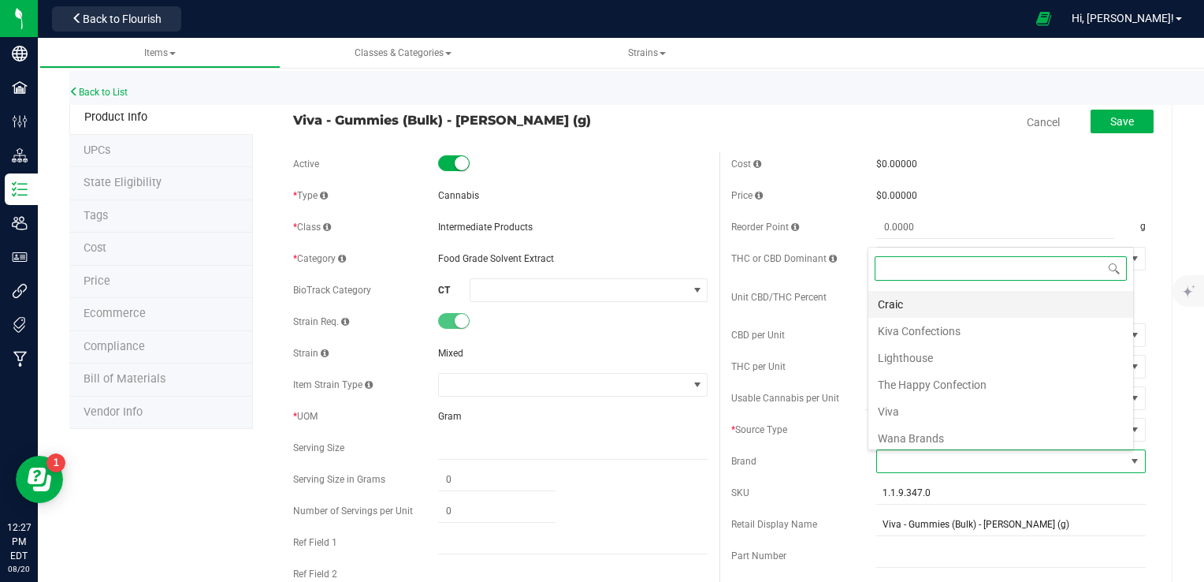
scroll to position [80, 0]
click at [927, 408] on li "Viva" at bounding box center [1000, 409] width 265 height 27
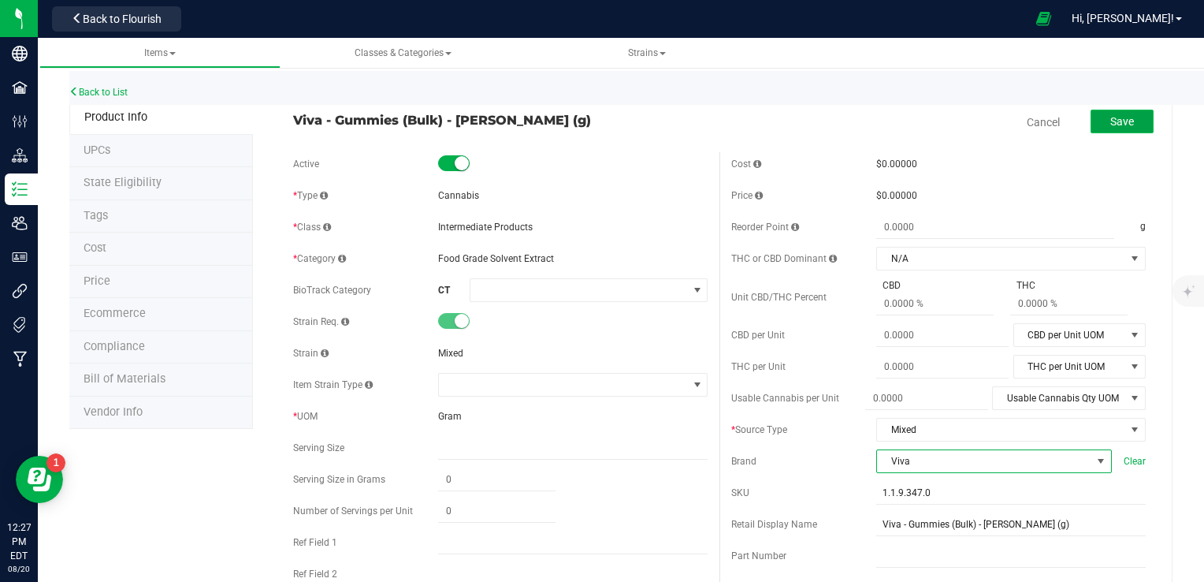
click at [1121, 121] on span "Save" at bounding box center [1122, 121] width 24 height 13
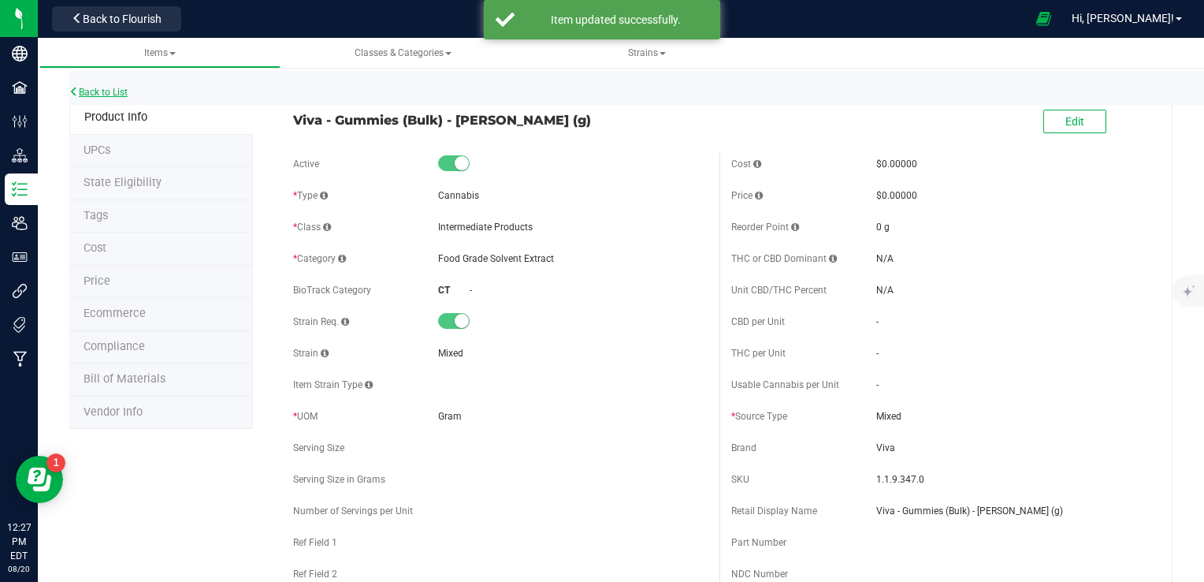
click at [111, 87] on link "Back to List" at bounding box center [98, 92] width 58 height 11
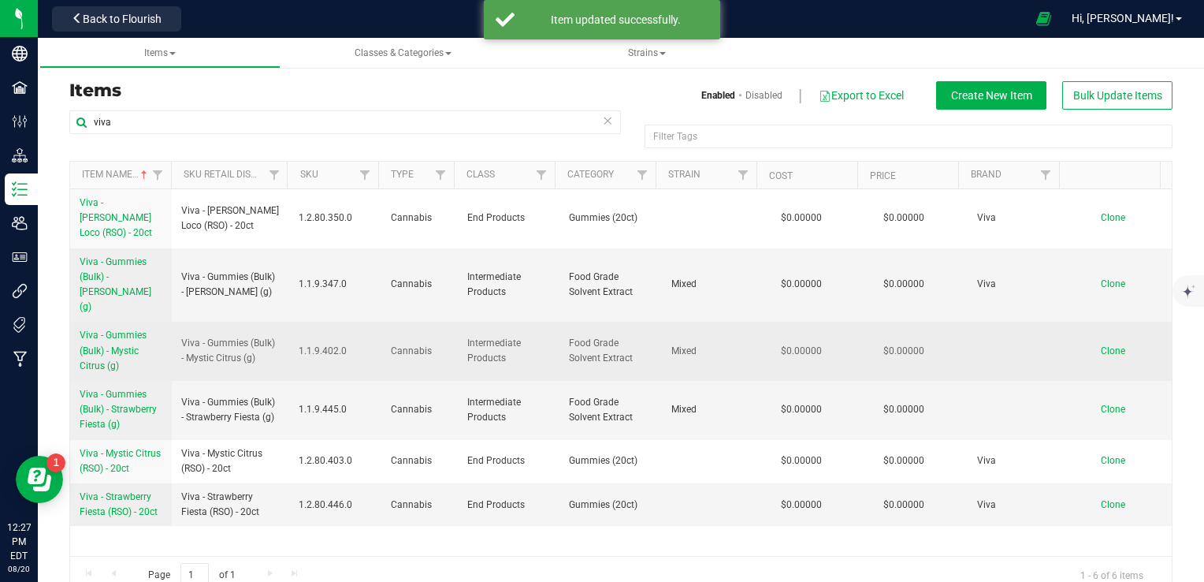
click at [105, 328] on link "Viva - Gummies (Bulk) - Mystic Citrus (g)" at bounding box center [121, 351] width 83 height 46
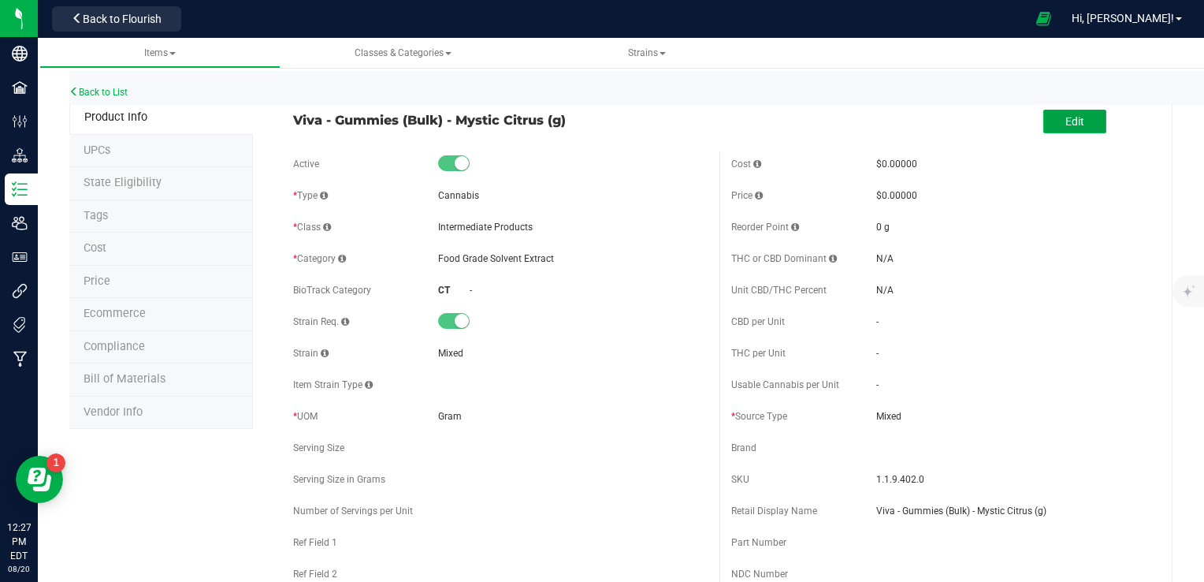
click at [1081, 113] on button "Edit" at bounding box center [1074, 122] width 63 height 24
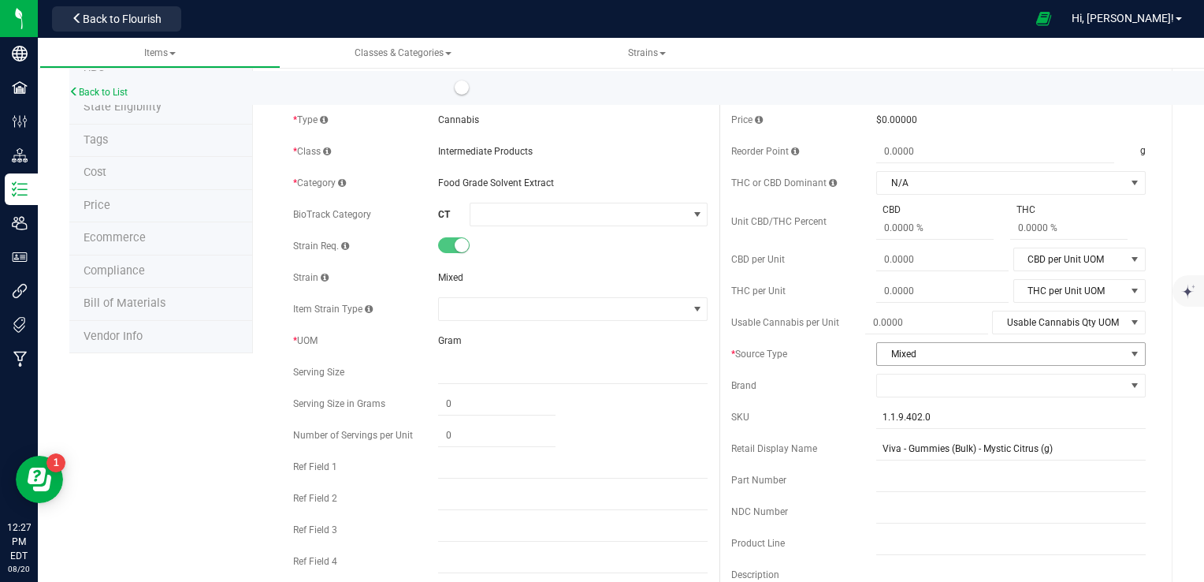
scroll to position [158, 0]
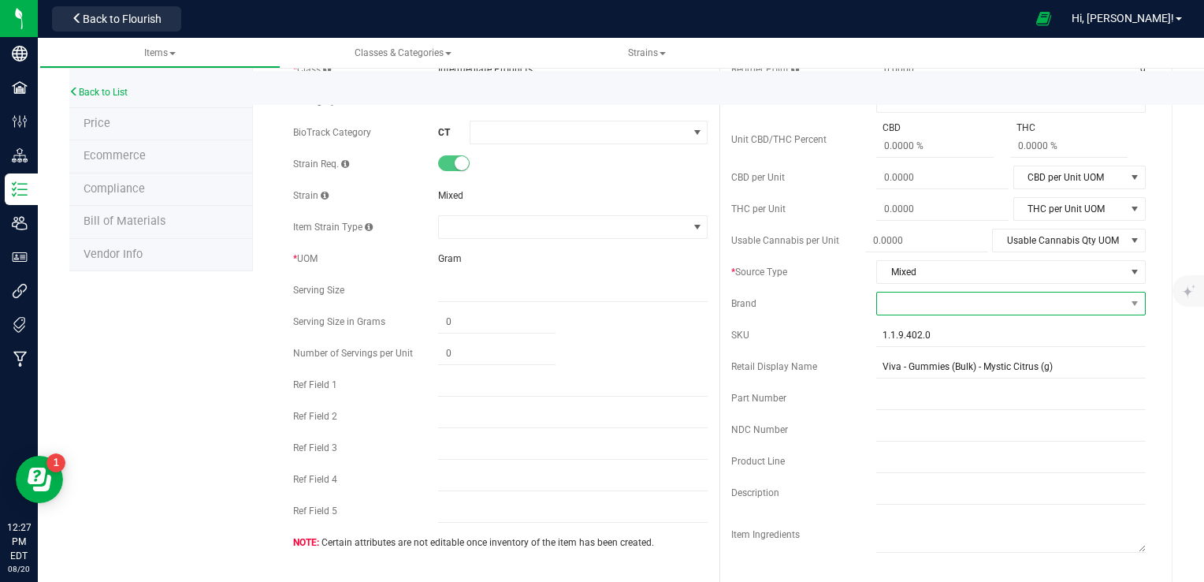
click at [926, 307] on span at bounding box center [1001, 303] width 248 height 22
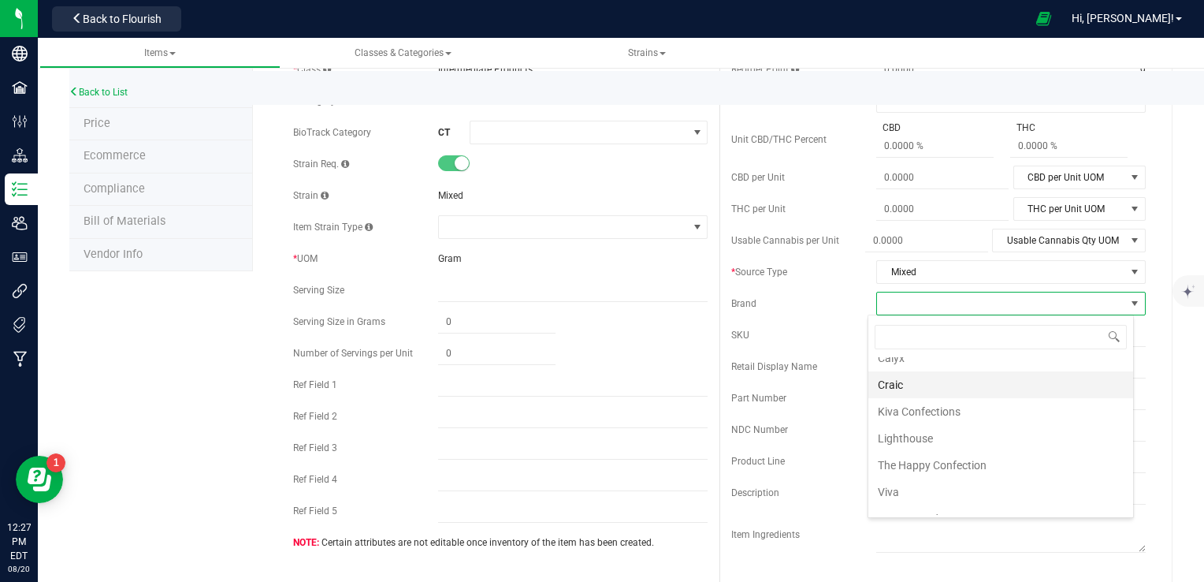
scroll to position [79, 0]
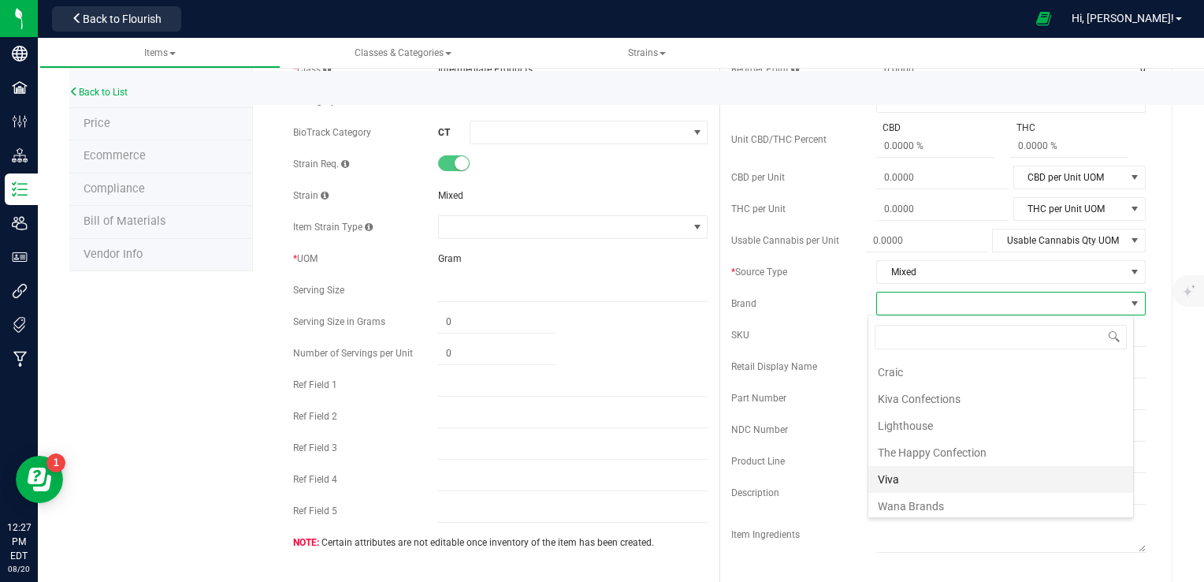
click at [921, 474] on li "Viva" at bounding box center [1000, 479] width 265 height 27
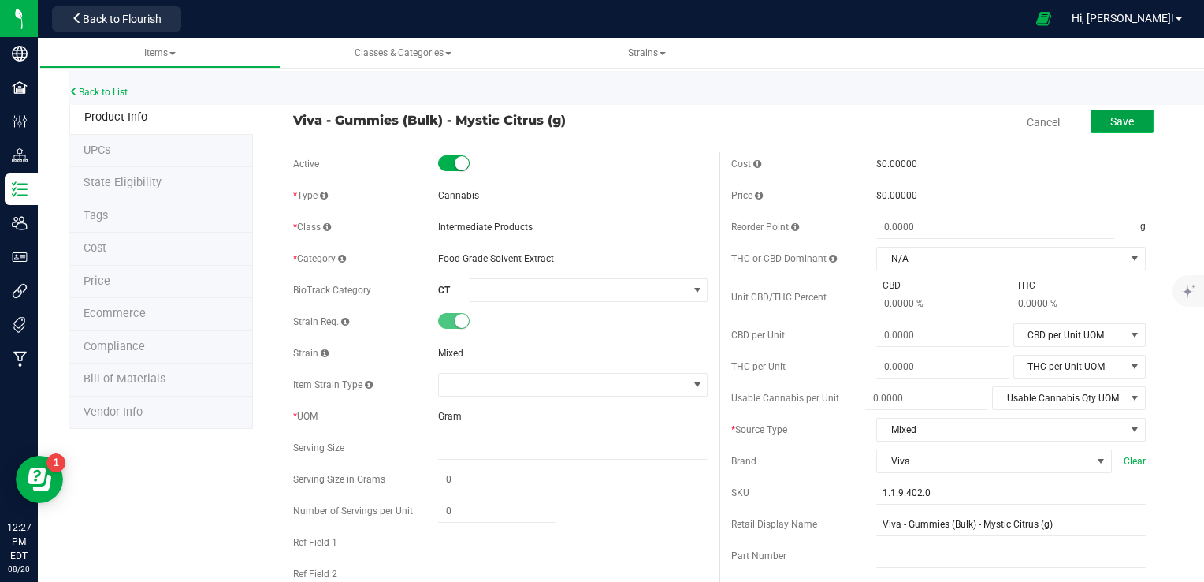
click at [1122, 125] on button "Save" at bounding box center [1122, 122] width 63 height 24
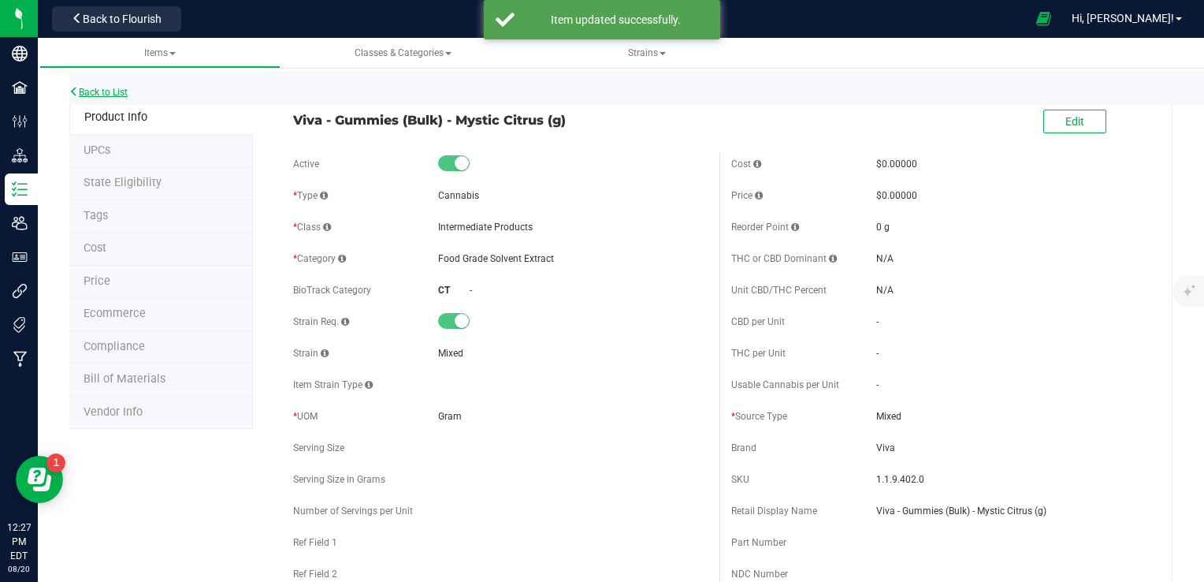
click at [113, 92] on link "Back to List" at bounding box center [98, 92] width 58 height 11
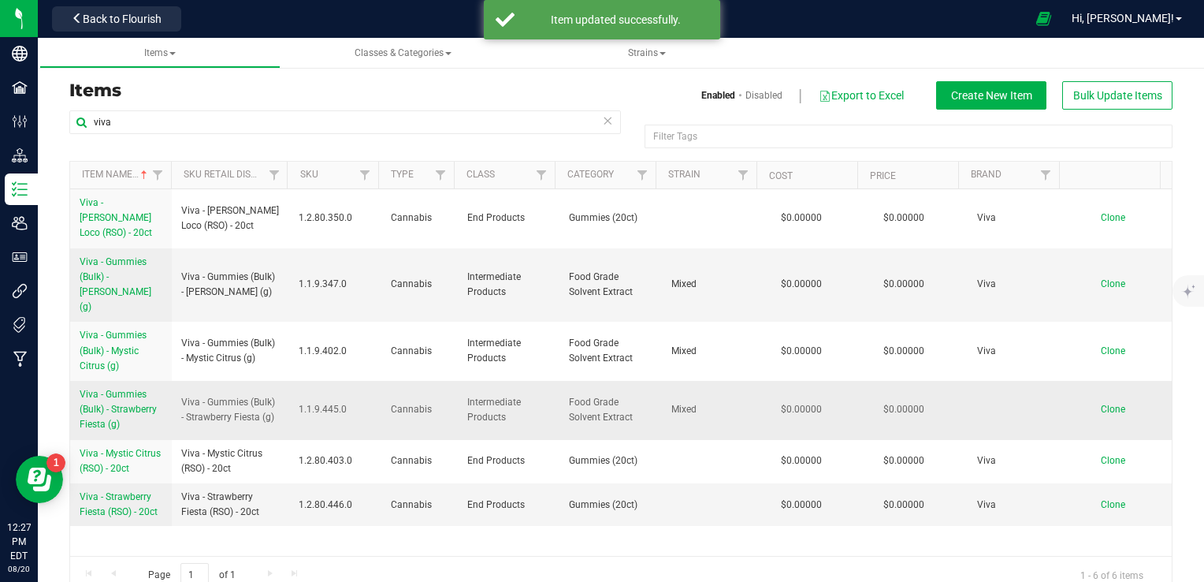
click at [111, 389] on span "Viva - Gummies (Bulk) - Strawberry Fiesta (g)" at bounding box center [118, 409] width 77 height 41
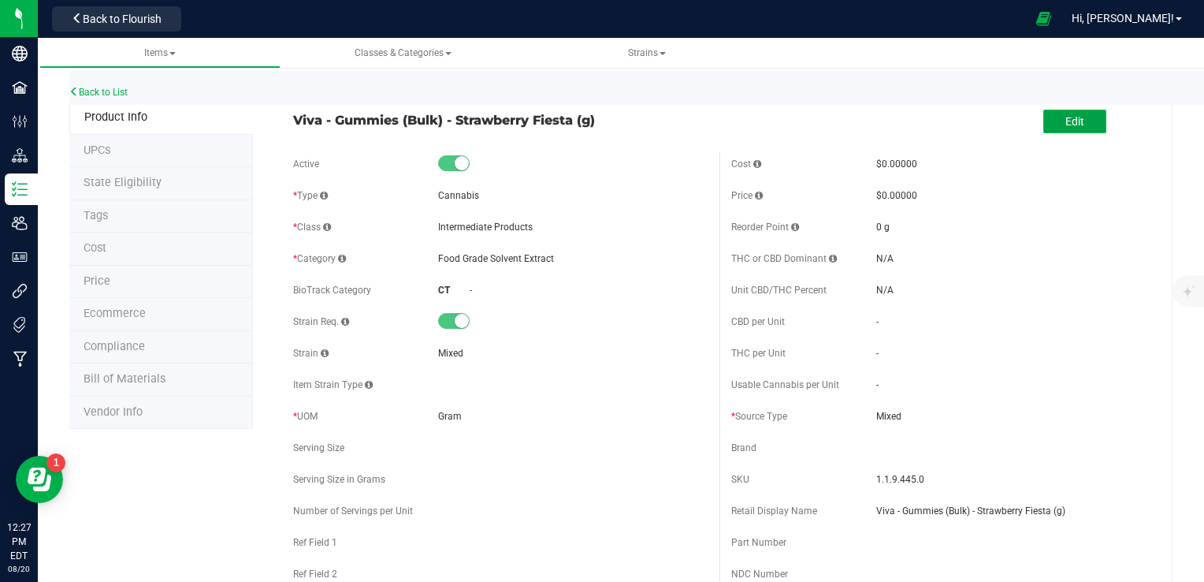
click at [1066, 126] on span "Edit" at bounding box center [1075, 121] width 19 height 13
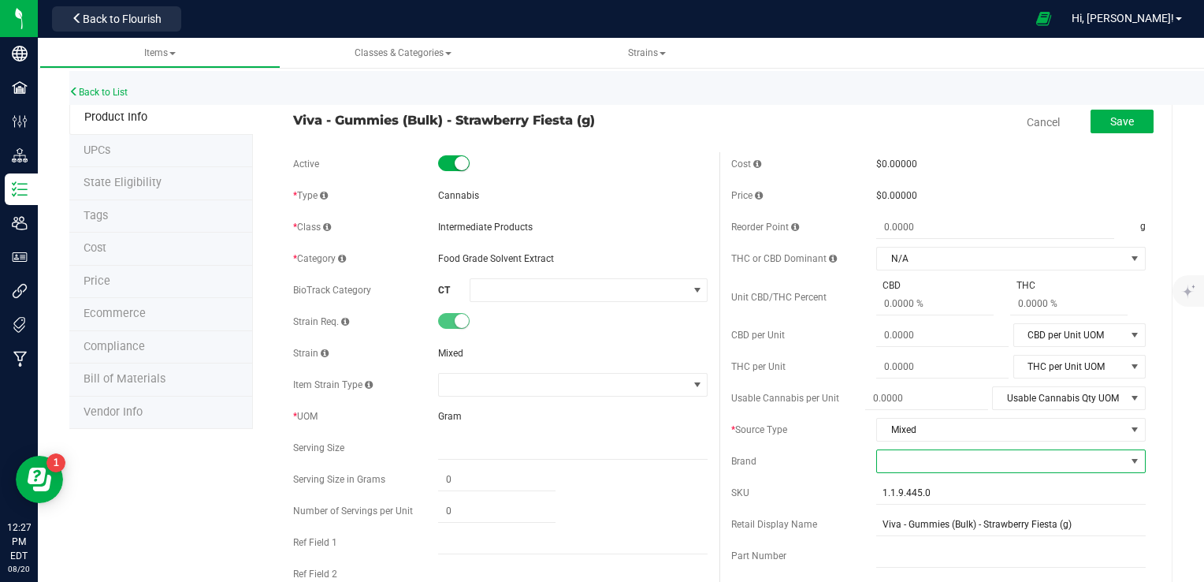
click at [924, 462] on span at bounding box center [1001, 461] width 248 height 22
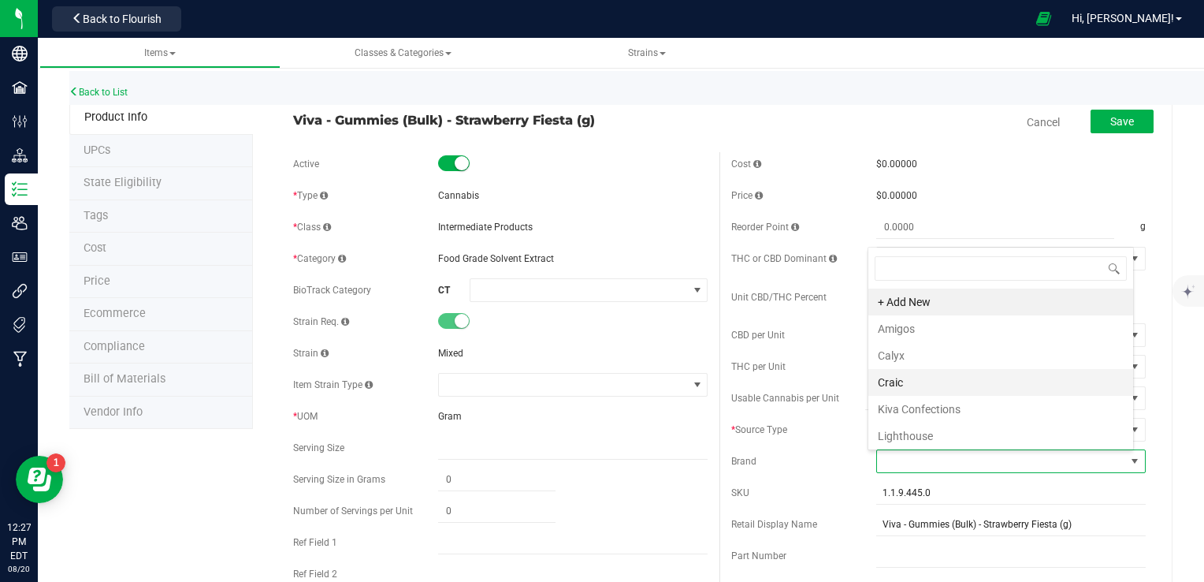
scroll to position [79, 0]
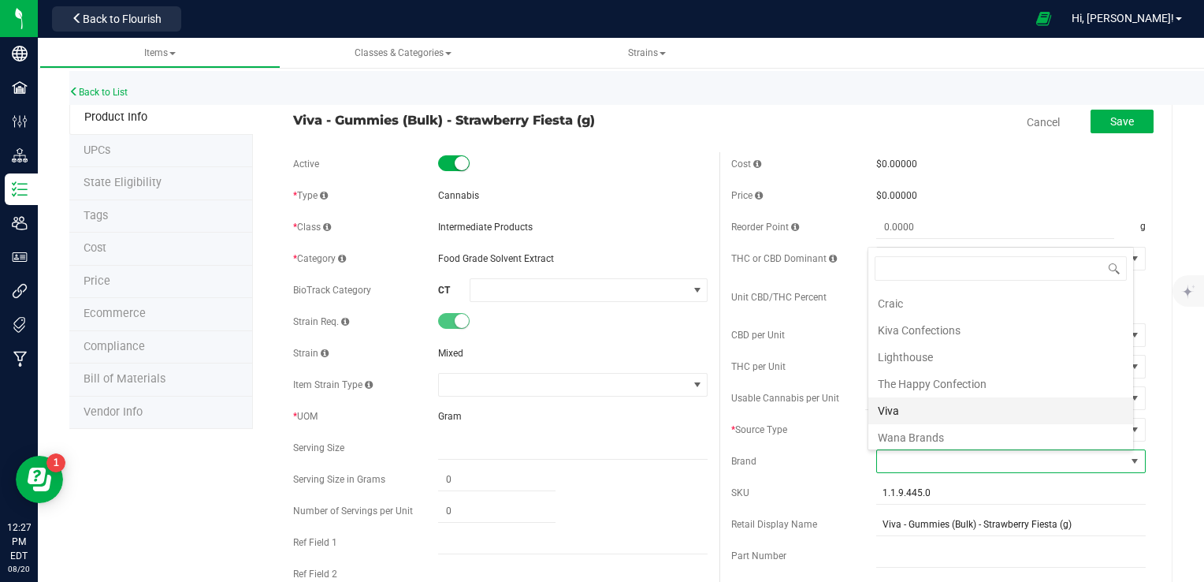
click at [909, 412] on li "Viva" at bounding box center [1000, 410] width 265 height 27
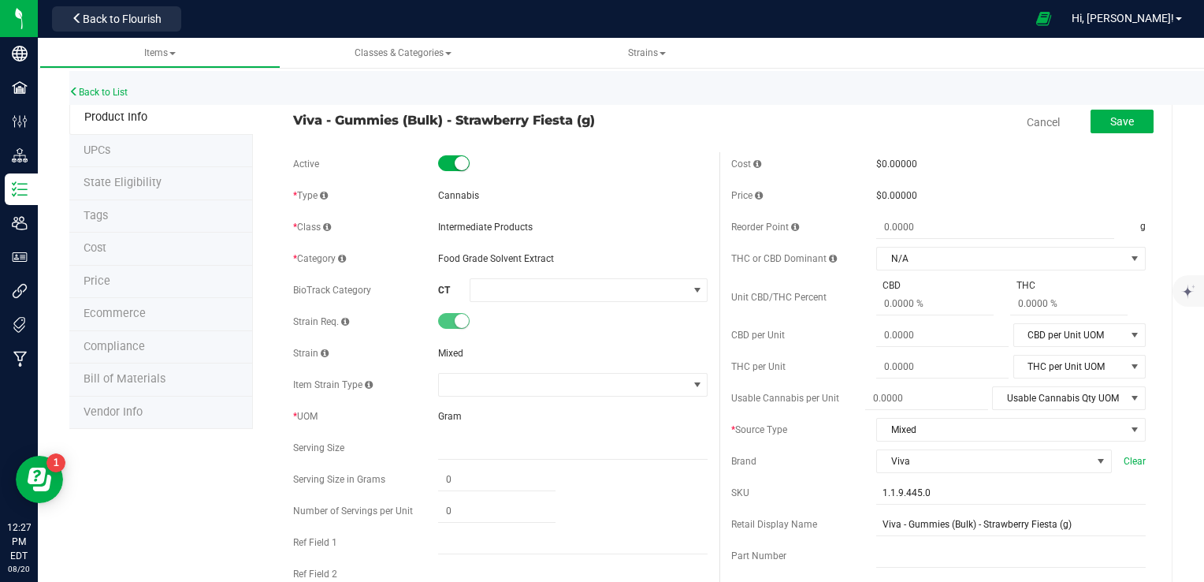
click at [1116, 106] on div "Save" at bounding box center [1110, 122] width 87 height 32
click at [1114, 115] on span "Save" at bounding box center [1122, 121] width 24 height 13
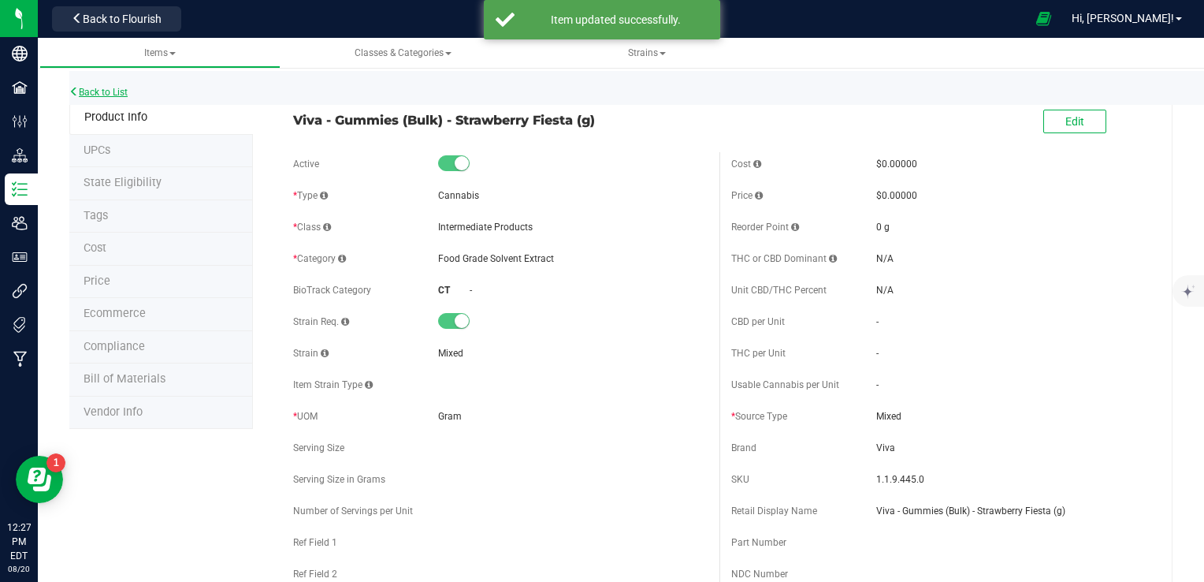
click at [117, 90] on link "Back to List" at bounding box center [98, 92] width 58 height 11
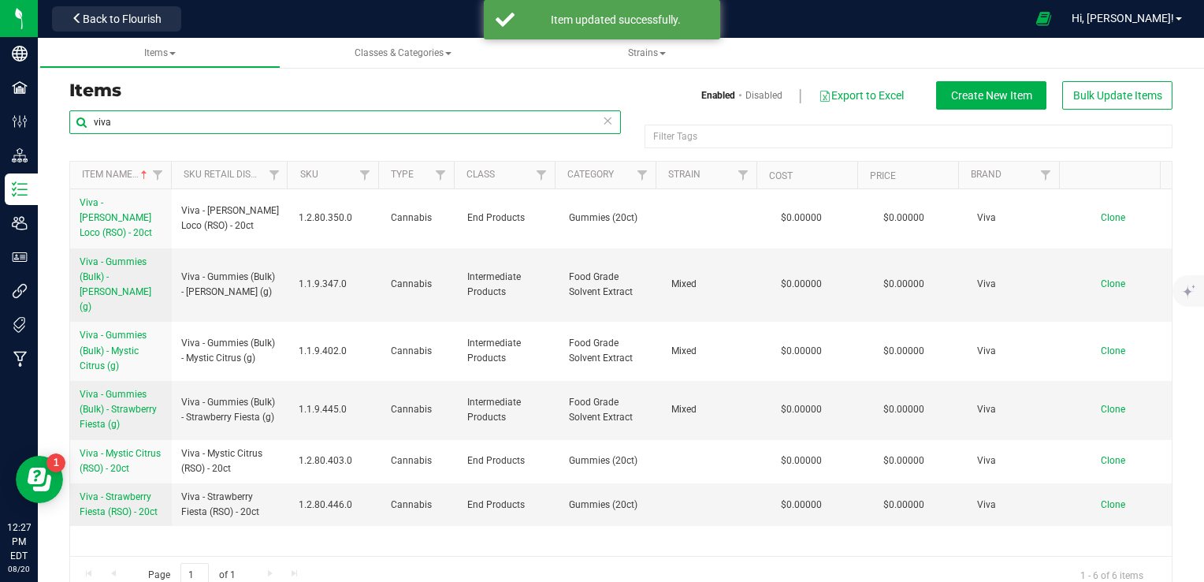
click at [158, 114] on input "viva" at bounding box center [345, 122] width 552 height 24
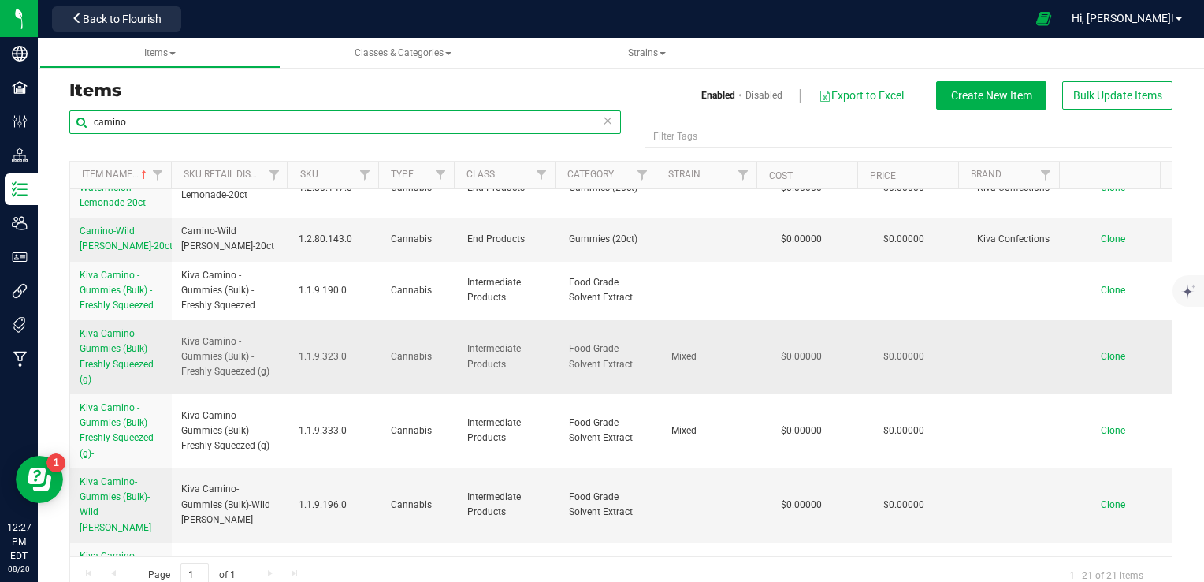
scroll to position [199, 0]
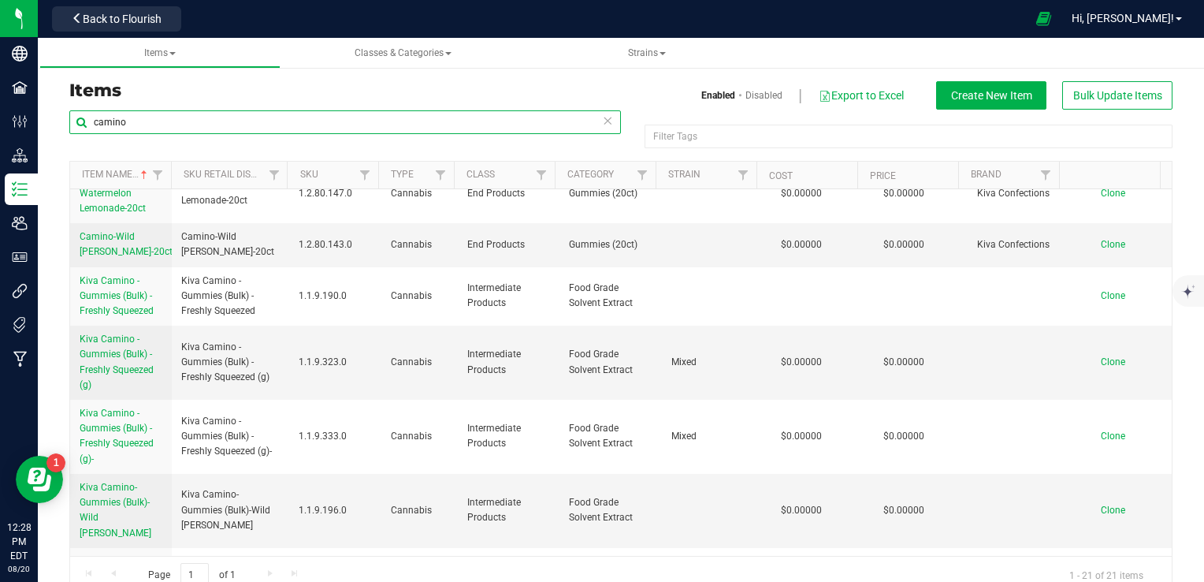
click at [158, 120] on input "camino" at bounding box center [345, 122] width 552 height 24
type input "wana"
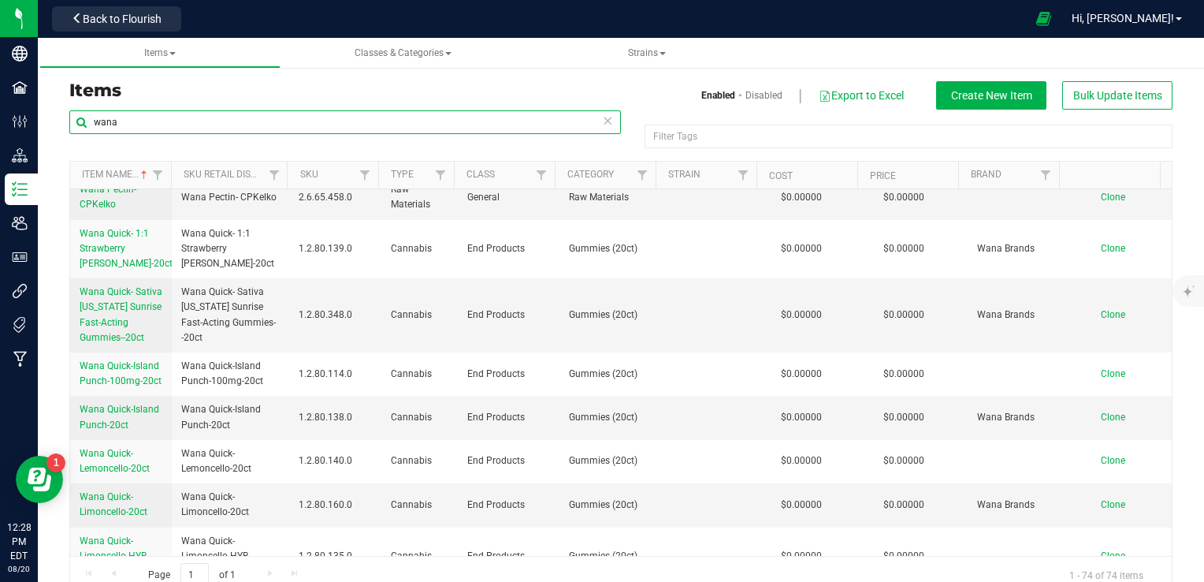
scroll to position [2286, 0]
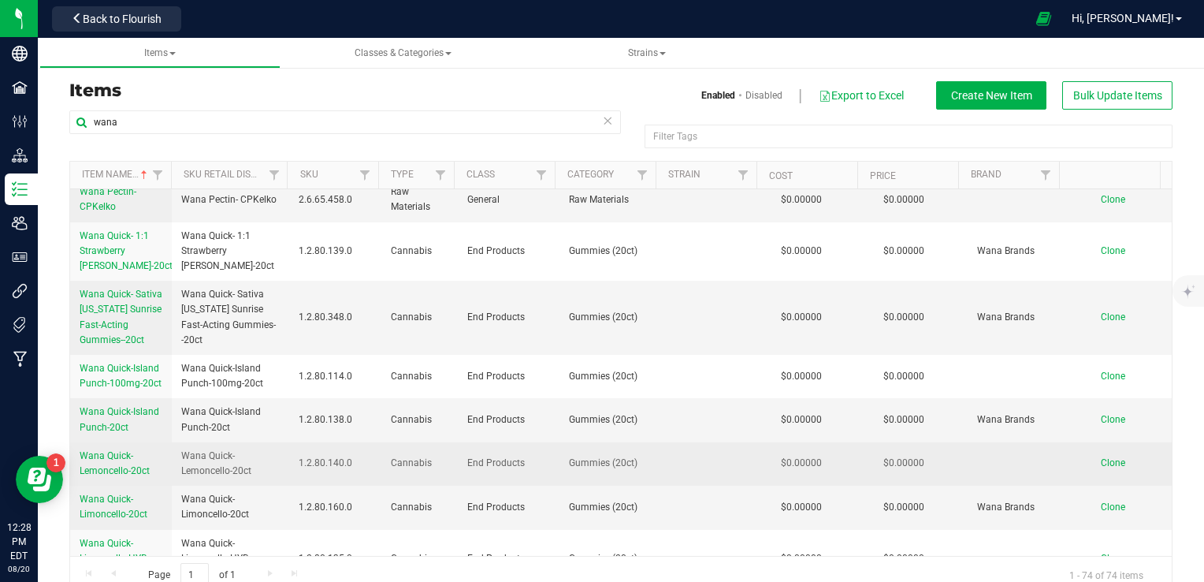
click at [111, 448] on link "Wana Quick-Lemoncello-20ct" at bounding box center [121, 463] width 83 height 30
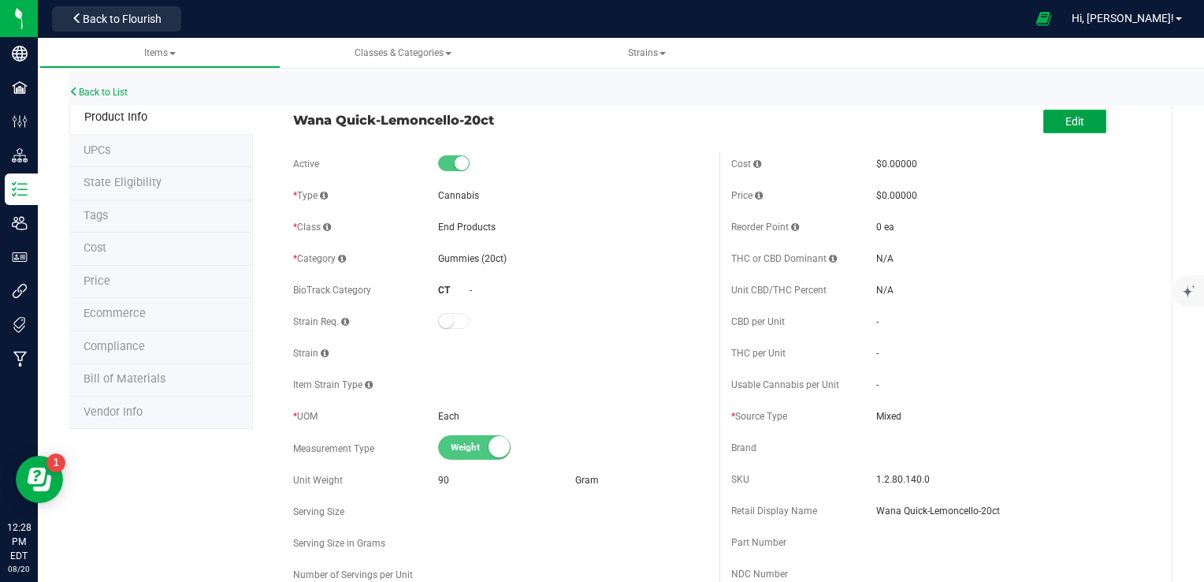
click at [1070, 115] on span "Edit" at bounding box center [1075, 121] width 19 height 13
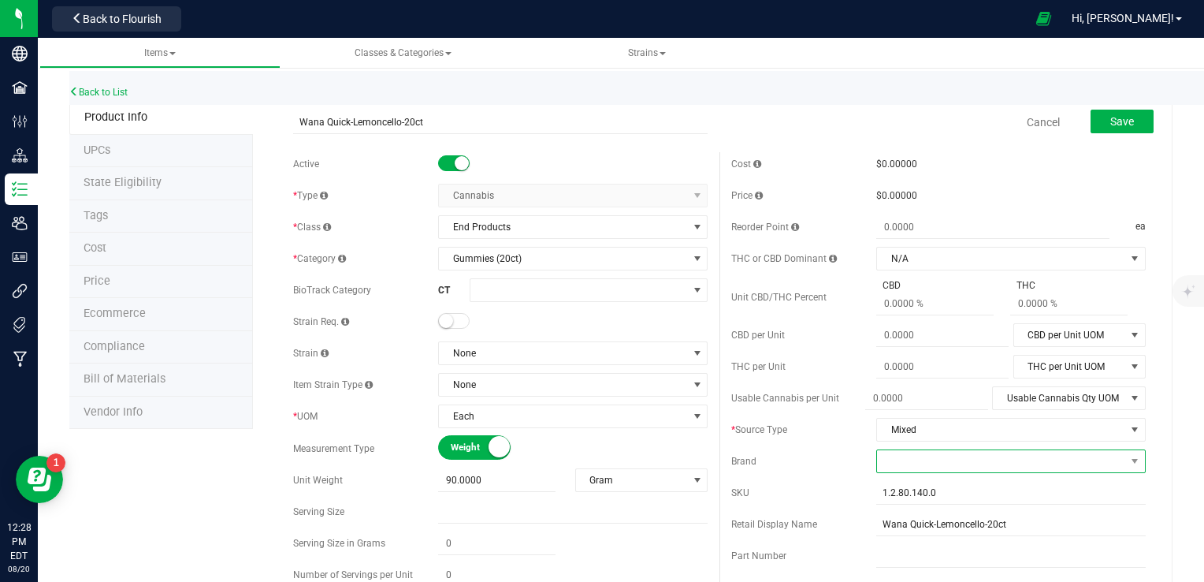
click at [913, 460] on span at bounding box center [1001, 461] width 248 height 22
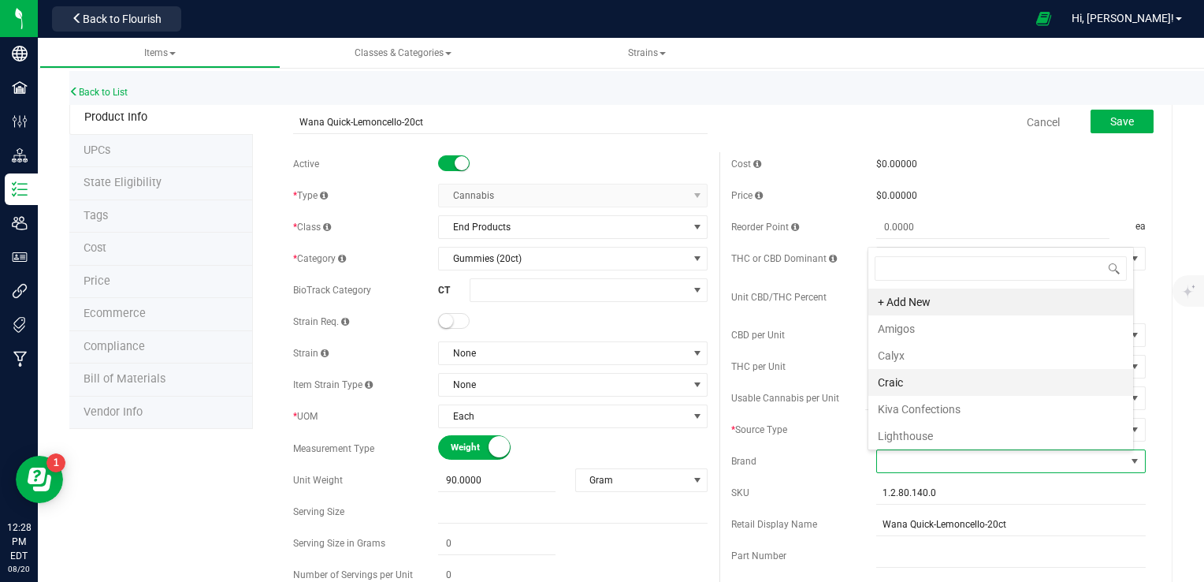
scroll to position [80, 0]
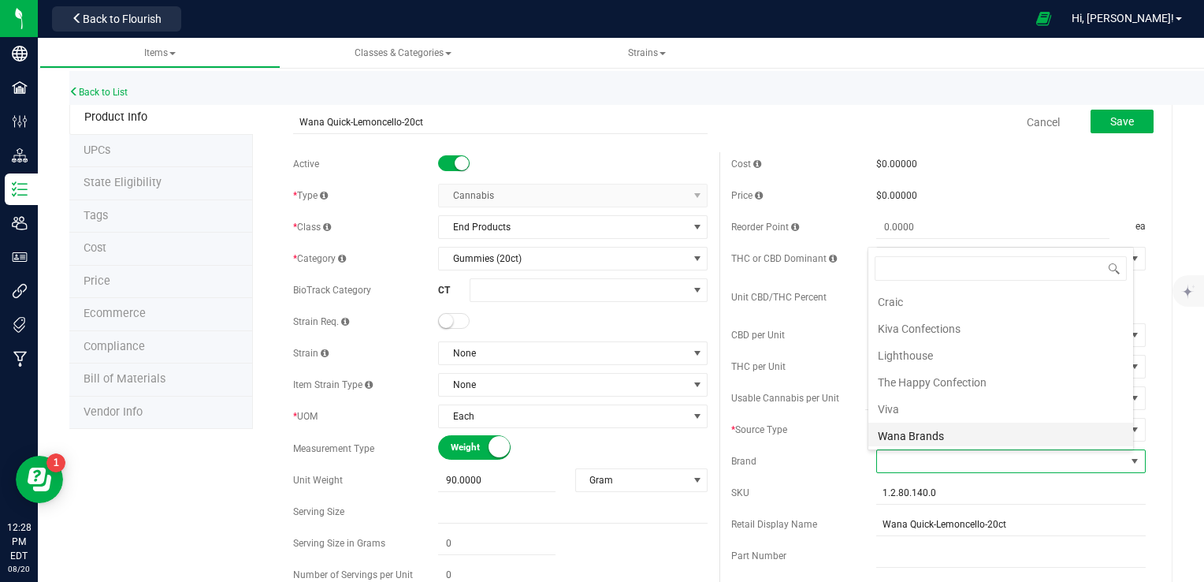
click at [915, 433] on li "Wana Brands" at bounding box center [1000, 435] width 265 height 27
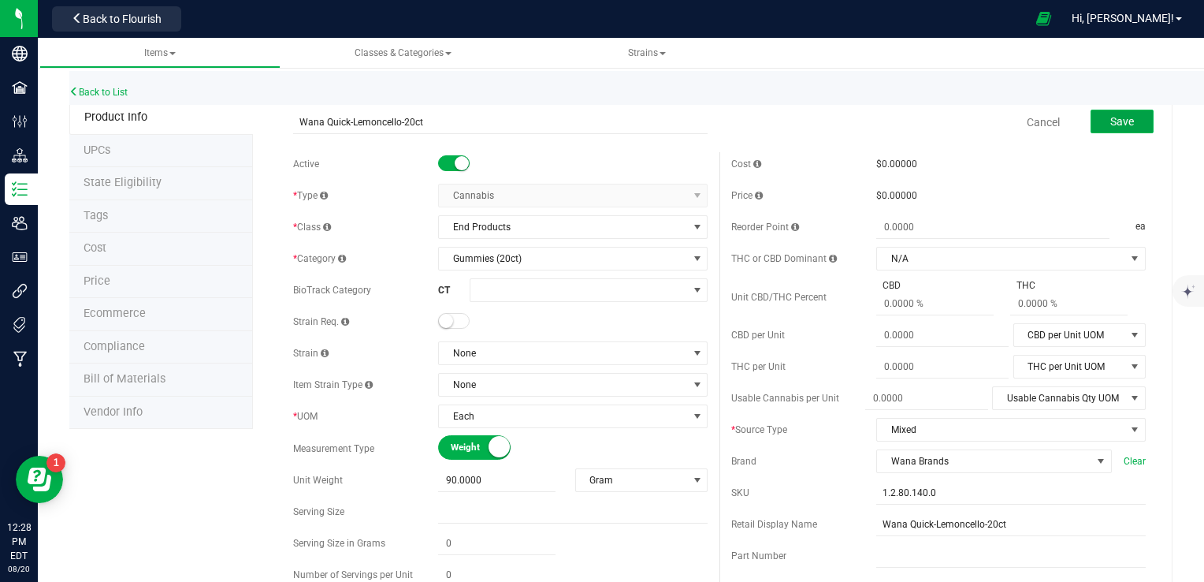
click at [1110, 121] on span "Save" at bounding box center [1122, 121] width 24 height 13
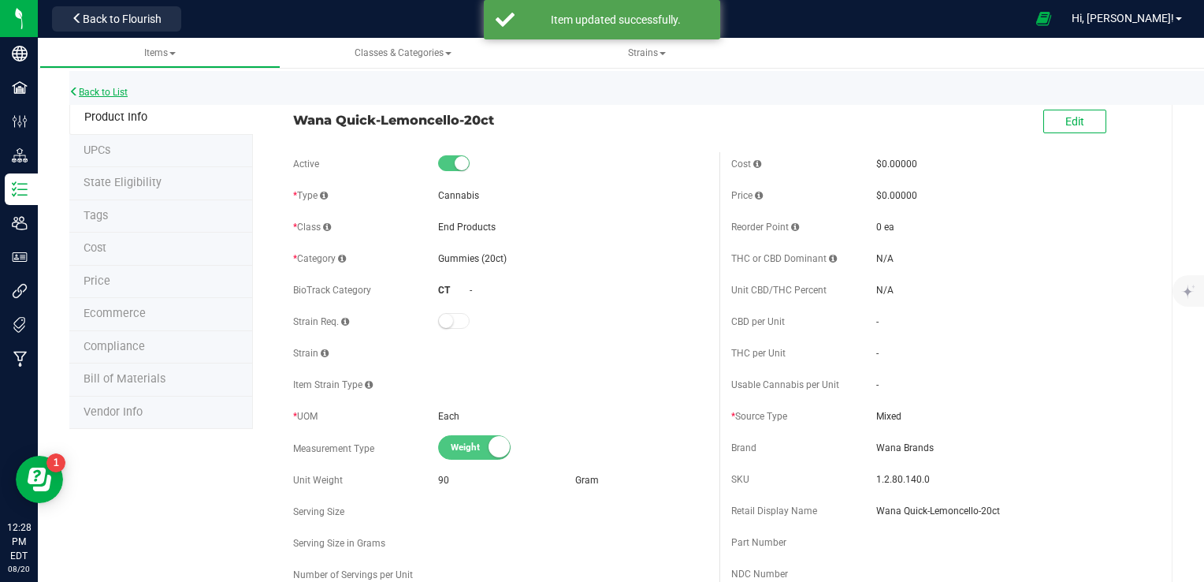
click at [88, 91] on link "Back to List" at bounding box center [98, 92] width 58 height 11
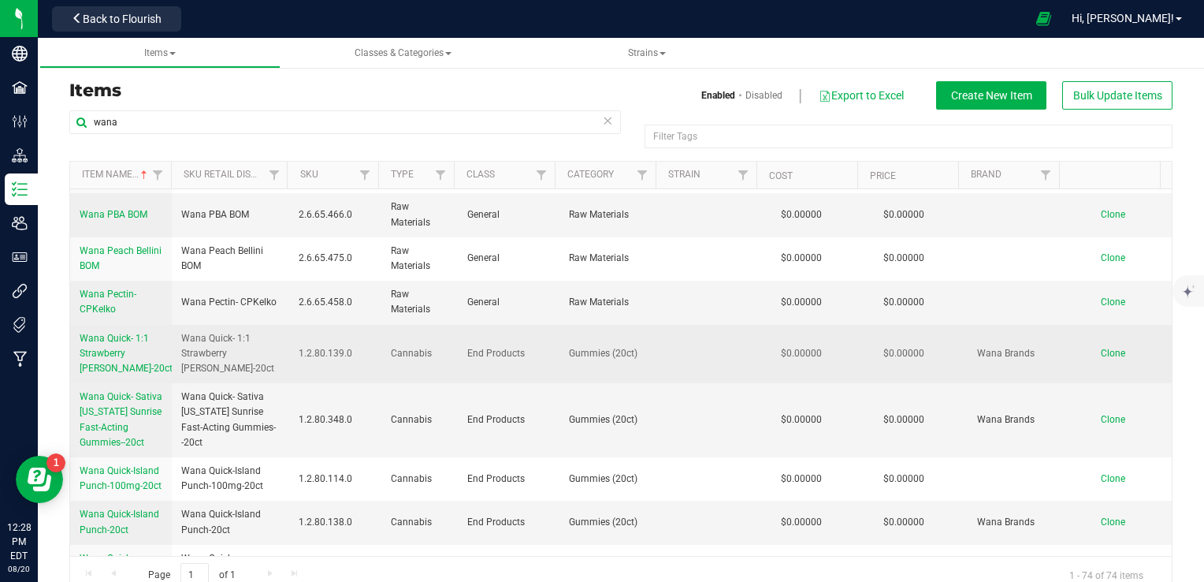
scroll to position [2207, 0]
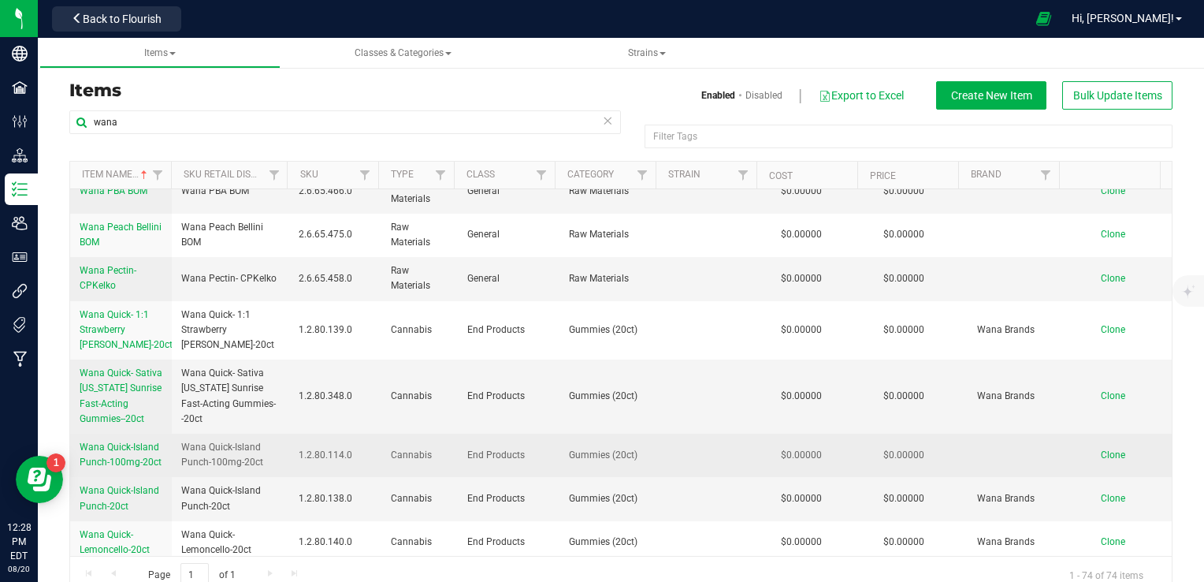
click at [125, 441] on span "Wana Quick-Island Punch-100mg-20ct" at bounding box center [121, 454] width 82 height 26
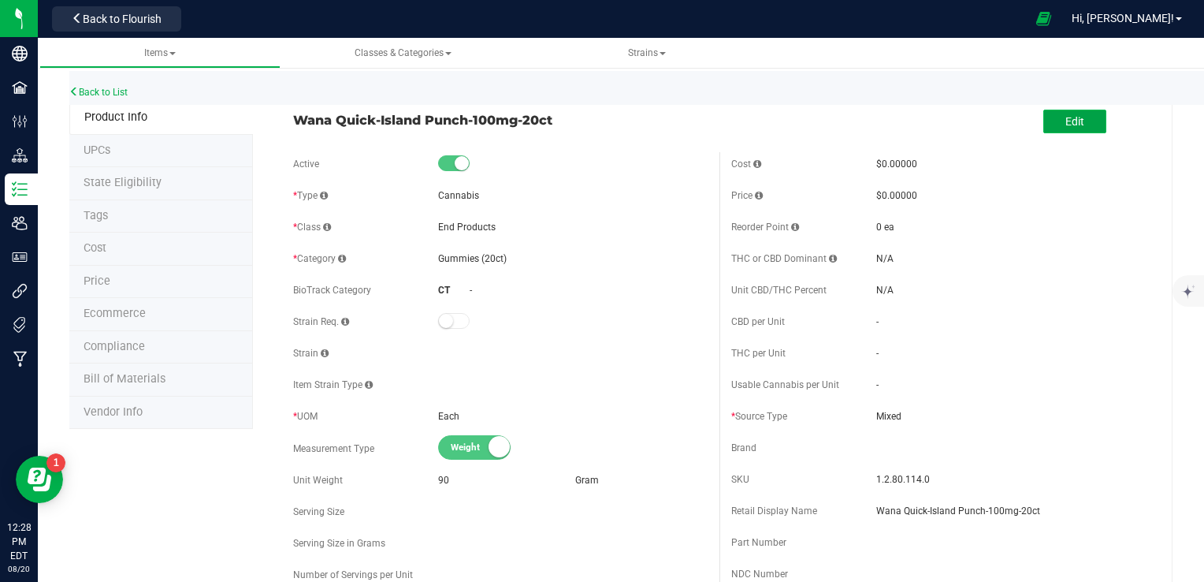
click at [1066, 115] on span "Edit" at bounding box center [1075, 121] width 19 height 13
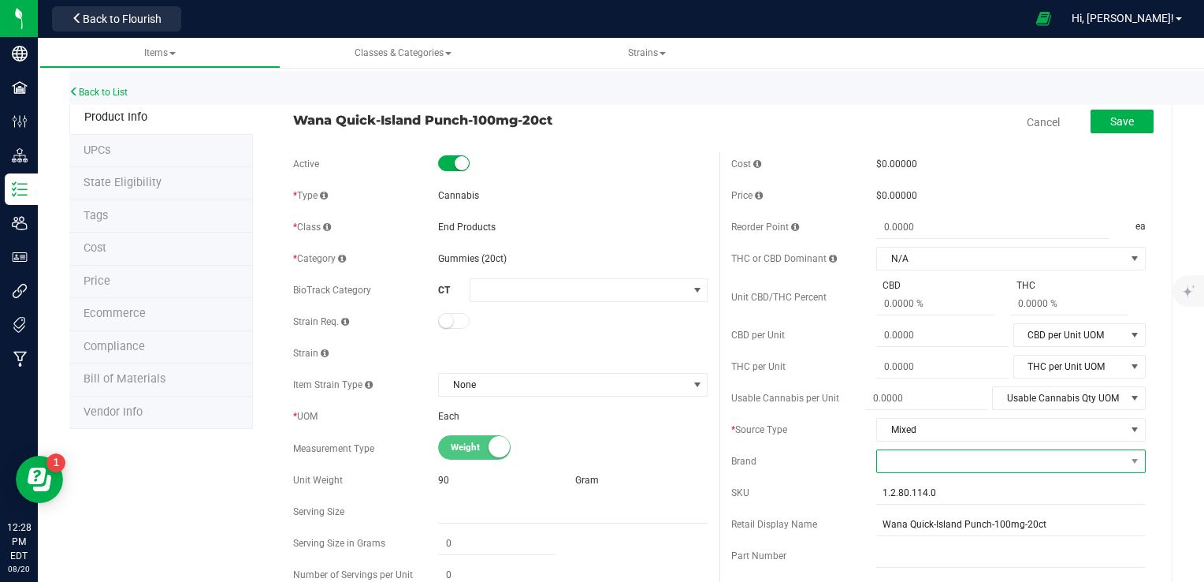
click at [920, 461] on span at bounding box center [1001, 461] width 248 height 22
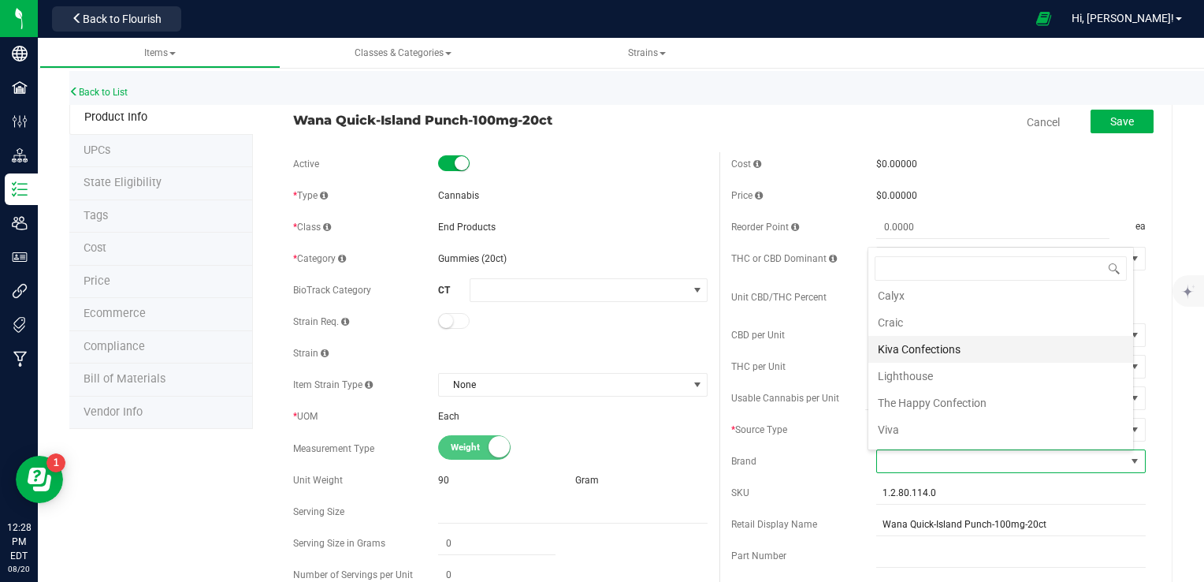
scroll to position [80, 0]
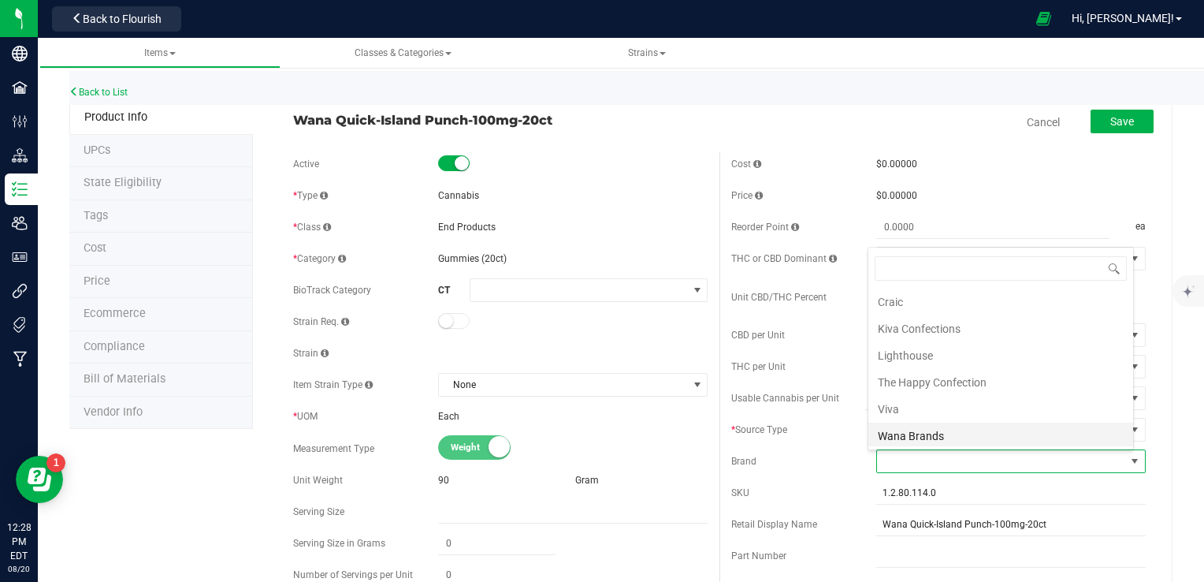
click at [921, 430] on li "Wana Brands" at bounding box center [1000, 435] width 265 height 27
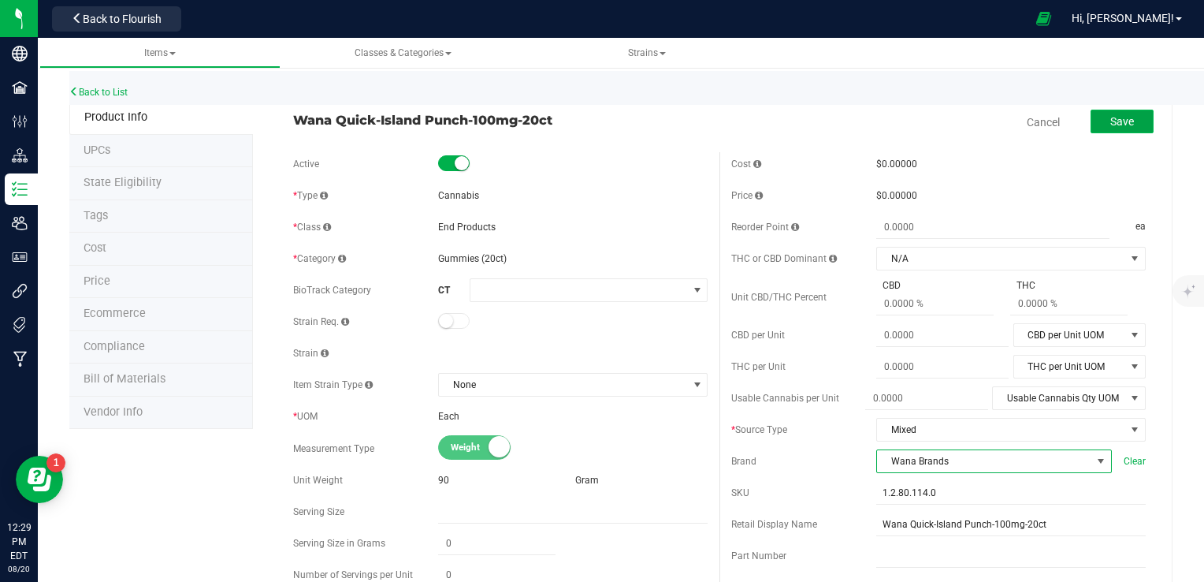
click at [1106, 130] on button "Save" at bounding box center [1122, 122] width 63 height 24
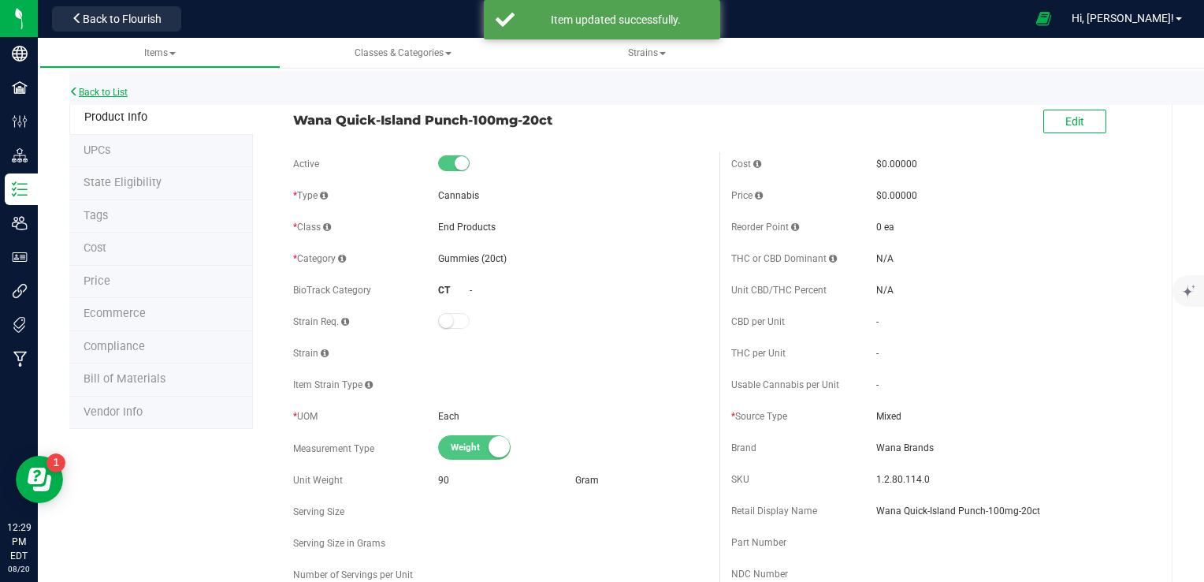
click at [119, 90] on link "Back to List" at bounding box center [98, 92] width 58 height 11
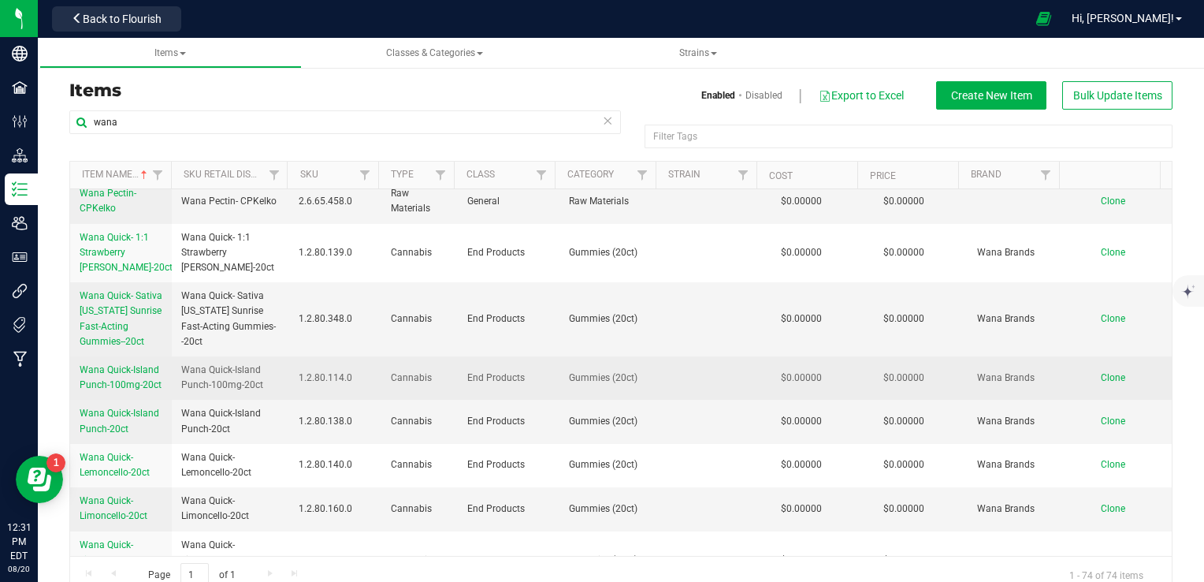
scroll to position [2286, 0]
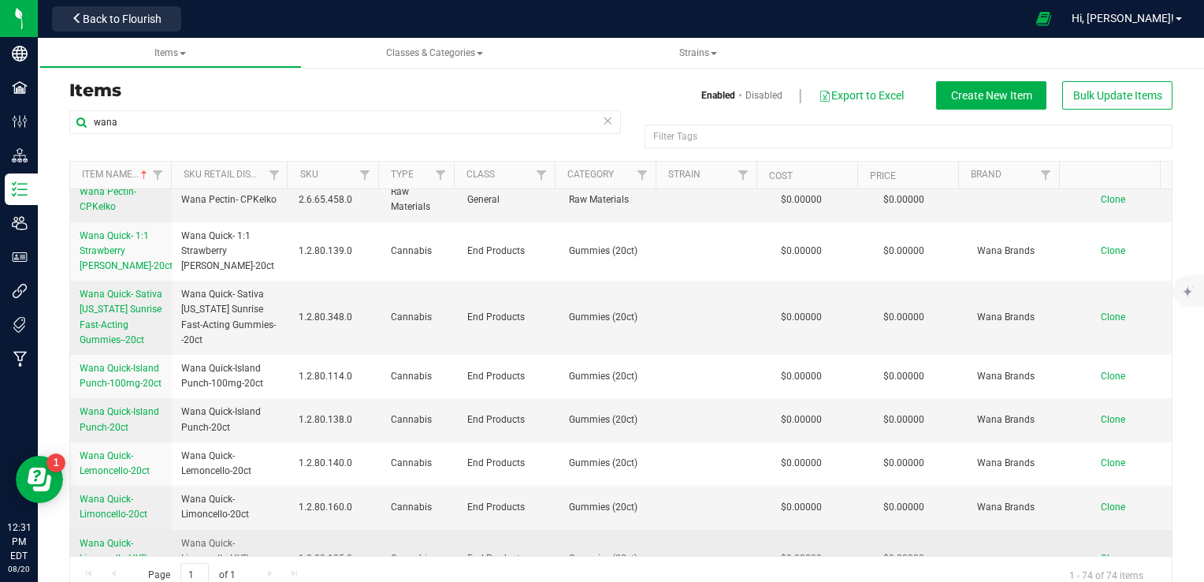
click at [95, 537] on span "Wana Quick-Limoncello-HYB-100mg-20ct" at bounding box center [114, 557] width 69 height 41
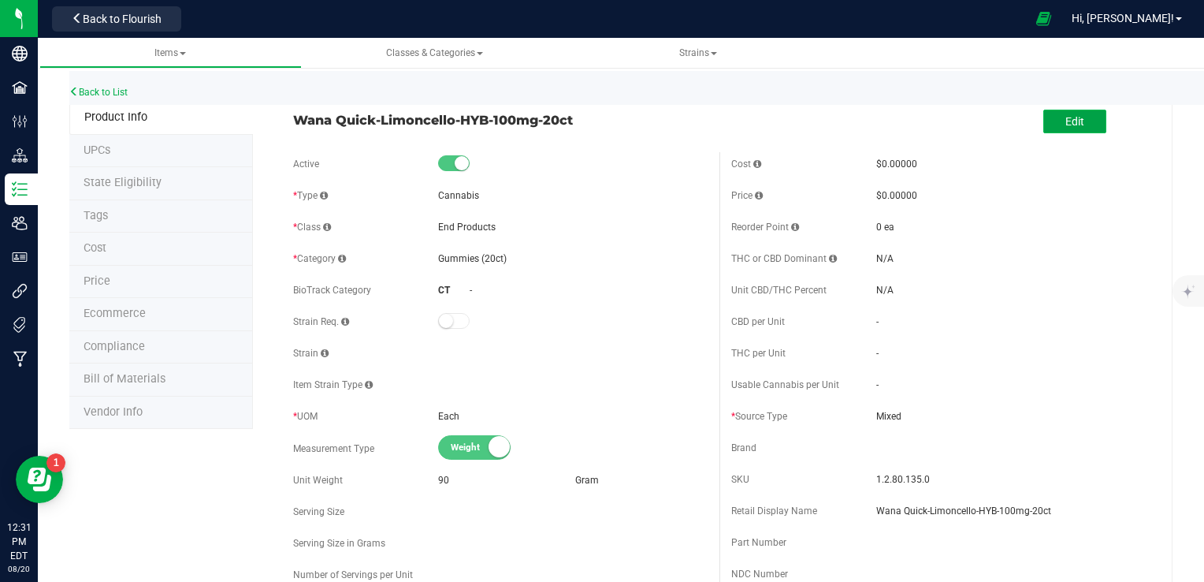
click at [1087, 118] on button "Edit" at bounding box center [1074, 122] width 63 height 24
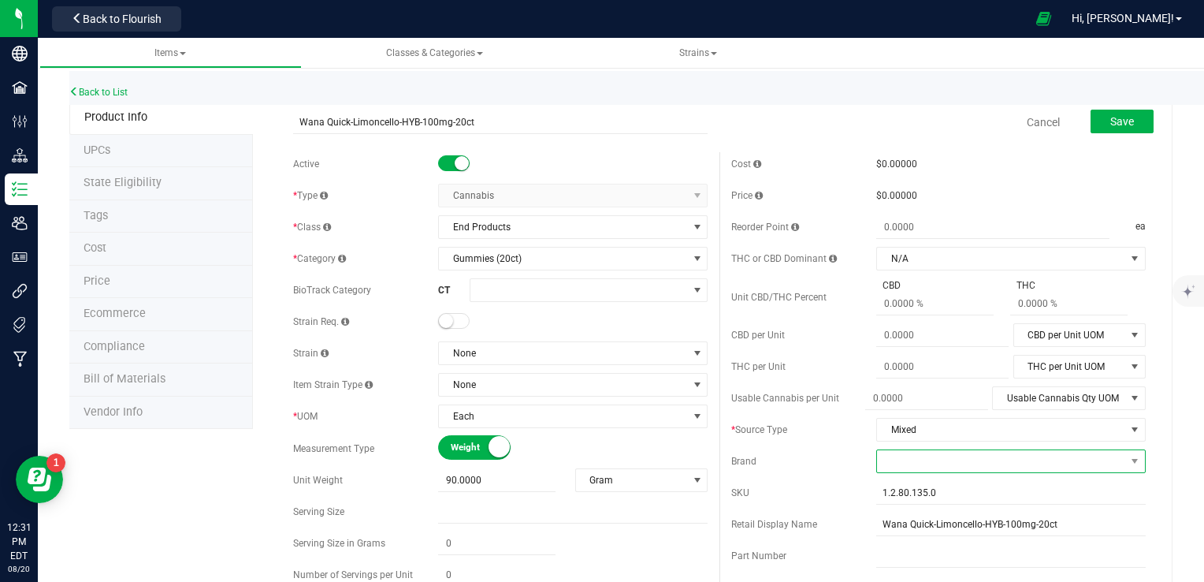
click at [949, 470] on span at bounding box center [1001, 461] width 248 height 22
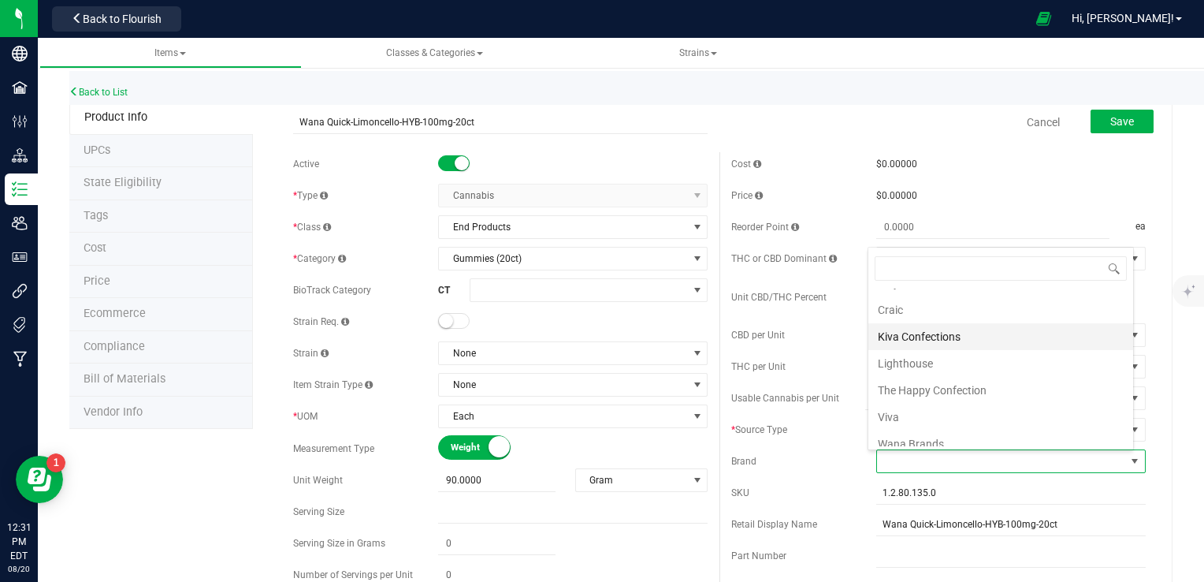
scroll to position [80, 0]
click at [951, 432] on li "Wana Brands" at bounding box center [1000, 435] width 265 height 27
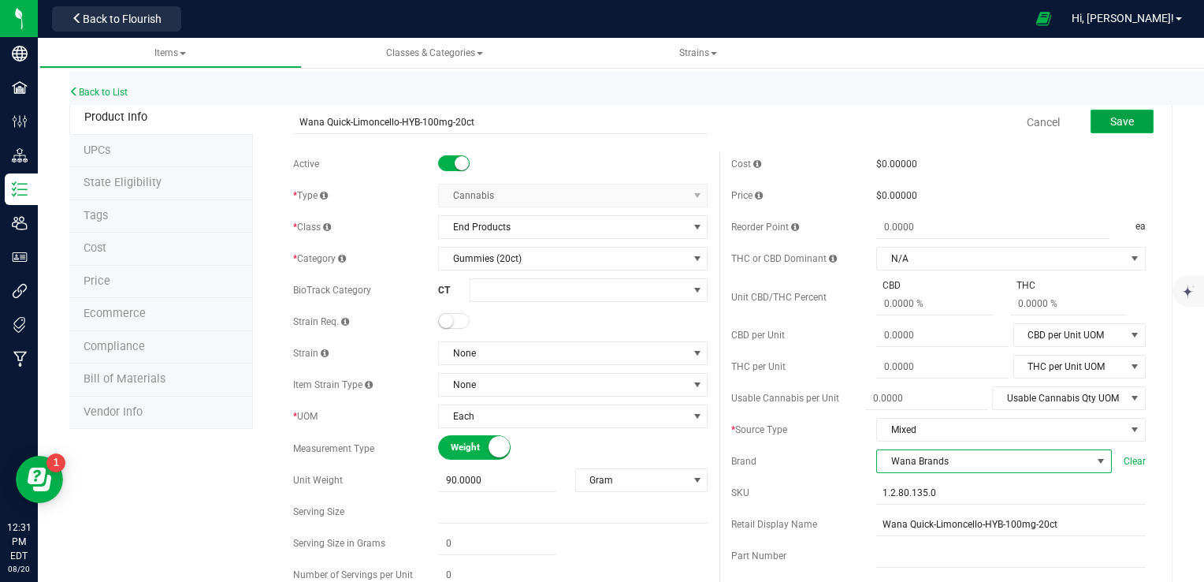
click at [1118, 110] on button "Save" at bounding box center [1122, 122] width 63 height 24
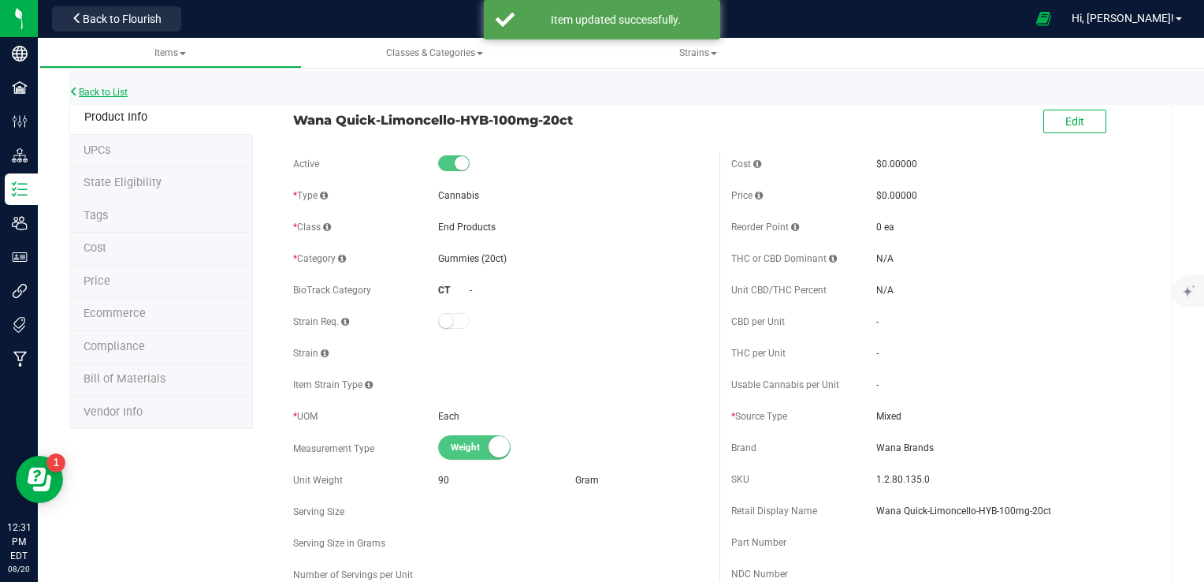
click at [109, 91] on link "Back to List" at bounding box center [98, 92] width 58 height 11
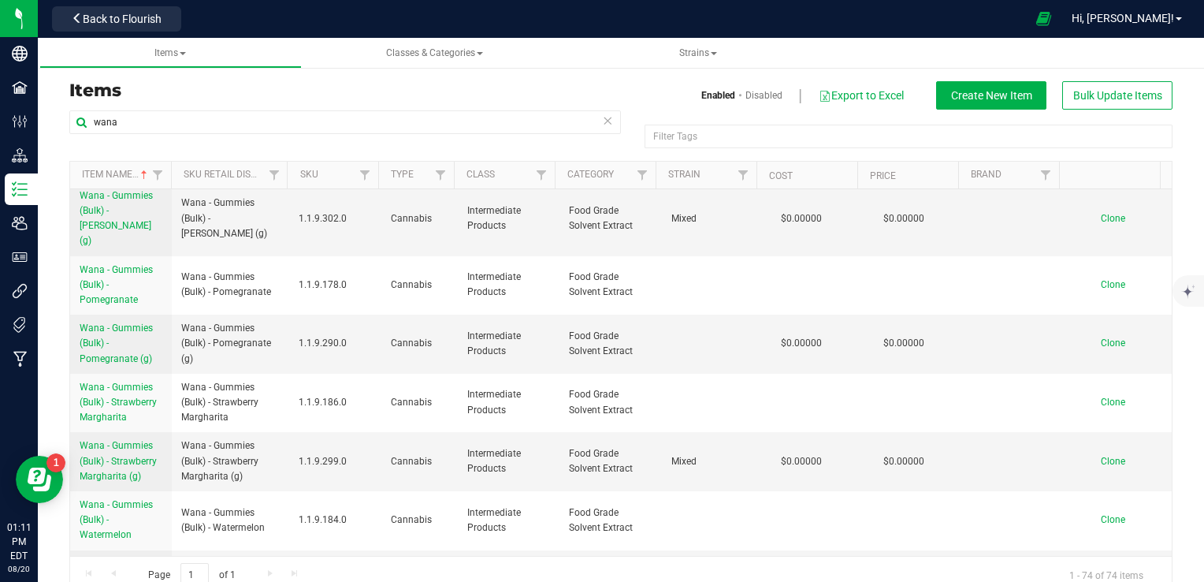
scroll to position [1140, 0]
click at [567, 141] on div "wana" at bounding box center [345, 128] width 552 height 36
click at [621, 103] on div "Enabled Disabled Export to Excel Create New Item Bulk Update Items" at bounding box center [902, 95] width 563 height 28
click at [115, 25] on button "Back to Flourish" at bounding box center [116, 18] width 129 height 25
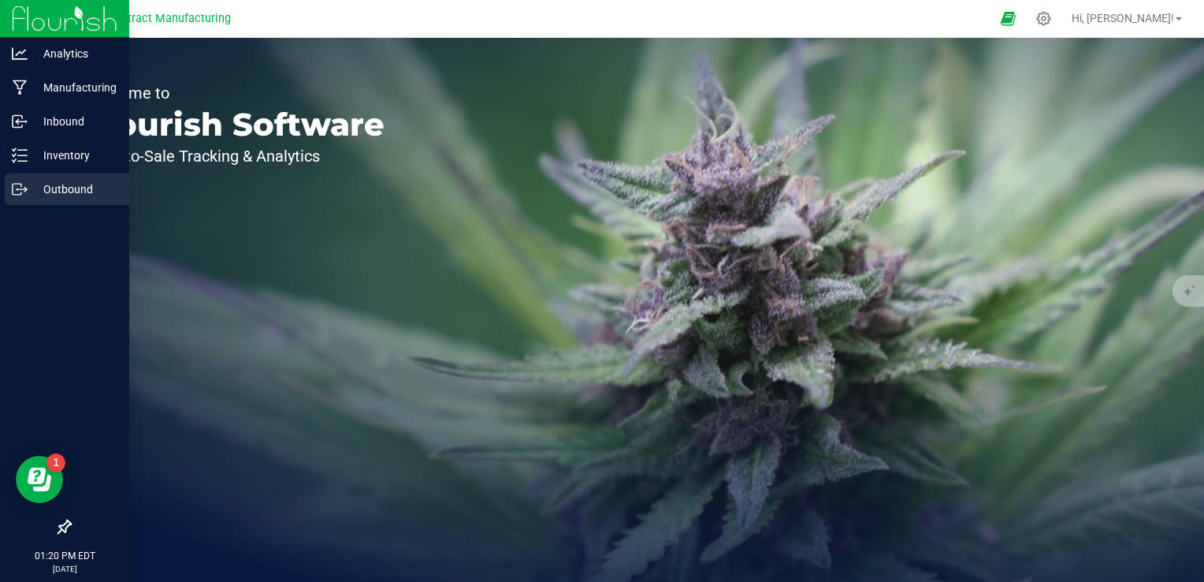
click at [73, 175] on div "Outbound" at bounding box center [67, 189] width 125 height 32
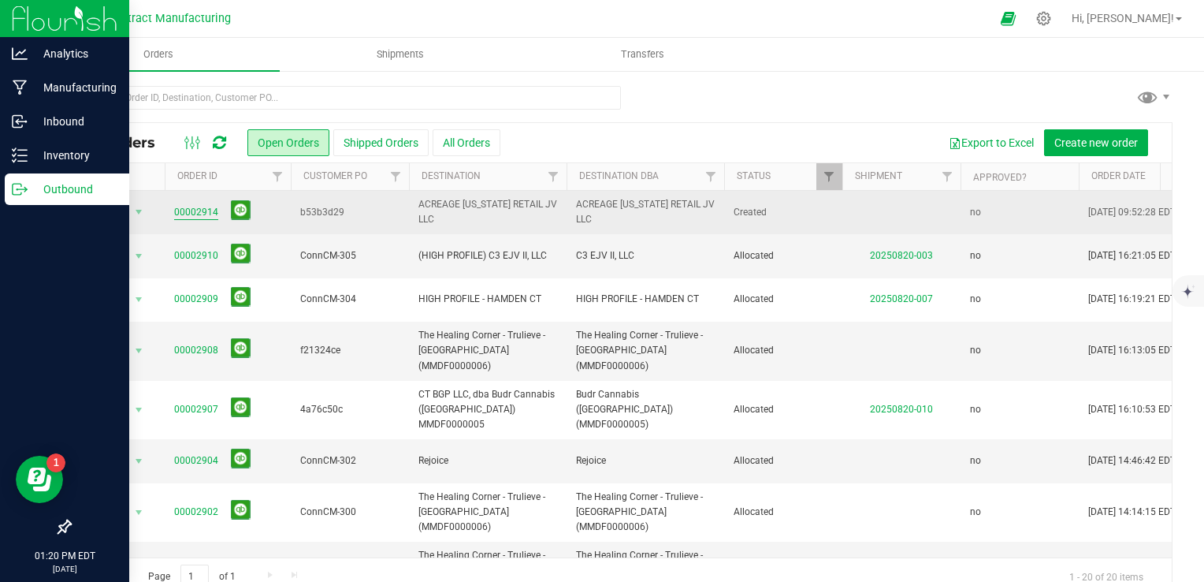
click at [195, 212] on link "00002914" at bounding box center [196, 212] width 44 height 15
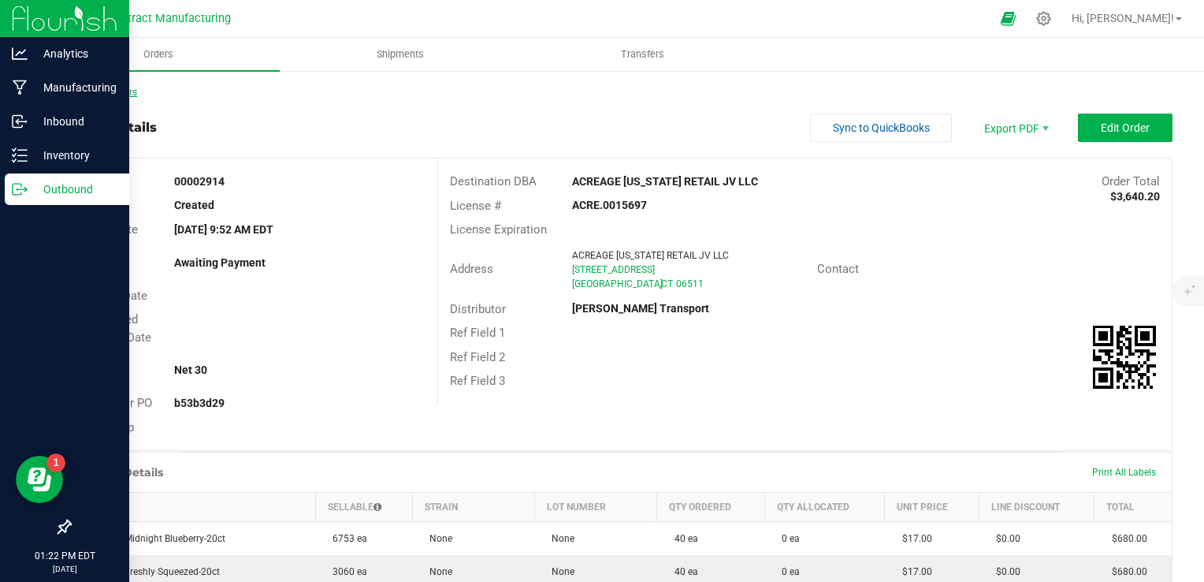
click at [120, 94] on link "Back to Orders" at bounding box center [103, 92] width 68 height 11
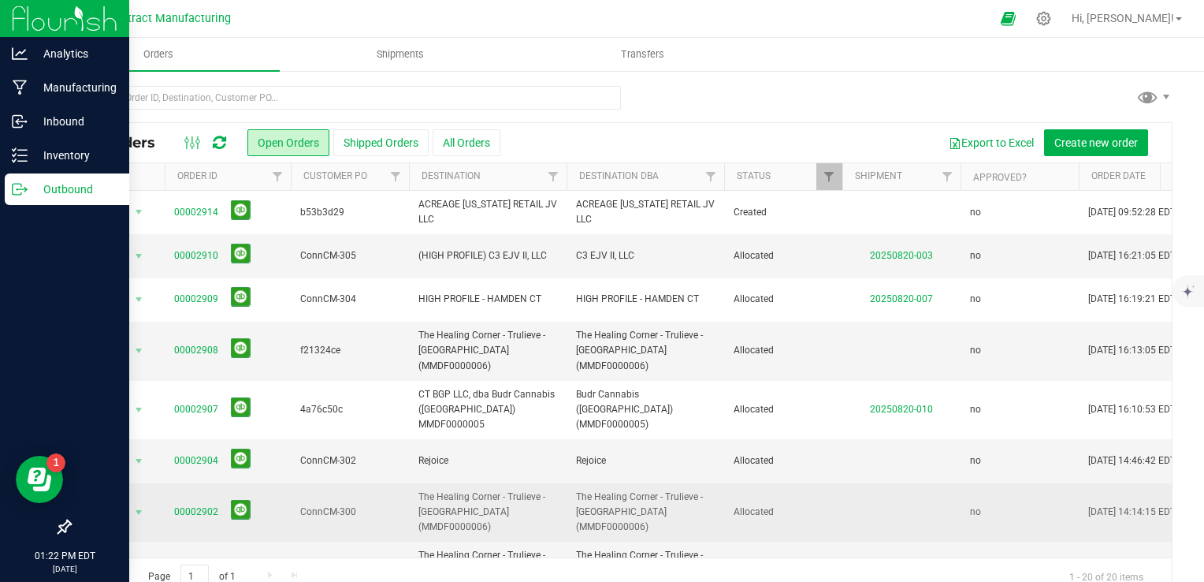
scroll to position [394, 0]
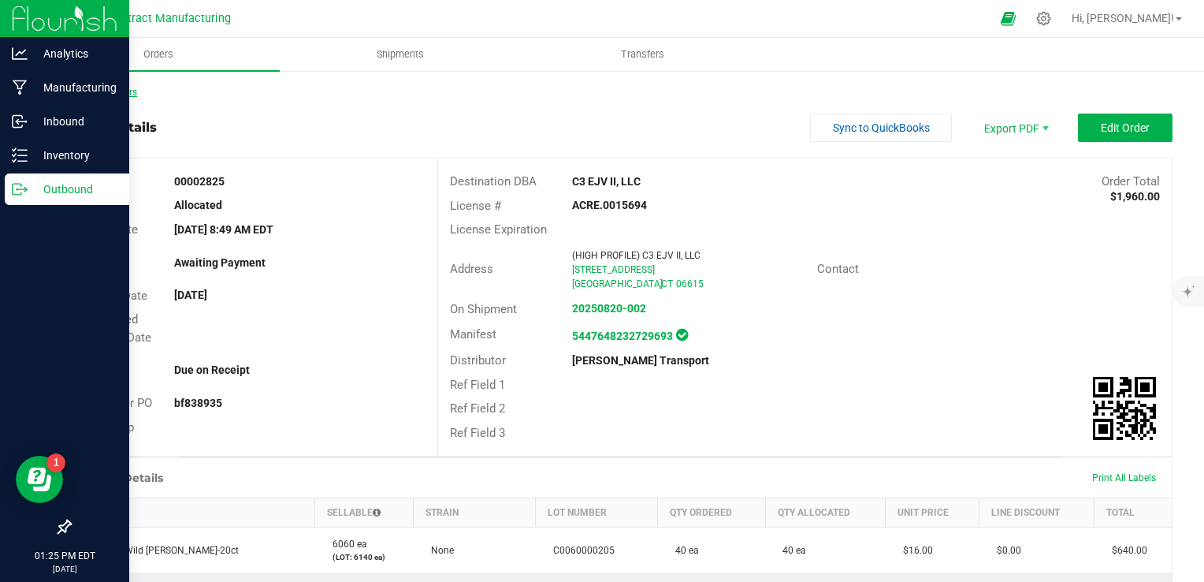
click at [133, 90] on link "Back to Orders" at bounding box center [103, 92] width 68 height 11
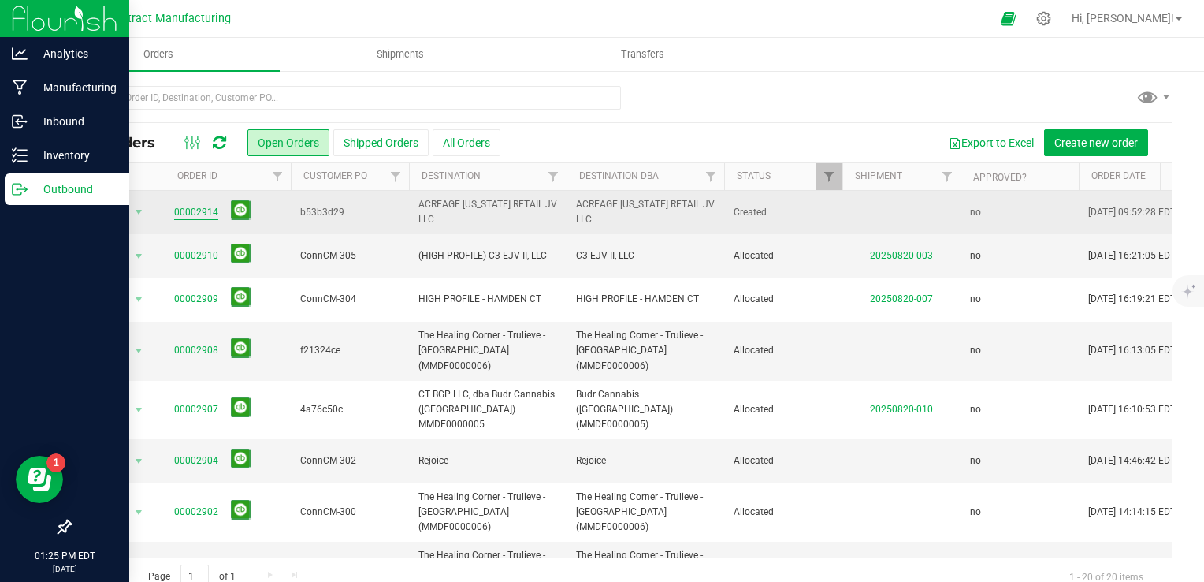
click at [203, 210] on link "00002914" at bounding box center [196, 212] width 44 height 15
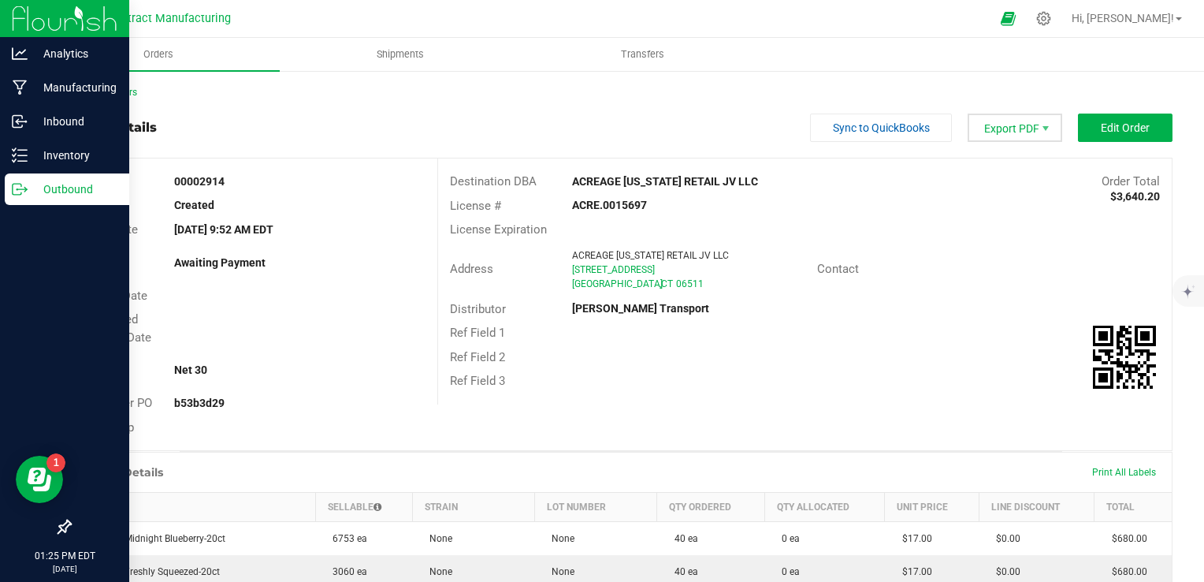
click at [1003, 137] on span "Export PDF" at bounding box center [1015, 127] width 95 height 28
click at [843, 250] on div "Address ACREAGE CONNECTICUT RETAIL JV LLC 169 East Street New Haven , CT 06511 …" at bounding box center [805, 269] width 734 height 55
click at [132, 91] on link "Back to Orders" at bounding box center [103, 92] width 68 height 11
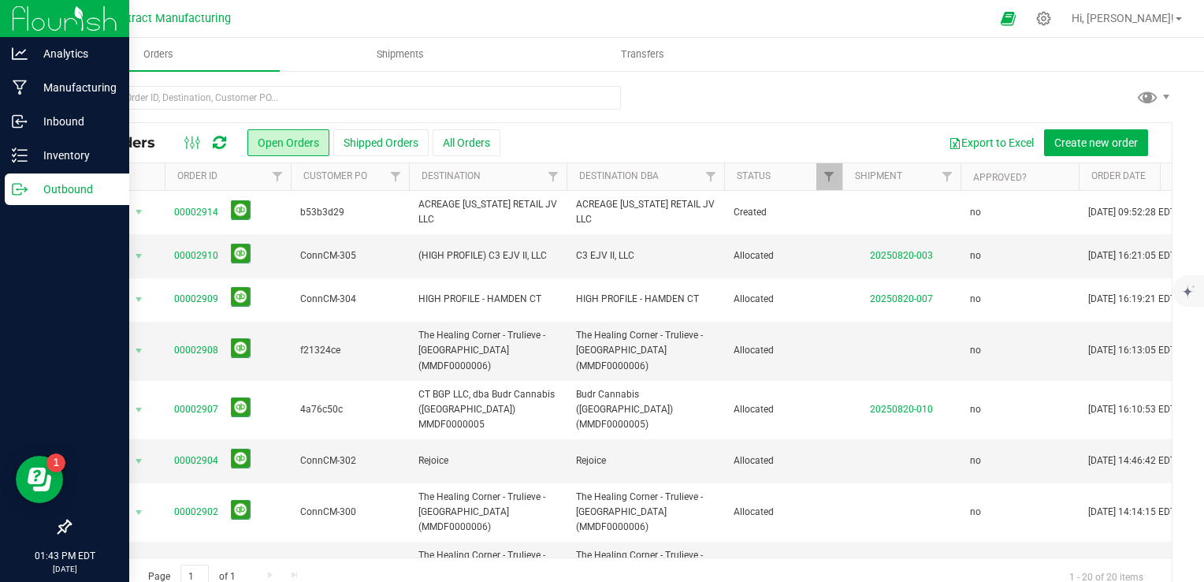
click at [662, 90] on div at bounding box center [620, 104] width 1103 height 36
